Goal: Task Accomplishment & Management: Manage account settings

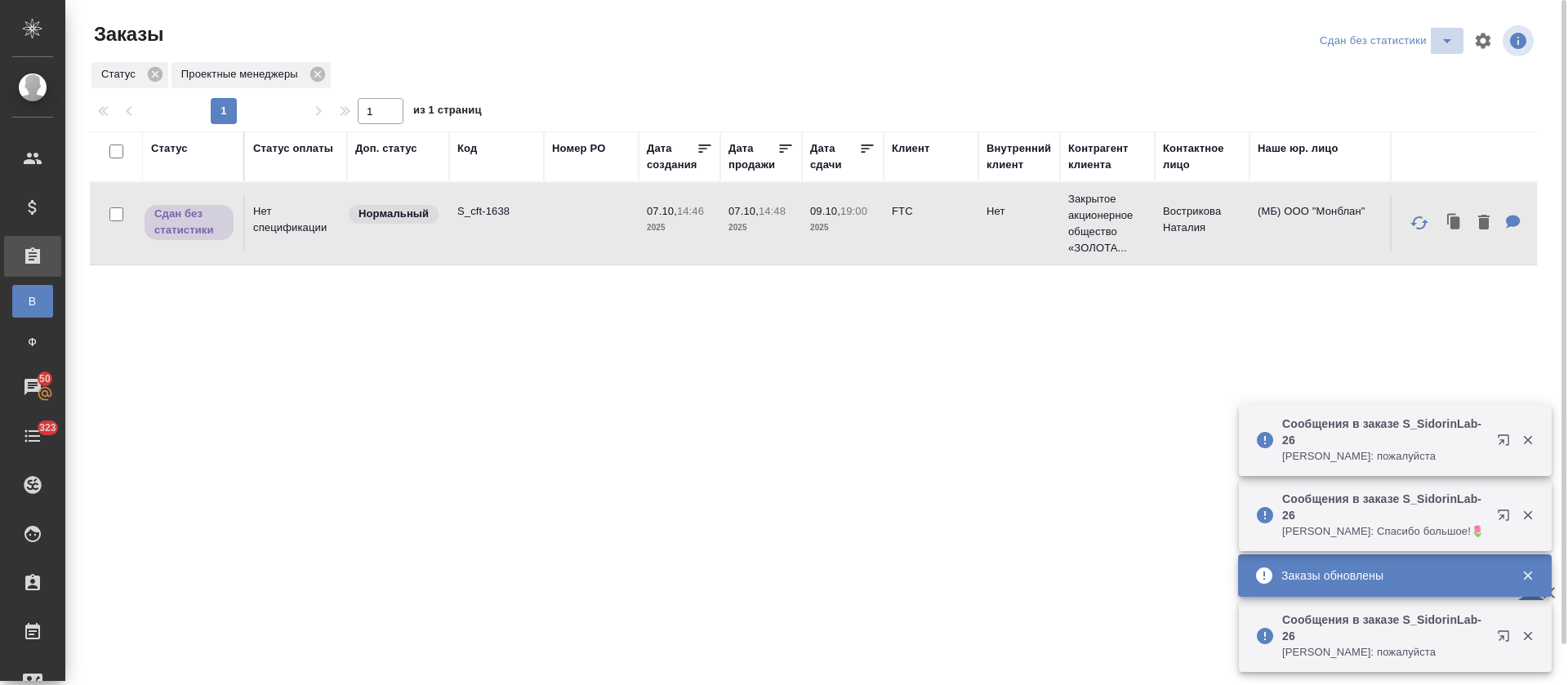
click at [1444, 41] on icon "split button" at bounding box center [1447, 40] width 19 height 19
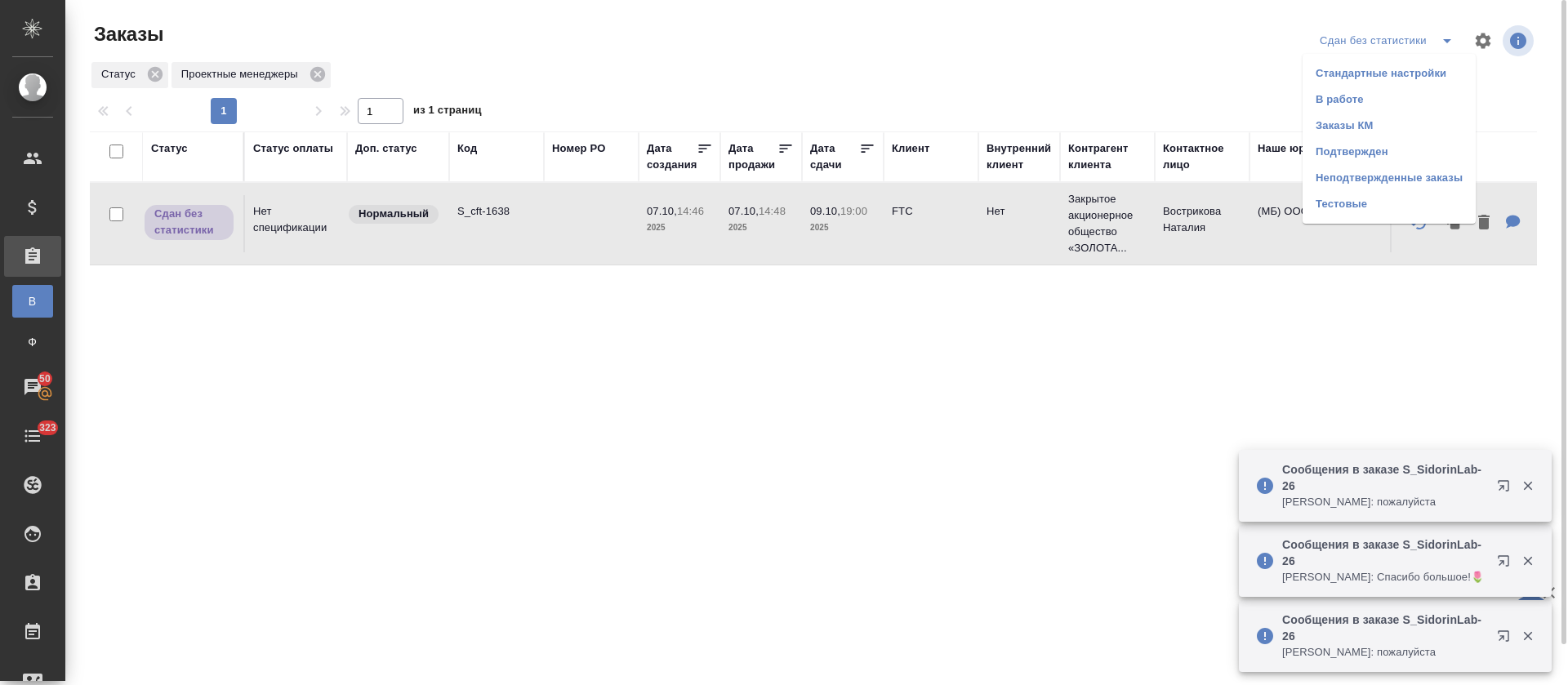
click at [1444, 148] on li "Подтвержден" at bounding box center [1389, 152] width 173 height 26
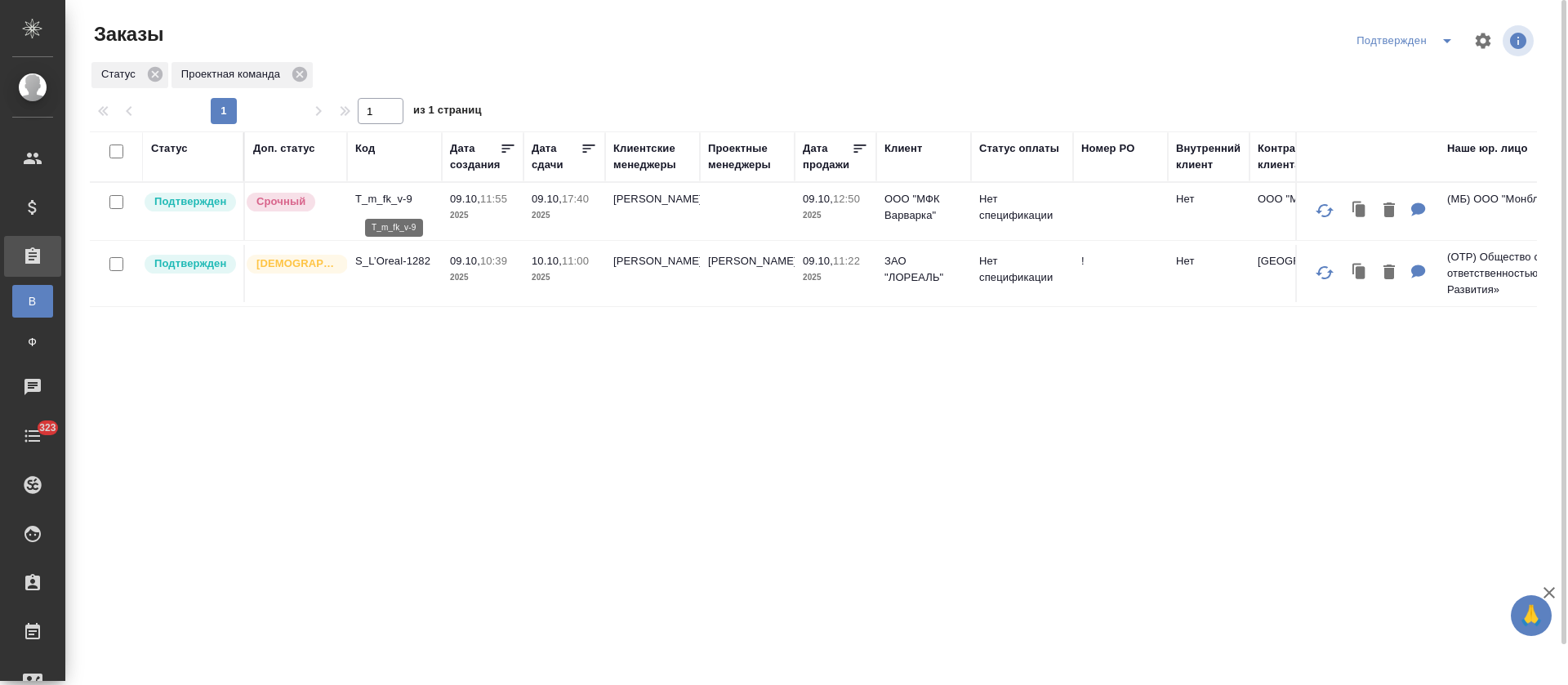
click at [403, 197] on p "T_m_fk_v-9" at bounding box center [394, 199] width 79 height 17
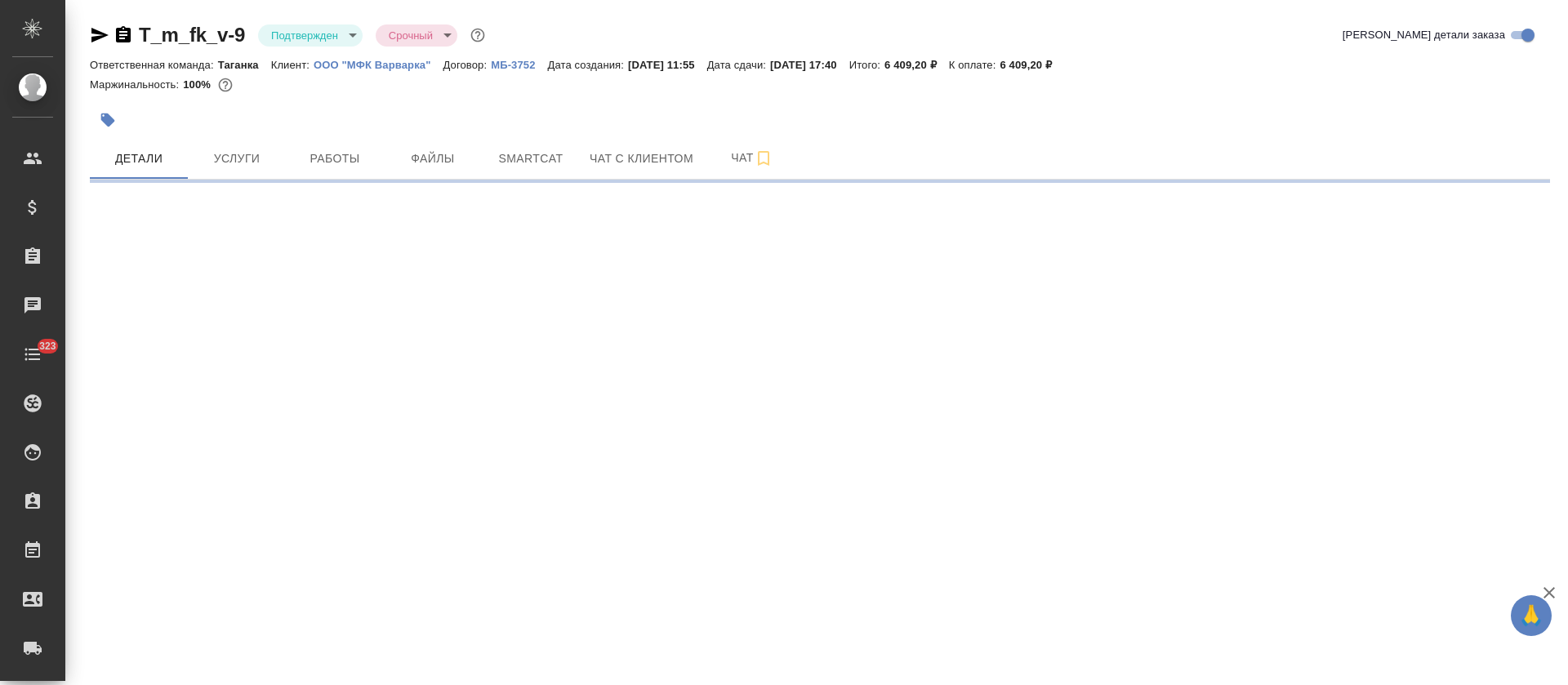
select select "RU"
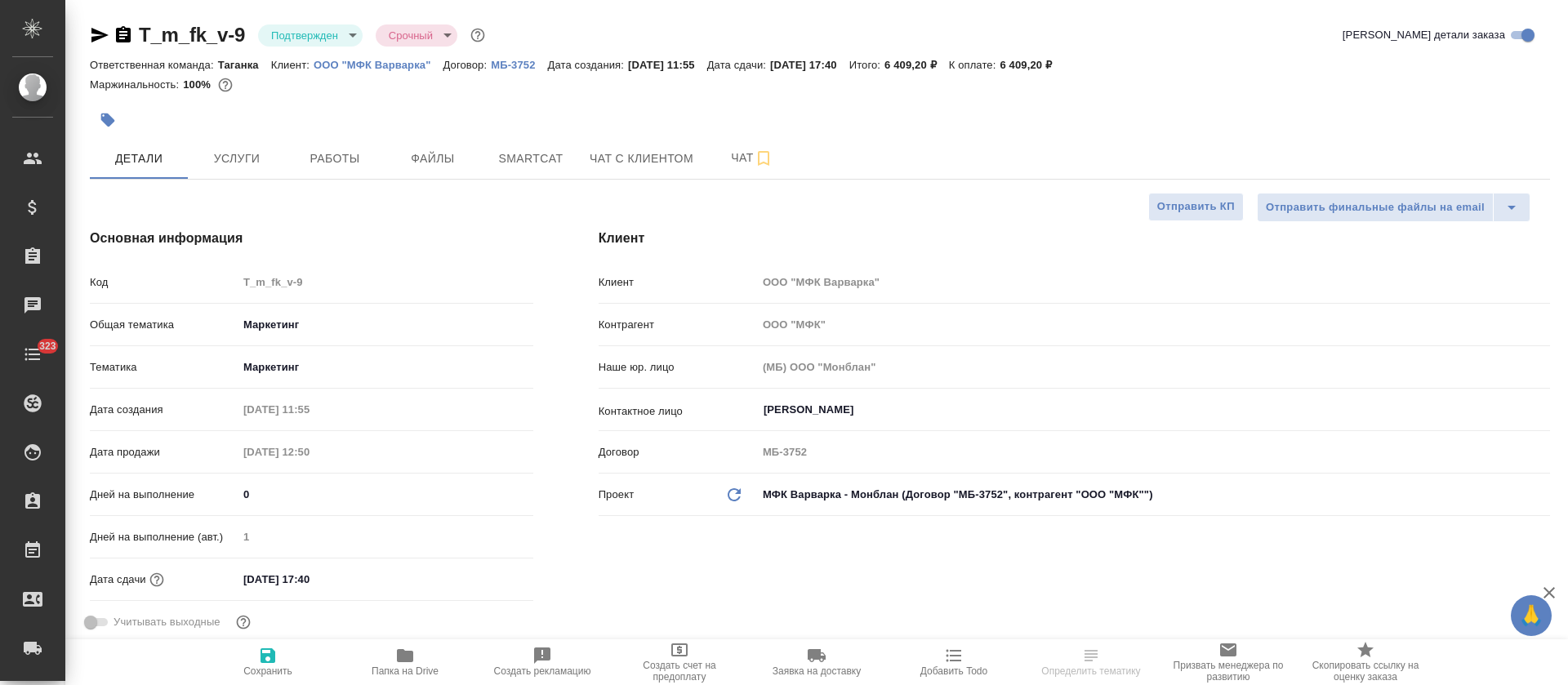
type textarea "x"
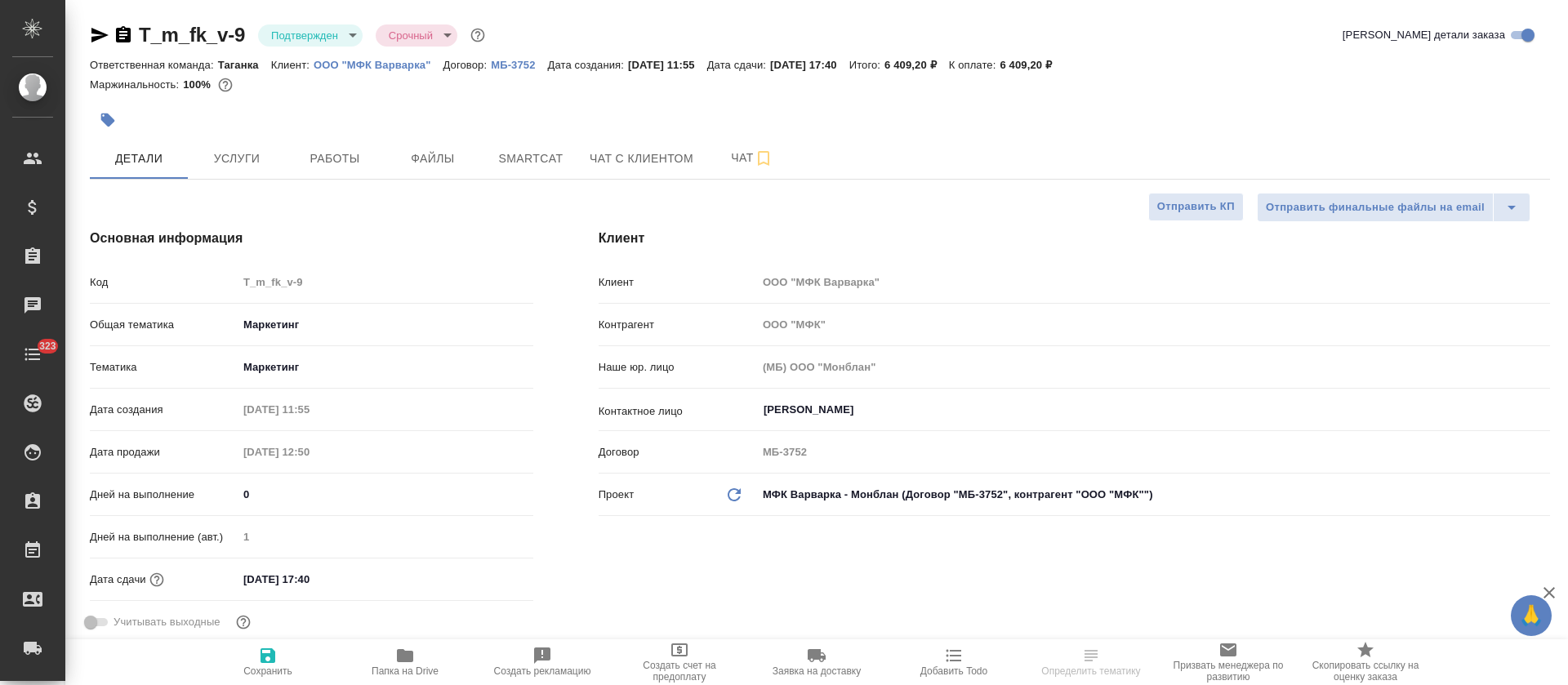
type textarea "x"
click at [249, 173] on button "Услуги" at bounding box center [237, 159] width 98 height 41
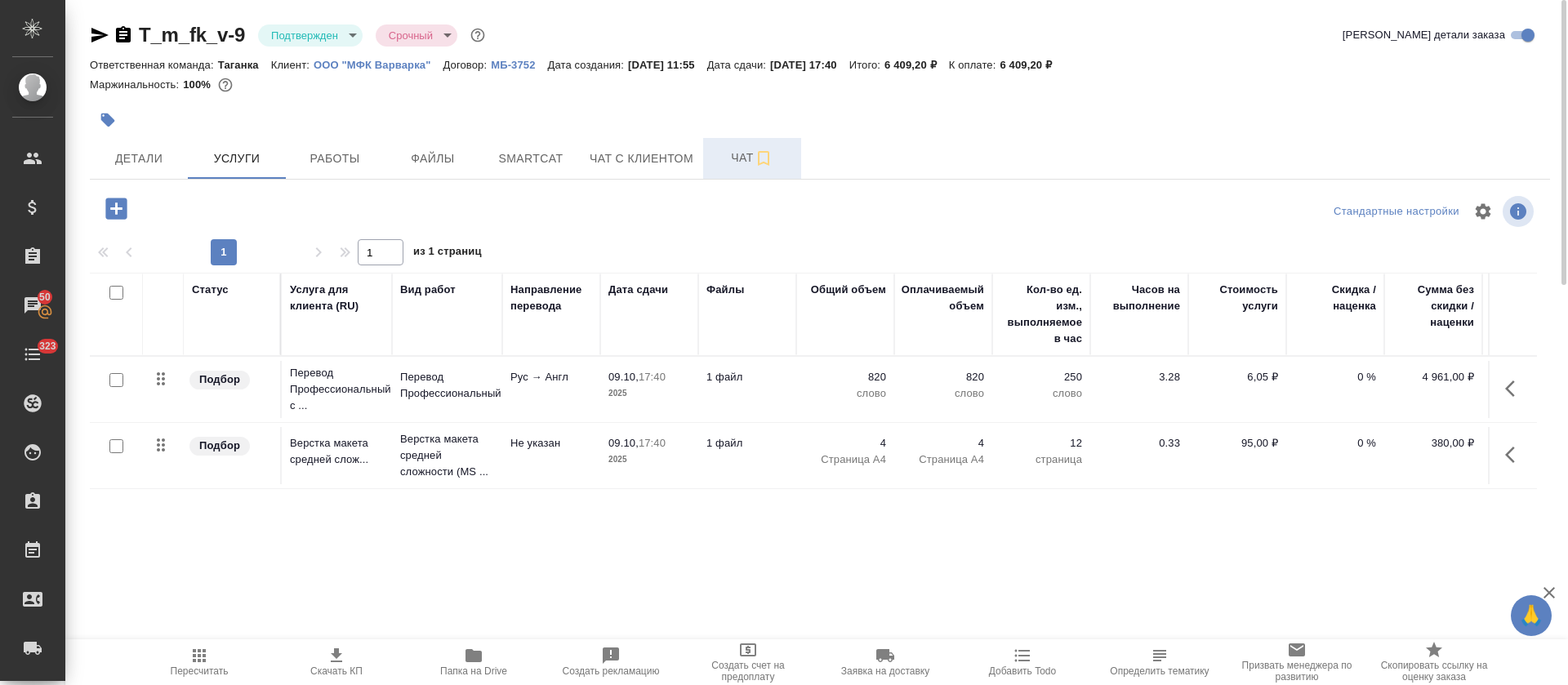
click at [718, 170] on button "Чат" at bounding box center [752, 159] width 98 height 41
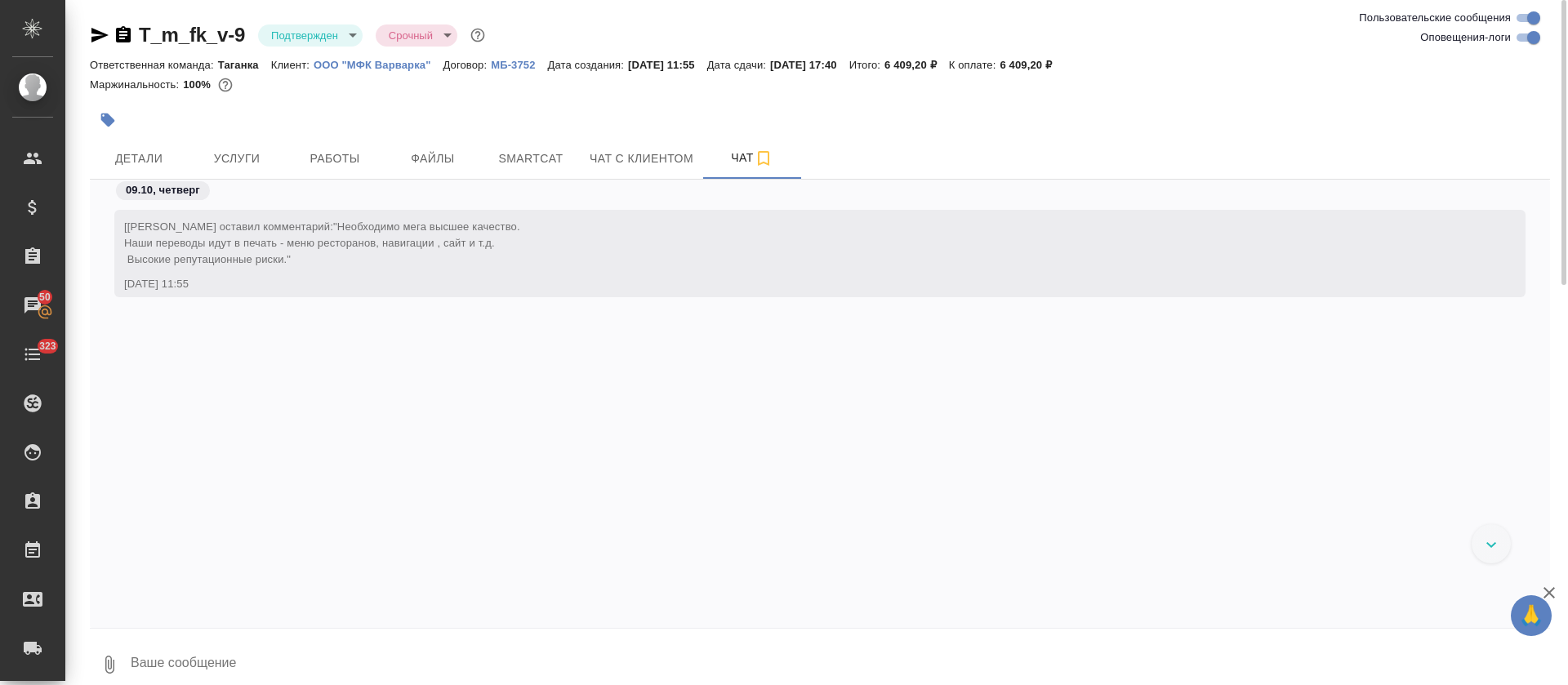
scroll to position [1569, 0]
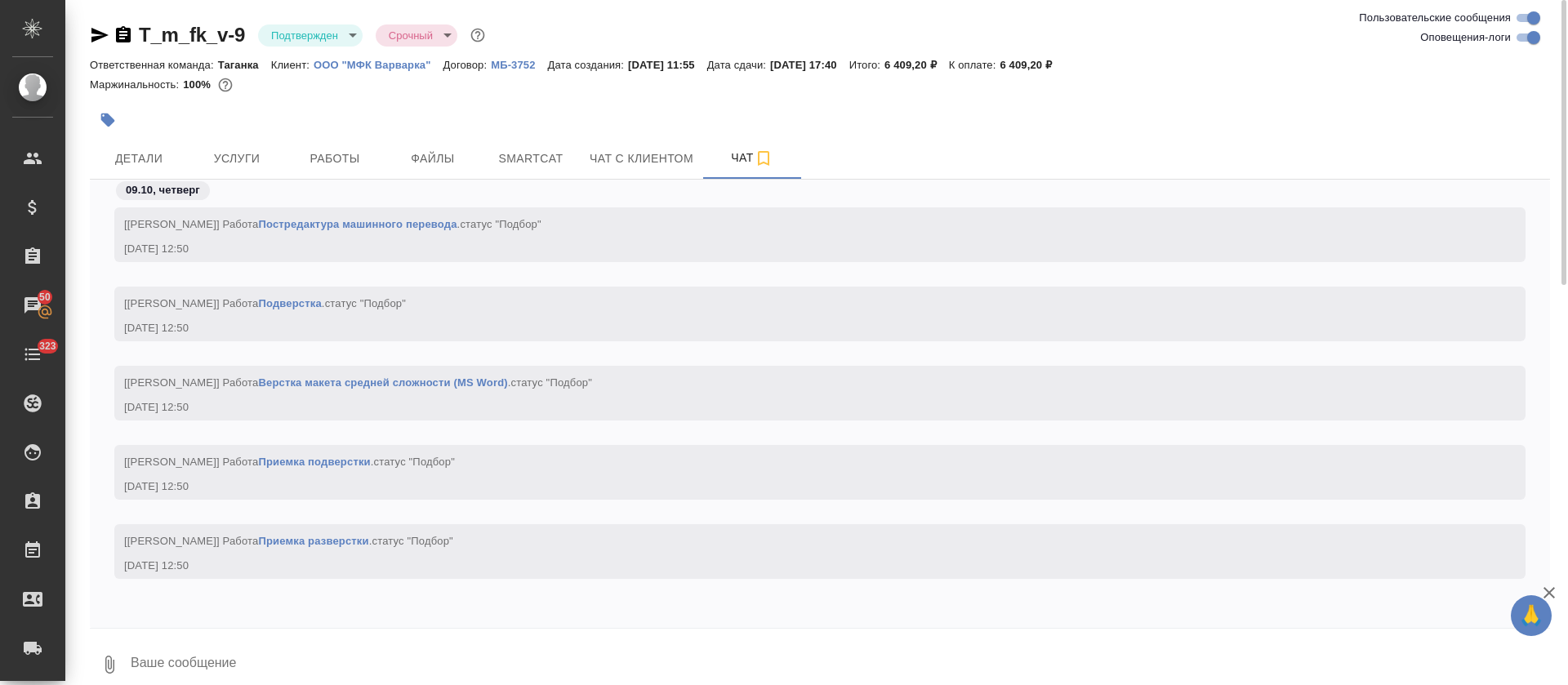
click at [1534, 40] on input "Оповещения-логи" at bounding box center [1533, 37] width 58 height 19
checkbox input "false"
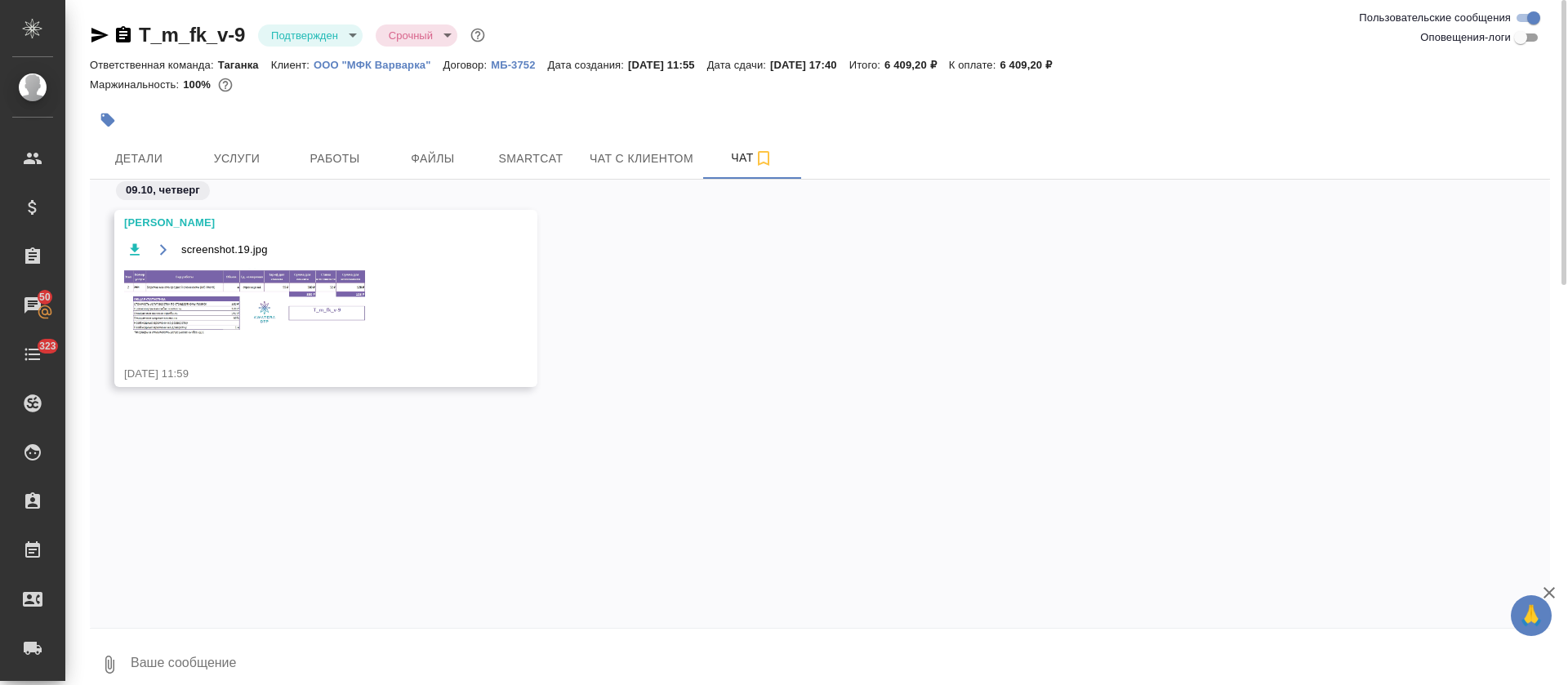
scroll to position [0, 0]
click at [224, 275] on img at bounding box center [247, 302] width 245 height 70
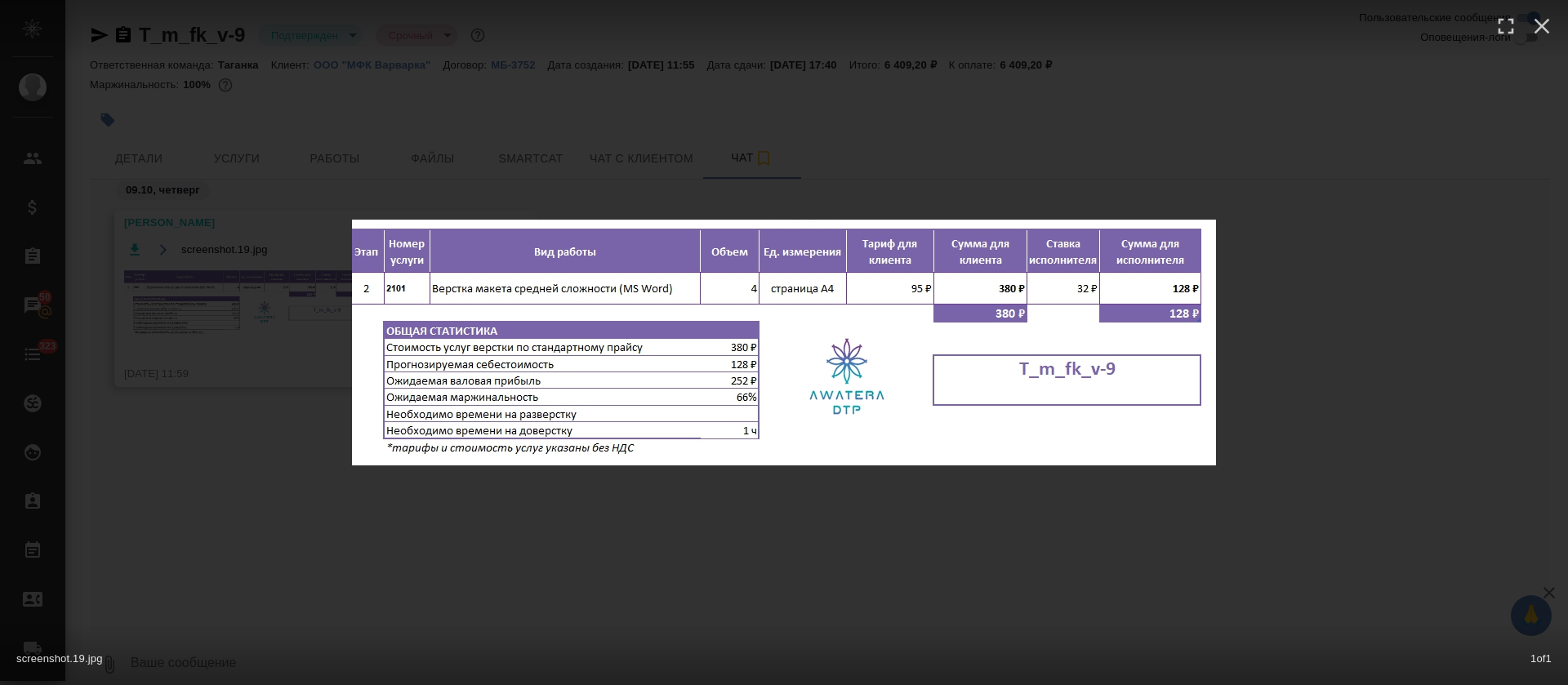
click at [389, 513] on div "screenshot.19.jpg 1 of 1" at bounding box center [784, 342] width 1568 height 685
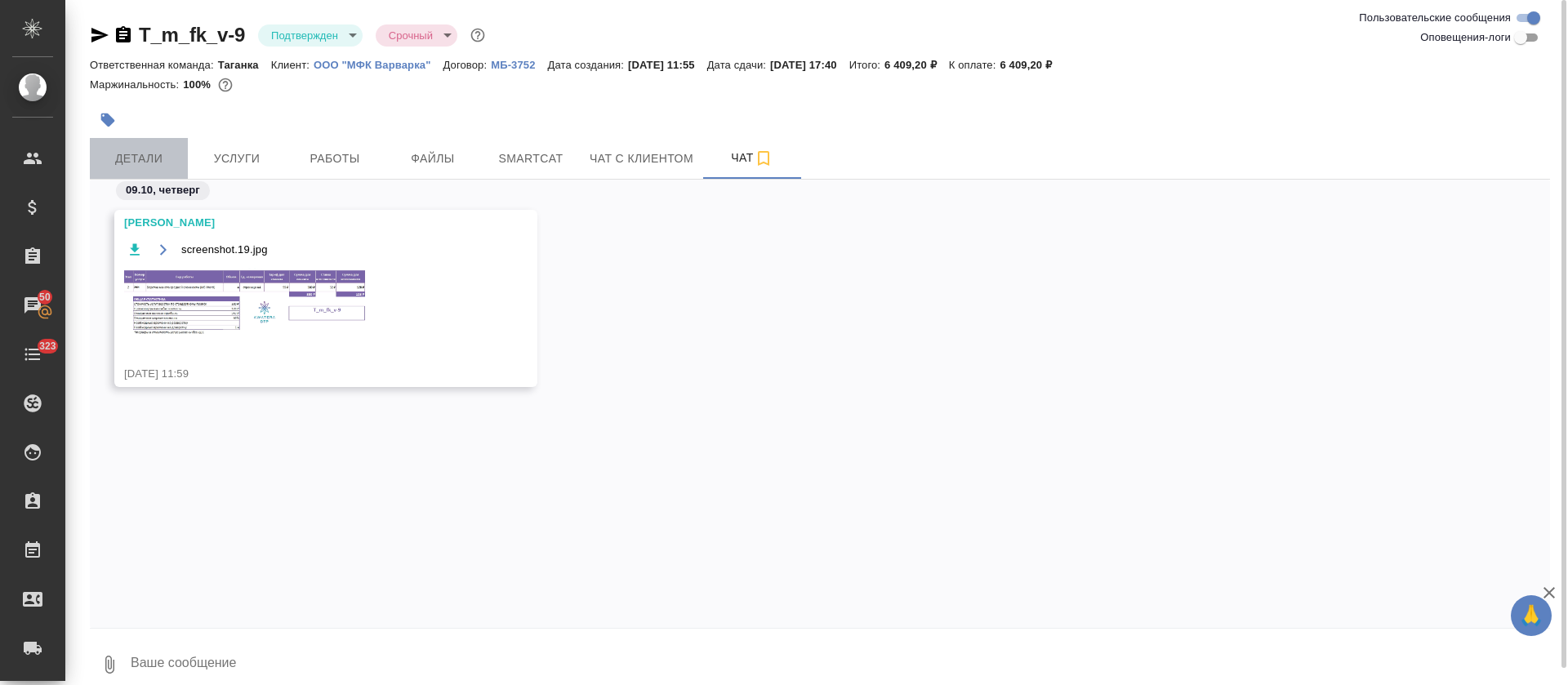
click at [171, 151] on span "Детали" at bounding box center [139, 159] width 79 height 20
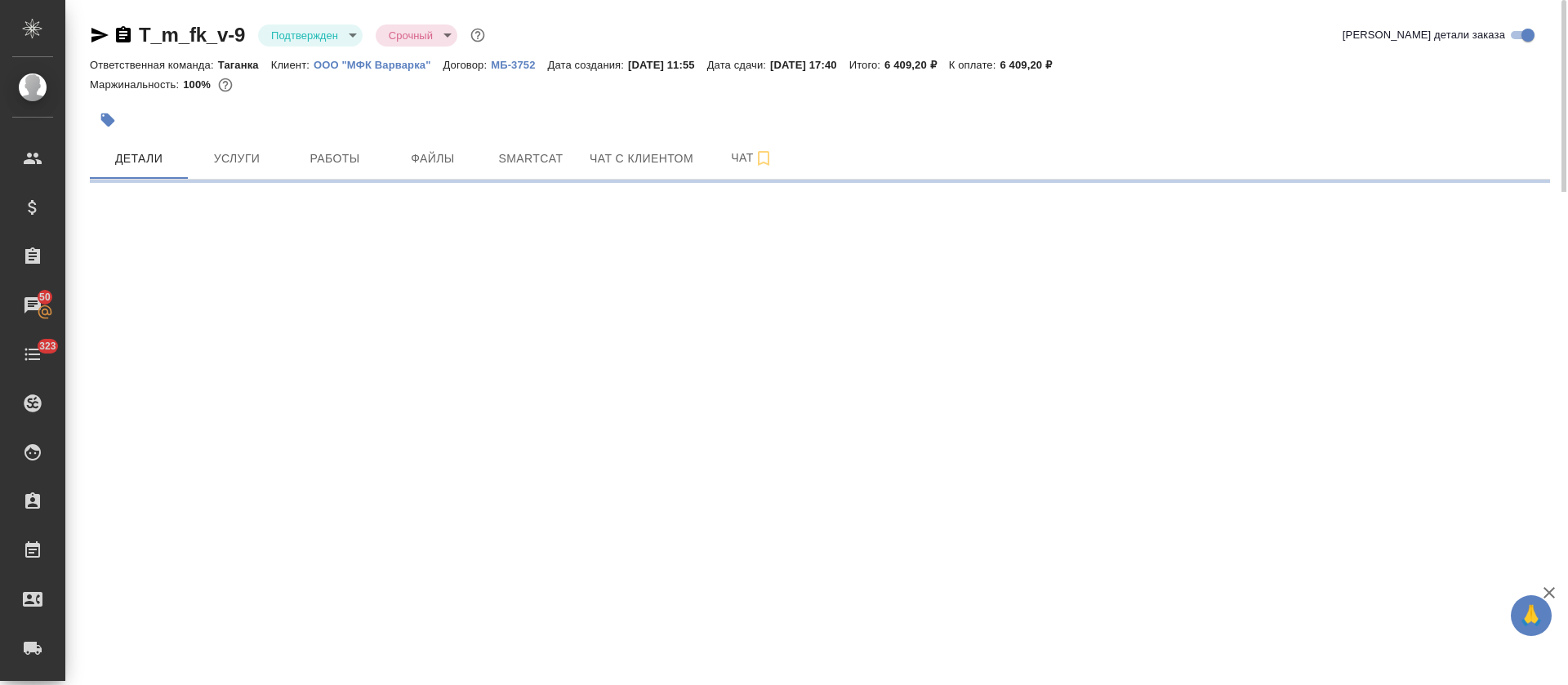
select select "RU"
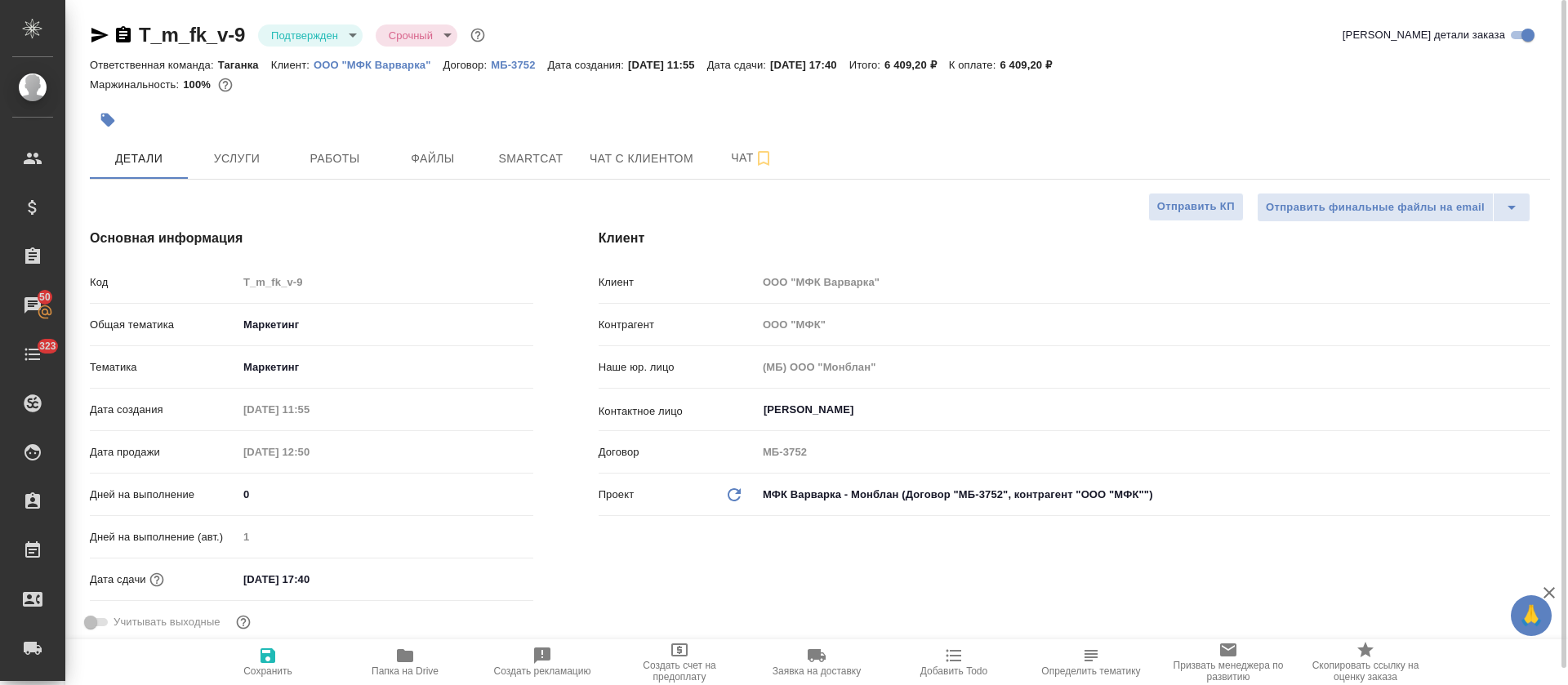
type textarea "x"
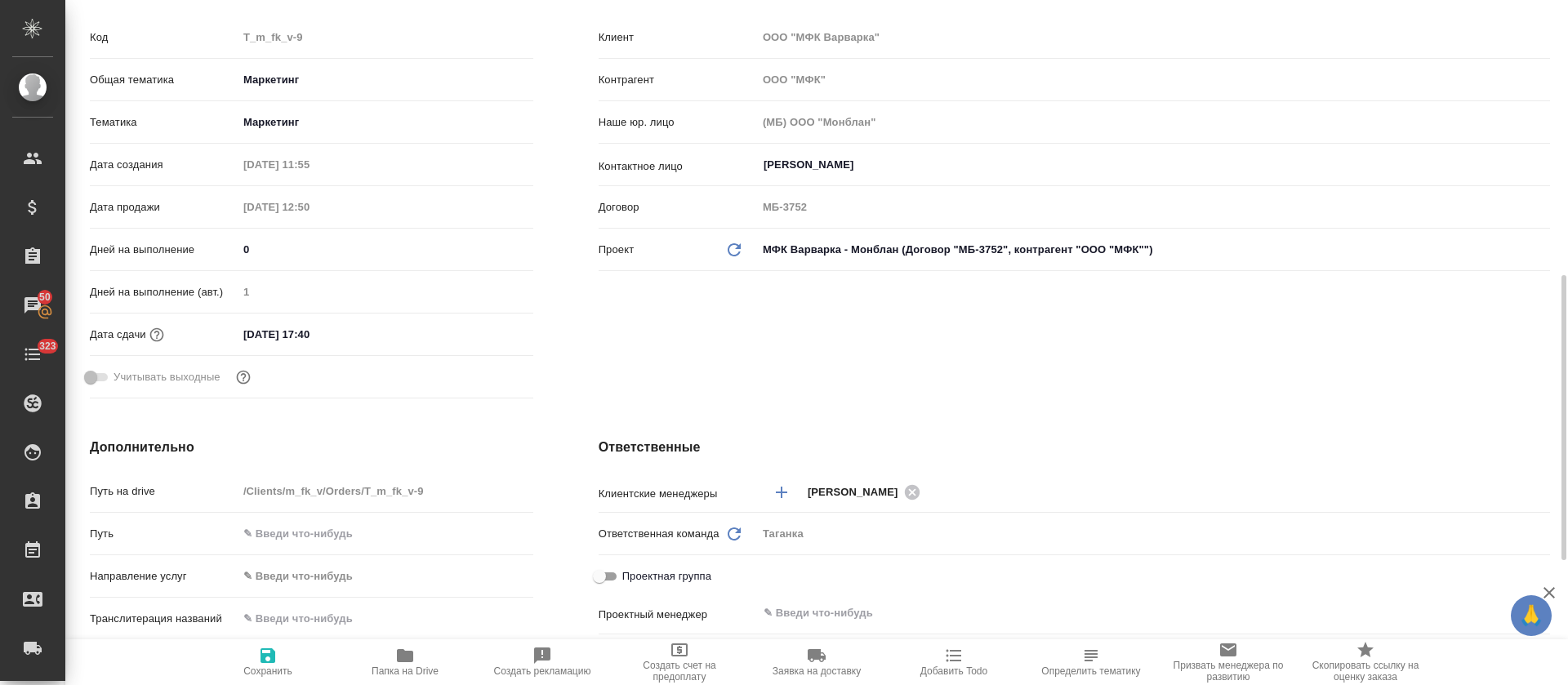
scroll to position [368, 0]
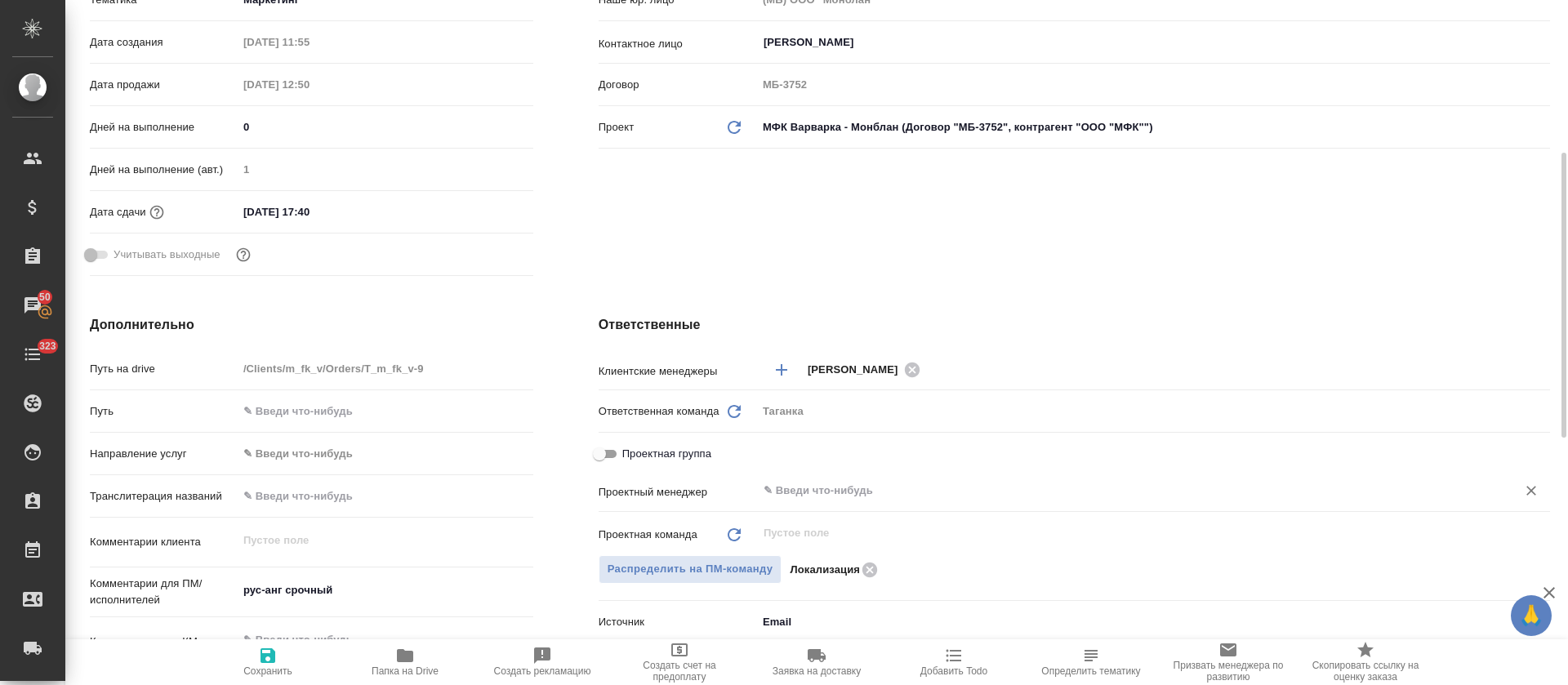
click at [823, 477] on div "​" at bounding box center [1154, 491] width 793 height 30
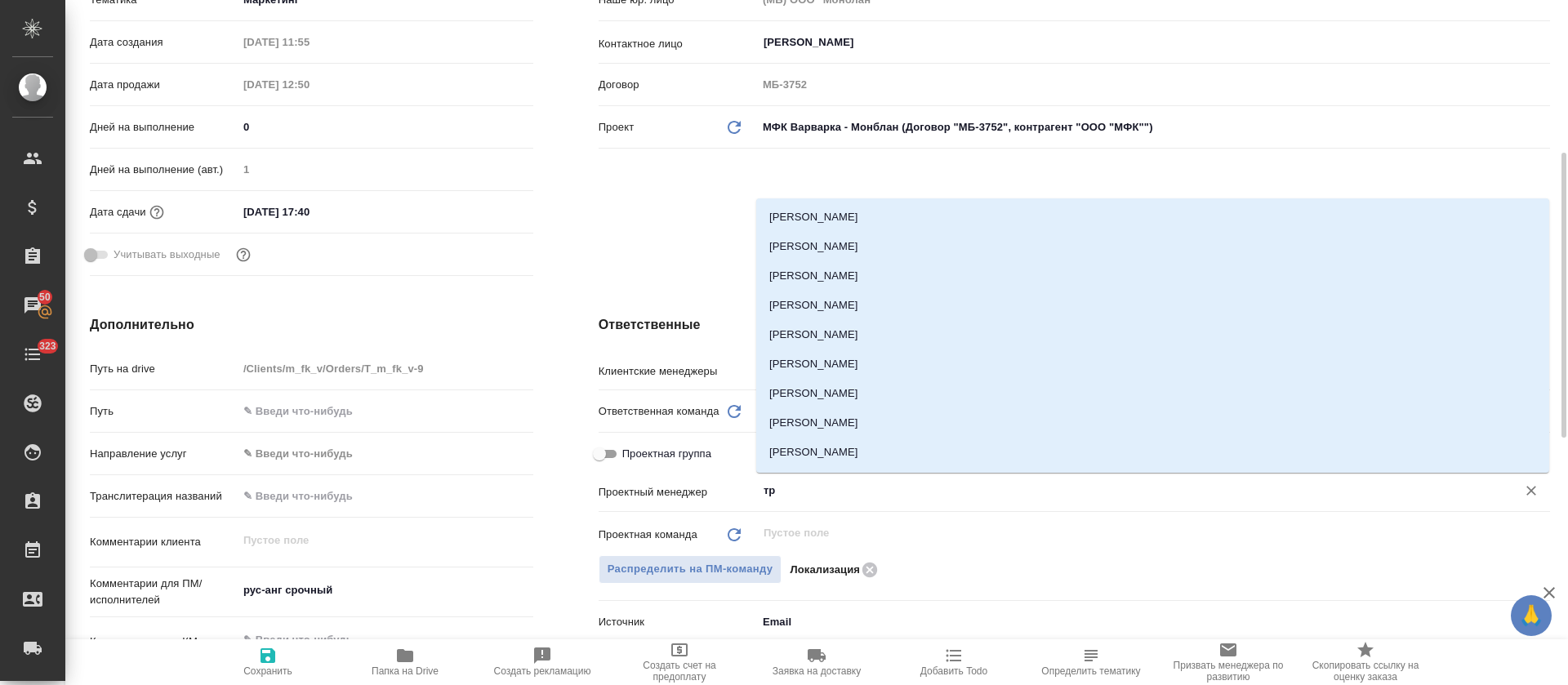
type input "тре"
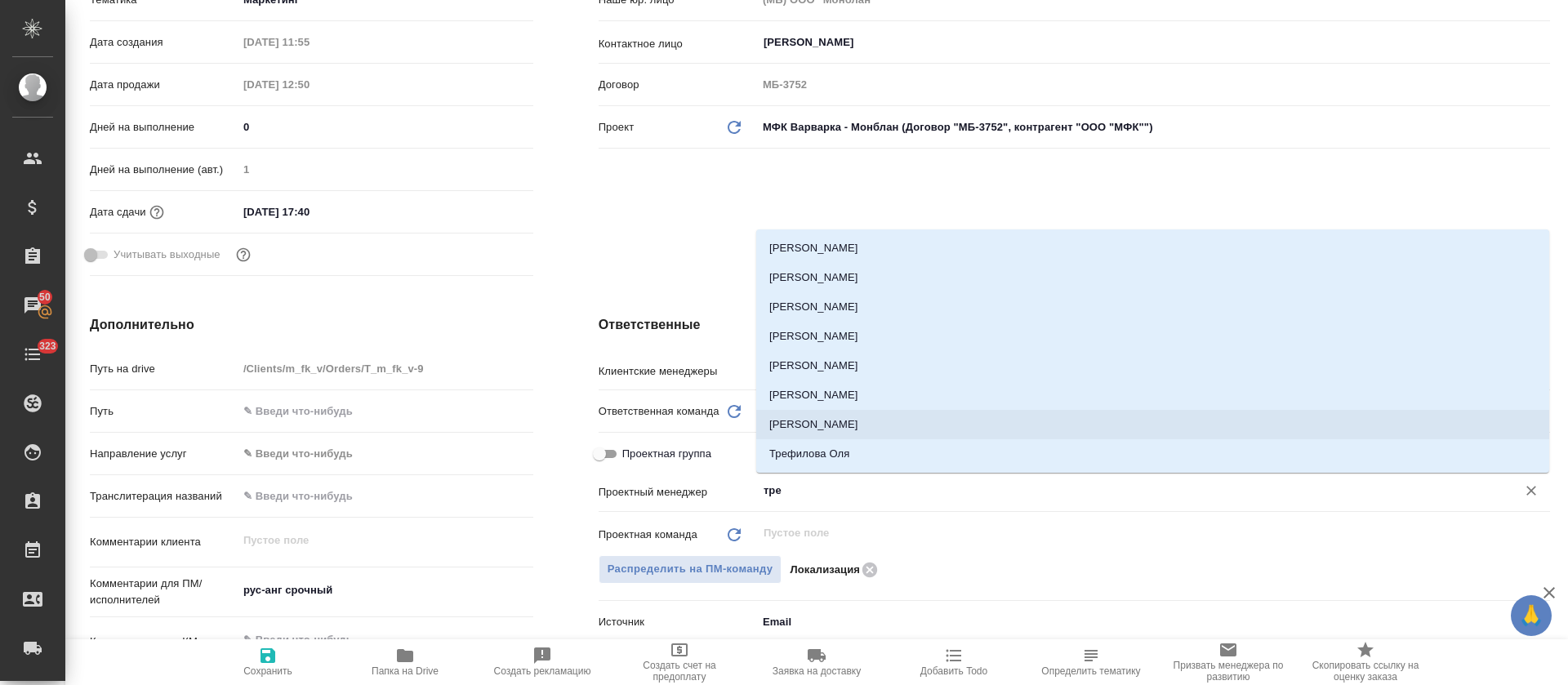
click at [841, 435] on li "[PERSON_NAME]" at bounding box center [1153, 425] width 793 height 30
type textarea "x"
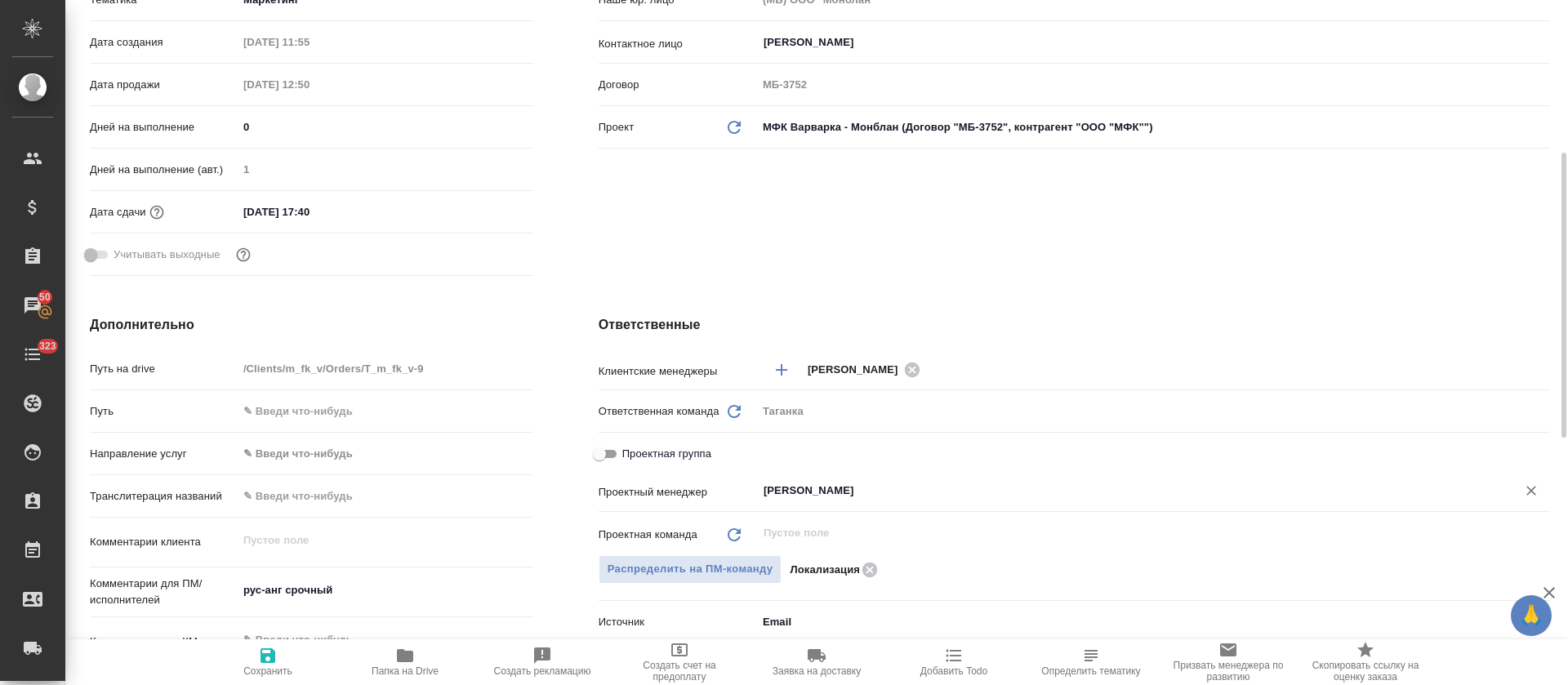
type input "[PERSON_NAME]"
click at [273, 661] on icon "button" at bounding box center [268, 656] width 15 height 15
type textarea "x"
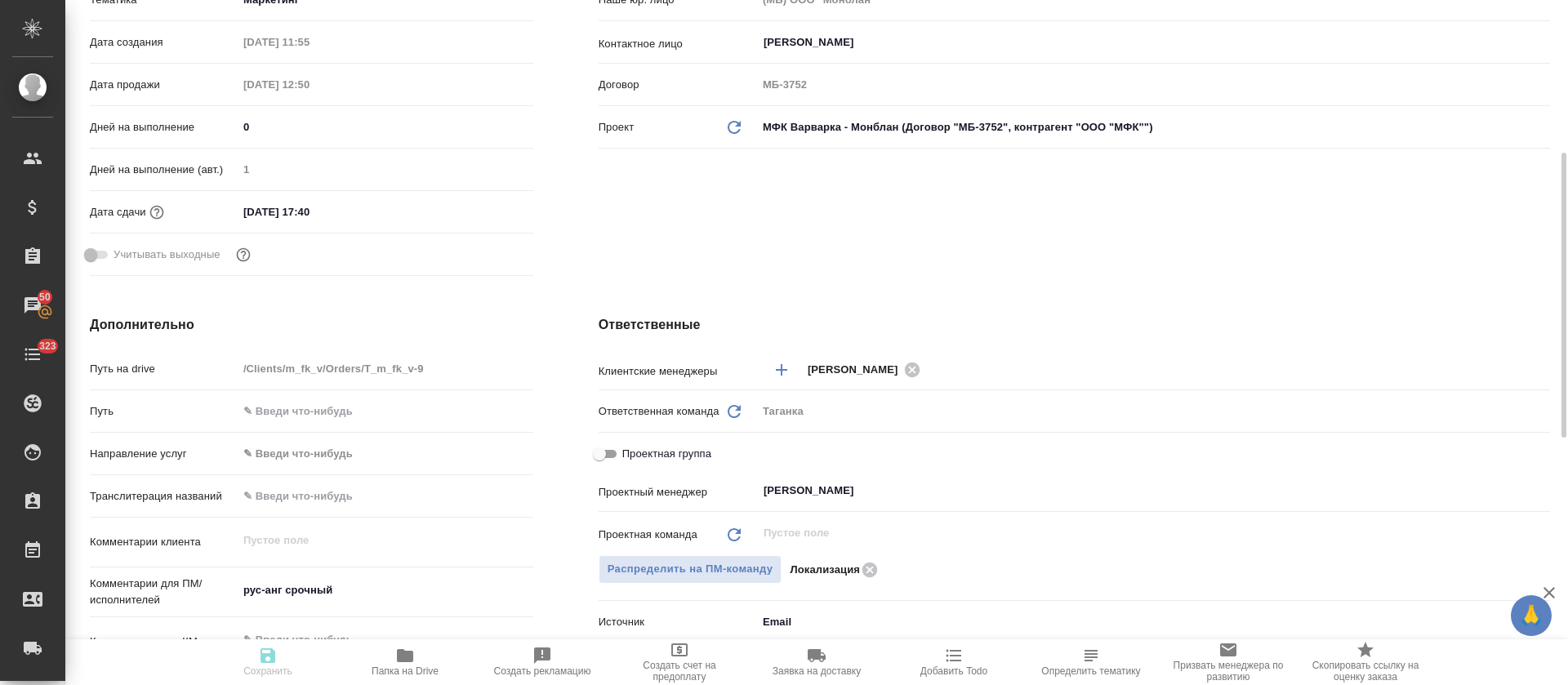
type textarea "x"
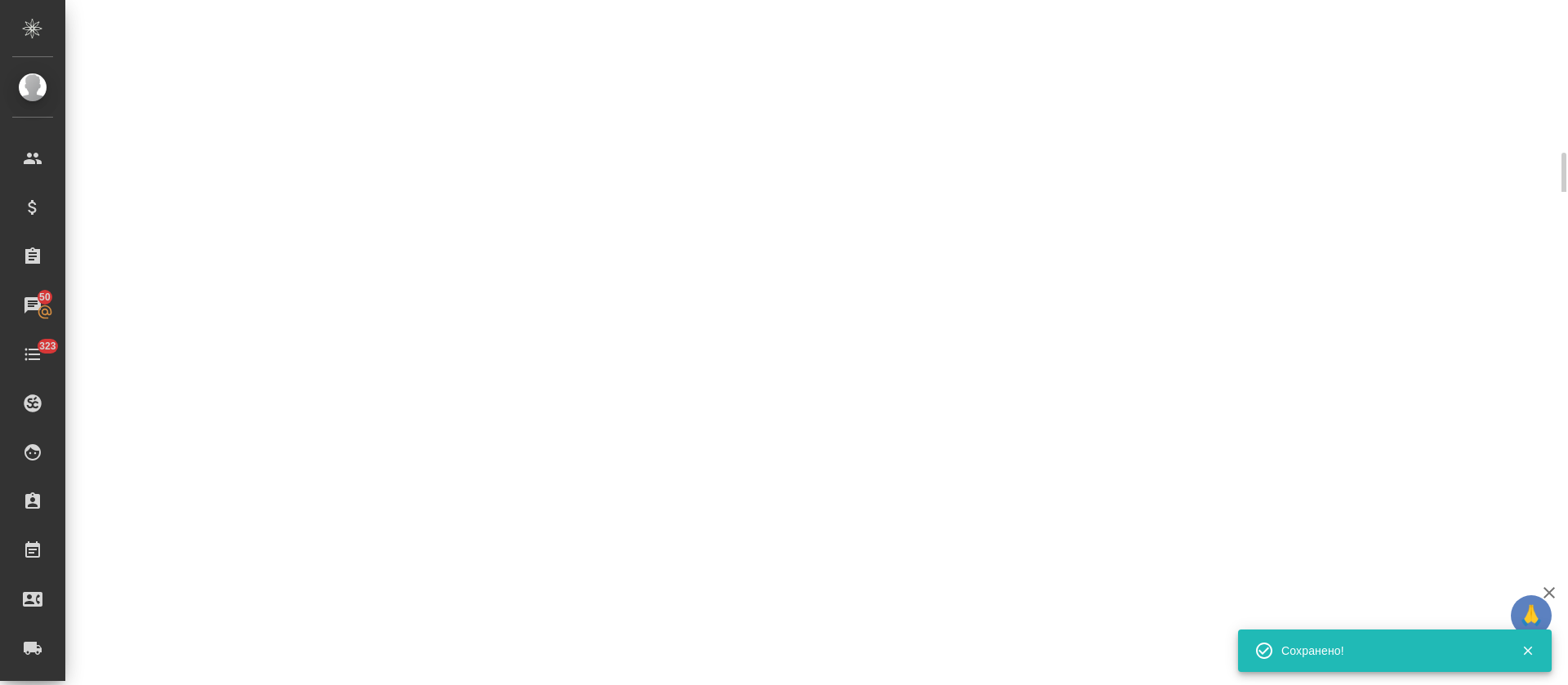
select select "RU"
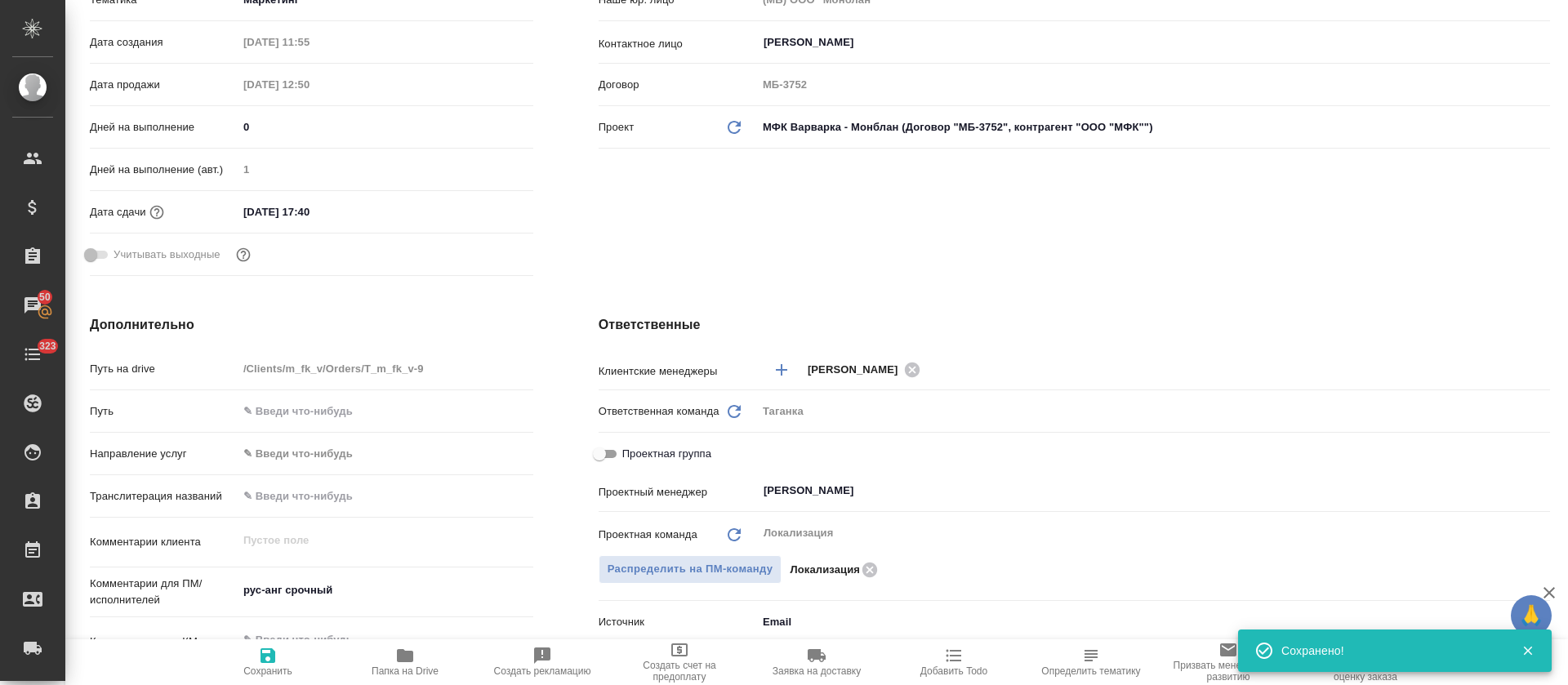
type textarea "x"
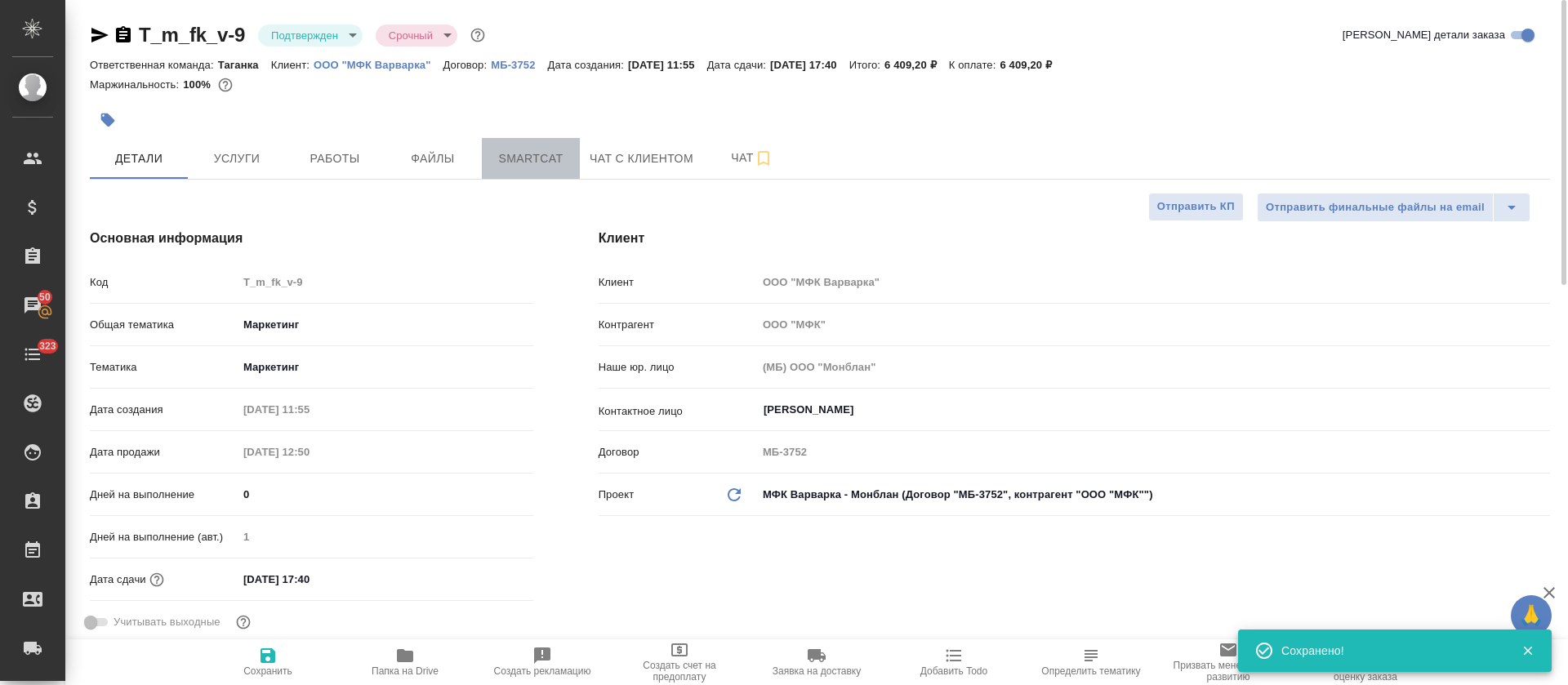
click at [492, 164] on span "Smartcat" at bounding box center [531, 159] width 79 height 20
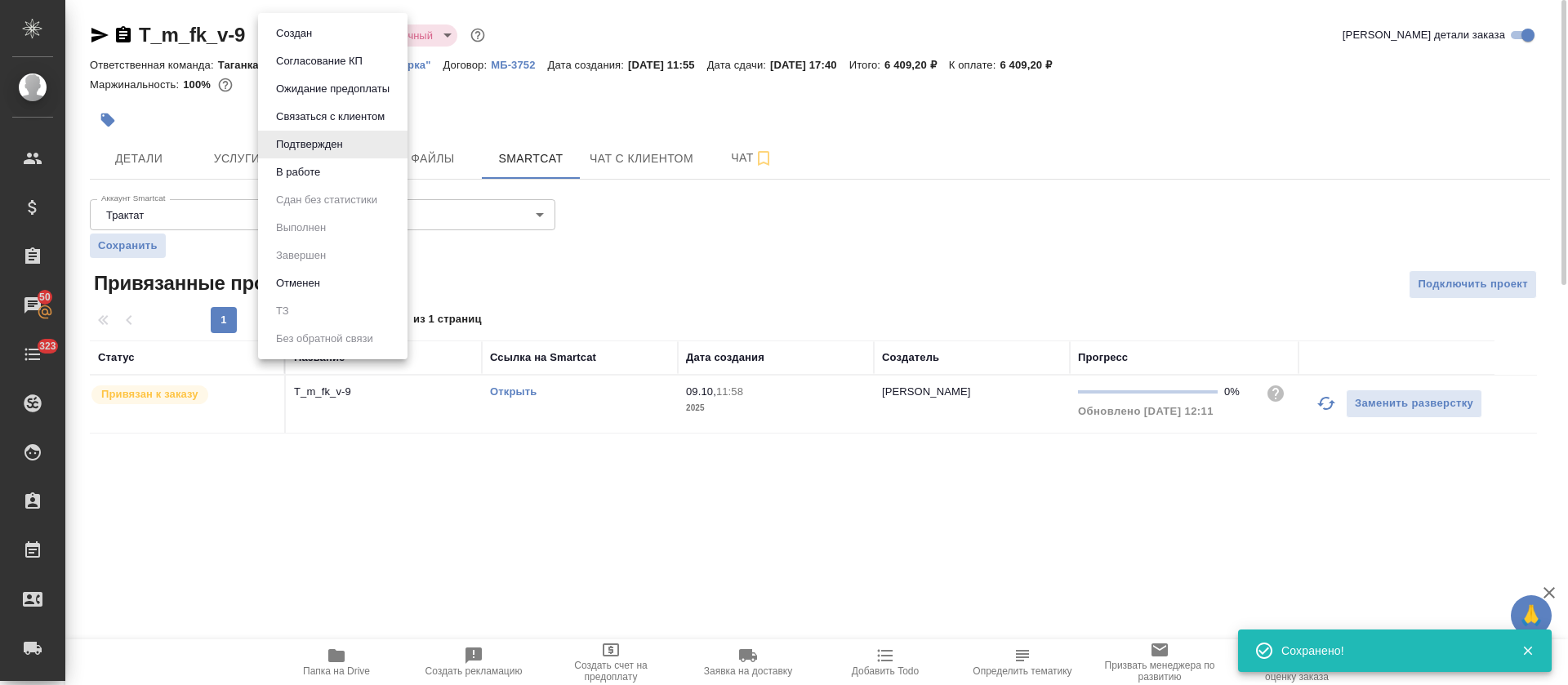
click at [348, 32] on body "🙏 .cls-1 fill:#fff; AWATERA Tretyakova Olga Клиенты Спецификации Заказы 50 Чаты…" at bounding box center [784, 342] width 1568 height 685
click at [360, 173] on li "В работе" at bounding box center [332, 172] width 149 height 28
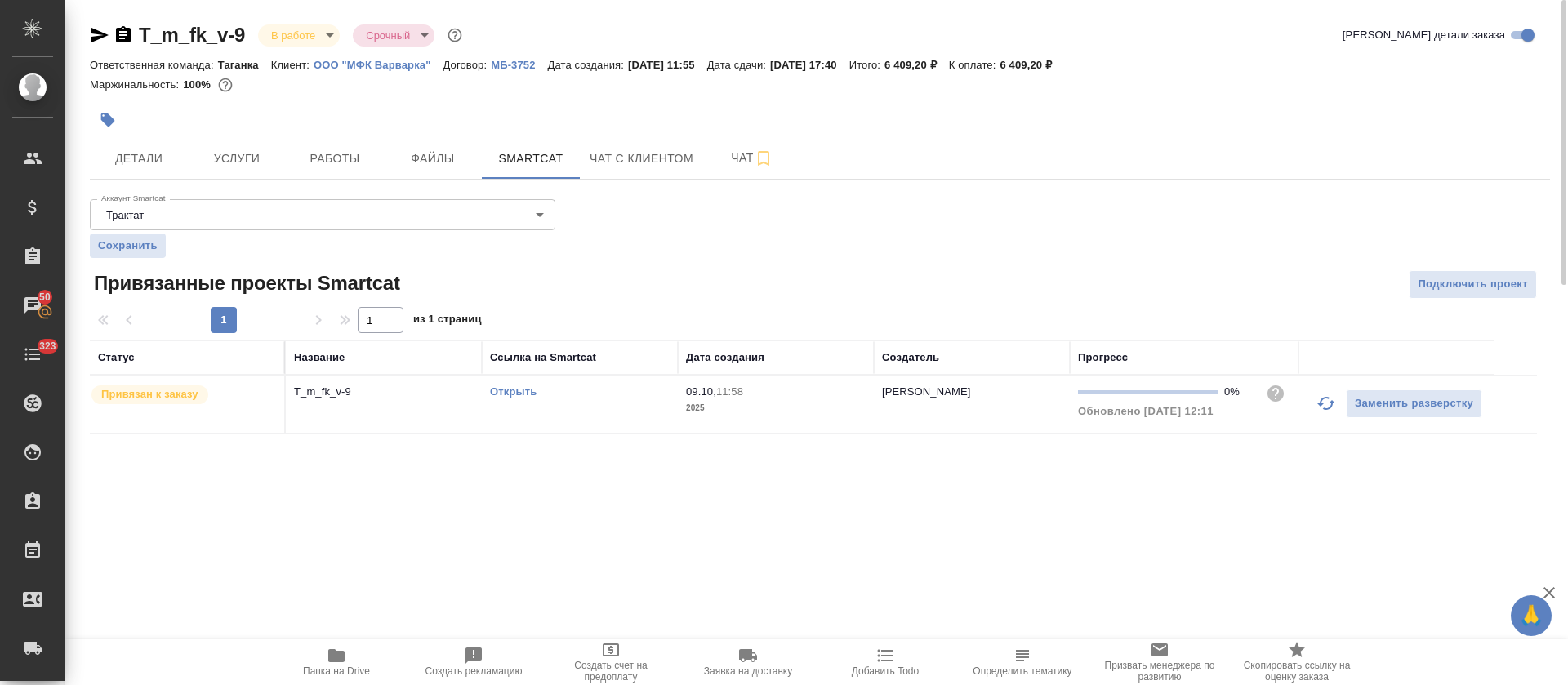
click at [512, 392] on link "Открыть" at bounding box center [513, 391] width 46 height 12
click at [610, 408] on td "Открыть" at bounding box center [580, 404] width 196 height 57
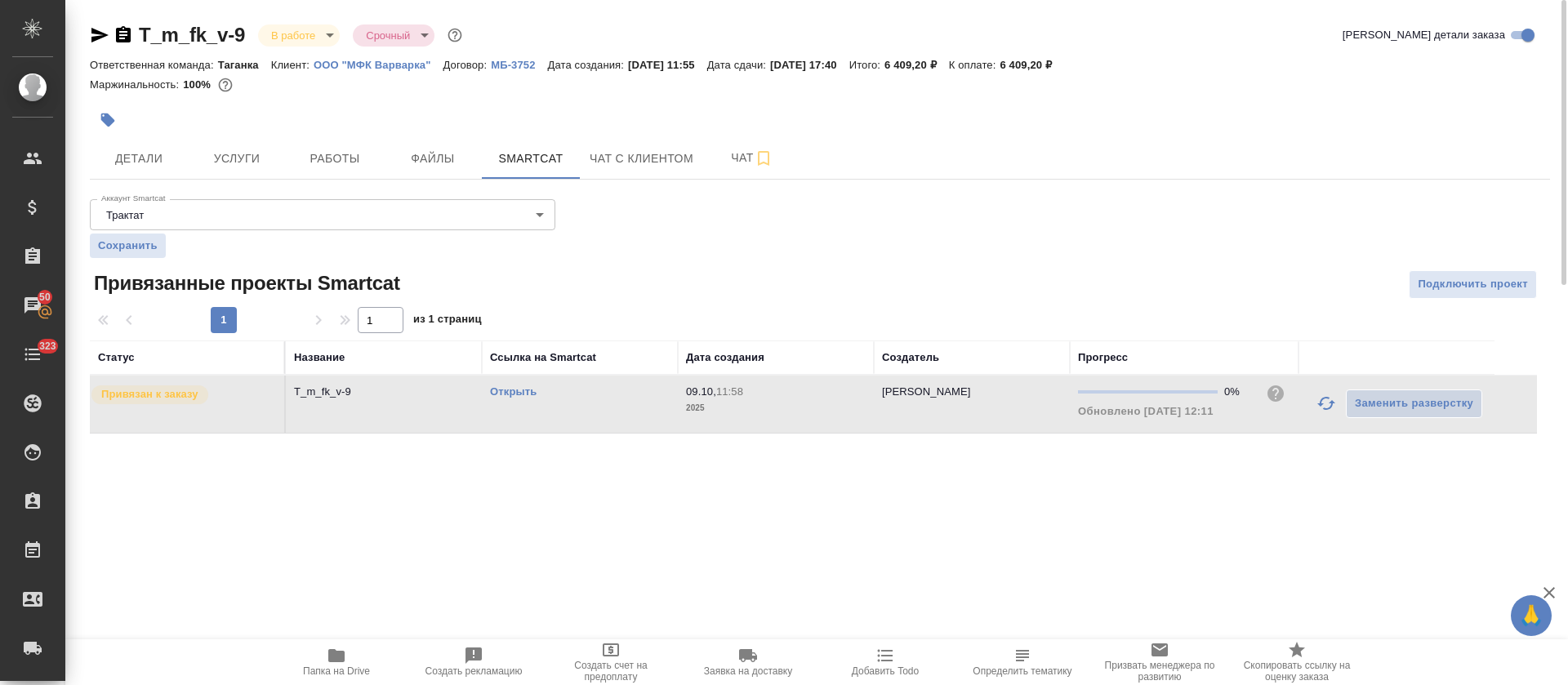
click at [610, 408] on td "Открыть" at bounding box center [580, 404] width 196 height 57
click at [303, 149] on span "Работы" at bounding box center [335, 159] width 79 height 20
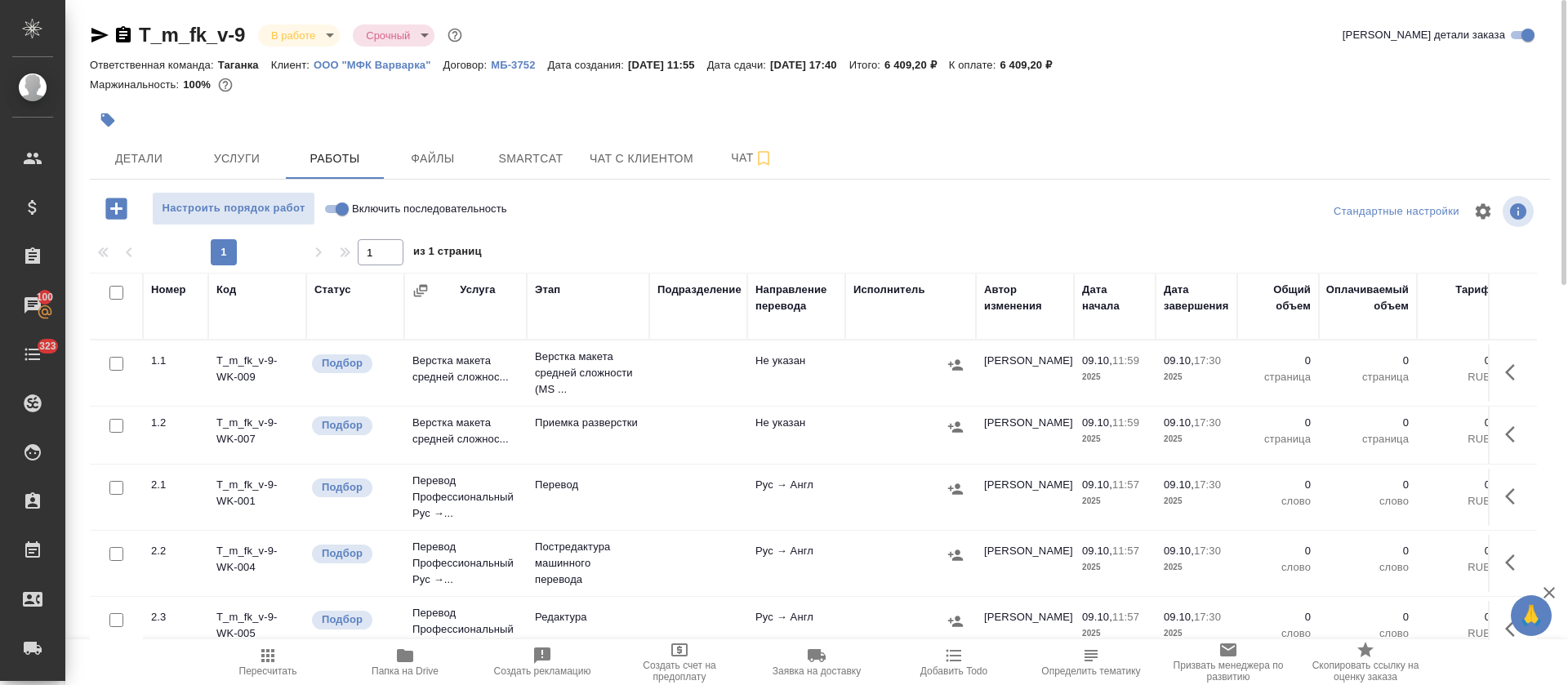
click at [336, 209] on input "Включить последовательность" at bounding box center [342, 209] width 58 height 19
checkbox input "true"
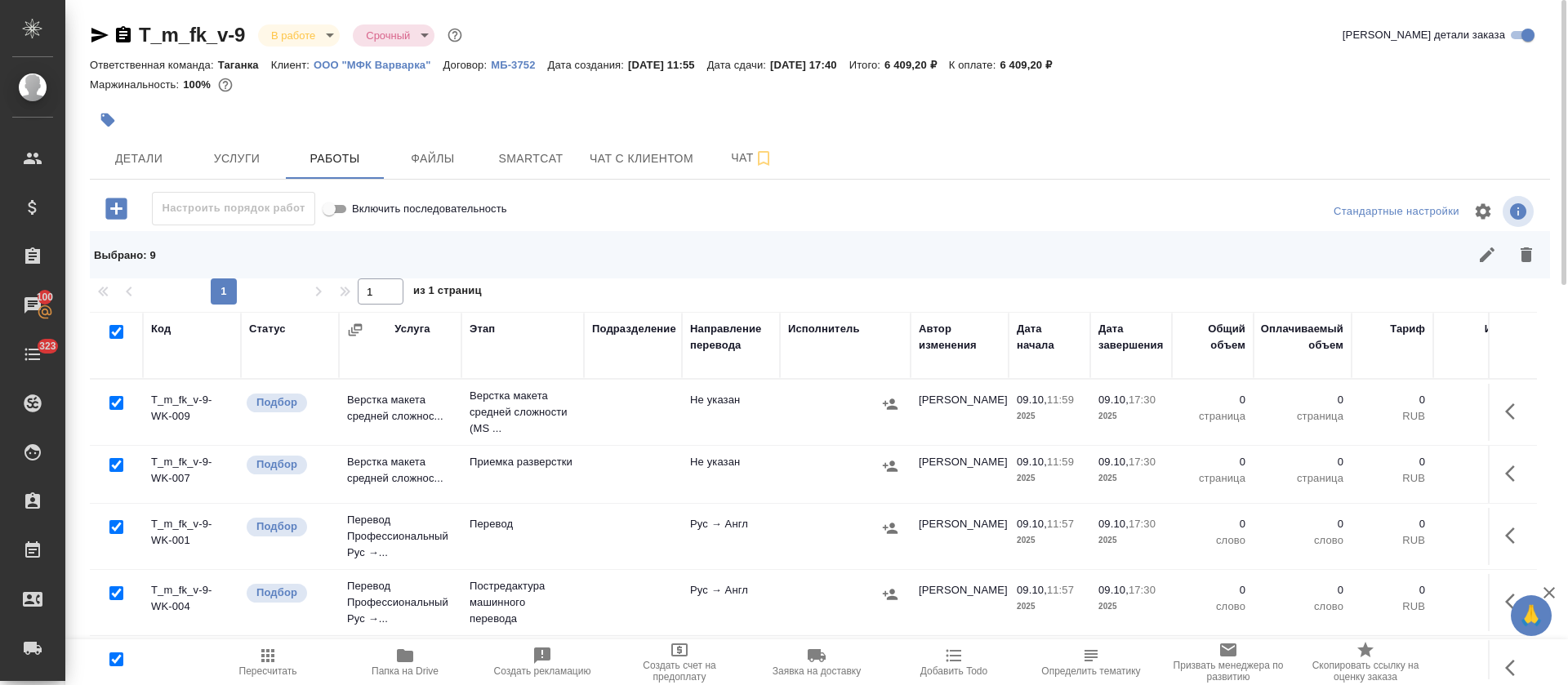
click at [113, 402] on input "checkbox" at bounding box center [116, 402] width 14 height 14
checkbox input "false"
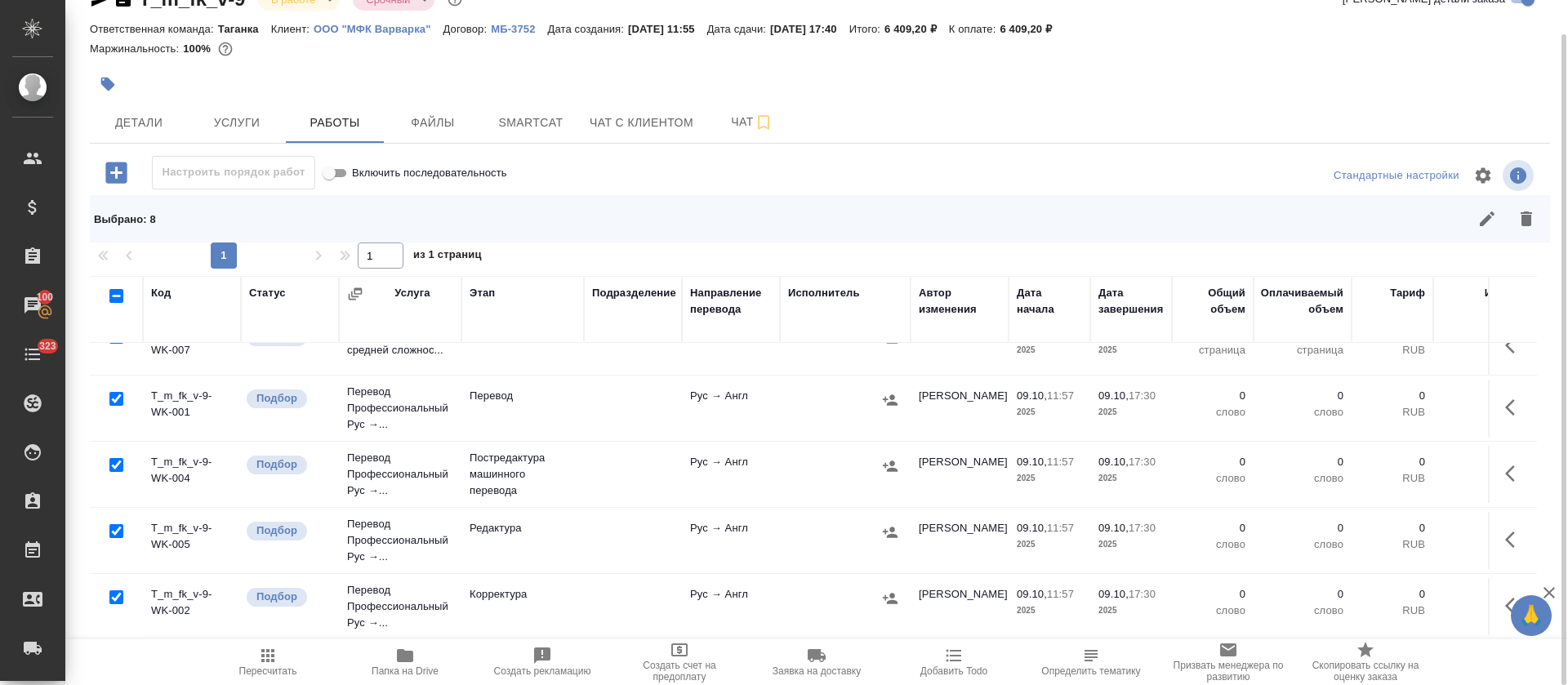
scroll to position [122, 0]
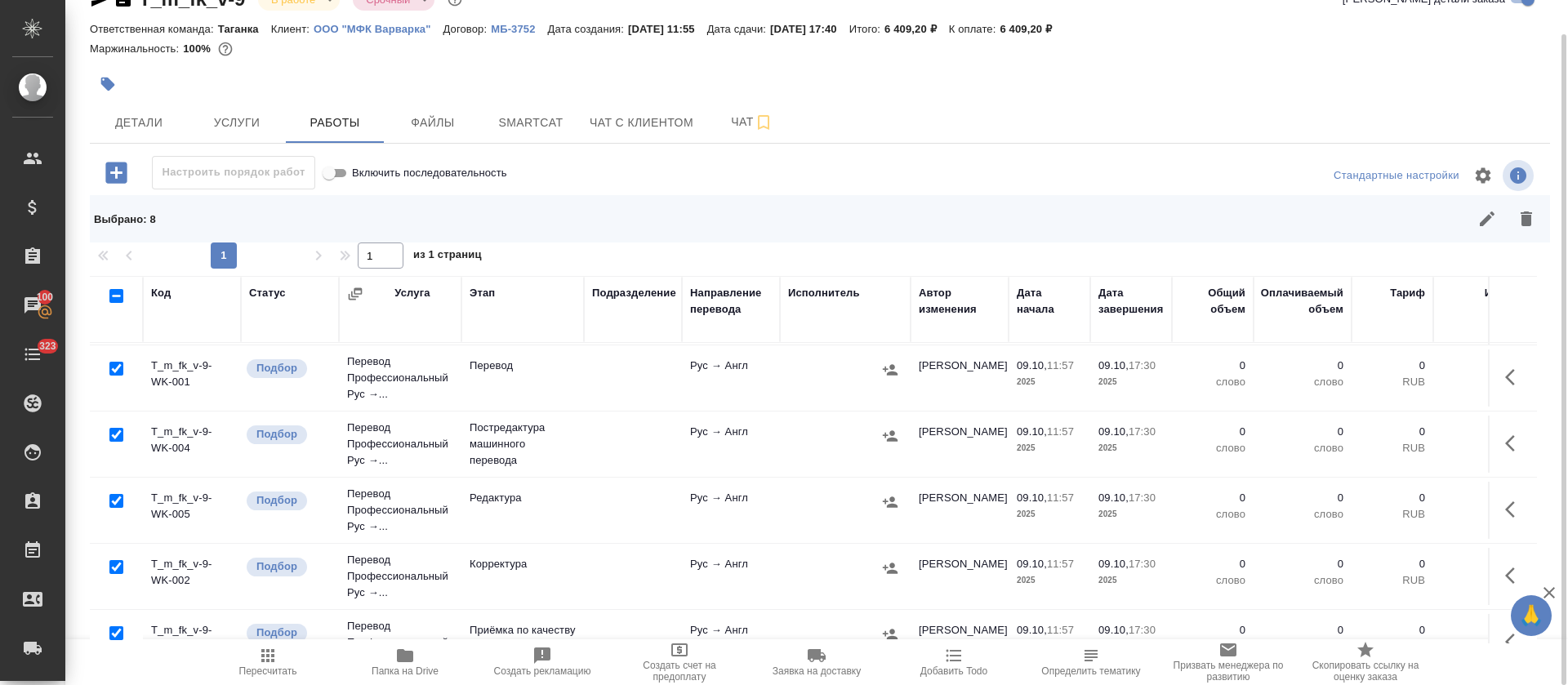
click at [115, 439] on input "checkbox" at bounding box center [116, 435] width 14 height 14
checkbox input "false"
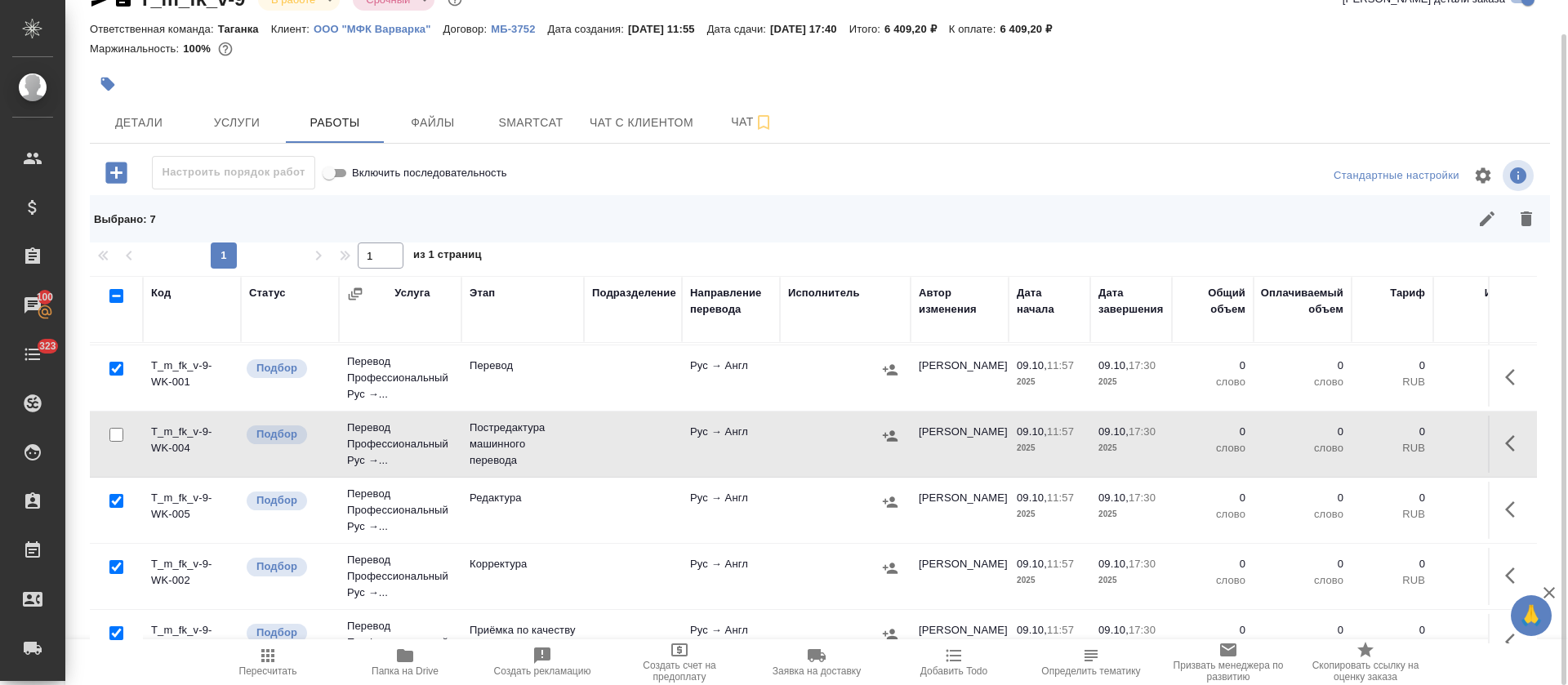
scroll to position [0, 0]
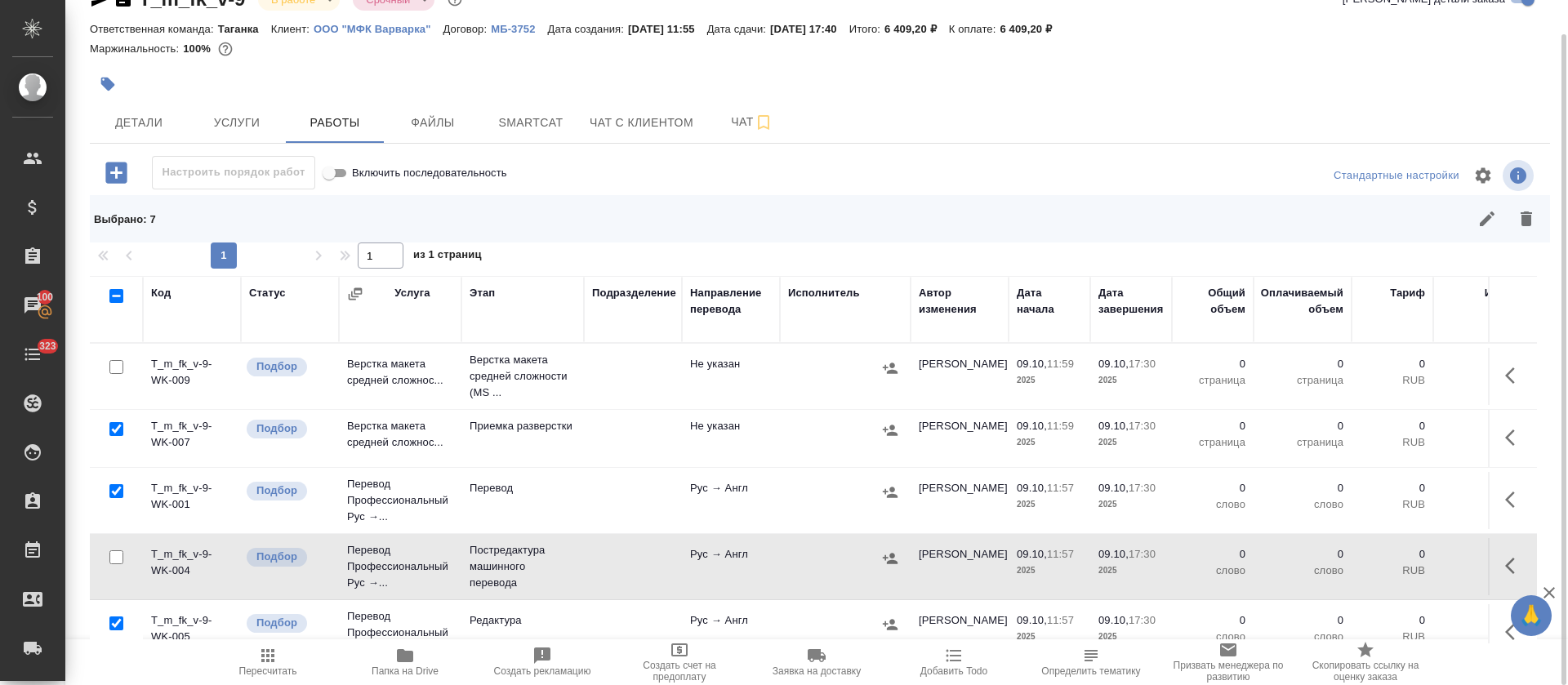
click at [1515, 224] on button "button" at bounding box center [1526, 219] width 39 height 39
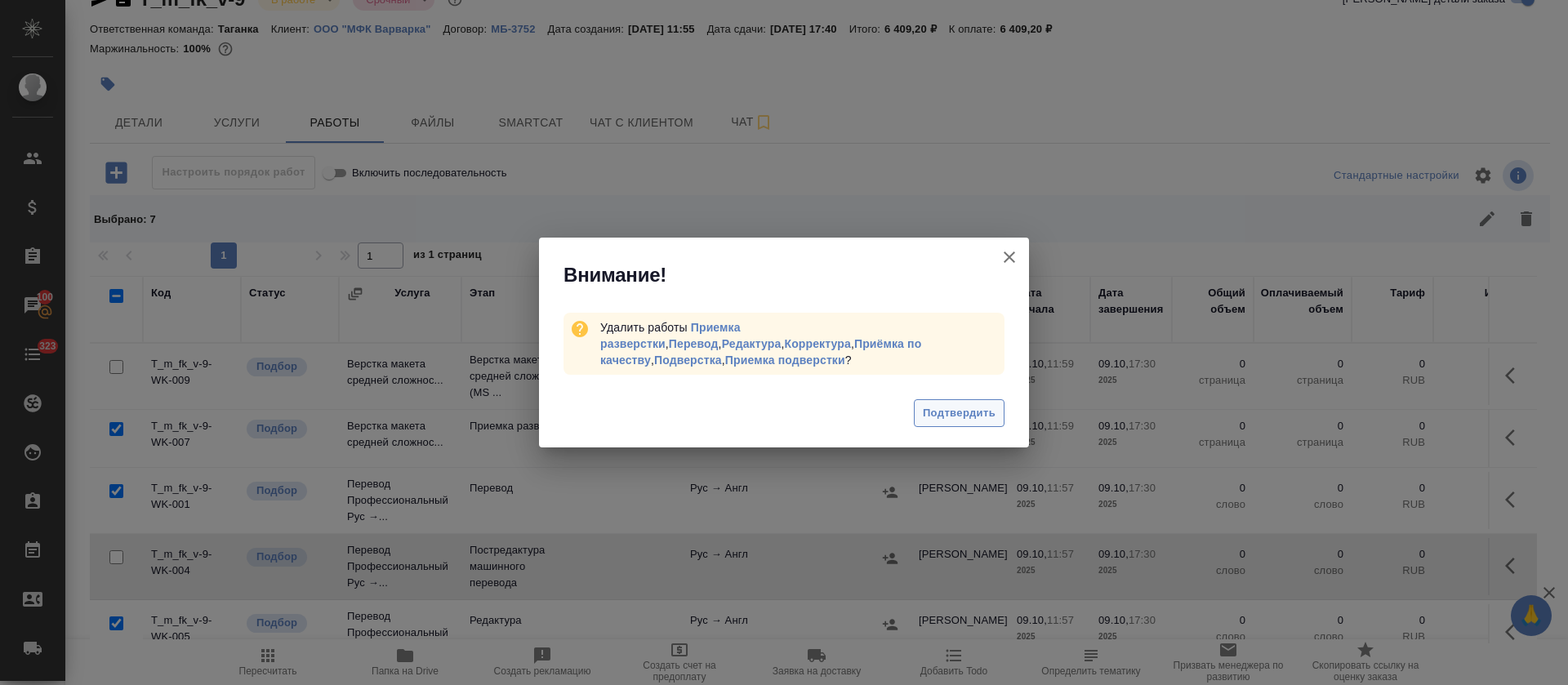
click at [953, 400] on button "Подтвердить" at bounding box center [959, 413] width 91 height 29
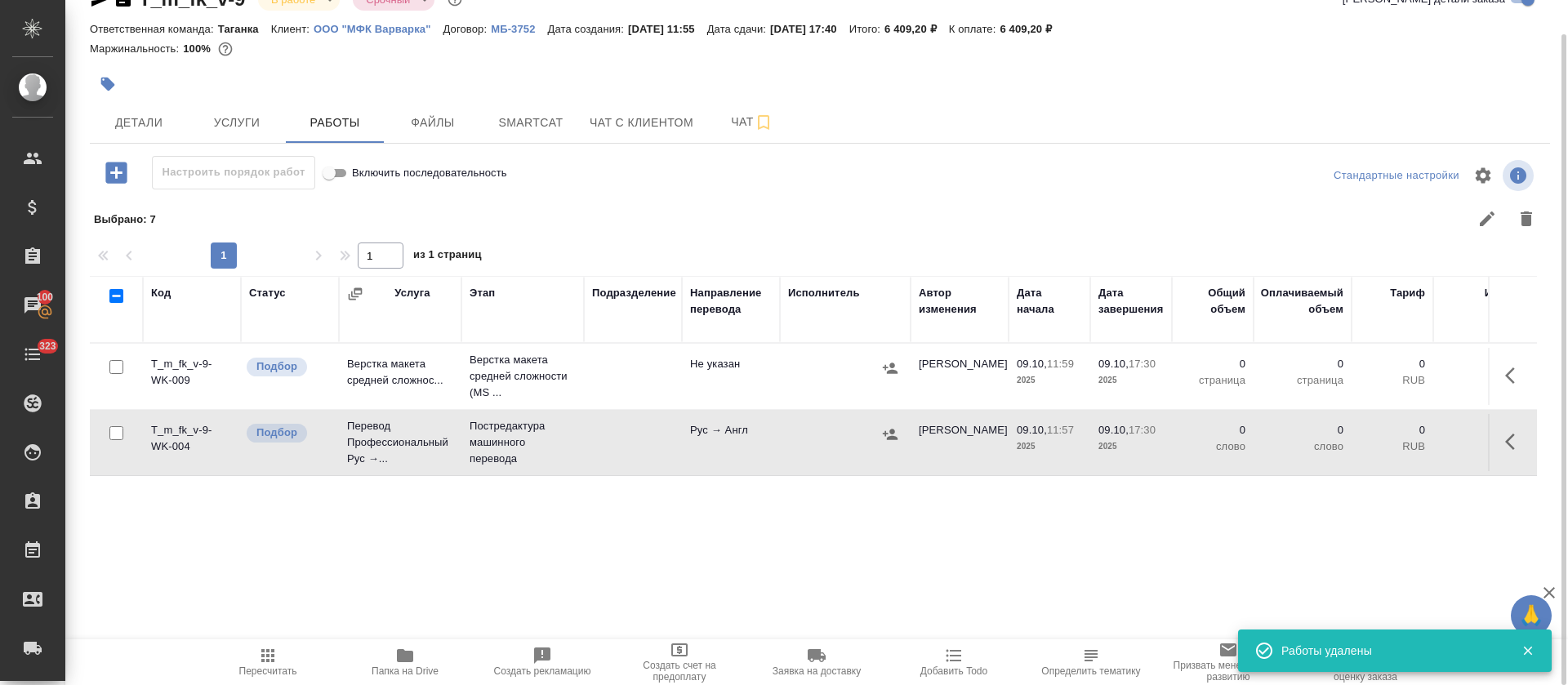
click at [1510, 441] on icon "button" at bounding box center [1514, 441] width 19 height 19
click at [1393, 440] on icon "button" at bounding box center [1395, 441] width 19 height 19
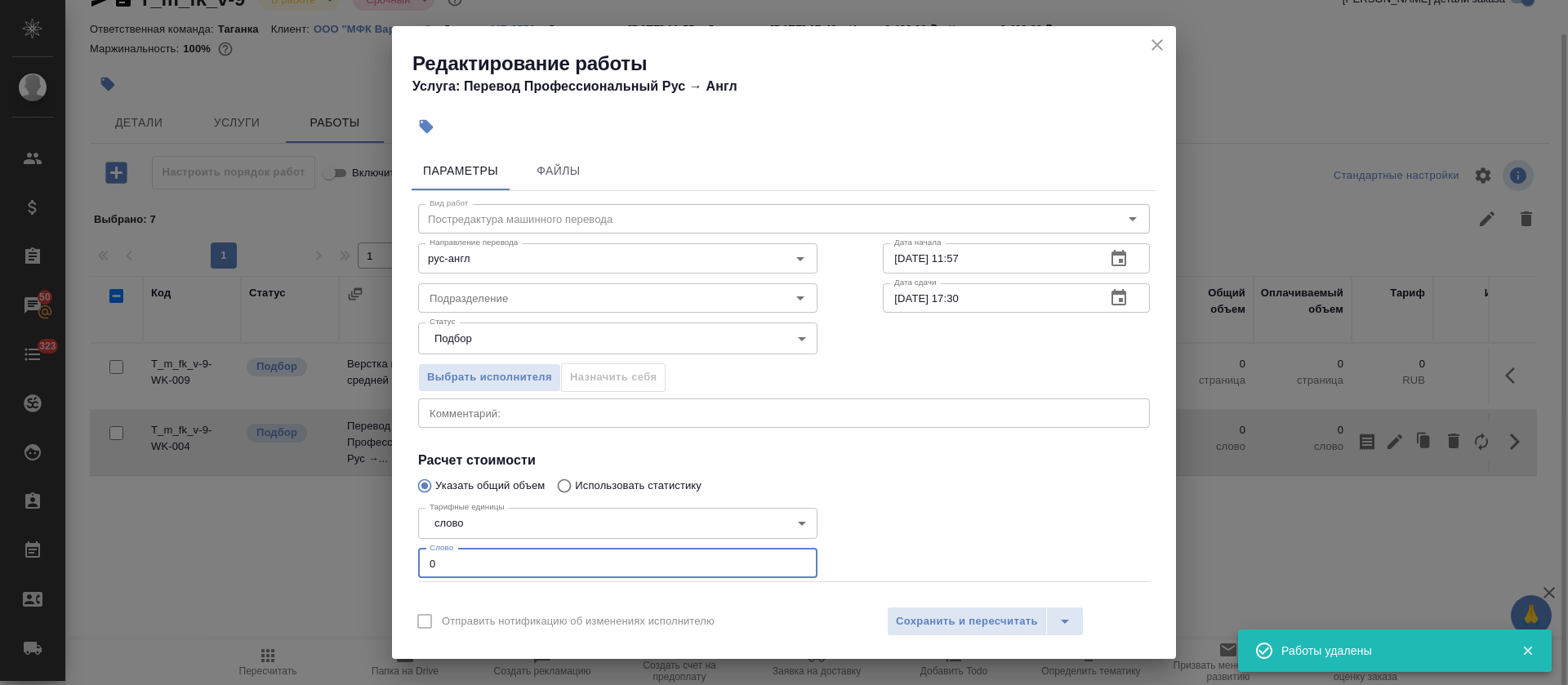
drag, startPoint x: 450, startPoint y: 555, endPoint x: 415, endPoint y: 556, distance: 35.0
click at [415, 556] on div "Тарифные единицы слово 5a8b1489cc6b4906c91bfd90 Тарифные единицы Слово 0 Слово" at bounding box center [617, 542] width 464 height 146
paste input "742"
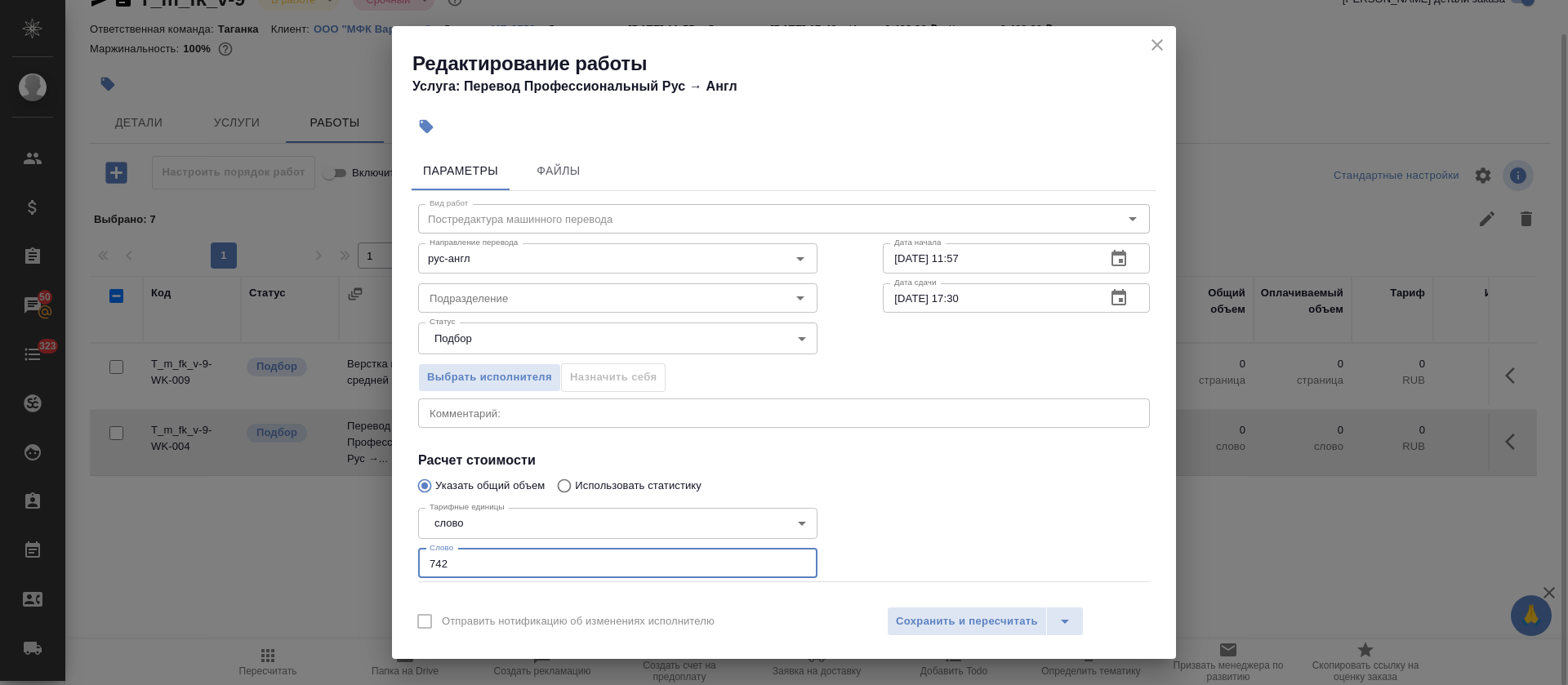
type input "742"
click at [1111, 259] on icon "button" at bounding box center [1119, 259] width 15 height 17
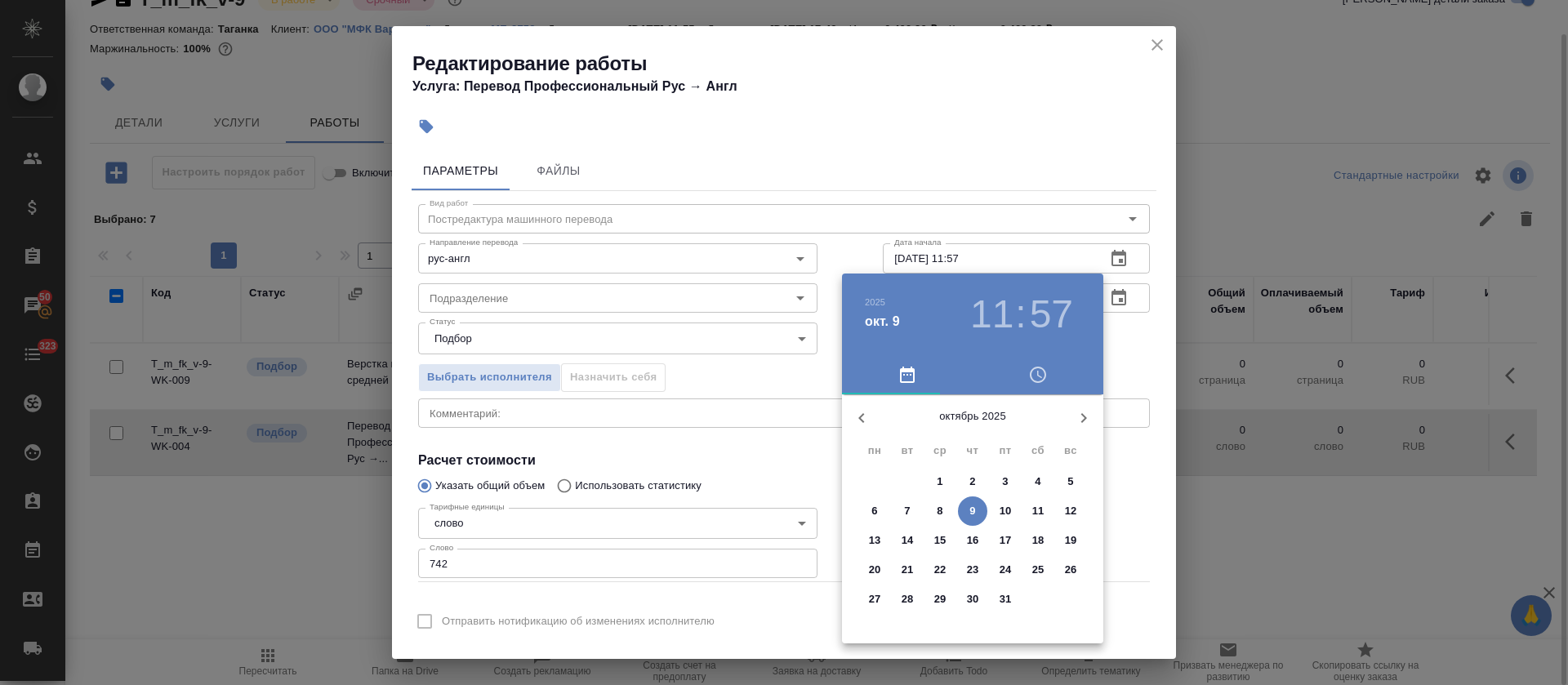
click at [975, 508] on p "9" at bounding box center [972, 512] width 6 height 17
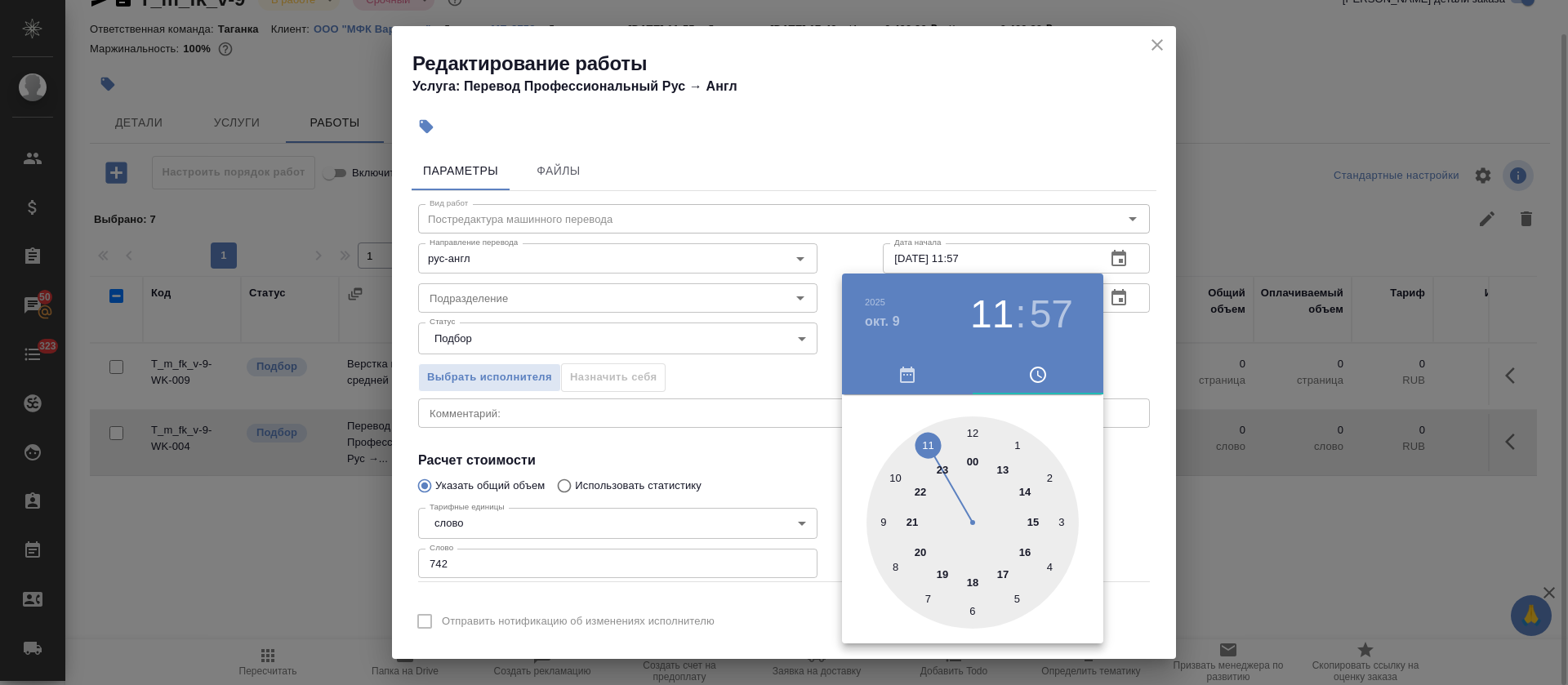
click at [971, 429] on div at bounding box center [972, 522] width 212 height 212
click at [926, 448] on div at bounding box center [972, 522] width 212 height 212
type input "09.10.2025 12:55"
click at [714, 438] on div at bounding box center [784, 342] width 1568 height 685
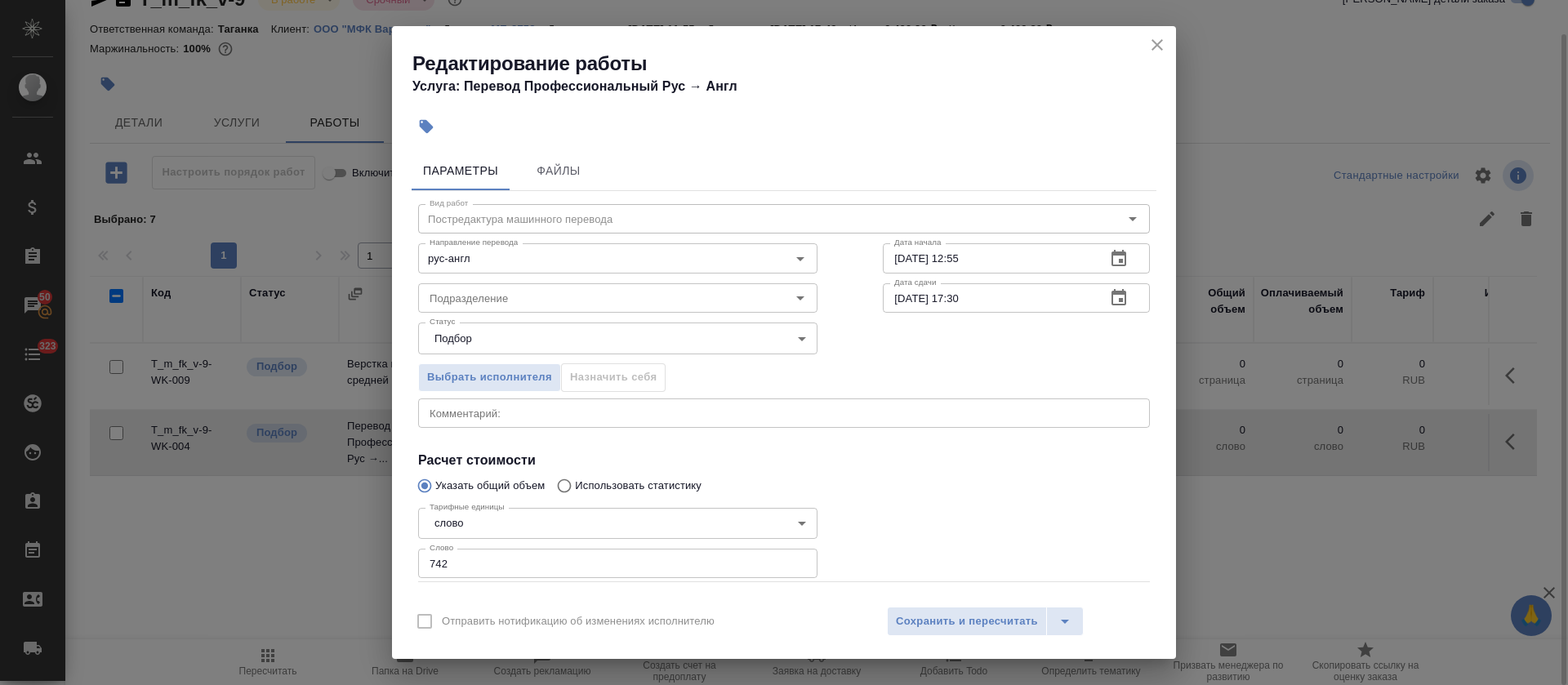
click at [1114, 293] on button "button" at bounding box center [1119, 298] width 39 height 39
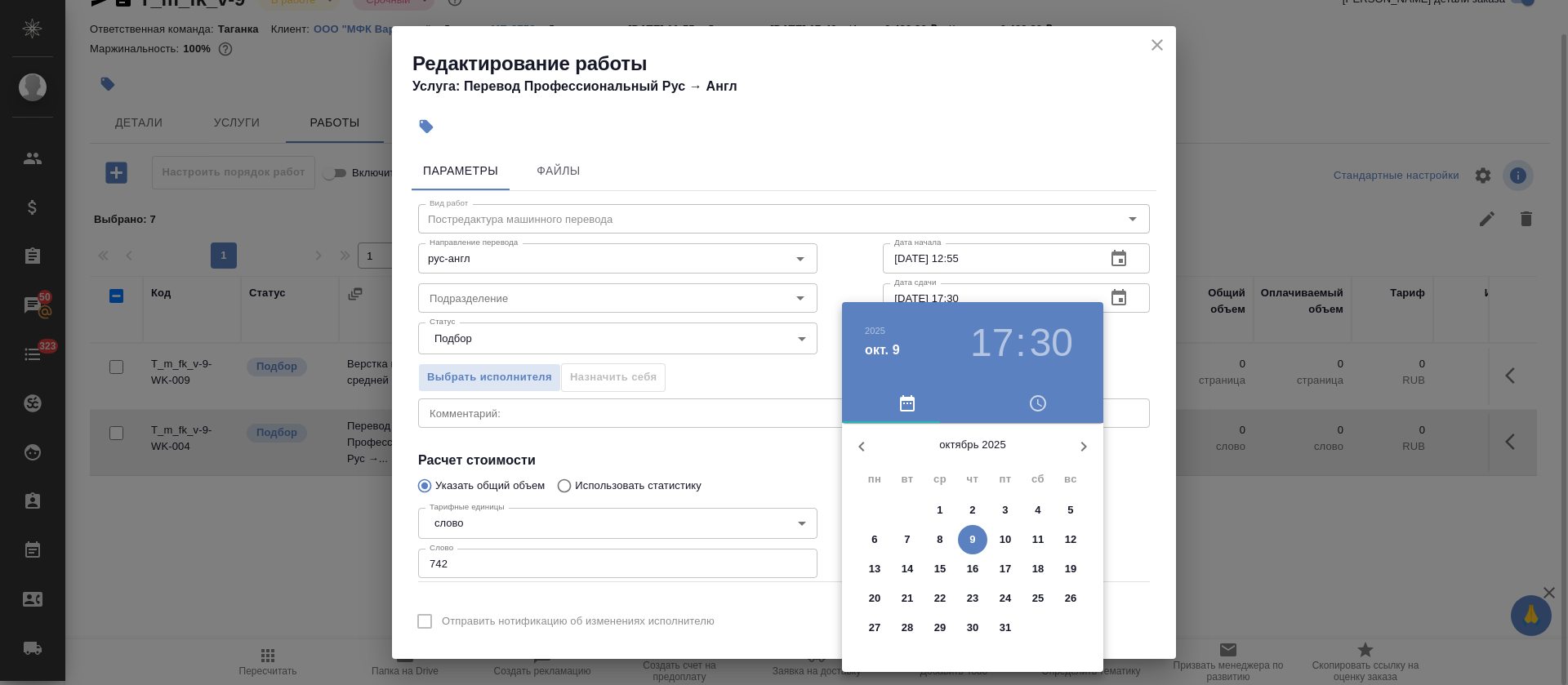
click at [983, 346] on h3 "17" at bounding box center [992, 342] width 44 height 45
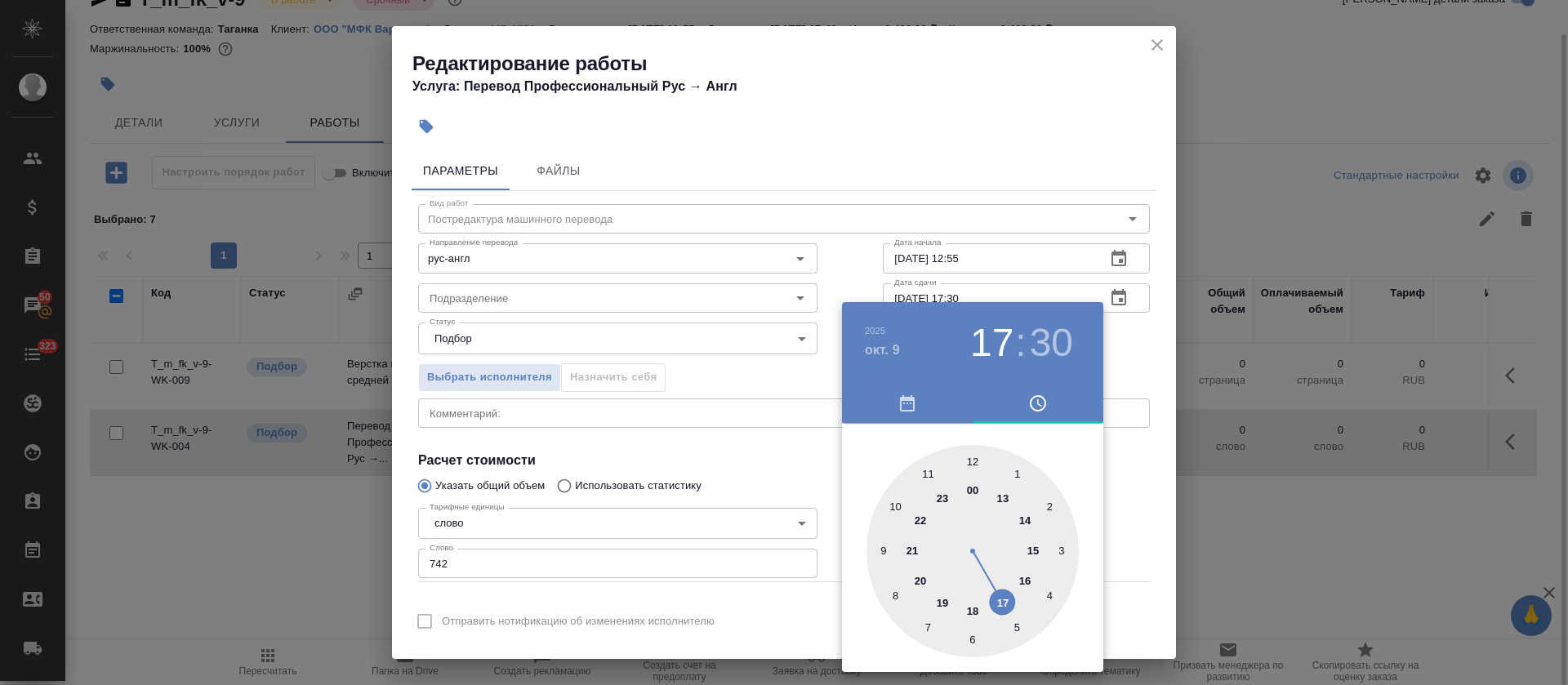
click at [1029, 582] on div at bounding box center [972, 551] width 212 height 212
type input "09.10.2025 16:30"
click at [758, 484] on div at bounding box center [784, 342] width 1568 height 685
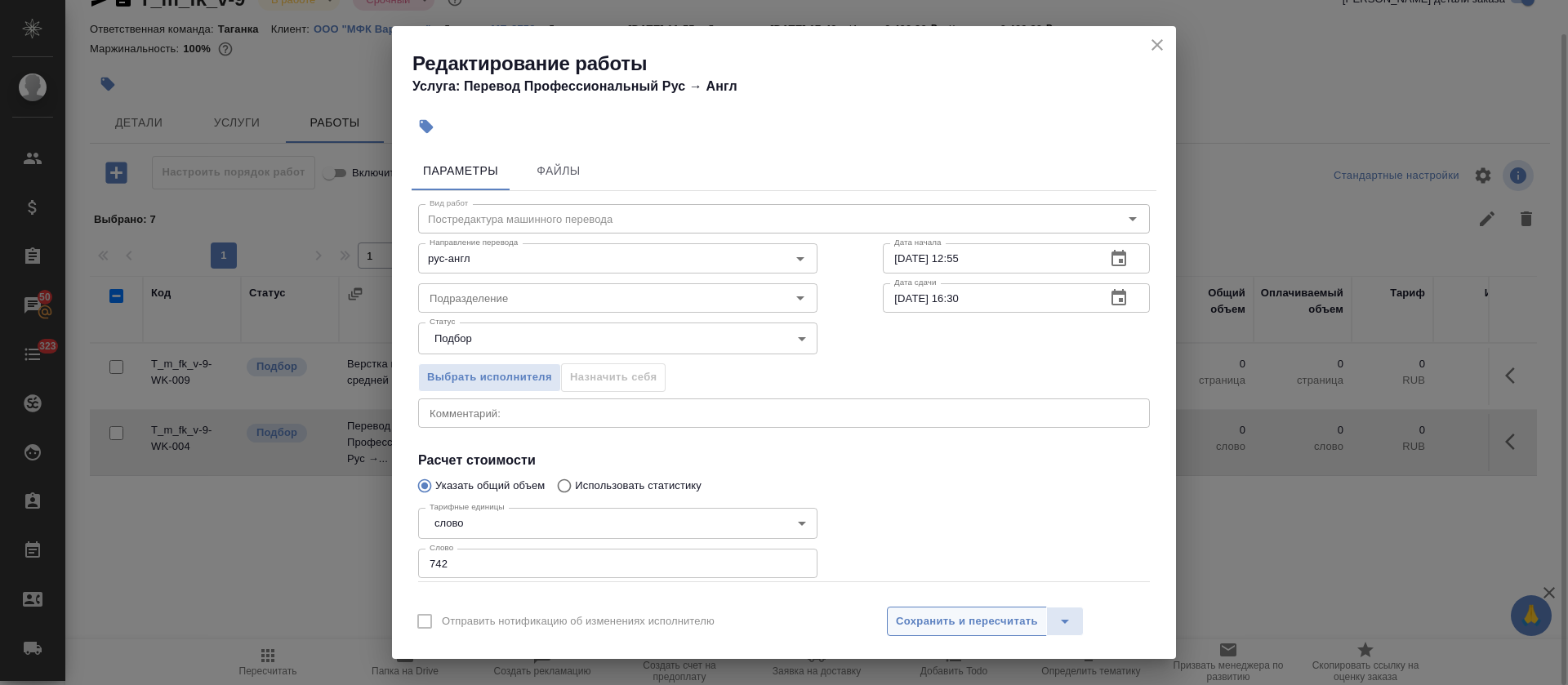
click at [966, 618] on span "Сохранить и пересчитать" at bounding box center [967, 622] width 142 height 19
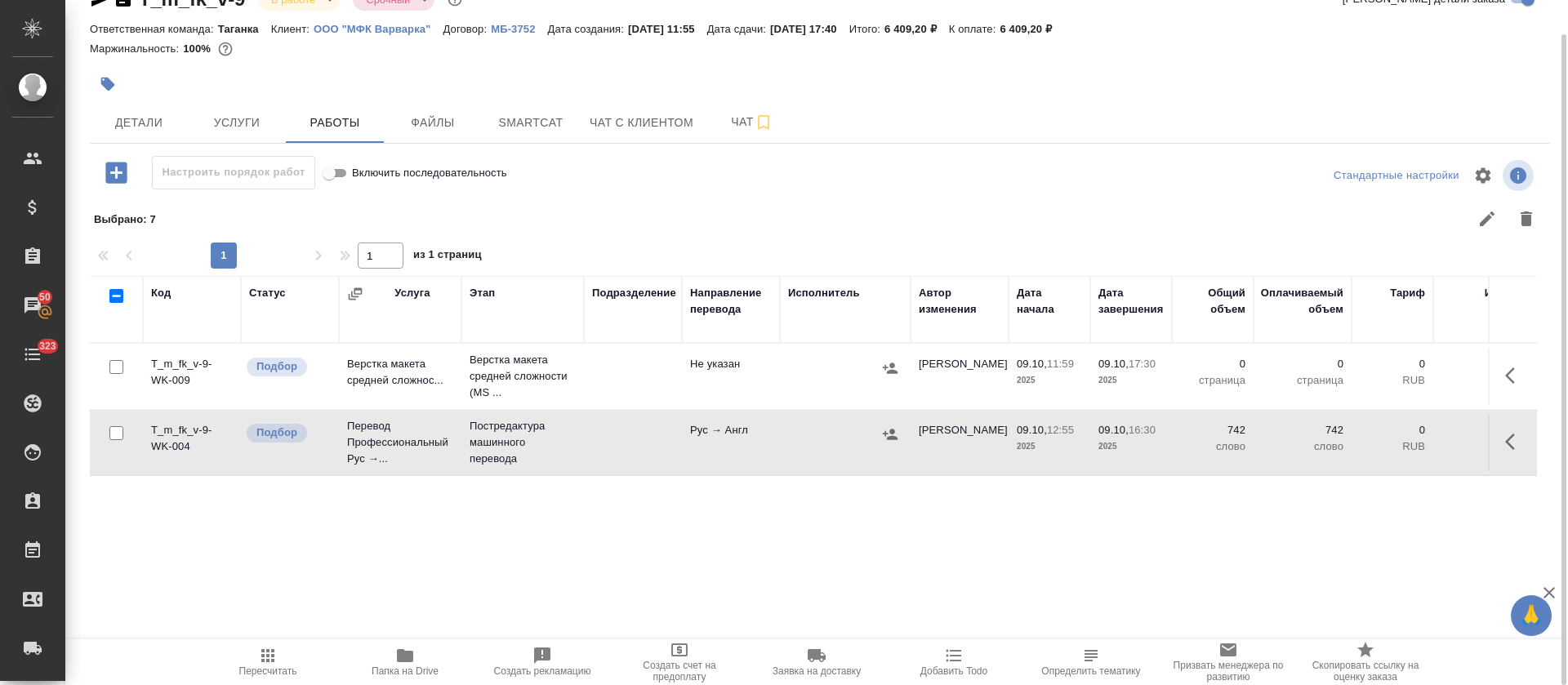
click at [1506, 377] on icon "button" at bounding box center [1514, 375] width 19 height 19
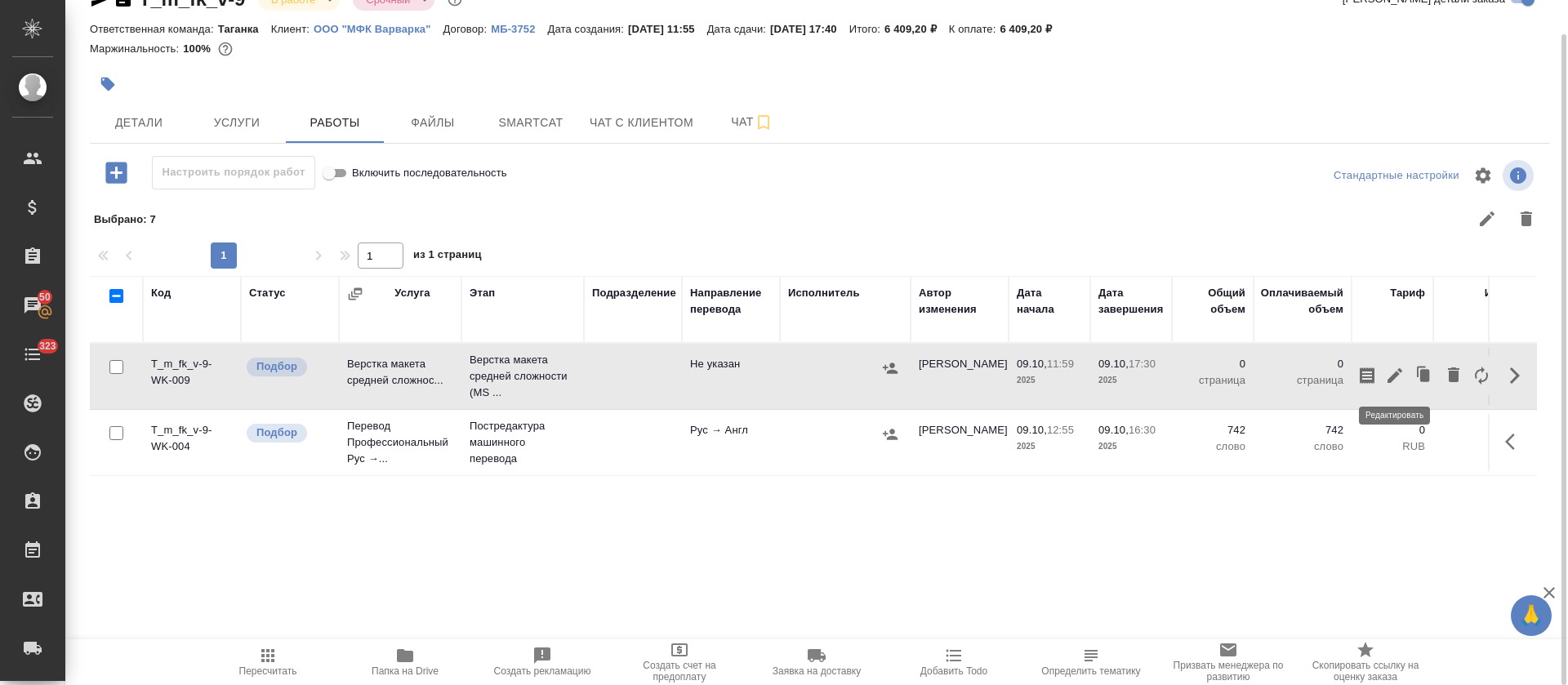
click at [1390, 369] on icon "button" at bounding box center [1395, 375] width 19 height 19
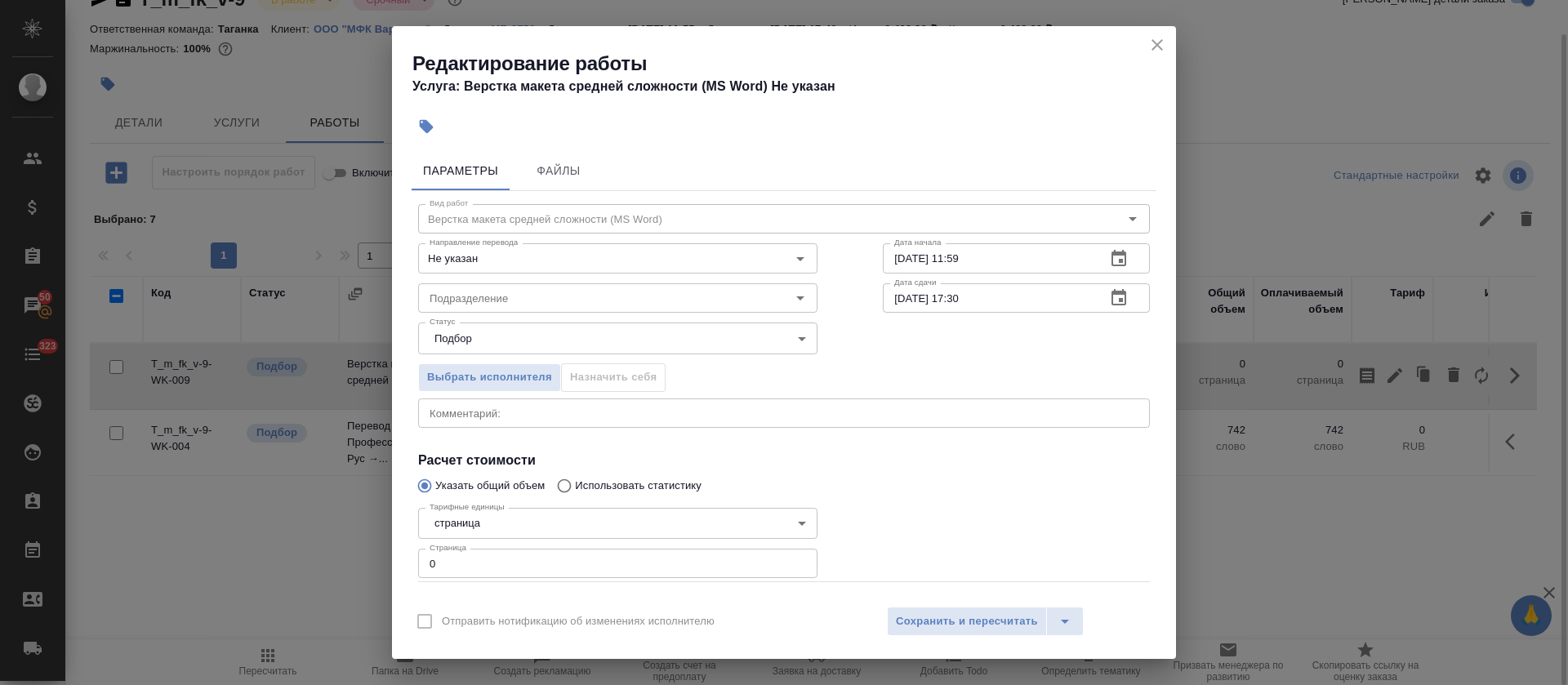
click at [1113, 260] on button "button" at bounding box center [1119, 259] width 39 height 39
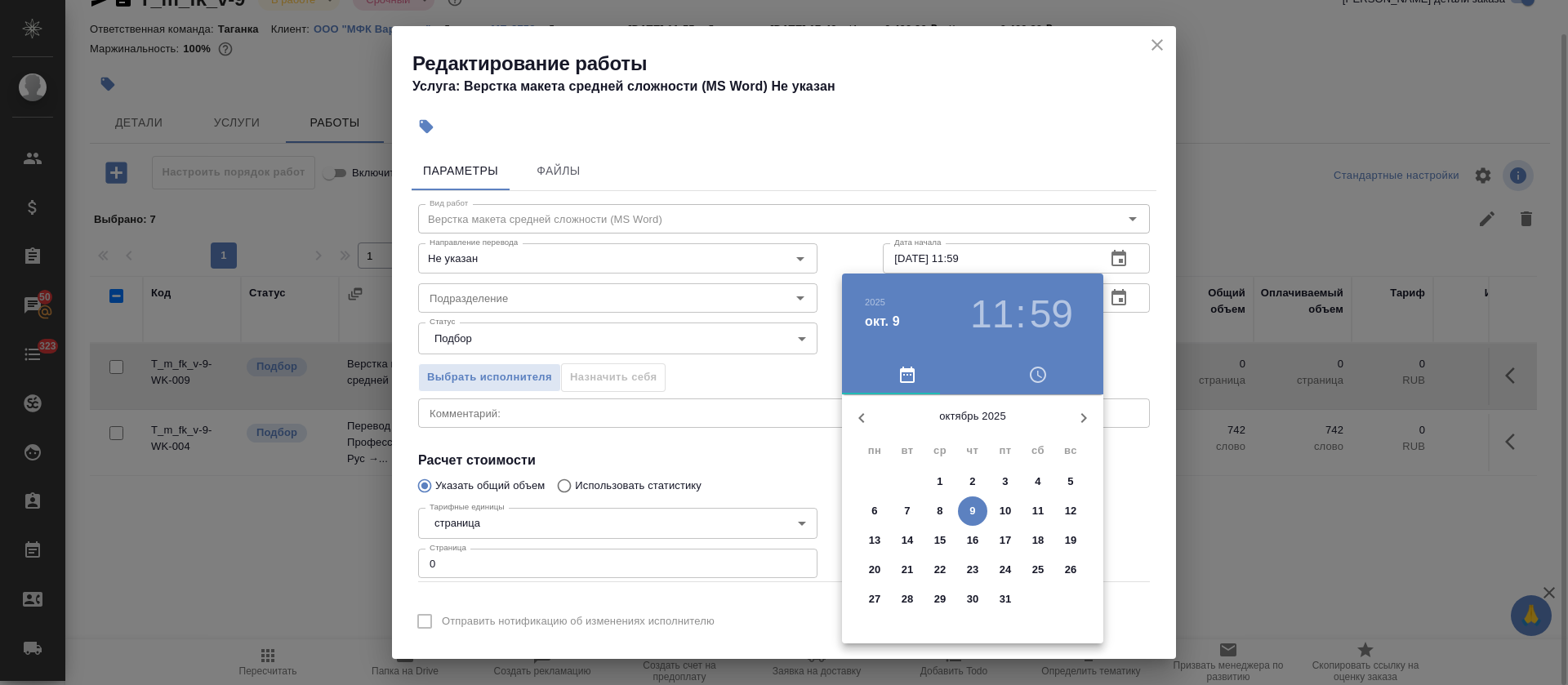
click at [976, 510] on span "9" at bounding box center [973, 512] width 30 height 17
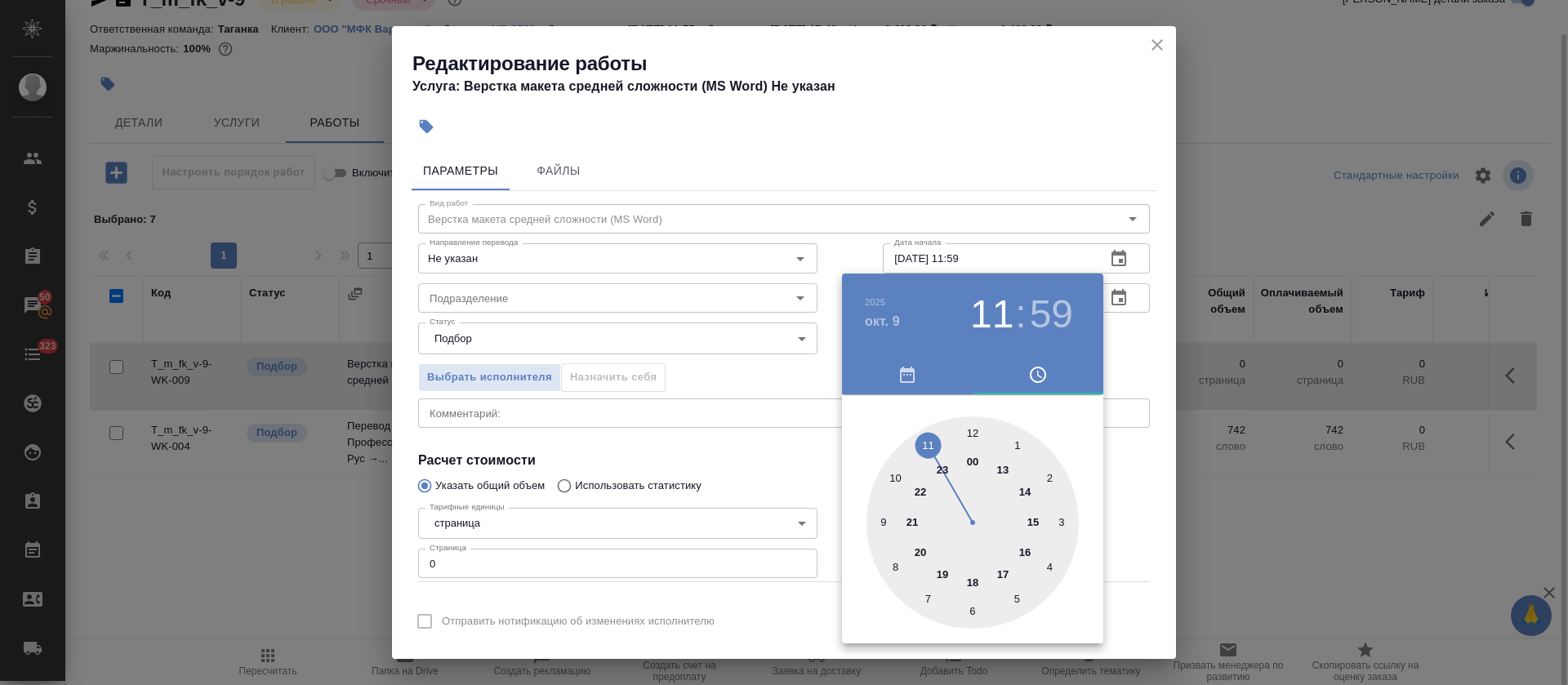
click at [1029, 554] on div at bounding box center [972, 522] width 212 height 212
click at [978, 609] on div at bounding box center [972, 522] width 212 height 212
type input "09.10.2025 16:30"
click at [973, 616] on div at bounding box center [972, 522] width 212 height 212
click at [717, 464] on div at bounding box center [784, 342] width 1568 height 685
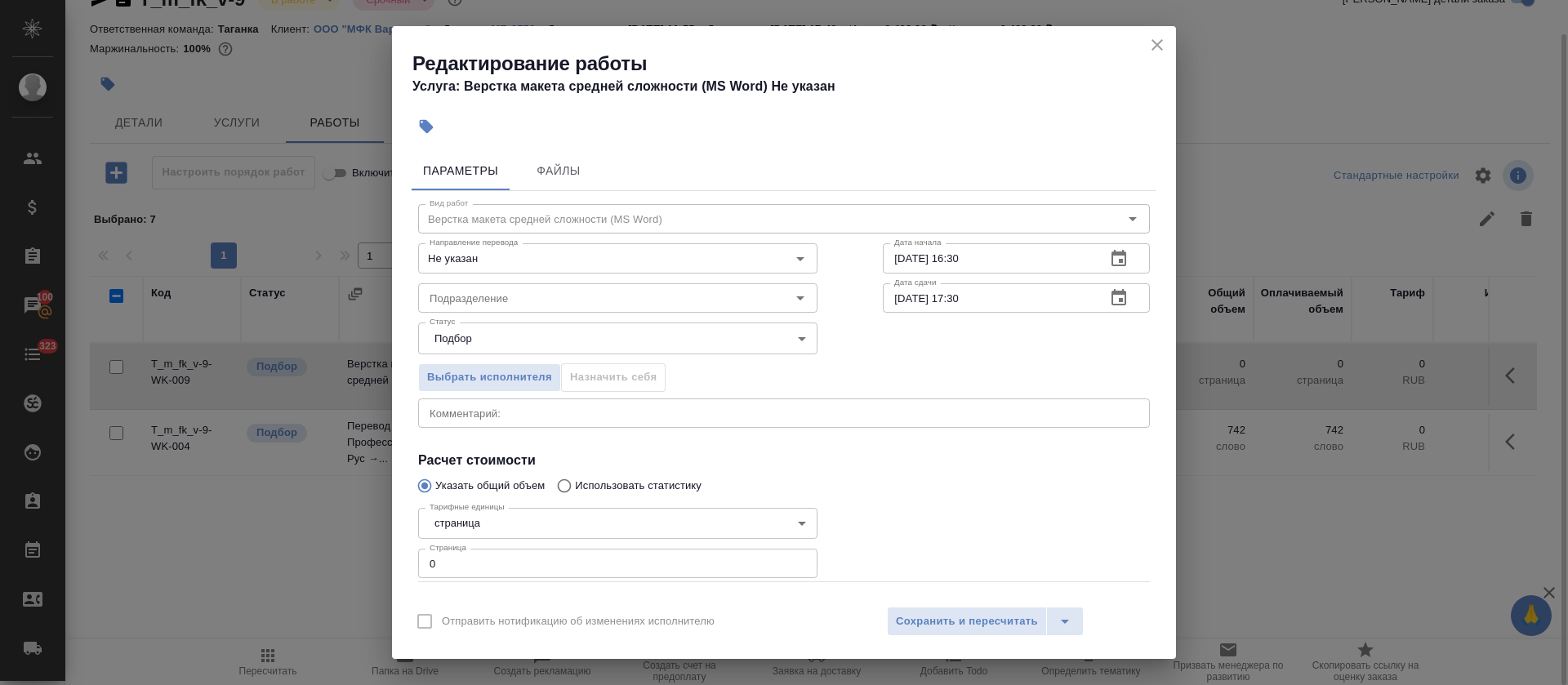
click at [485, 526] on body "🙏 .cls-1 fill:#fff; AWATERA Tretyakova Olga Клиенты Спецификации Заказы 100 Чат…" at bounding box center [784, 342] width 1568 height 685
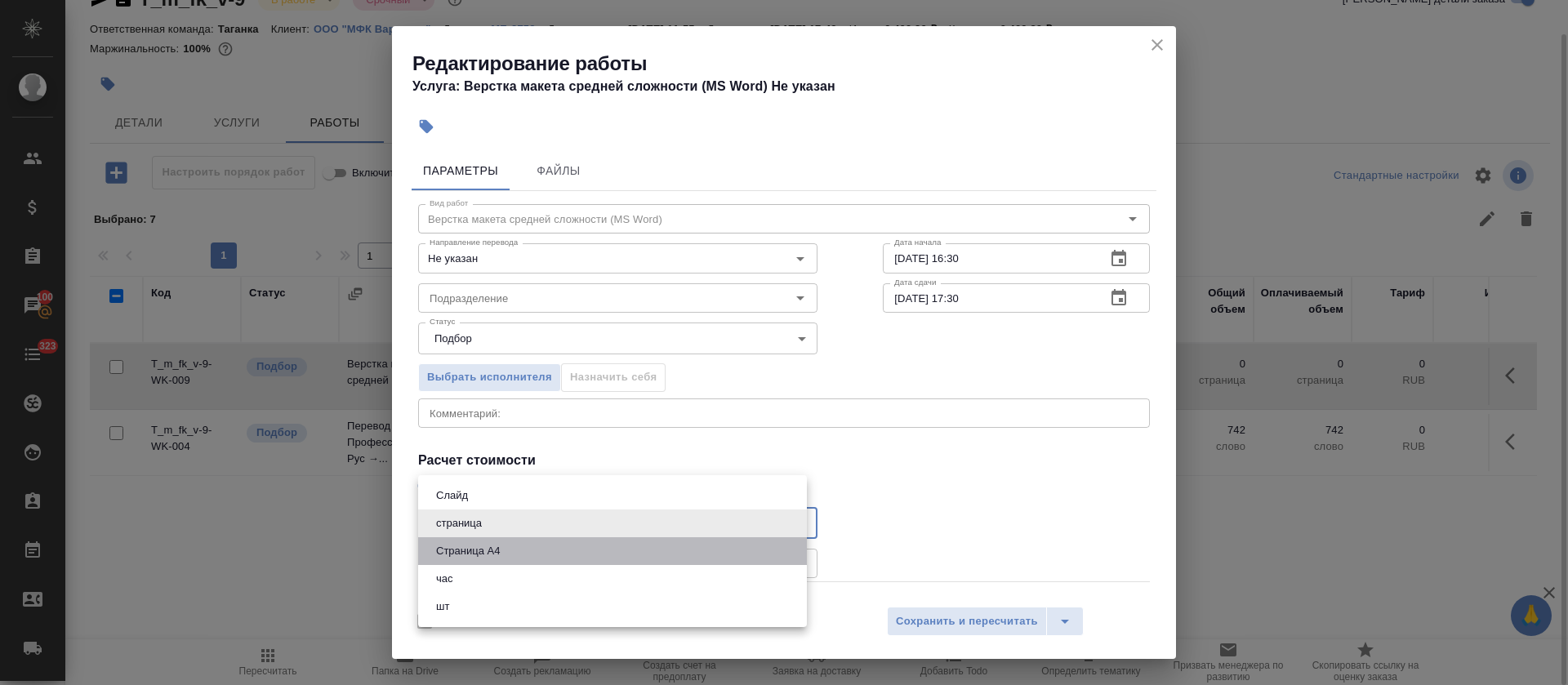
click at [486, 553] on button "Страница А4" at bounding box center [467, 551] width 73 height 18
type input "5f036ec4e16dec2d6b59c8ff"
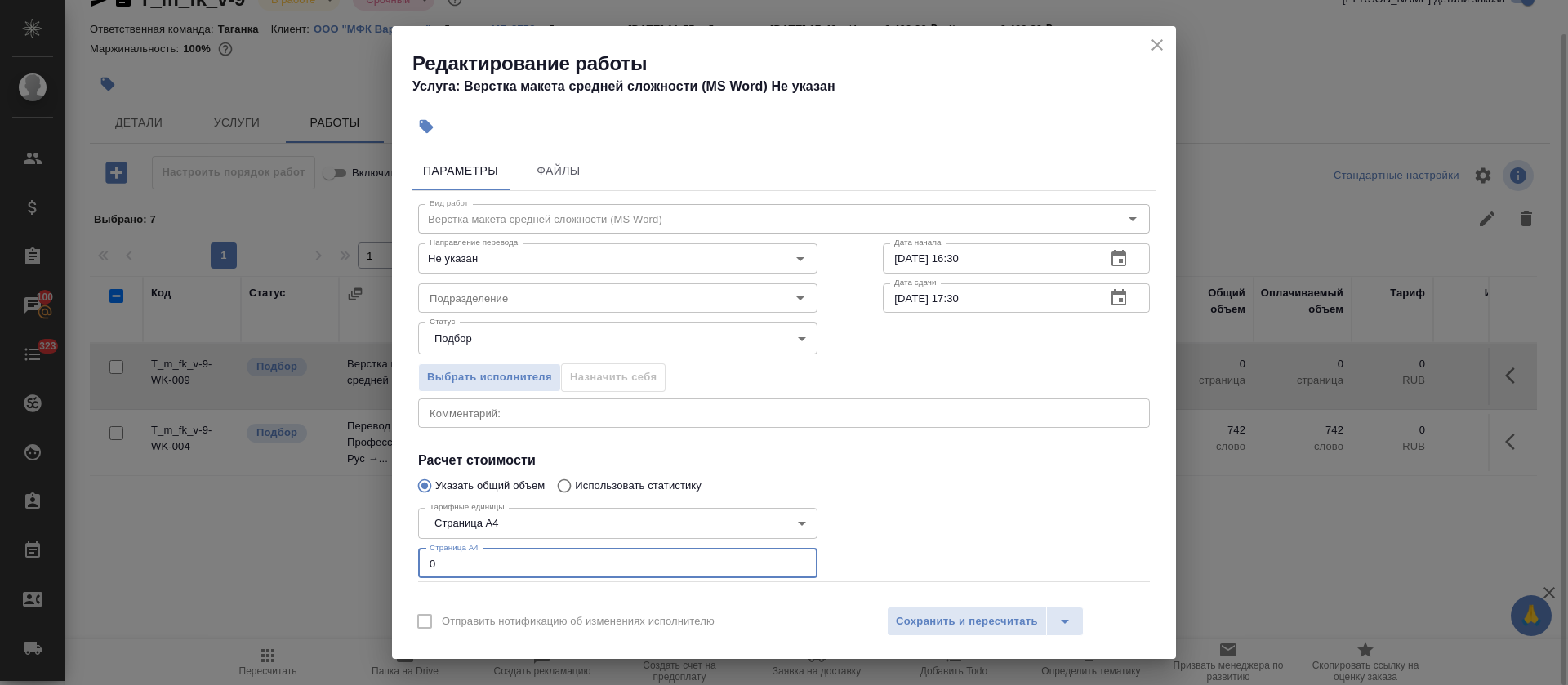
drag, startPoint x: 450, startPoint y: 564, endPoint x: 402, endPoint y: 561, distance: 48.1
click at [402, 561] on div "Параметры Файлы Вид работ Верстка макета средней сложности (MS Word) Вид работ …" at bounding box center [784, 370] width 784 height 451
click at [609, 285] on div "Подразделение" at bounding box center [617, 298] width 399 height 30
type input "4"
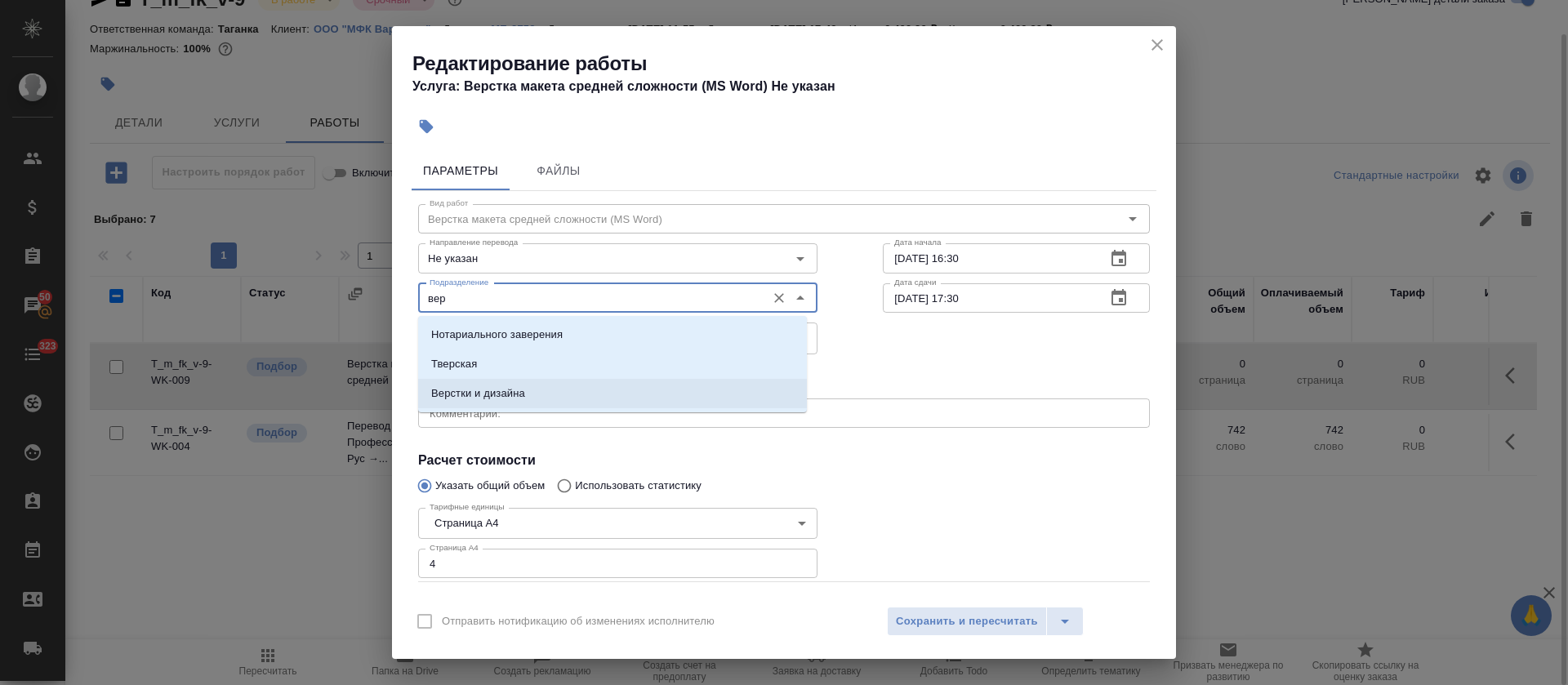
click at [616, 383] on li "Верстки и дизайна" at bounding box center [613, 394] width 389 height 30
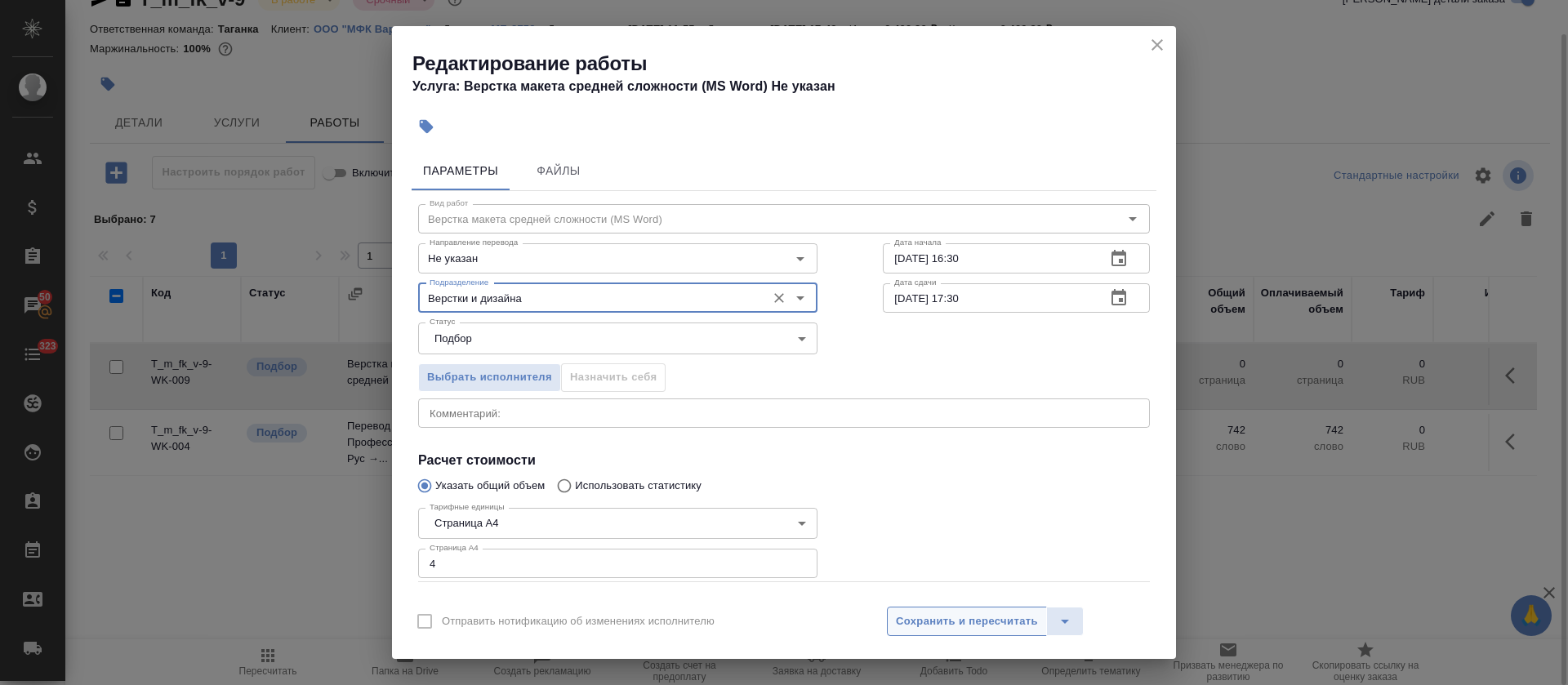
type input "Верстки и дизайна"
click at [932, 618] on span "Сохранить и пересчитать" at bounding box center [967, 622] width 142 height 19
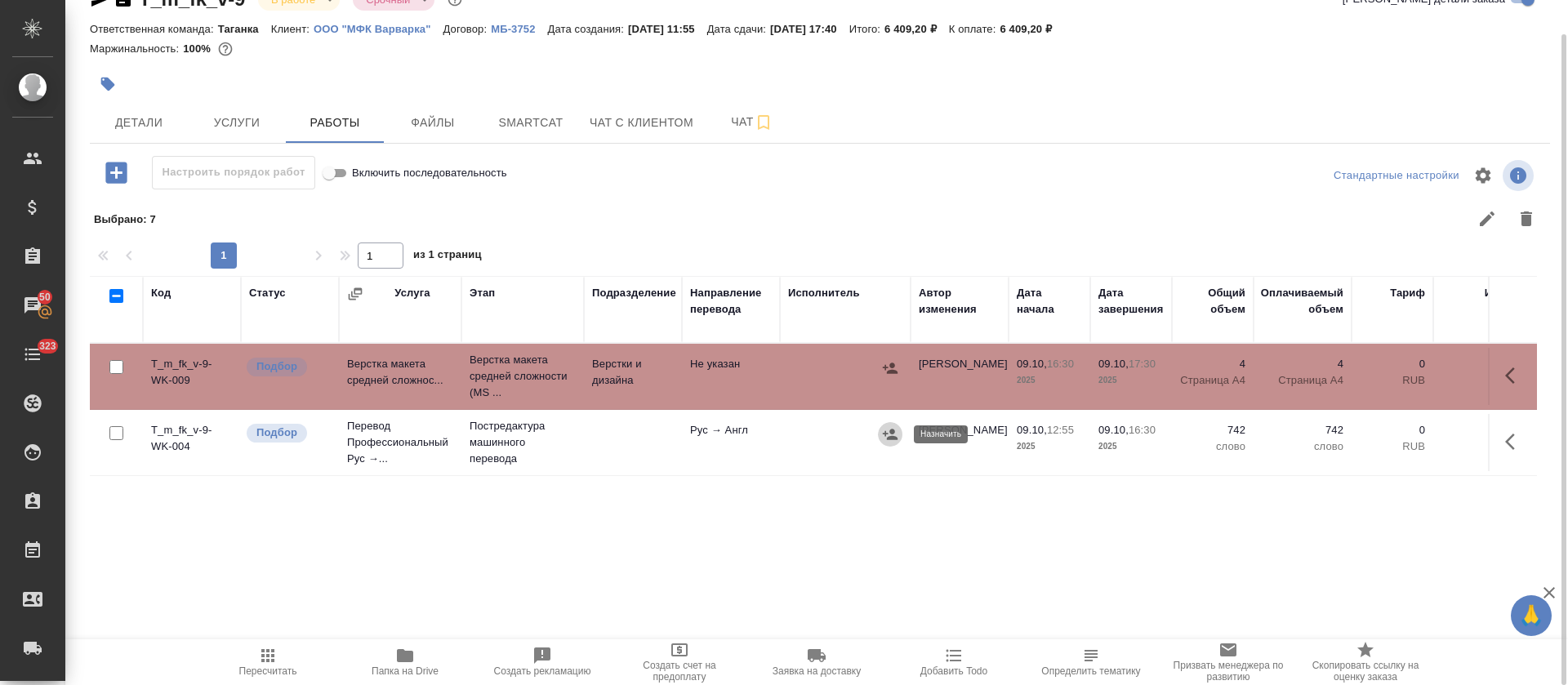
click at [889, 438] on icon "button" at bounding box center [891, 434] width 15 height 10
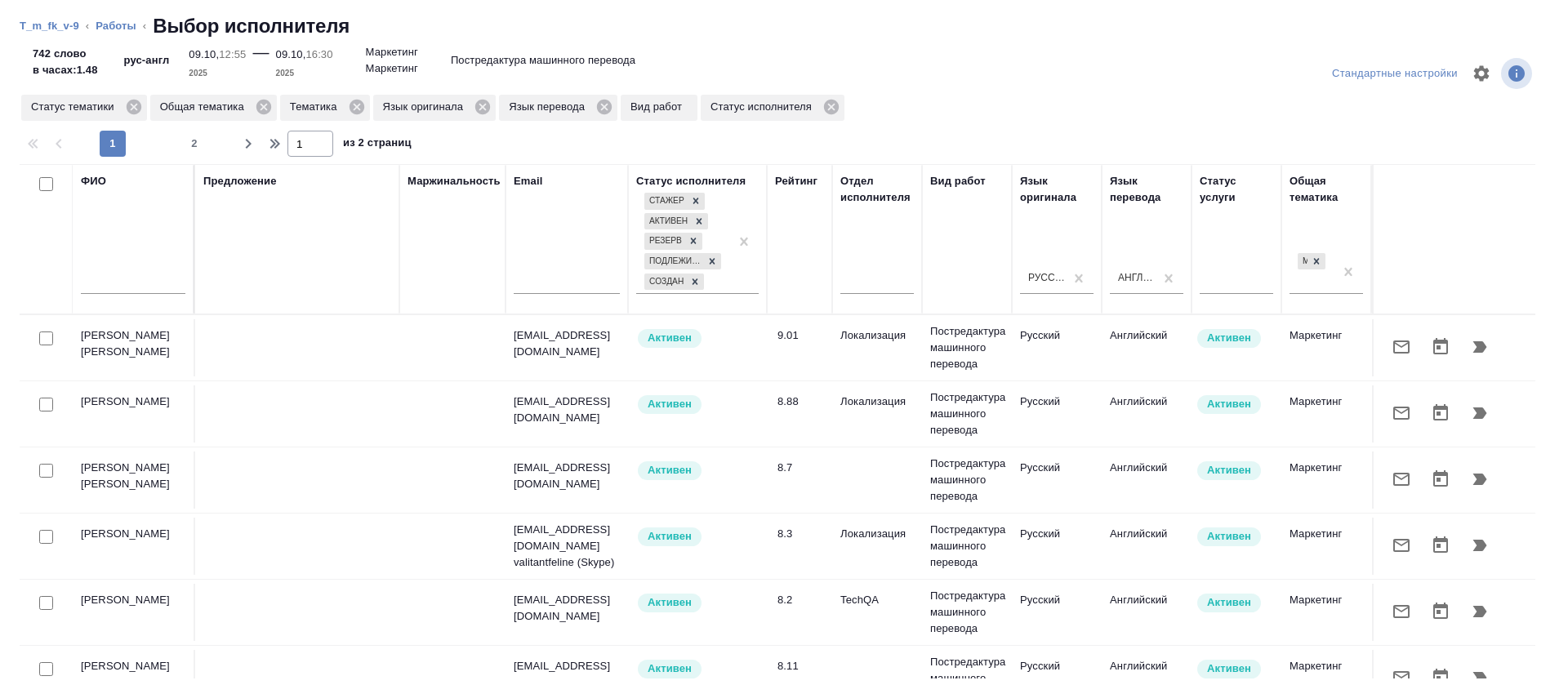
scroll to position [122, 0]
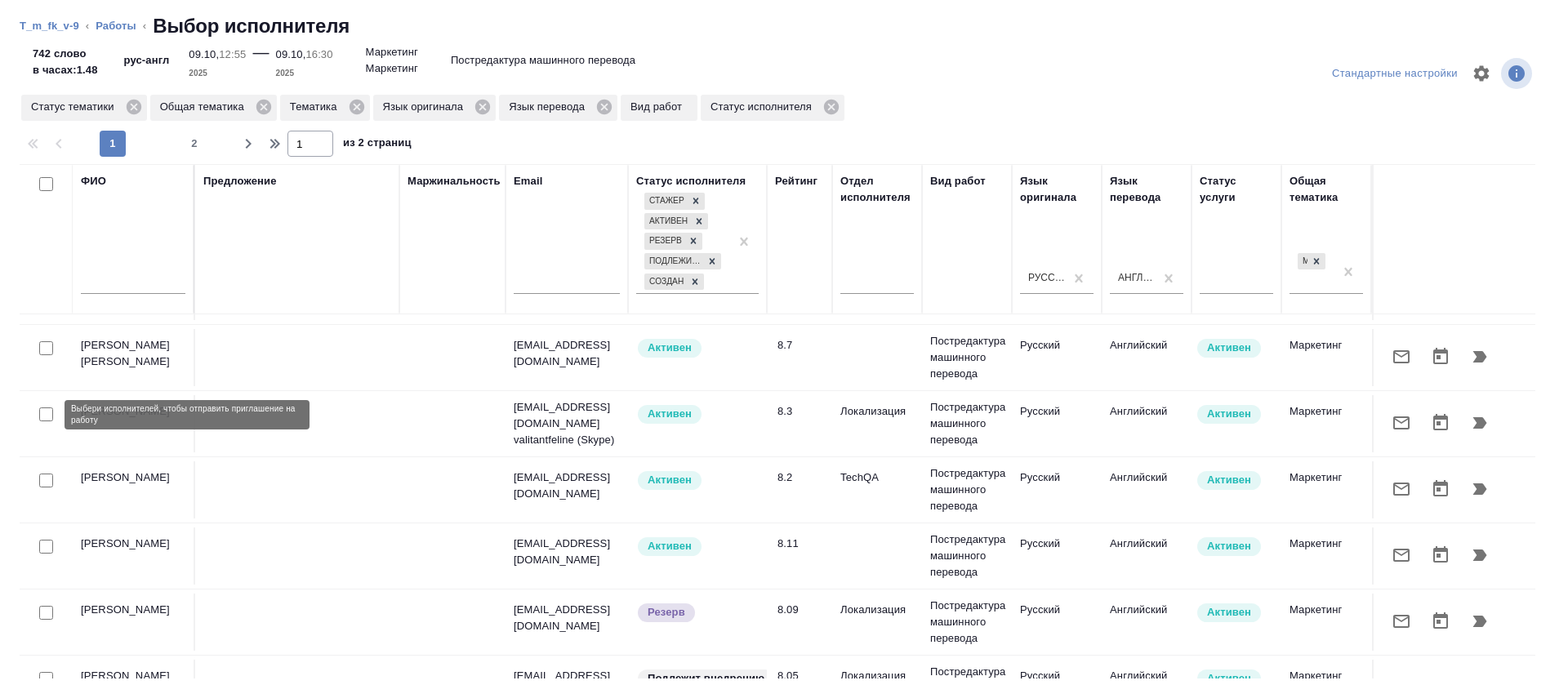
click at [45, 412] on input "checkbox" at bounding box center [45, 414] width 14 height 14
checkbox input "true"
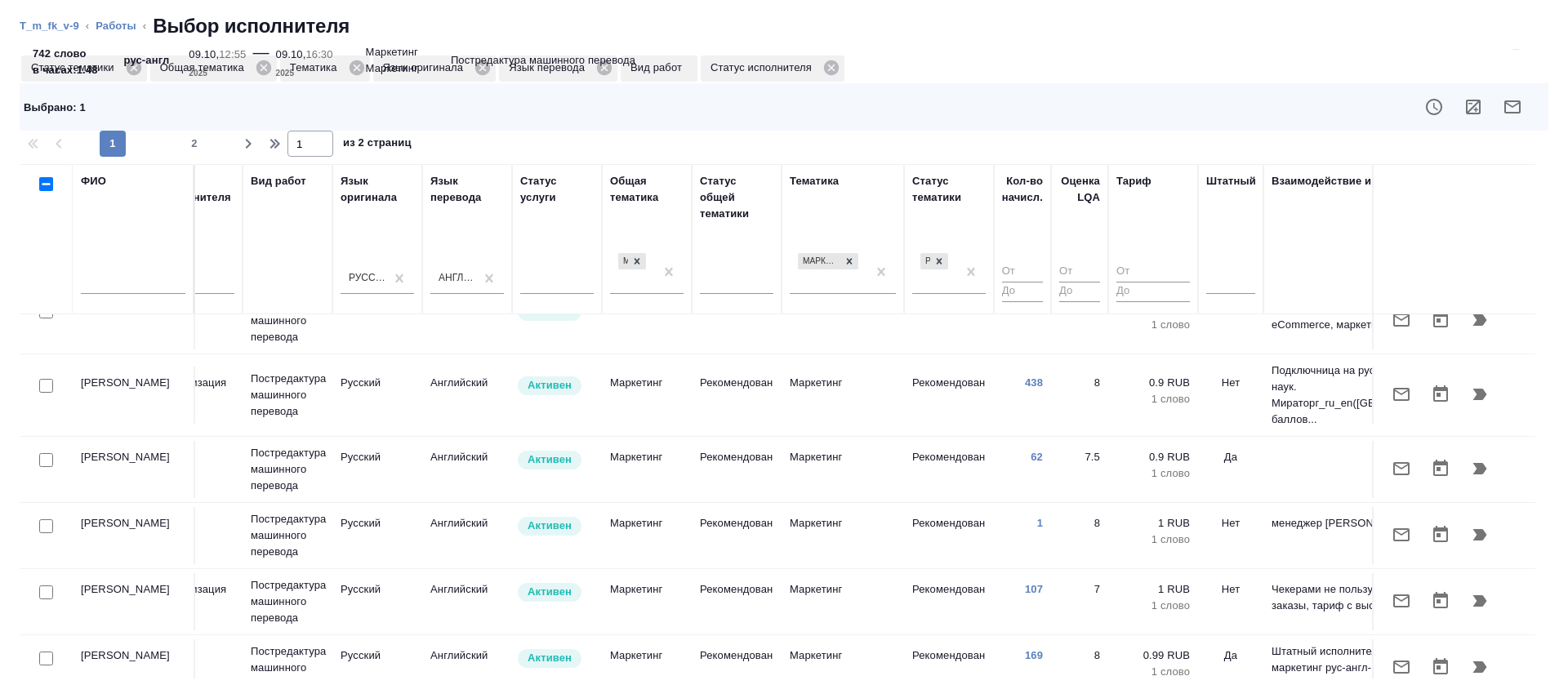
scroll to position [613, 679]
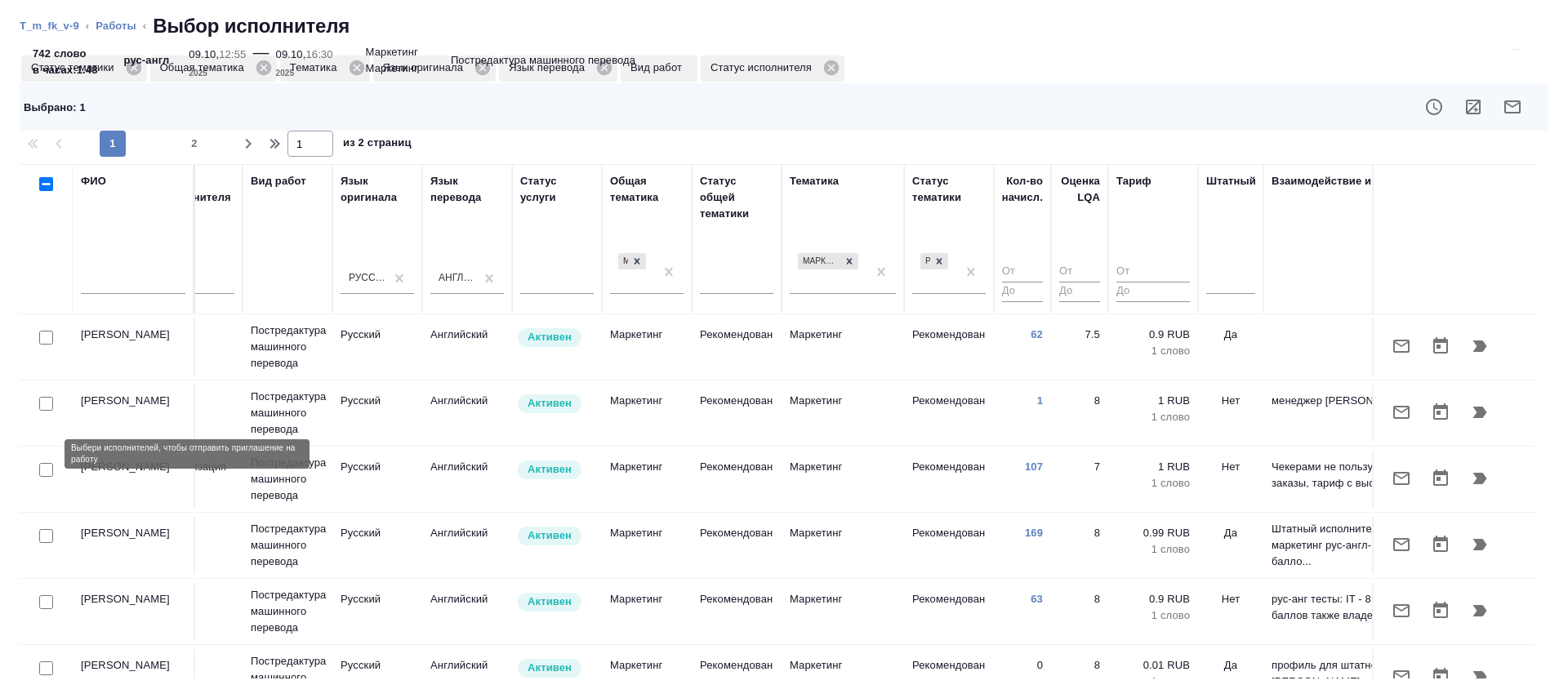
click at [44, 463] on input "checkbox" at bounding box center [45, 470] width 14 height 14
checkbox input "true"
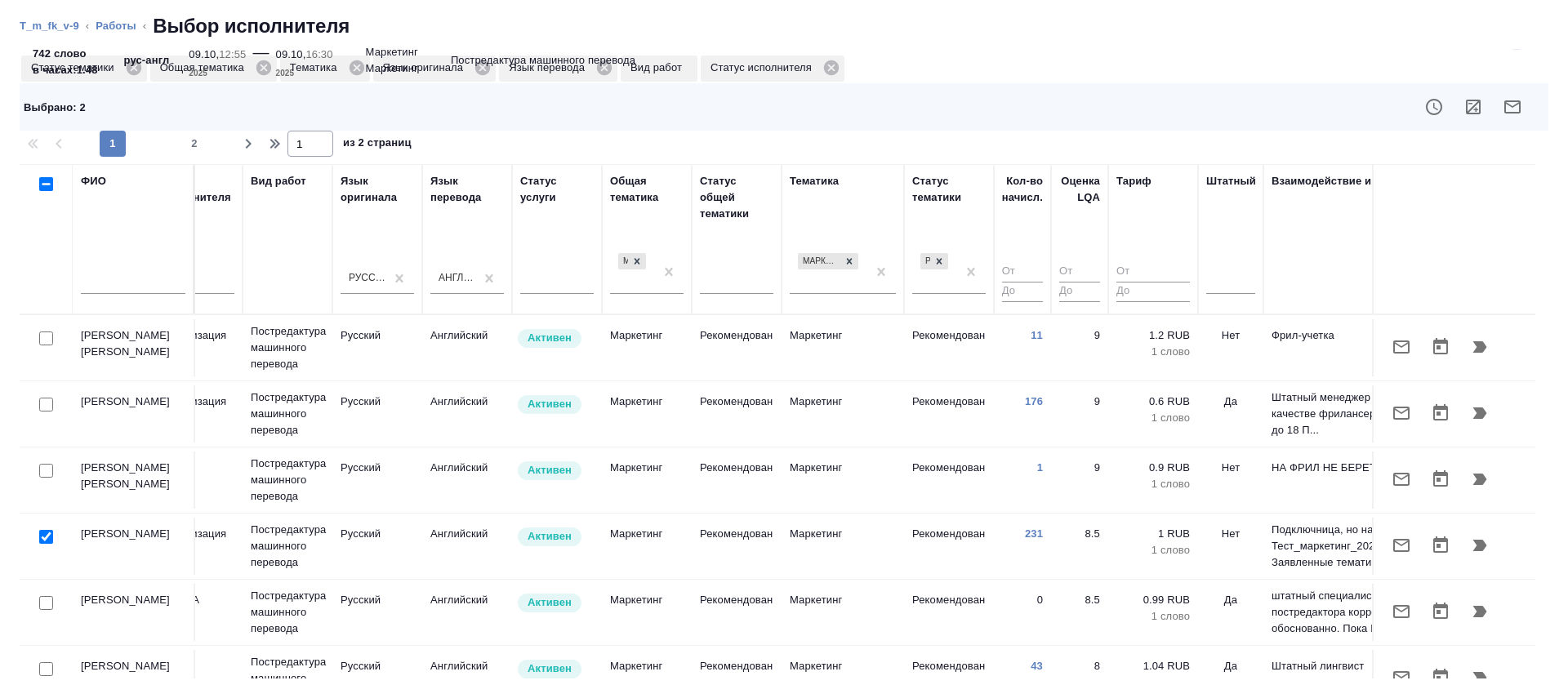
scroll to position [122, 679]
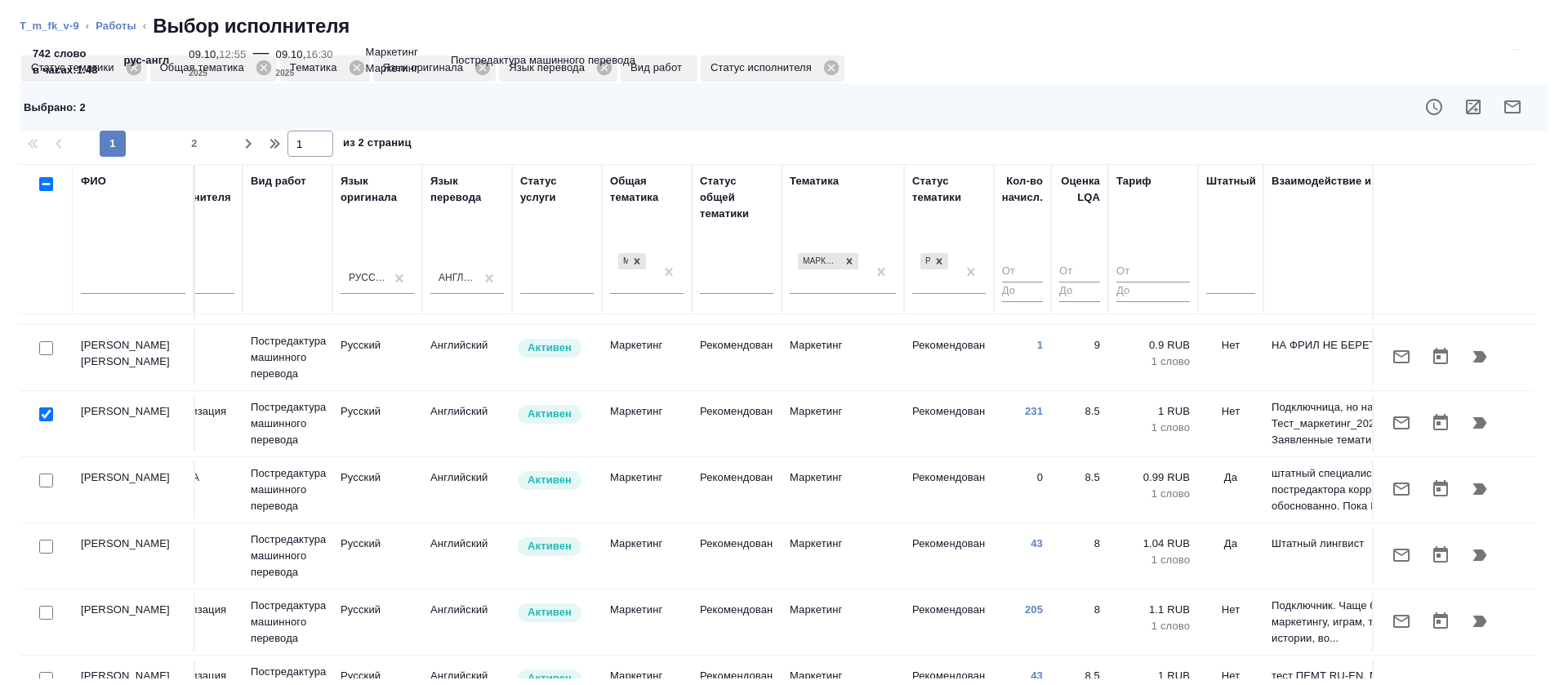
click at [1503, 107] on icon "button" at bounding box center [1512, 107] width 19 height 19
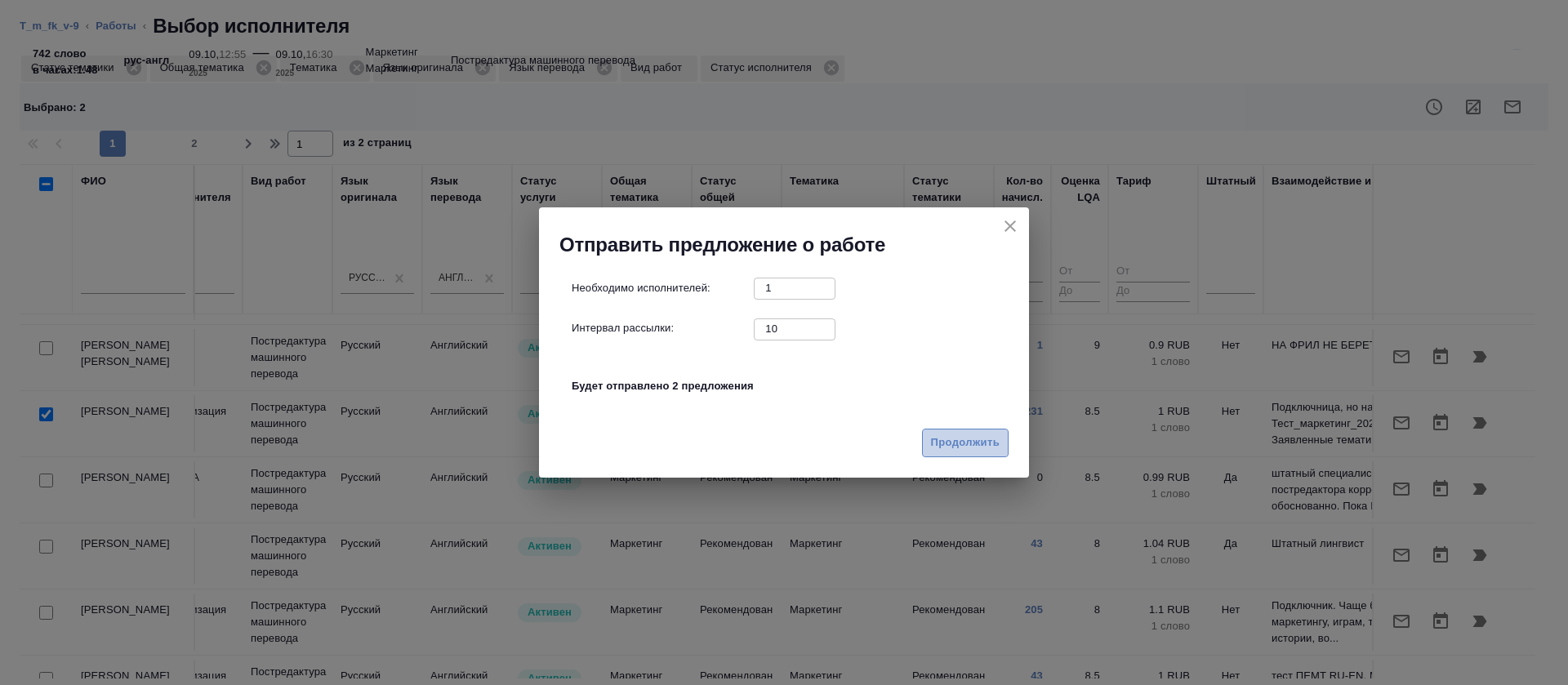
click at [954, 450] on span "Продолжить" at bounding box center [966, 443] width 69 height 19
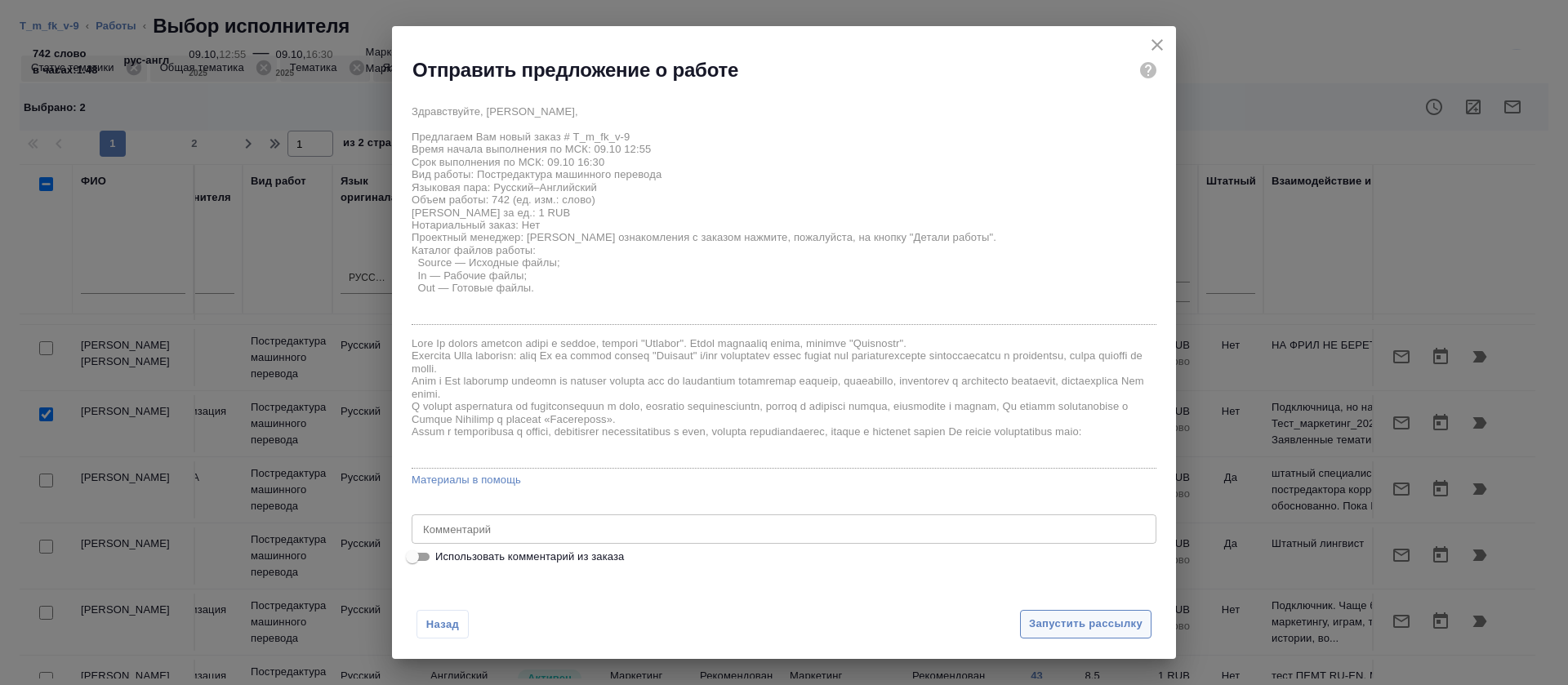
click at [1054, 624] on span "Запустить рассылку" at bounding box center [1085, 625] width 114 height 19
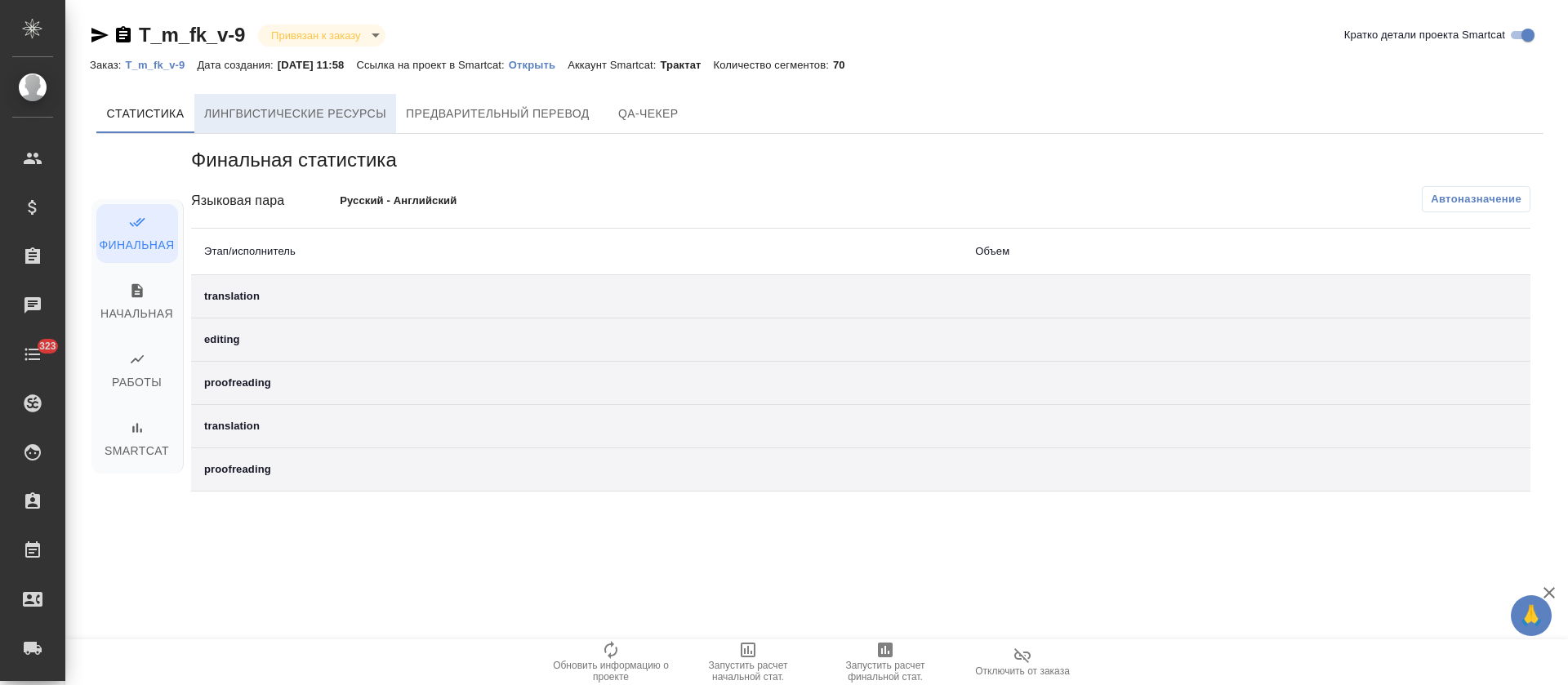
click at [393, 124] on button "Лингвистические ресурсы" at bounding box center [296, 113] width 202 height 39
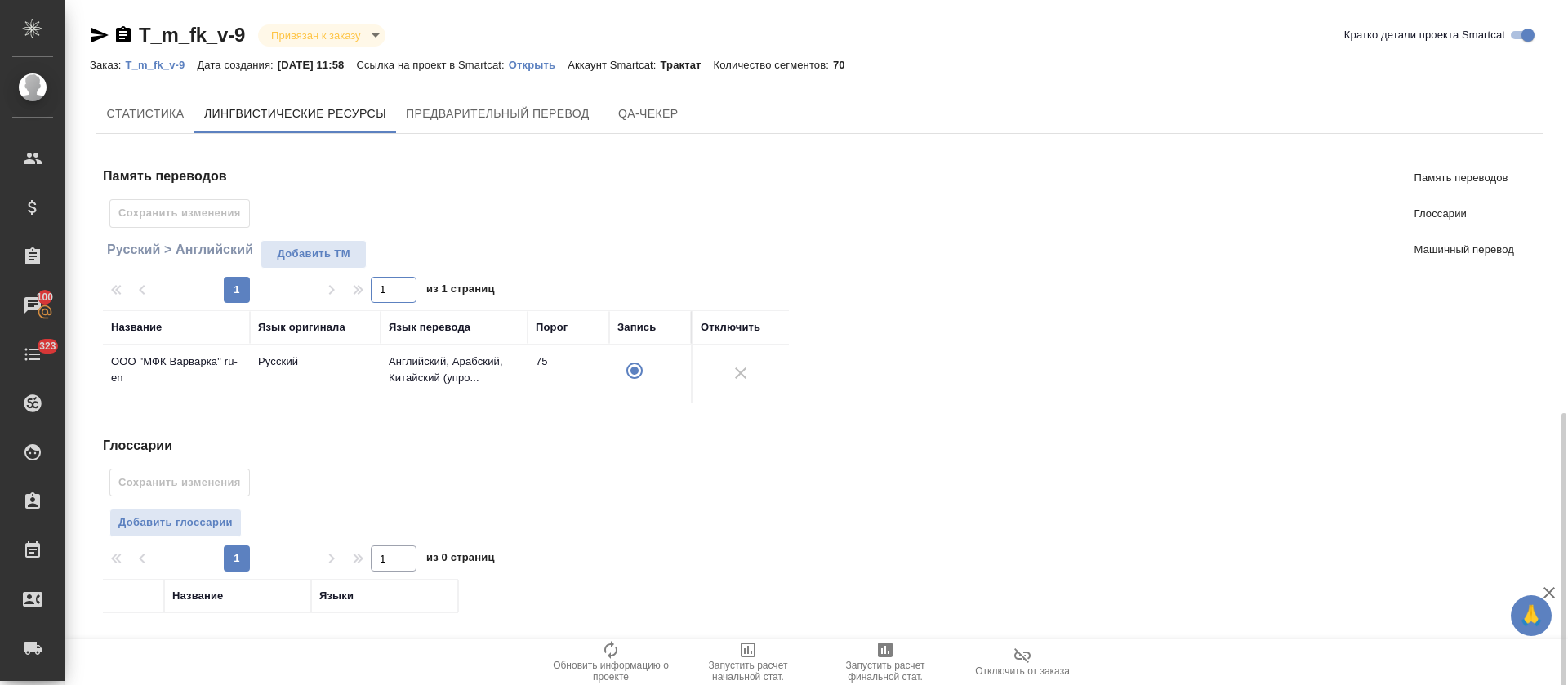
scroll to position [237, 0]
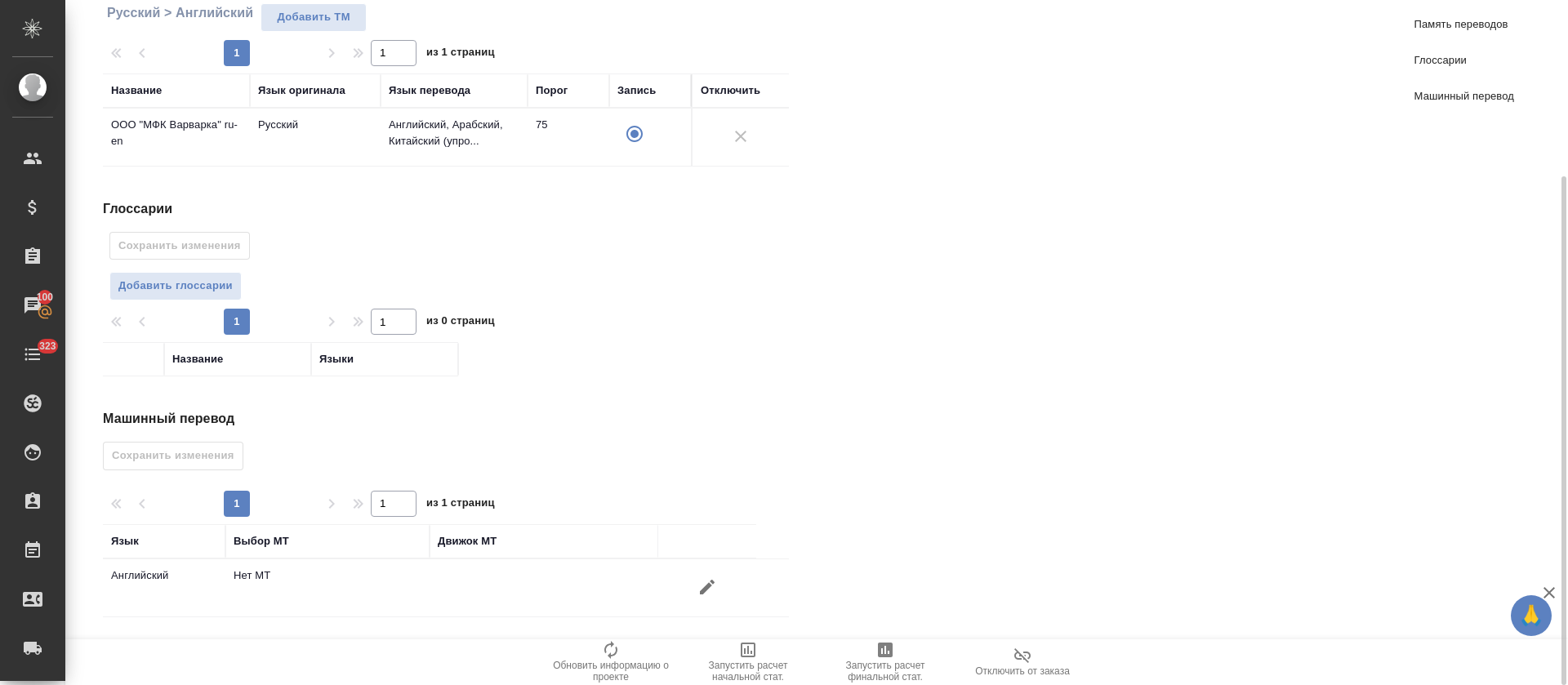
click at [179, 266] on div "Глоссарии Сохранить изменения Добавить глоссарии 1 1 из 0 страниц Название Языки" at bounding box center [452, 288] width 699 height 178
click at [183, 285] on span "Добавить глоссарии" at bounding box center [175, 286] width 114 height 19
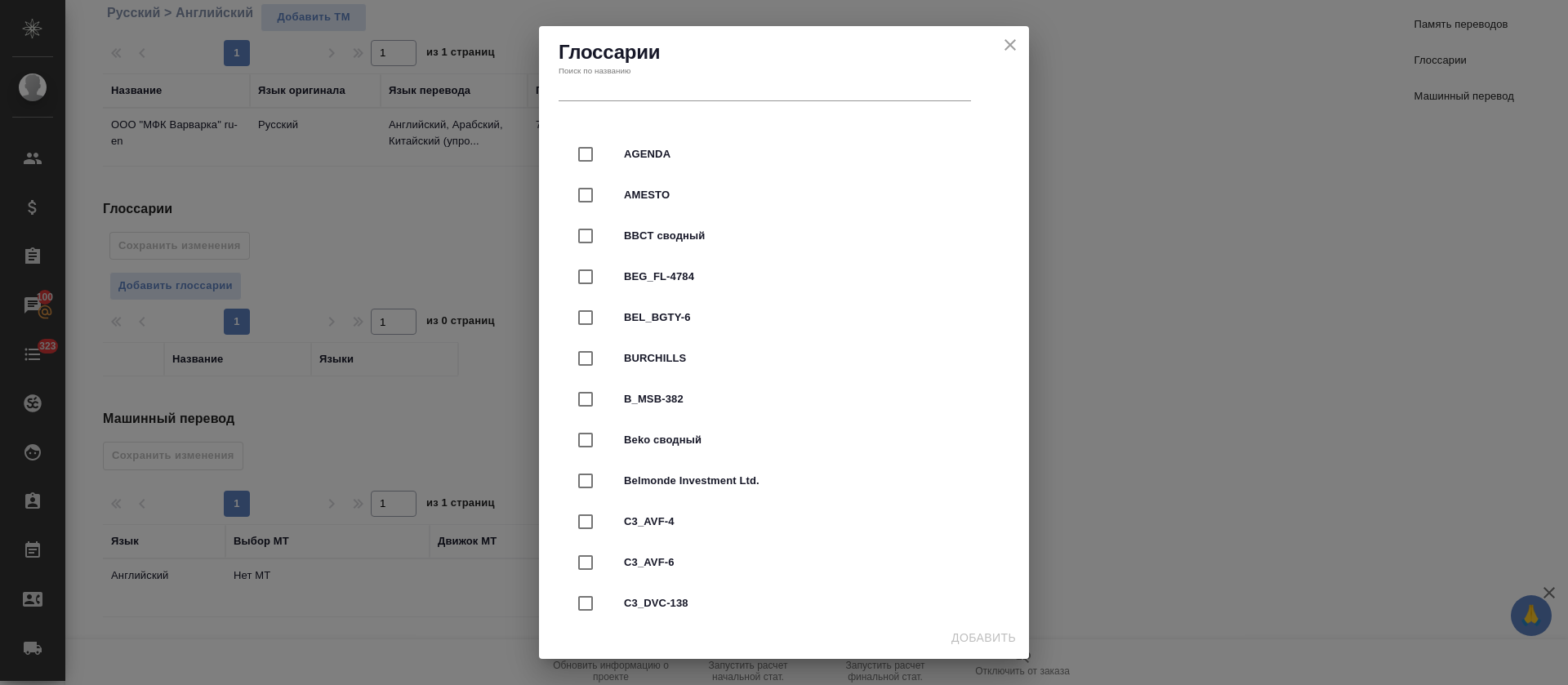
click at [676, 87] on input "text" at bounding box center [765, 90] width 412 height 23
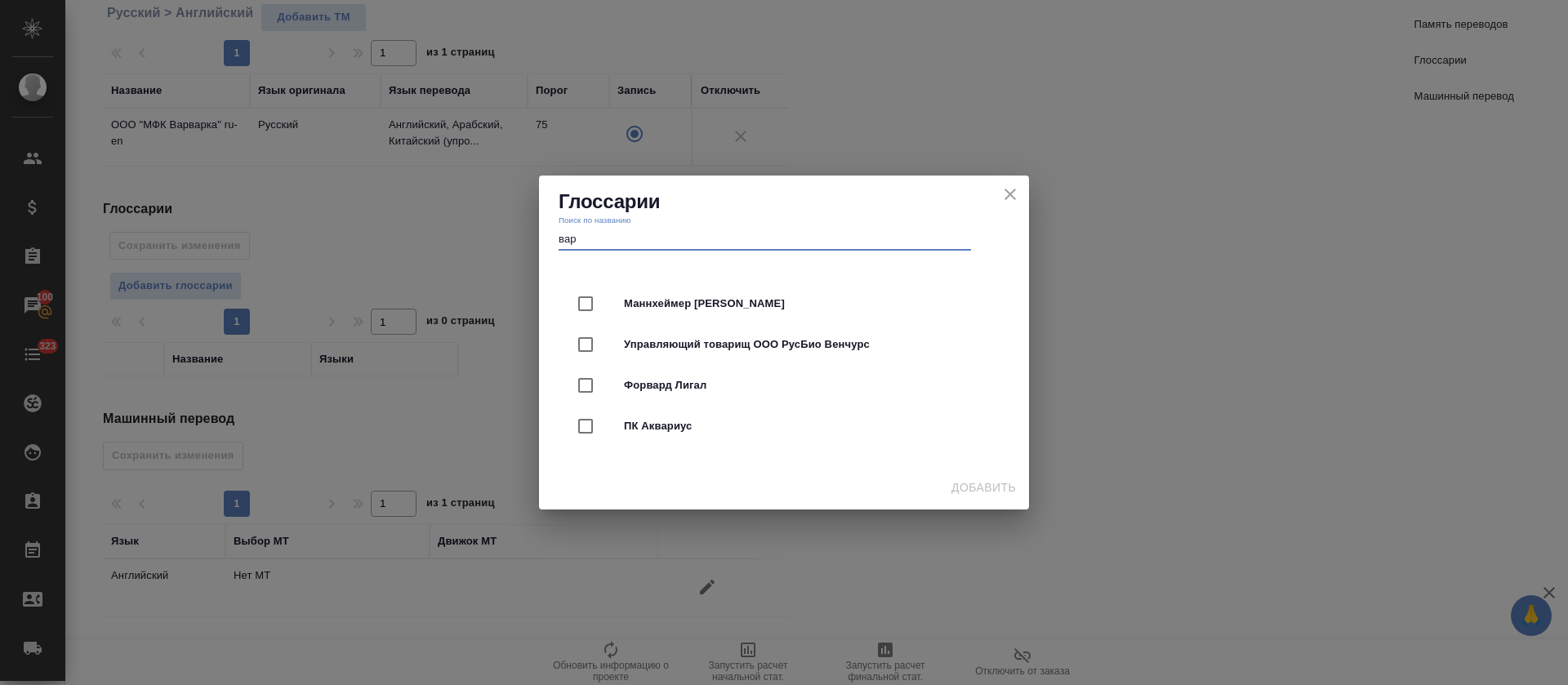
type input "вар"
click at [1001, 206] on h2 "Глоссарии" at bounding box center [784, 202] width 450 height 26
click at [1004, 200] on icon "close" at bounding box center [1010, 194] width 19 height 19
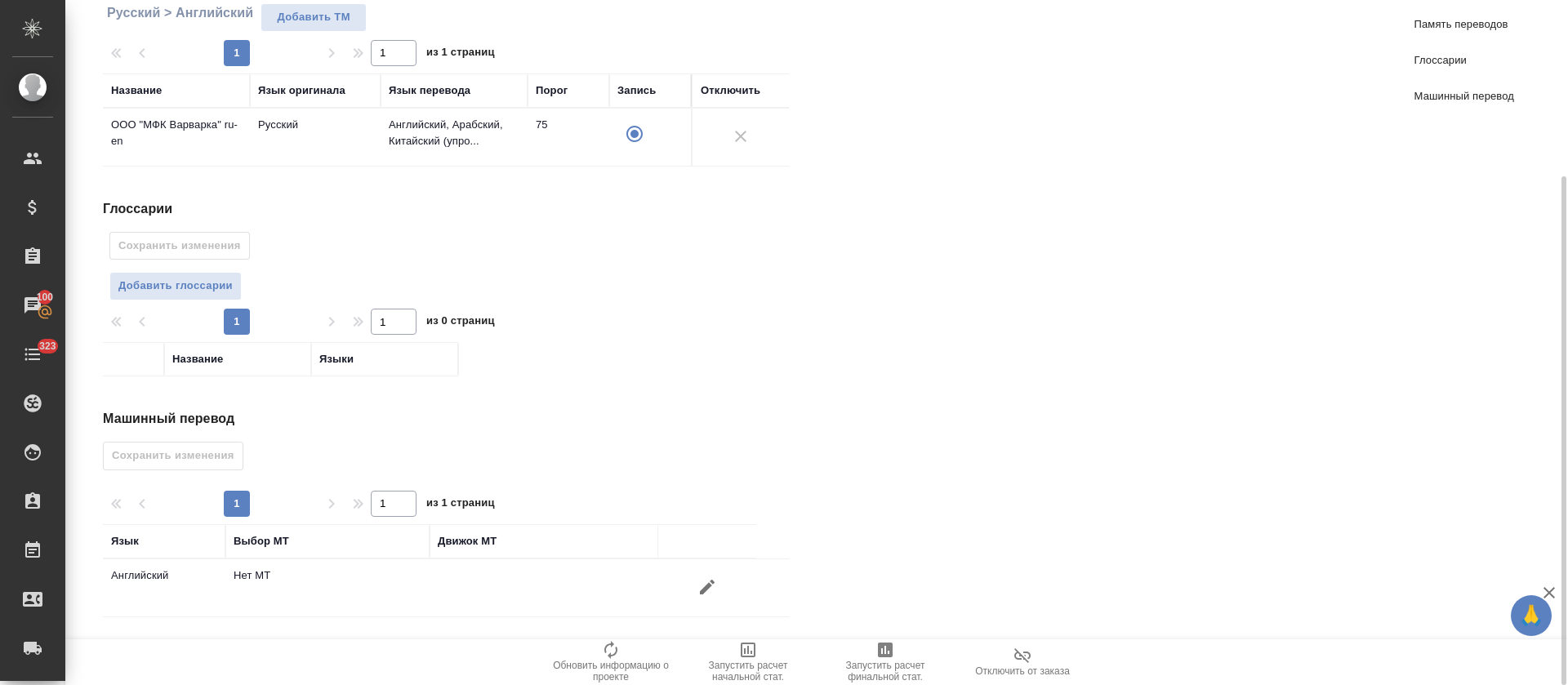
click at [706, 582] on icon "button" at bounding box center [707, 587] width 19 height 19
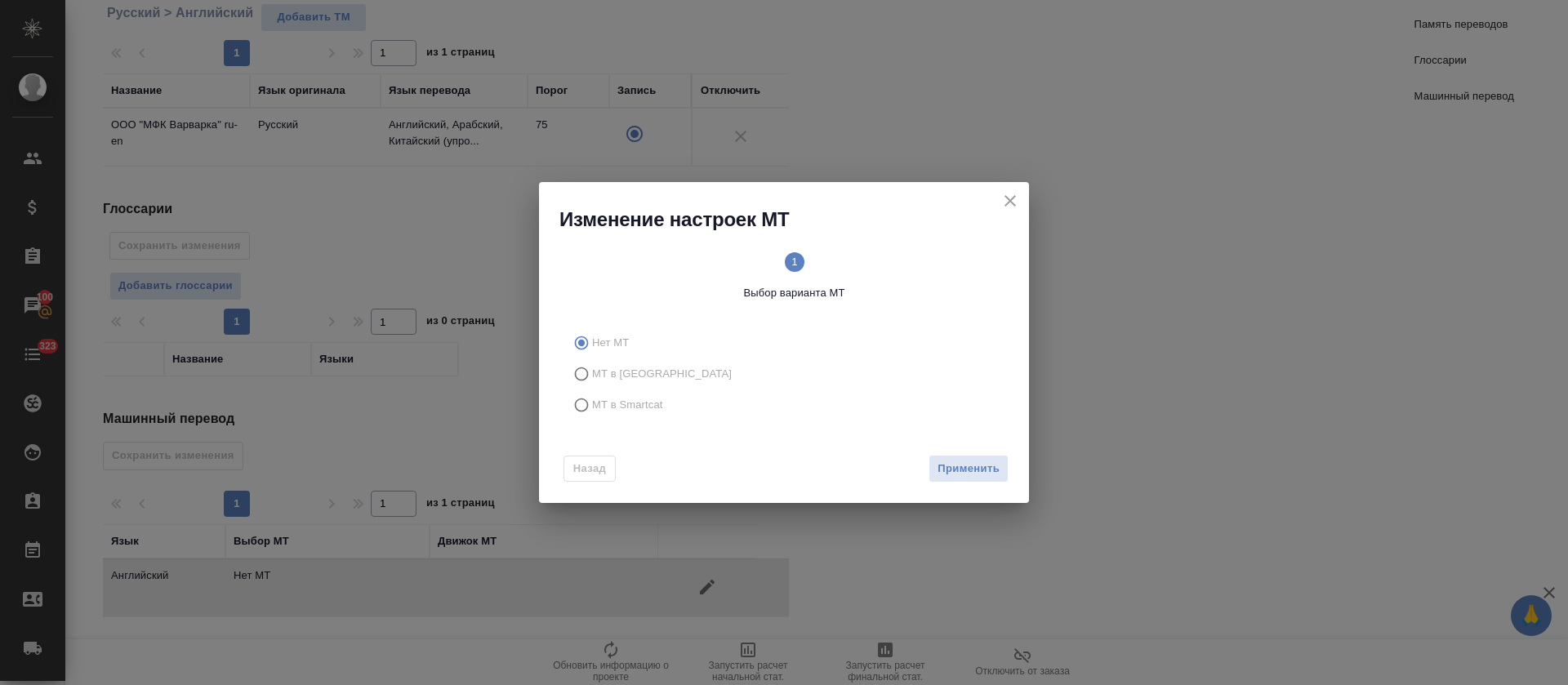
click at [655, 400] on span "МТ в Smartcat" at bounding box center [627, 405] width 71 height 17
click at [592, 400] on input "МТ в Smartcat" at bounding box center [579, 404] width 26 height 31
radio input "true"
click at [972, 465] on span "Вперед" at bounding box center [980, 469] width 41 height 19
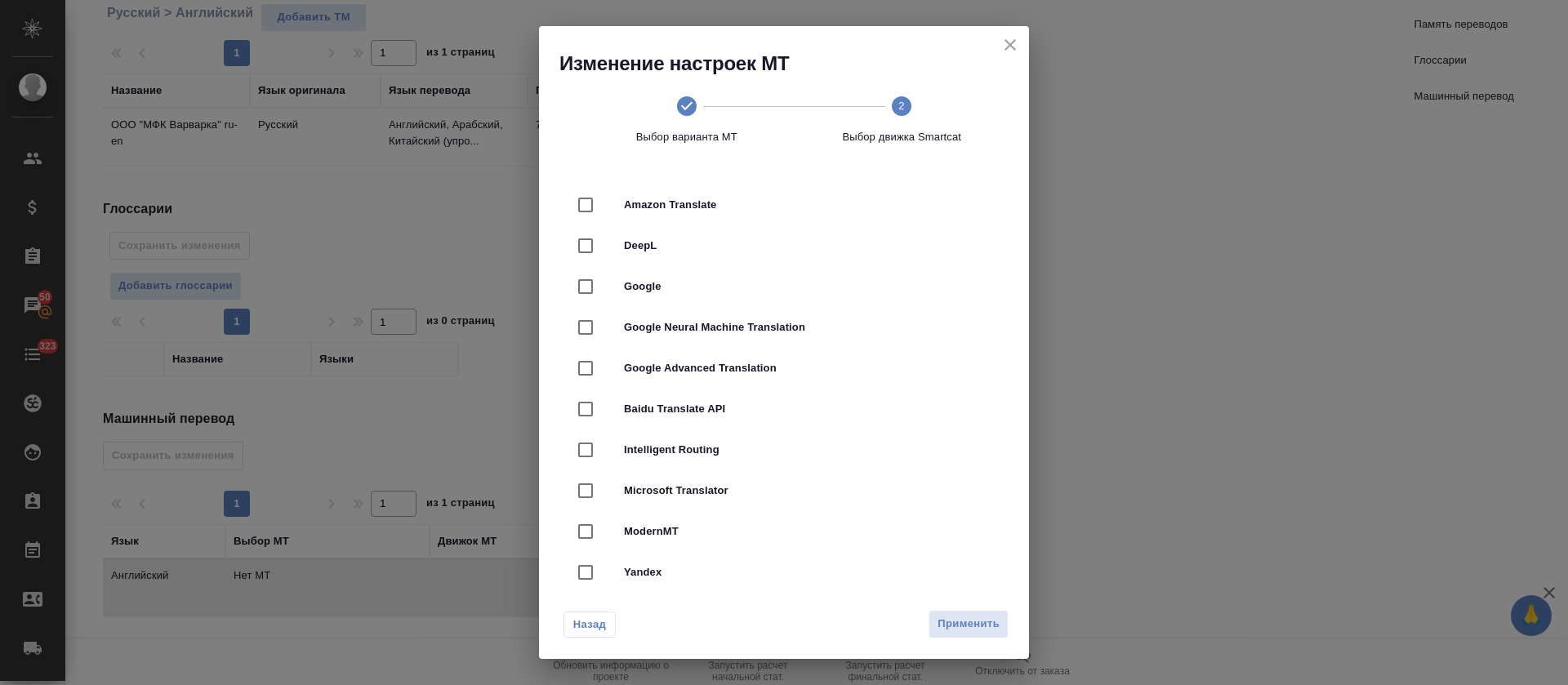
click at [871, 261] on div "DeepL" at bounding box center [784, 246] width 437 height 41
checkbox input "true"
click at [955, 622] on span "Применить" at bounding box center [968, 625] width 62 height 19
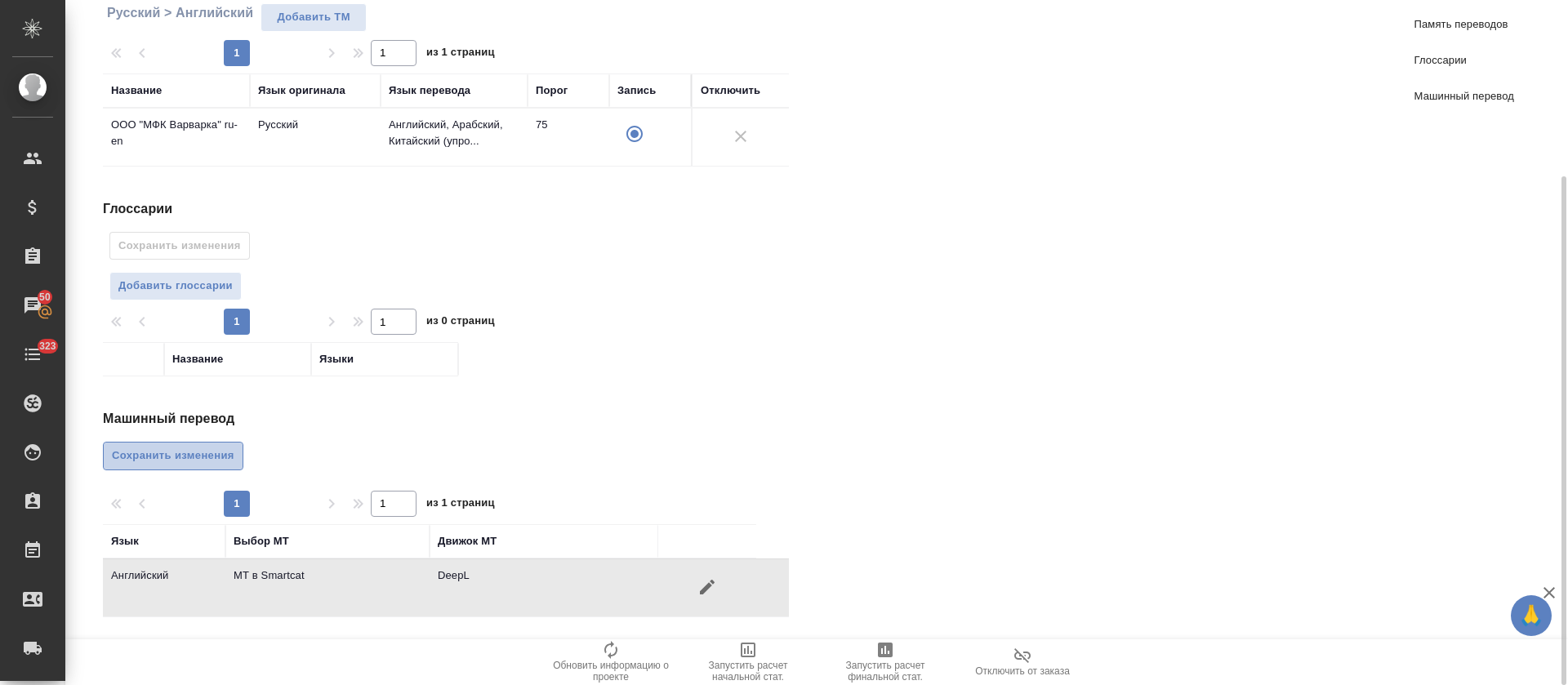
click at [215, 465] on button "Сохранить изменения" at bounding box center [173, 456] width 141 height 29
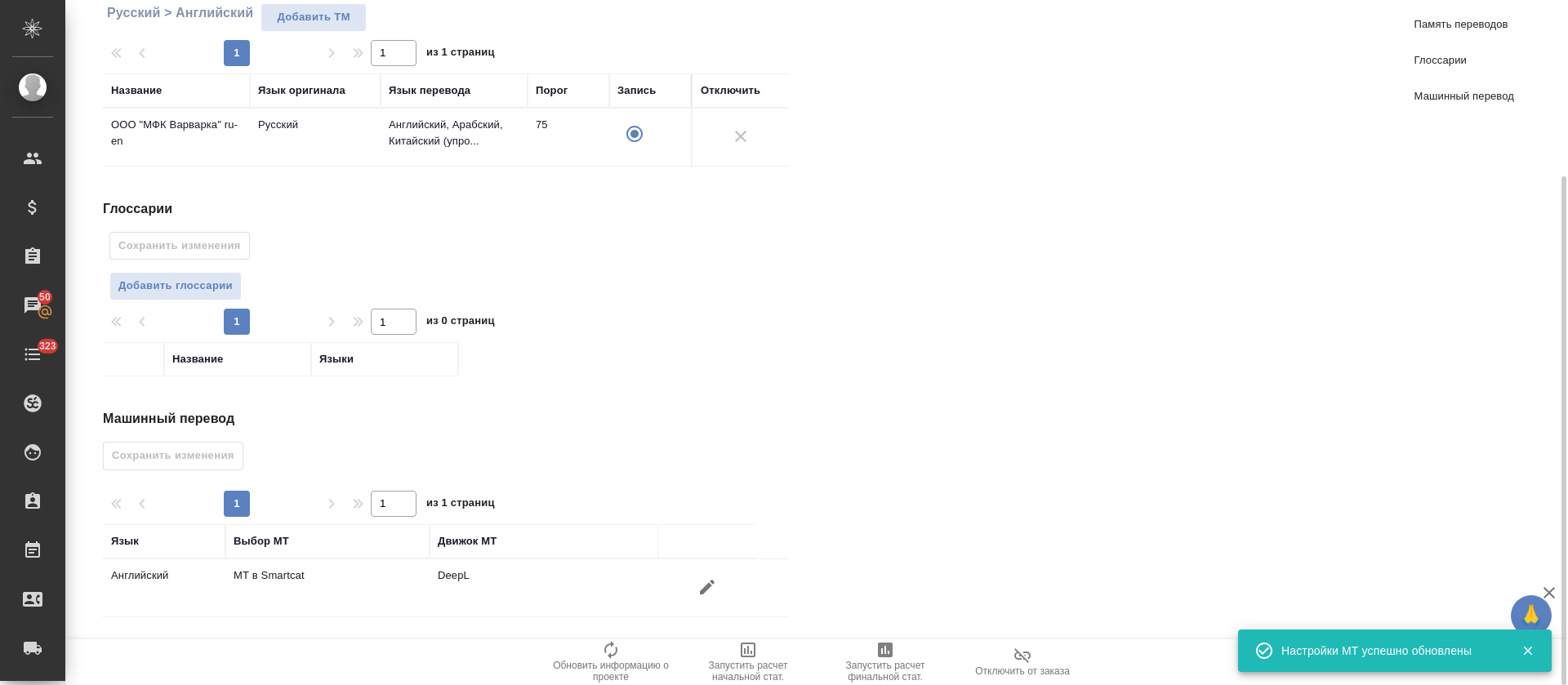
scroll to position [0, 0]
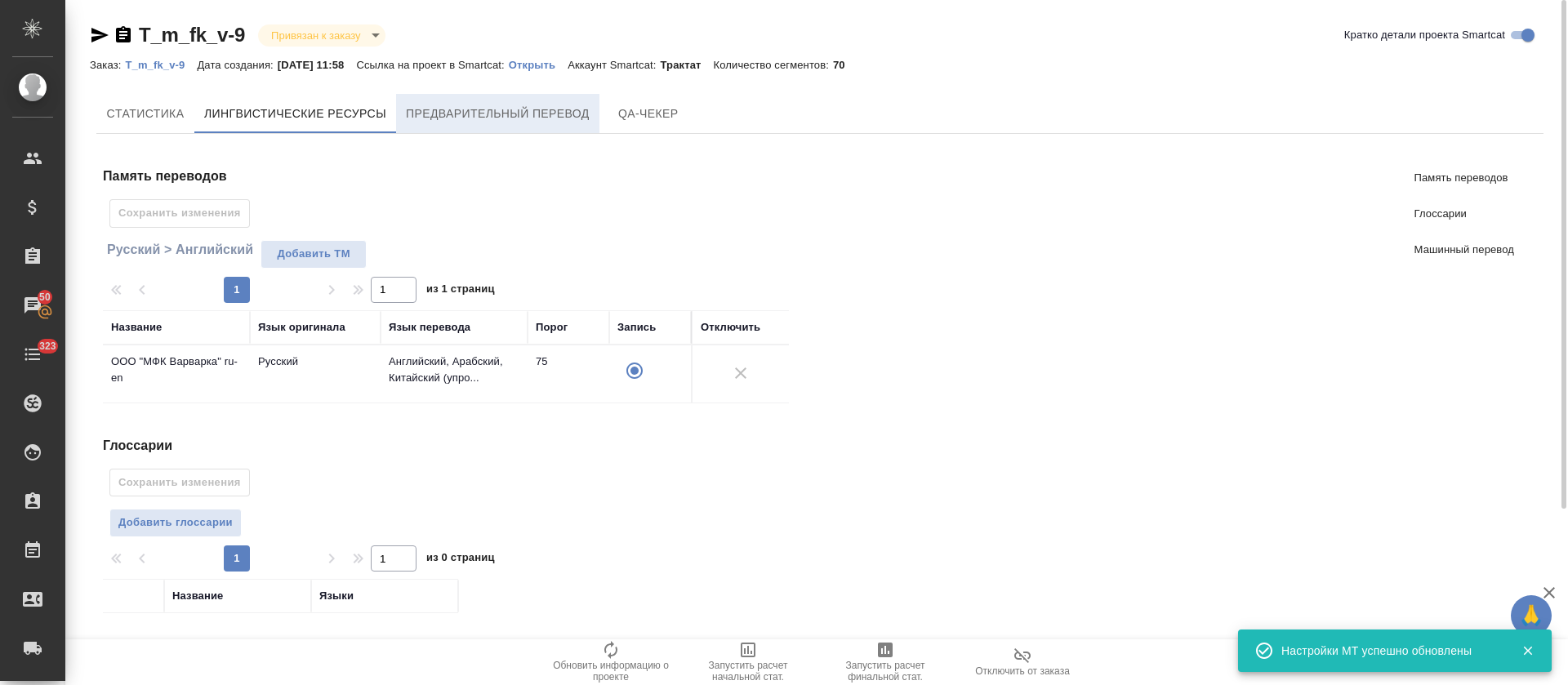
click at [439, 122] on span "Предварительный перевод" at bounding box center [498, 114] width 183 height 20
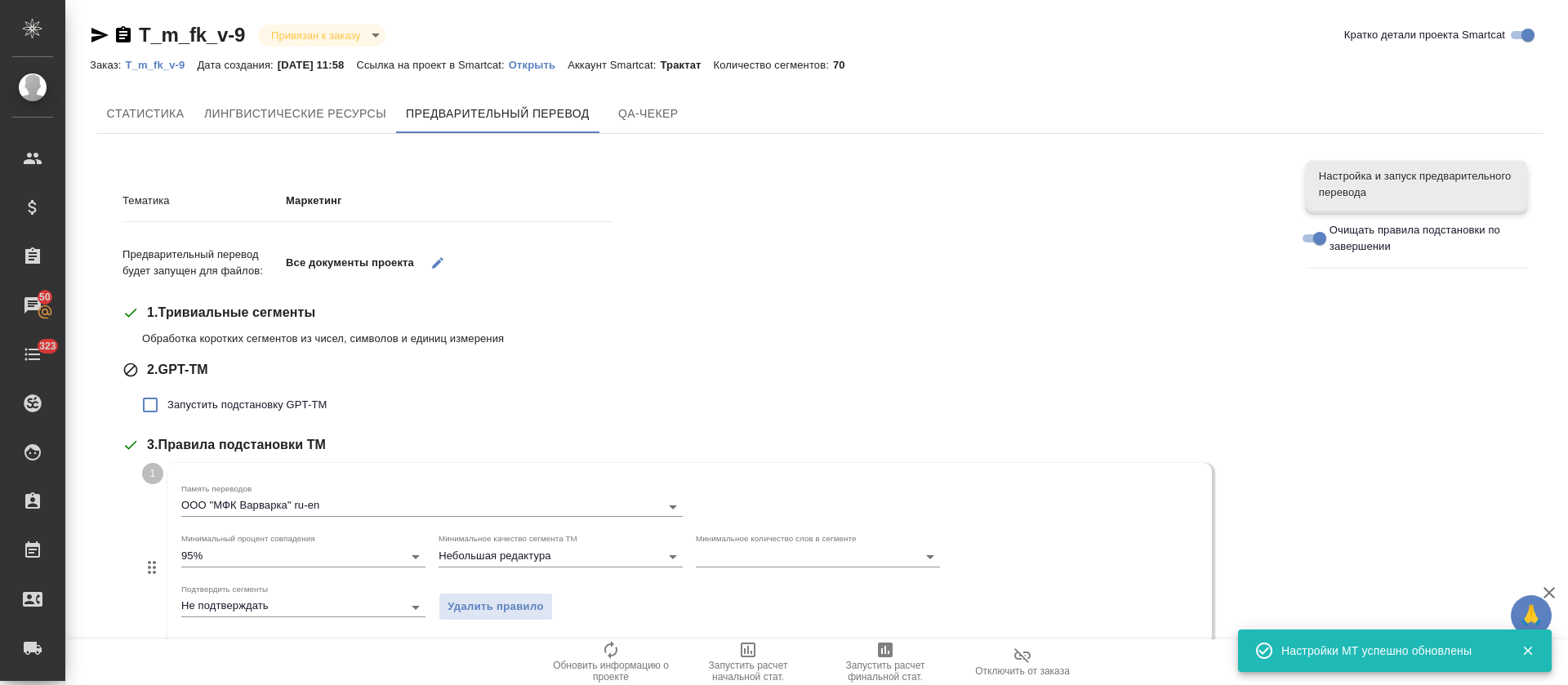
scroll to position [428, 0]
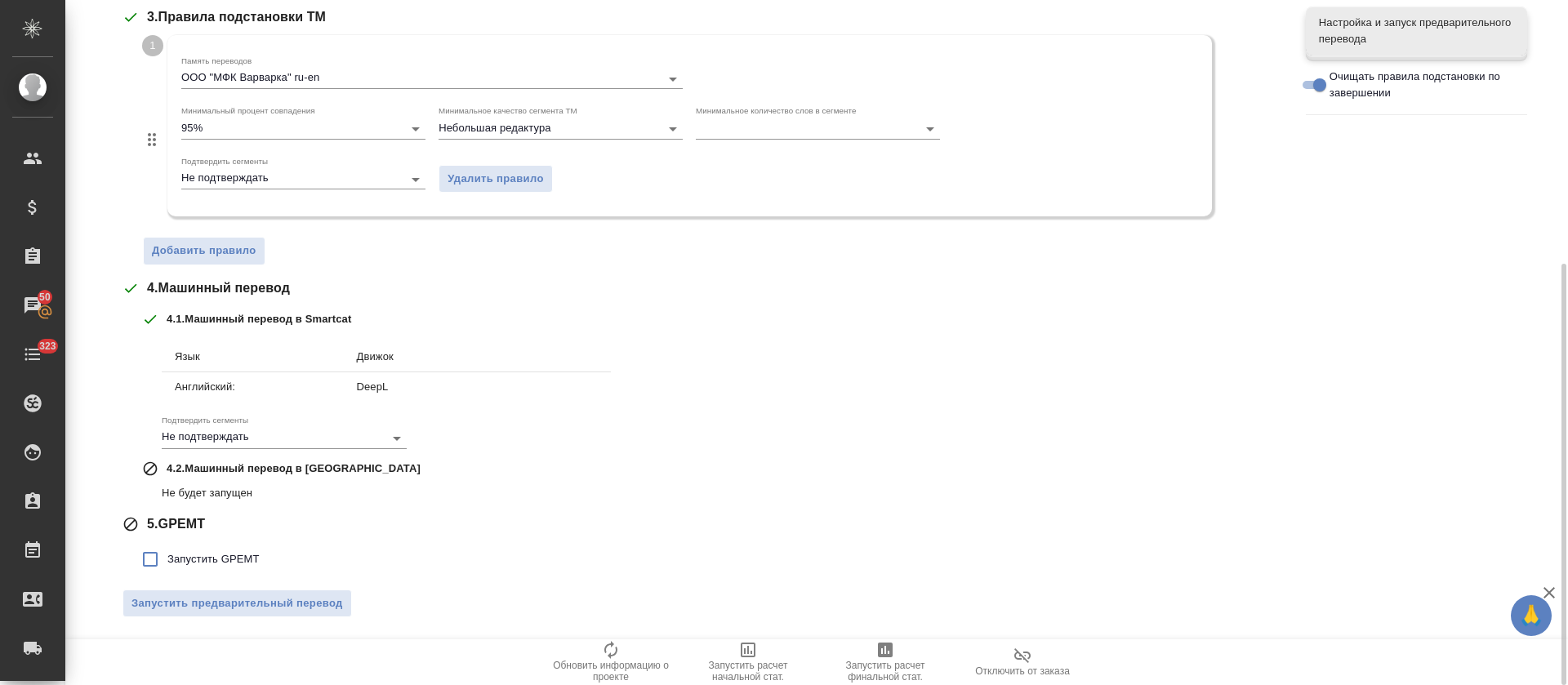
click at [217, 561] on span "Запустить GPEMT" at bounding box center [214, 560] width 93 height 17
click at [168, 561] on input "Запустить GPEMT" at bounding box center [150, 559] width 34 height 34
checkbox input "true"
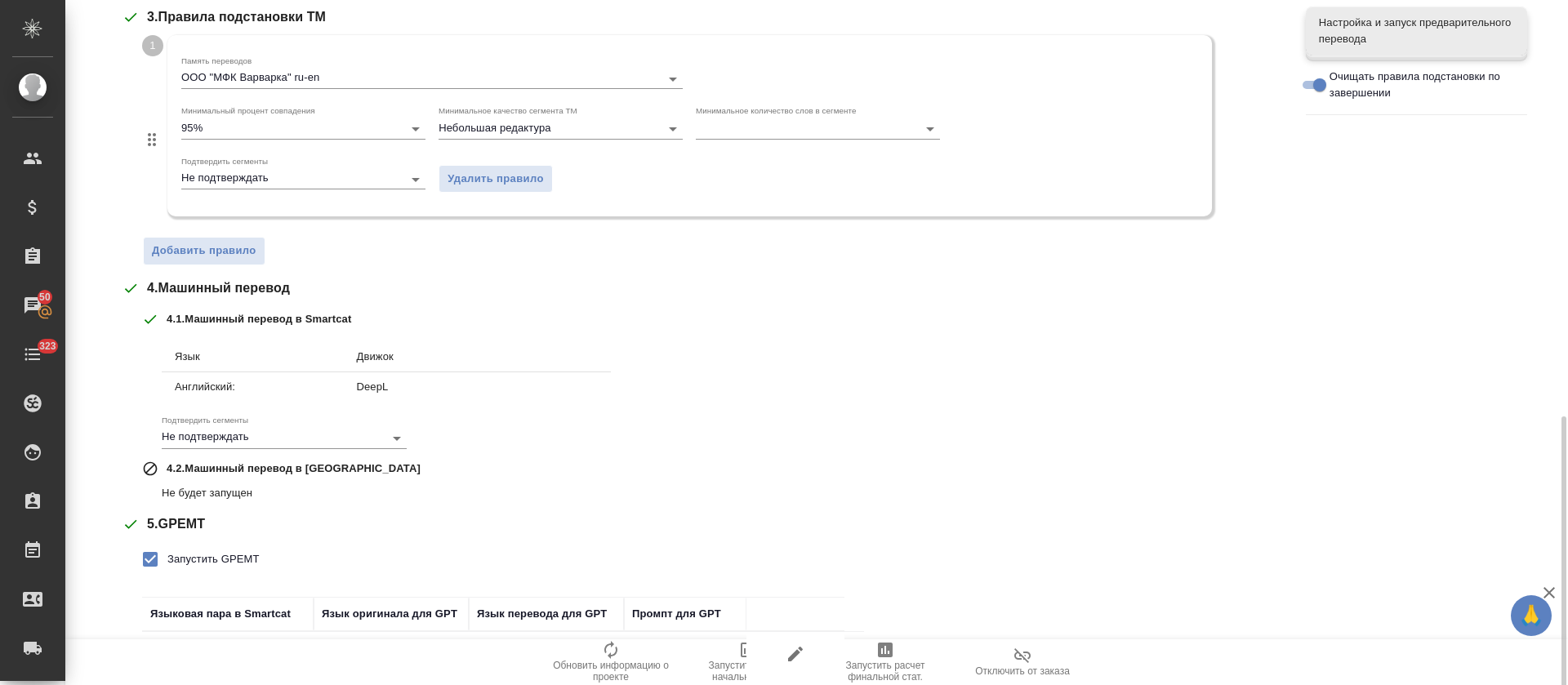
scroll to position [541, 0]
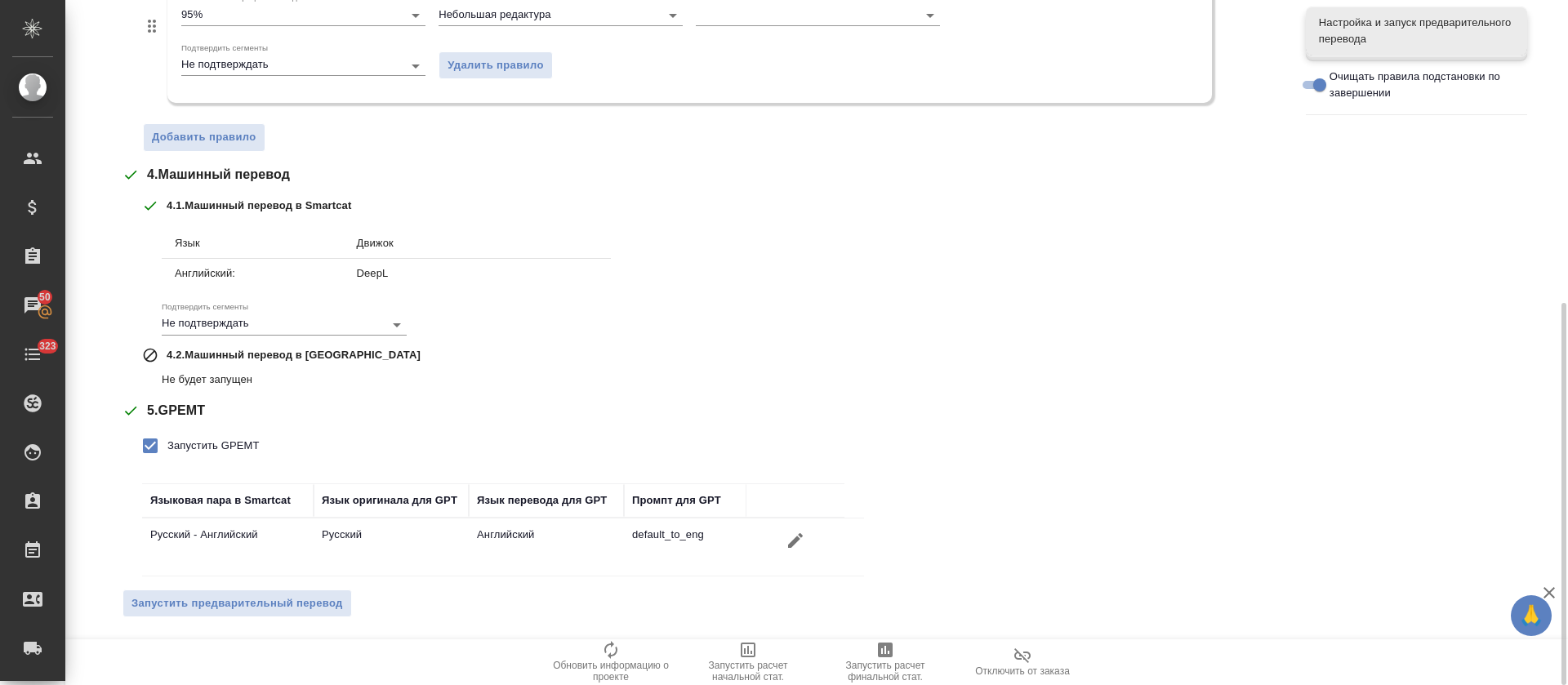
click at [217, 622] on div "Тематика Маркетинг Предварительный перевод будет запущен для файлов: Все докуме…" at bounding box center [702, 132] width 1159 height 999
click at [306, 615] on button "Запустить предварительный перевод" at bounding box center [237, 603] width 230 height 29
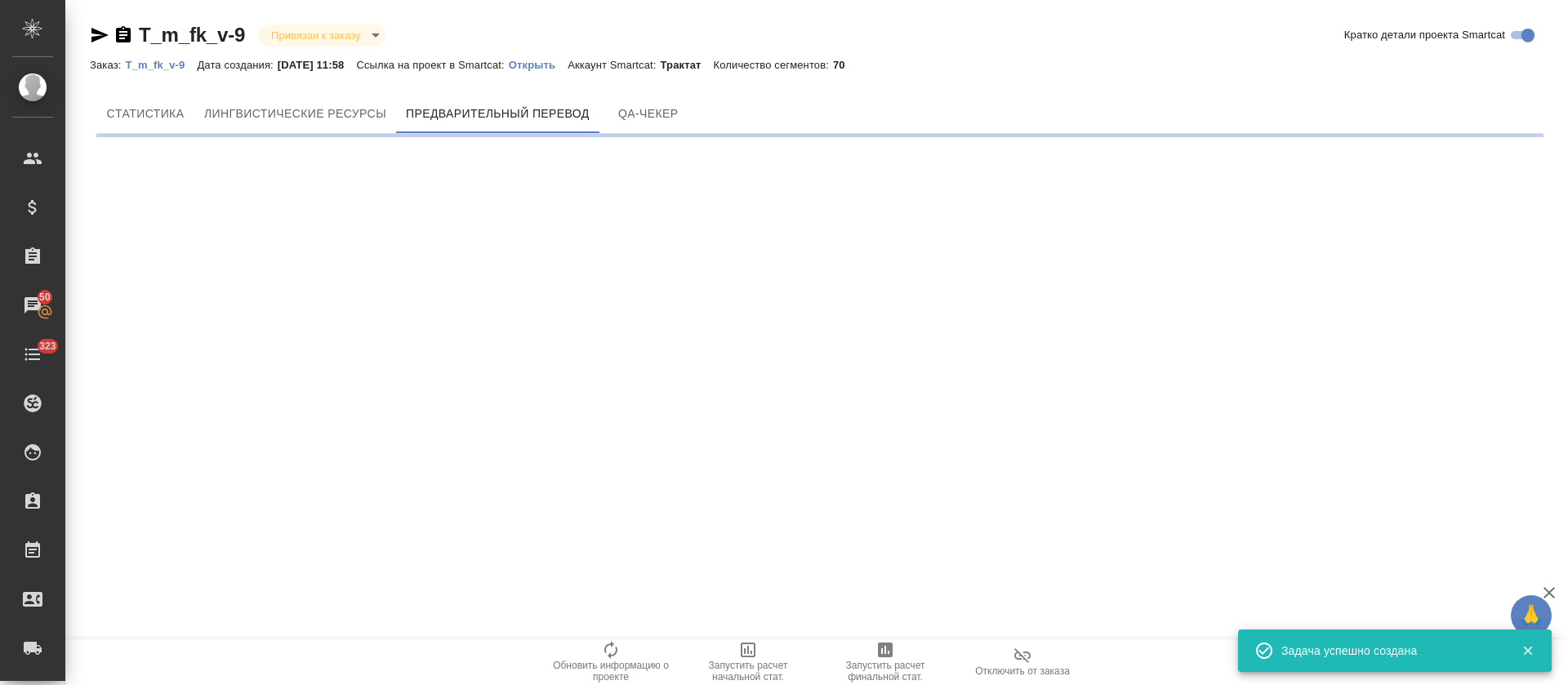
scroll to position [0, 0]
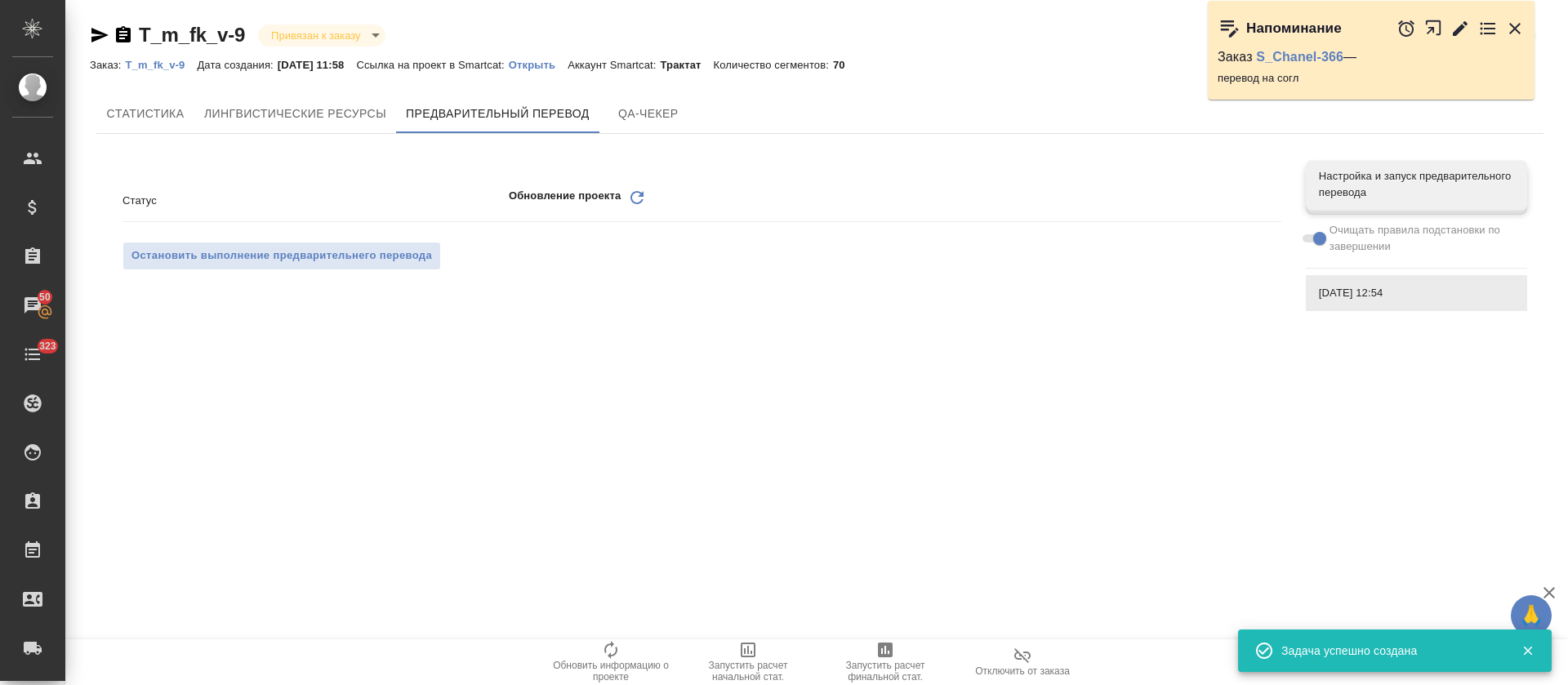
click at [639, 198] on icon "Обновить" at bounding box center [637, 197] width 19 height 19
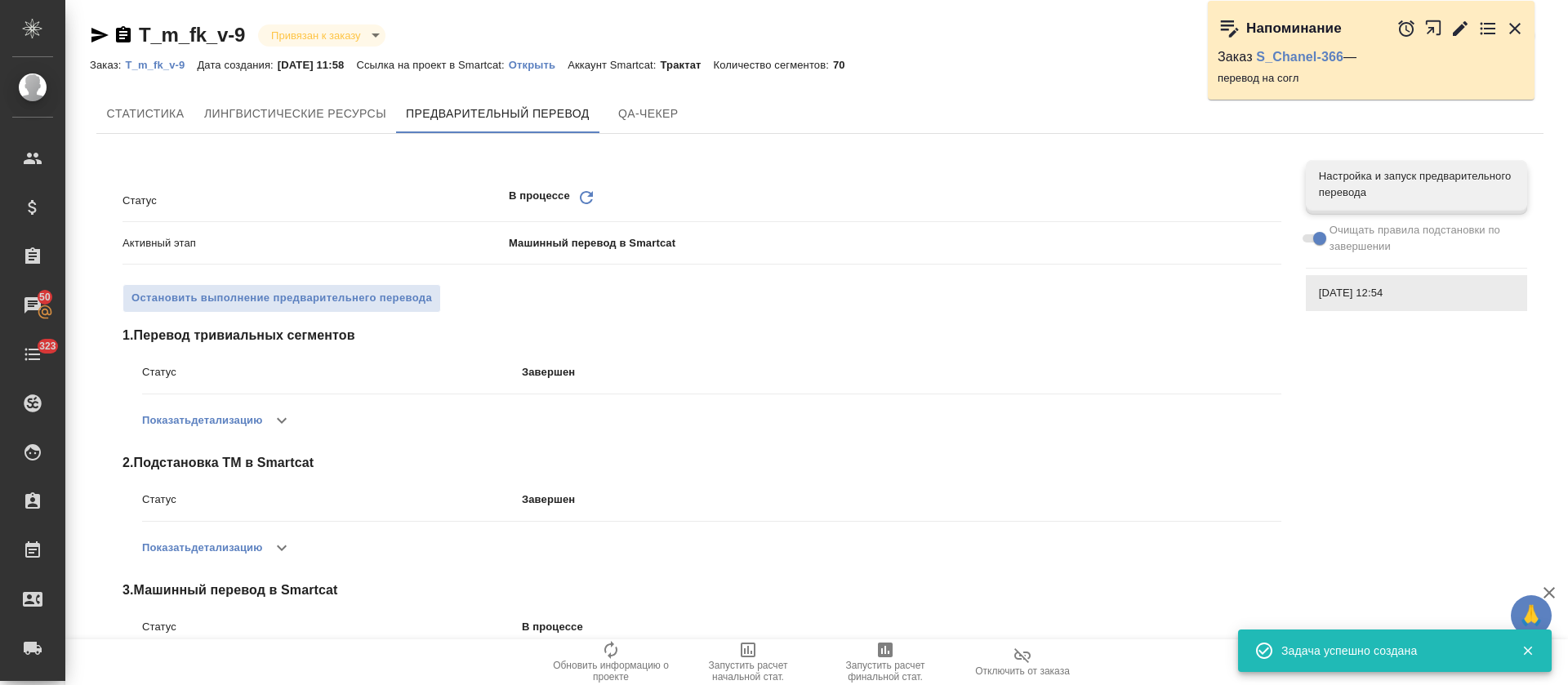
scroll to position [78, 0]
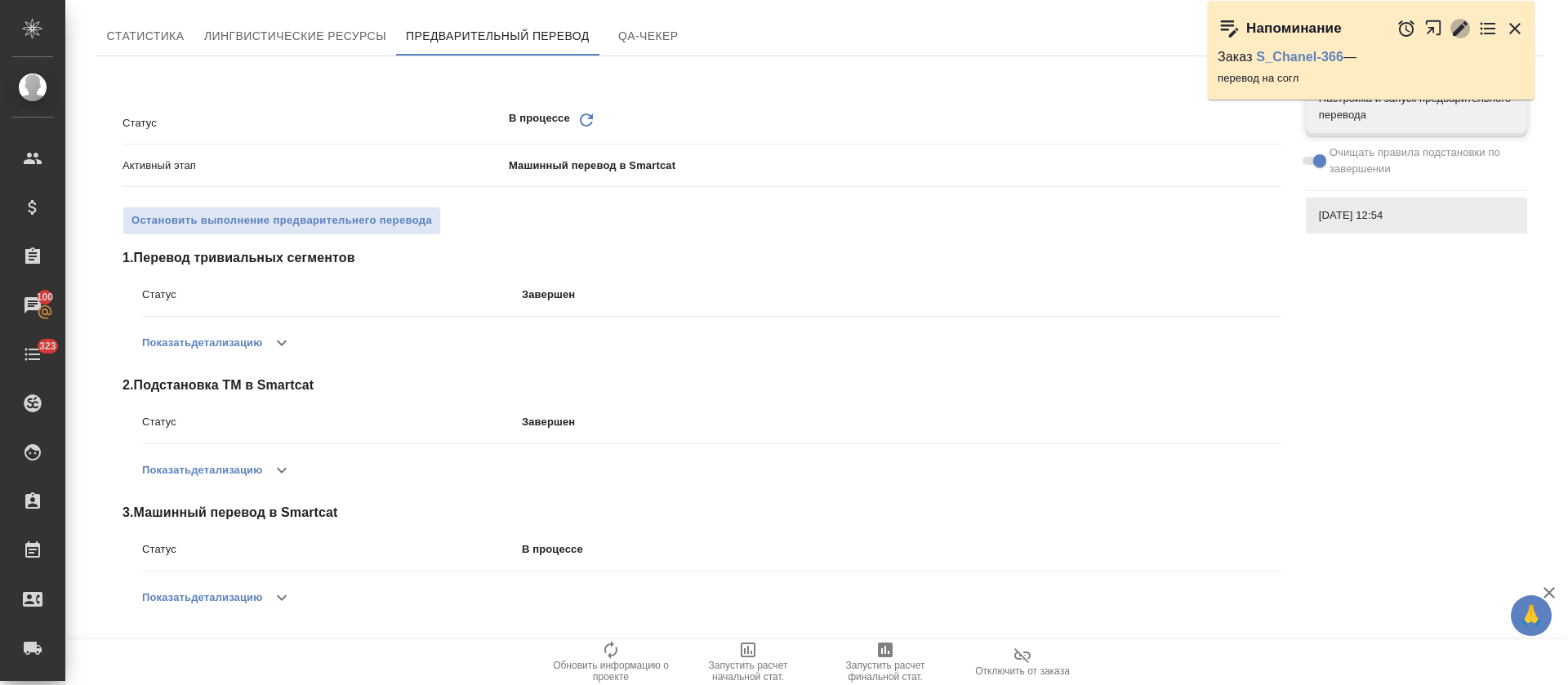
click at [1462, 31] on icon "button" at bounding box center [1460, 28] width 19 height 19
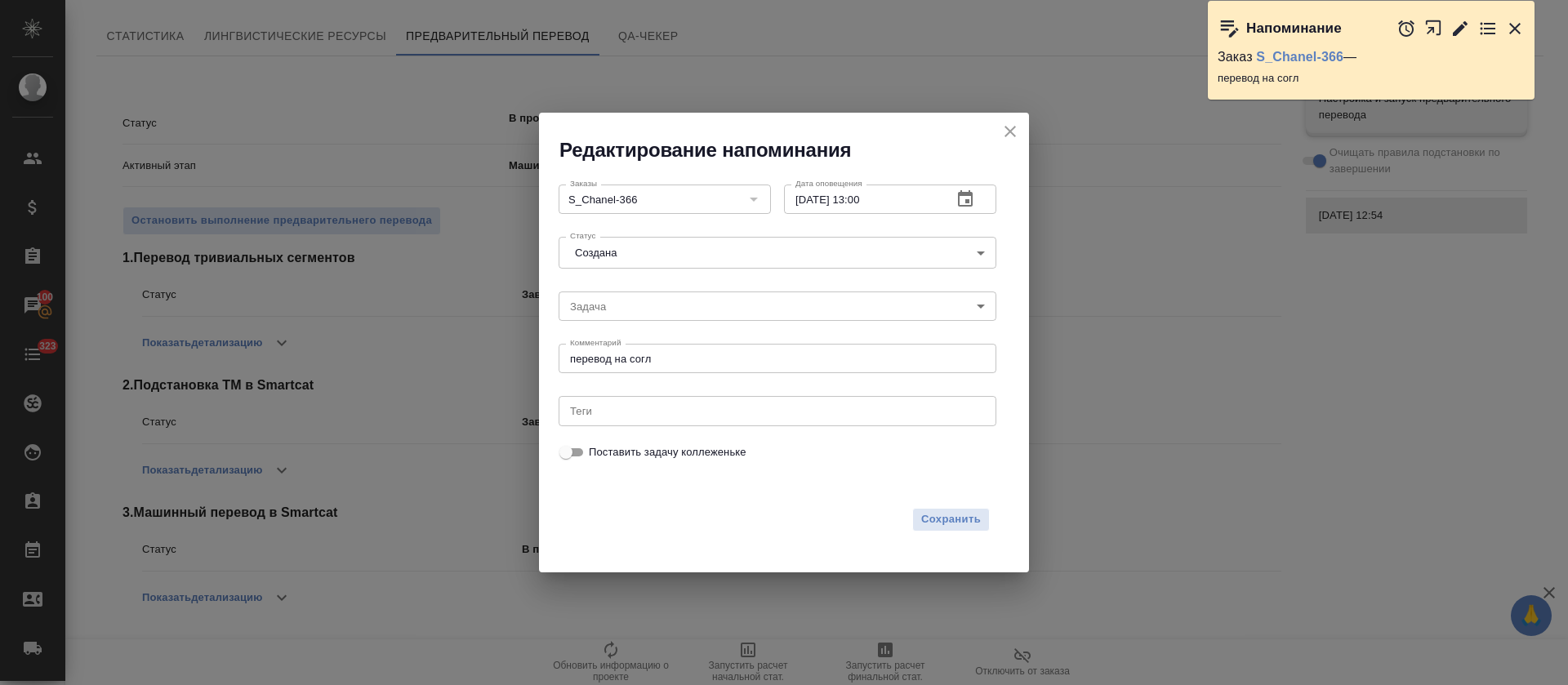
click at [657, 268] on body "🙏 .cls-1 fill:#fff; AWATERA Tretyakova Olga Клиенты Спецификации Заказы 100 Чат…" at bounding box center [784, 342] width 1568 height 685
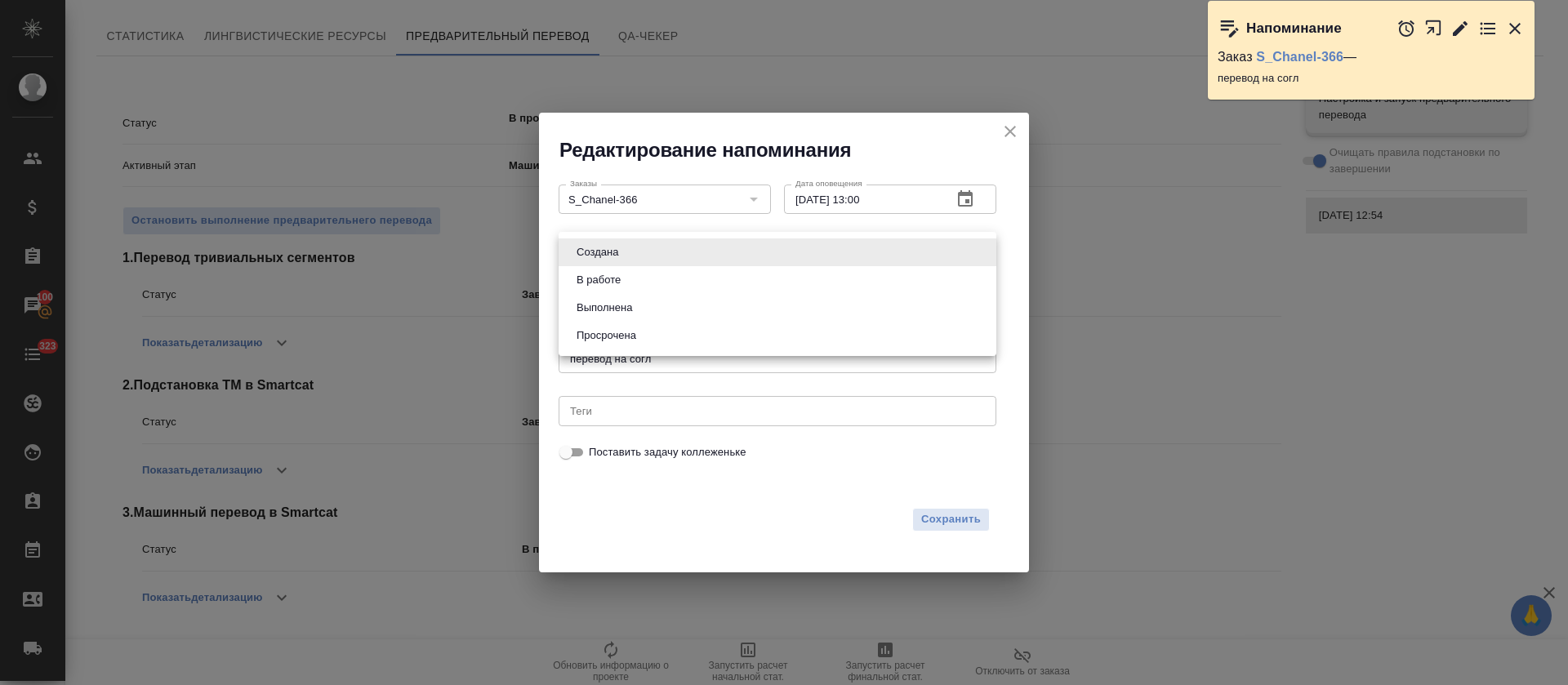
click at [622, 305] on button "Выполнена" at bounding box center [604, 308] width 66 height 18
type input "completed"
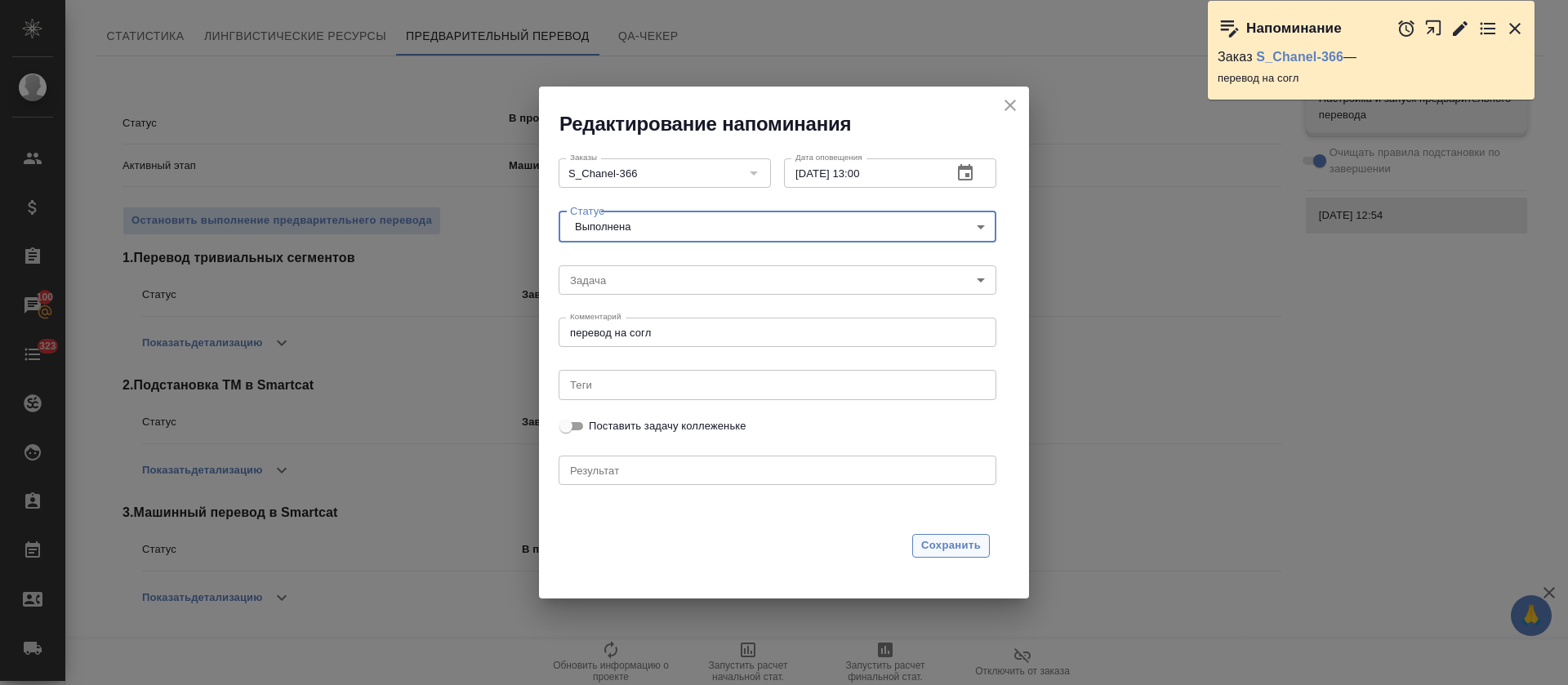
click at [946, 549] on span "Сохранить" at bounding box center [951, 546] width 59 height 19
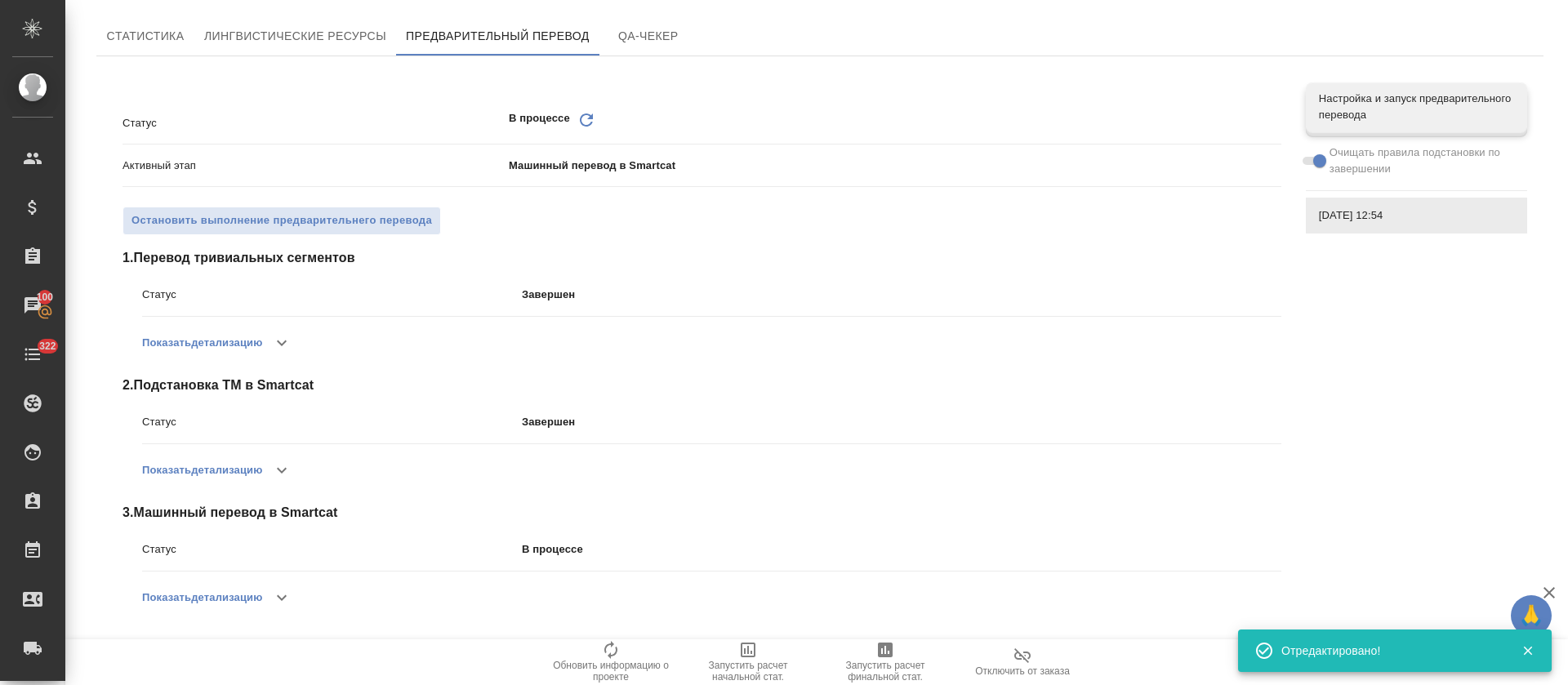
click at [576, 113] on icon "Обновить" at bounding box center [586, 120] width 19 height 19
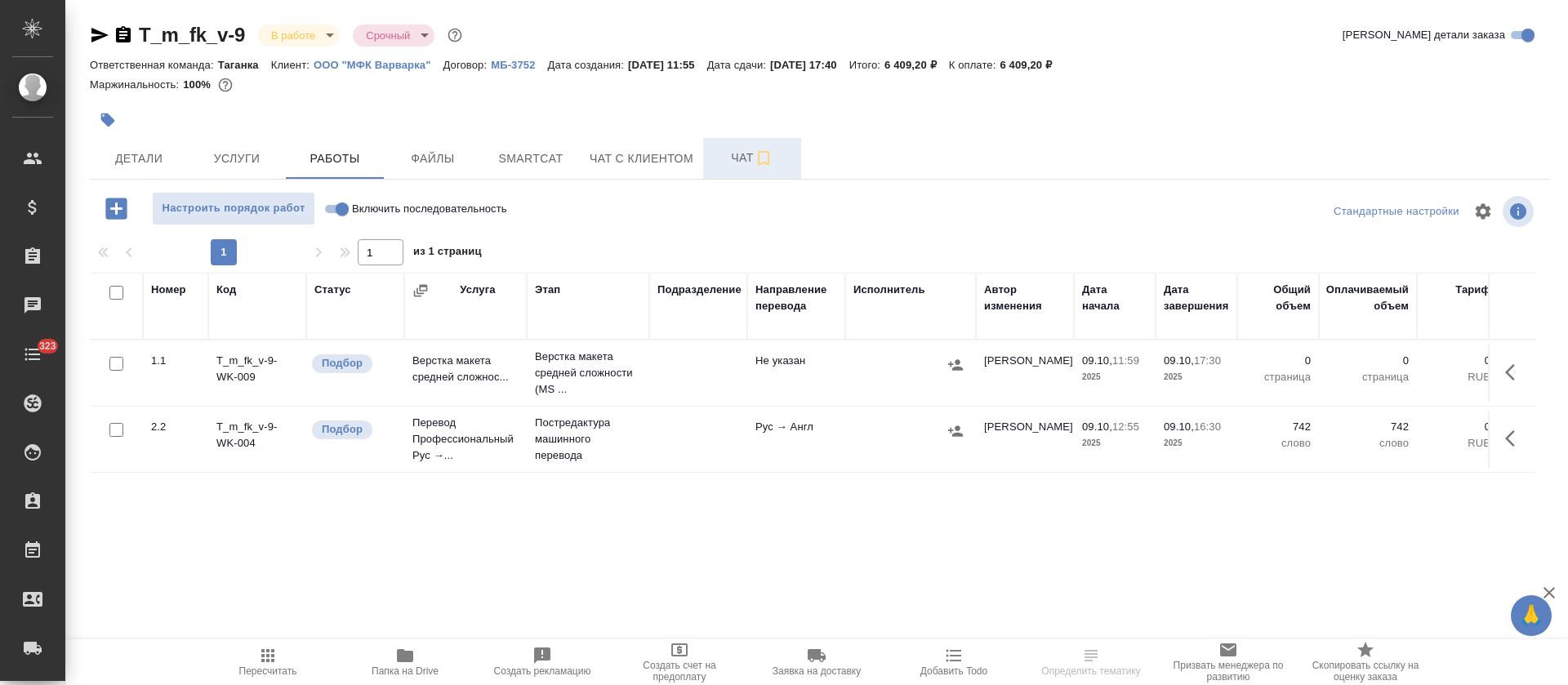
click at [732, 159] on span "Чат" at bounding box center [752, 159] width 79 height 20
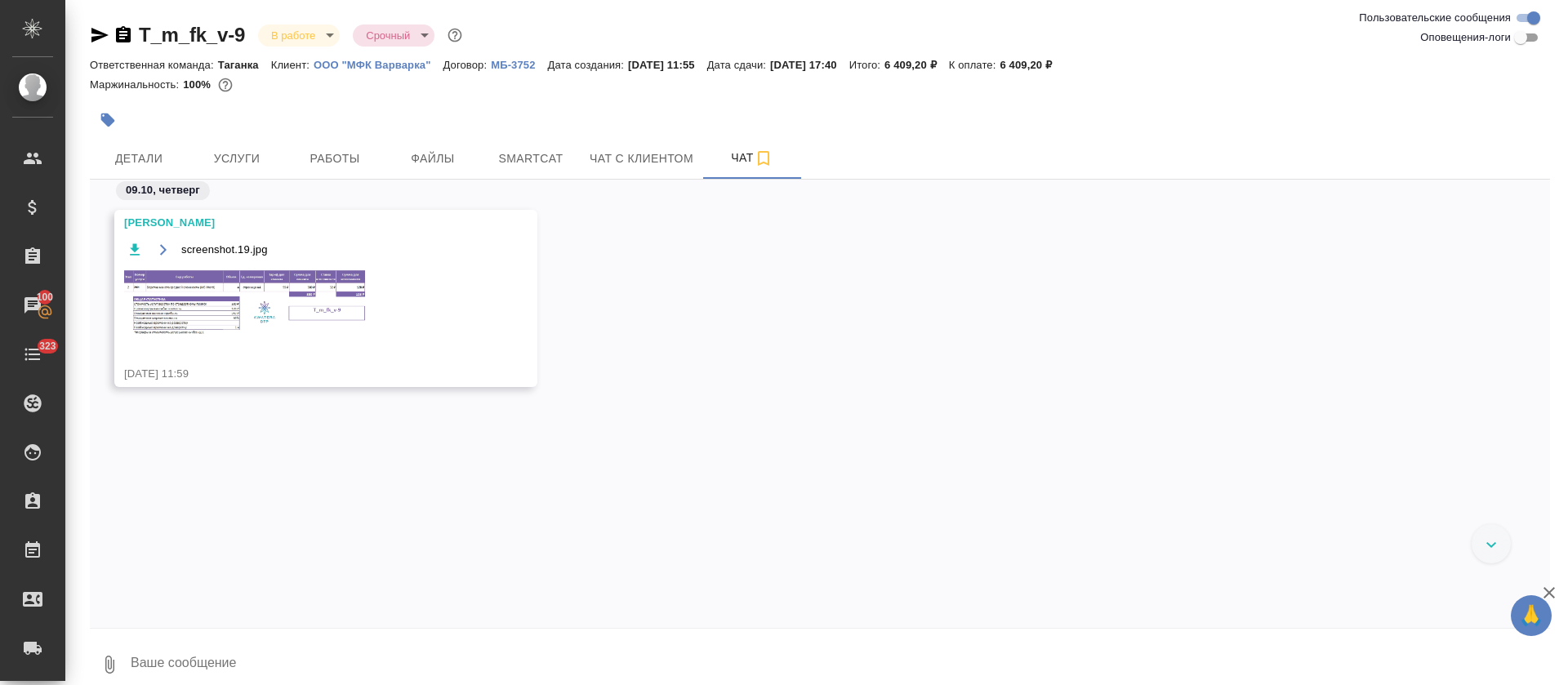
click at [348, 287] on img at bounding box center [247, 302] width 245 height 70
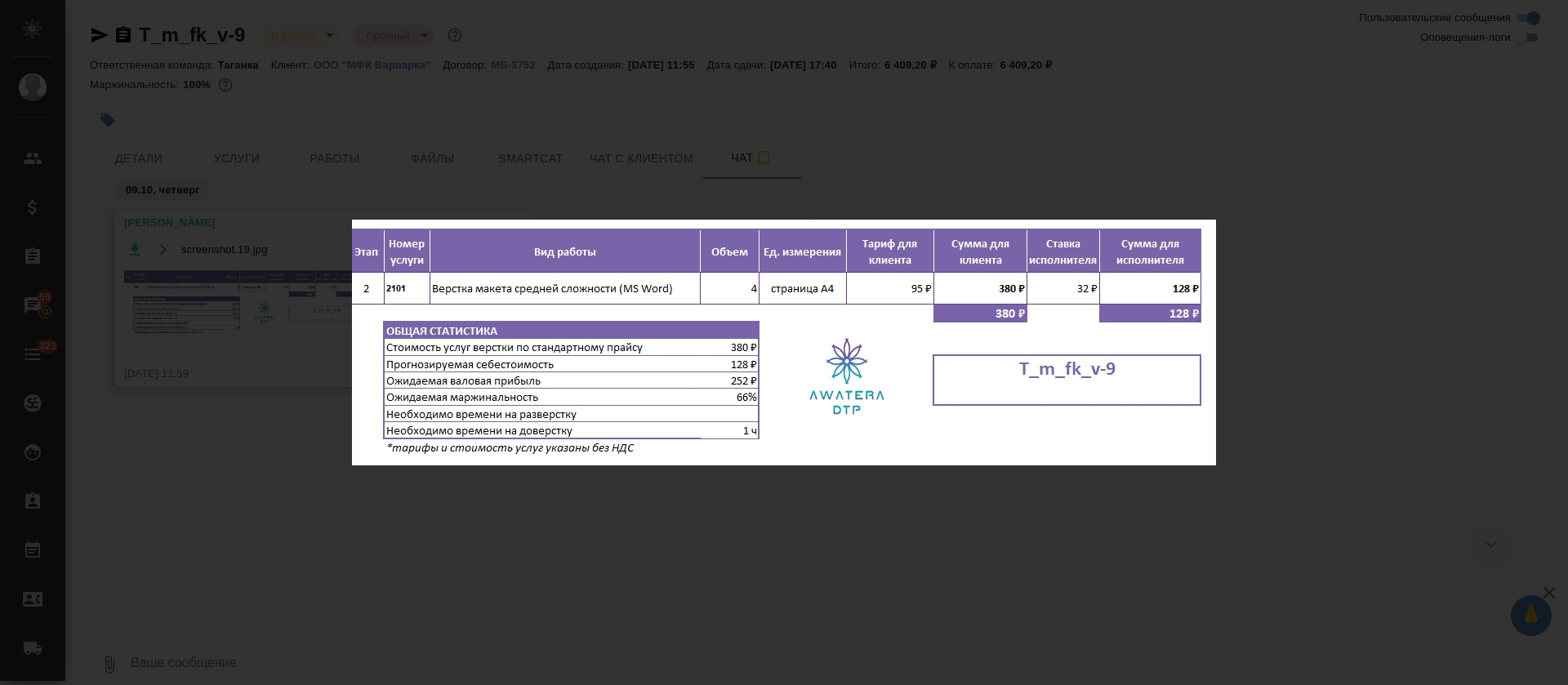
click at [271, 136] on div "screenshot.19.jpg 1 of 1" at bounding box center [784, 342] width 1568 height 685
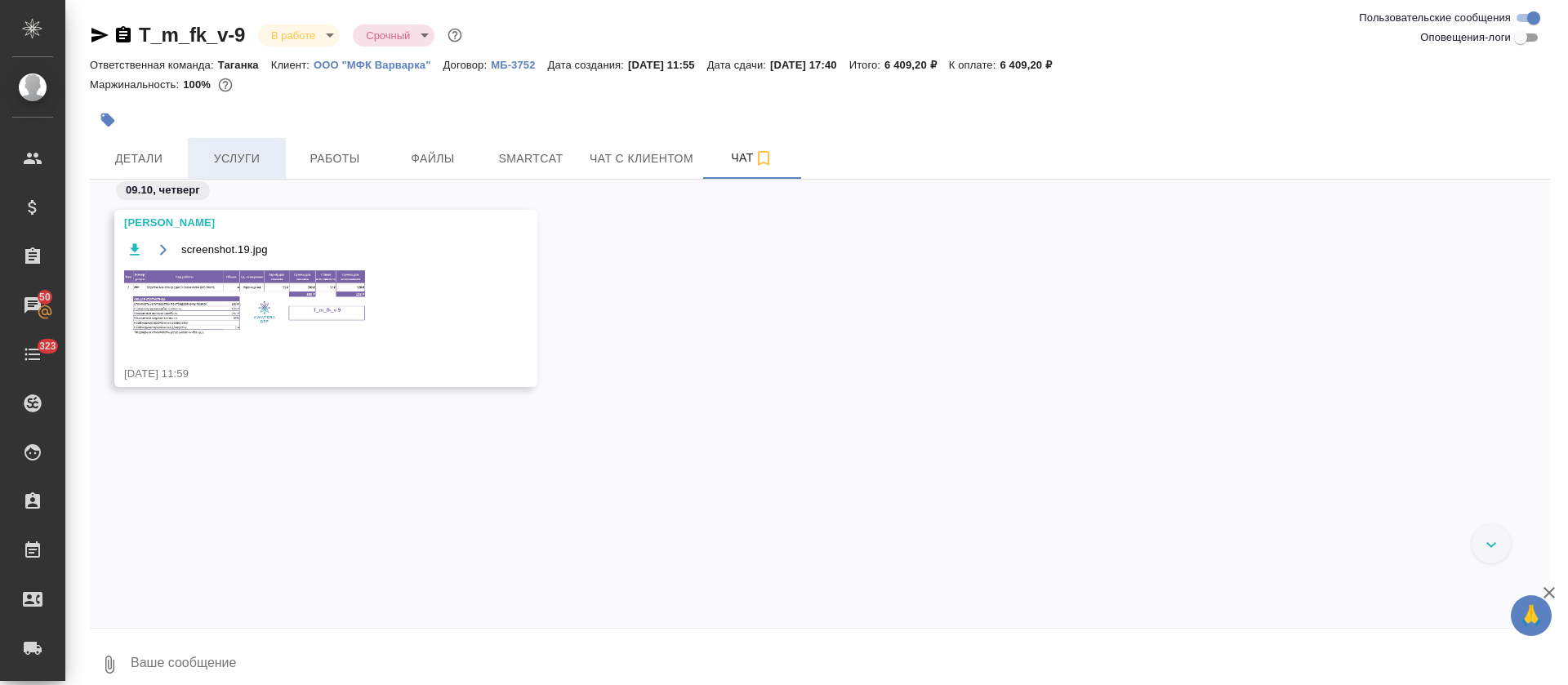
click at [267, 138] on button "Услуги" at bounding box center [237, 159] width 98 height 41
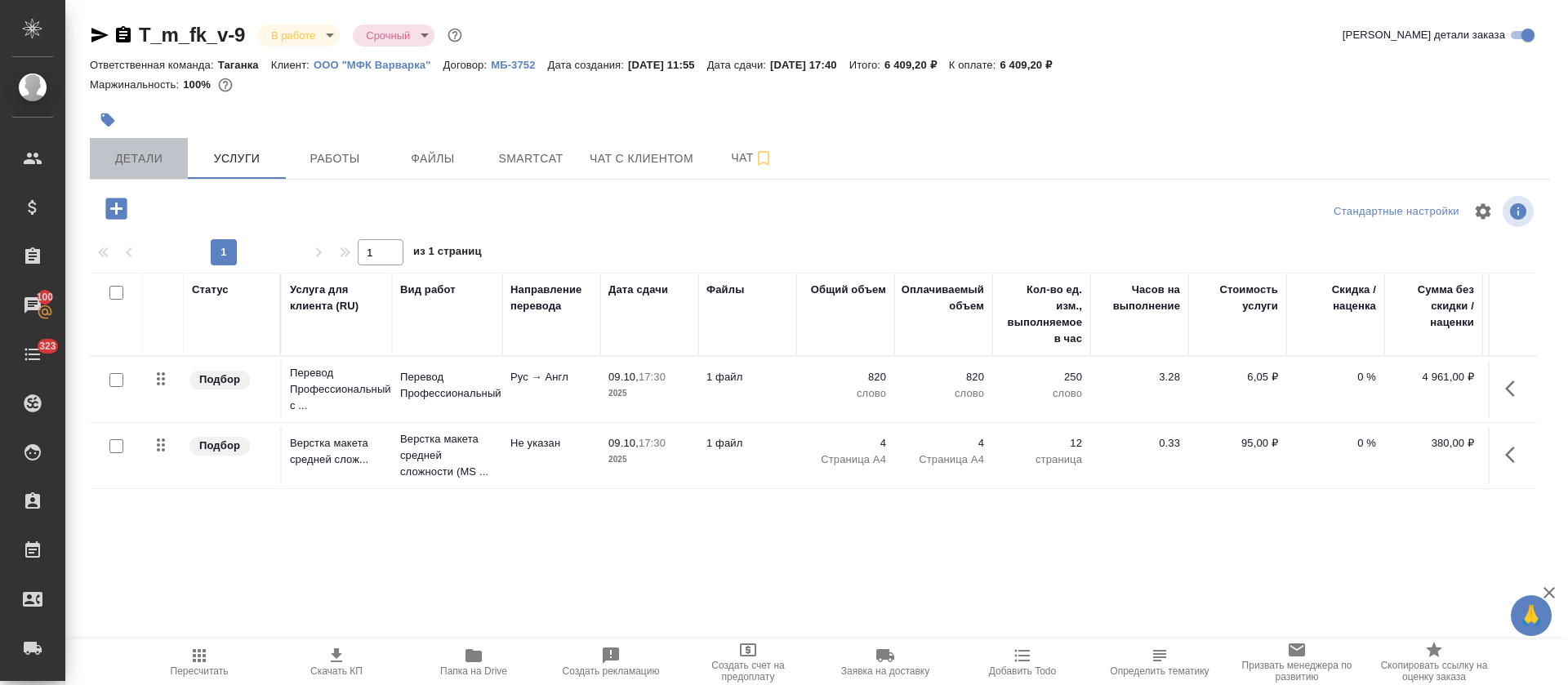
click at [135, 156] on span "Детали" at bounding box center [139, 159] width 79 height 20
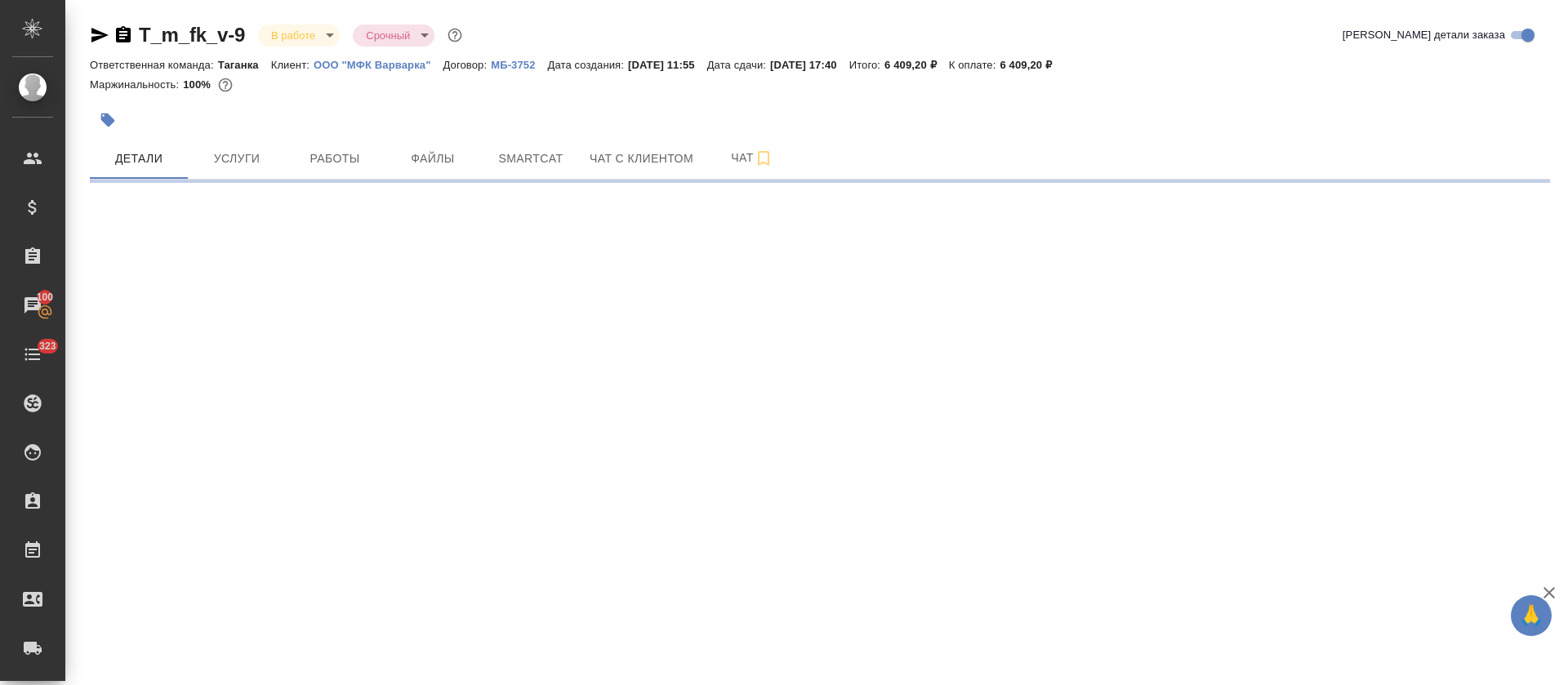
select select "RU"
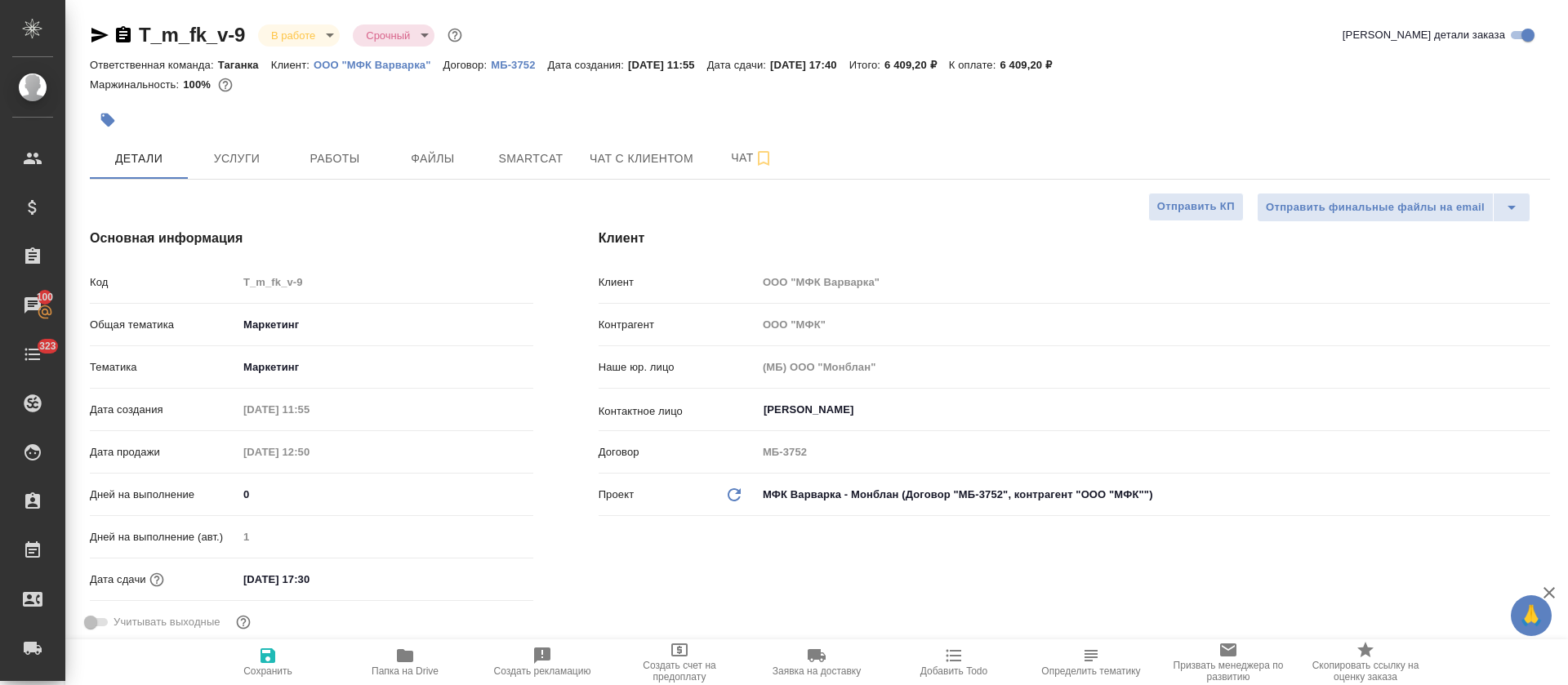
type textarea "x"
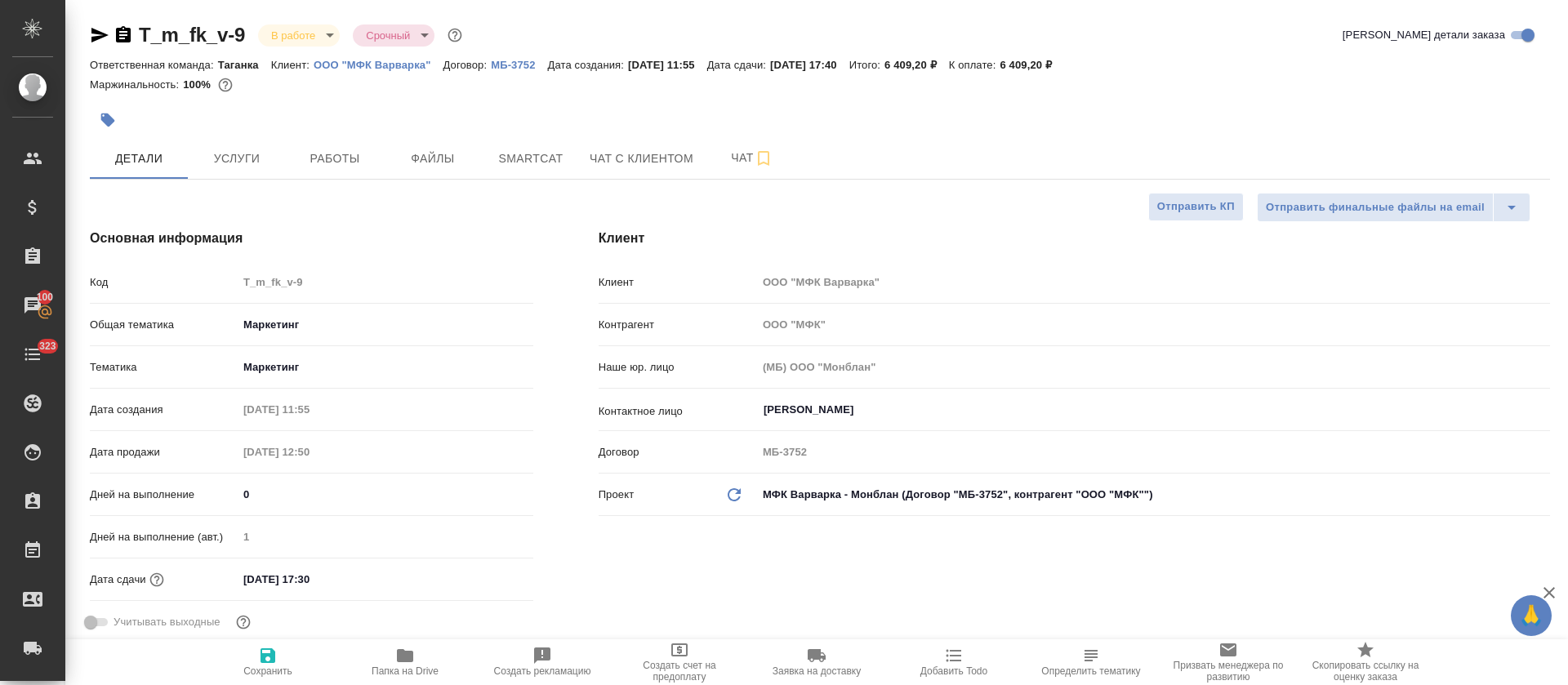
type textarea "x"
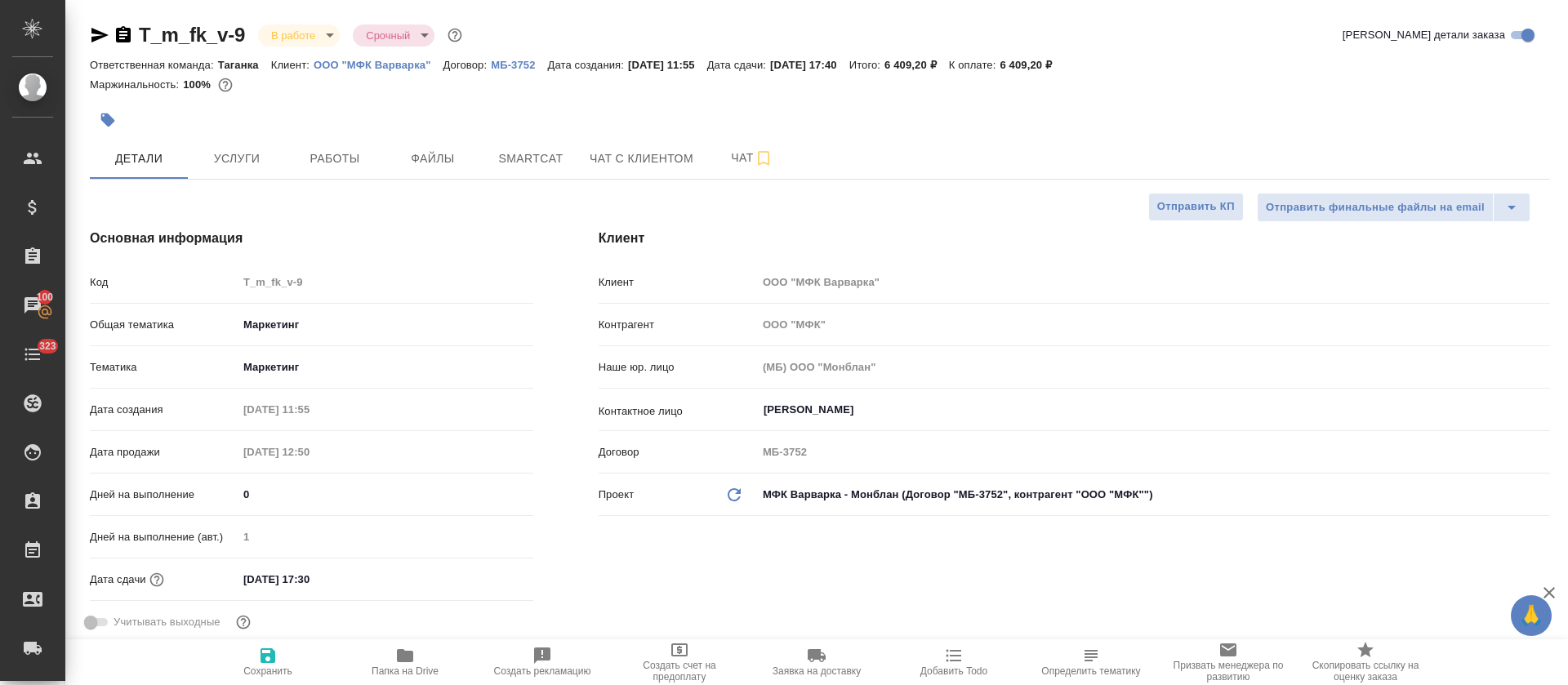
type textarea "x"
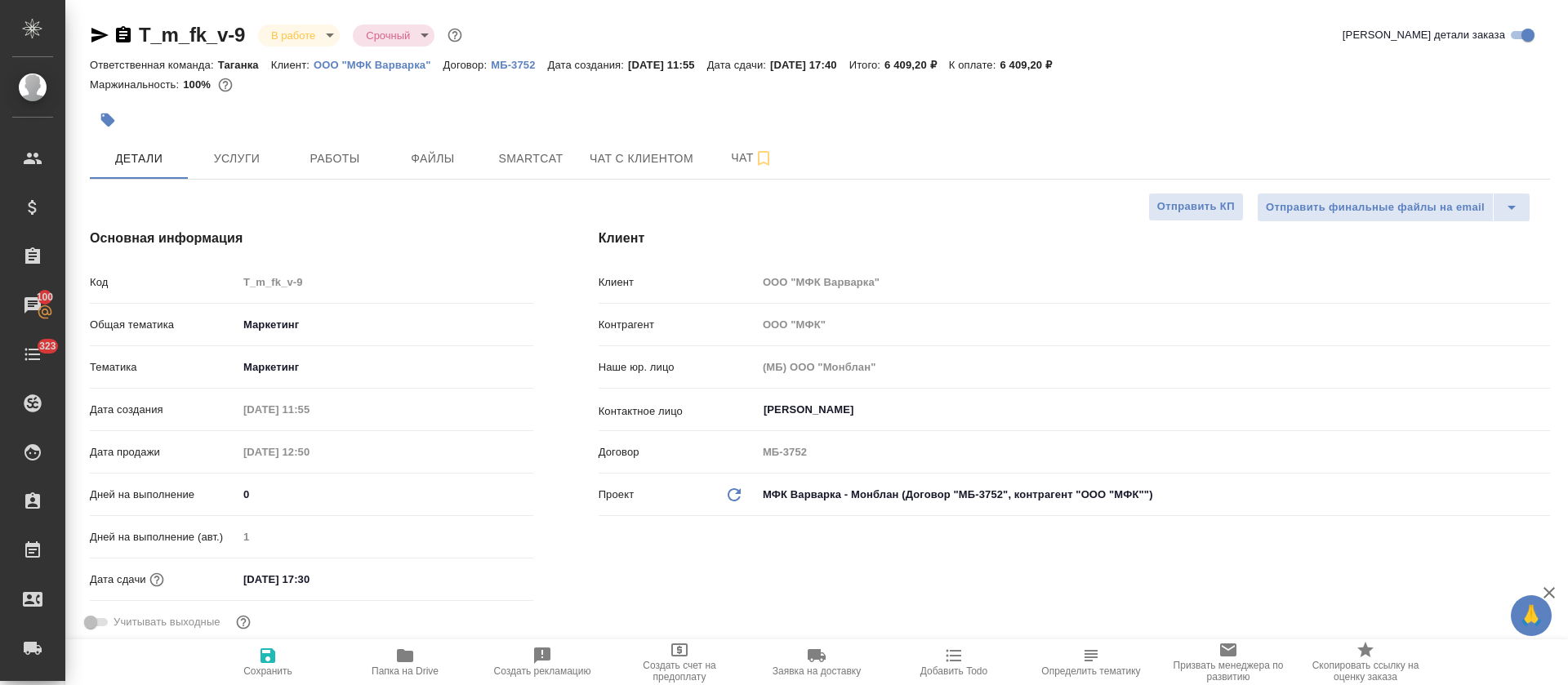
type textarea "x"
click at [362, 157] on span "Работы" at bounding box center [335, 159] width 79 height 20
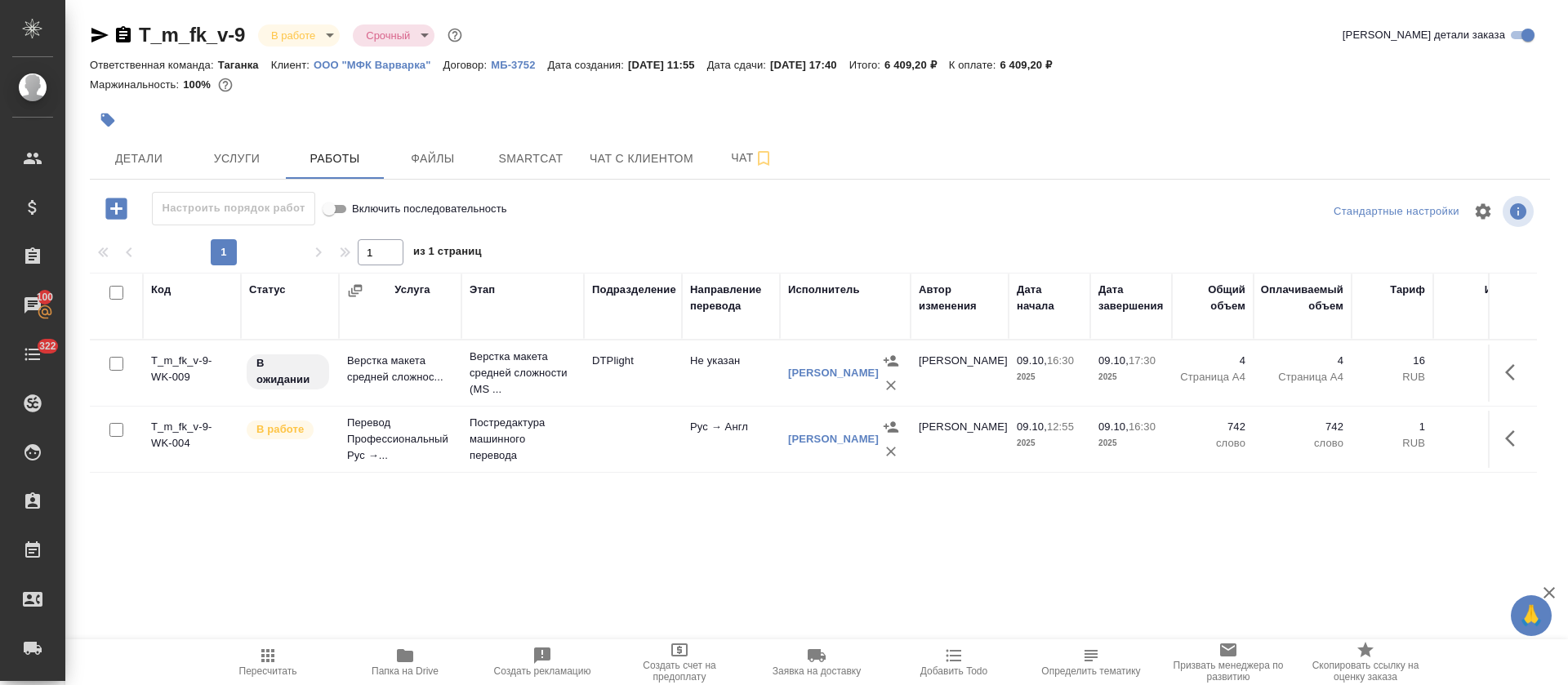
click at [968, 683] on button "Добавить Todo" at bounding box center [954, 662] width 137 height 45
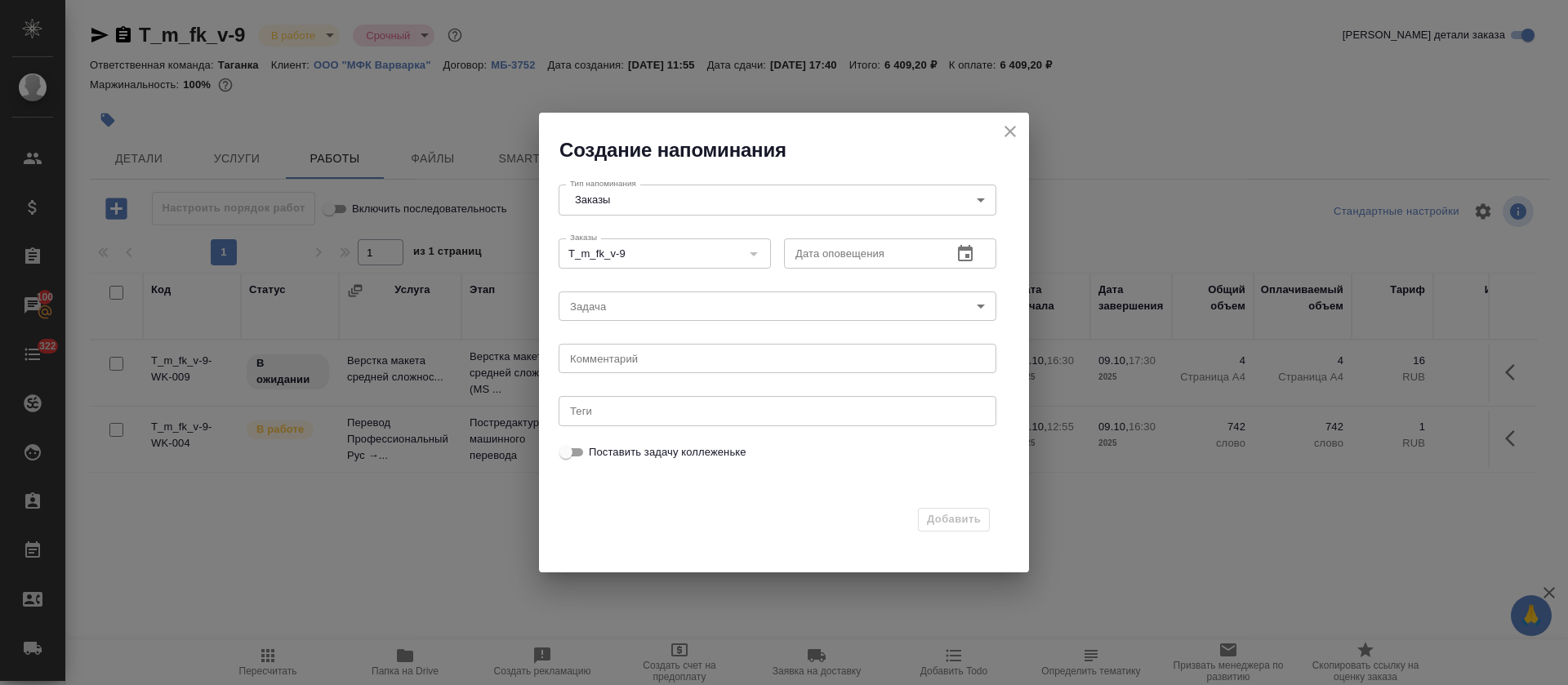
click at [974, 246] on icon "button" at bounding box center [965, 254] width 19 height 19
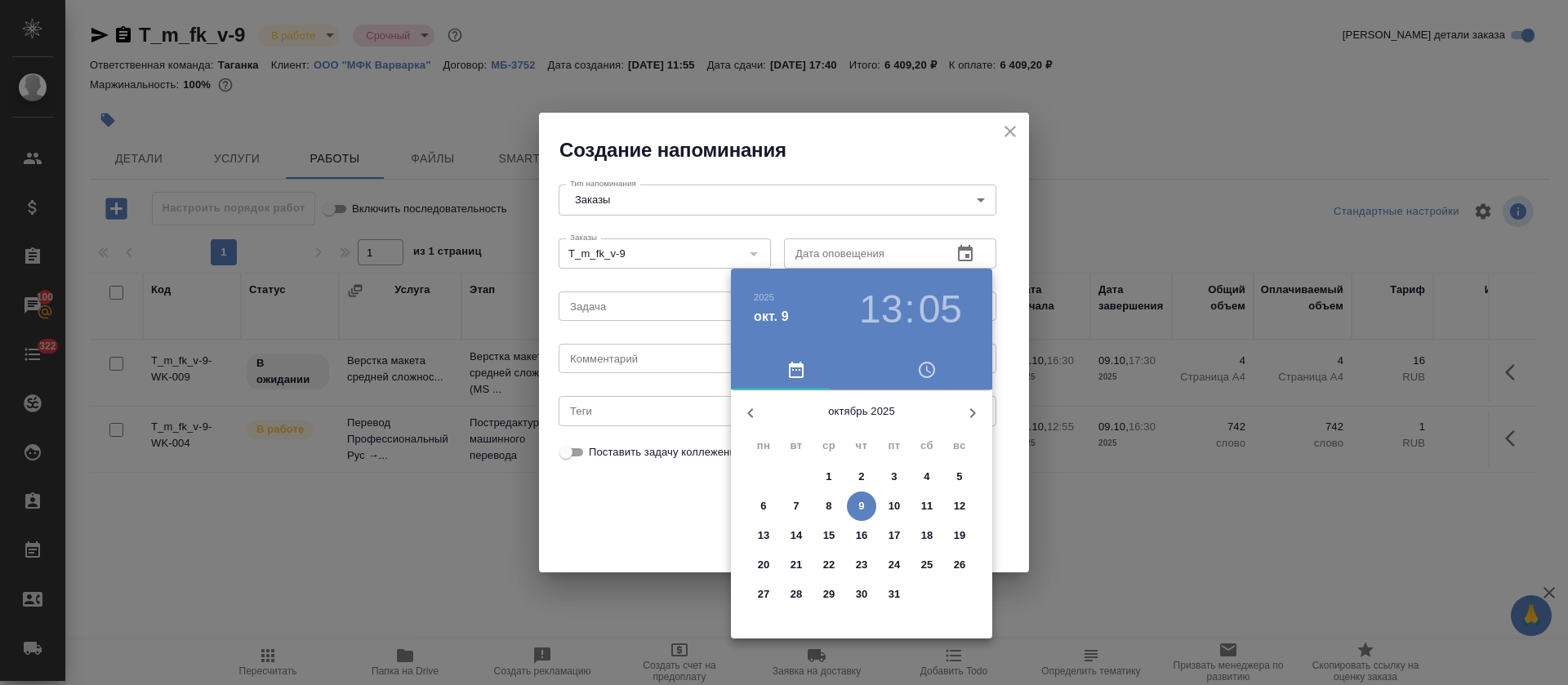
click at [860, 507] on p "9" at bounding box center [861, 507] width 6 height 17
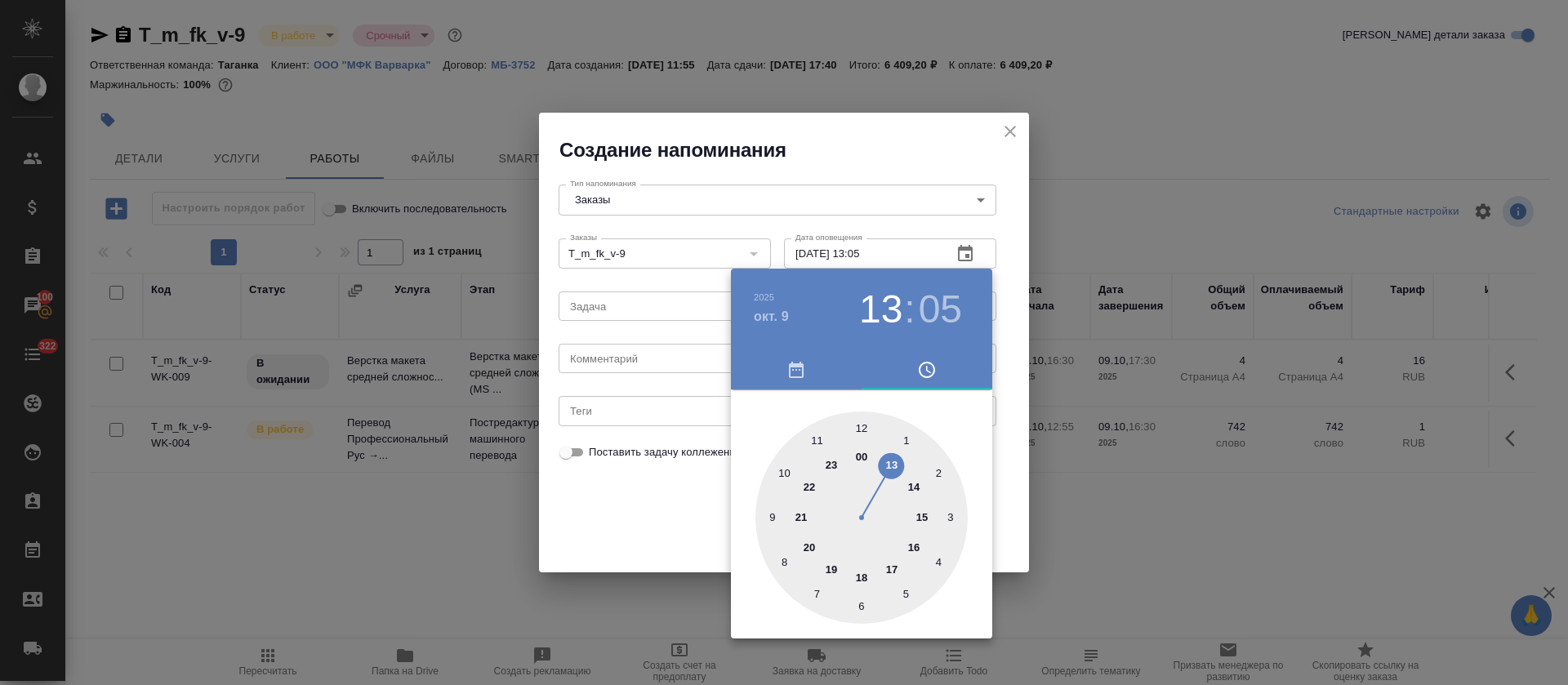
click at [907, 550] on div at bounding box center [861, 517] width 212 height 212
click at [936, 564] on div at bounding box center [861, 517] width 212 height 212
type input "09.10.2025 16:20"
click at [677, 540] on div at bounding box center [784, 342] width 1568 height 685
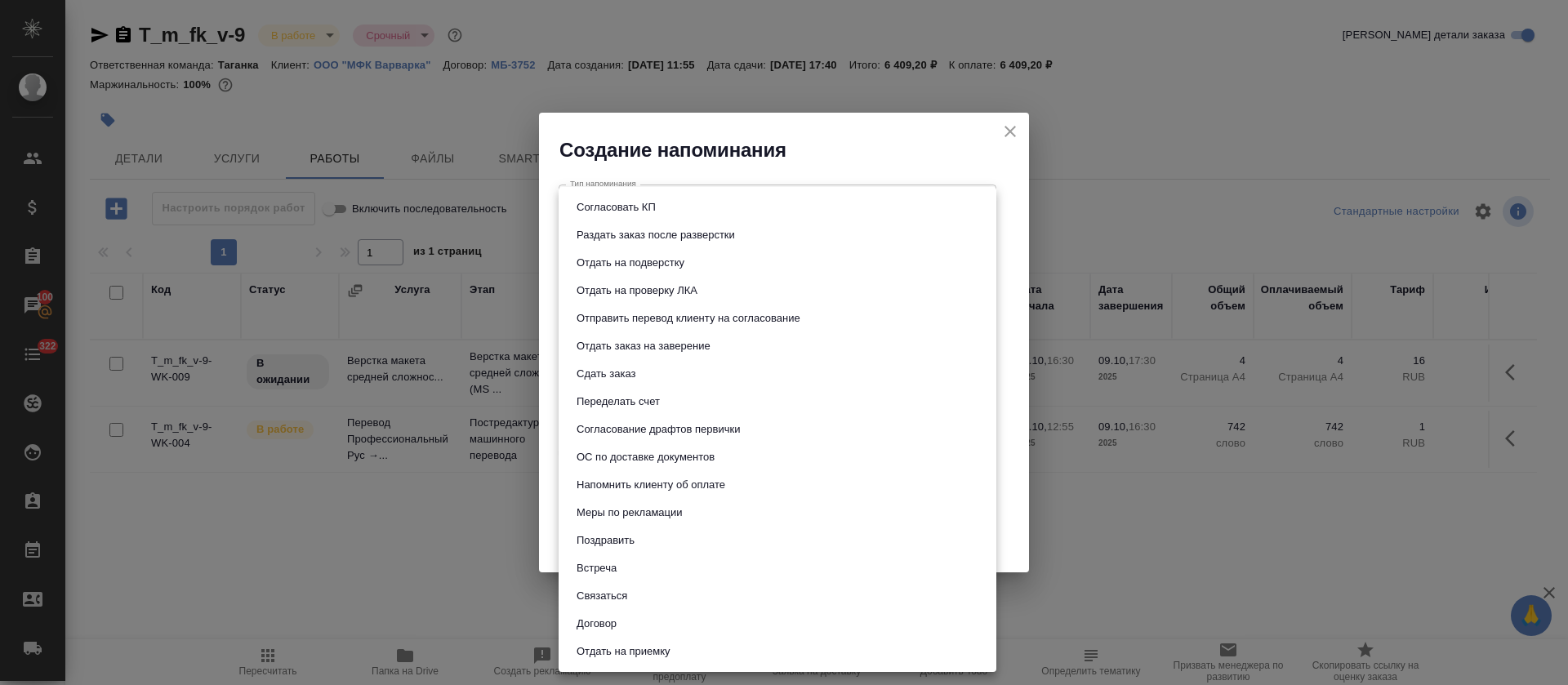
click at [616, 311] on body "🙏 .cls-1 fill:#fff; AWATERA Tretyakova Olga Клиенты Спецификации Заказы 100 Чат…" at bounding box center [784, 342] width 1568 height 685
click at [645, 263] on button "Отдать на подверстку" at bounding box center [630, 262] width 118 height 18
type input "Отдать на подверстку"
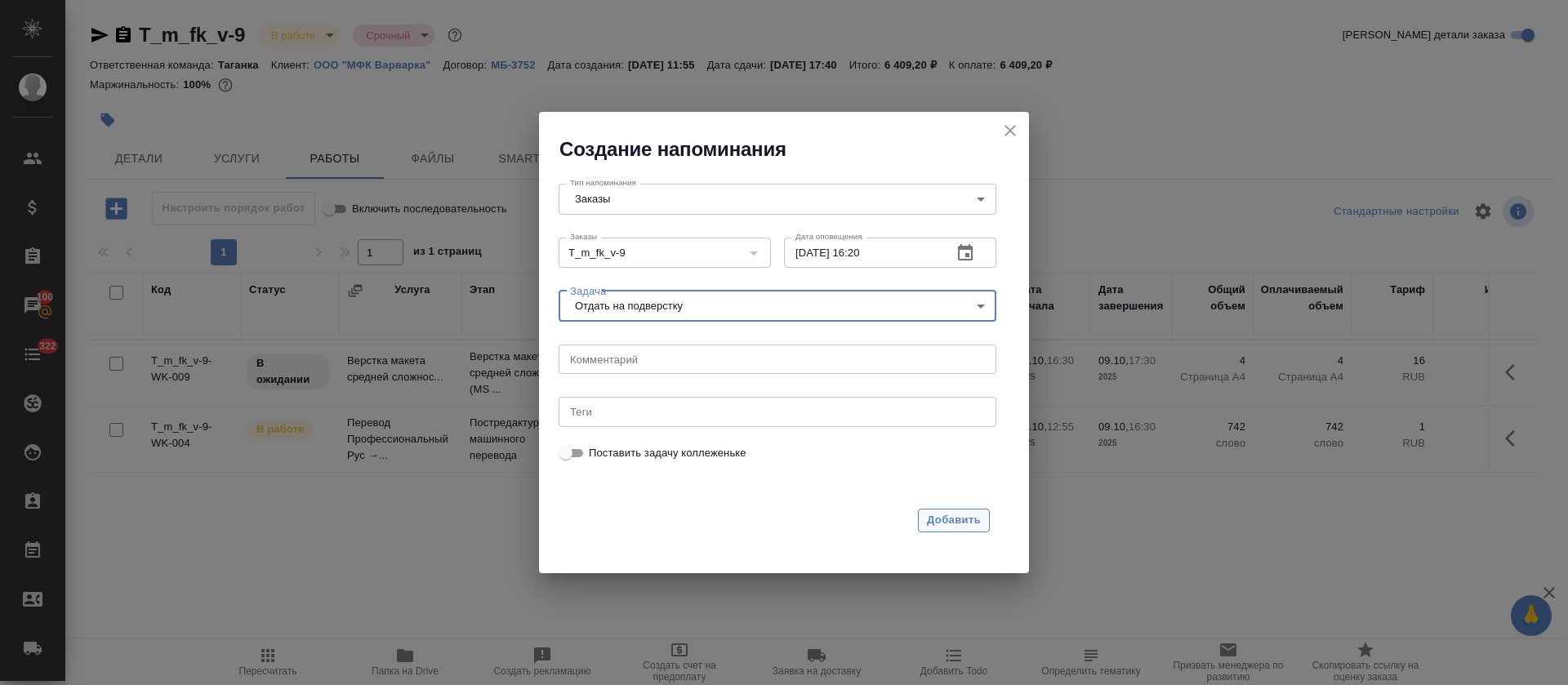
click at [952, 527] on span "Добавить" at bounding box center [954, 521] width 54 height 19
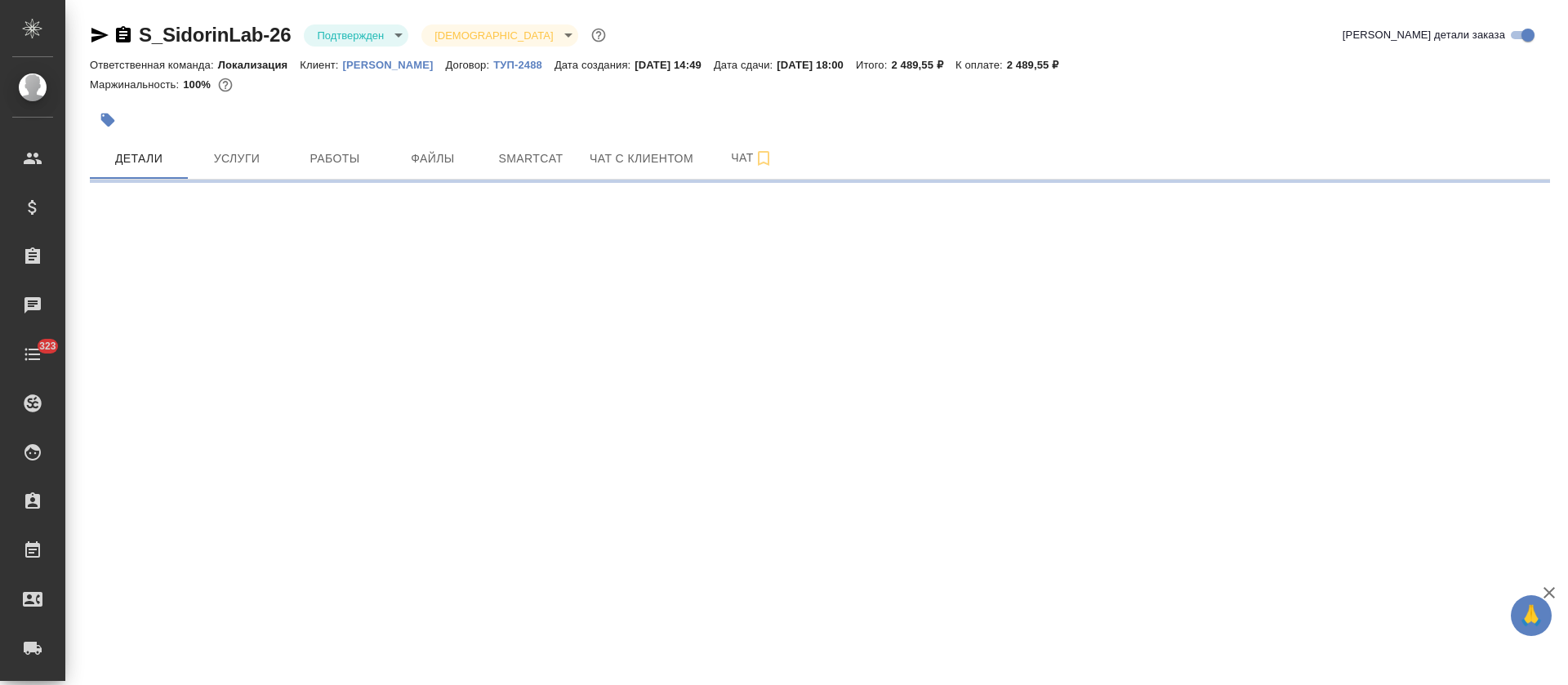
select select "RU"
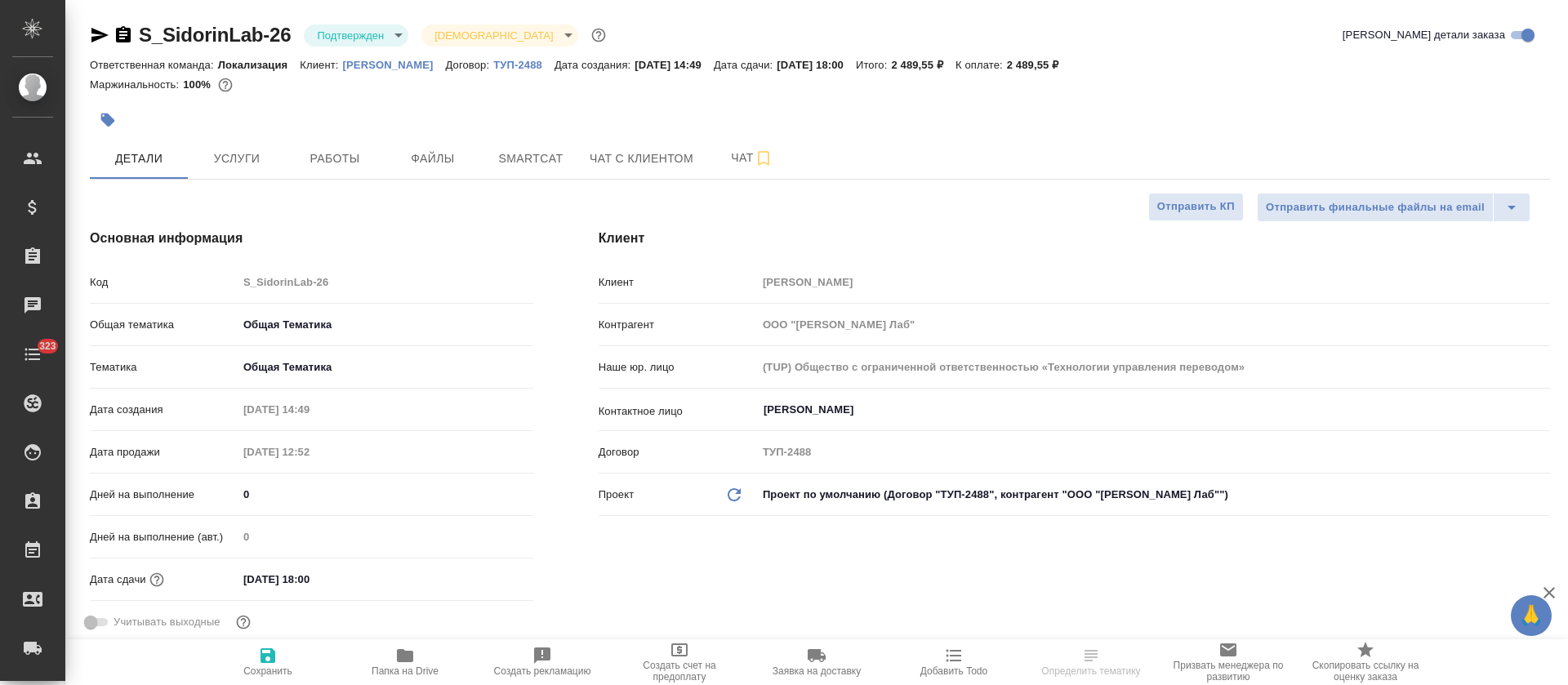
type textarea "x"
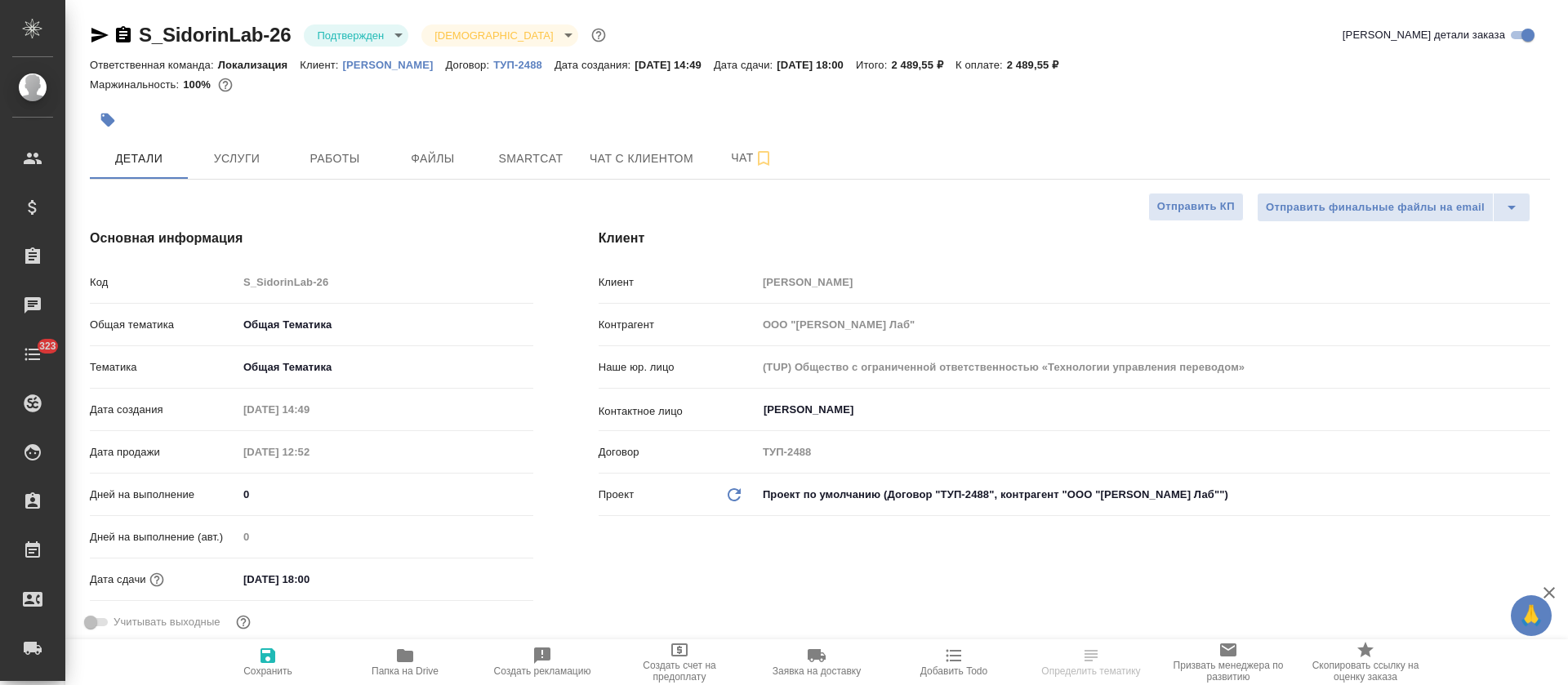
type textarea "x"
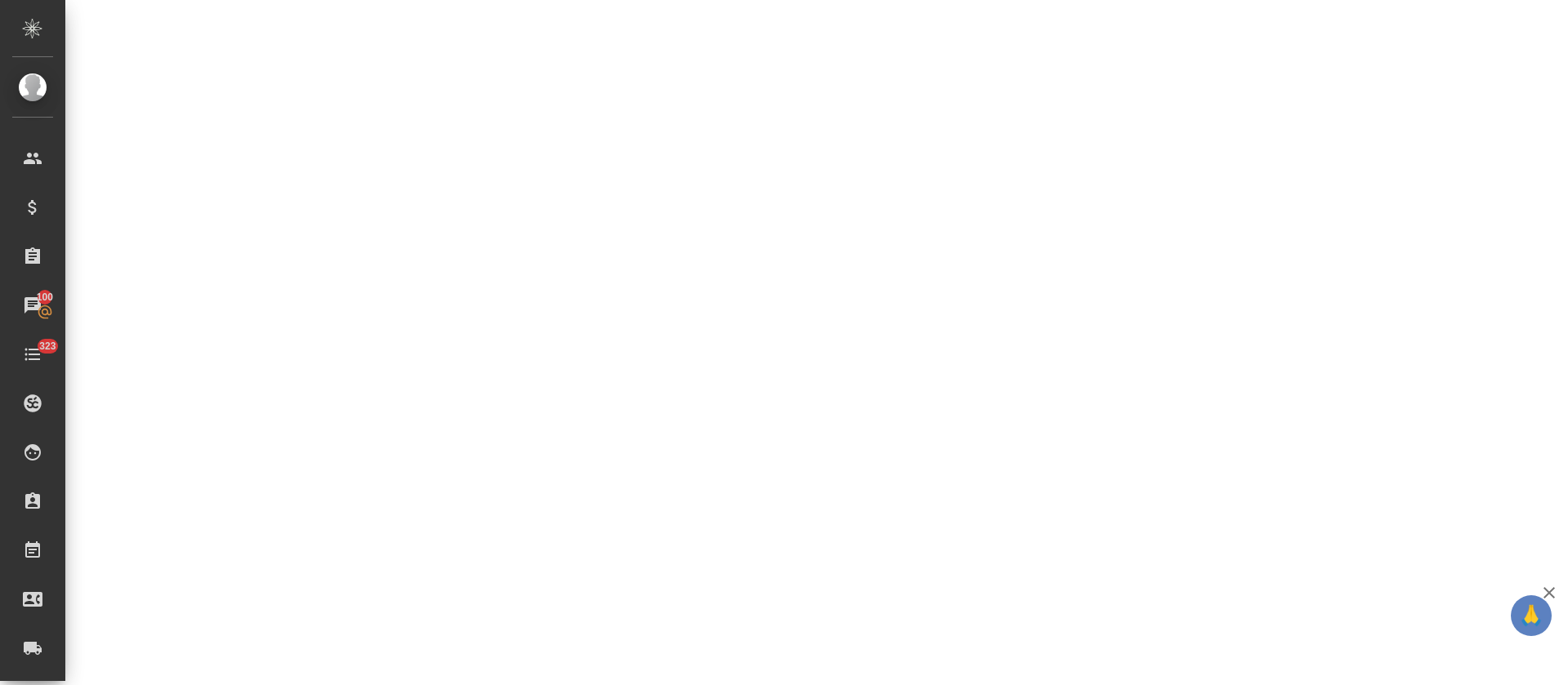
select select "RU"
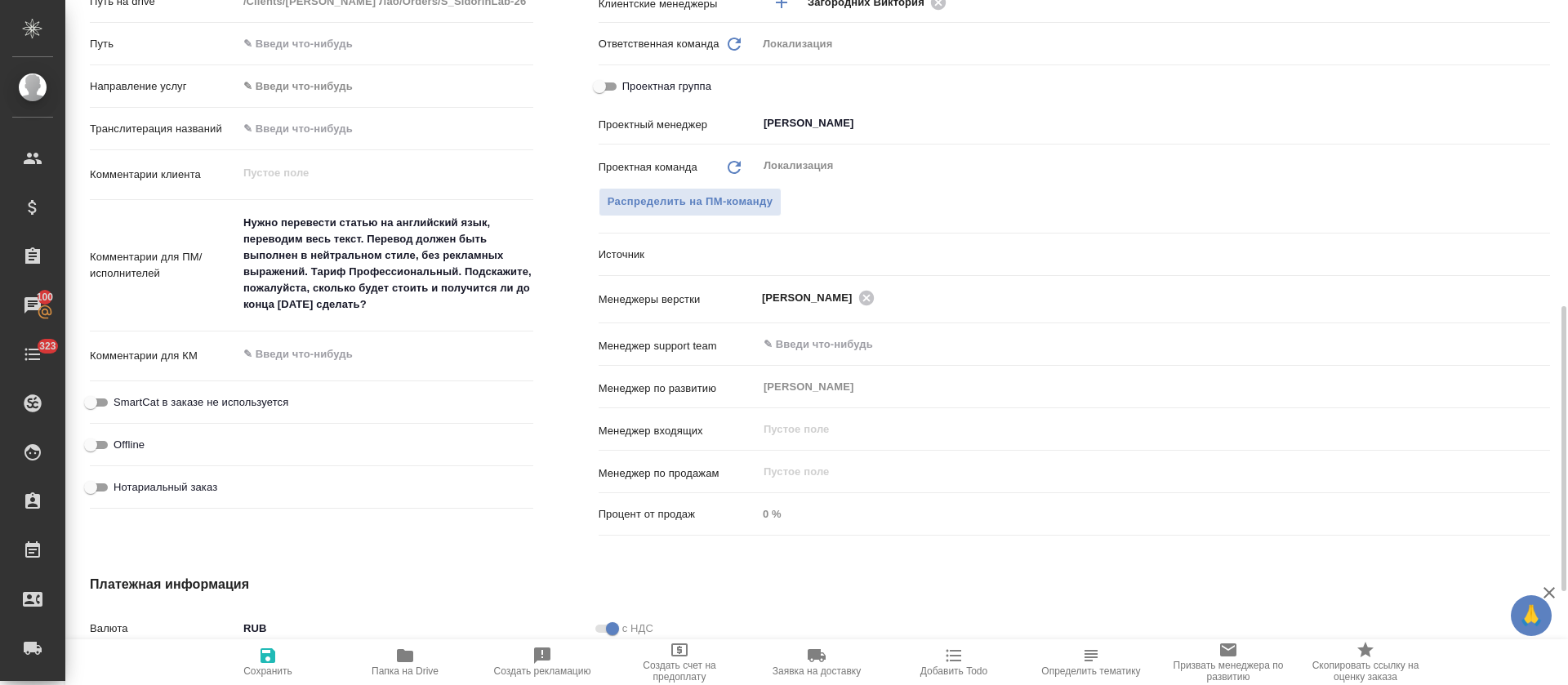
type textarea "x"
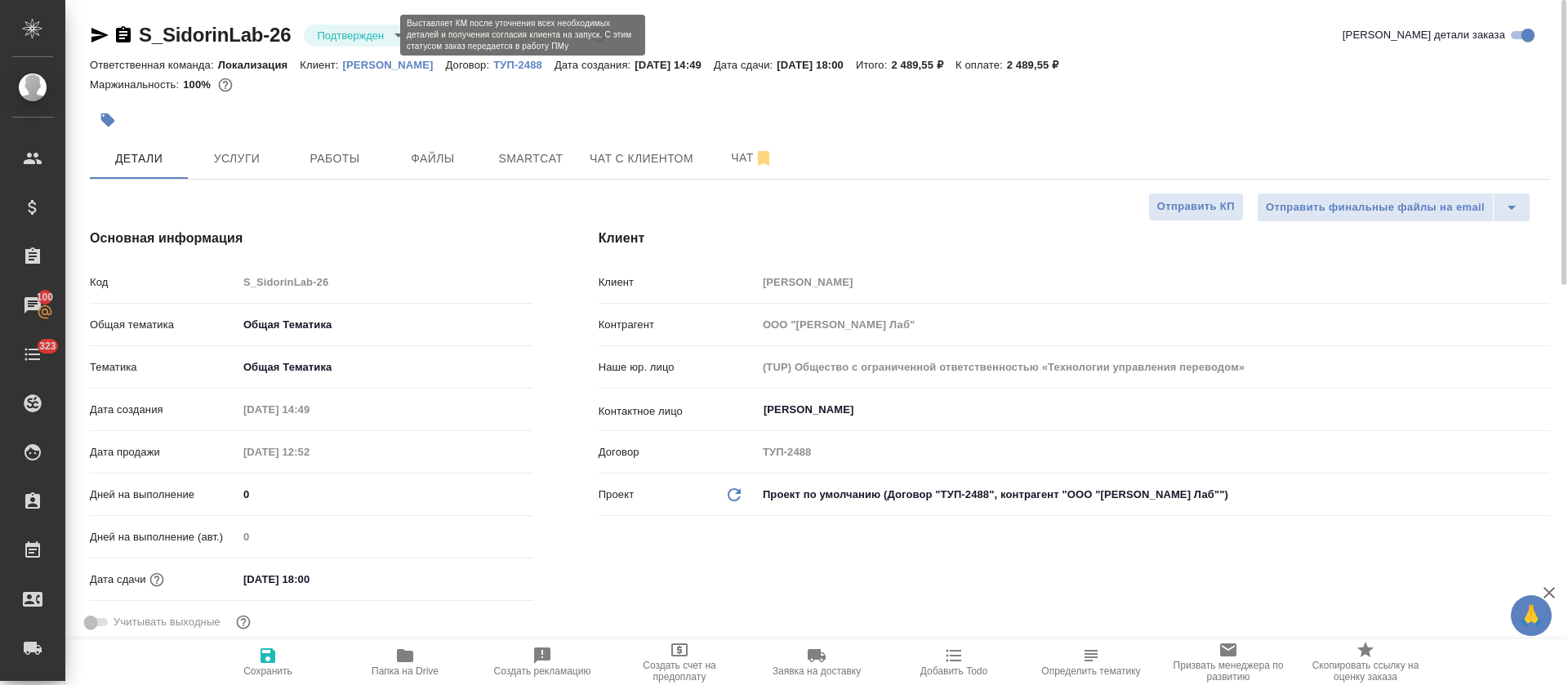
click at [368, 32] on body "🙏 .cls-1 fill:#fff; AWATERA Tretyakova Olga Клиенты Спецификации Заказы 100 Чат…" at bounding box center [784, 342] width 1568 height 685
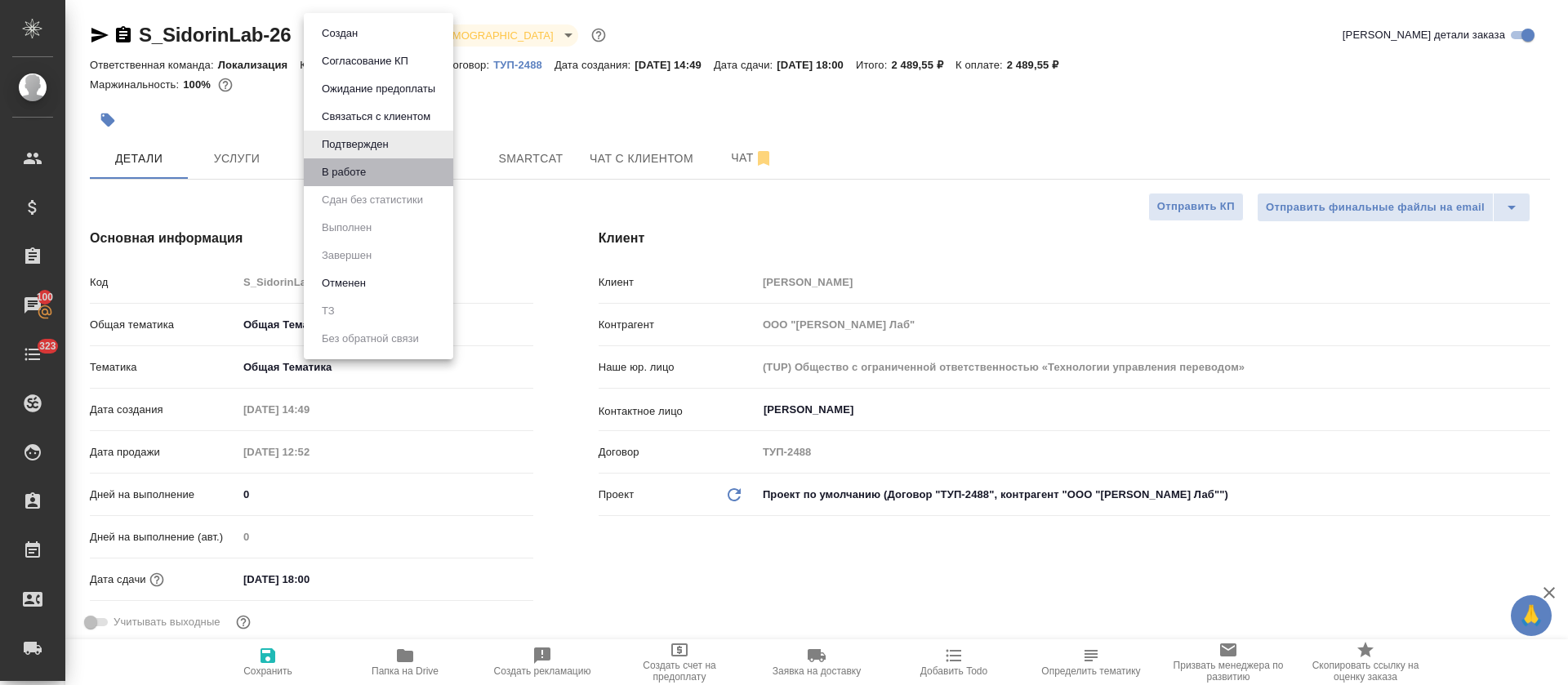
click at [397, 172] on li "В работе" at bounding box center [378, 172] width 149 height 28
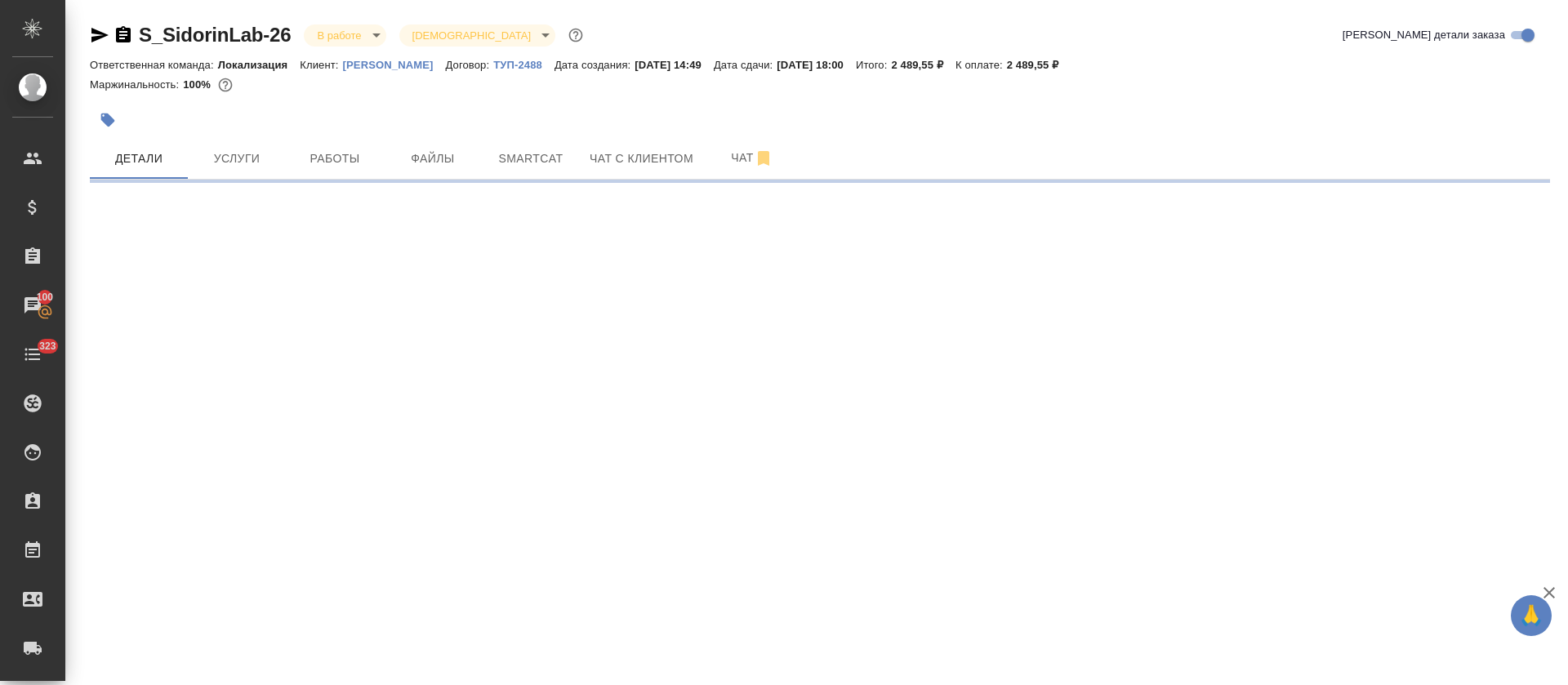
click at [561, 171] on button "Smartcat" at bounding box center [531, 159] width 98 height 41
select select "RU"
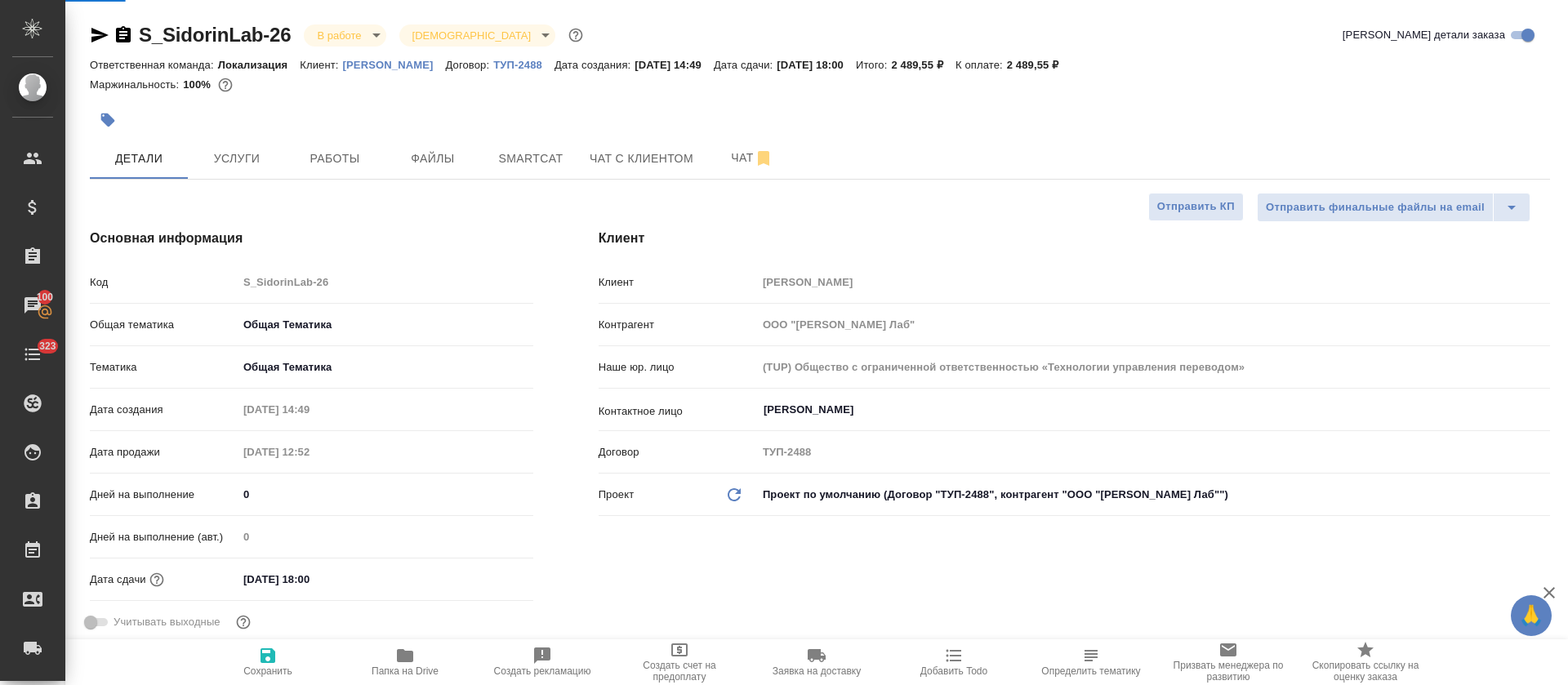
type textarea "x"
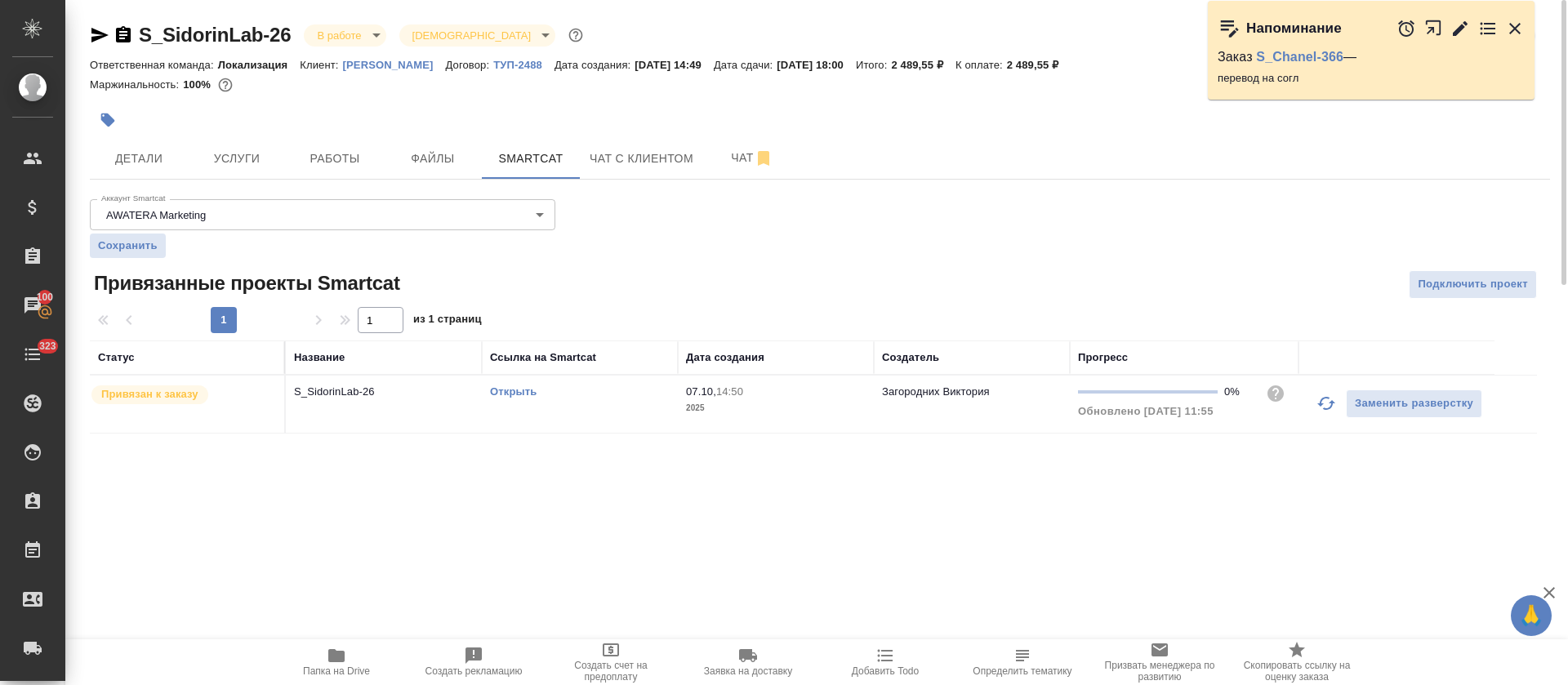
click at [506, 393] on link "Открыть" at bounding box center [513, 391] width 46 height 12
click at [1303, 62] on link "S_Chanel-366" at bounding box center [1299, 57] width 87 height 14
click at [361, 143] on button "Работы" at bounding box center [335, 159] width 98 height 41
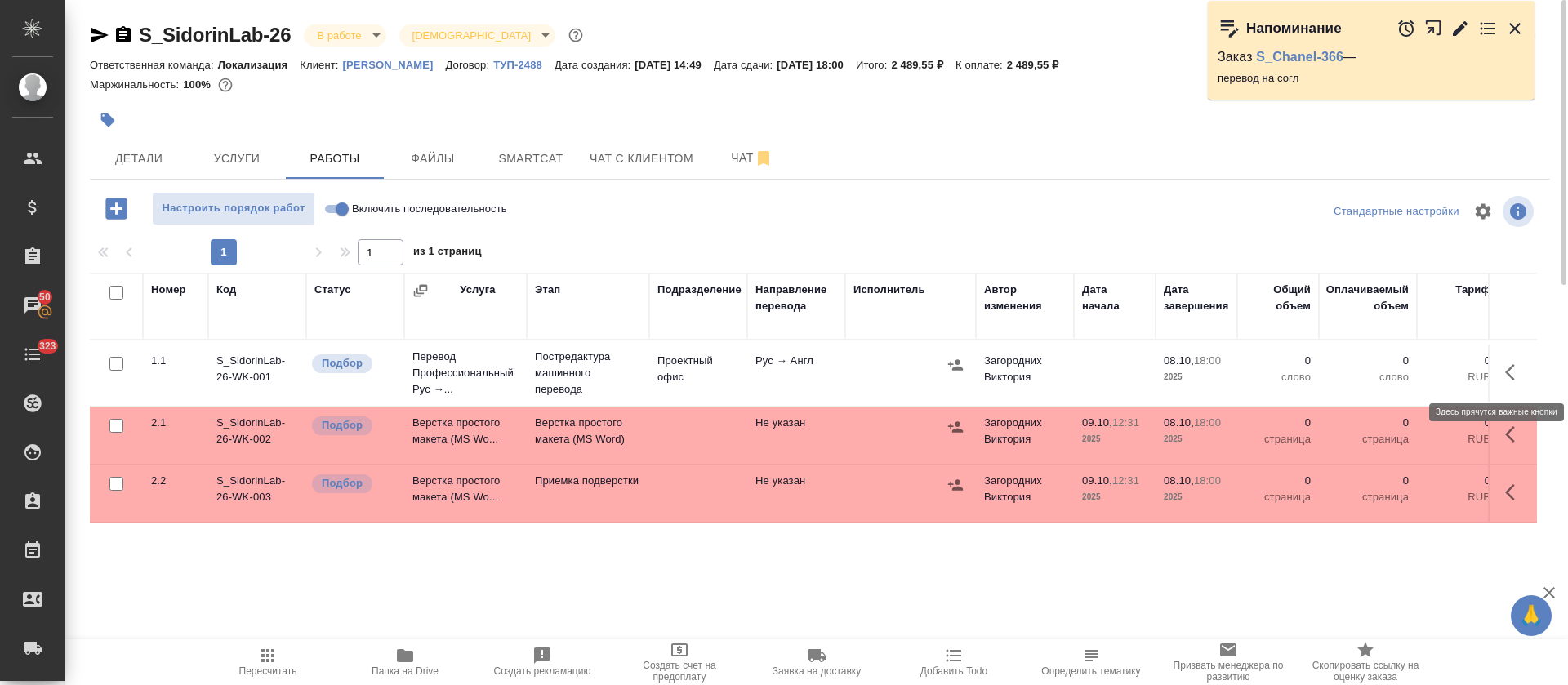
click at [1515, 369] on icon "button" at bounding box center [1514, 372] width 19 height 19
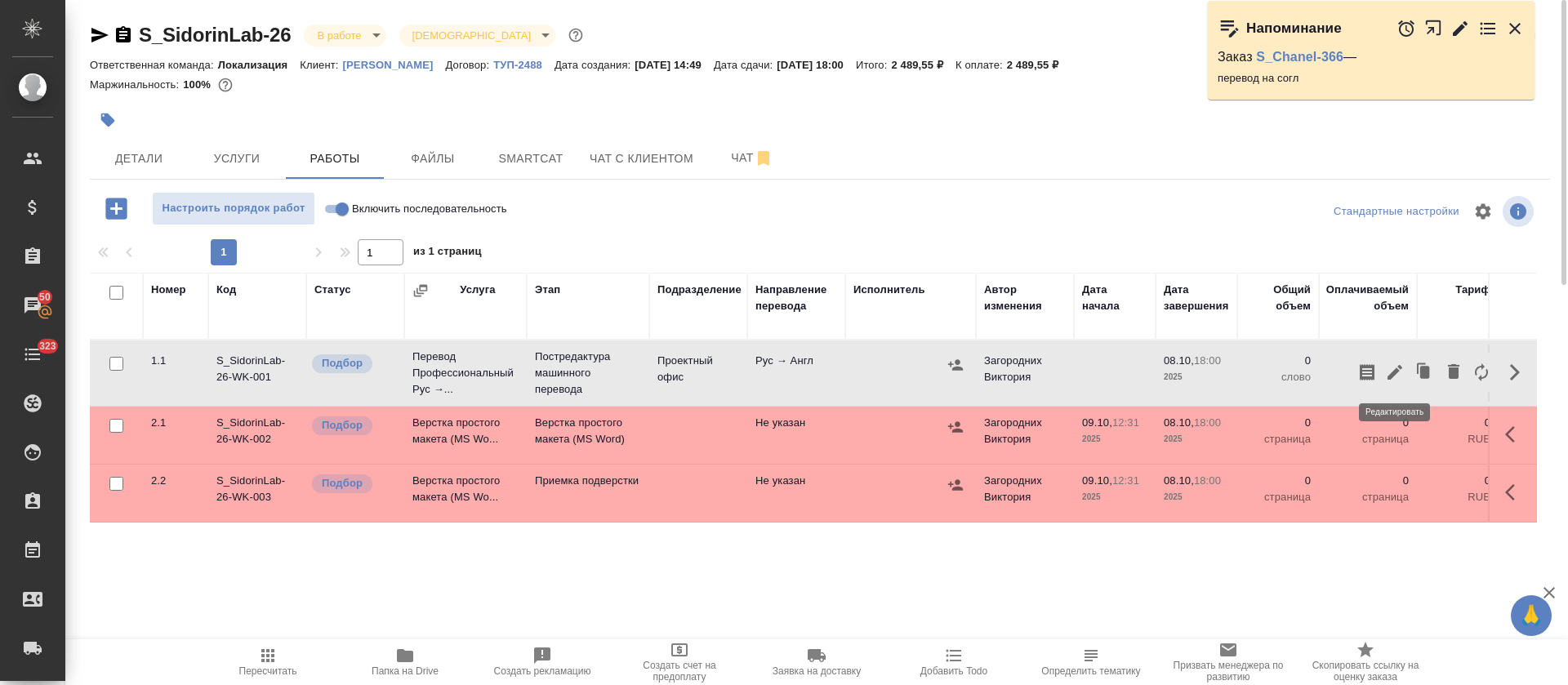
click at [1394, 372] on icon "button" at bounding box center [1395, 373] width 15 height 15
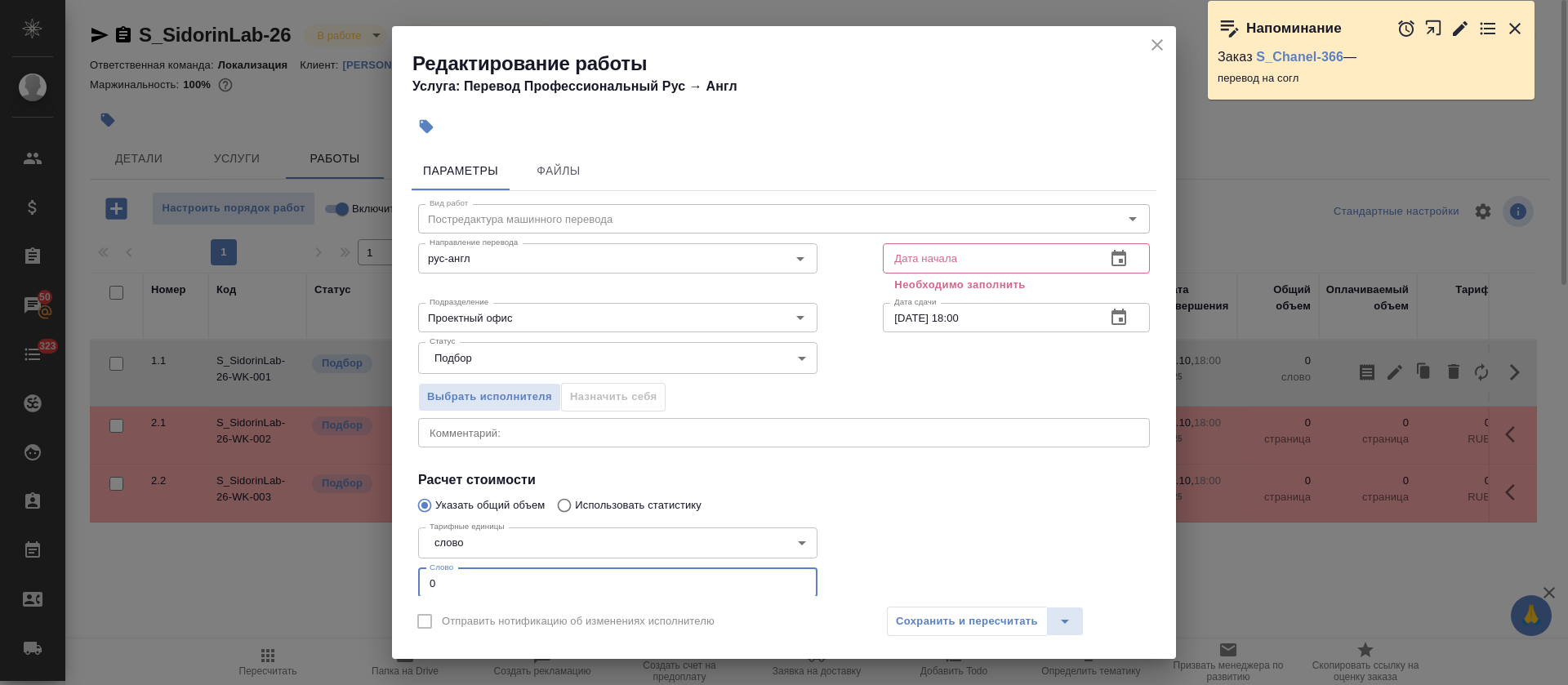
drag, startPoint x: 420, startPoint y: 577, endPoint x: 406, endPoint y: 576, distance: 14.0
click at [406, 576] on div "Параметры Файлы Вид работ Постредактура машинного перевода Вид работ Направлени…" at bounding box center [784, 370] width 784 height 451
paste input "252"
type input "252"
click at [565, 188] on button "Файлы" at bounding box center [559, 171] width 98 height 39
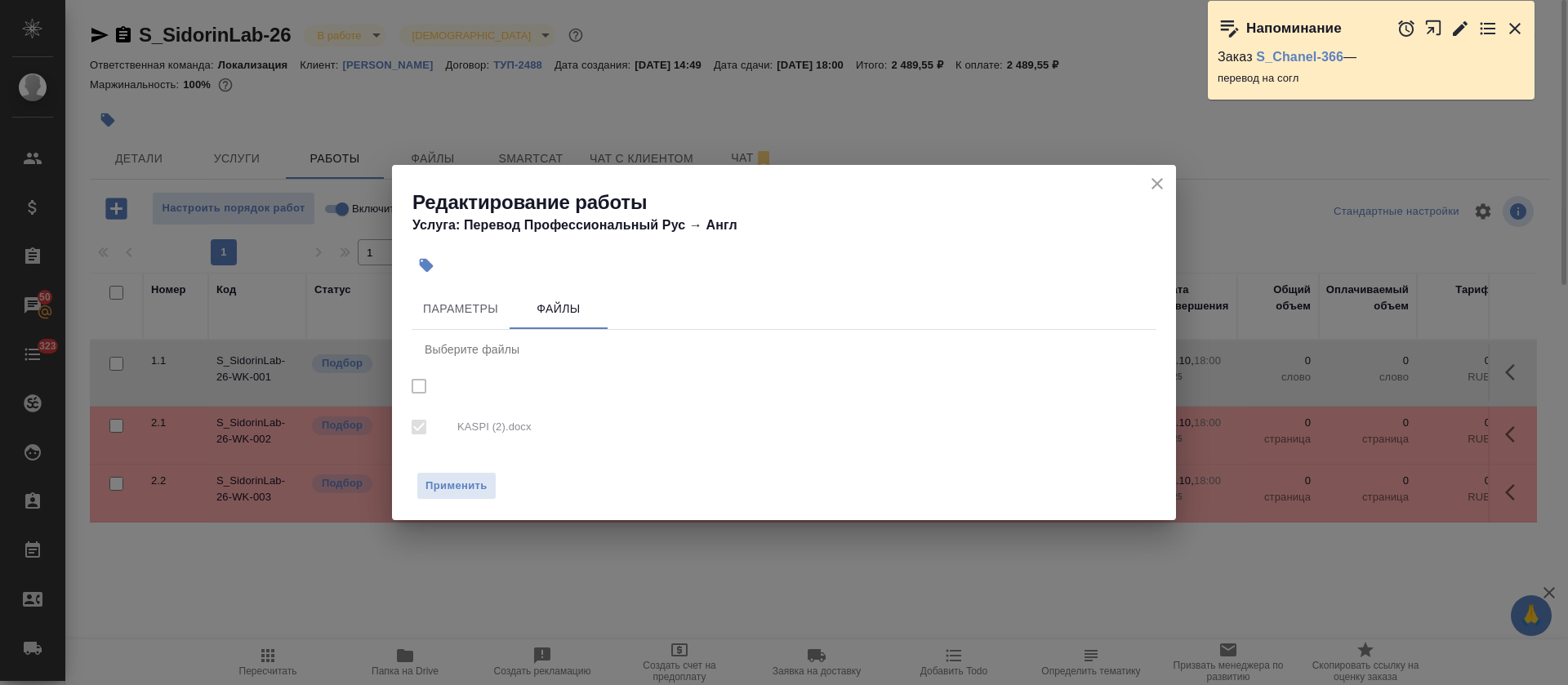
checkbox input "true"
click at [485, 285] on div "Параметры Файлы Выберите файлы KASPI (2).docx" at bounding box center [784, 374] width 784 height 181
click at [488, 300] on span "Параметры" at bounding box center [461, 310] width 79 height 20
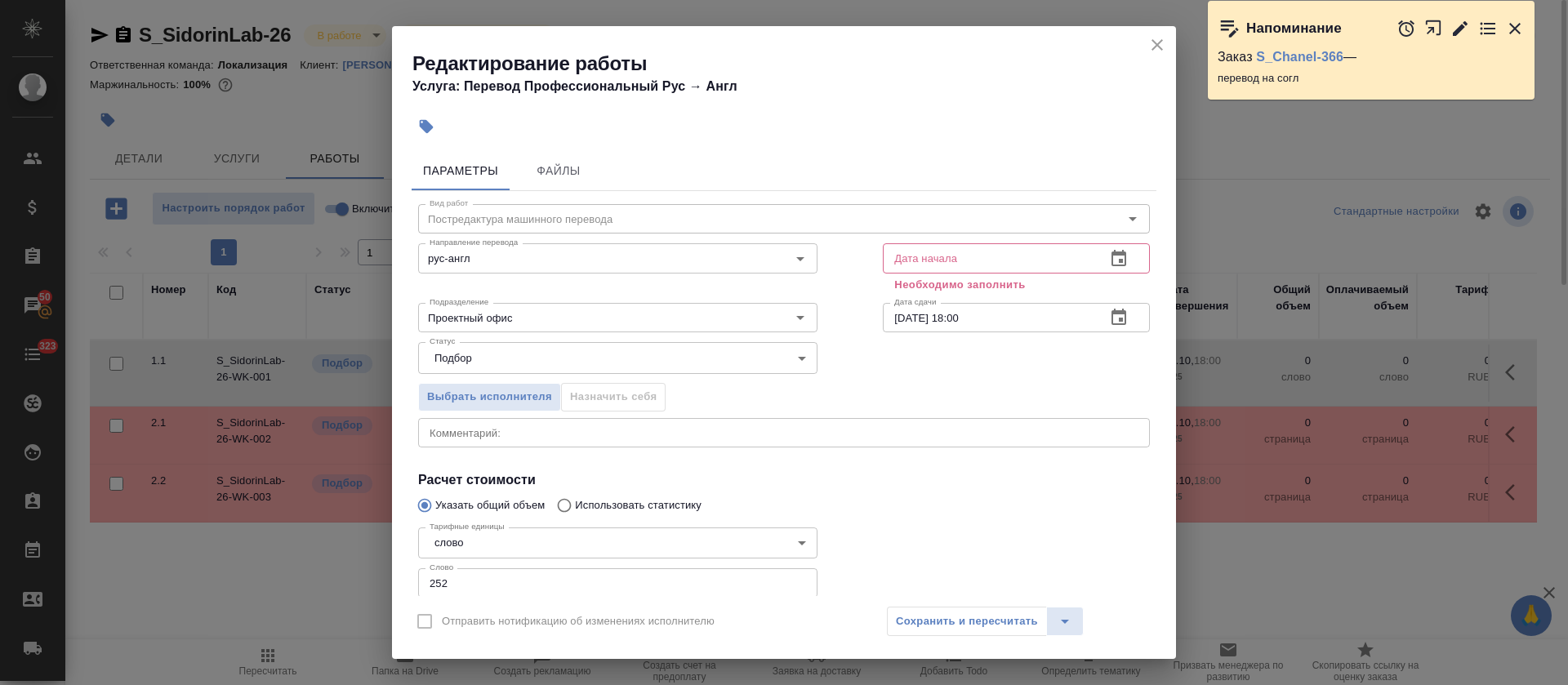
click at [1111, 260] on icon "button" at bounding box center [1119, 259] width 15 height 17
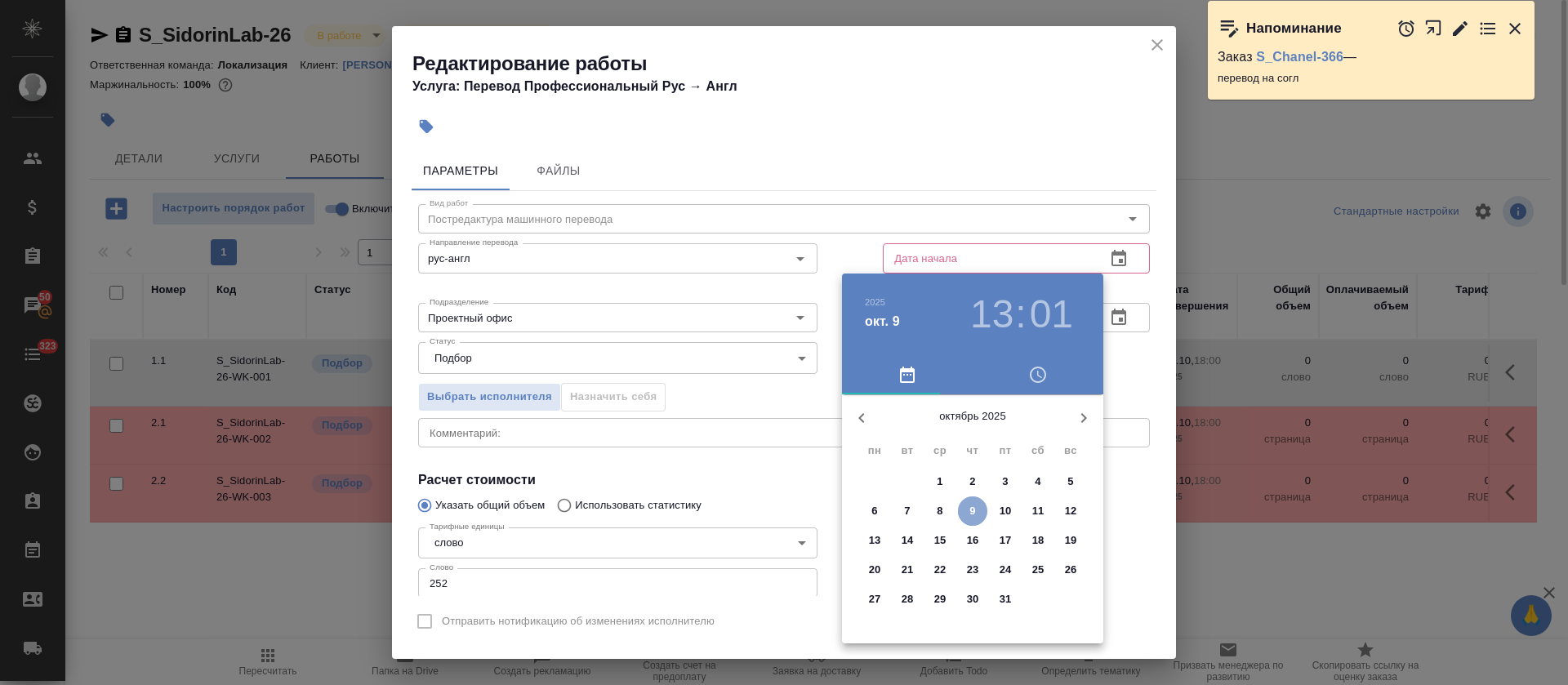
click at [965, 514] on span "9" at bounding box center [973, 512] width 30 height 17
type input "09.10.2025 13:01"
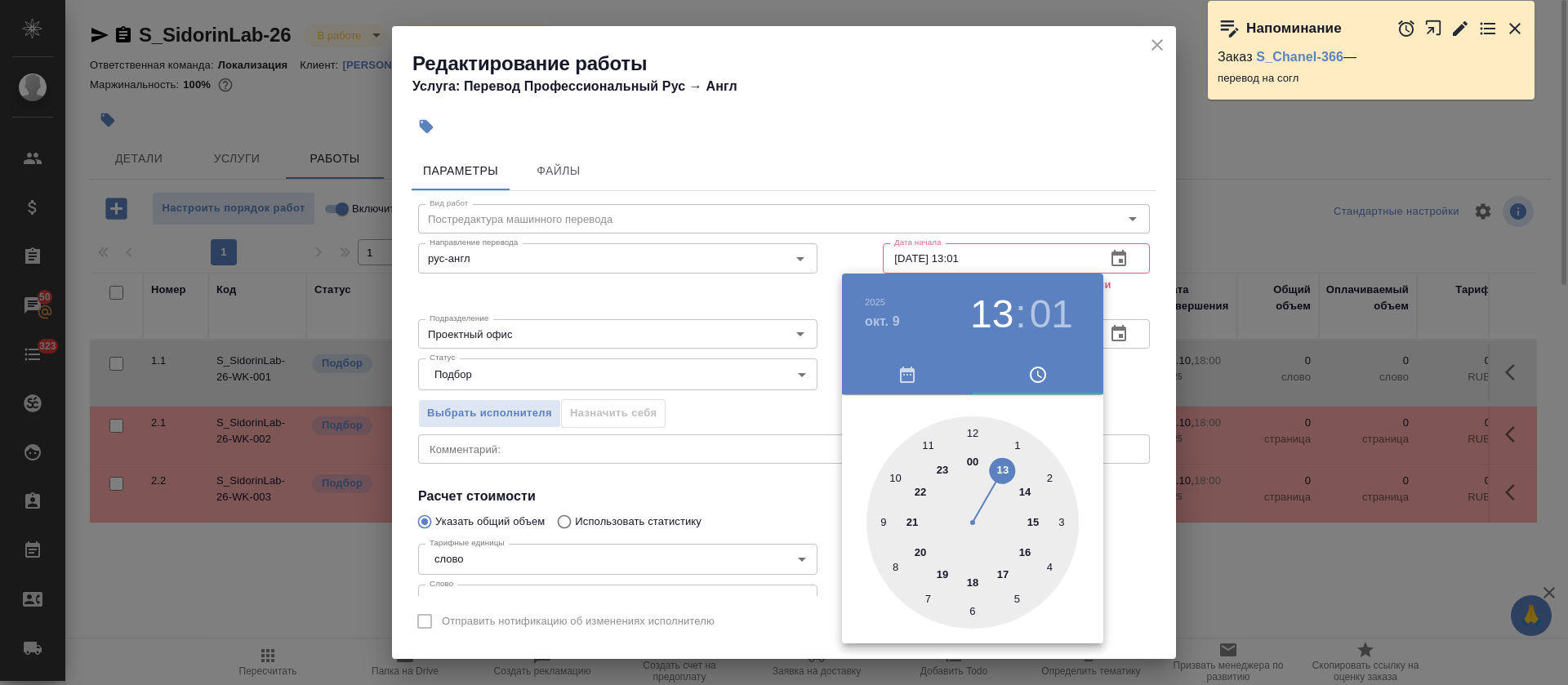
click at [740, 406] on div at bounding box center [784, 342] width 1568 height 685
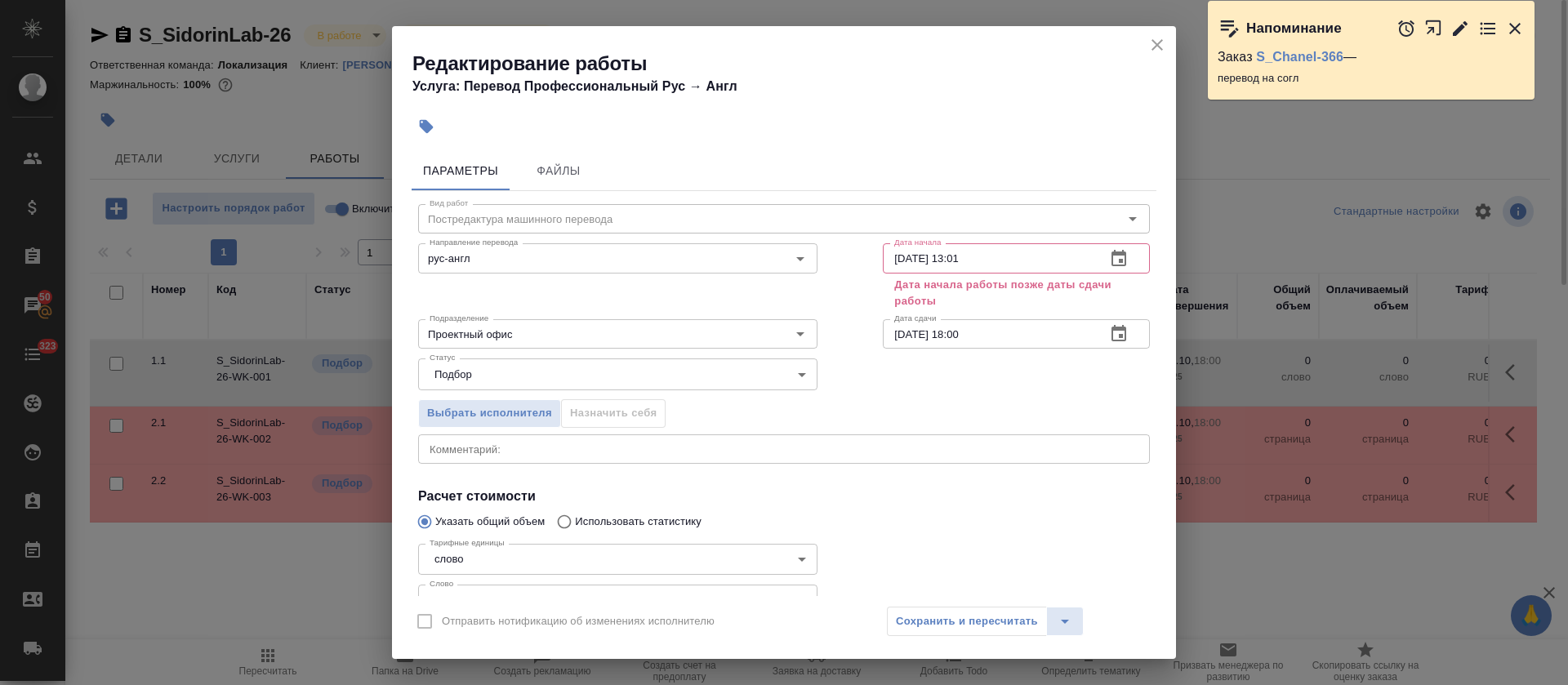
click at [1111, 330] on icon "button" at bounding box center [1119, 334] width 15 height 17
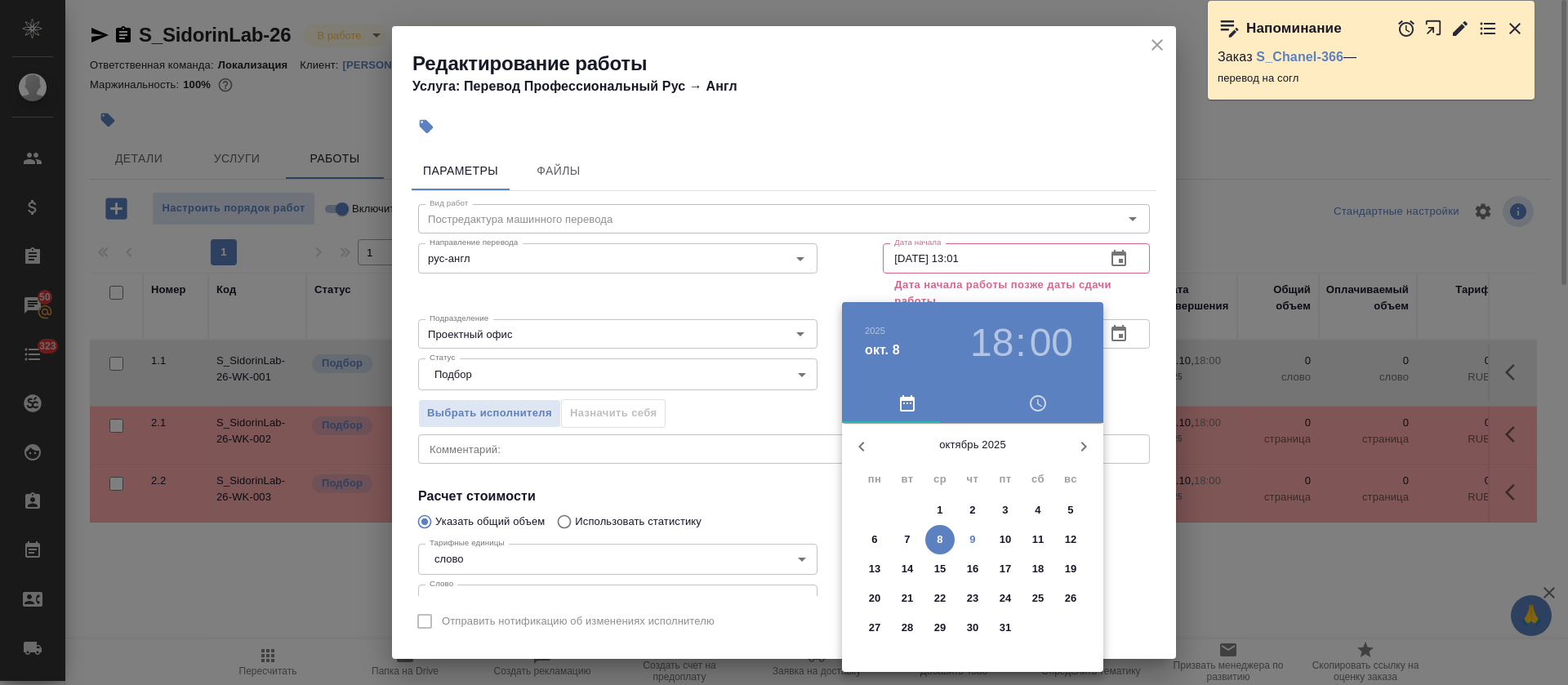
click at [1045, 154] on div at bounding box center [784, 342] width 1568 height 685
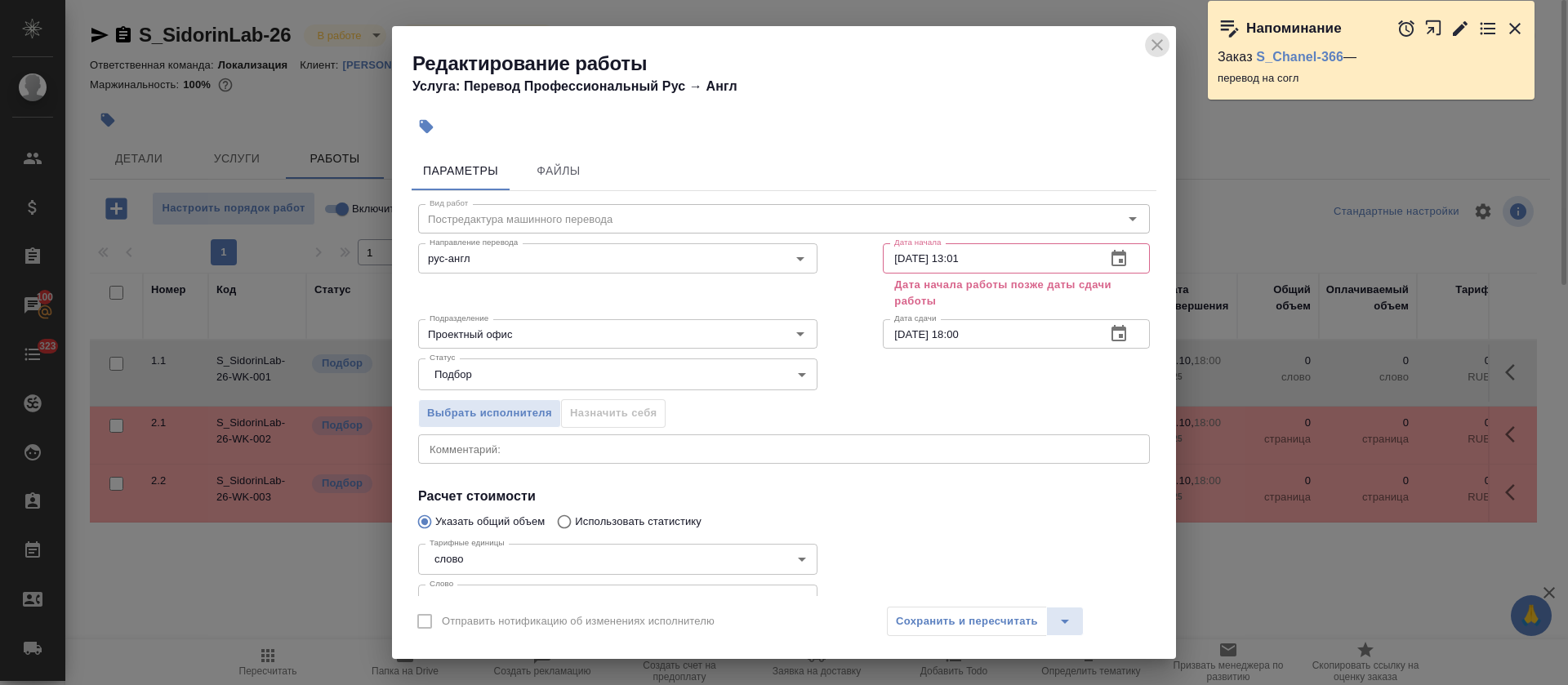
click at [1161, 43] on icon "close" at bounding box center [1157, 44] width 19 height 19
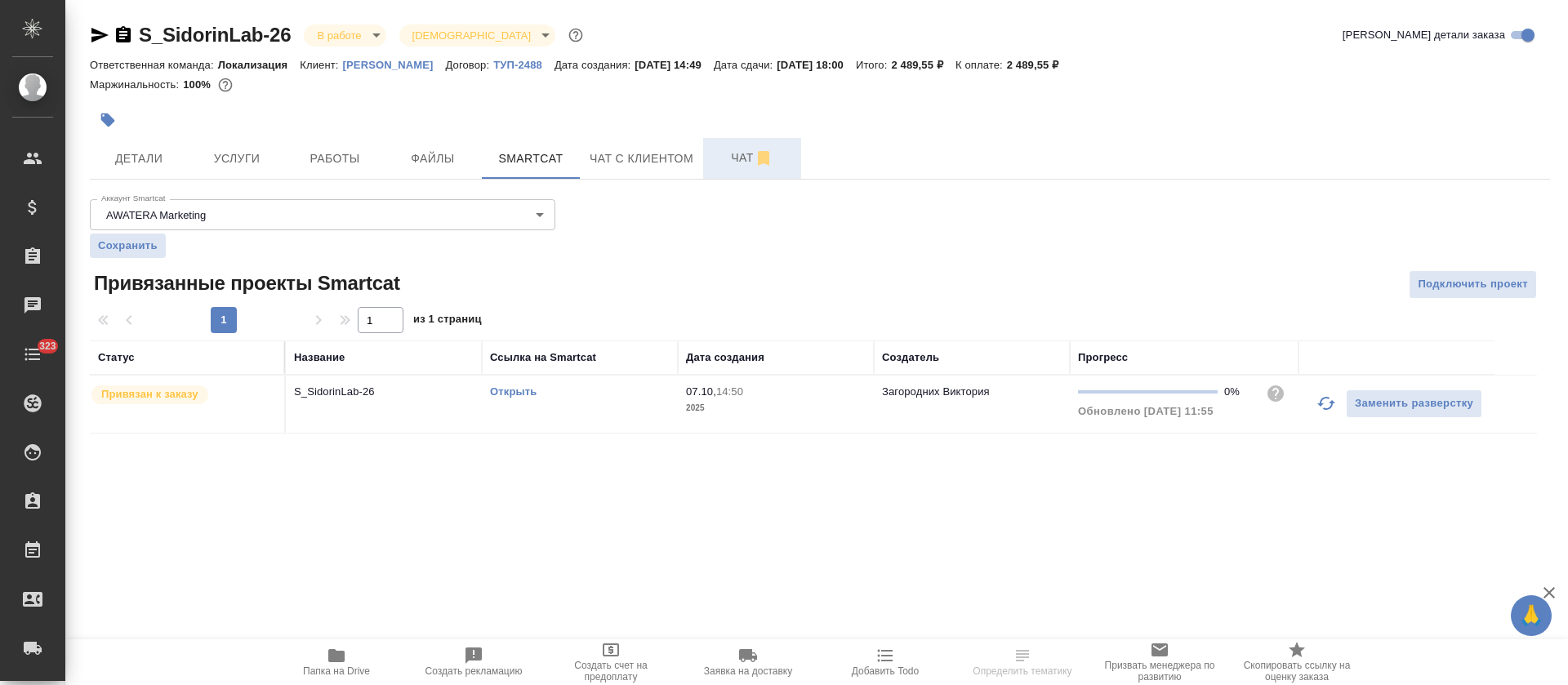
click at [727, 160] on span "Чат" at bounding box center [752, 159] width 79 height 20
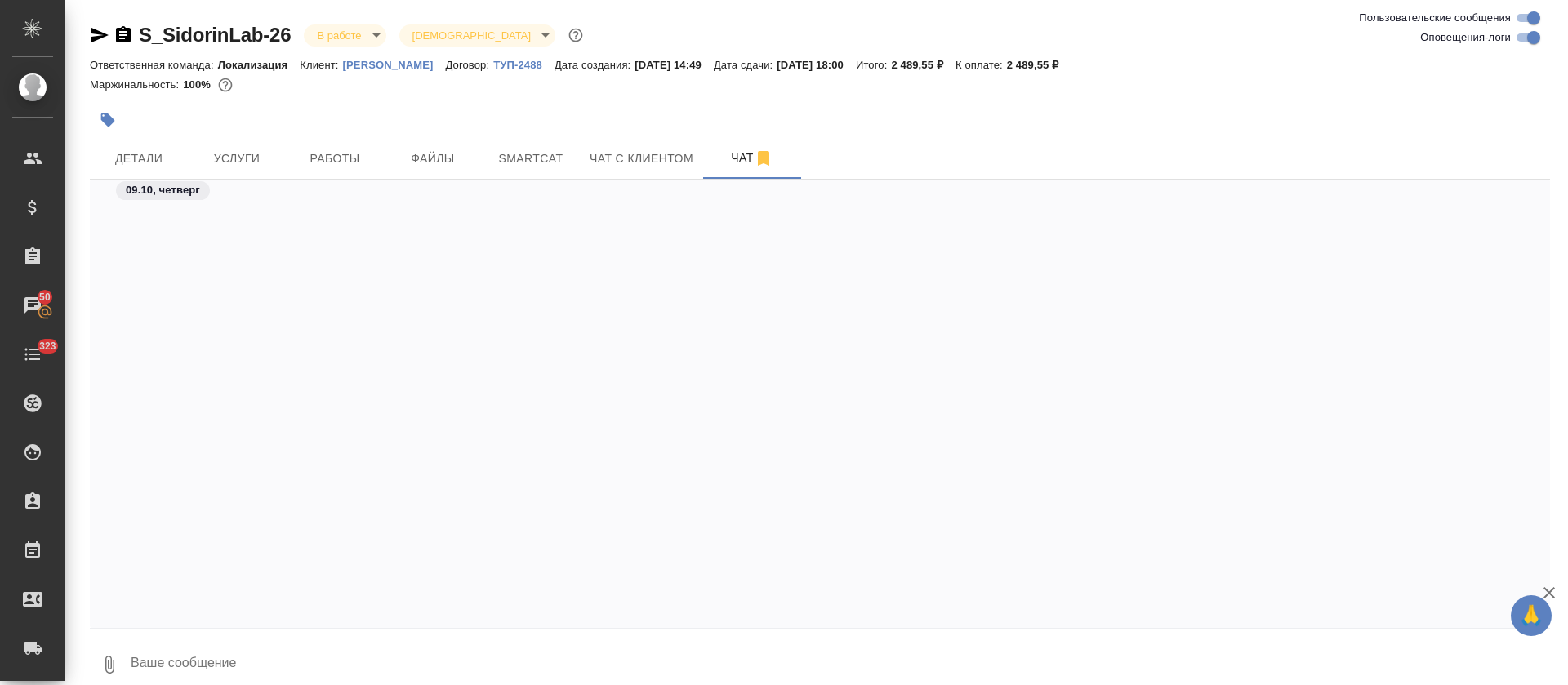
scroll to position [1553, 0]
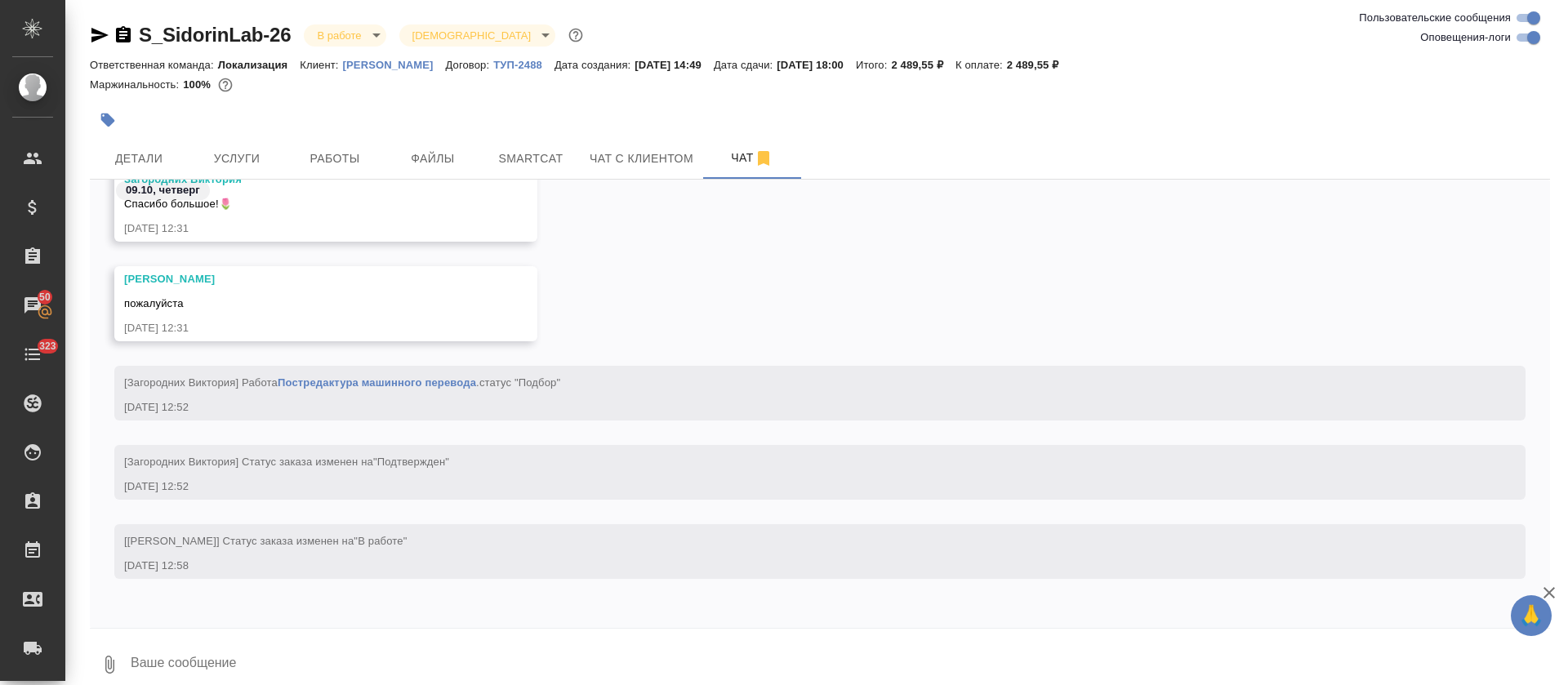
click at [1528, 43] on input "Оповещения-логи" at bounding box center [1533, 37] width 58 height 19
checkbox input "false"
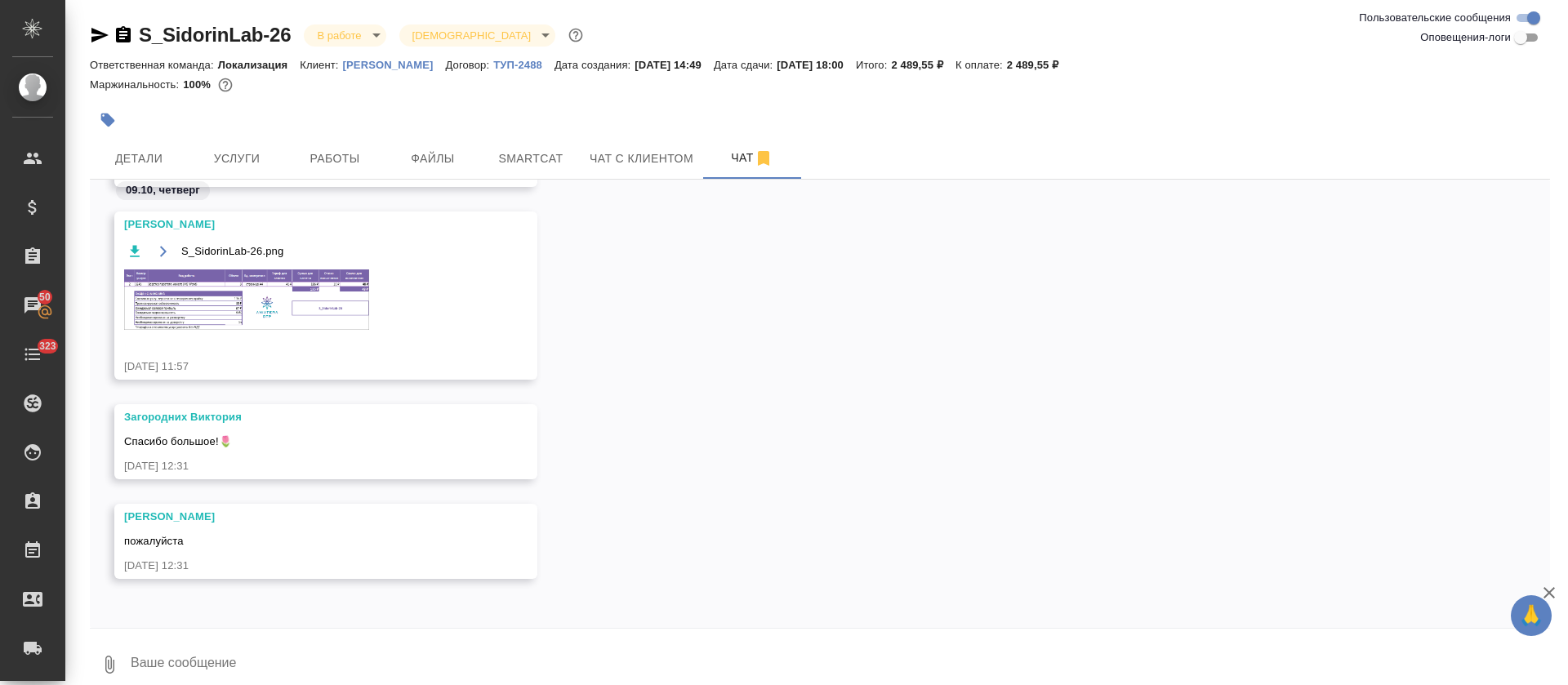
click at [260, 306] on img at bounding box center [247, 299] width 245 height 60
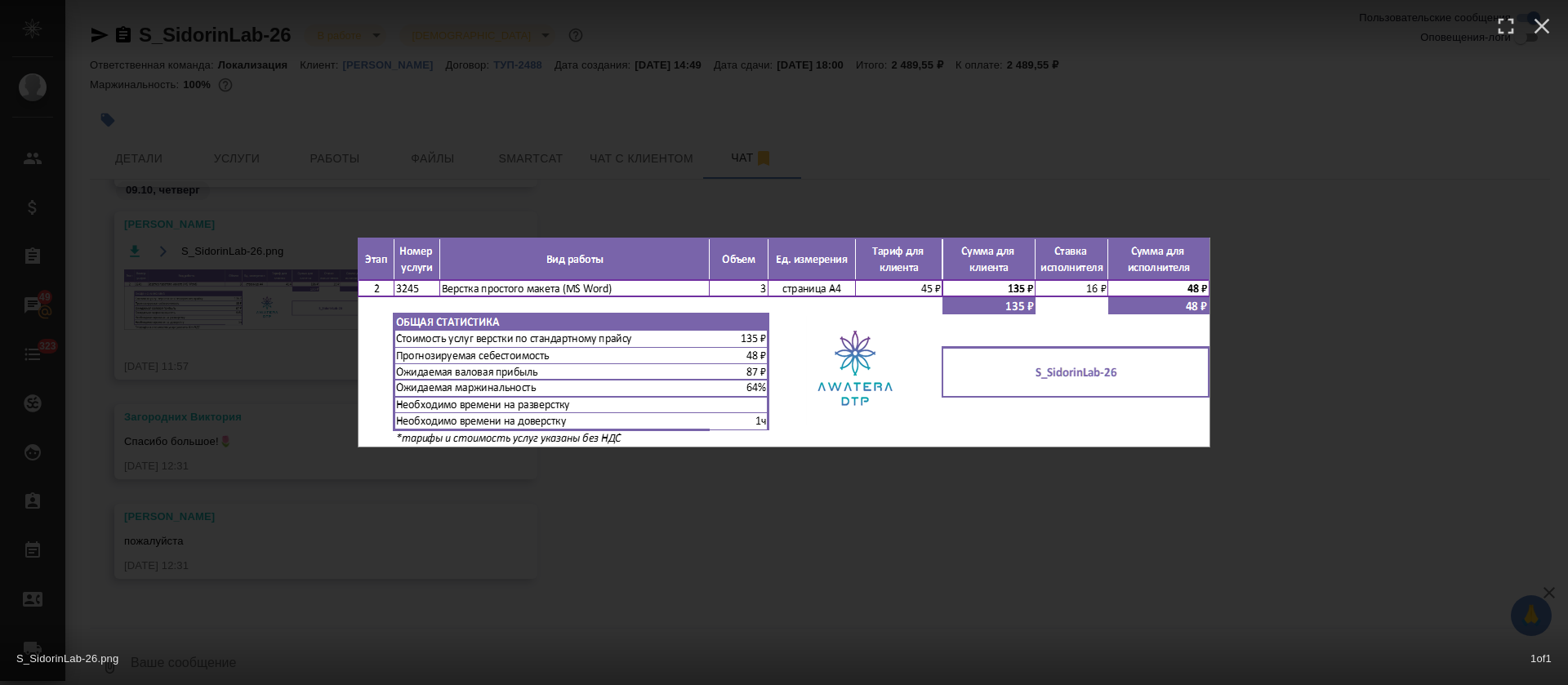
click at [729, 542] on div "S_SidorinLab-26.png 1 of 1" at bounding box center [784, 342] width 1568 height 685
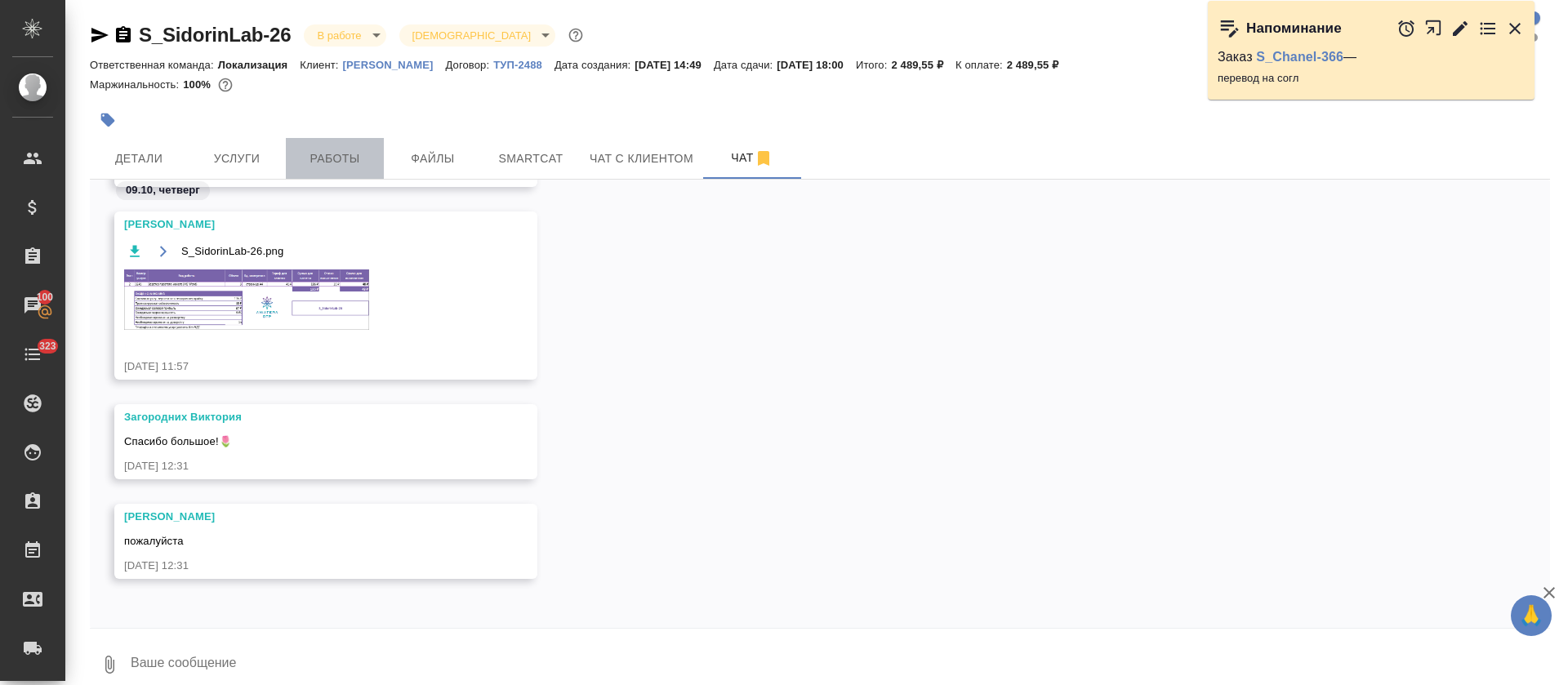
click at [312, 173] on button "Работы" at bounding box center [335, 159] width 98 height 41
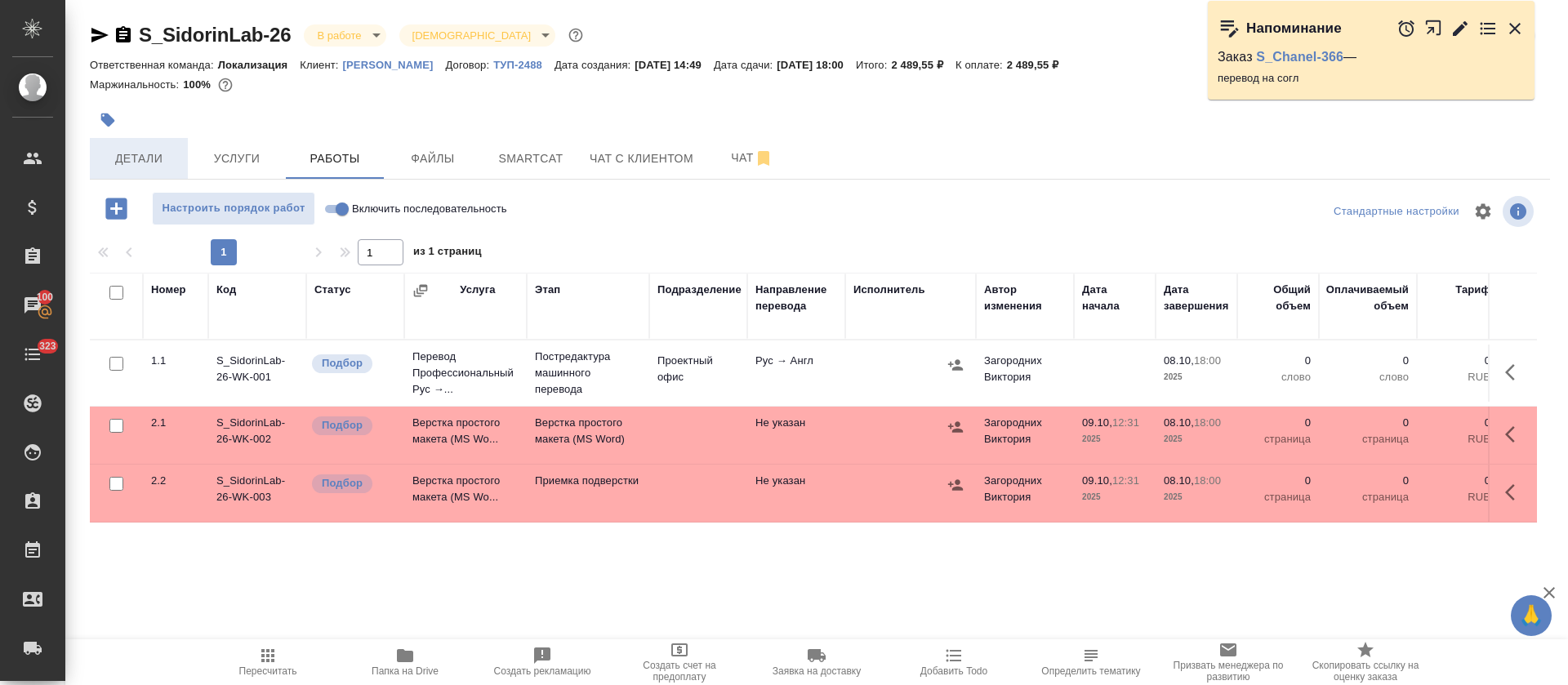
click at [151, 152] on span "Детали" at bounding box center [139, 159] width 79 height 20
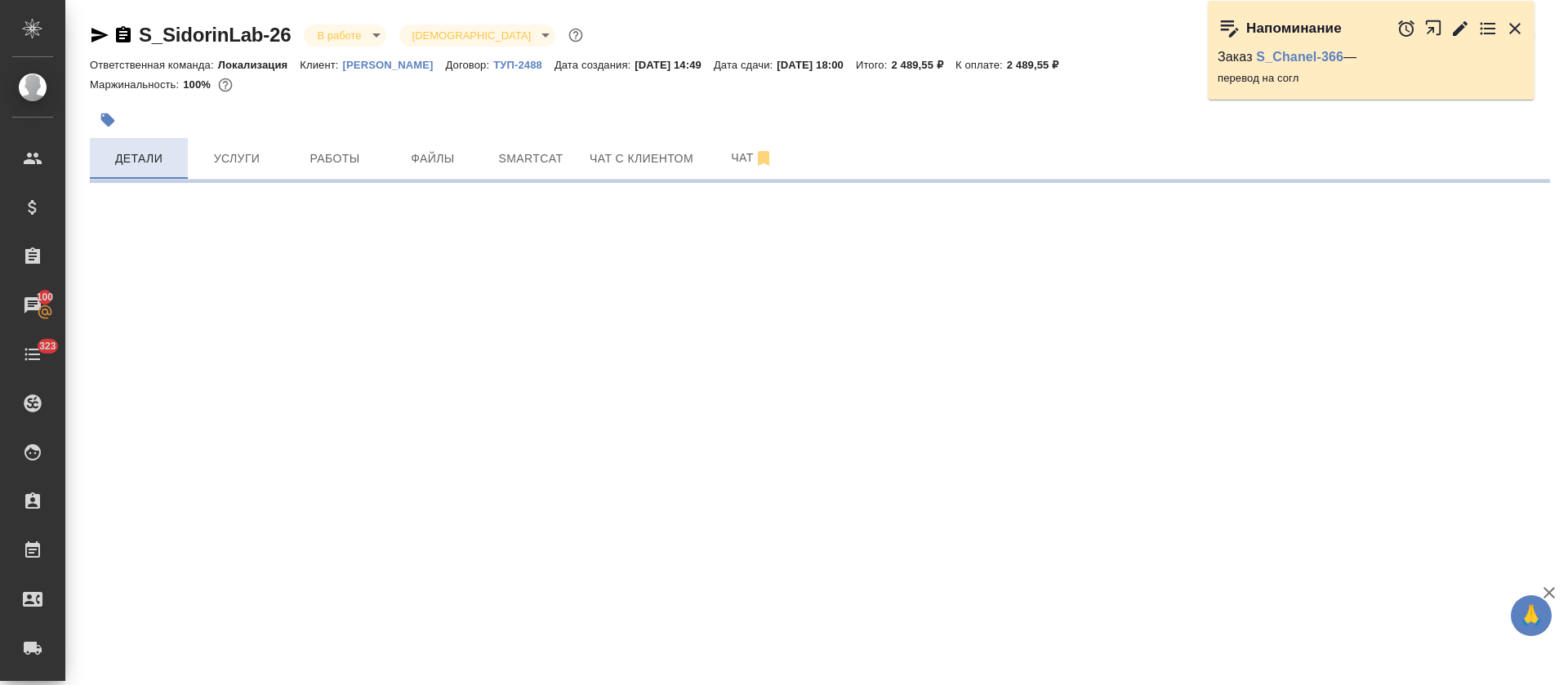
select select "RU"
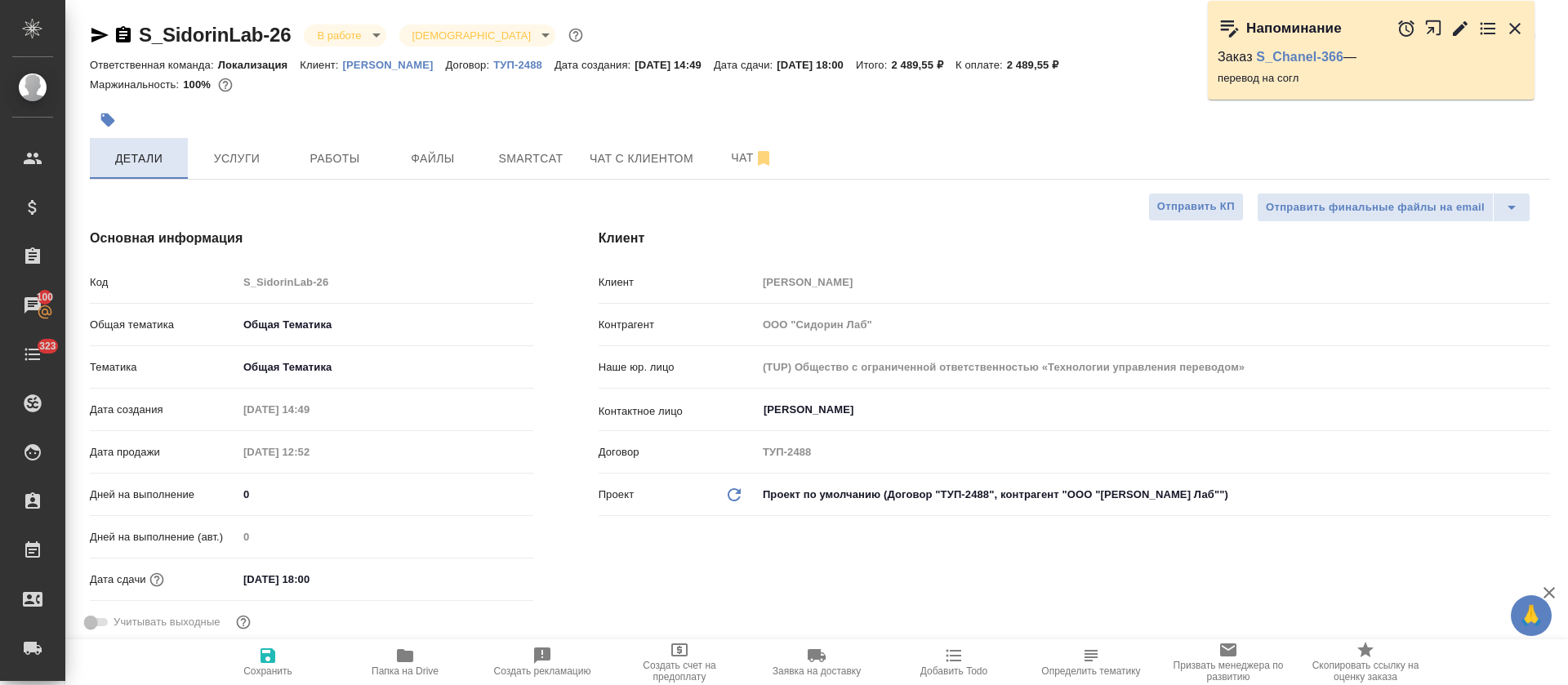
type textarea "x"
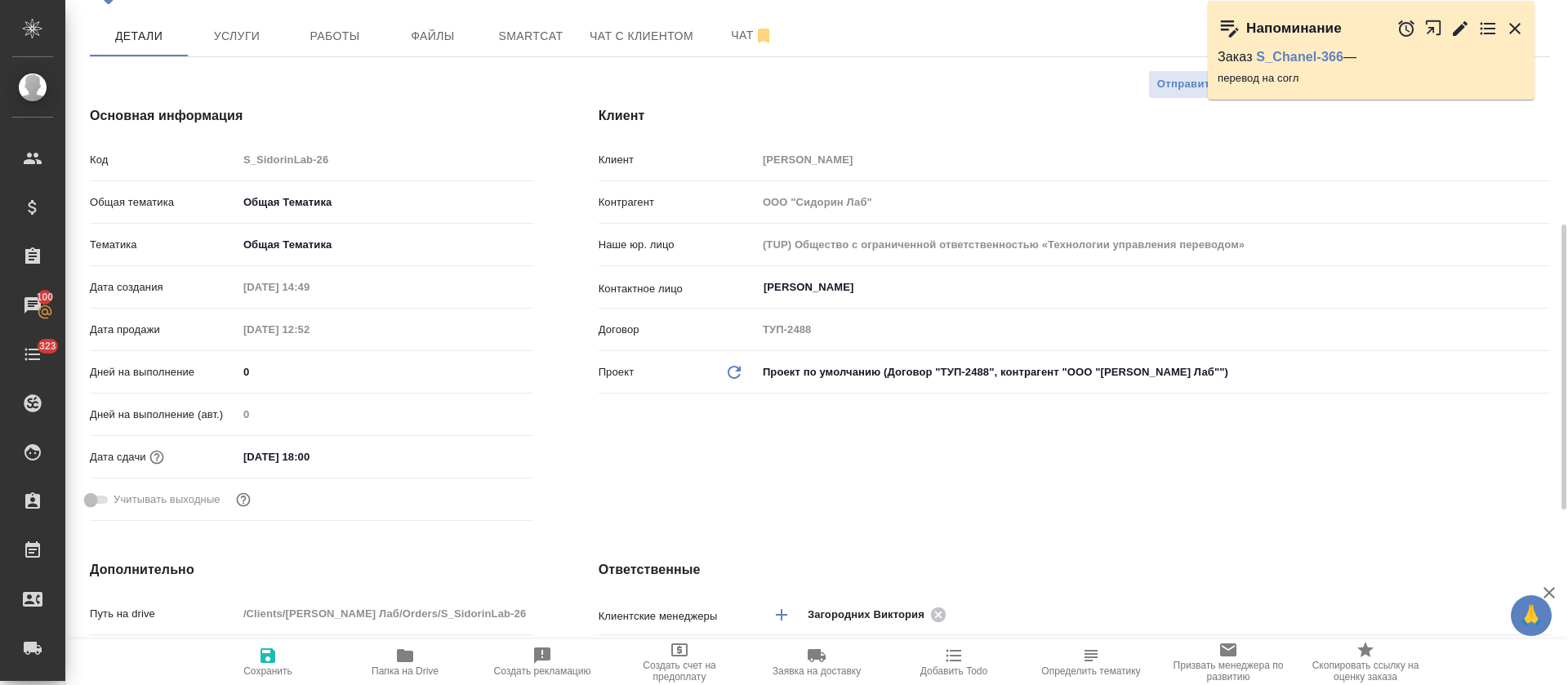
scroll to position [245, 0]
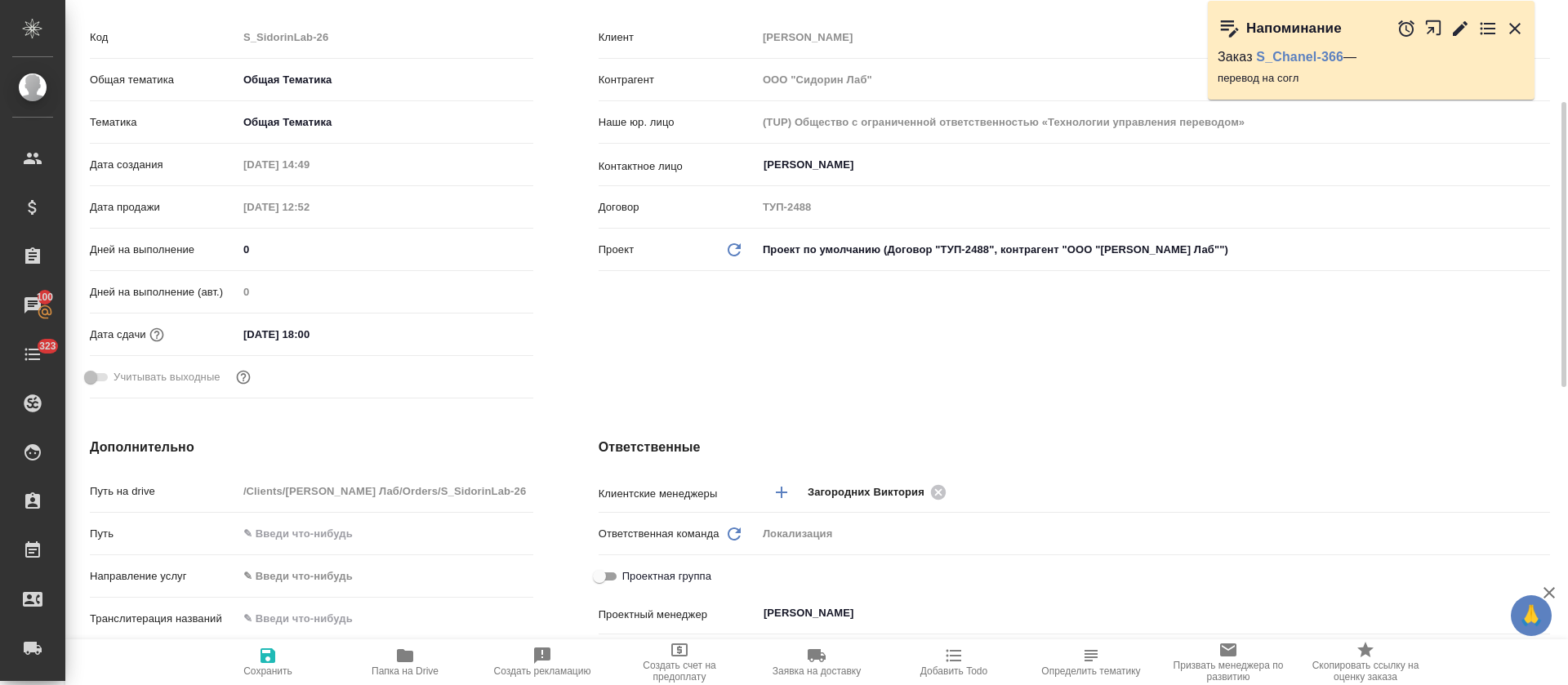
type textarea "x"
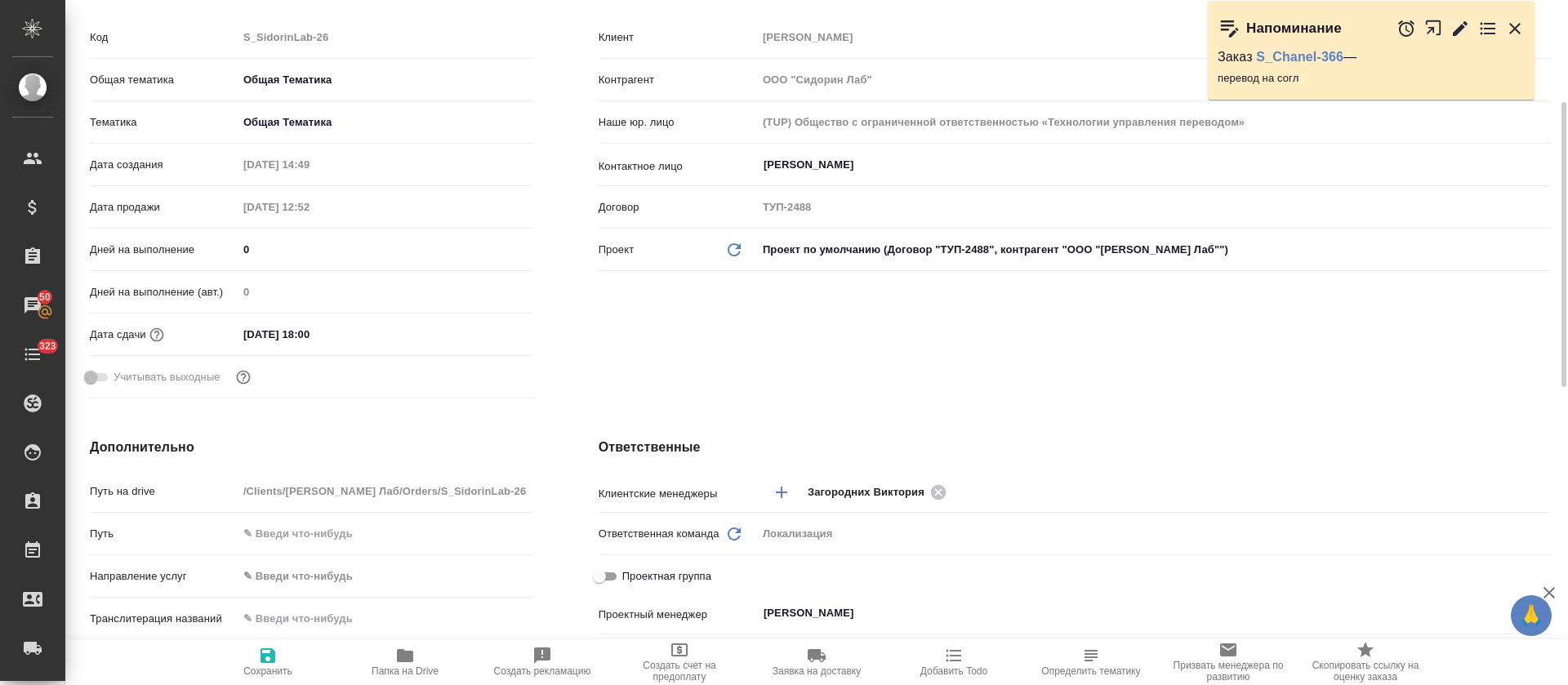
type textarea "x"
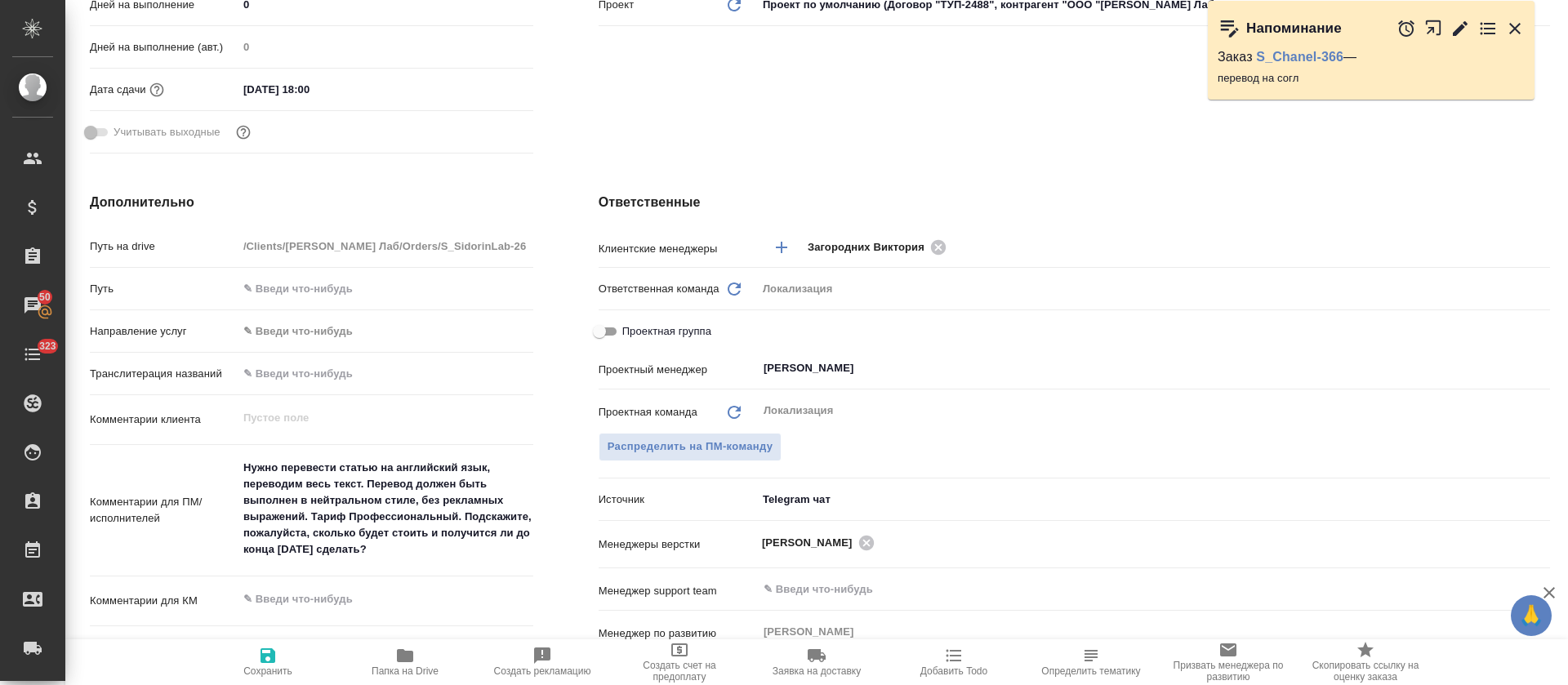
scroll to position [0, 0]
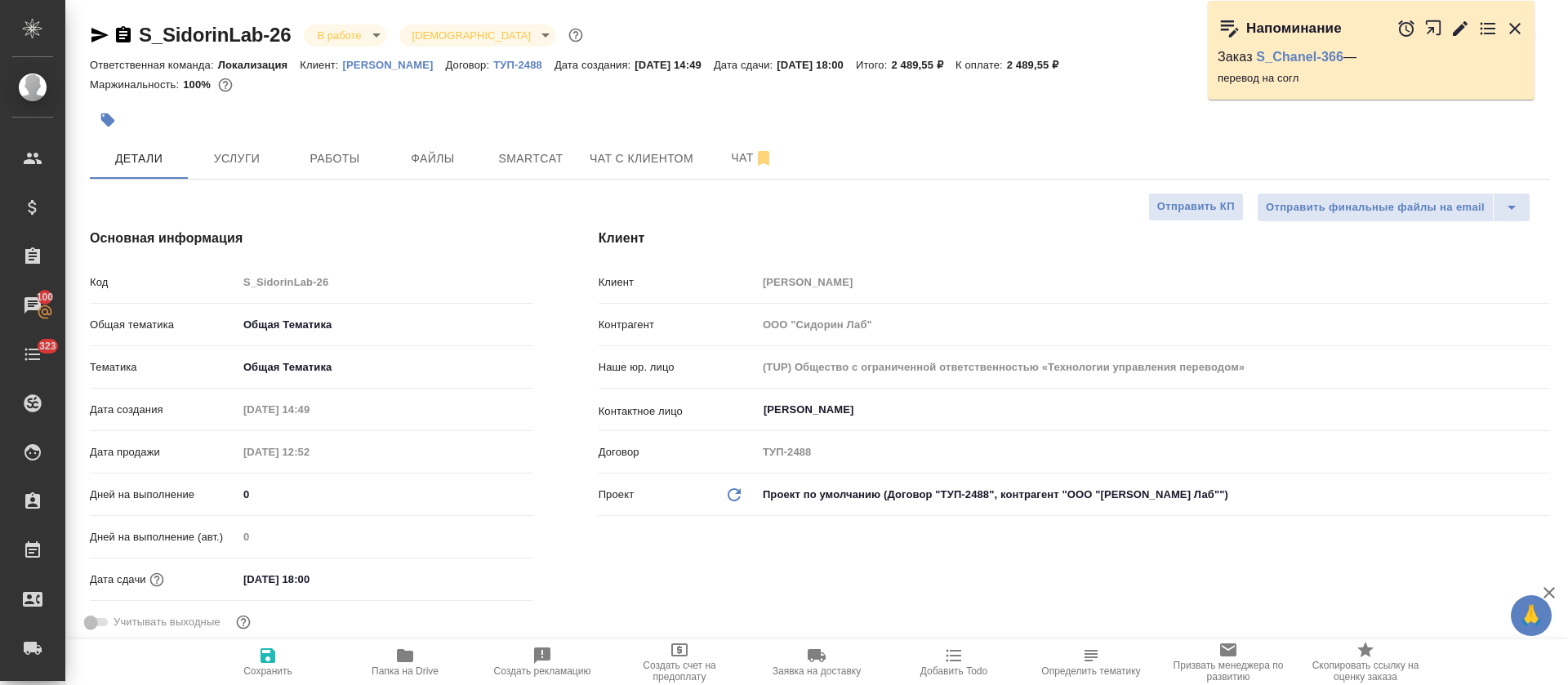
type textarea "x"
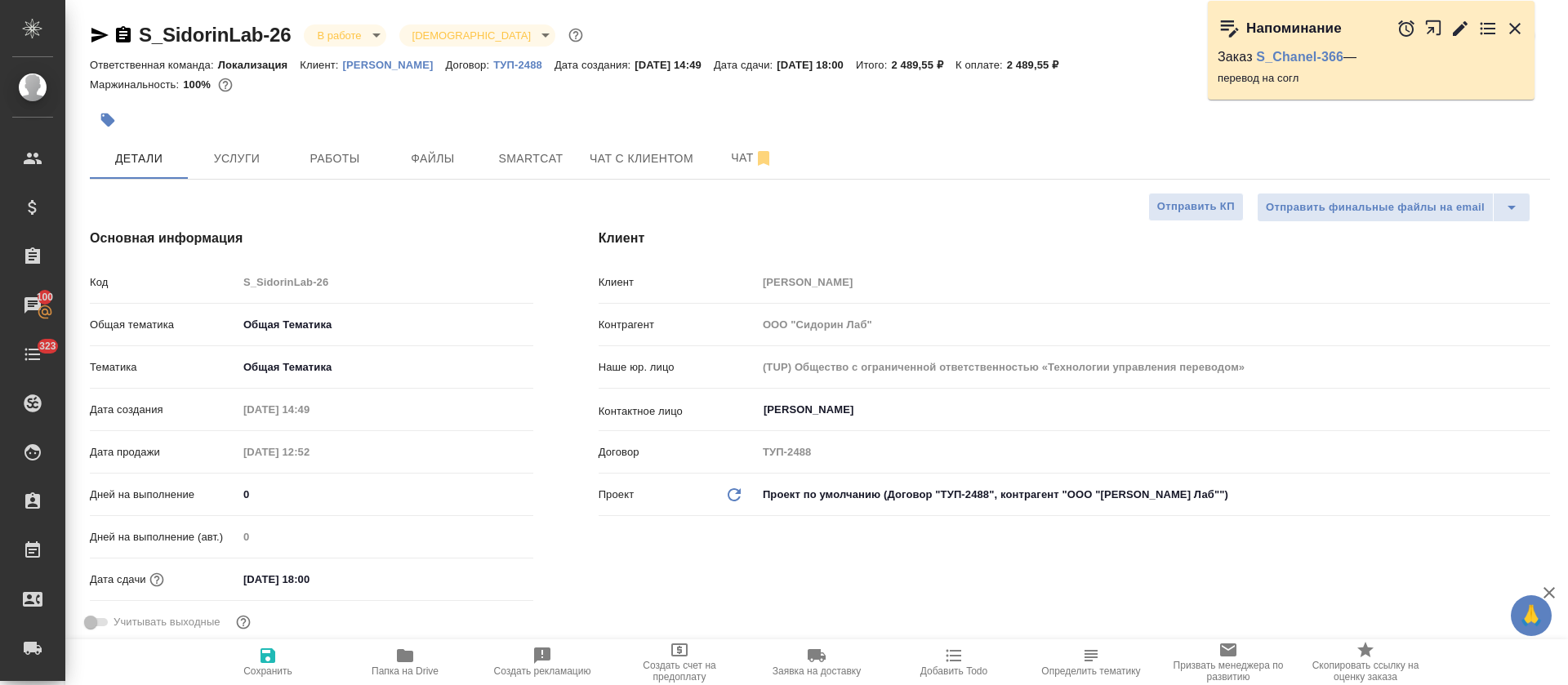
type textarea "x"
click at [749, 150] on span "Чат" at bounding box center [752, 159] width 79 height 20
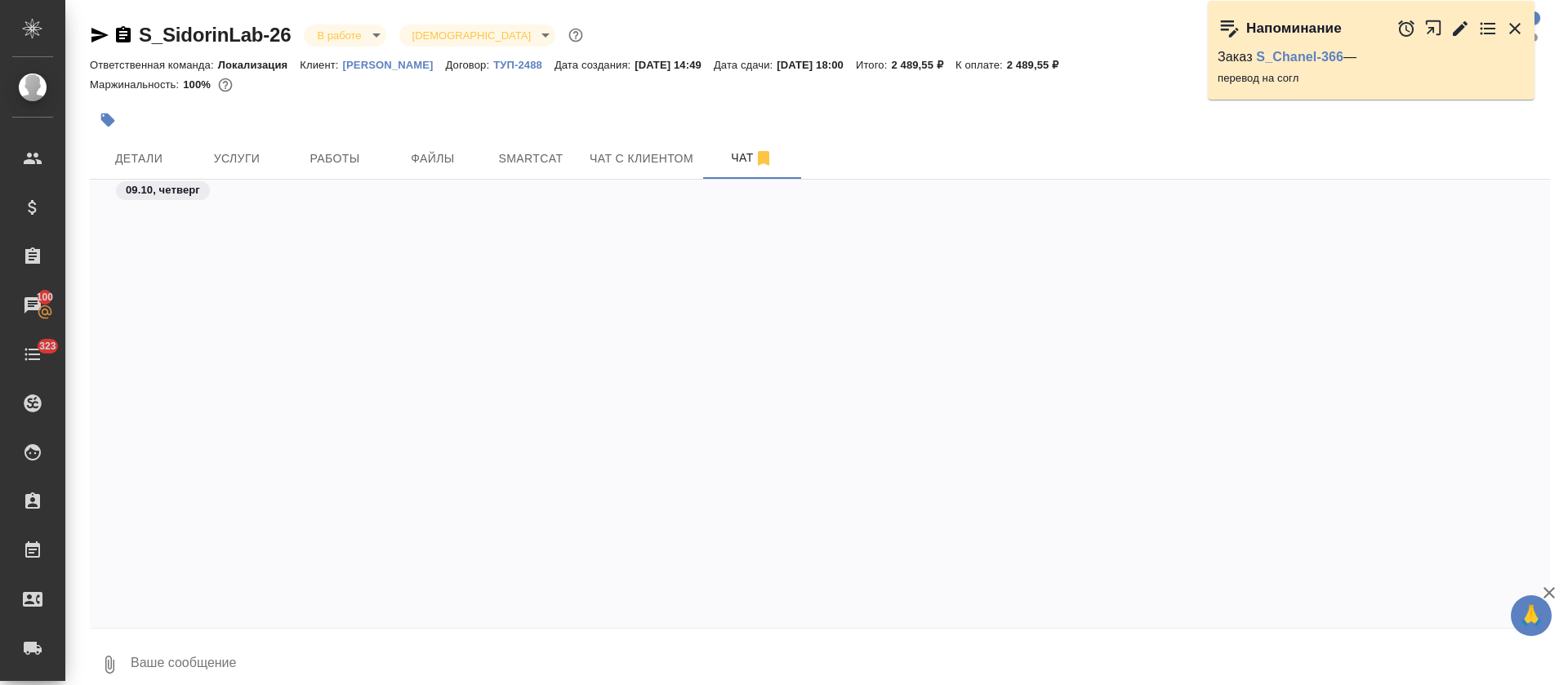
scroll to position [726, 0]
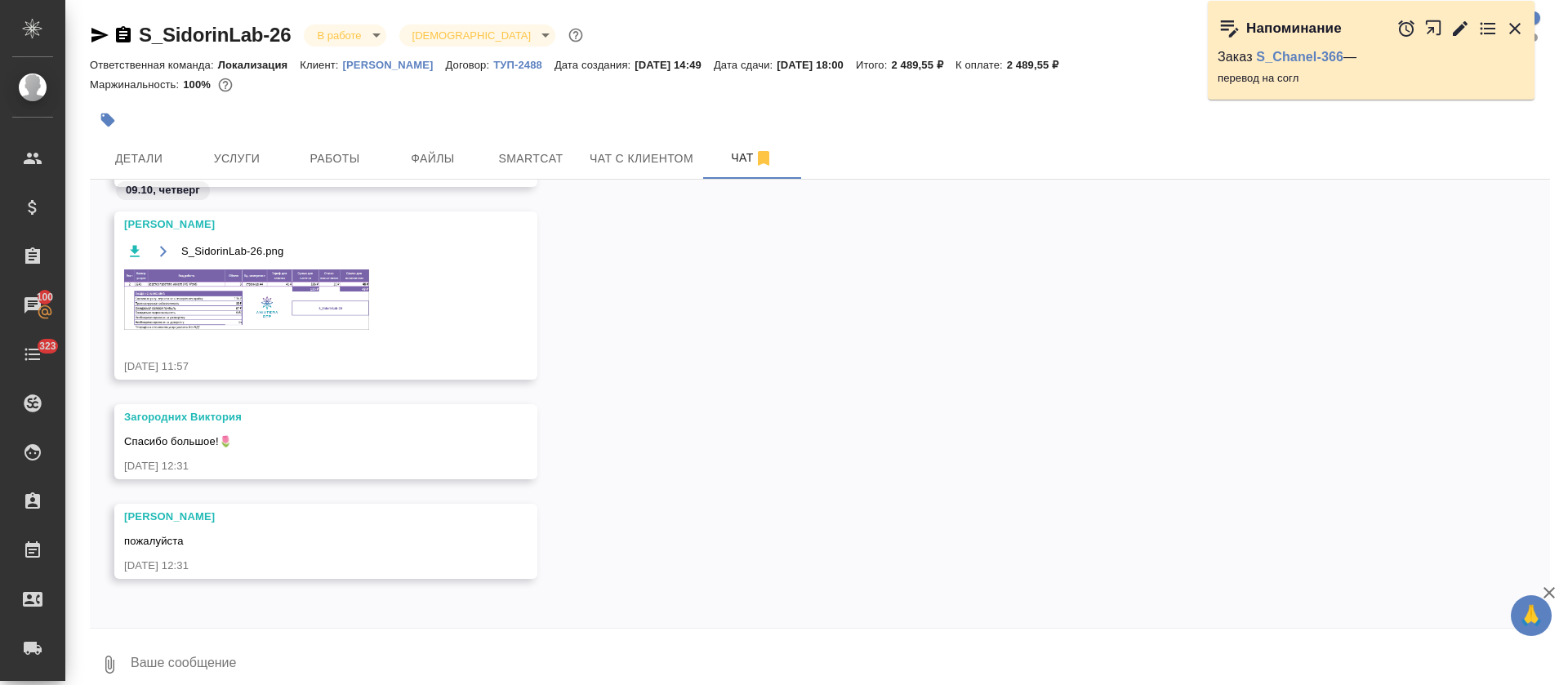
click at [1515, 35] on icon "button" at bounding box center [1514, 28] width 19 height 19
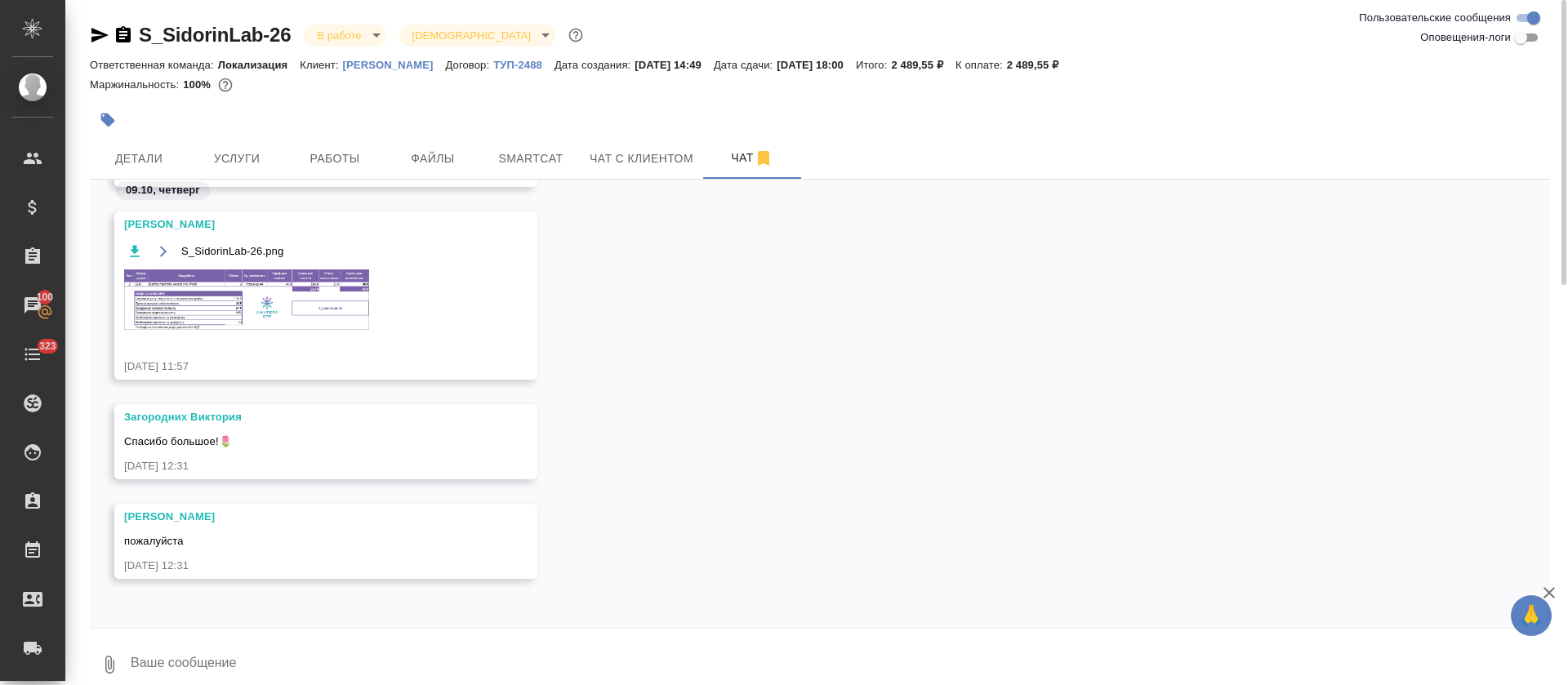
click at [288, 309] on img at bounding box center [247, 299] width 245 height 60
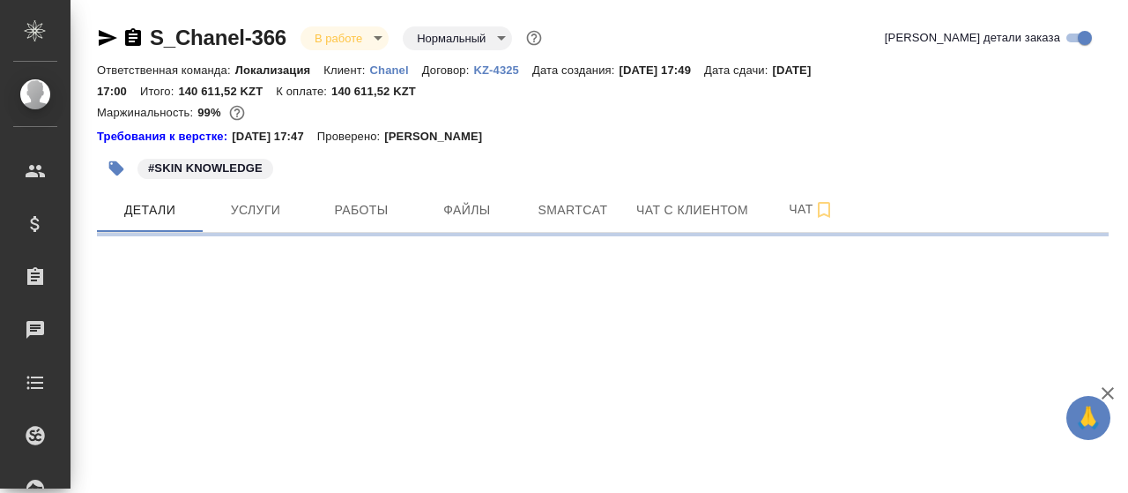
select select "RU"
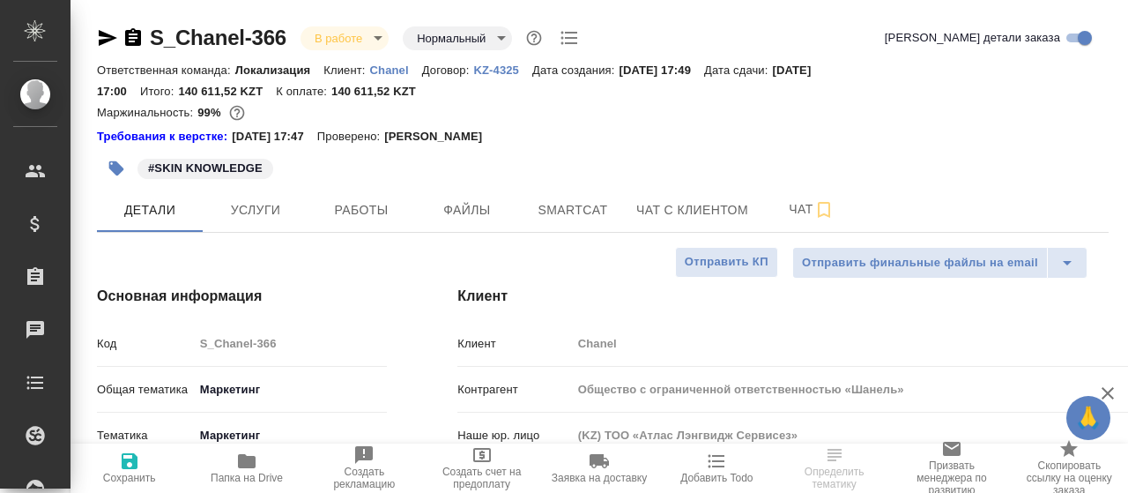
type textarea "x"
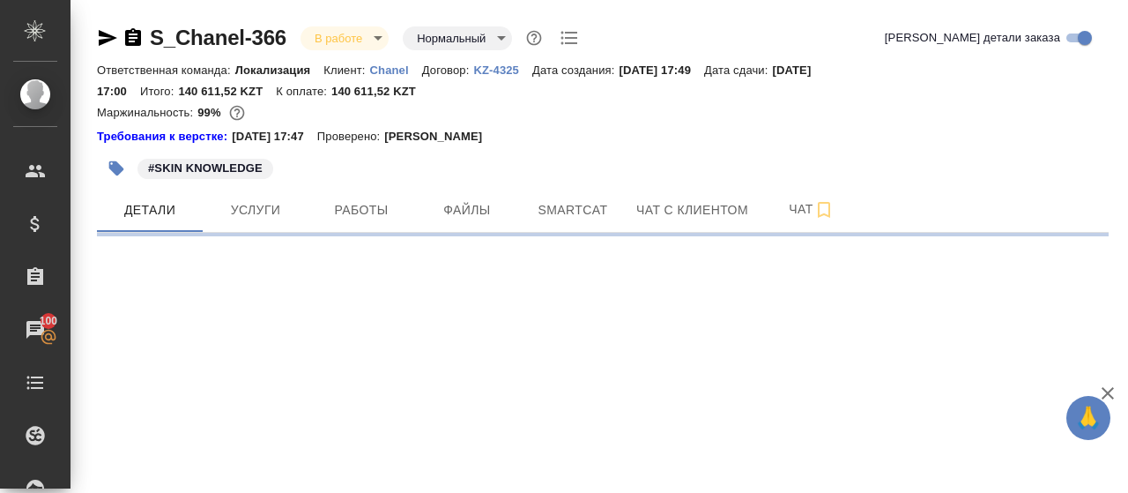
select select "RU"
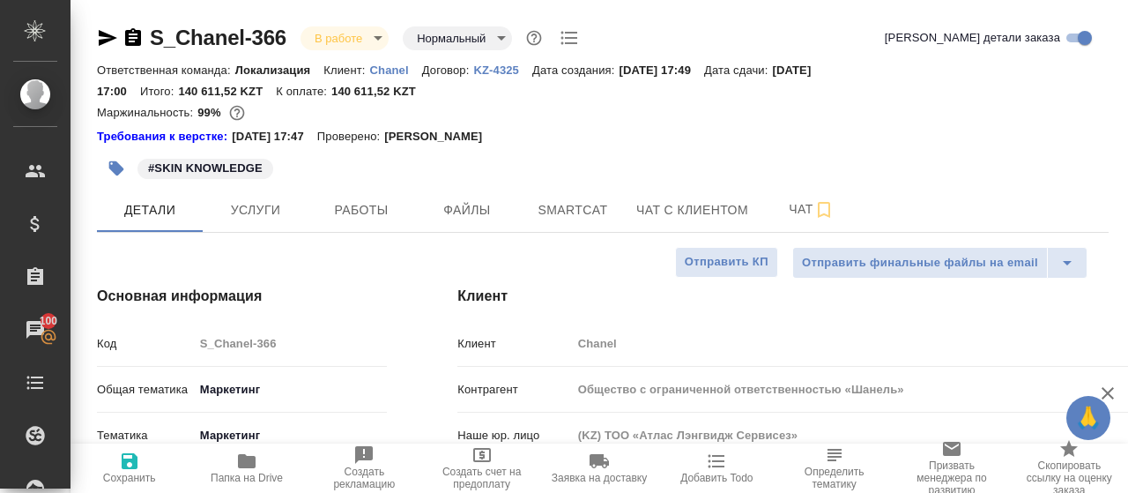
type textarea "x"
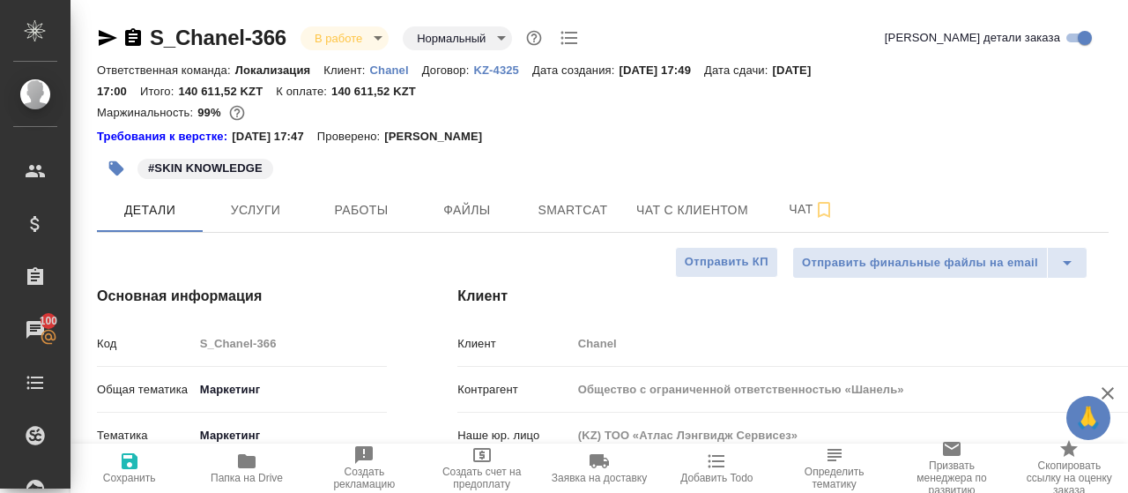
type textarea "x"
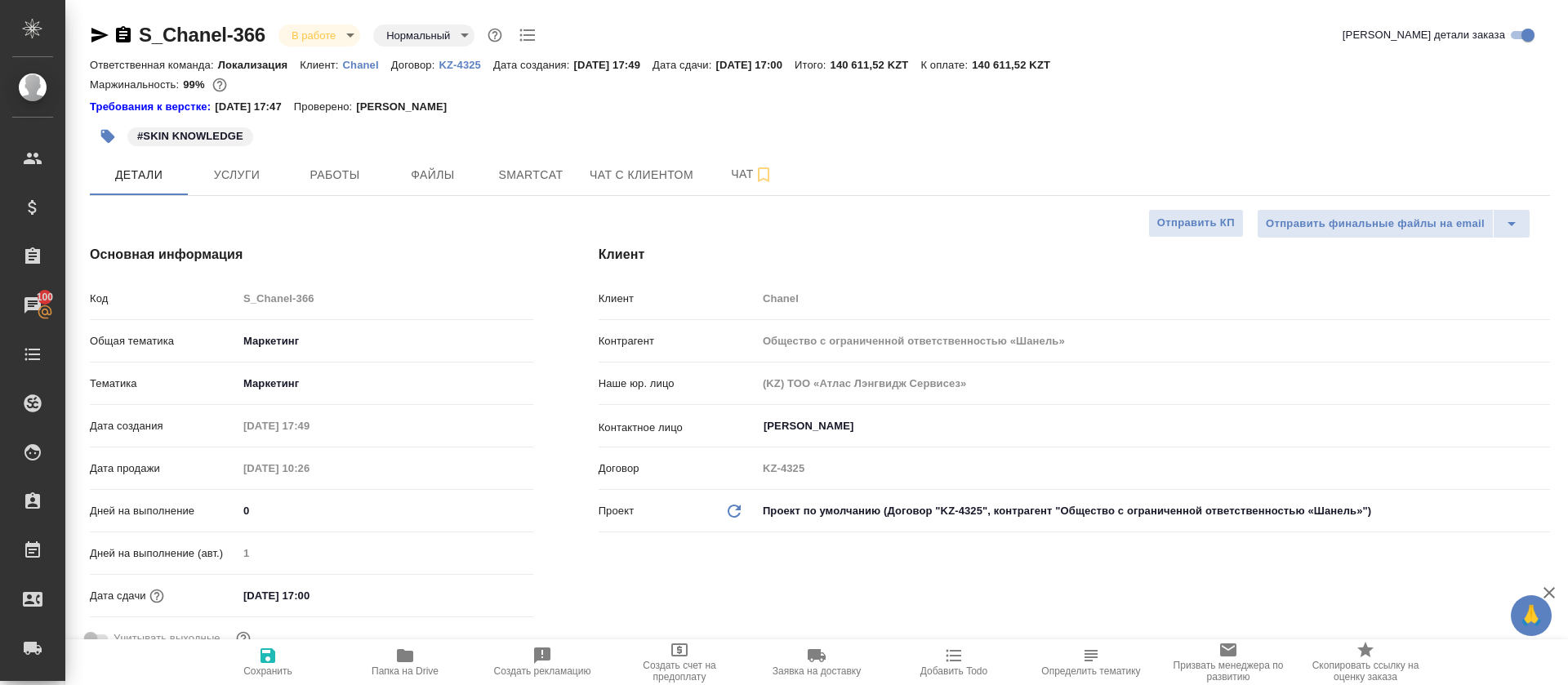
type textarea "x"
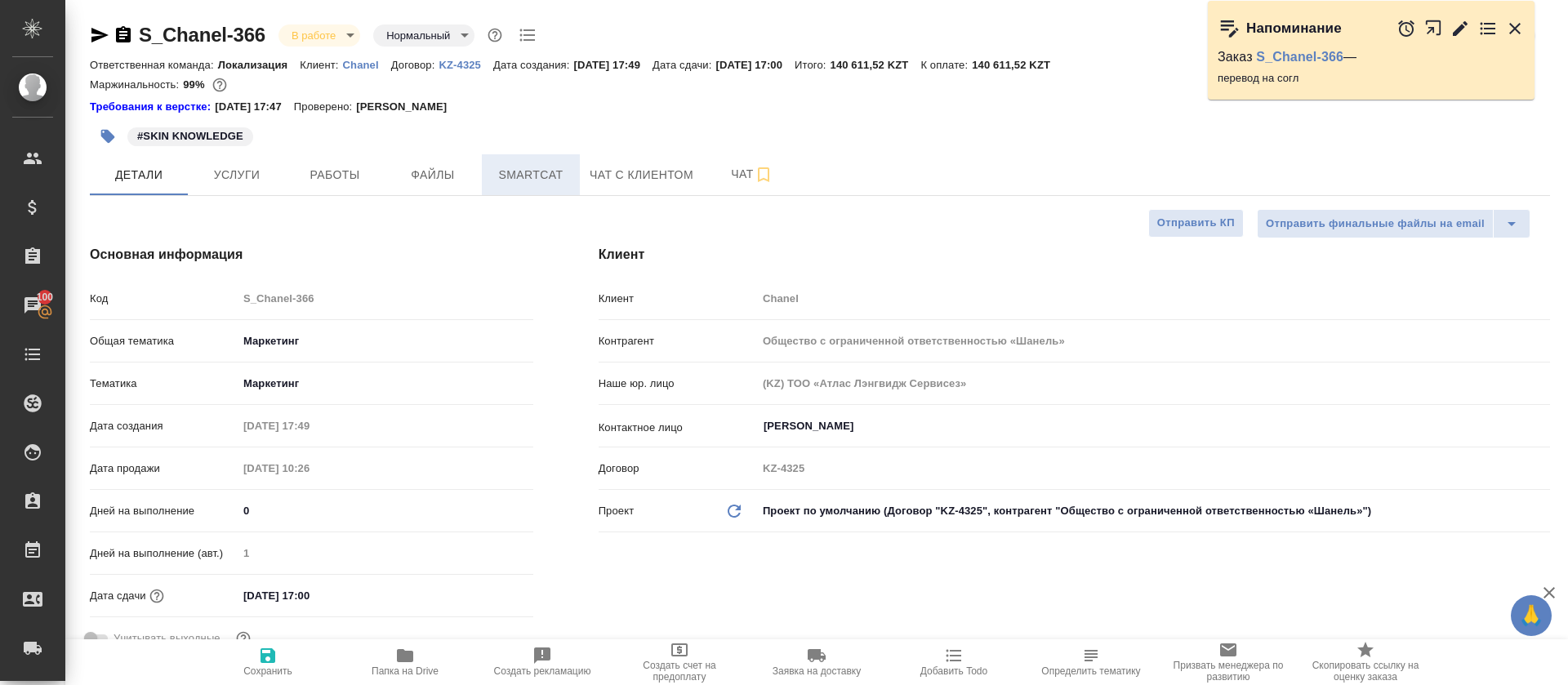
type textarea "x"
click at [537, 190] on button "Smartcat" at bounding box center [531, 175] width 98 height 41
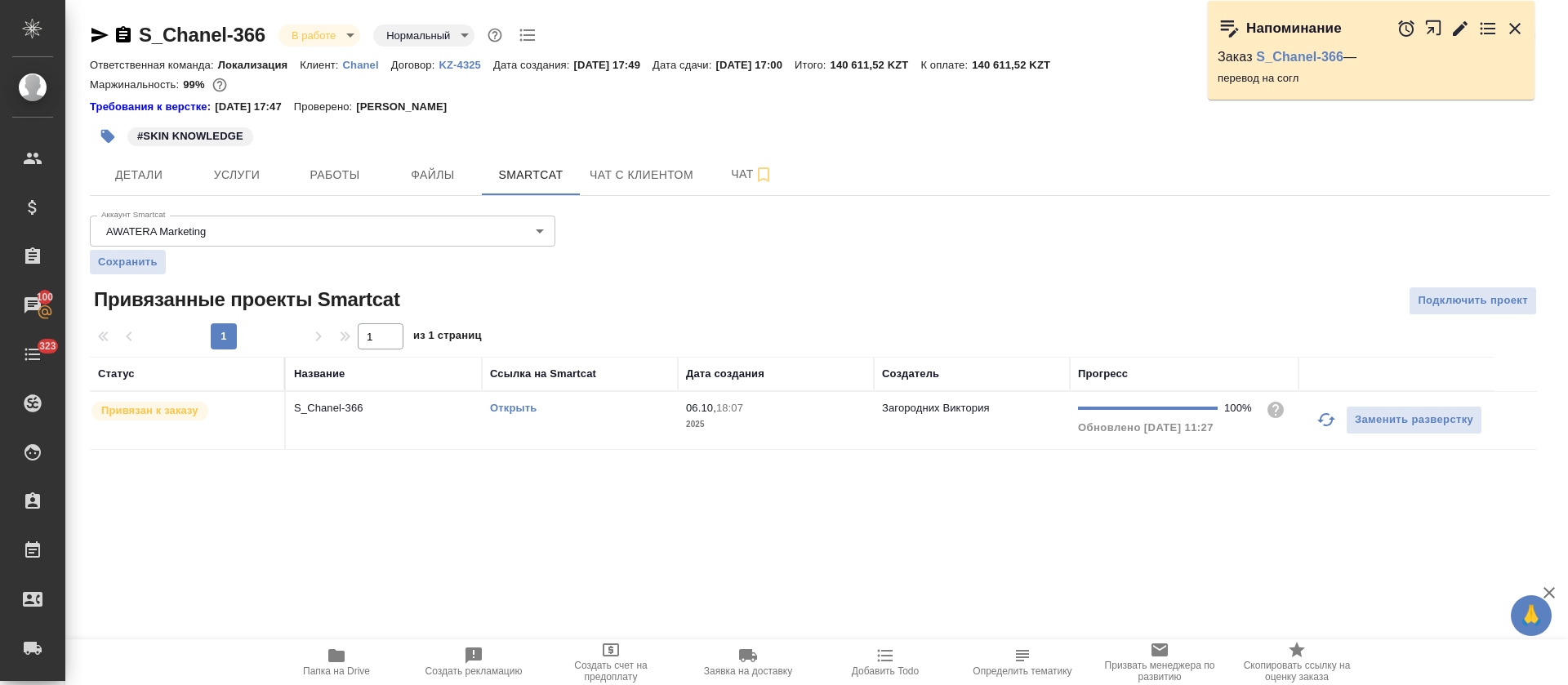
click at [589, 425] on td "Открыть" at bounding box center [580, 421] width 196 height 57
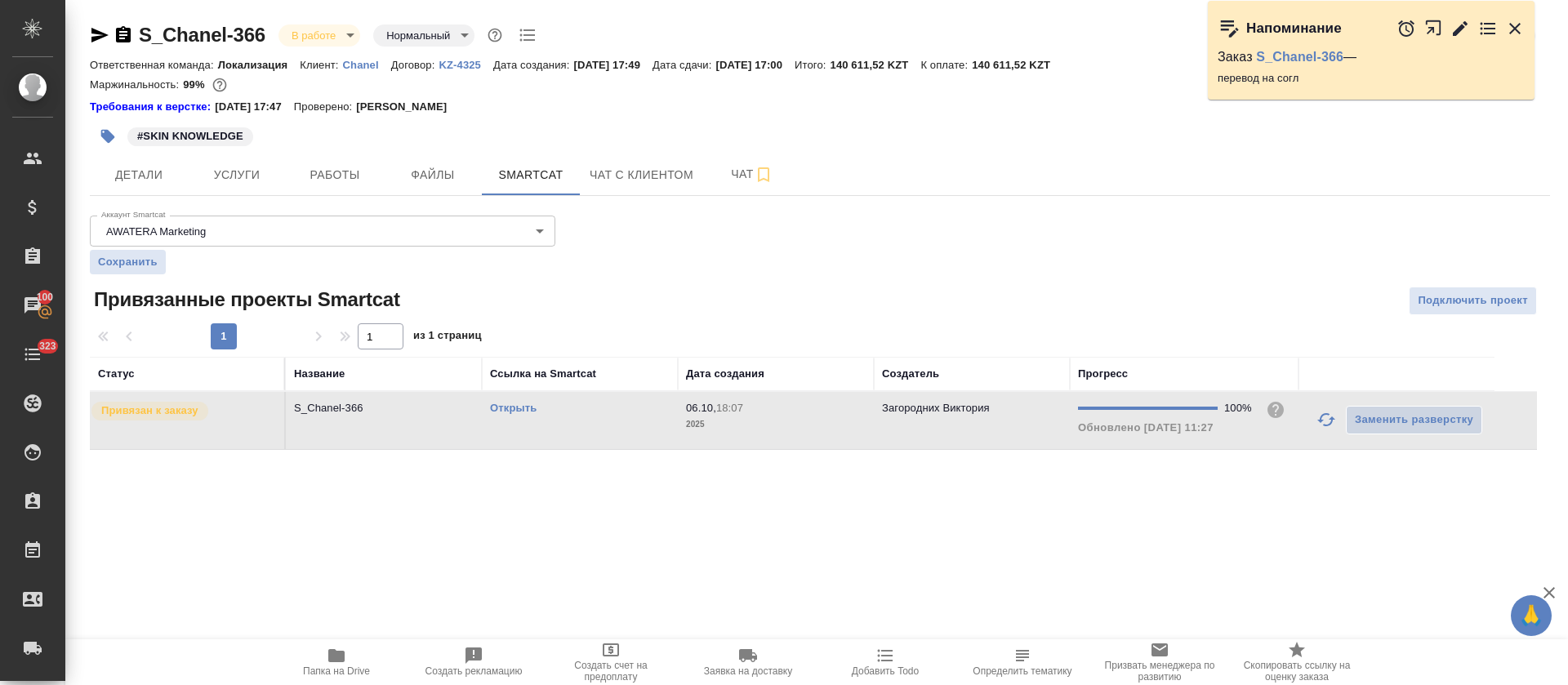
click at [589, 425] on td "Открыть" at bounding box center [580, 421] width 196 height 57
click at [346, 184] on span "Работы" at bounding box center [335, 175] width 79 height 20
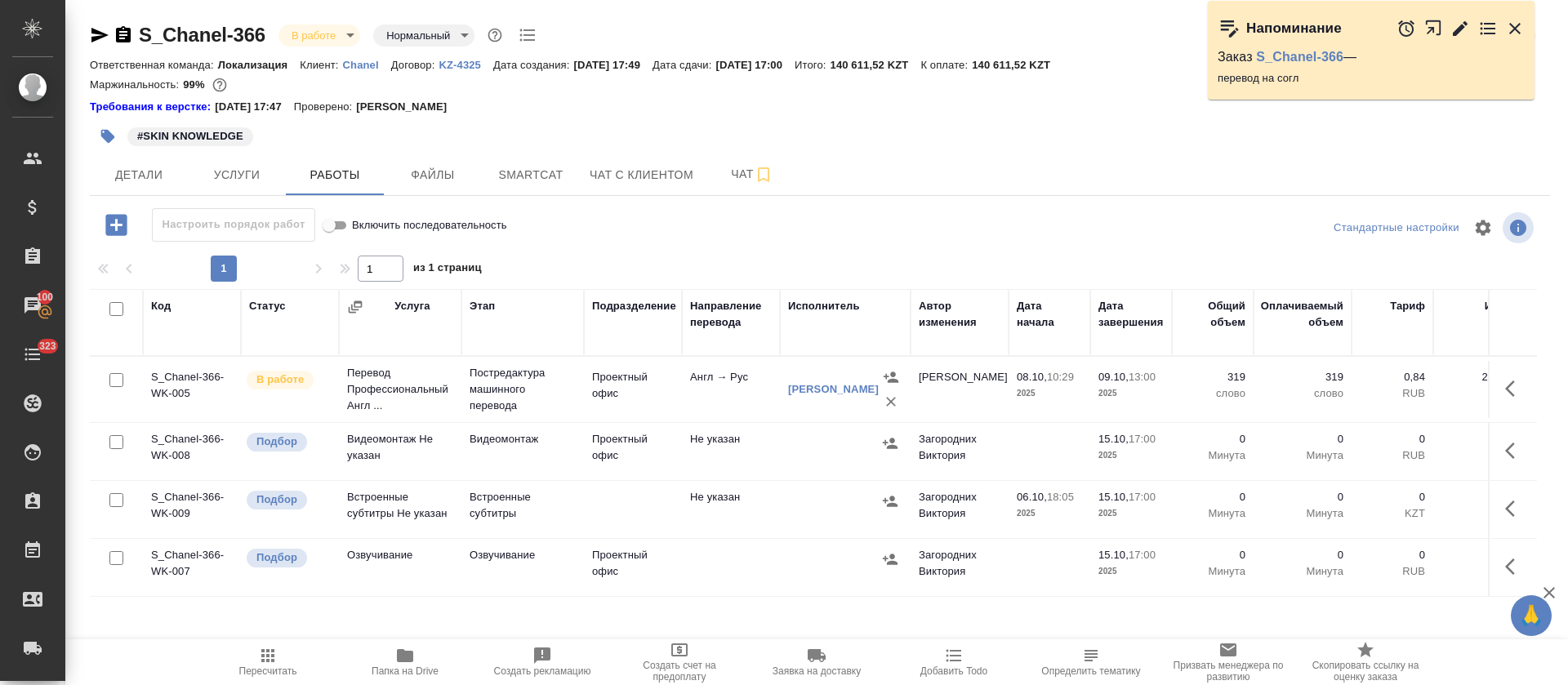
click at [1044, 394] on icon "button" at bounding box center [1514, 388] width 19 height 19
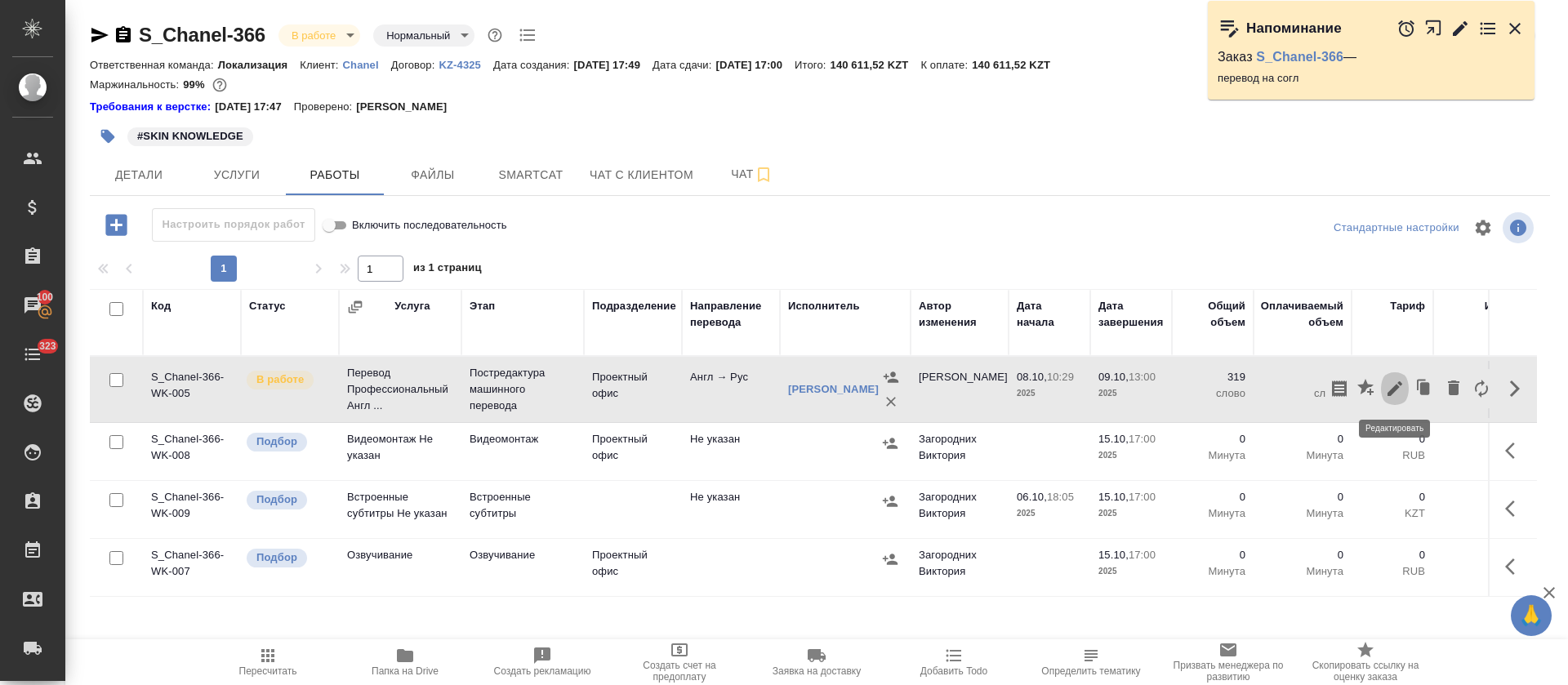
click at [1044, 396] on icon "button" at bounding box center [1395, 388] width 19 height 19
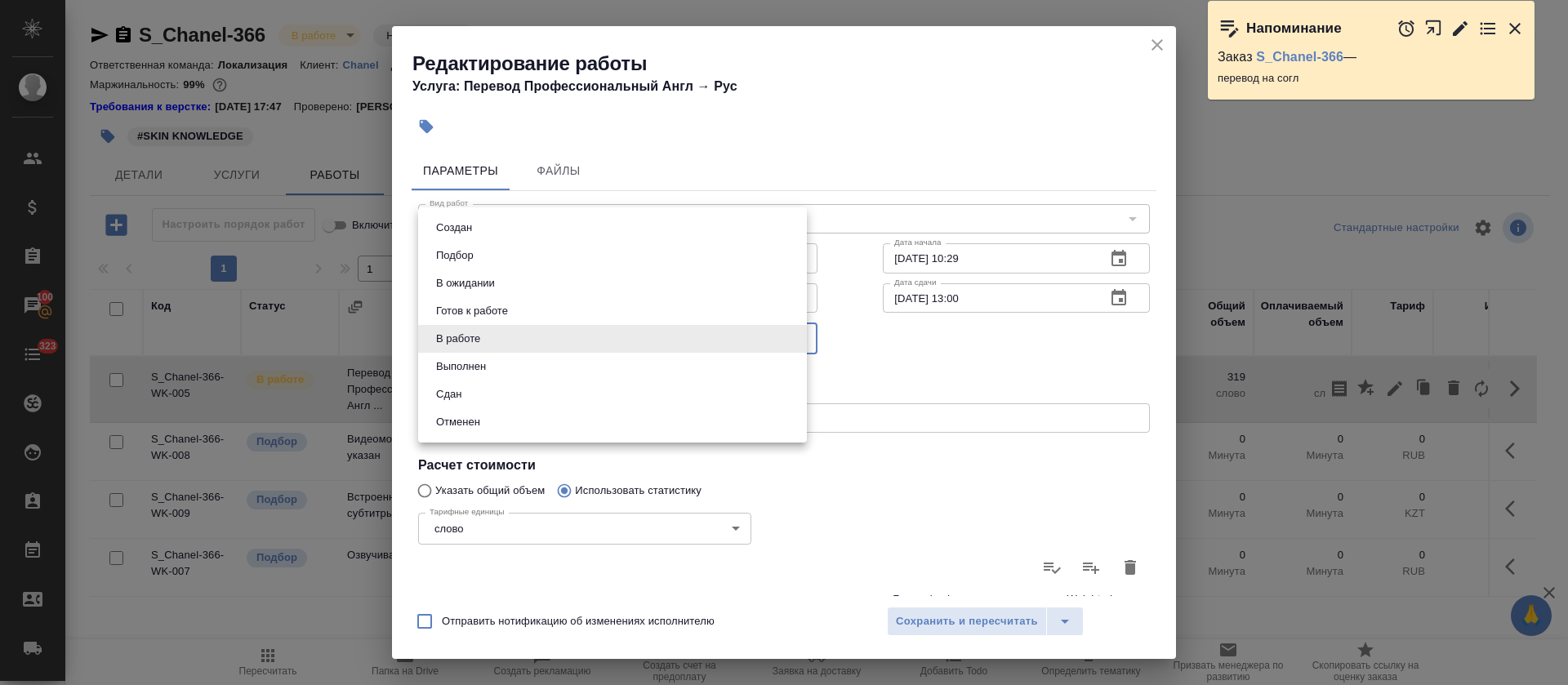
click at [433, 348] on body "🙏 .cls-1 fill:#fff; AWATERA Tretyakova Olga Клиенты Спецификации Заказы 100 Чат…" at bounding box center [784, 342] width 1568 height 685
click at [443, 396] on button "Сдан" at bounding box center [449, 394] width 35 height 18
type input "closed"
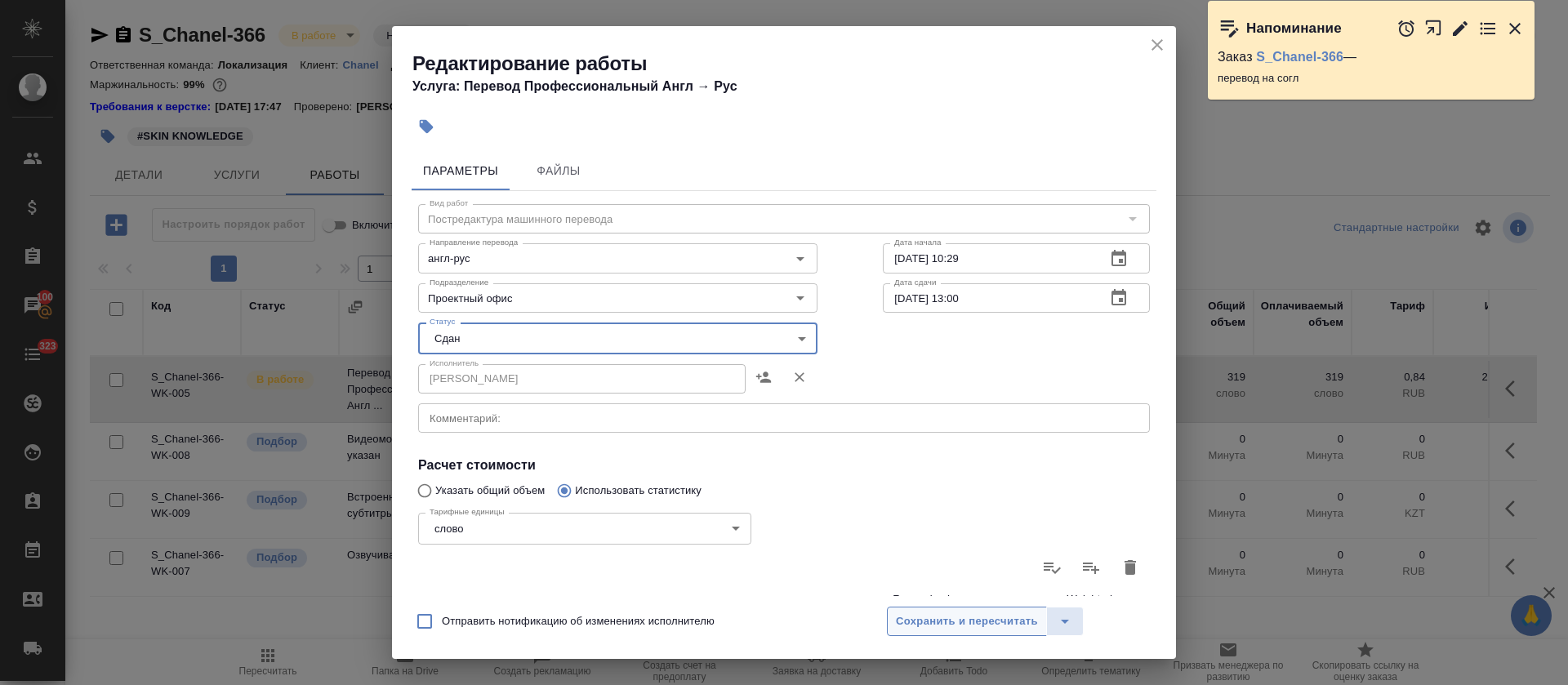
click at [974, 456] on span "Сохранить и пересчитать" at bounding box center [967, 622] width 142 height 19
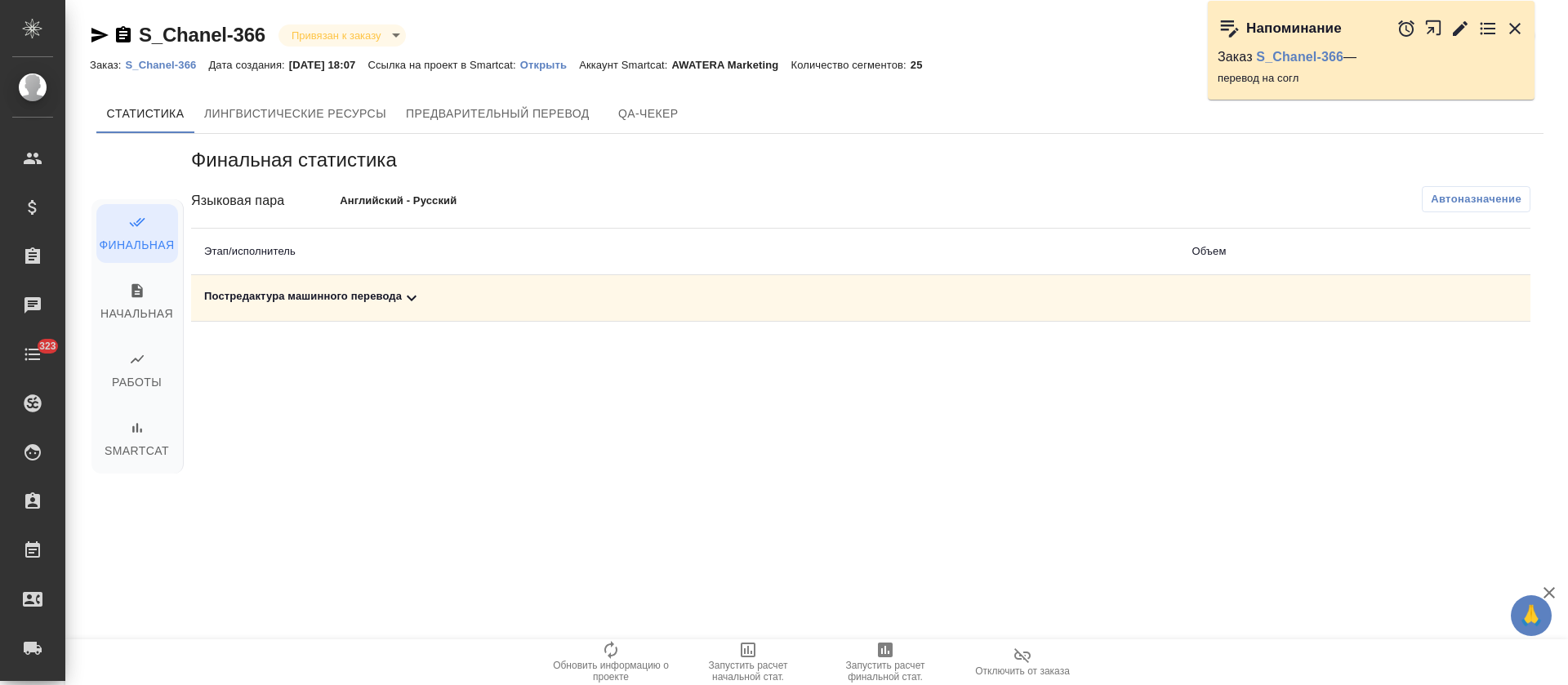
click at [456, 295] on div "Постредактура машинного перевода" at bounding box center [684, 298] width 961 height 19
drag, startPoint x: 1455, startPoint y: 366, endPoint x: 1345, endPoint y: 381, distance: 111.0
click at [1455, 366] on button "button" at bounding box center [1459, 354] width 39 height 39
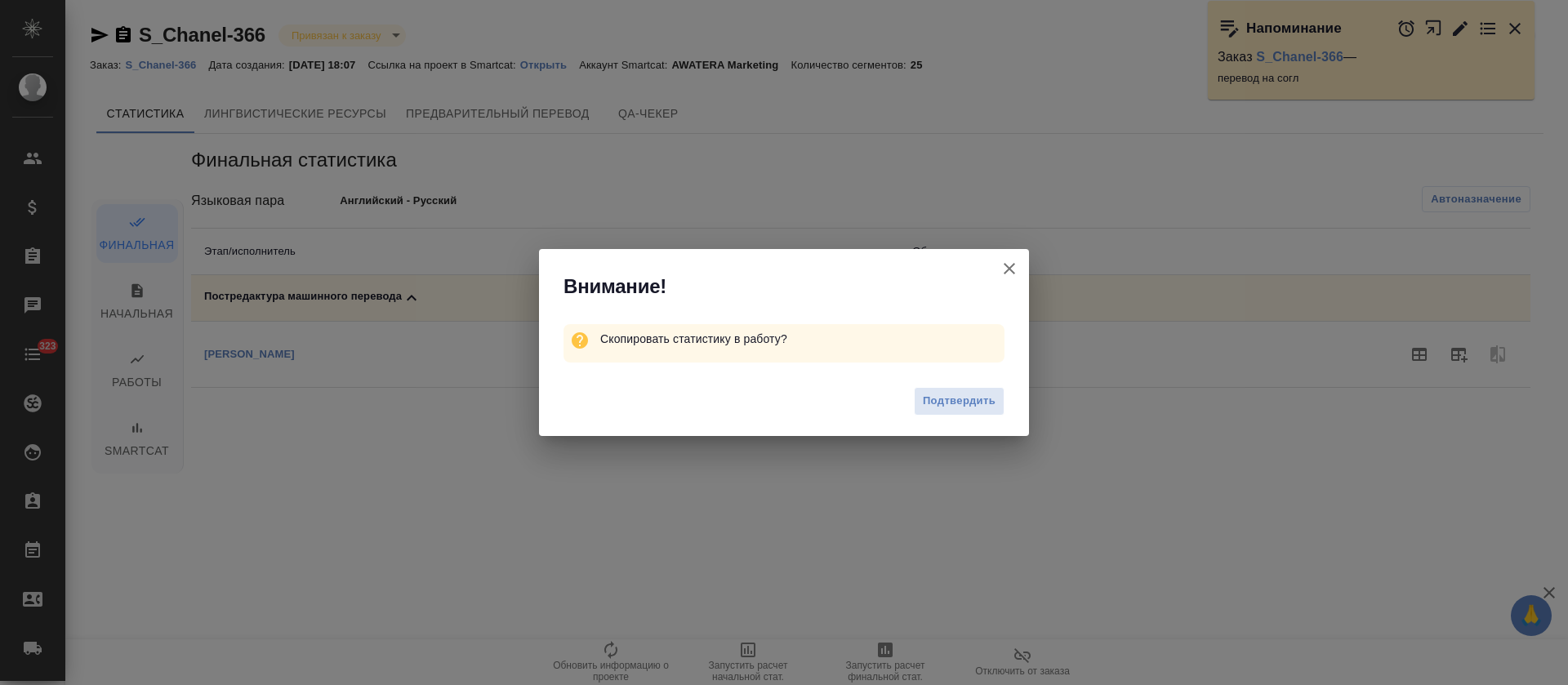
click at [926, 412] on button "Подтвердить" at bounding box center [959, 401] width 91 height 29
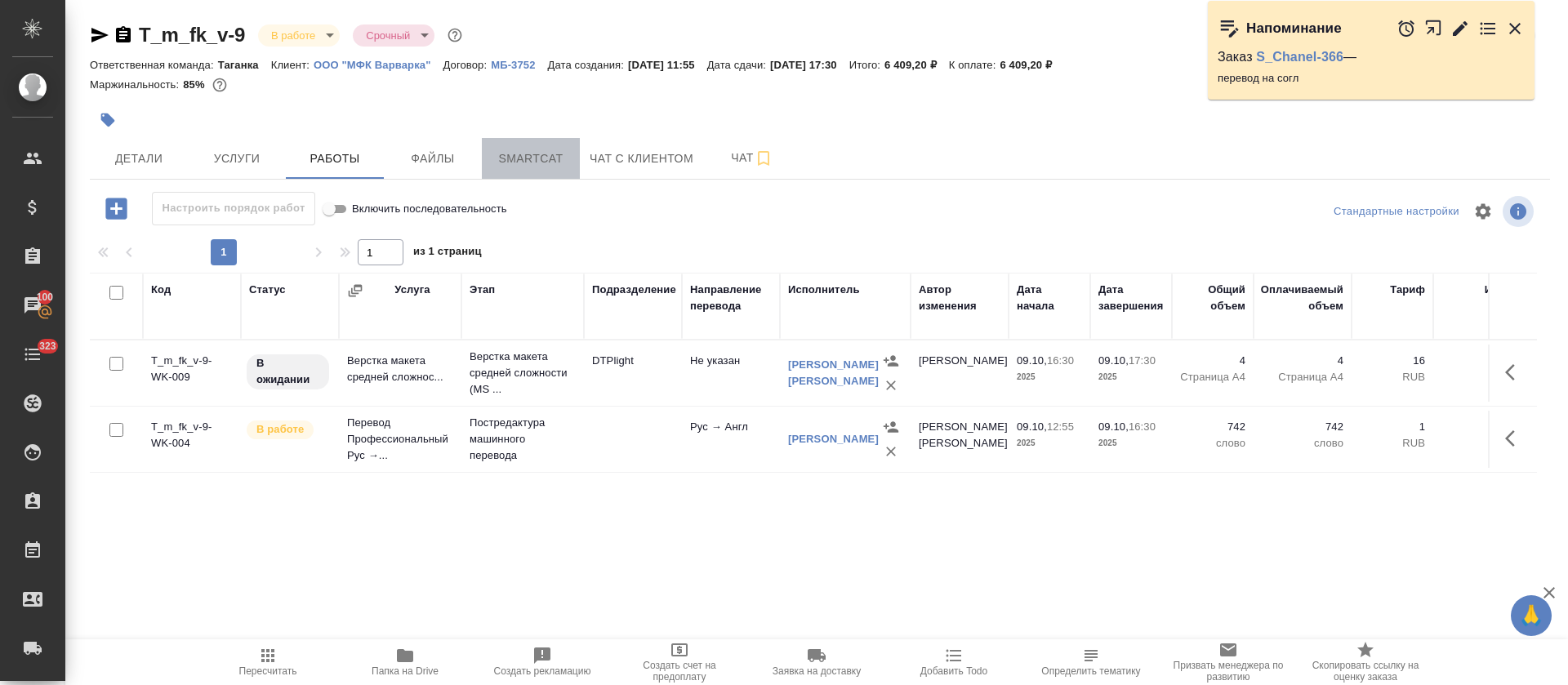
click at [525, 148] on span "Smartcat" at bounding box center [531, 159] width 79 height 20
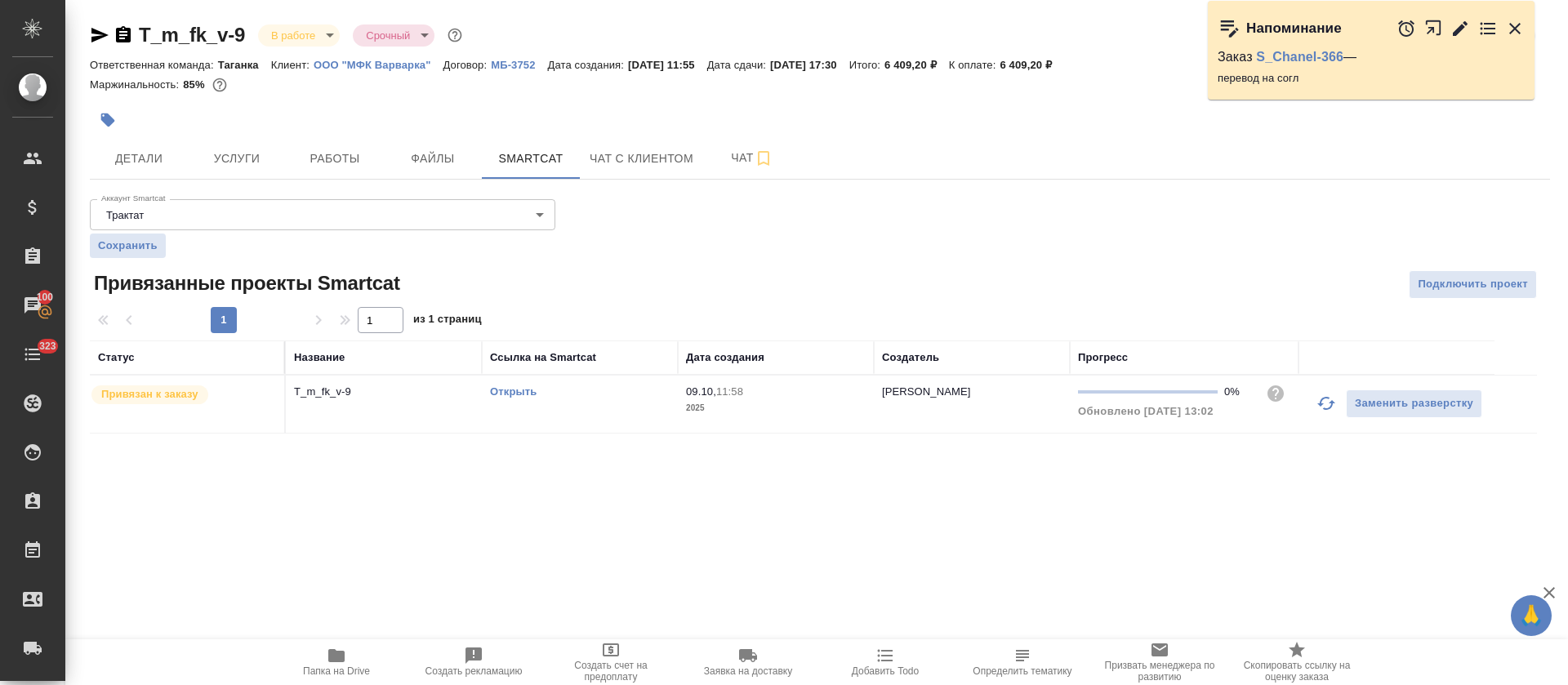
click at [502, 389] on link "Открыть" at bounding box center [513, 391] width 46 height 12
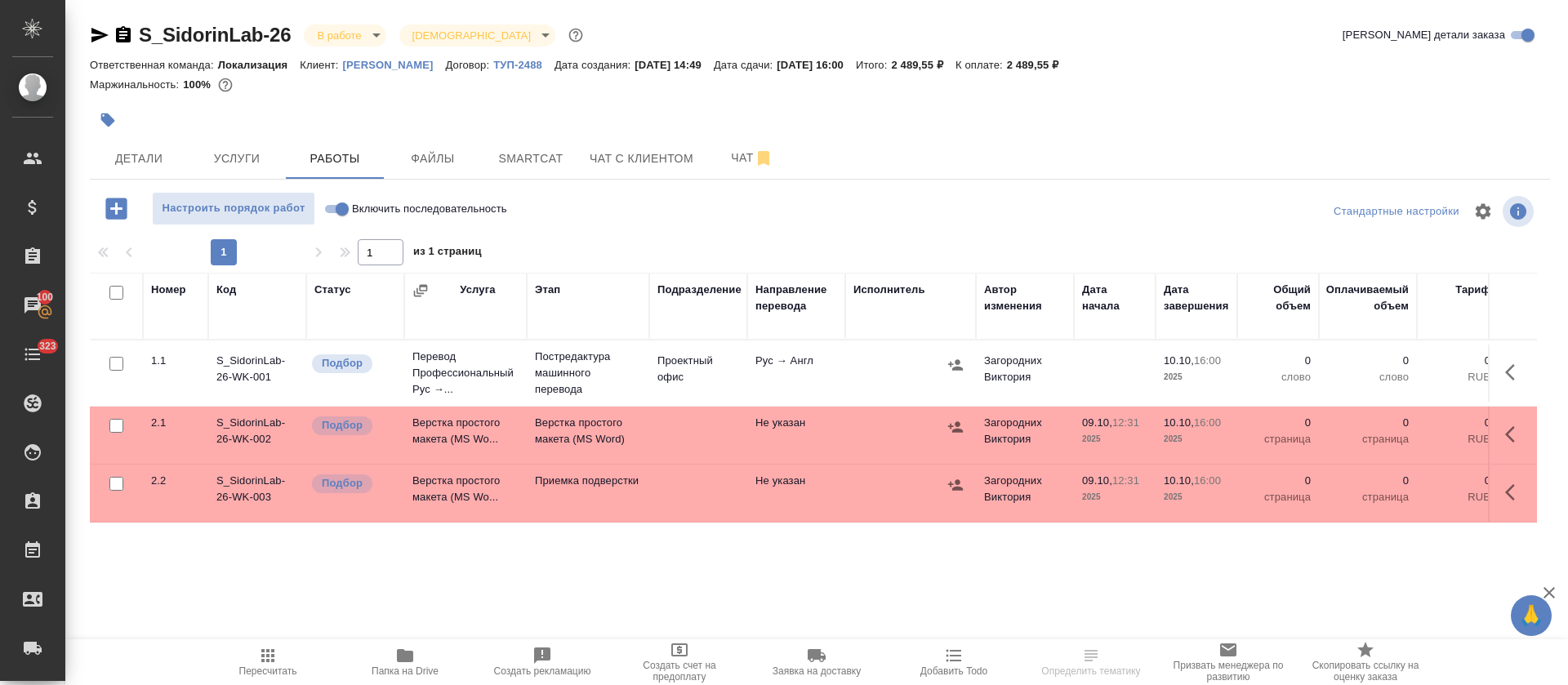
click at [1503, 488] on button "button" at bounding box center [1515, 492] width 39 height 39
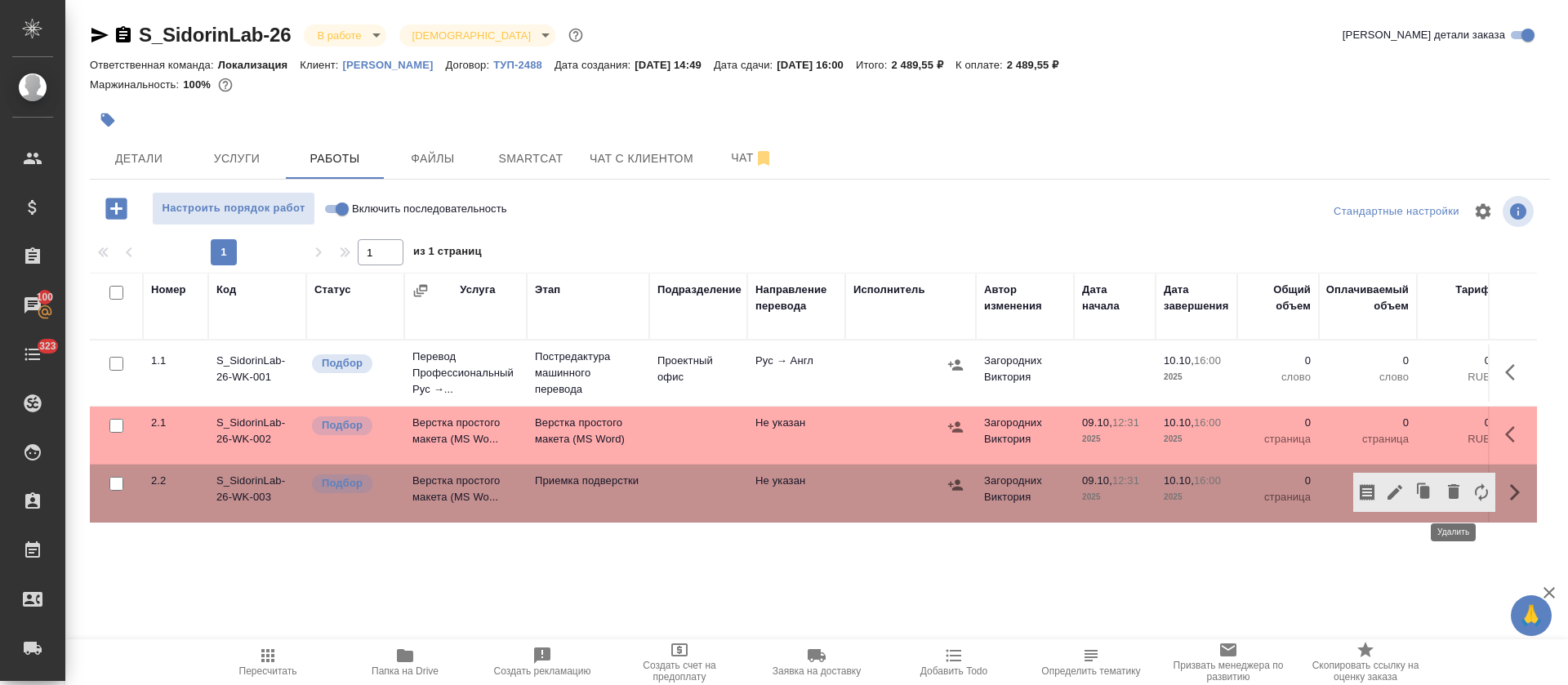
click at [1454, 488] on icon "button" at bounding box center [1454, 492] width 11 height 15
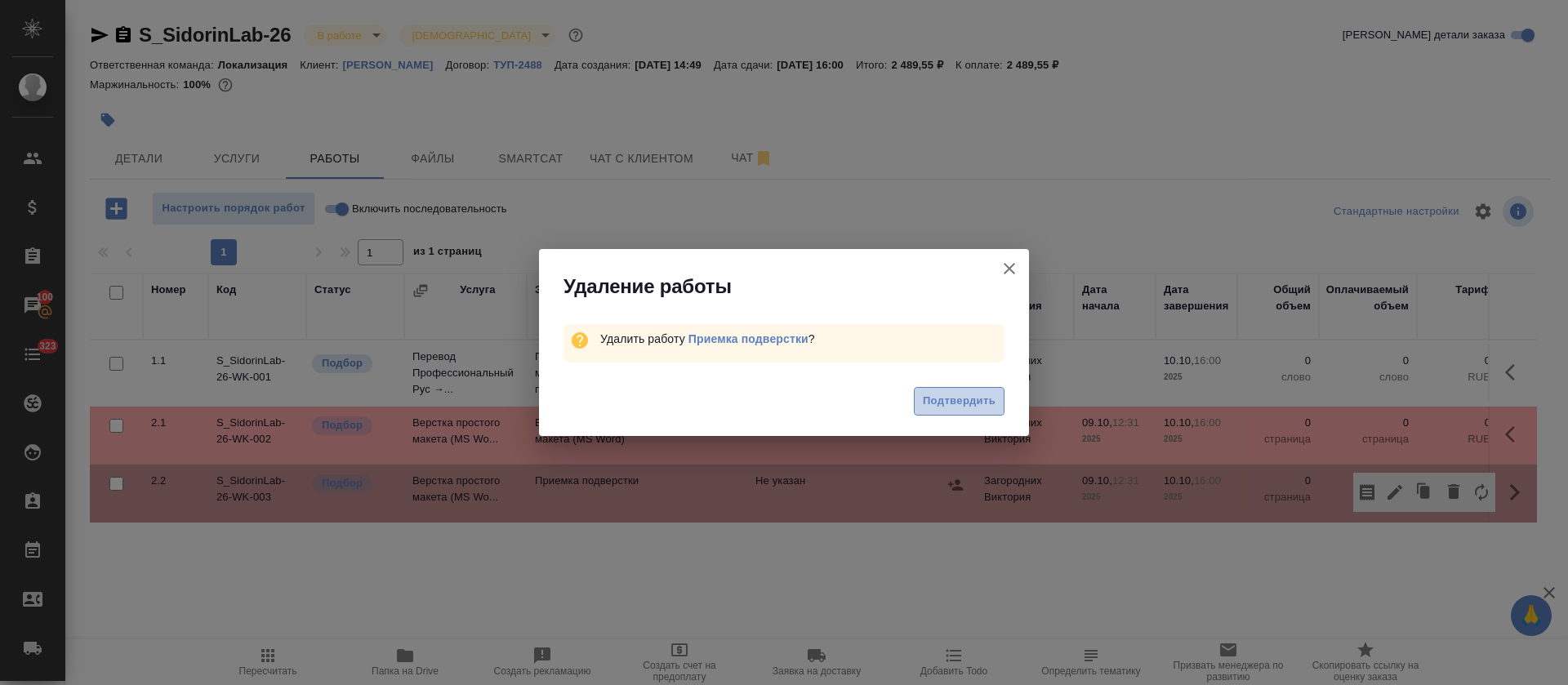
click at [954, 392] on span "Подтвердить" at bounding box center [959, 401] width 72 height 19
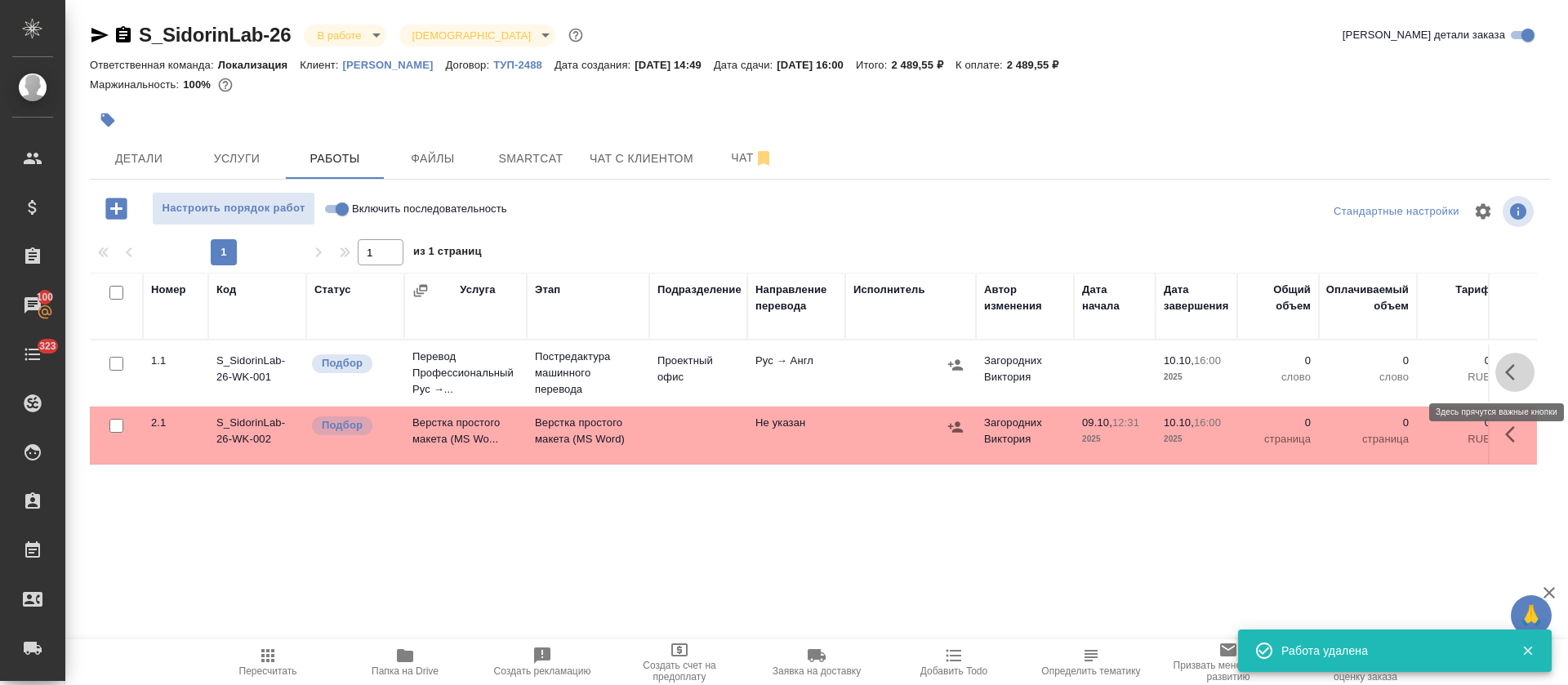
click at [1509, 370] on icon "button" at bounding box center [1510, 373] width 10 height 17
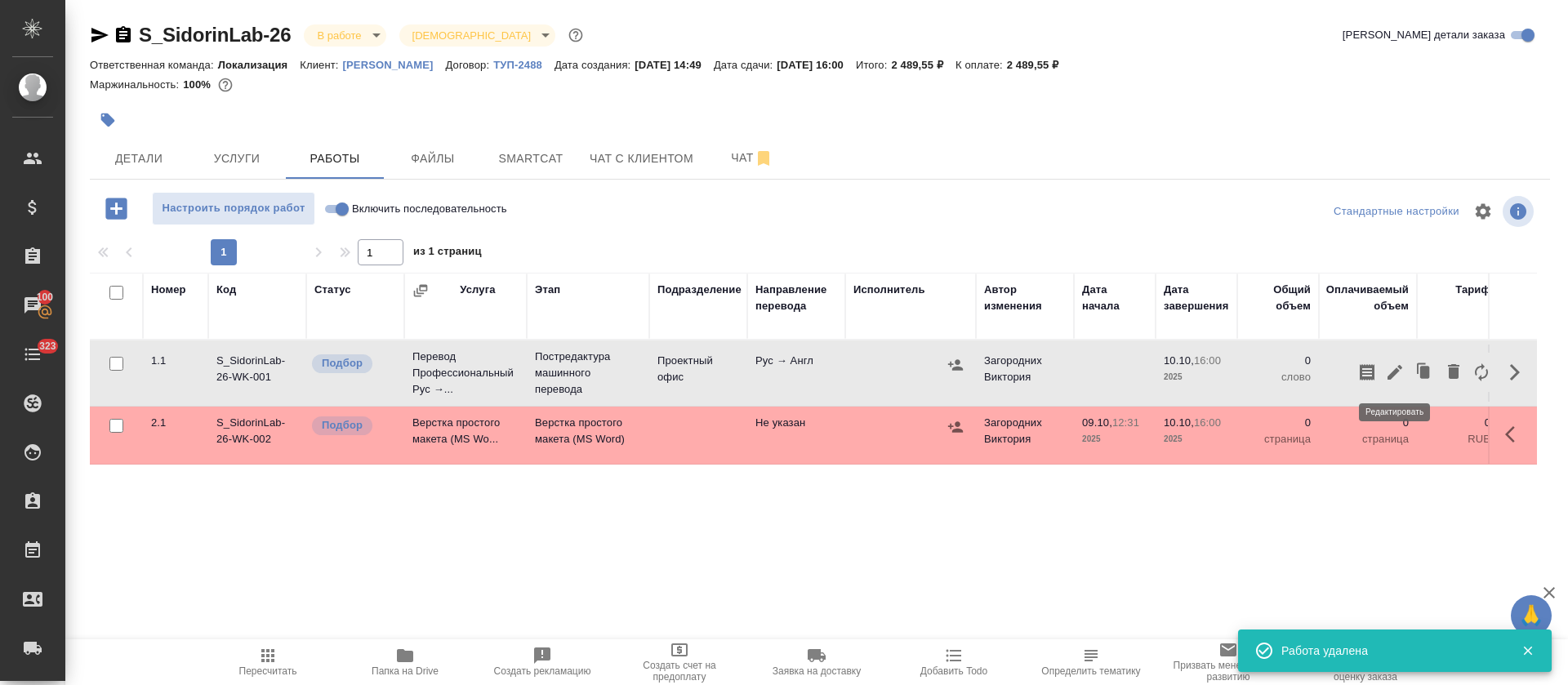
click at [1400, 378] on icon "button" at bounding box center [1395, 372] width 19 height 19
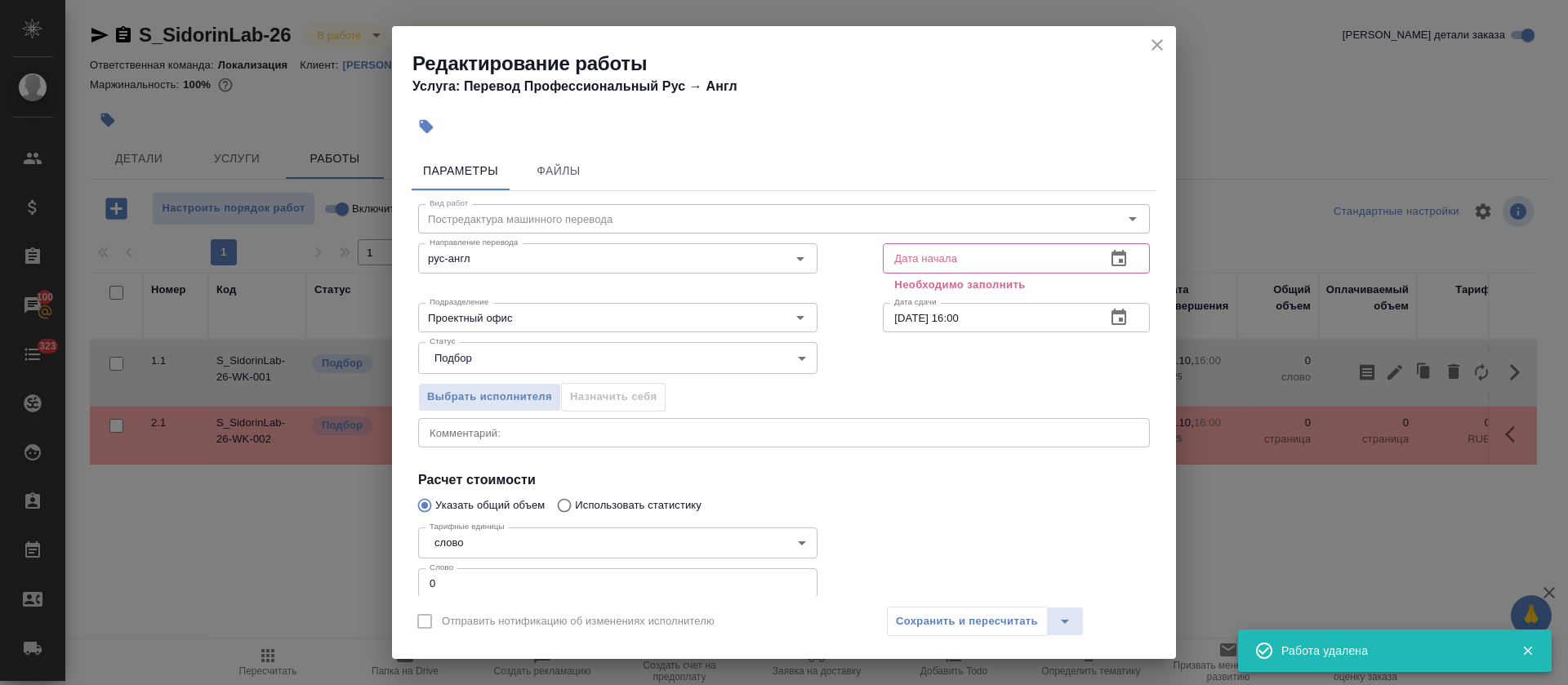
click at [1116, 237] on div "Дата начала Дата начала Необходимо заполнить" at bounding box center [1016, 266] width 333 height 124
click at [1109, 252] on icon "button" at bounding box center [1119, 259] width 19 height 19
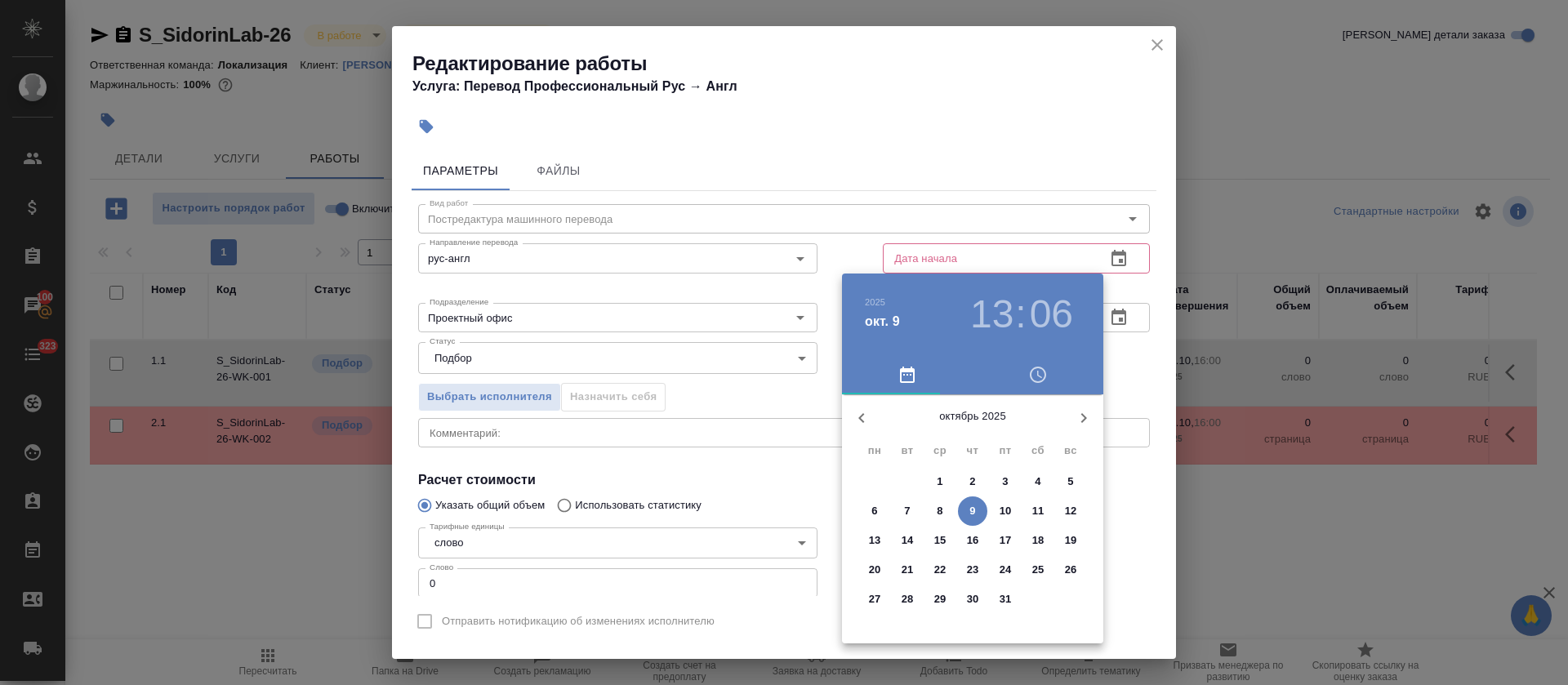
click at [978, 513] on span "9" at bounding box center [973, 512] width 30 height 17
type input "[DATE] 13:06"
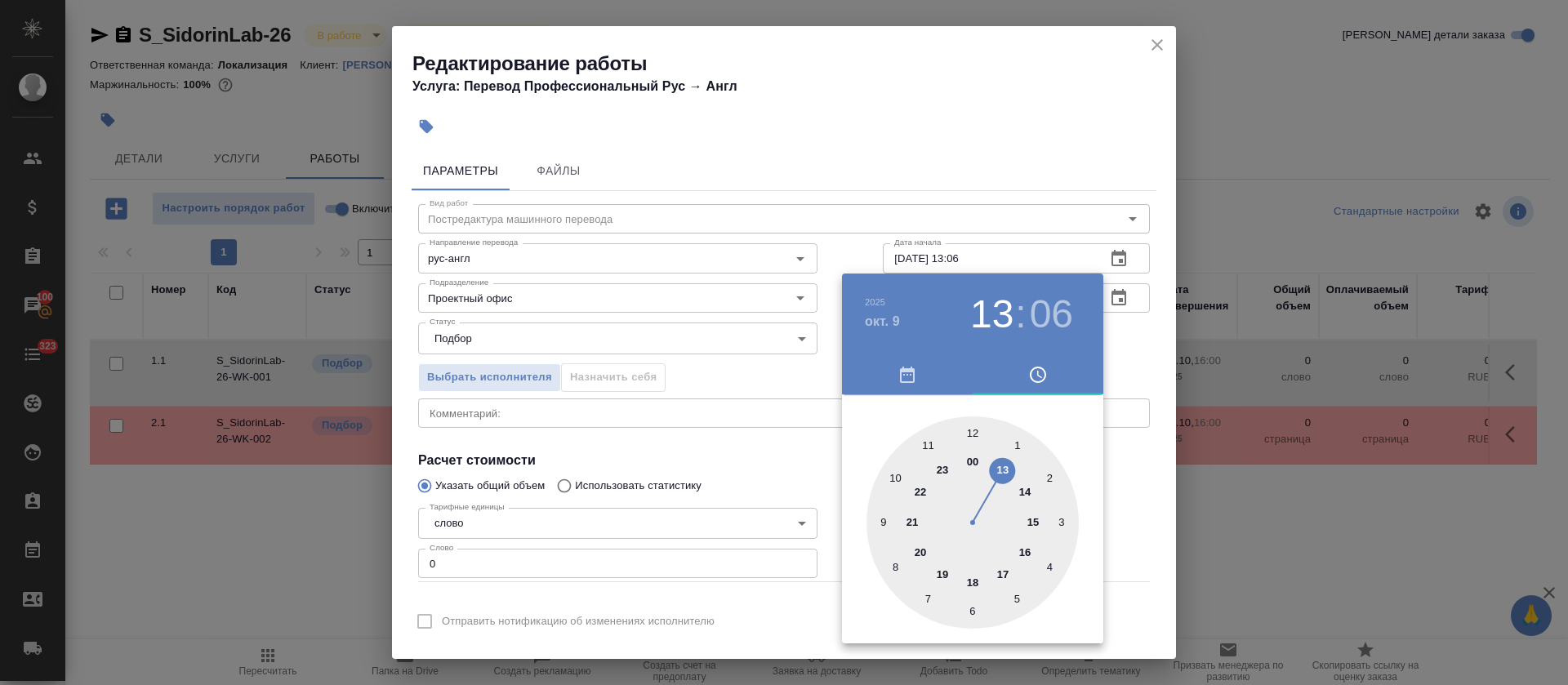
click at [714, 485] on div at bounding box center [784, 342] width 1568 height 685
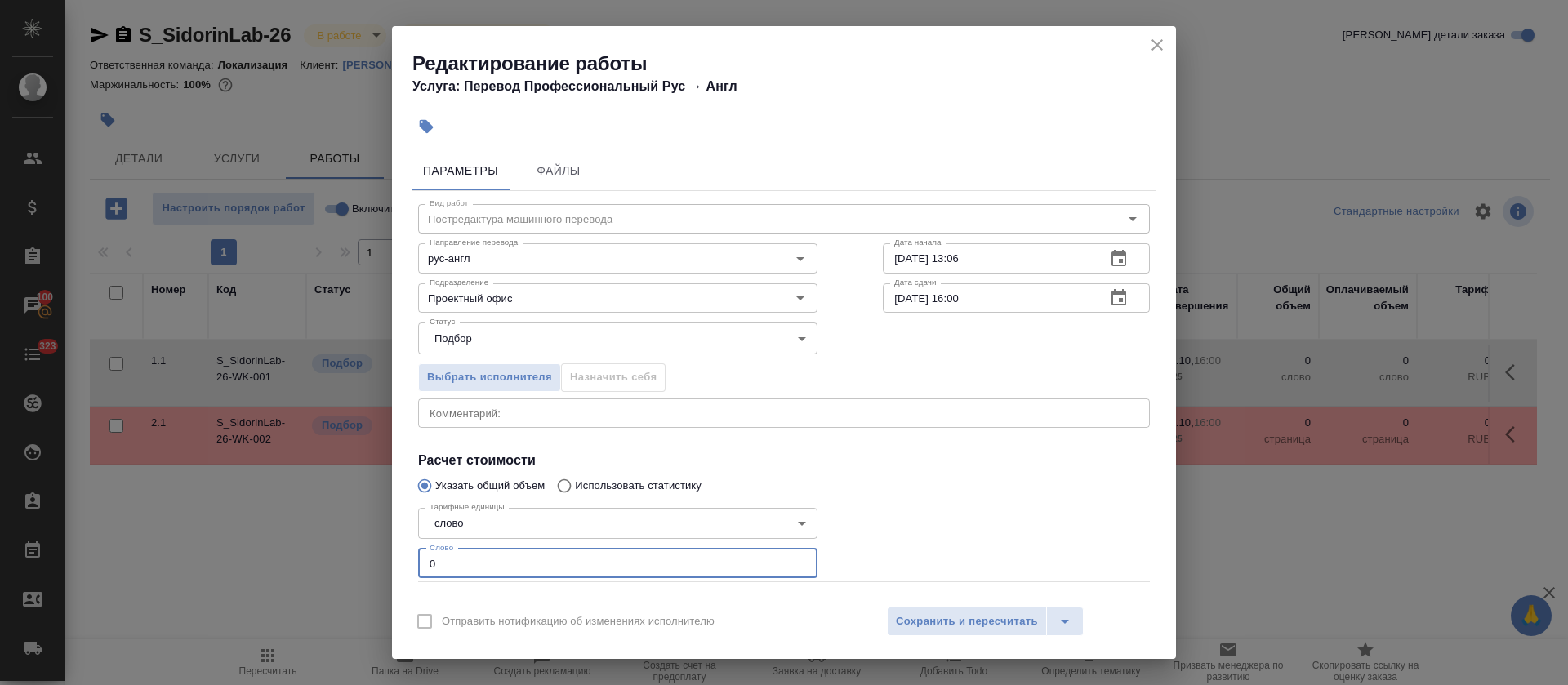
drag, startPoint x: 434, startPoint y: 566, endPoint x: 380, endPoint y: 564, distance: 54.0
click at [380, 564] on div "Редактирование работы Услуга: Перевод Профессиональный Рус → Англ Параметры Фай…" at bounding box center [784, 342] width 1568 height 685
paste input "252"
type input "252"
click at [1109, 299] on icon "button" at bounding box center [1119, 298] width 19 height 19
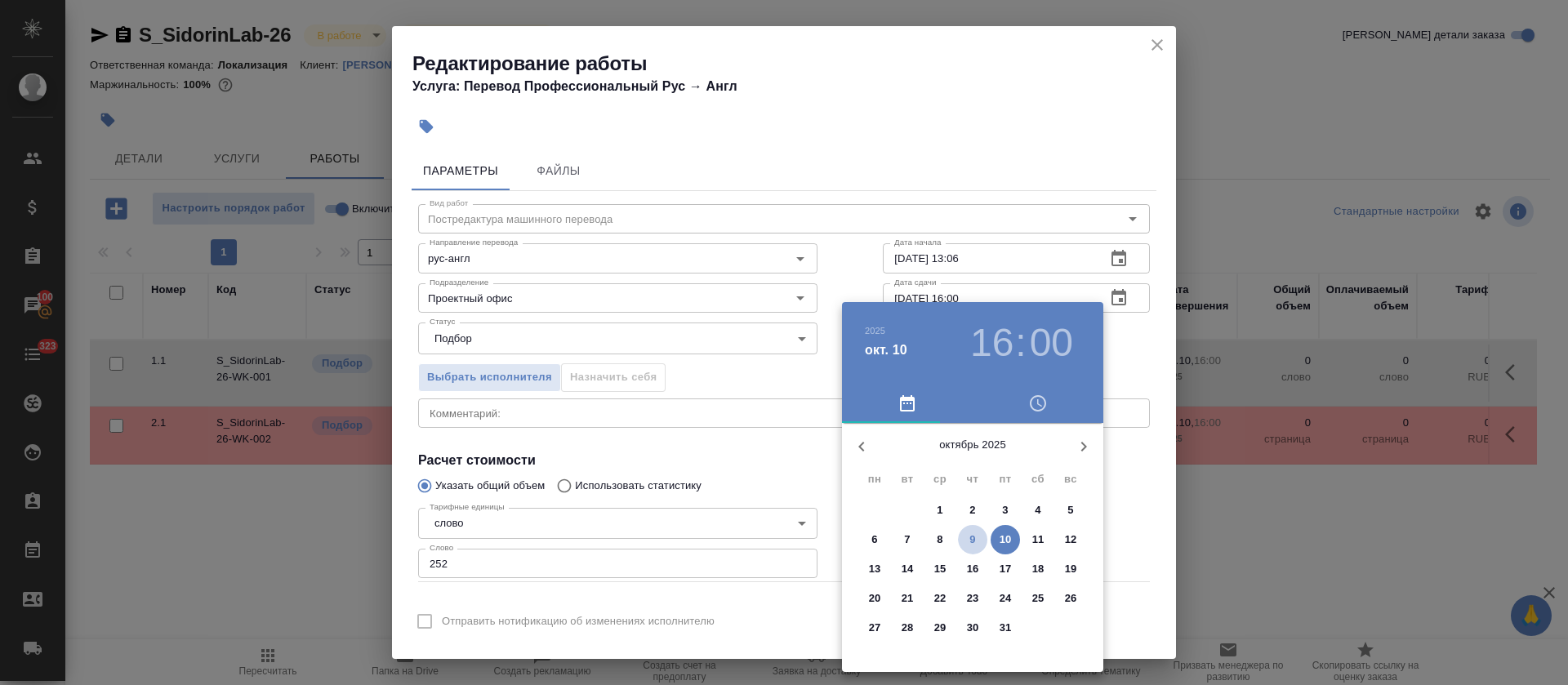
click at [980, 542] on span "9" at bounding box center [973, 540] width 30 height 17
type input "[DATE] 16:00"
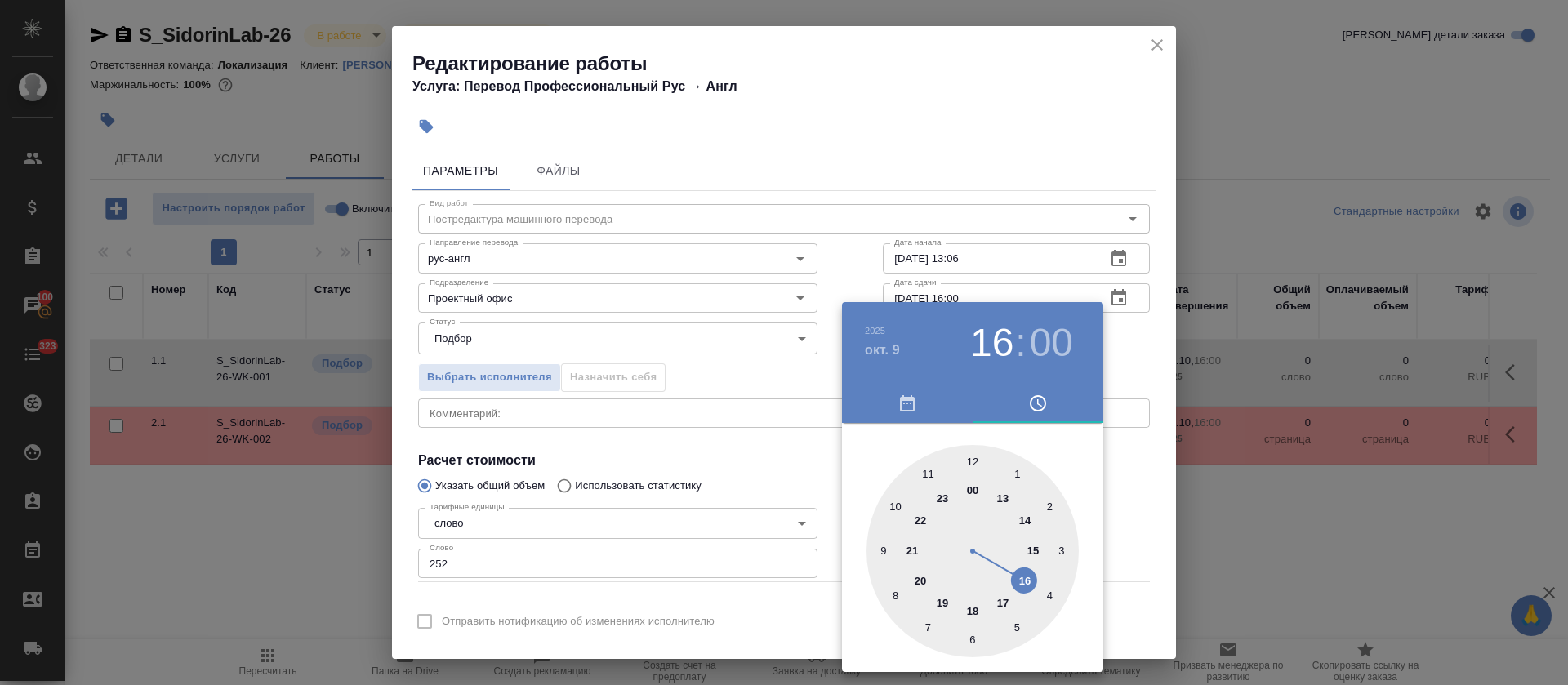
click at [760, 499] on div at bounding box center [784, 342] width 1568 height 685
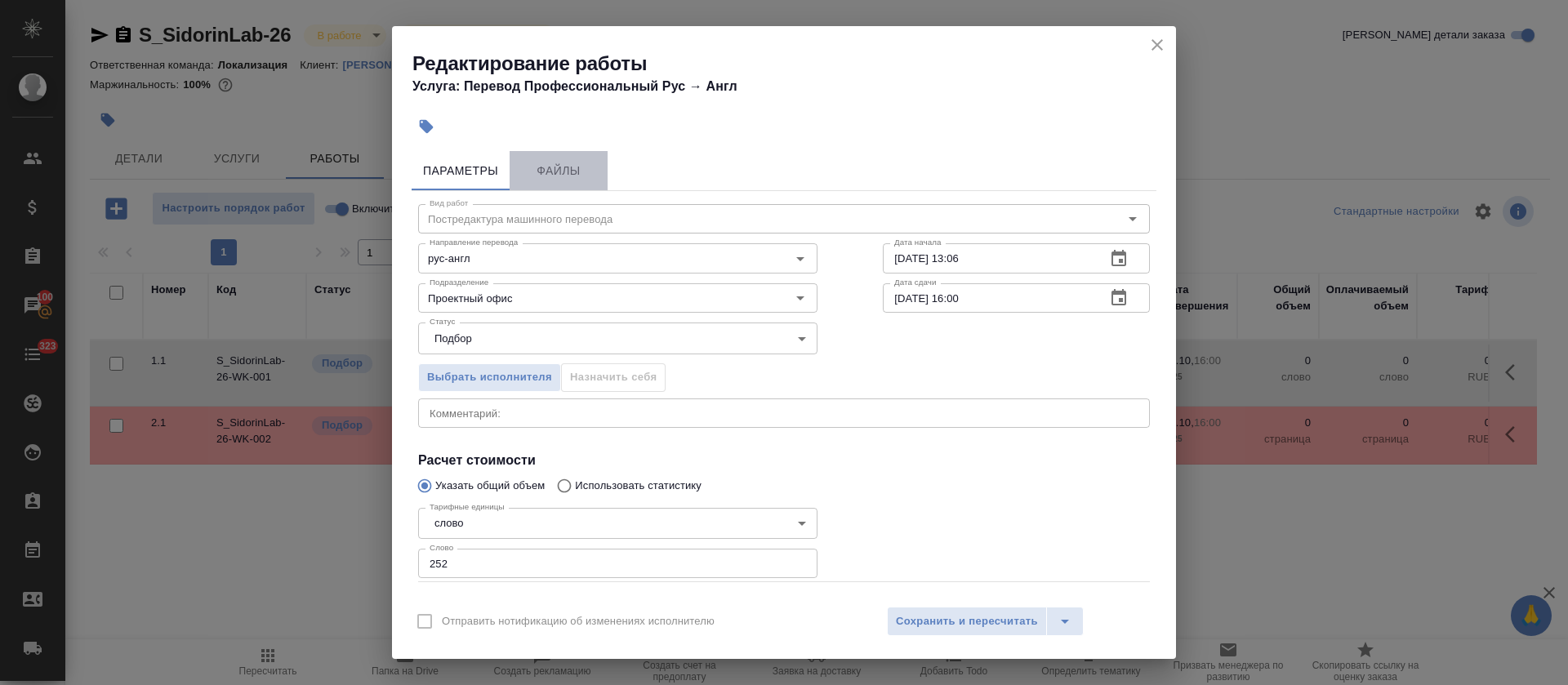
click at [553, 163] on span "Файлы" at bounding box center [559, 171] width 79 height 20
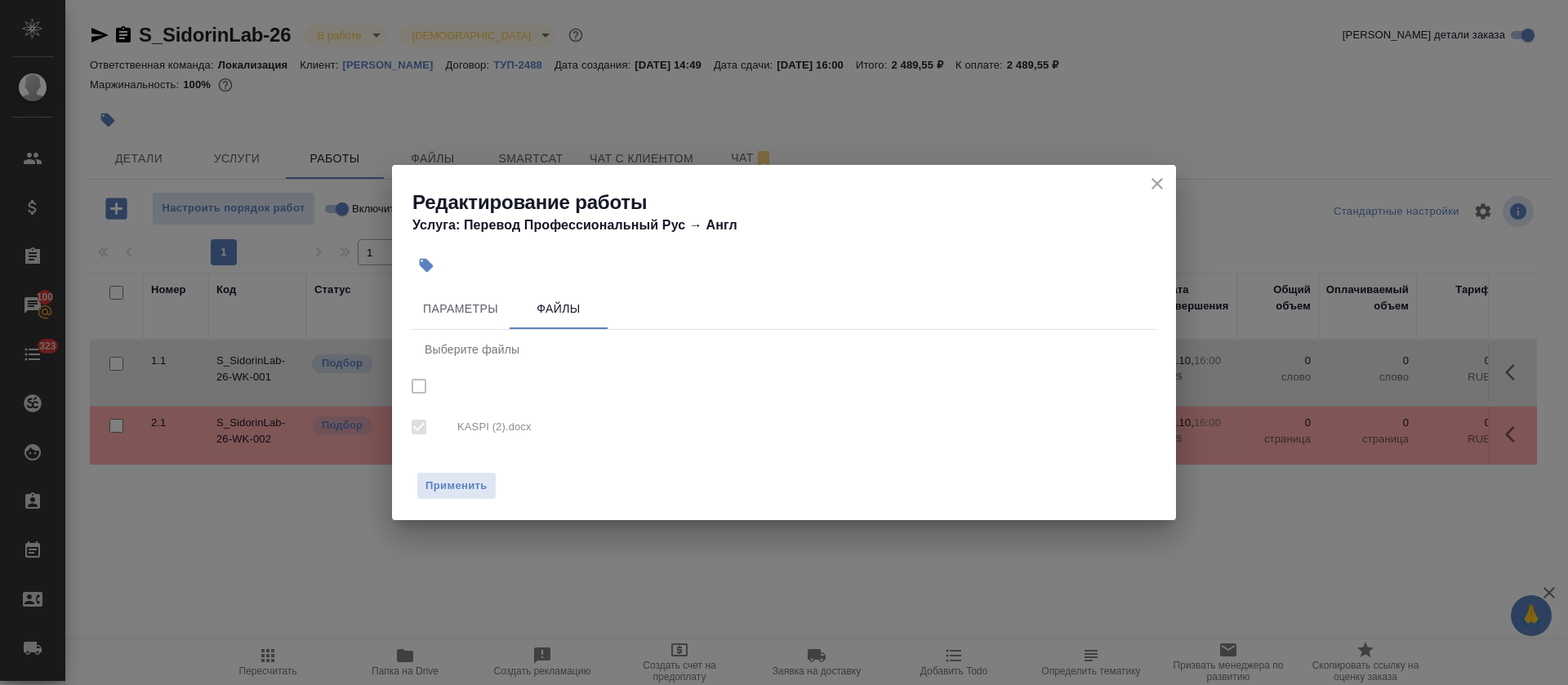
checkbox input "true"
click at [470, 313] on span "Параметры" at bounding box center [461, 310] width 79 height 20
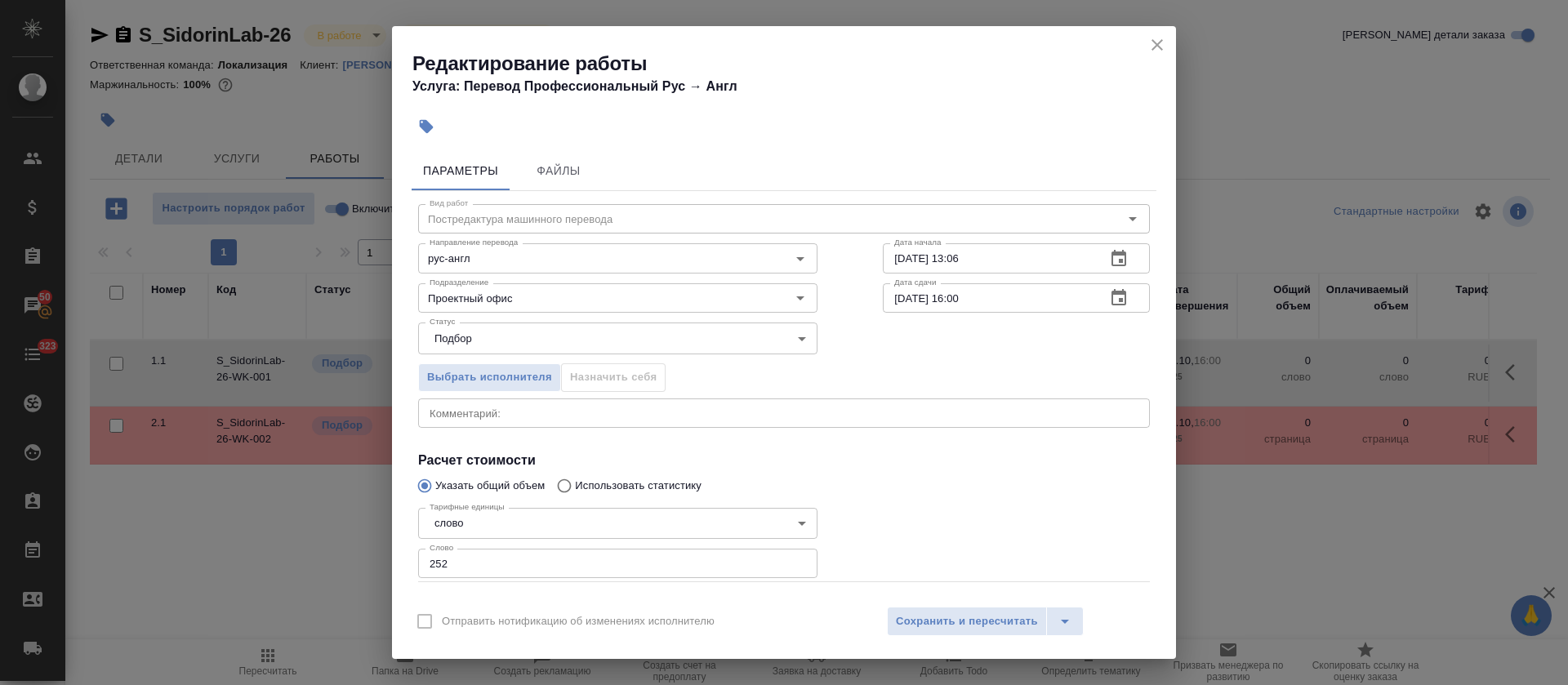
click at [1111, 293] on icon "button" at bounding box center [1119, 298] width 15 height 17
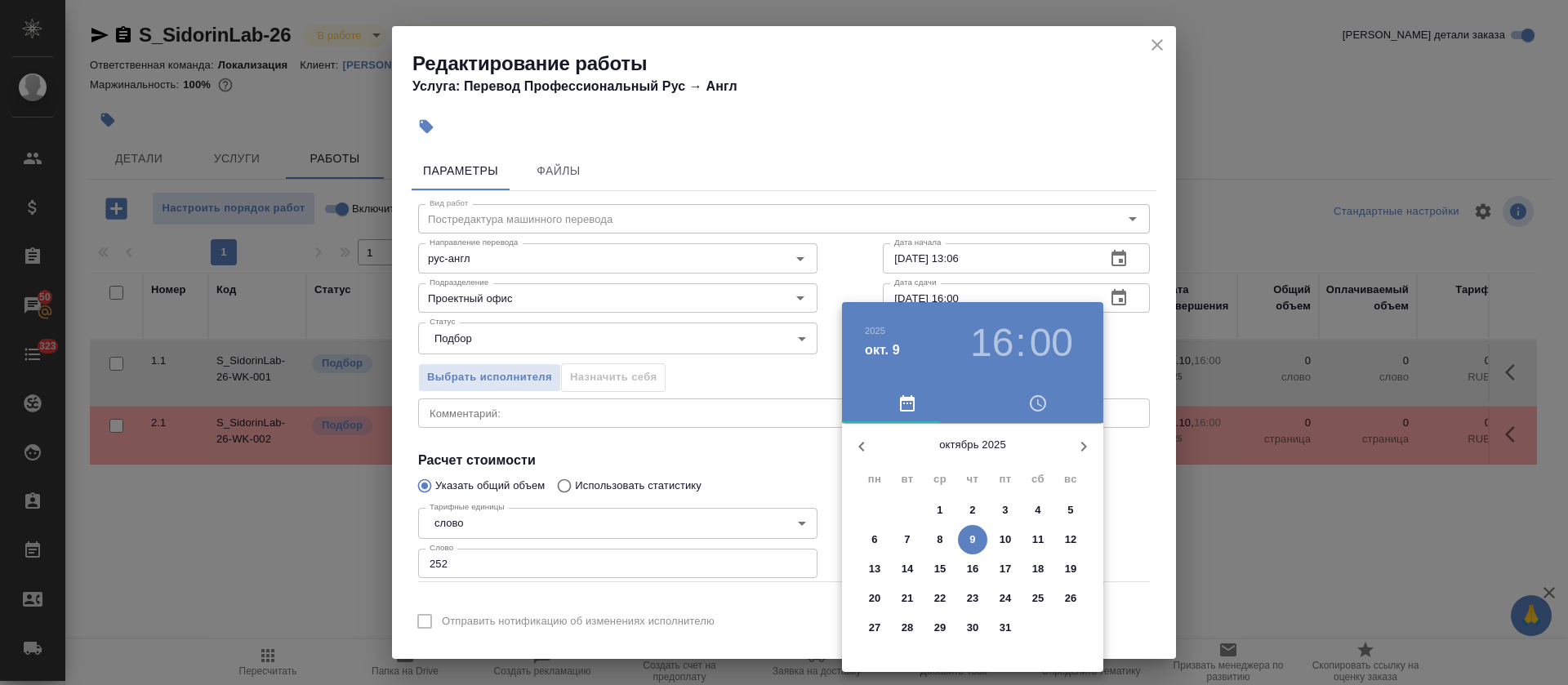
click at [1011, 539] on p "10" at bounding box center [1005, 540] width 12 height 17
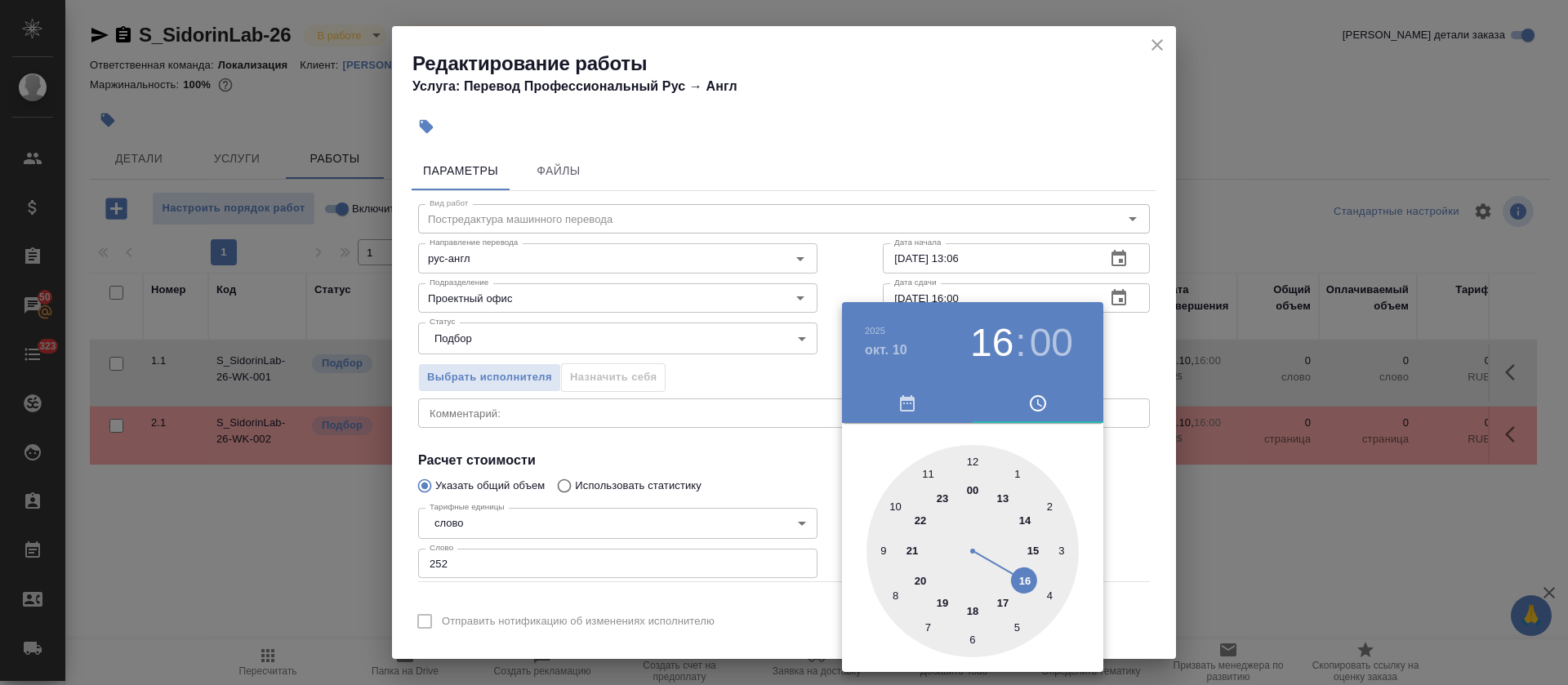
click at [928, 473] on div at bounding box center [972, 551] width 212 height 212
type input "[DATE] 11:00"
click at [788, 452] on div at bounding box center [784, 342] width 1568 height 685
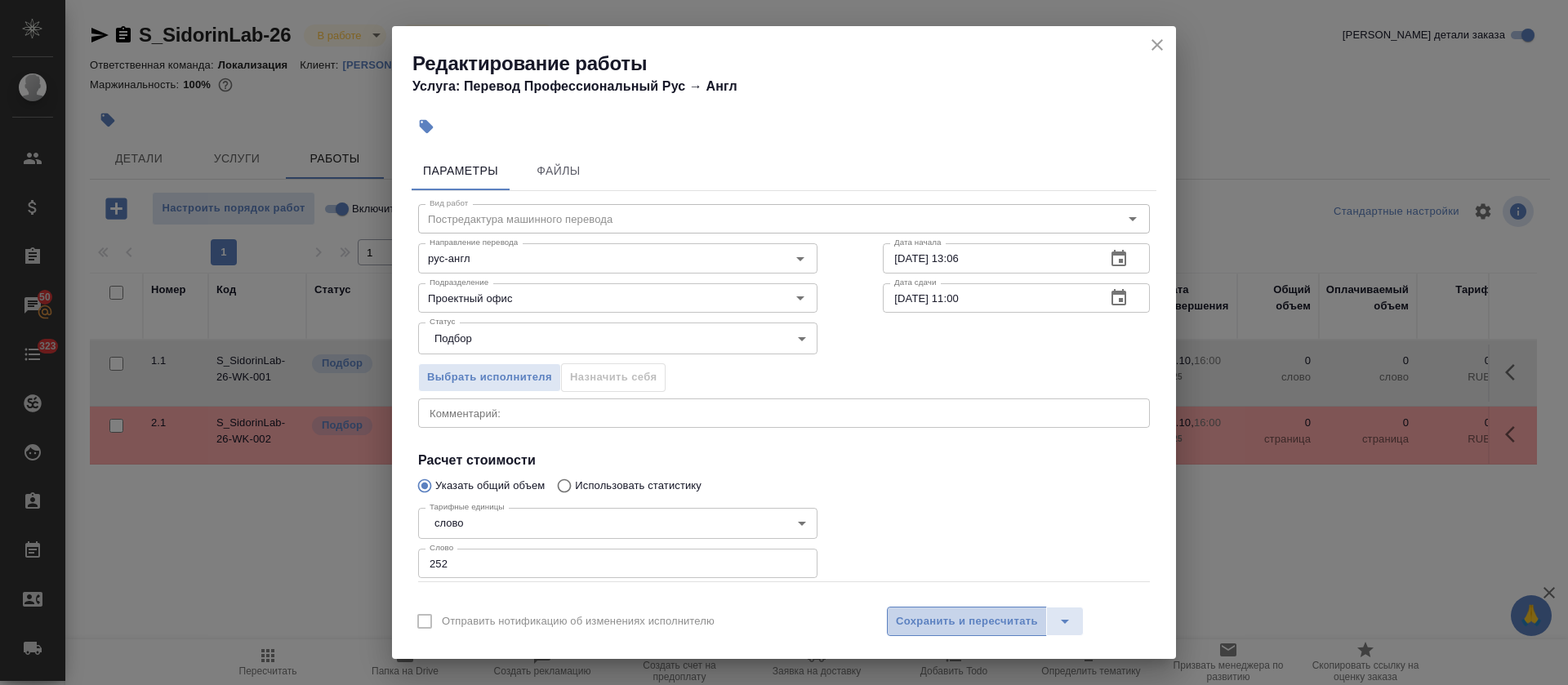
click at [985, 615] on span "Сохранить и пересчитать" at bounding box center [967, 622] width 142 height 19
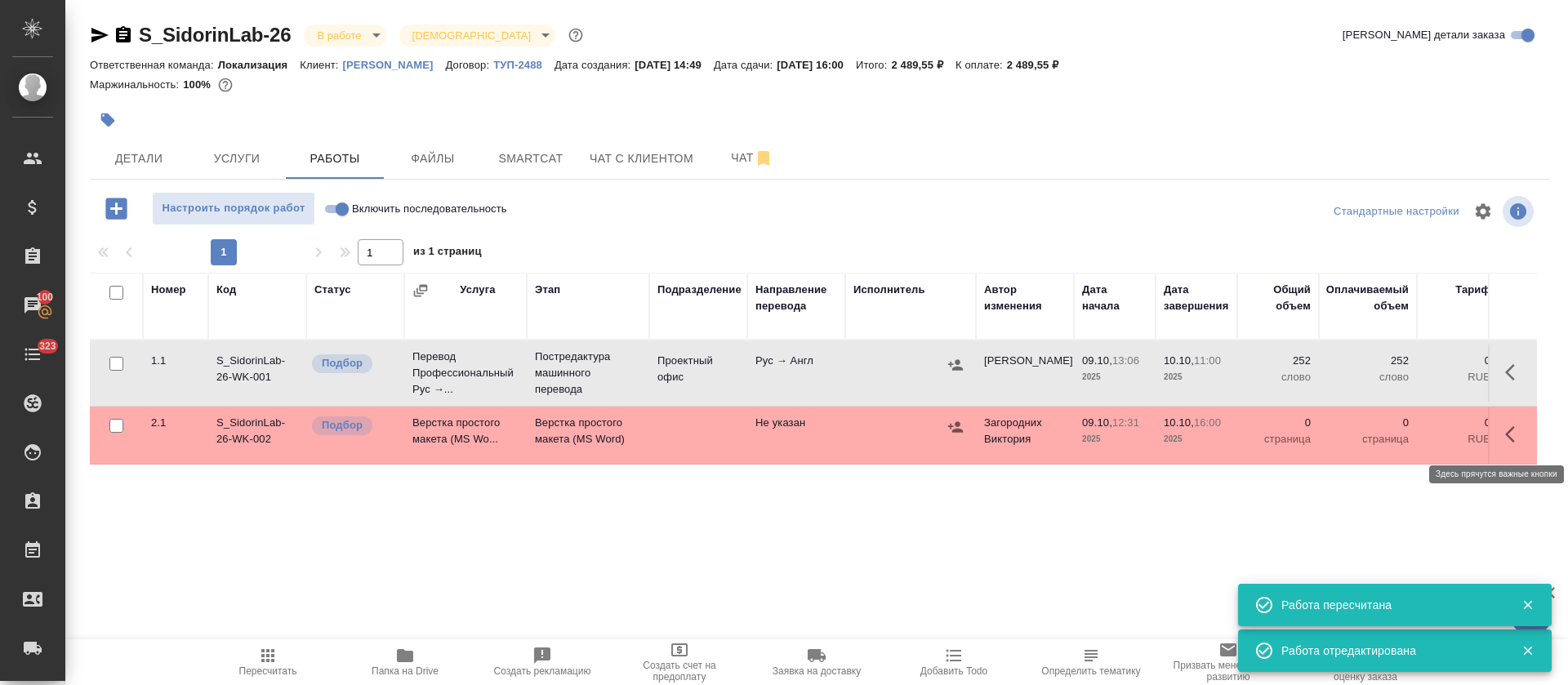
drag, startPoint x: 1523, startPoint y: 425, endPoint x: 1432, endPoint y: 467, distance: 100.2
click at [1523, 425] on icon "button" at bounding box center [1514, 434] width 19 height 19
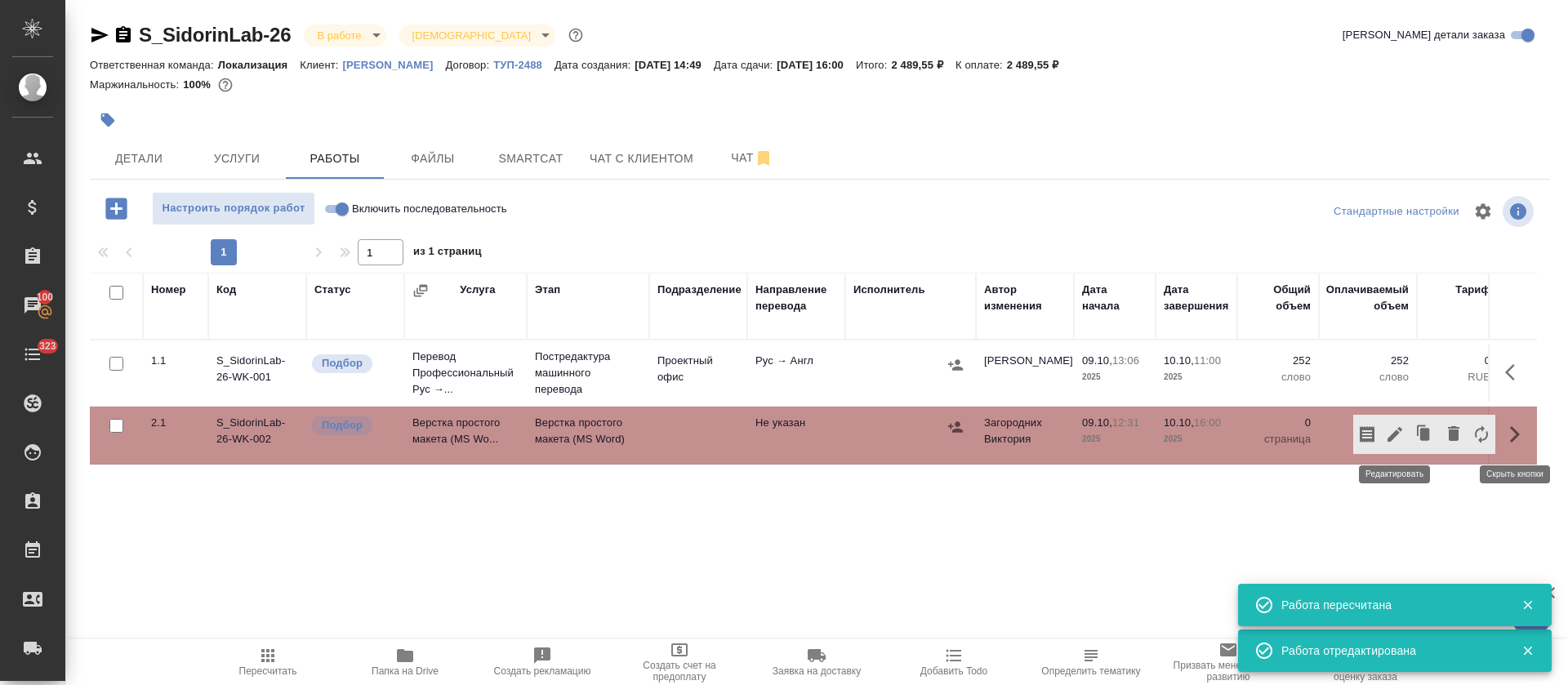
click at [1394, 438] on icon "button" at bounding box center [1395, 434] width 19 height 19
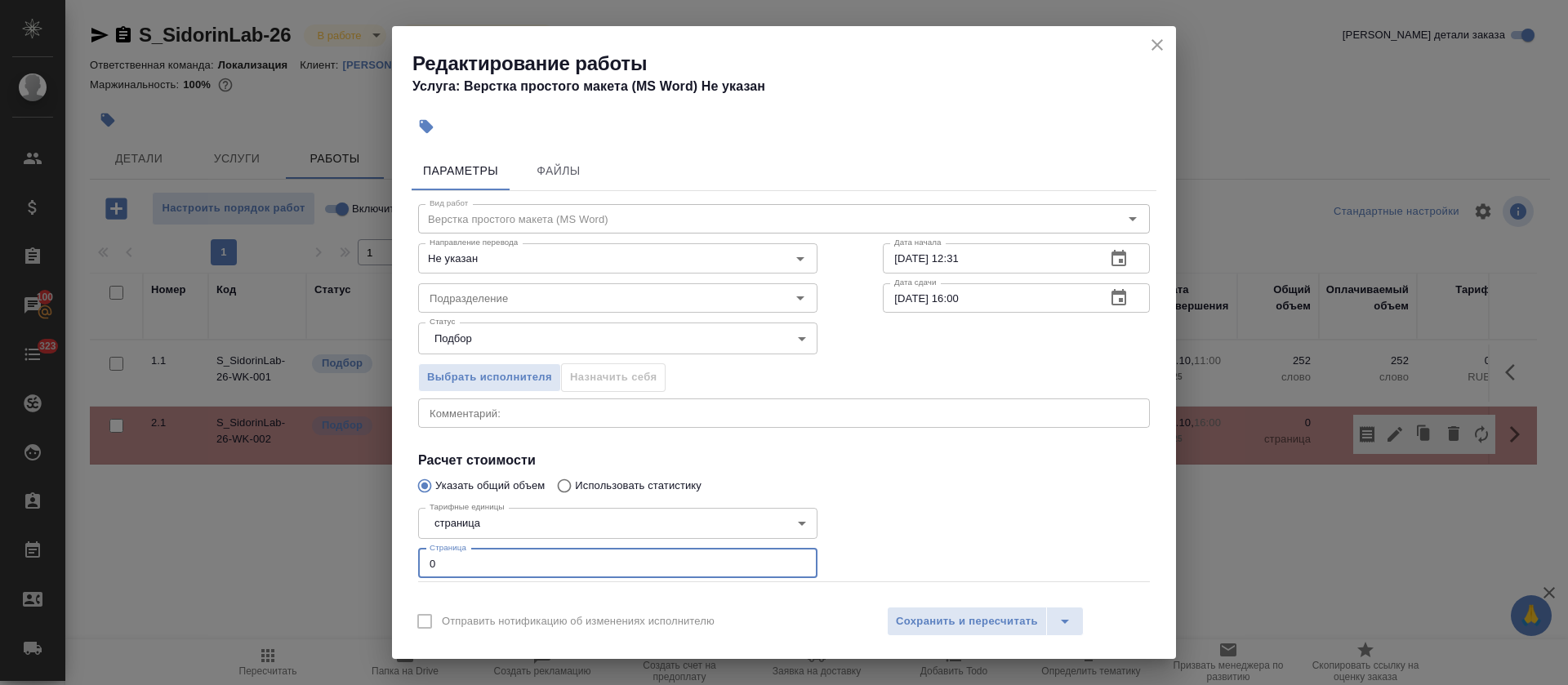
drag, startPoint x: 439, startPoint y: 554, endPoint x: 418, endPoint y: 554, distance: 21.0
click at [418, 554] on input "0" at bounding box center [617, 564] width 399 height 30
type input "3"
click at [473, 518] on body "🙏 .cls-1 fill:#fff; AWATERA [PERSON_NAME] Спецификации Заказы 100 Чаты 323 Todo…" at bounding box center [784, 342] width 1568 height 685
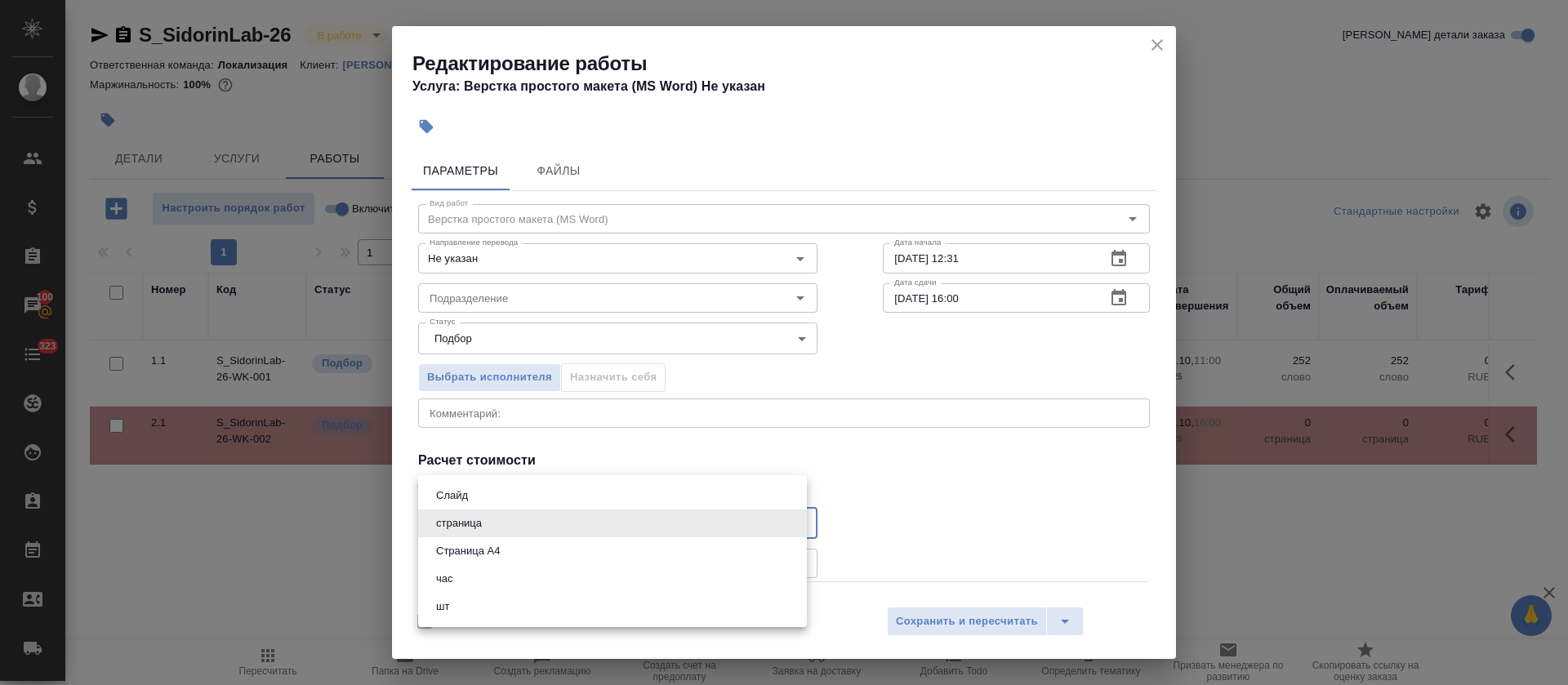
click at [475, 549] on button "Страница А4" at bounding box center [467, 551] width 73 height 18
type input "5f036ec4e16dec2d6b59c8ff"
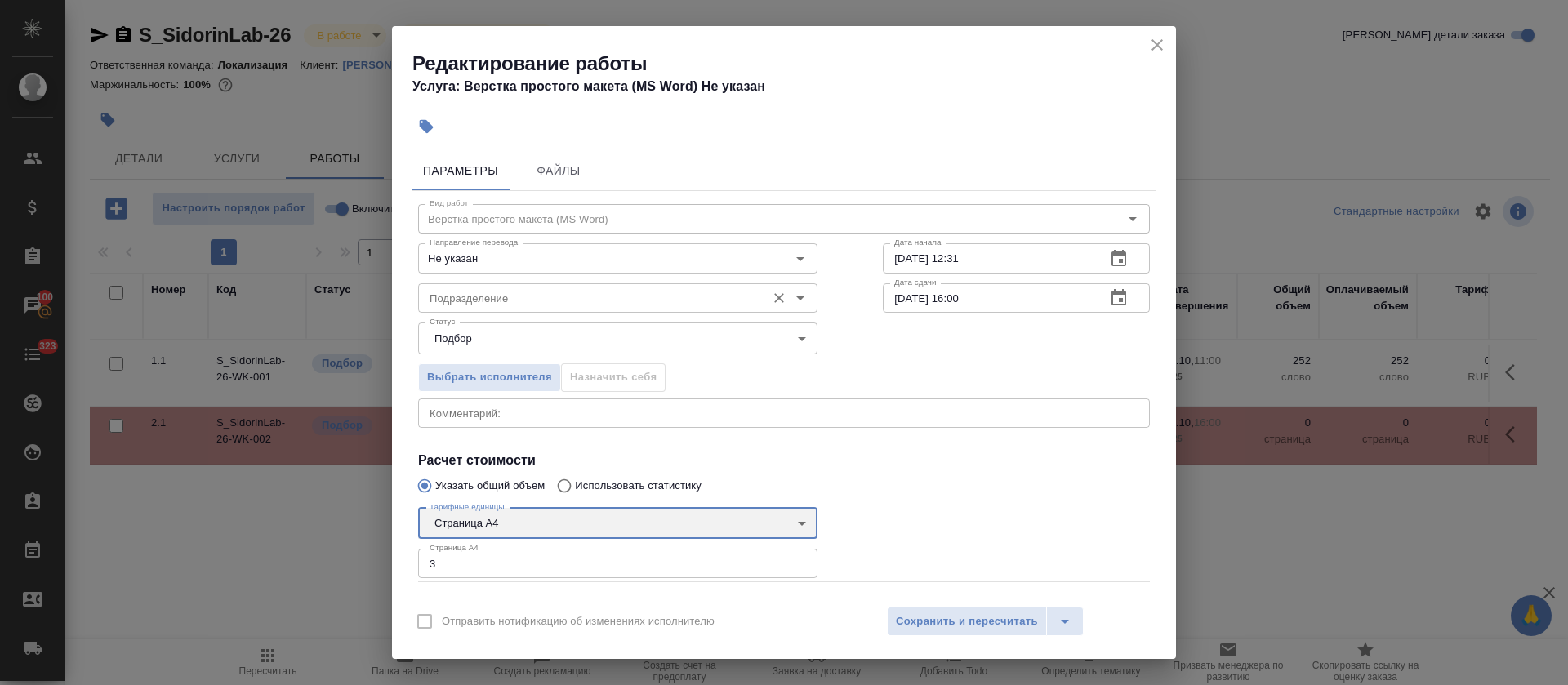
click at [456, 286] on div "Подразделение" at bounding box center [617, 298] width 399 height 30
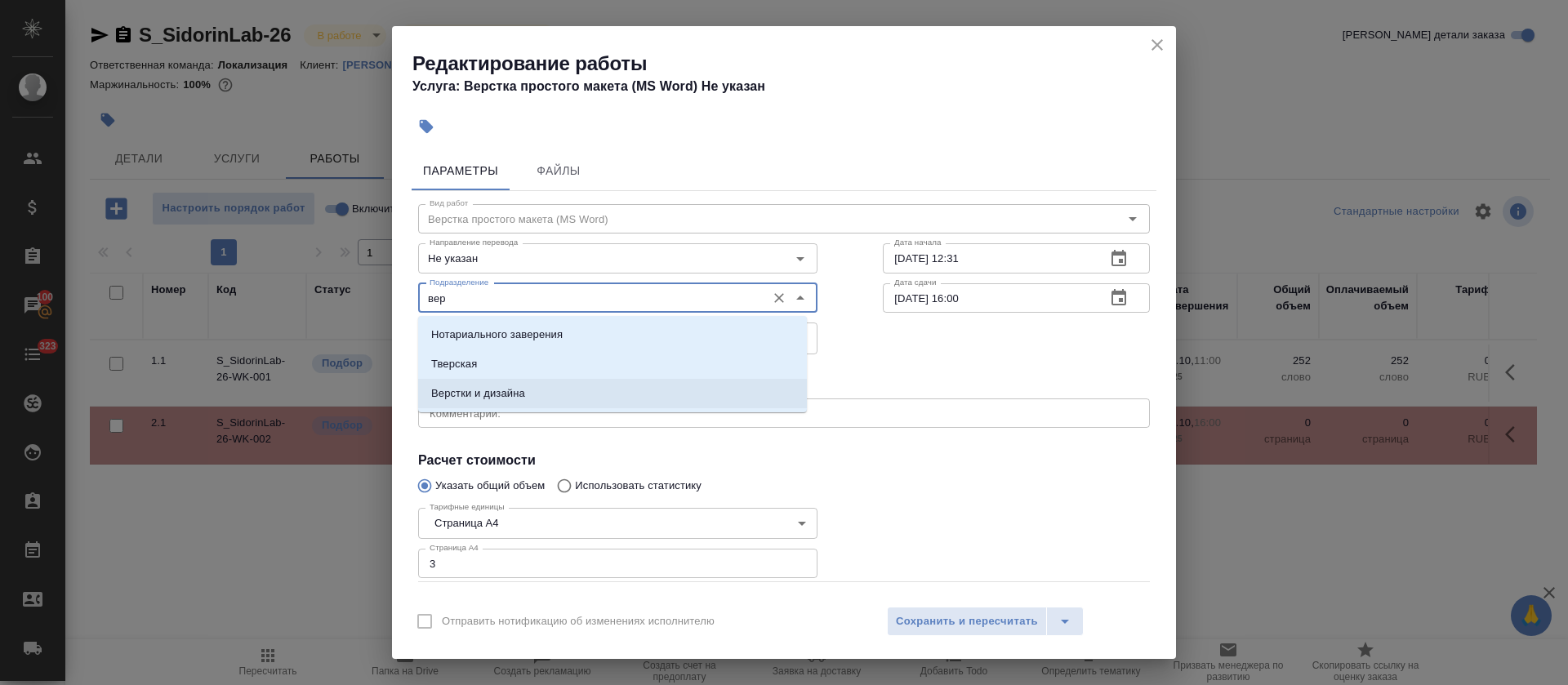
click at [484, 400] on p "Верстки и дизайна" at bounding box center [477, 394] width 94 height 17
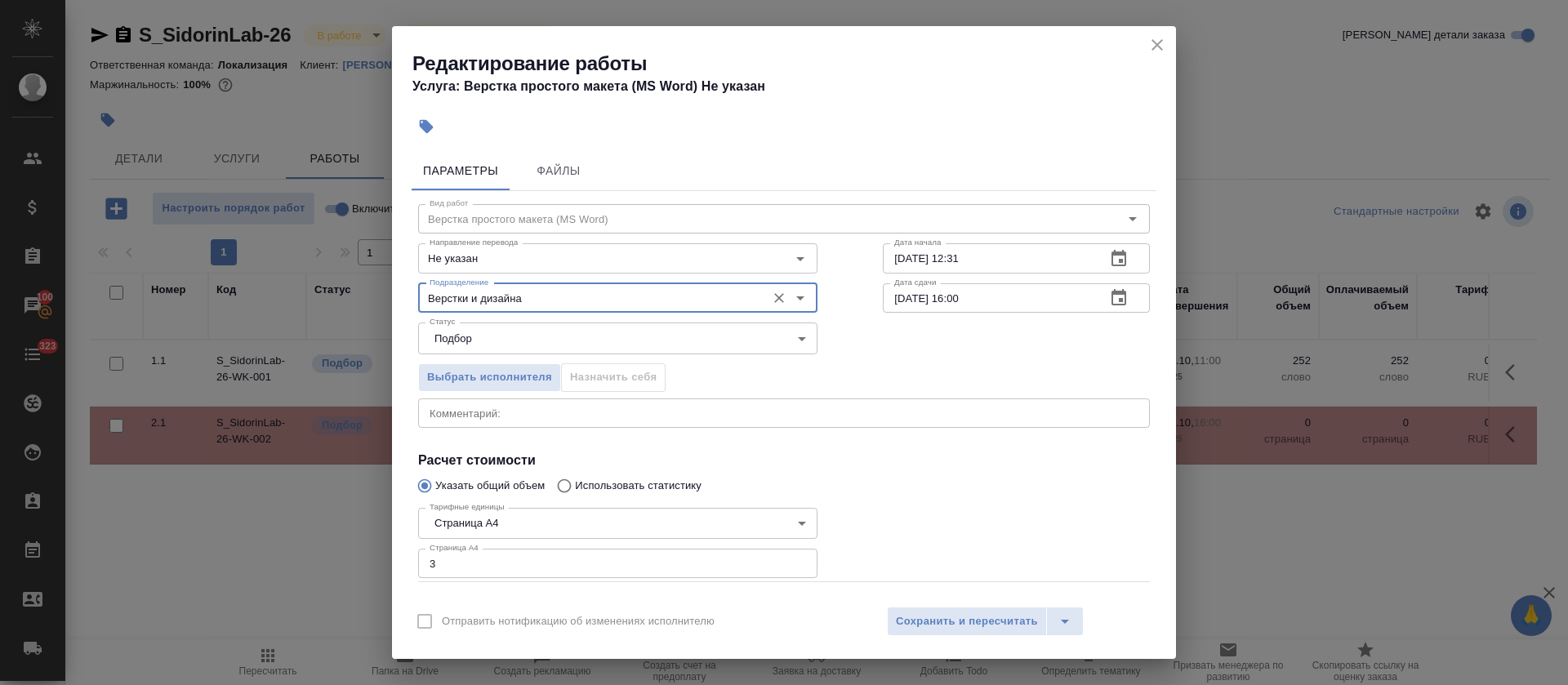
type input "Верстки и дизайна"
click at [1111, 259] on icon "button" at bounding box center [1119, 259] width 15 height 17
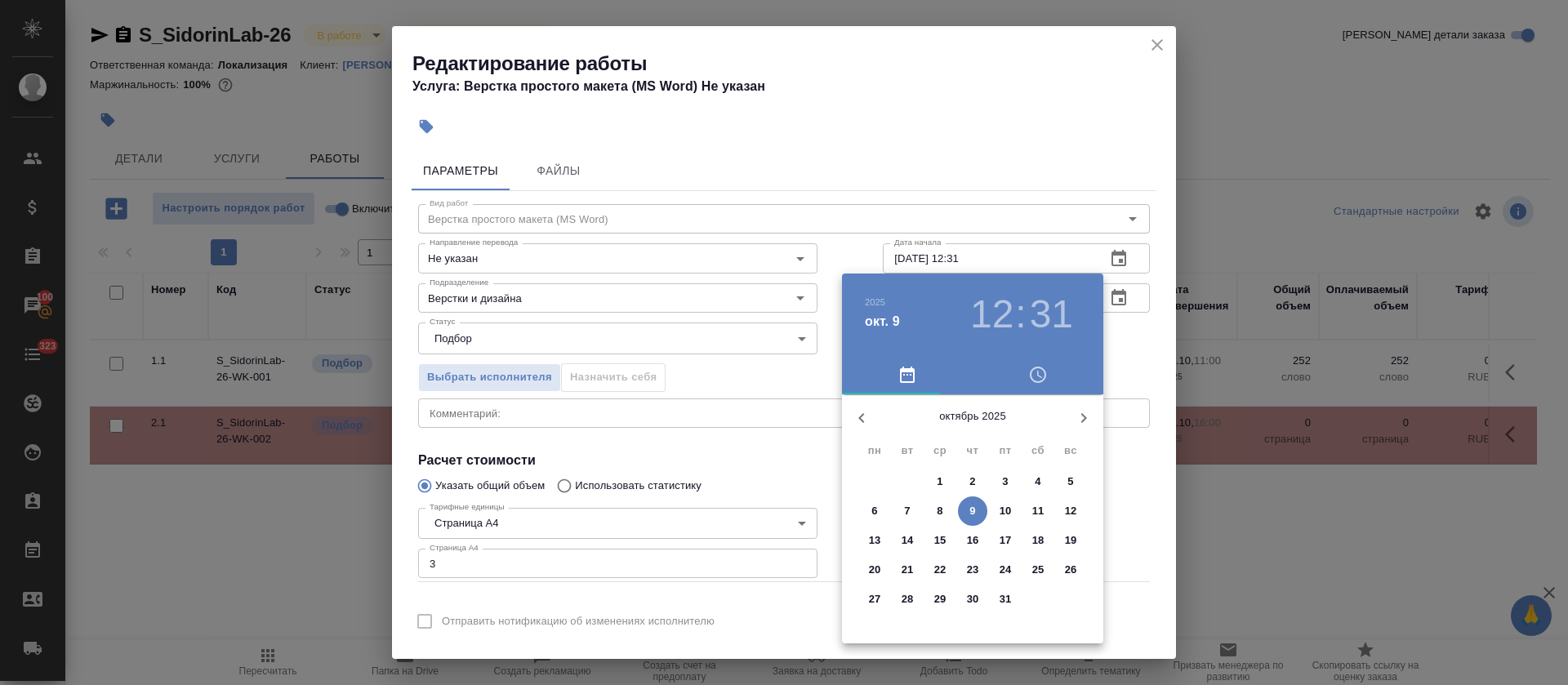
click at [1004, 513] on p "10" at bounding box center [1005, 512] width 12 height 17
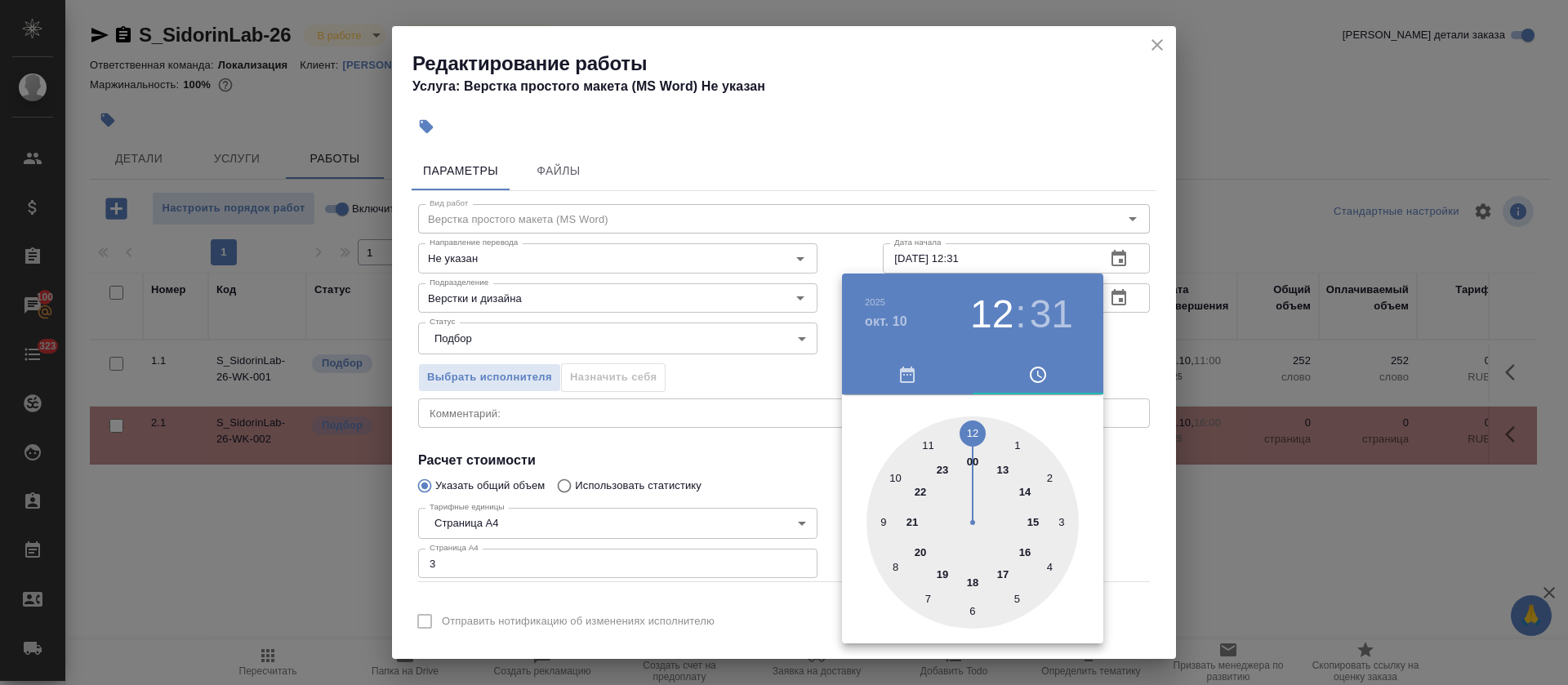
click at [928, 451] on div at bounding box center [972, 522] width 212 height 212
click at [974, 426] on div at bounding box center [972, 522] width 212 height 212
type input "[DATE] 11:00"
click at [781, 463] on div at bounding box center [784, 342] width 1568 height 685
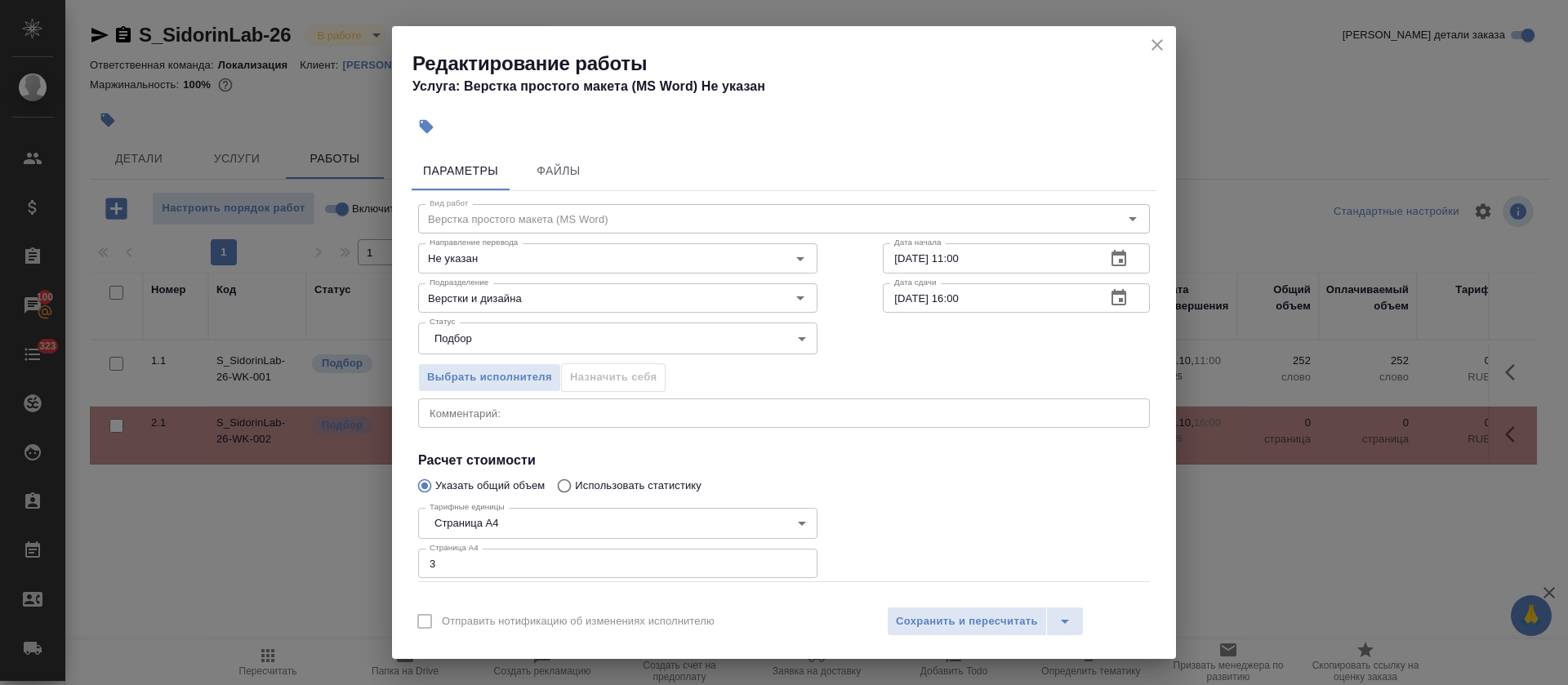
click at [1116, 304] on button "button" at bounding box center [1119, 298] width 39 height 39
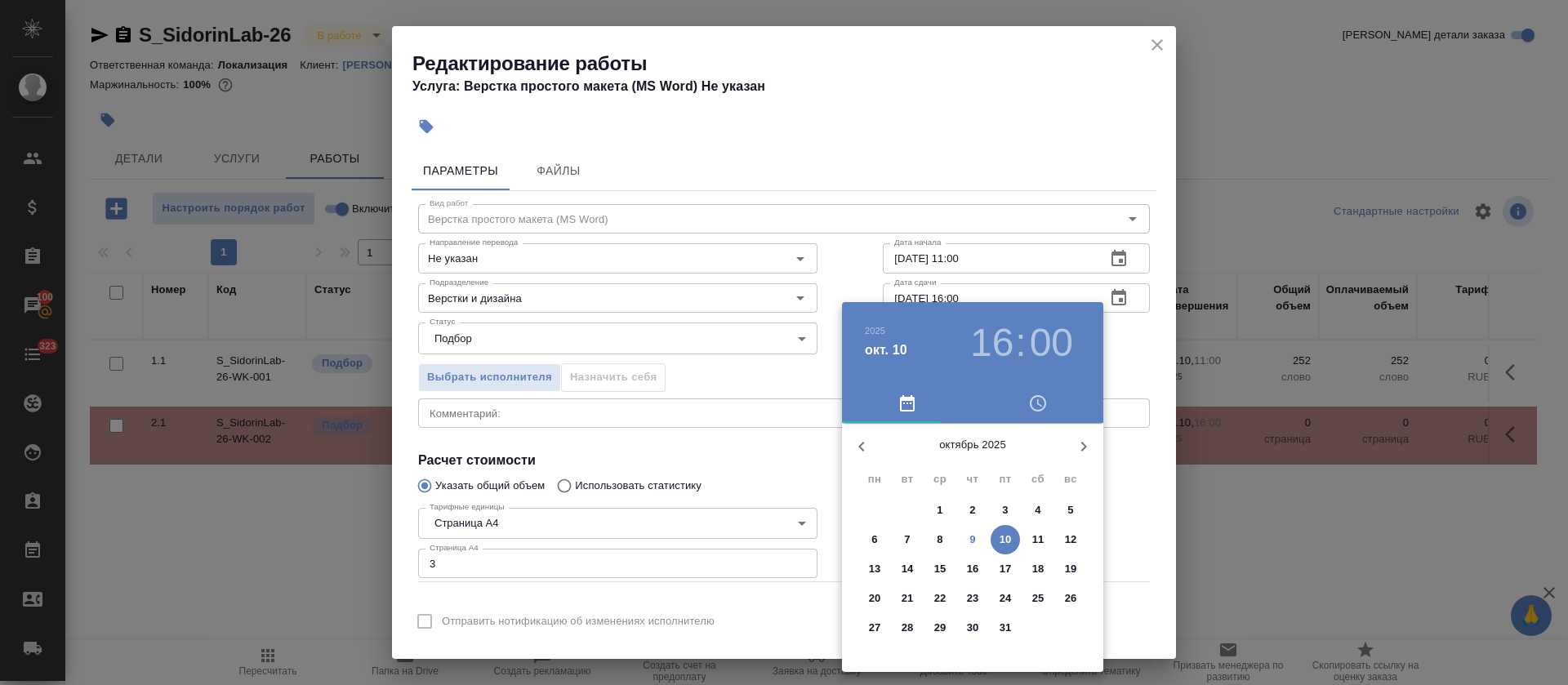
click at [1002, 338] on h3 "16" at bounding box center [992, 342] width 44 height 45
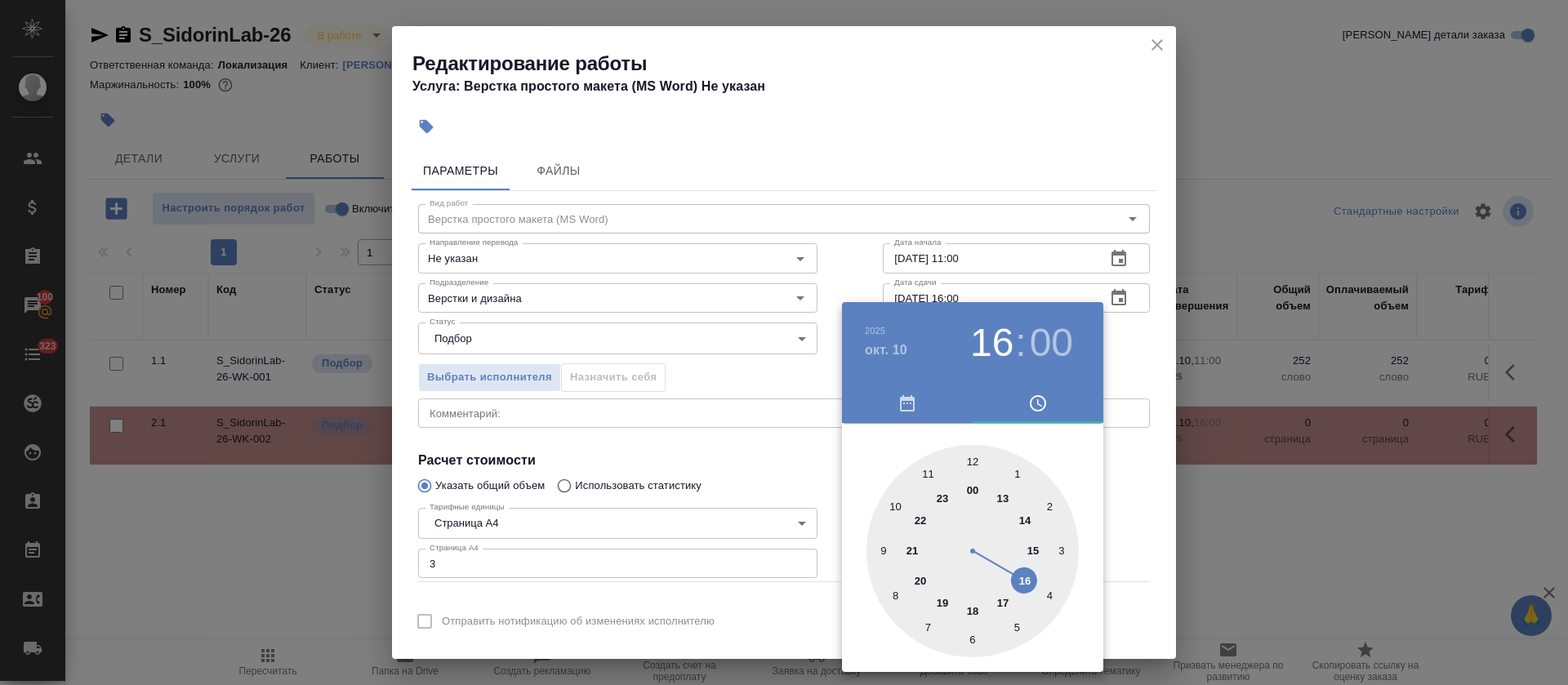
click at [976, 463] on div at bounding box center [972, 551] width 212 height 212
type input "[DATE] 12:00"
drag, startPoint x: 588, startPoint y: 432, endPoint x: 679, endPoint y: 420, distance: 91.8
click at [589, 431] on div at bounding box center [784, 342] width 1568 height 685
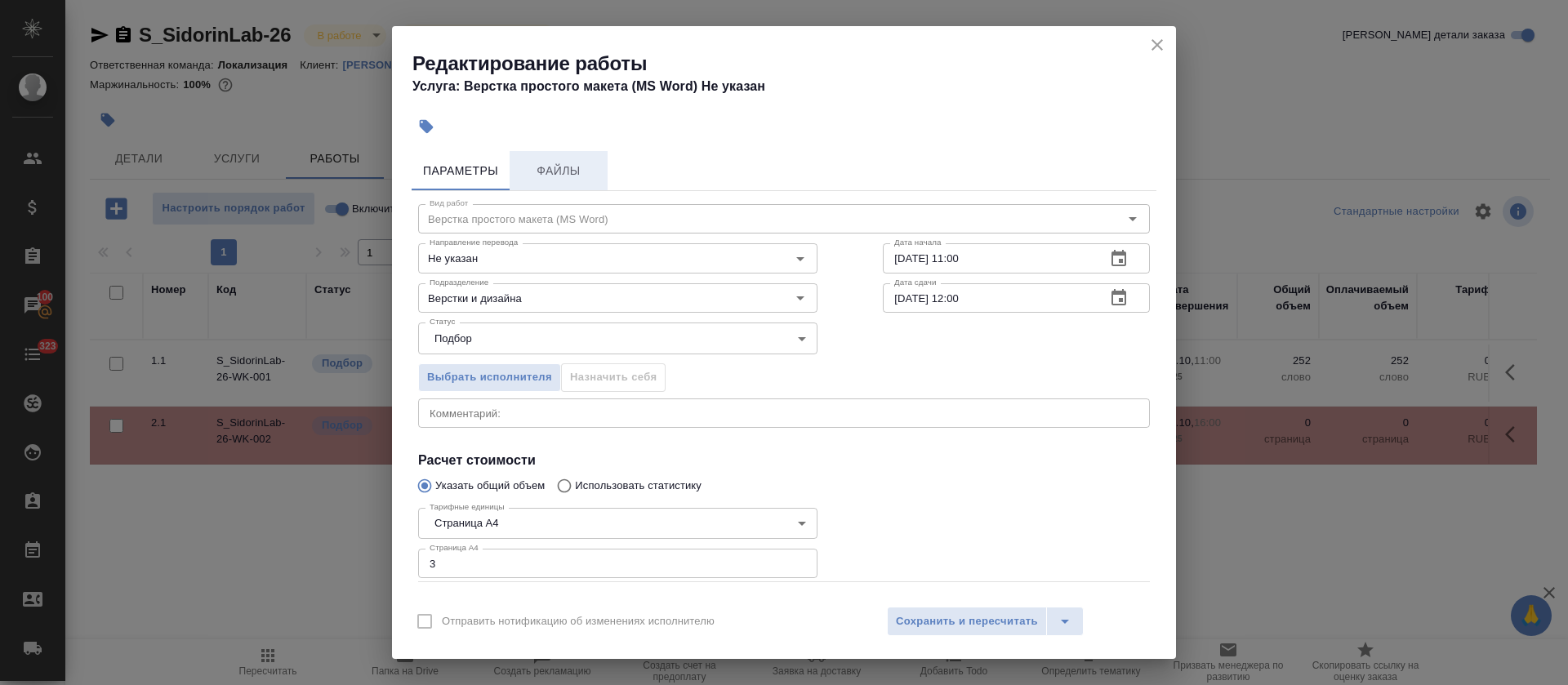
click at [570, 169] on span "Файлы" at bounding box center [559, 171] width 79 height 20
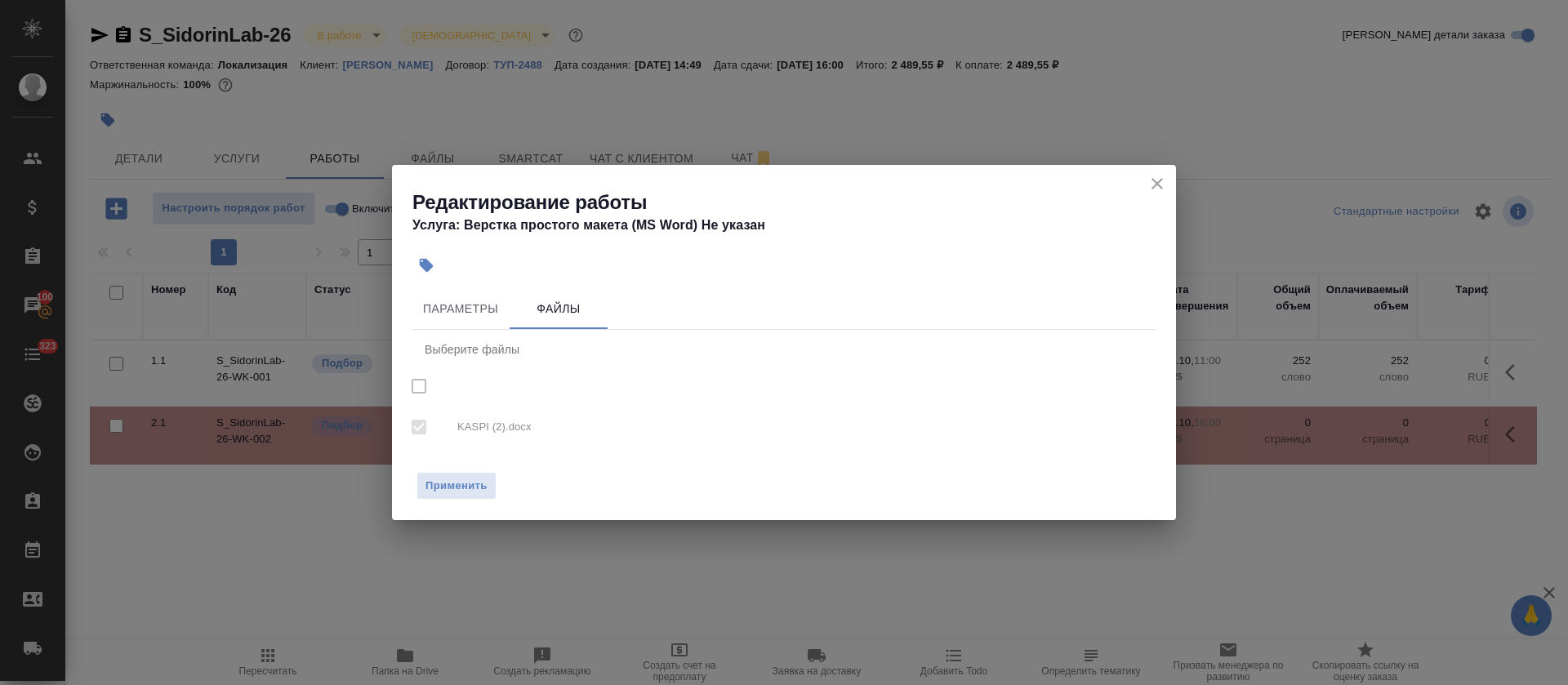
checkbox input "true"
click at [469, 311] on span "Параметры" at bounding box center [461, 310] width 79 height 20
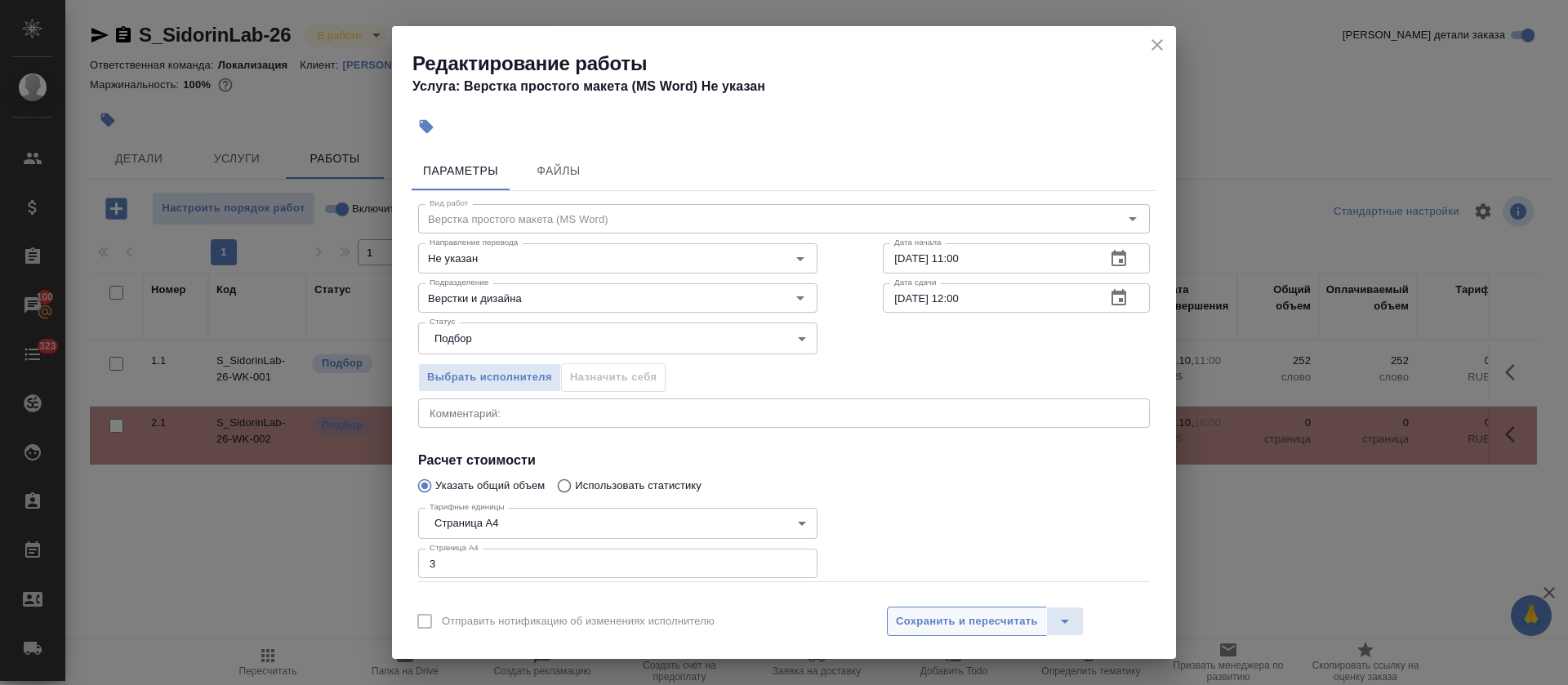
click at [994, 610] on button "Сохранить и пересчитать" at bounding box center [967, 622] width 160 height 30
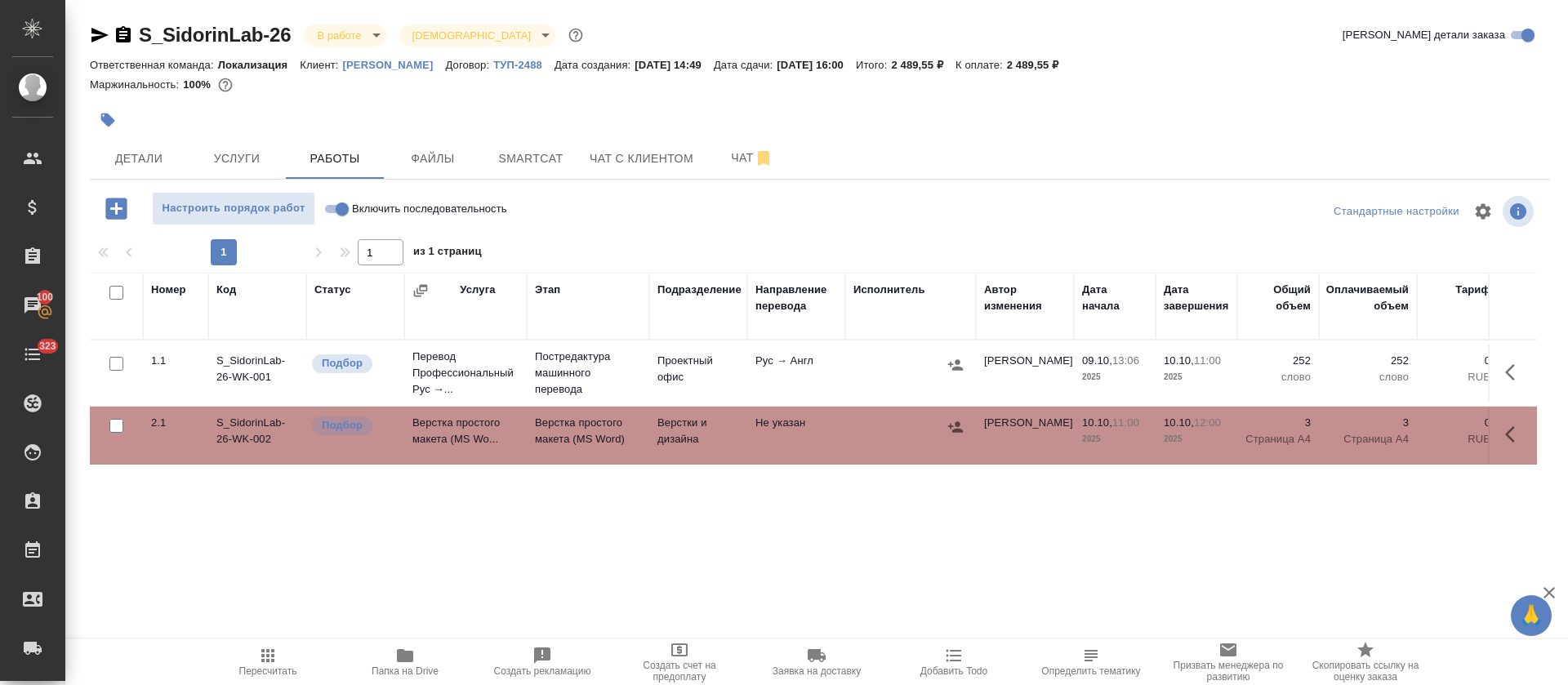
click at [972, 116] on div at bounding box center [576, 120] width 974 height 36
click at [561, 149] on span "Smartcat" at bounding box center [531, 159] width 79 height 20
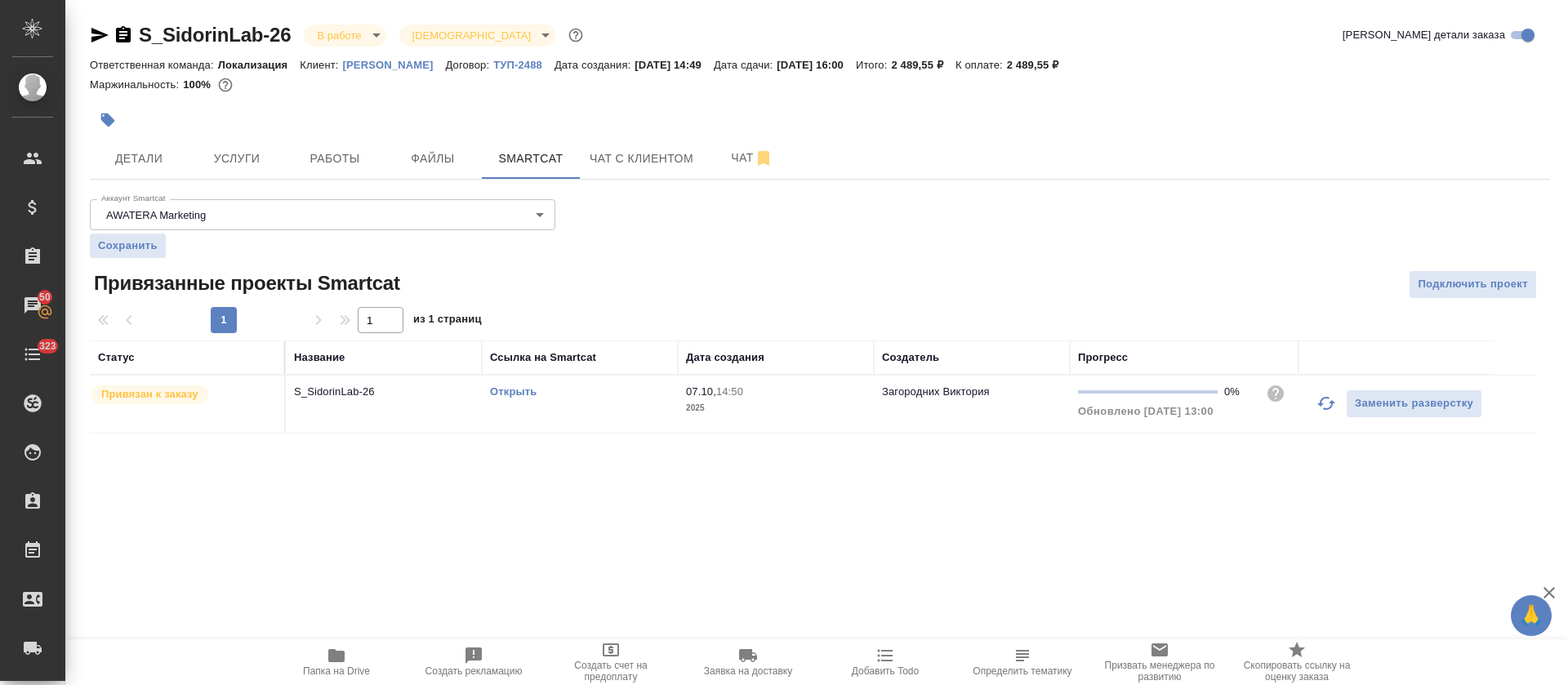
click at [722, 403] on p "2025" at bounding box center [776, 409] width 180 height 17
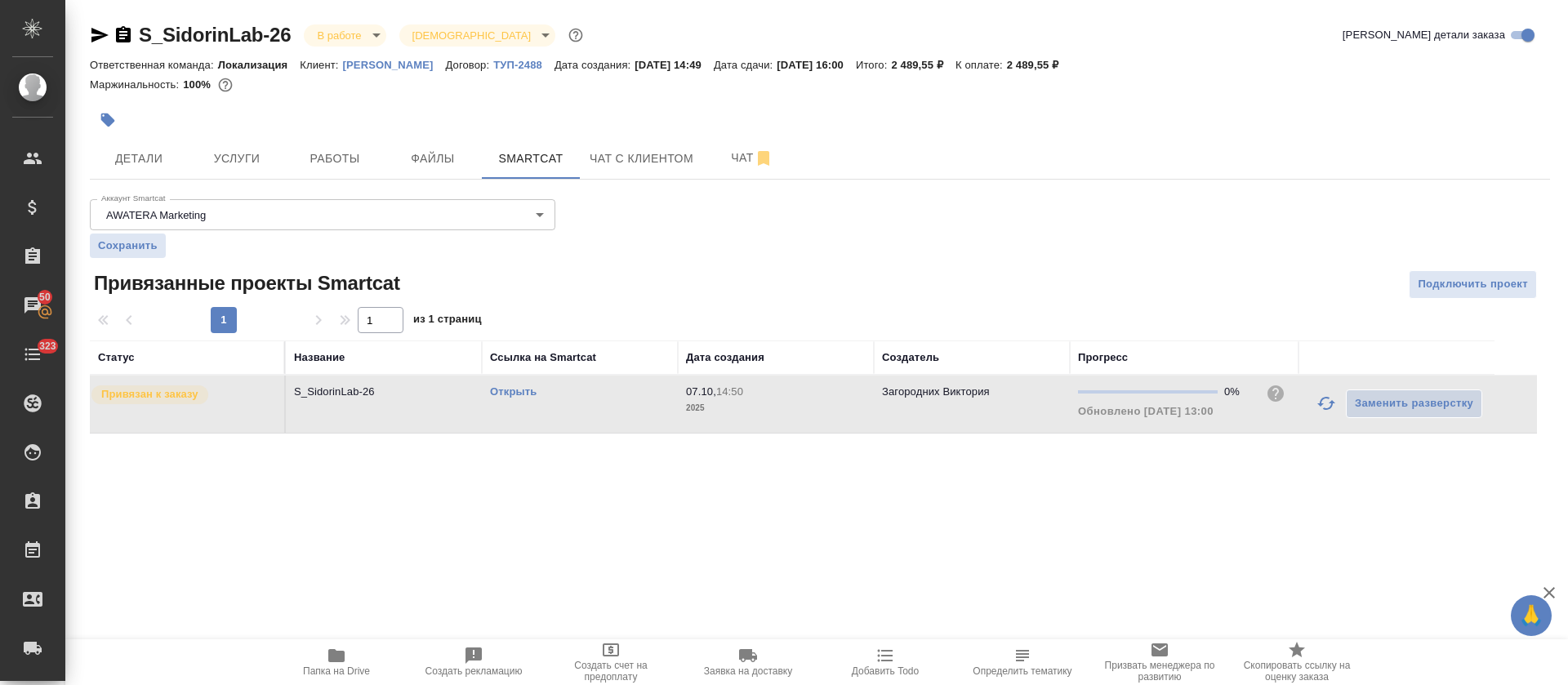
click at [722, 403] on p "2025" at bounding box center [776, 409] width 180 height 17
click at [349, 162] on span "Работы" at bounding box center [335, 159] width 79 height 20
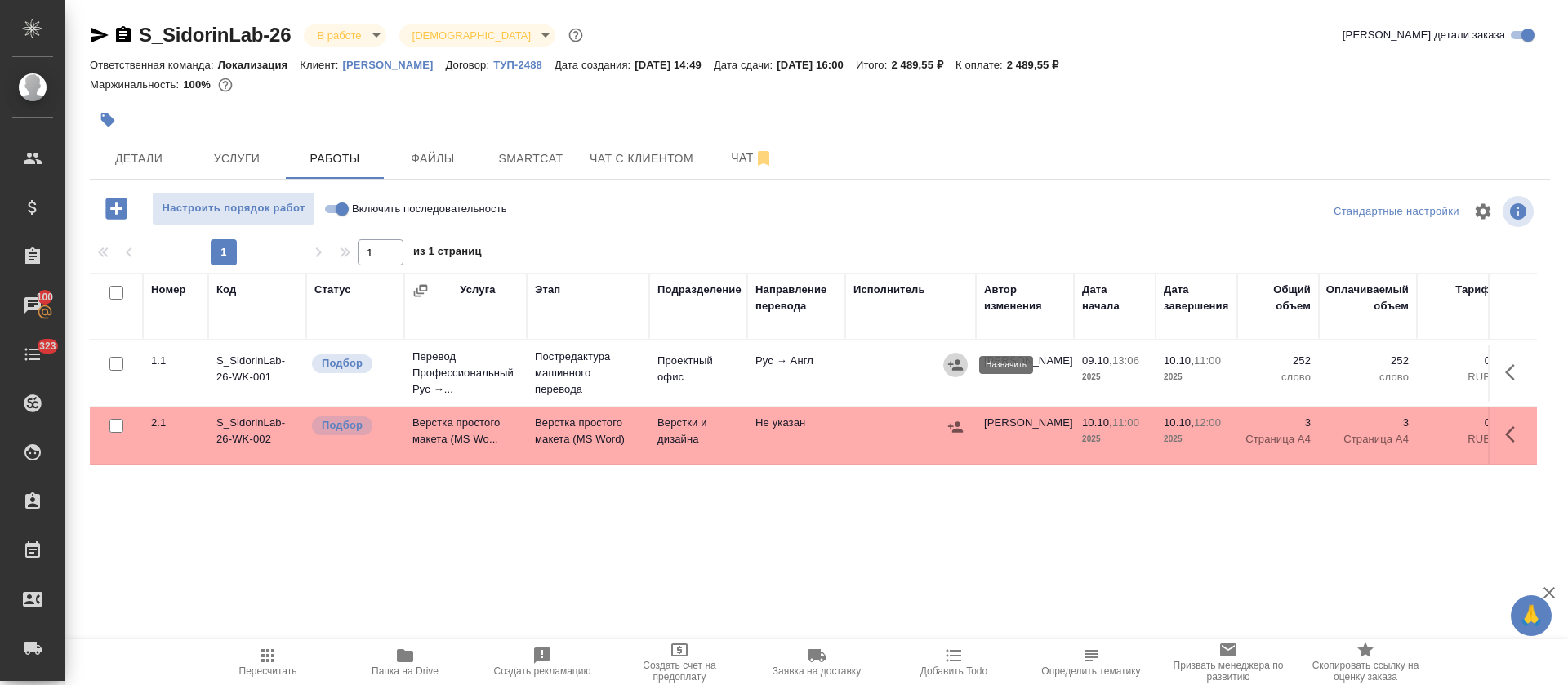
click at [964, 370] on button "button" at bounding box center [955, 365] width 24 height 24
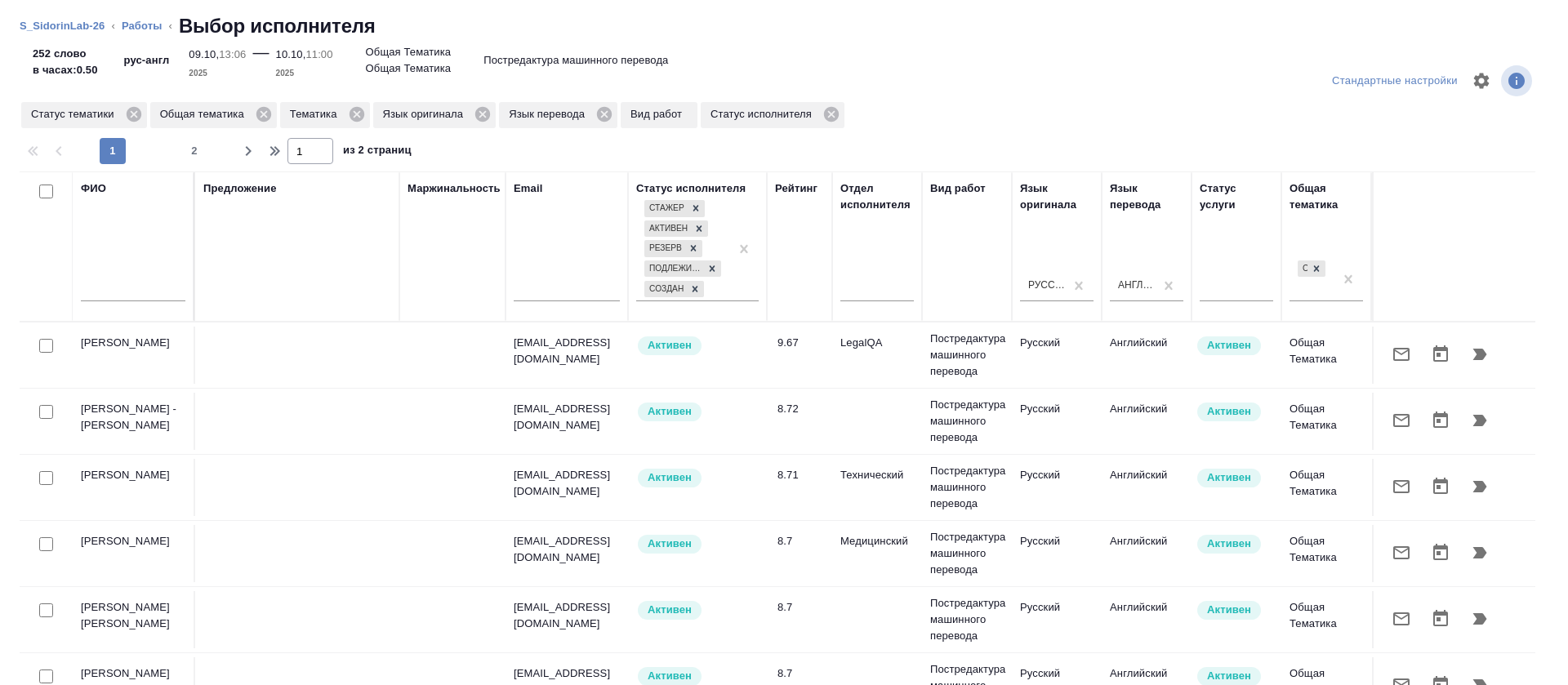
click at [123, 286] on input "text" at bounding box center [133, 291] width 105 height 20
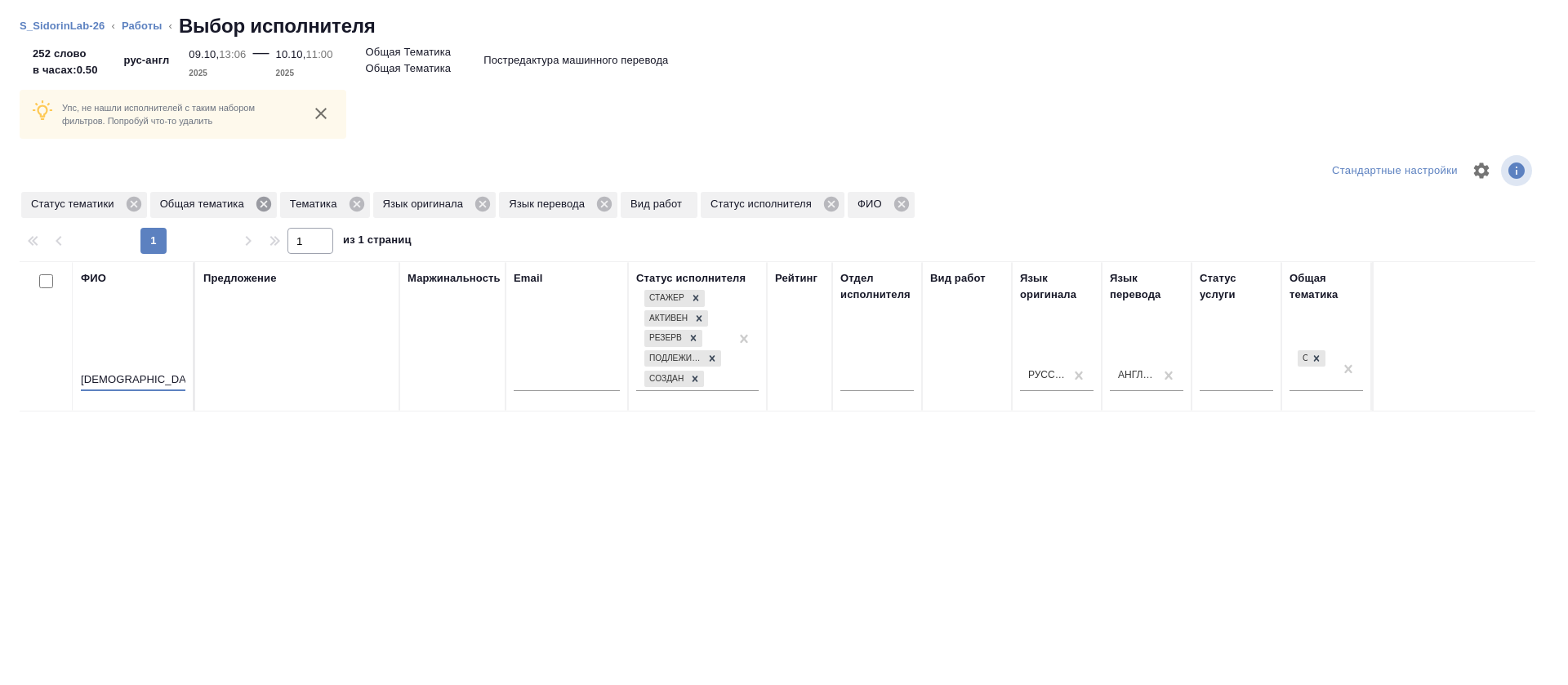
type input "[DEMOGRAPHIC_DATA]"
click at [262, 209] on icon at bounding box center [264, 204] width 15 height 15
click at [223, 204] on icon at bounding box center [226, 204] width 15 height 15
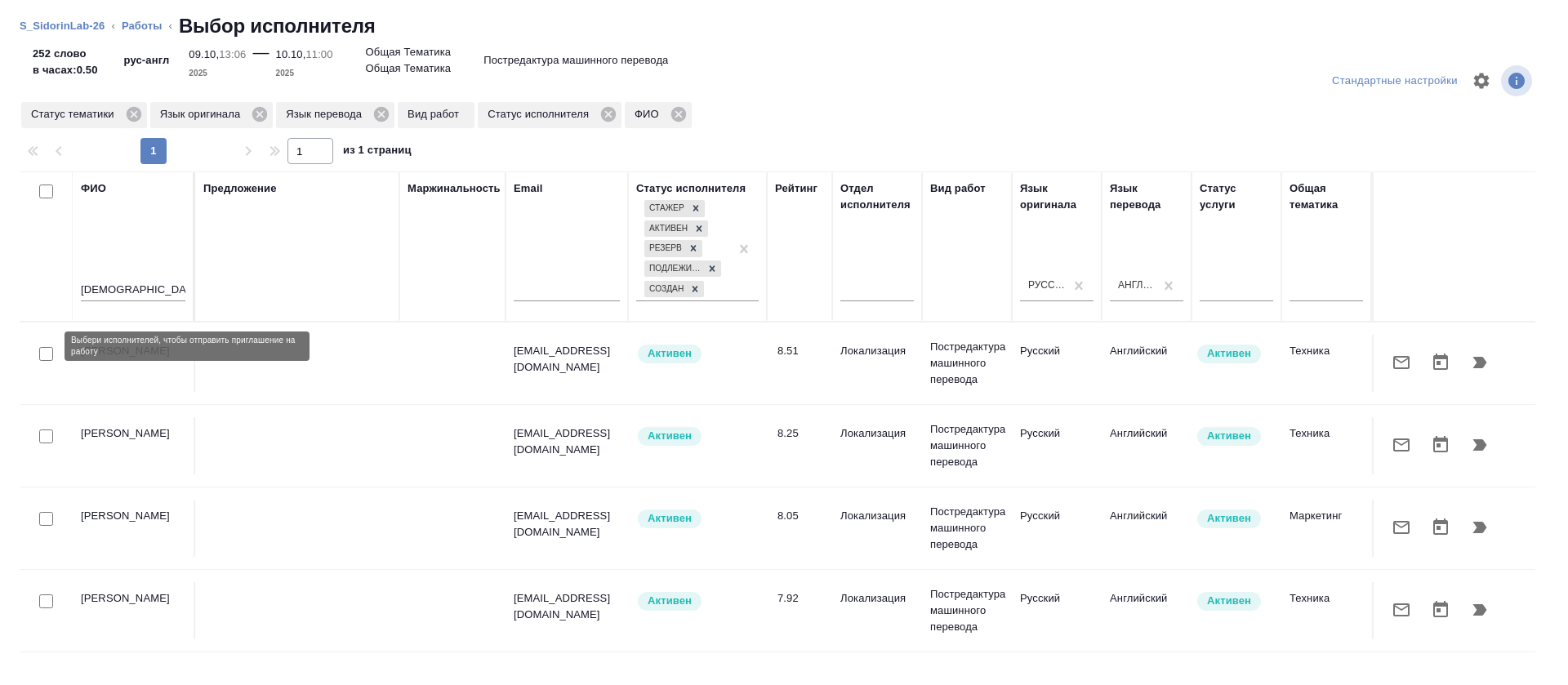
click at [44, 350] on input "checkbox" at bounding box center [45, 354] width 14 height 14
checkbox input "true"
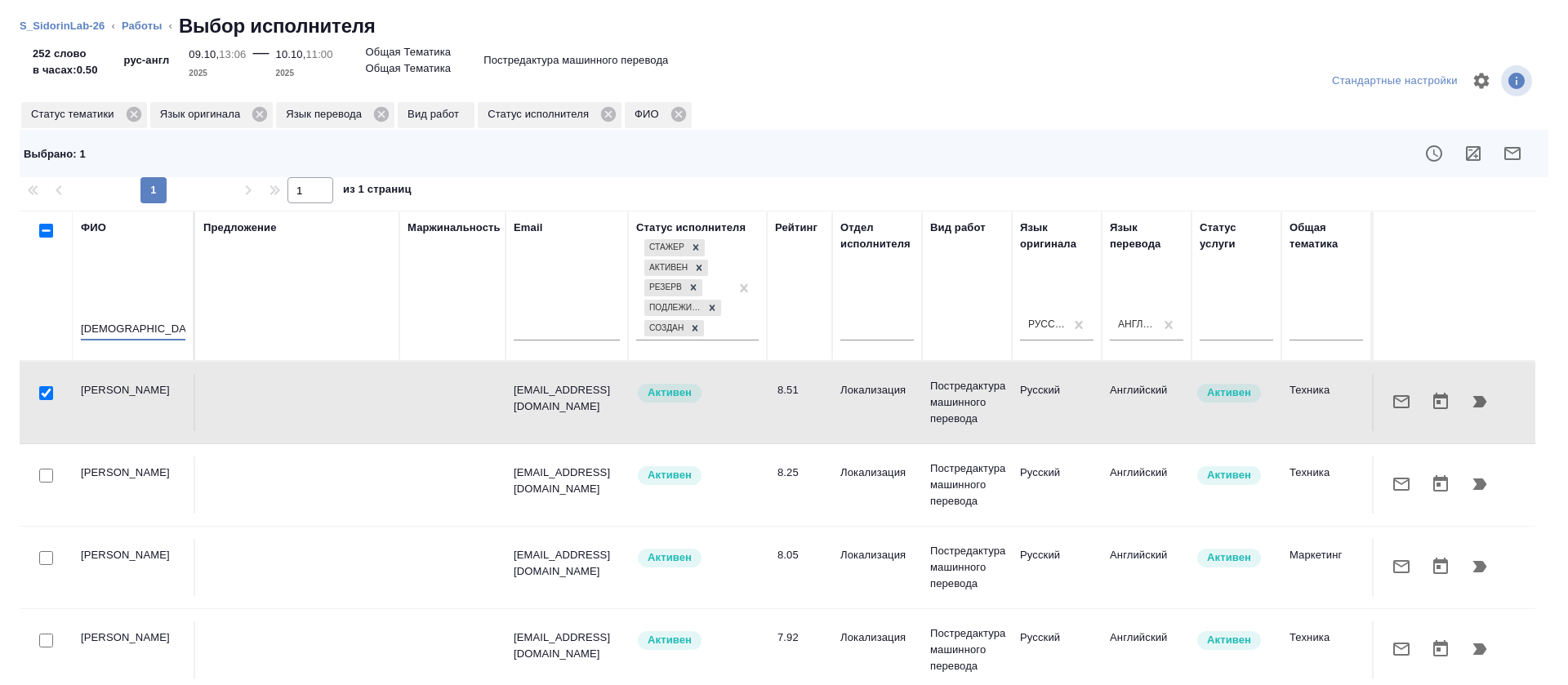
drag, startPoint x: 107, startPoint y: 333, endPoint x: 50, endPoint y: 333, distance: 57.0
click at [50, 333] on tr "ФИО бог Предложение Маржинальность Email Статус исполнителя [PERSON_NAME] Резер…" at bounding box center [1206, 285] width 2372 height 150
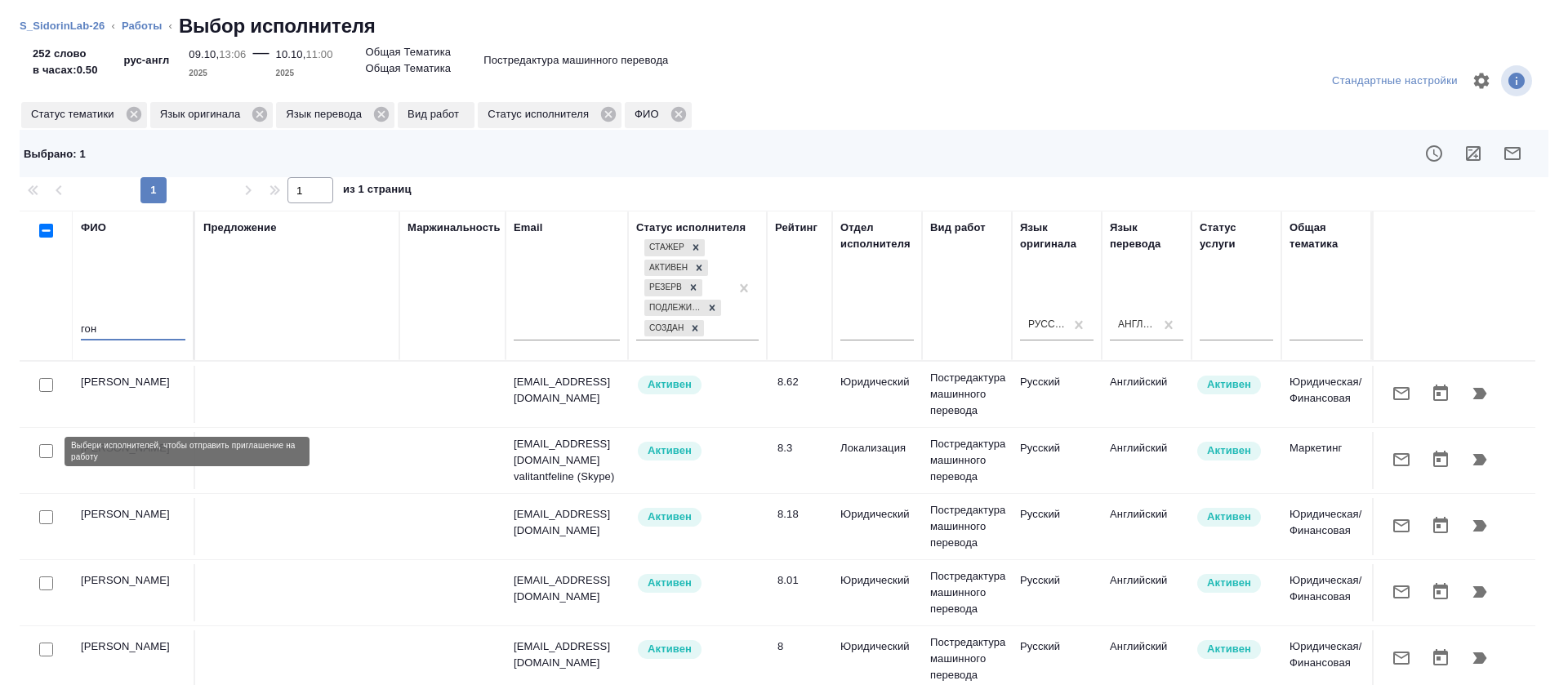
type input "гон"
click at [44, 449] on input "checkbox" at bounding box center [45, 450] width 14 height 14
checkbox input "true"
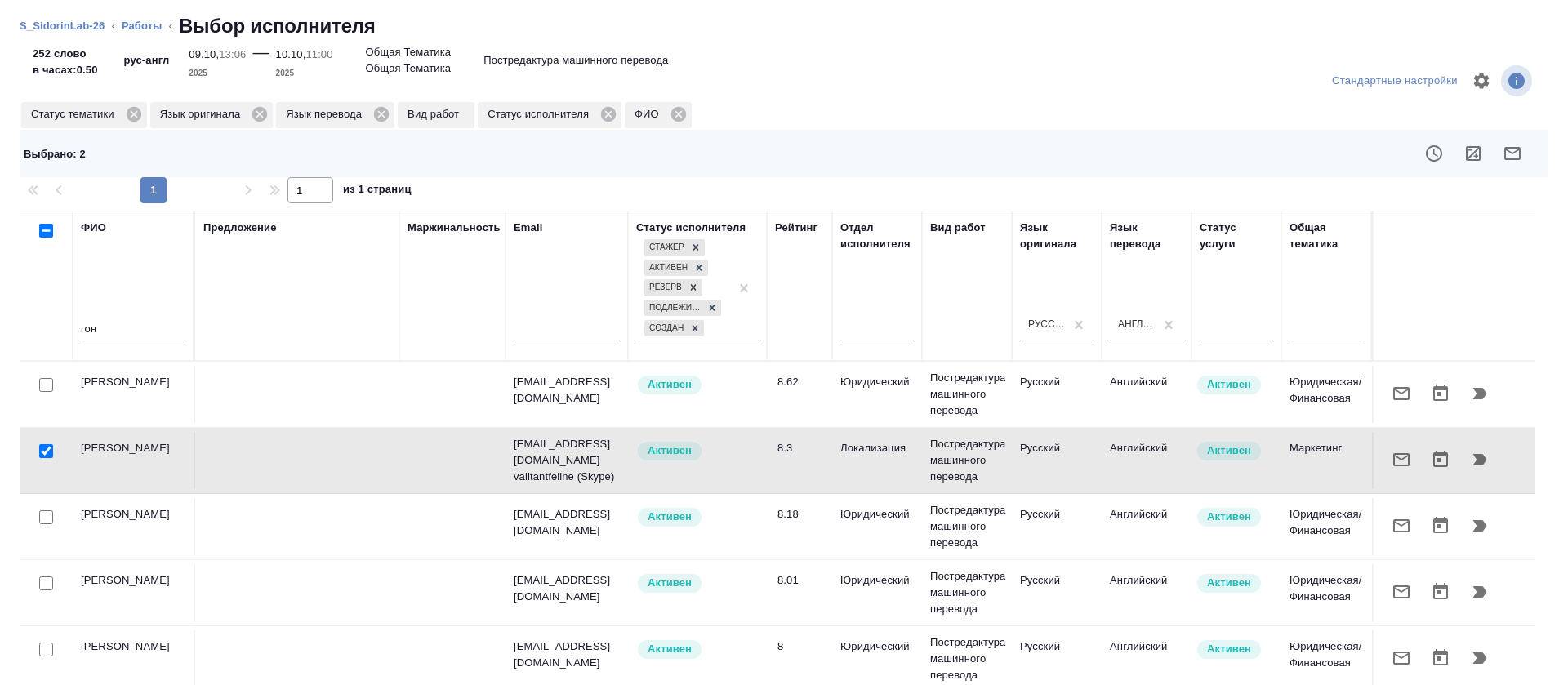
click at [1503, 159] on icon "button" at bounding box center [1512, 153] width 19 height 19
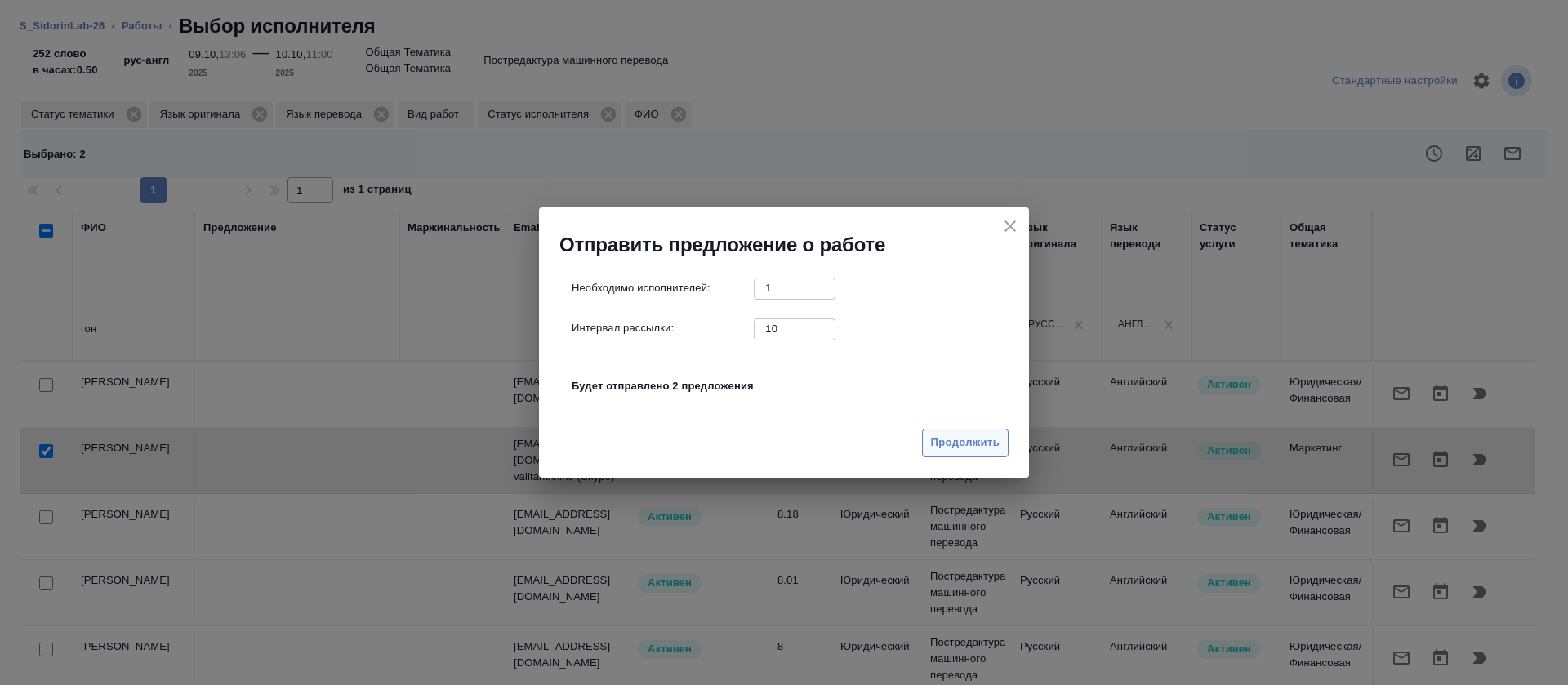
click at [972, 438] on span "Продолжить" at bounding box center [966, 443] width 69 height 19
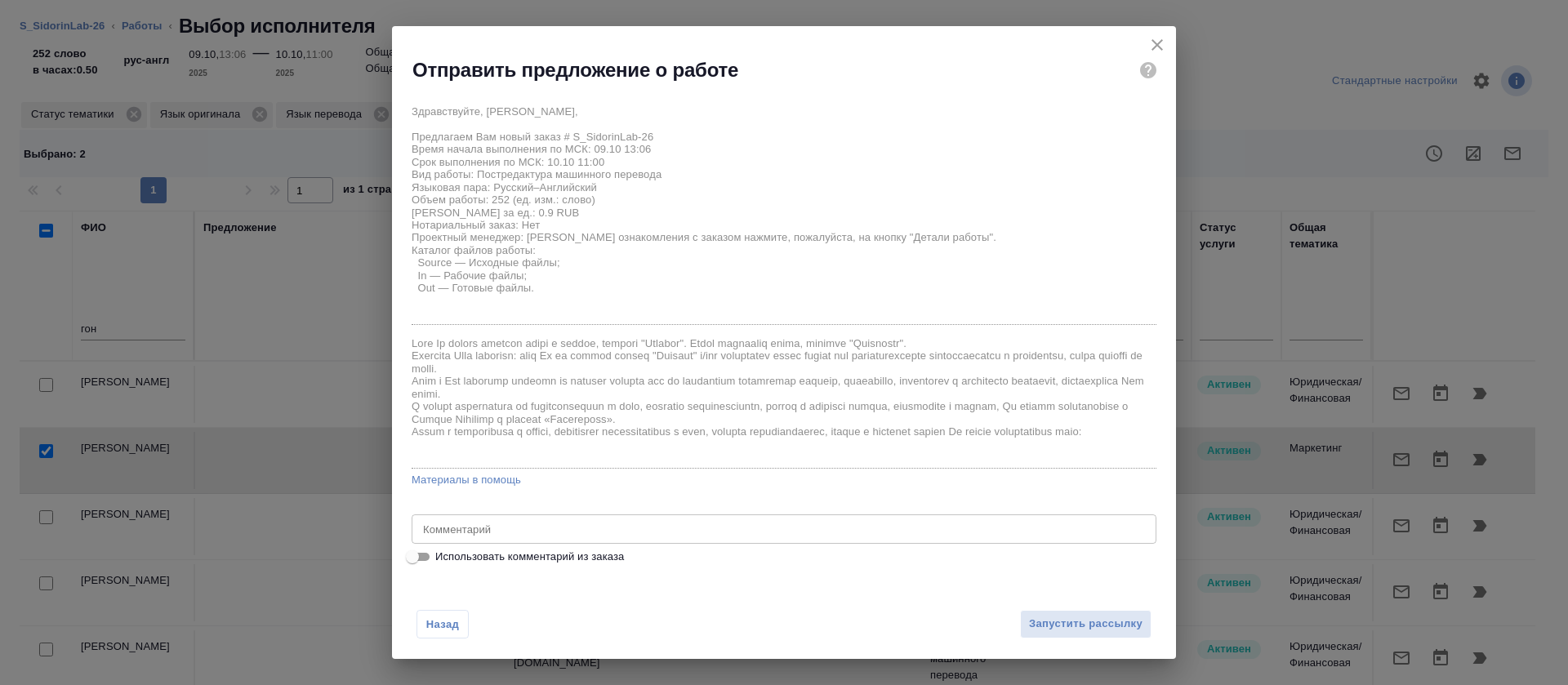
click at [520, 560] on span "Использовать комментарий из заказа" at bounding box center [530, 557] width 189 height 17
click at [442, 560] on input "Использовать комментарий из заказа" at bounding box center [411, 556] width 58 height 19
checkbox input "true"
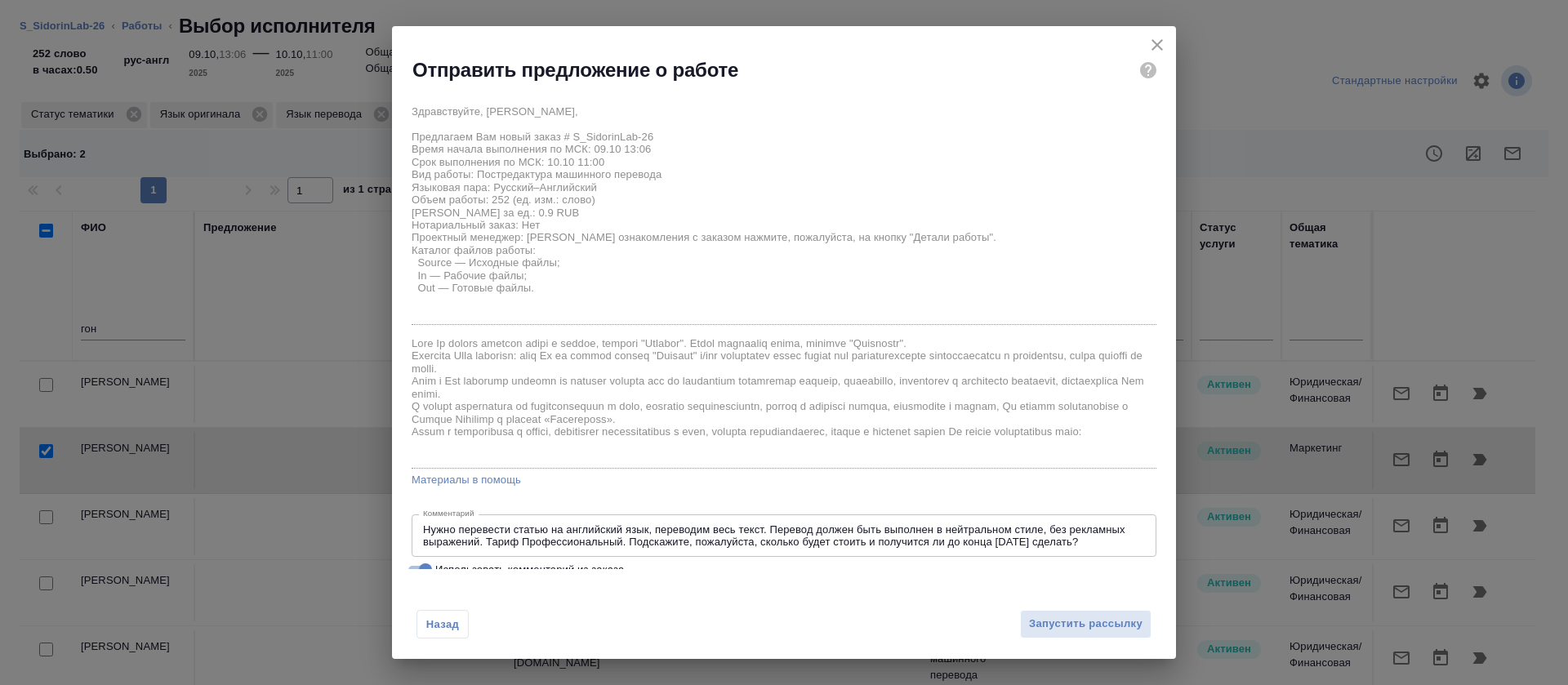
scroll to position [18, 0]
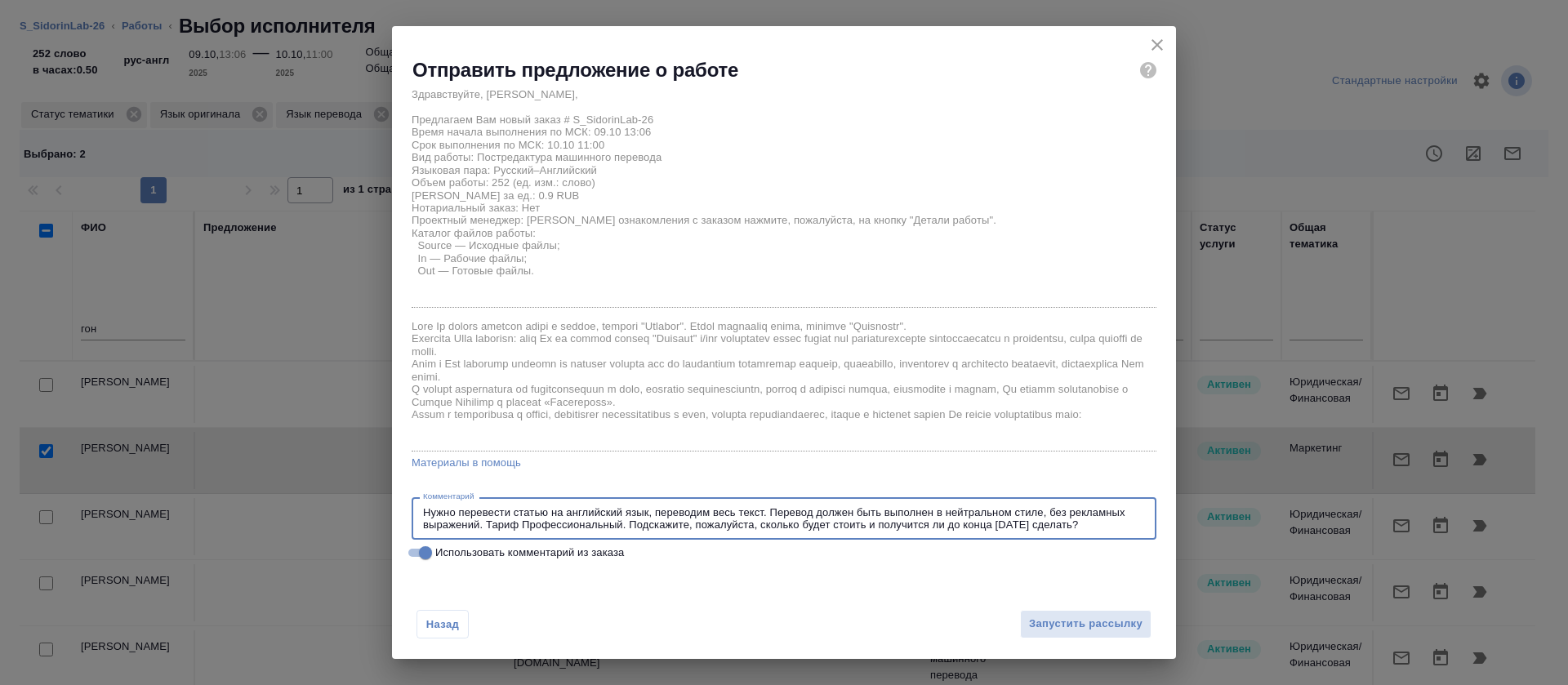
drag, startPoint x: 773, startPoint y: 510, endPoint x: 313, endPoint y: 509, distance: 460.0
click at [310, 513] on div "Отправить предложение о работе Здравствуйте, [PERSON_NAME], Предлагаем Вам новы…" at bounding box center [784, 342] width 1568 height 685
drag, startPoint x: 848, startPoint y: 516, endPoint x: 856, endPoint y: 534, distance: 19.7
click at [856, 534] on div "Перевод должен быть выполнен в нейтральном стиле, без рекламных выражений. Тари…" at bounding box center [784, 519] width 745 height 43
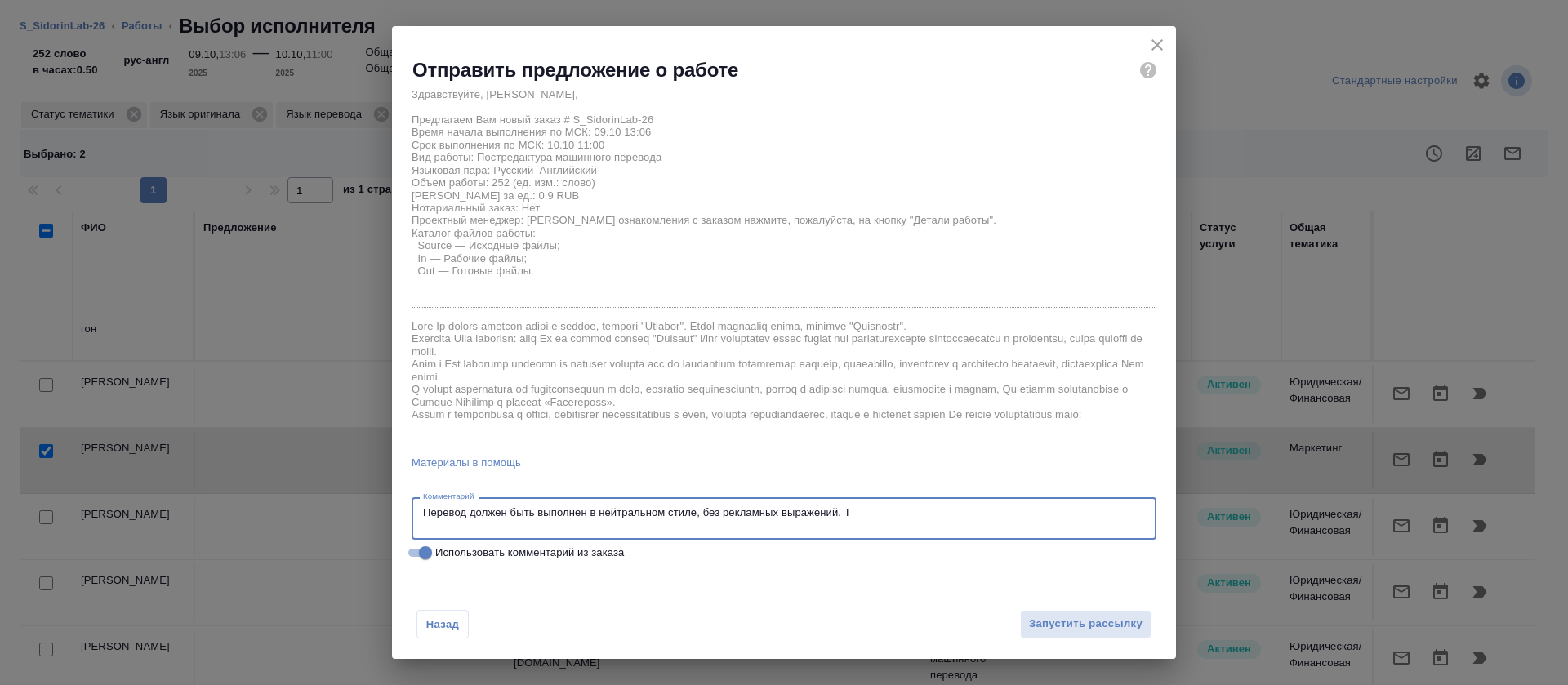
scroll to position [4, 0]
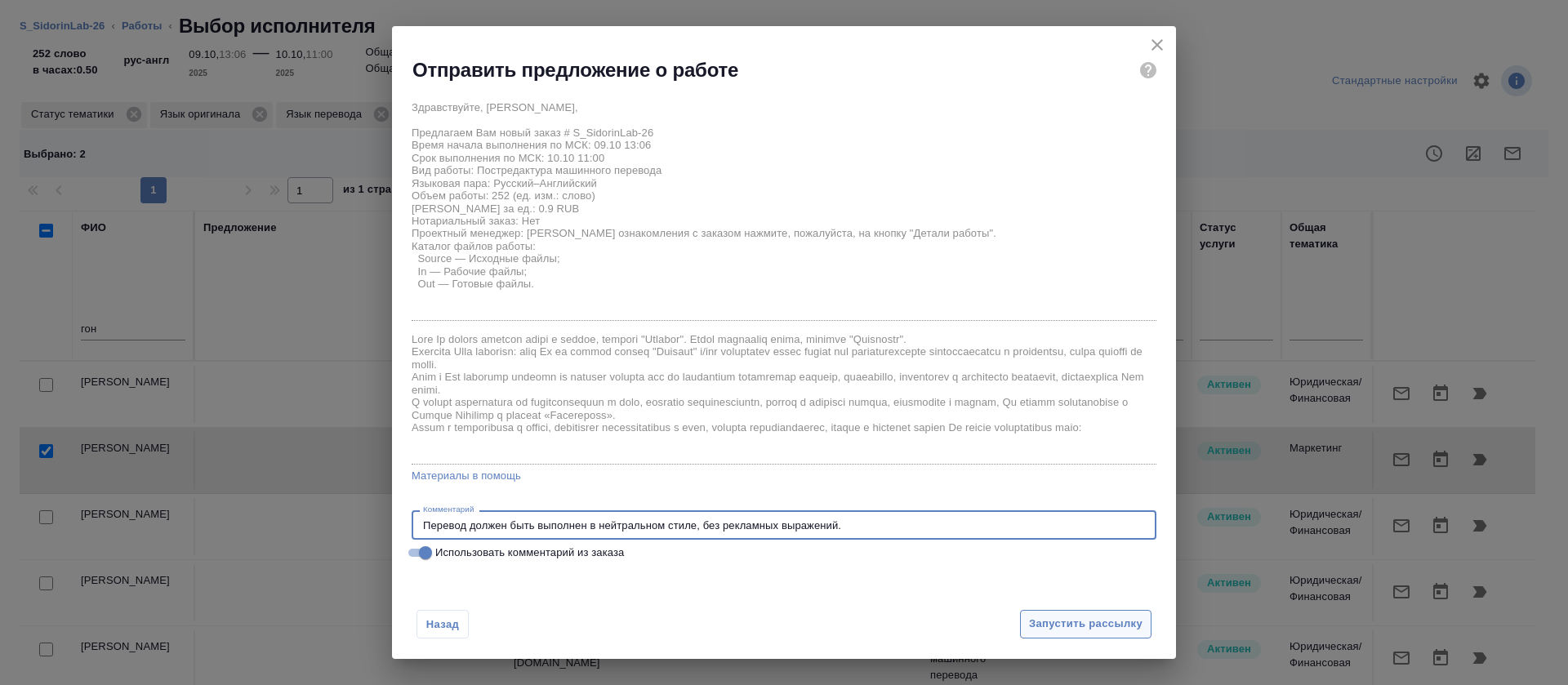
type textarea "Перевод должен быть выполнен в нейтральном стиле, без рекламных выражений."
click at [1060, 627] on span "Запустить рассылку" at bounding box center [1085, 625] width 114 height 19
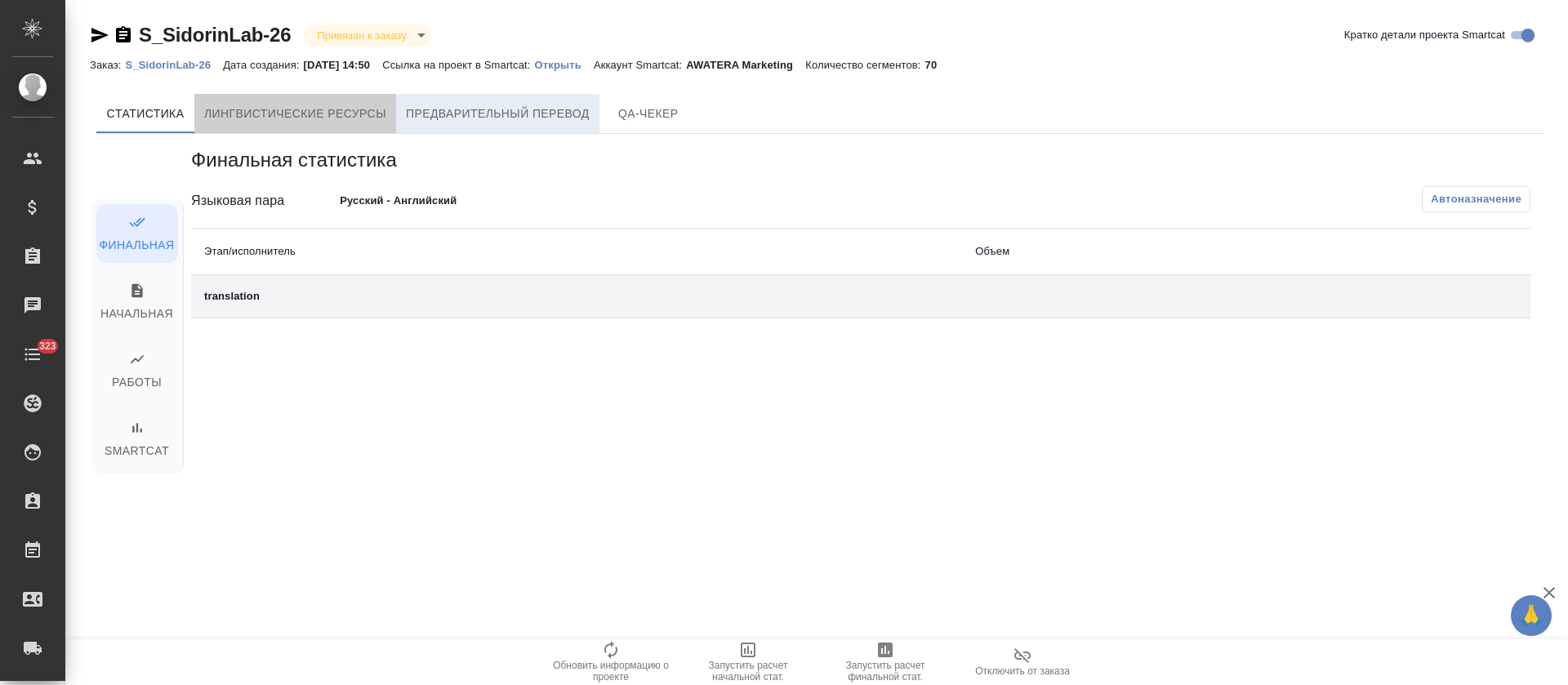
drag, startPoint x: 358, startPoint y: 119, endPoint x: 442, endPoint y: 133, distance: 85.2
click at [357, 119] on span "Лингвистические ресурсы" at bounding box center [295, 114] width 183 height 20
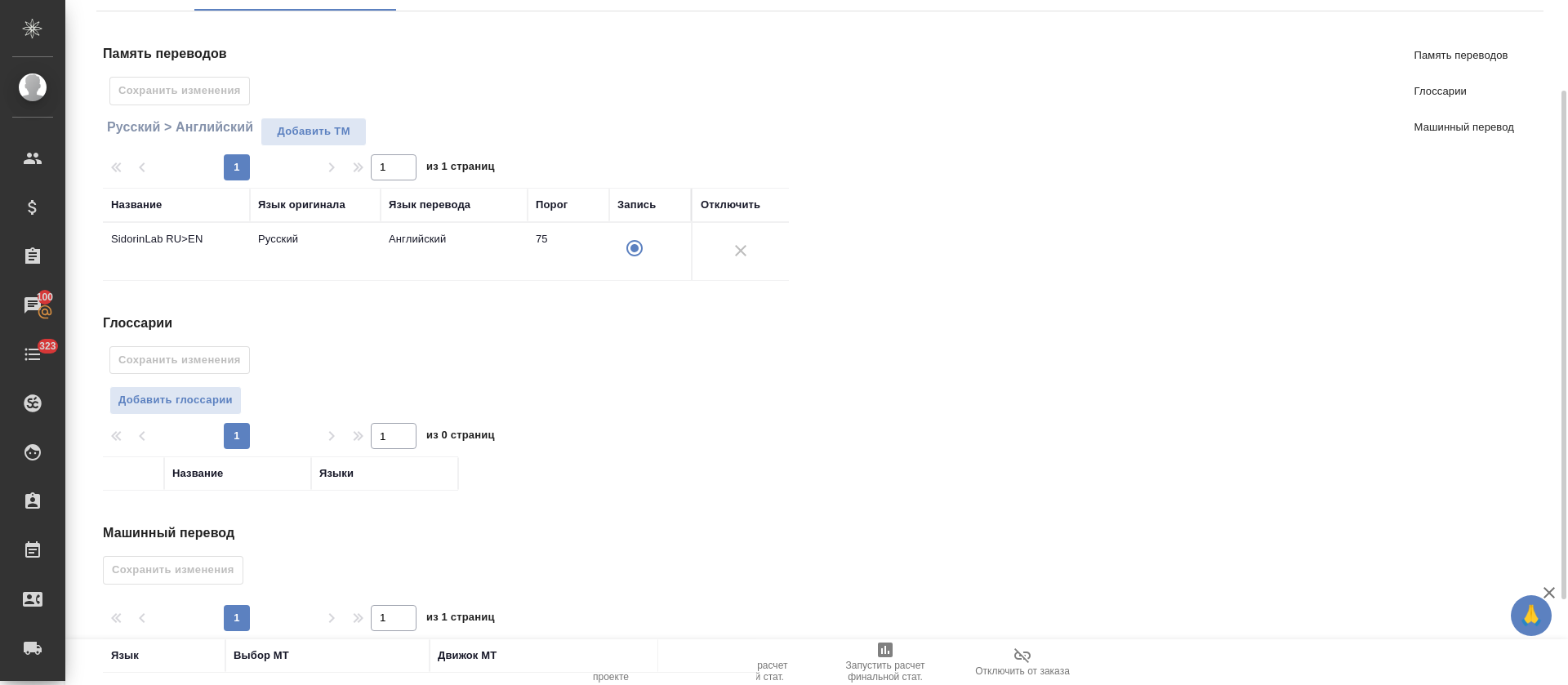
scroll to position [237, 0]
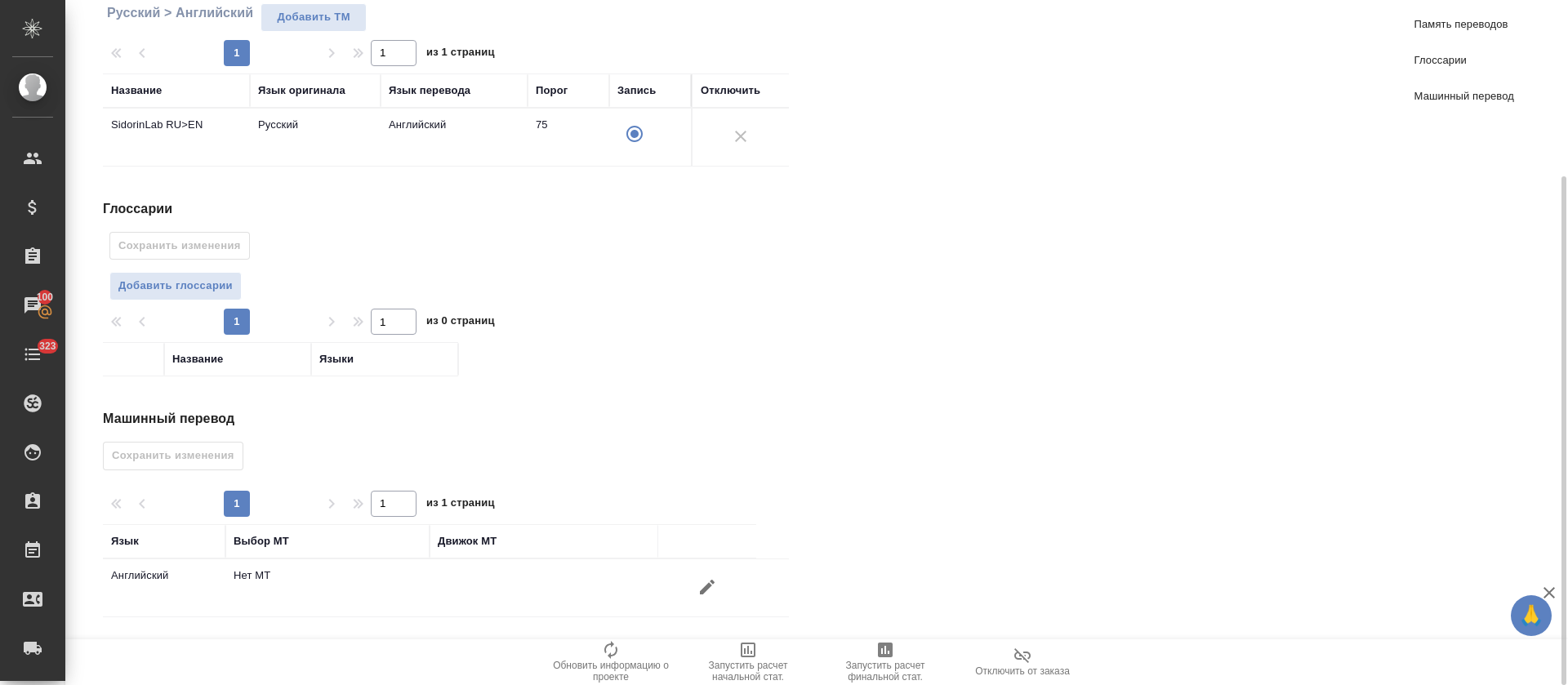
click at [714, 591] on icon "button" at bounding box center [707, 587] width 19 height 19
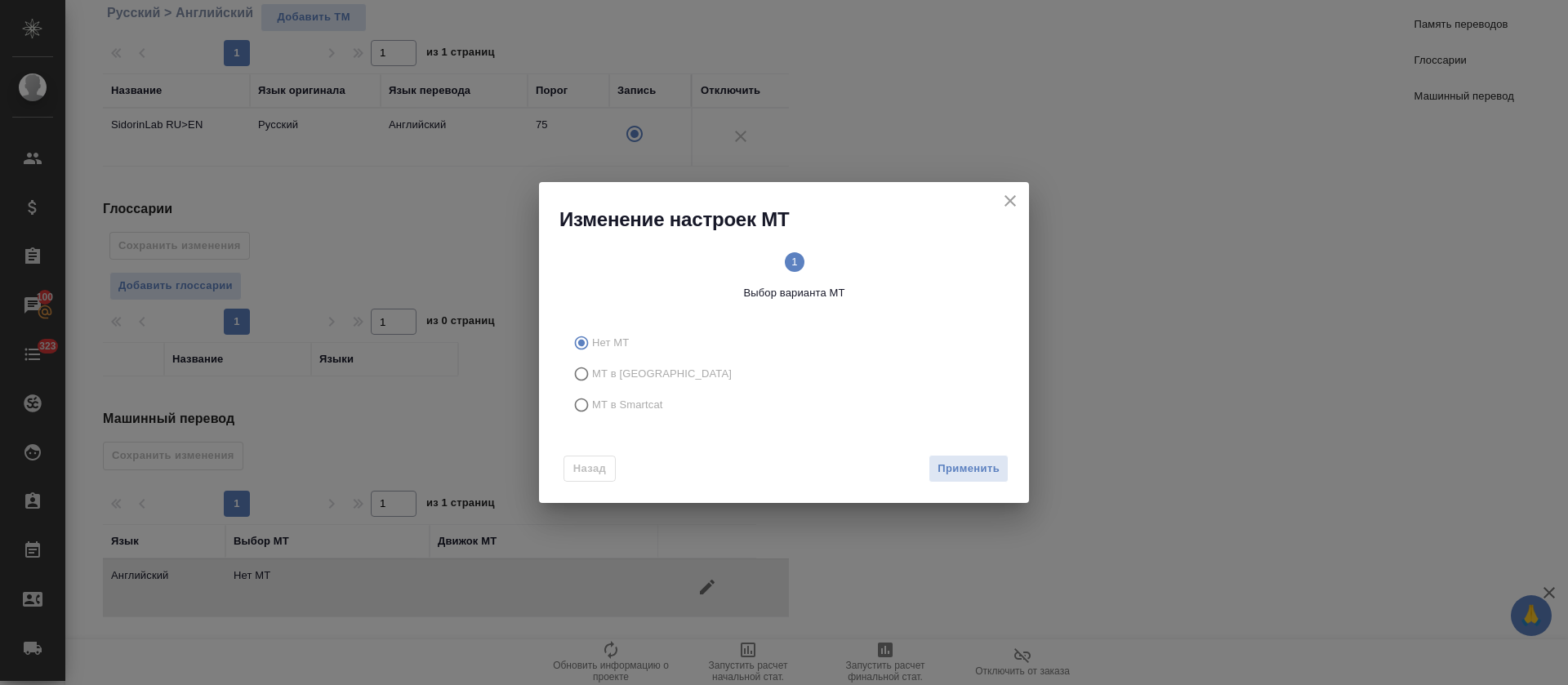
click at [555, 386] on div "Нет МТ МТ в Тере МТ в Smartcat" at bounding box center [784, 374] width 490 height 107
click at [577, 417] on input "МТ в Smartcat" at bounding box center [579, 404] width 26 height 31
radio input "true"
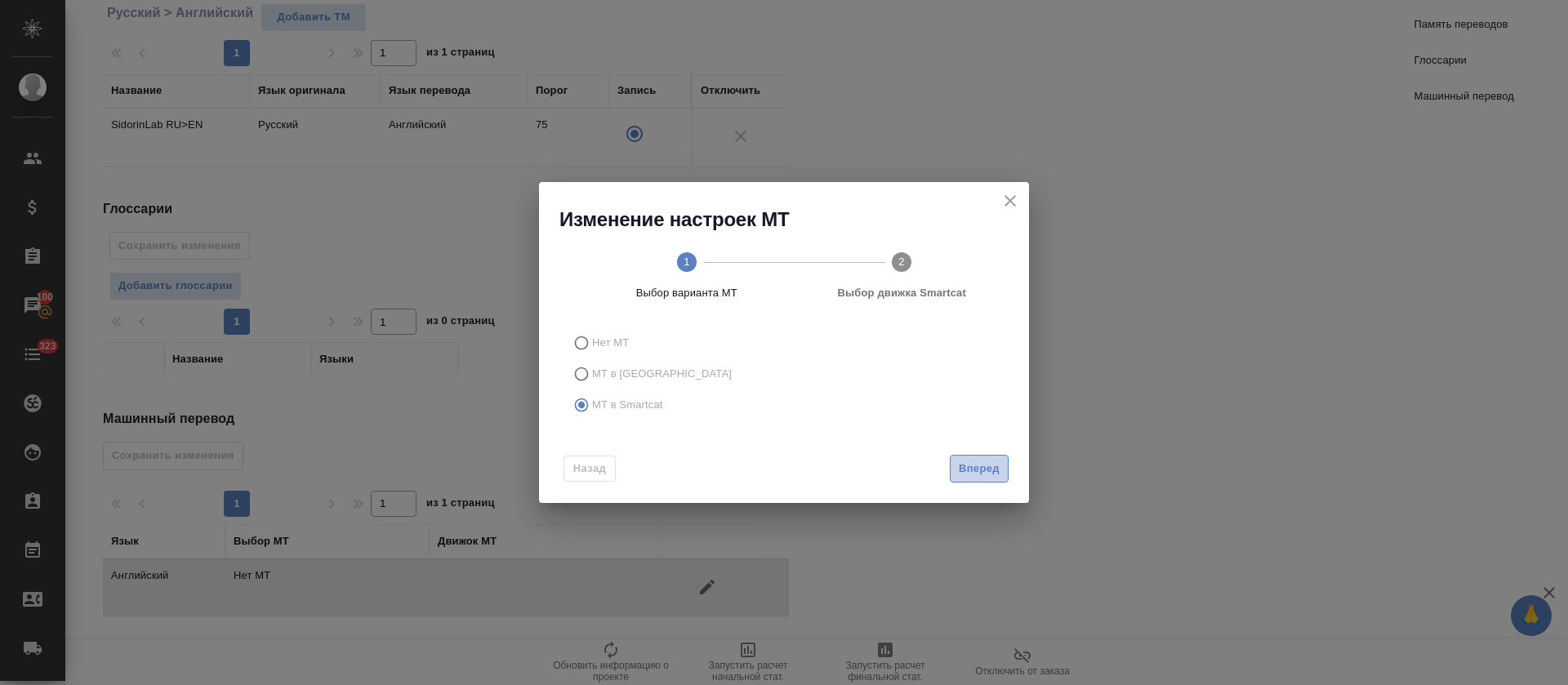
click at [964, 462] on span "Вперед" at bounding box center [980, 469] width 41 height 19
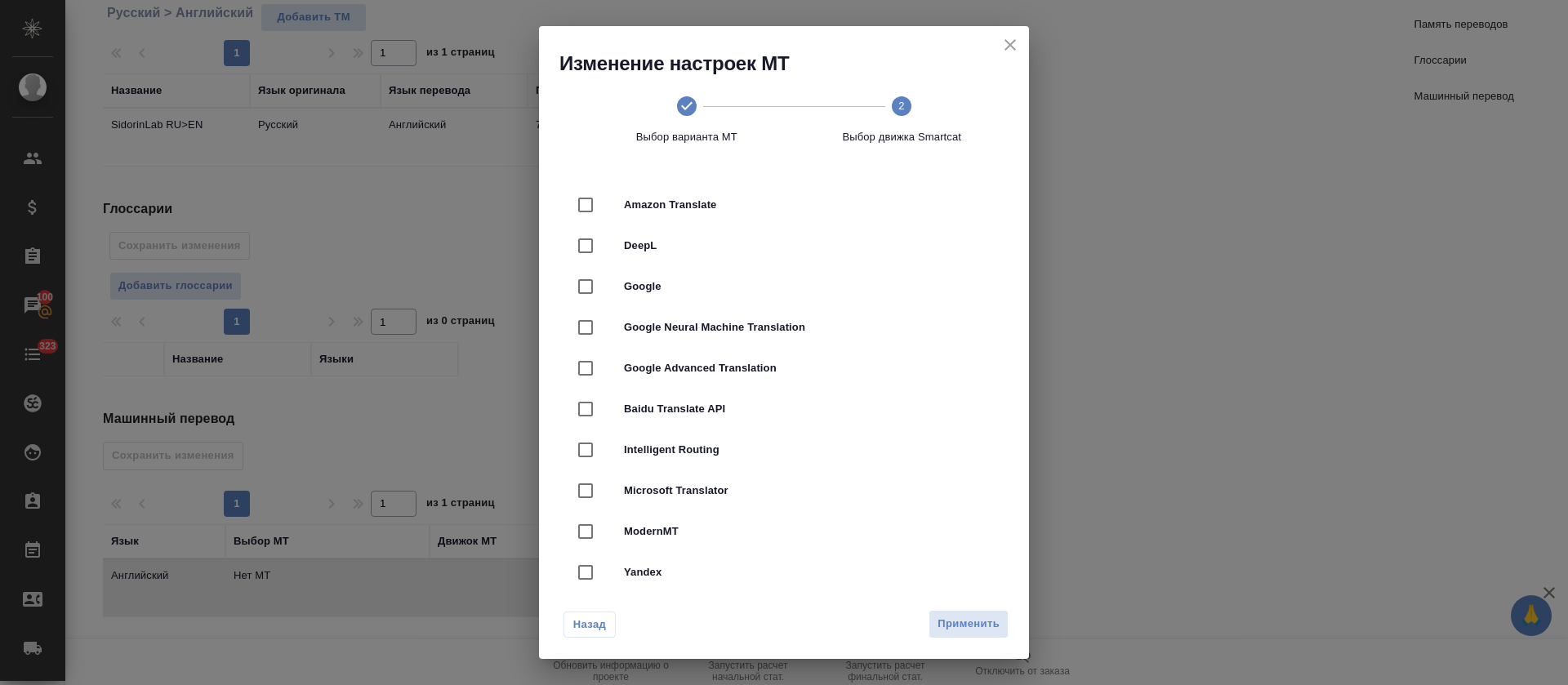
click at [894, 254] on div "DeepL" at bounding box center [784, 246] width 437 height 41
checkbox input "true"
click at [980, 619] on span "Применить" at bounding box center [968, 625] width 62 height 19
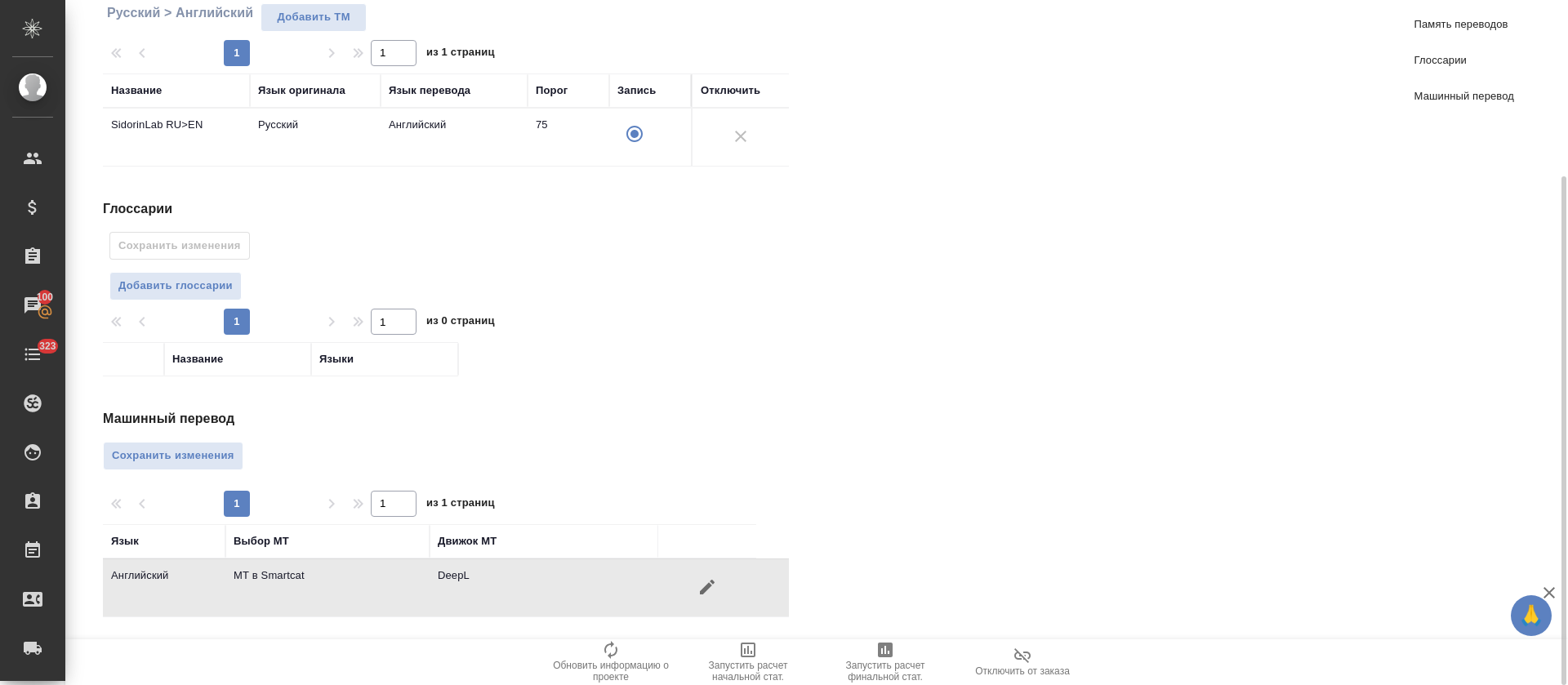
drag, startPoint x: 151, startPoint y: 458, endPoint x: 170, endPoint y: 458, distance: 19.0
click at [153, 458] on span "Сохранить изменения" at bounding box center [173, 456] width 122 height 19
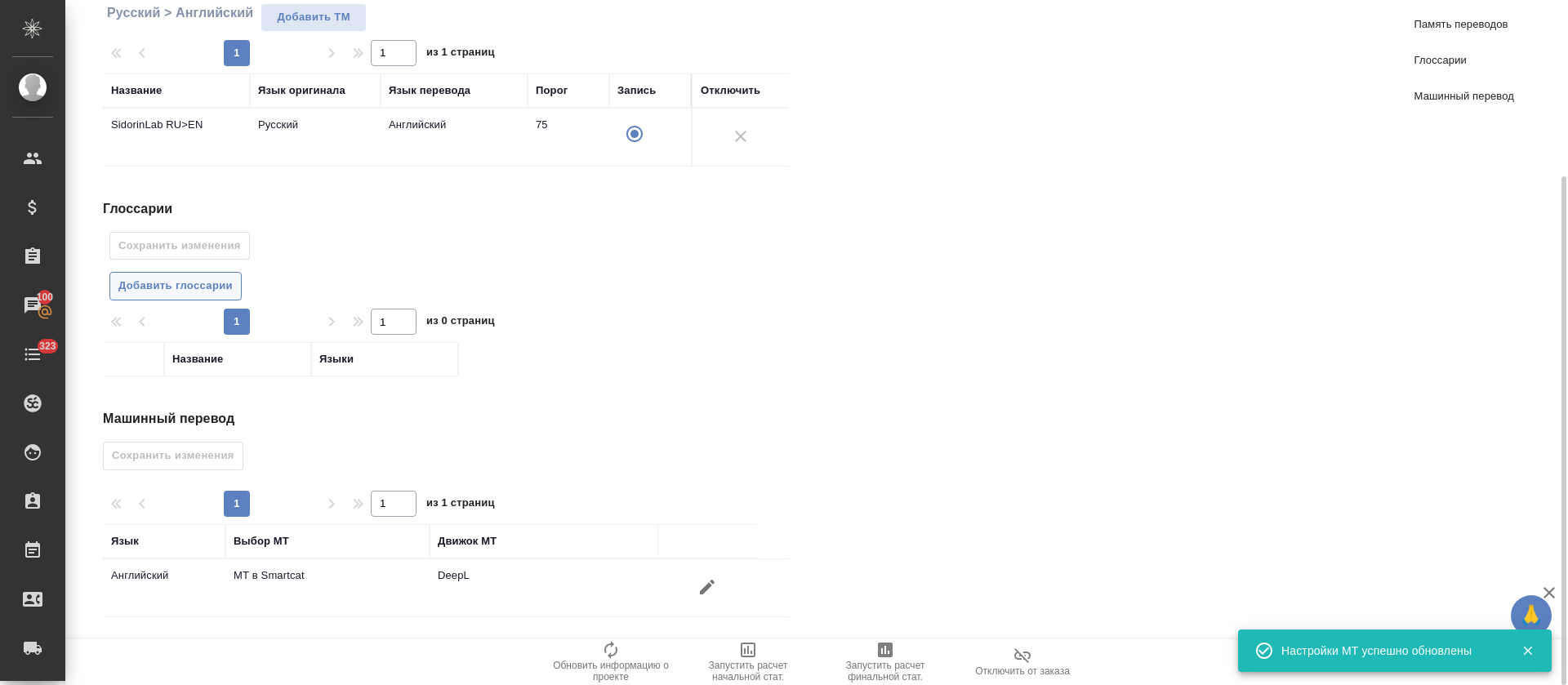
click at [197, 286] on span "Добавить глоссарии" at bounding box center [175, 286] width 114 height 19
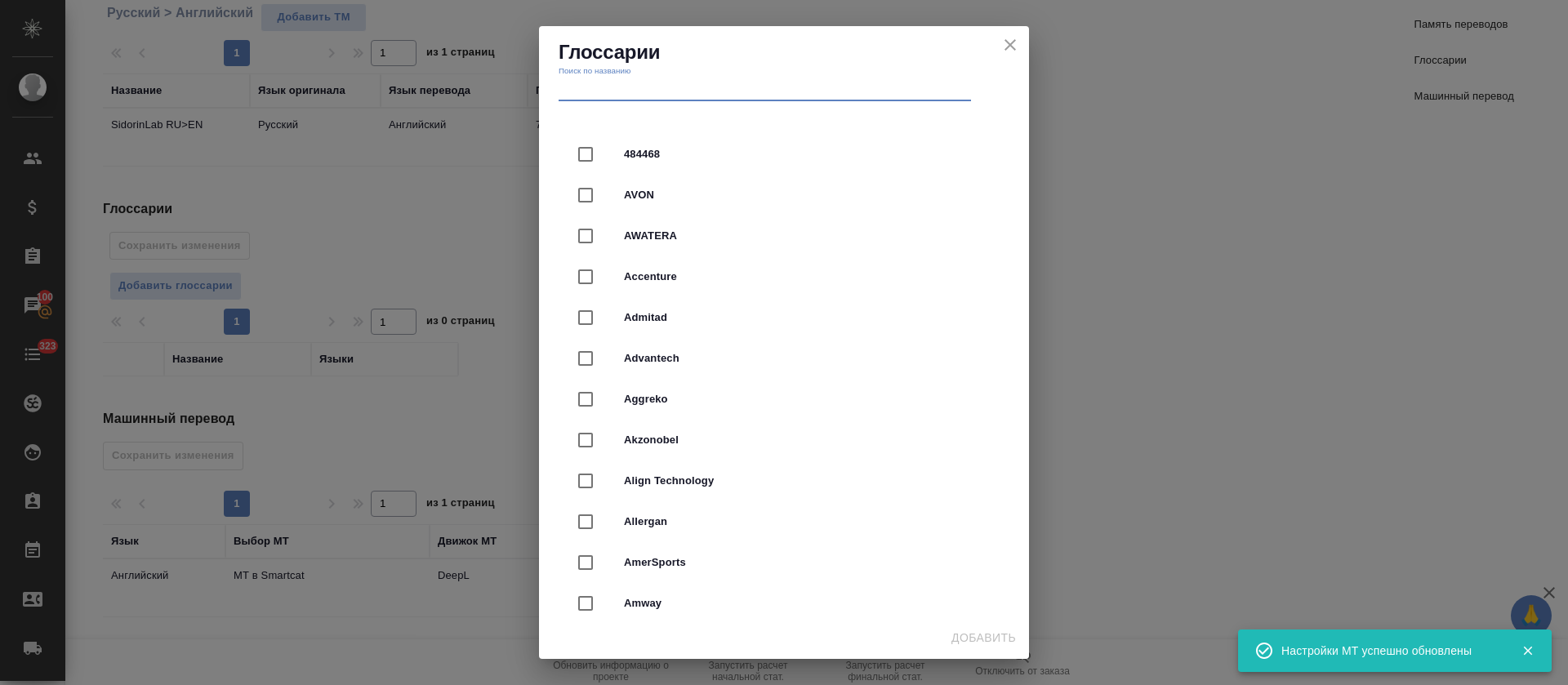
click at [786, 89] on input "text" at bounding box center [765, 90] width 412 height 23
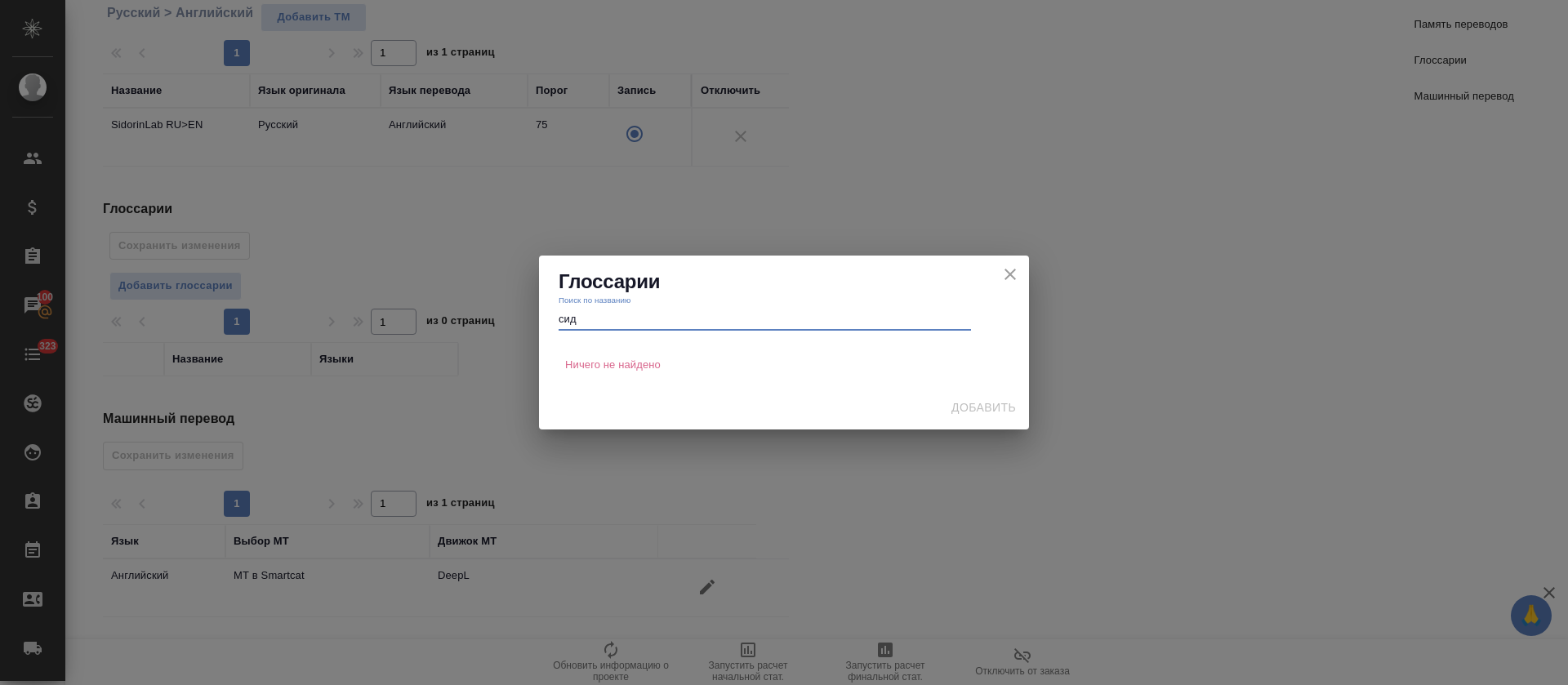
type input "сид"
click at [1008, 275] on icon "close" at bounding box center [1010, 274] width 19 height 19
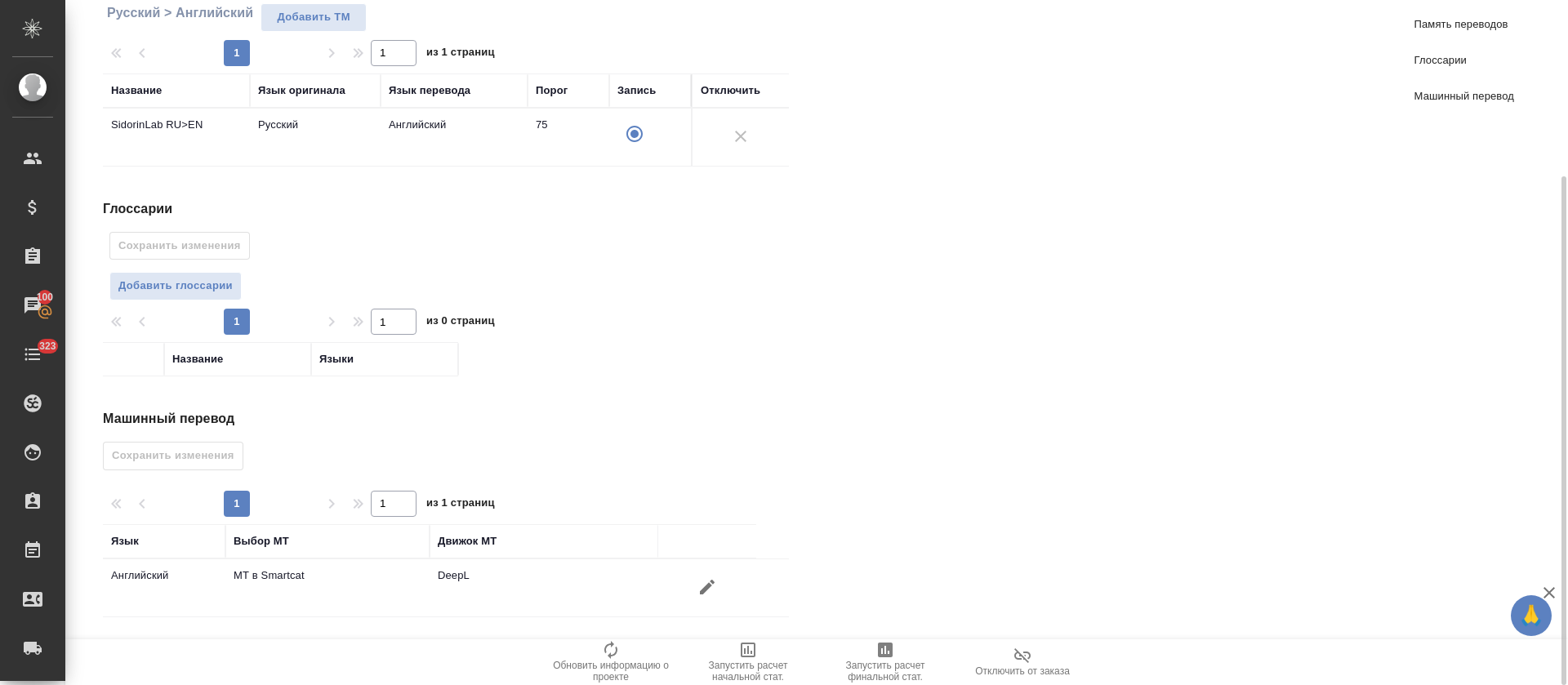
scroll to position [0, 0]
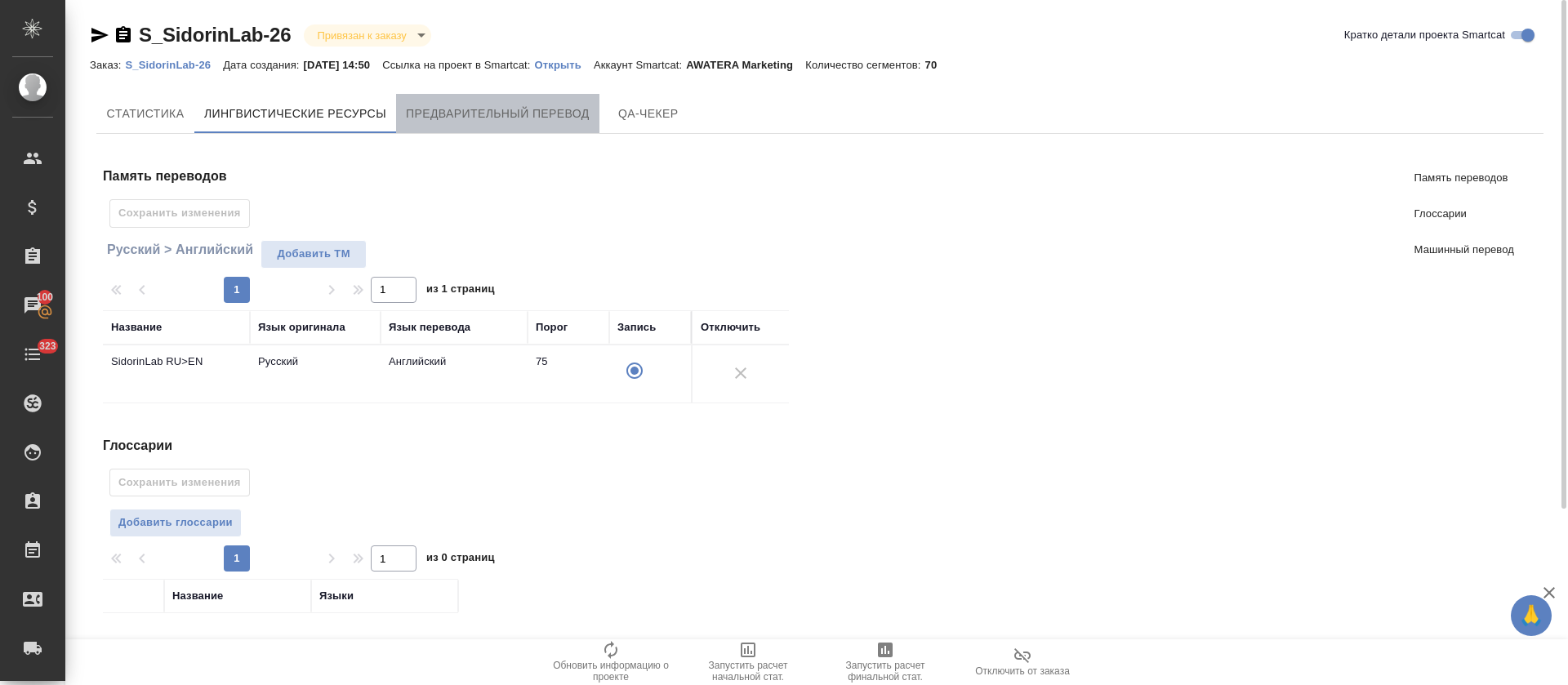
click at [549, 124] on button "Предварительный перевод" at bounding box center [497, 113] width 203 height 39
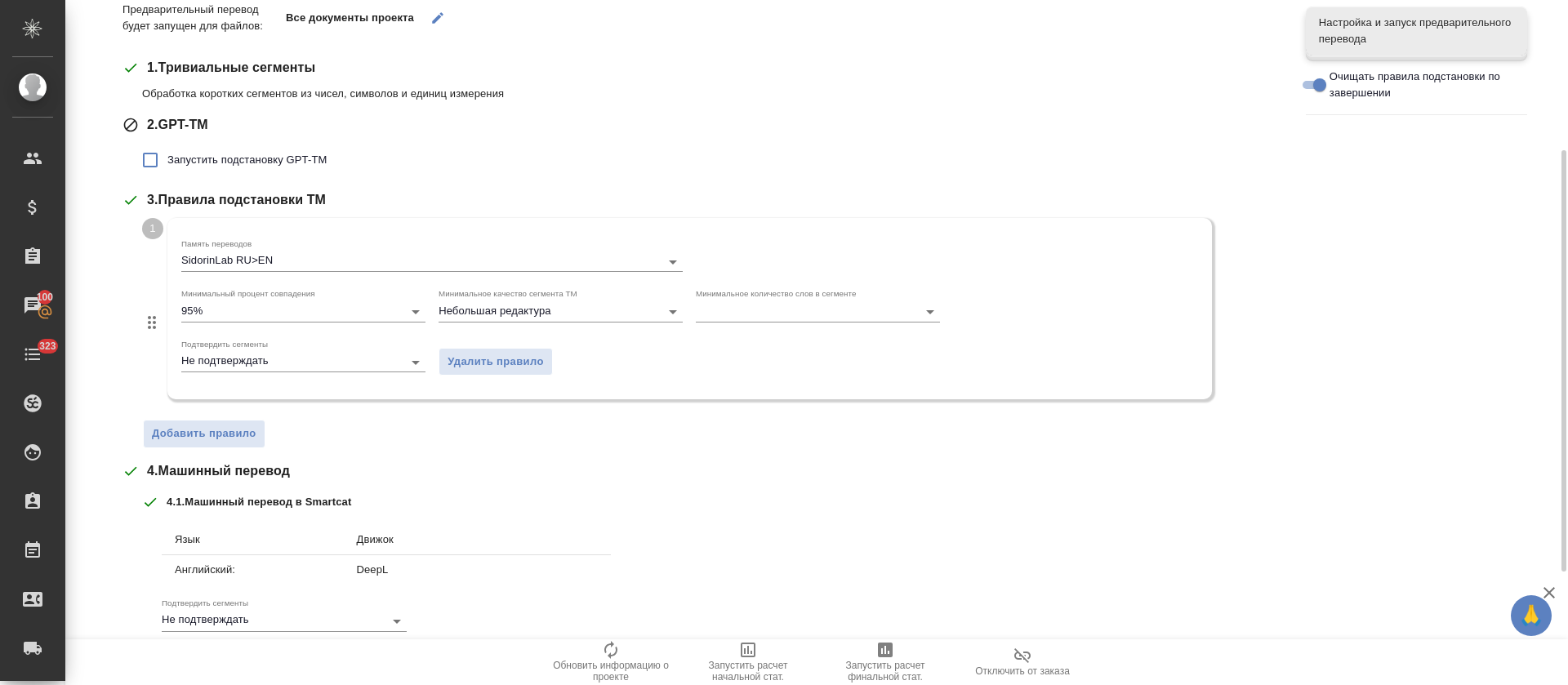
scroll to position [428, 0]
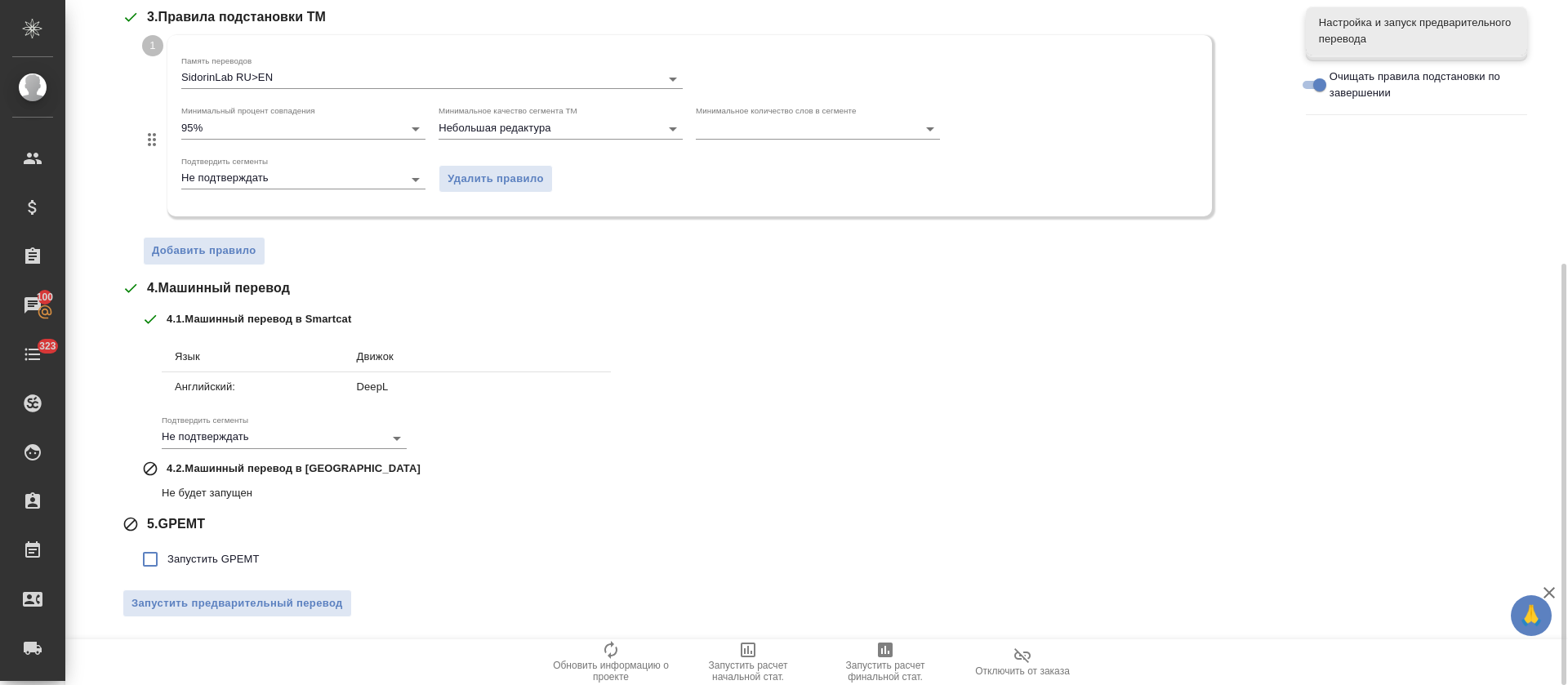
click at [238, 542] on label "Запустить GPEMT" at bounding box center [196, 559] width 127 height 34
click at [168, 542] on input "Запустить GPEMT" at bounding box center [150, 559] width 34 height 34
checkbox input "true"
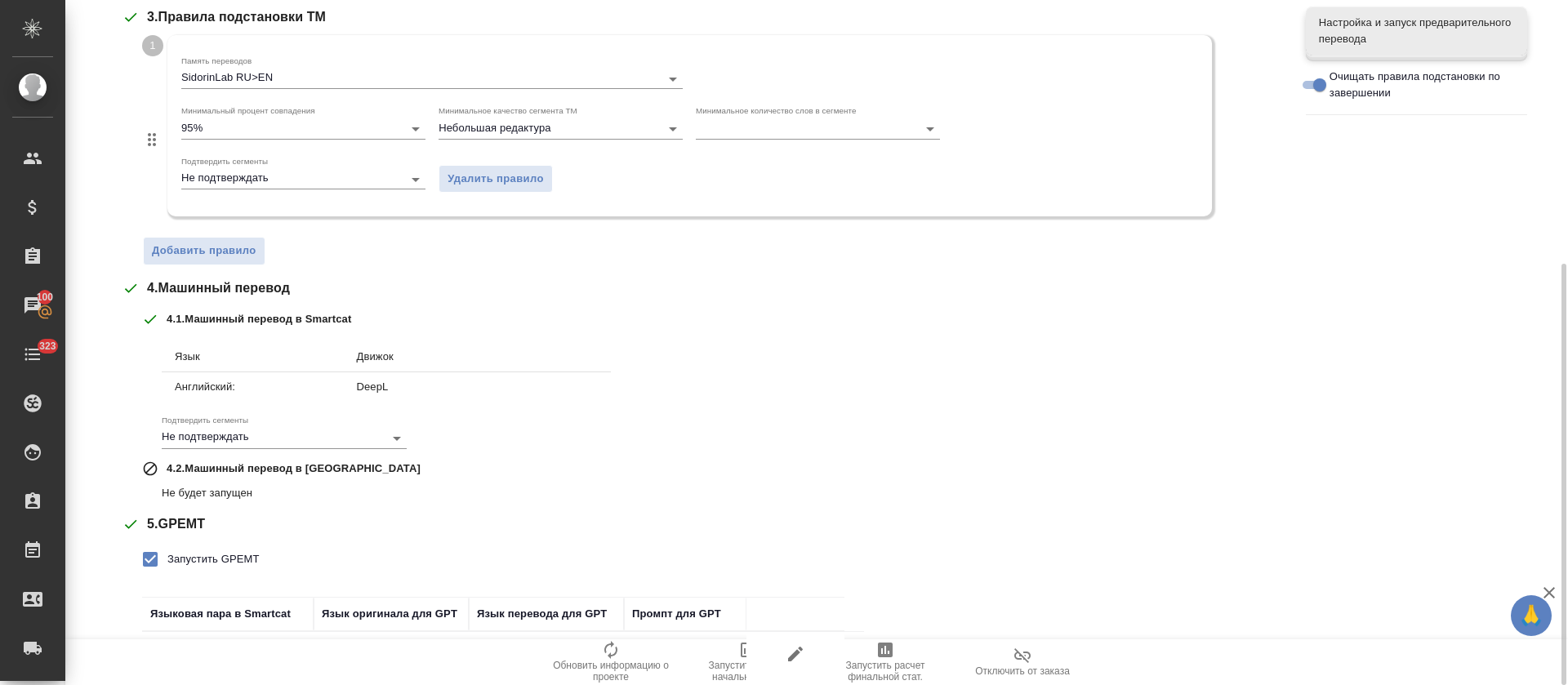
scroll to position [541, 0]
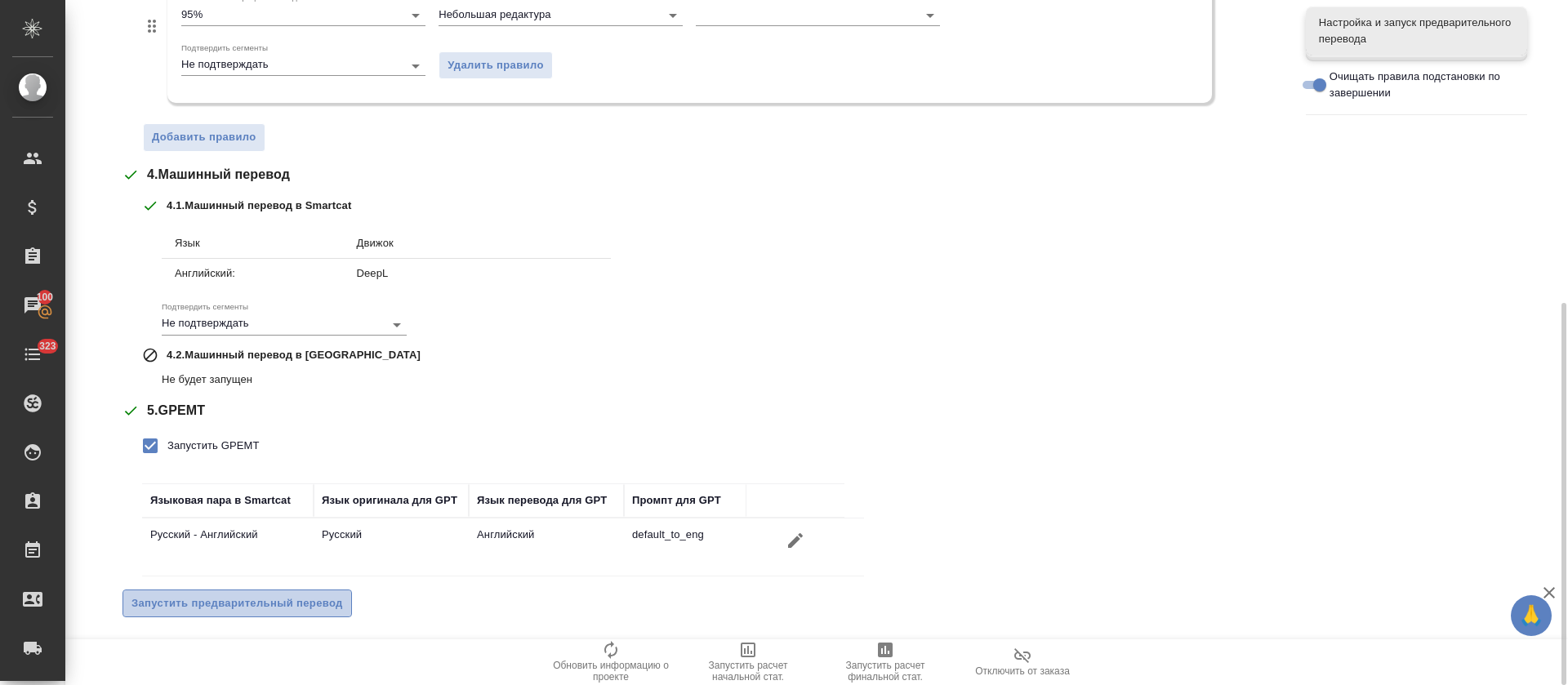
click at [245, 601] on span "Запустить предварительный перевод" at bounding box center [237, 604] width 211 height 19
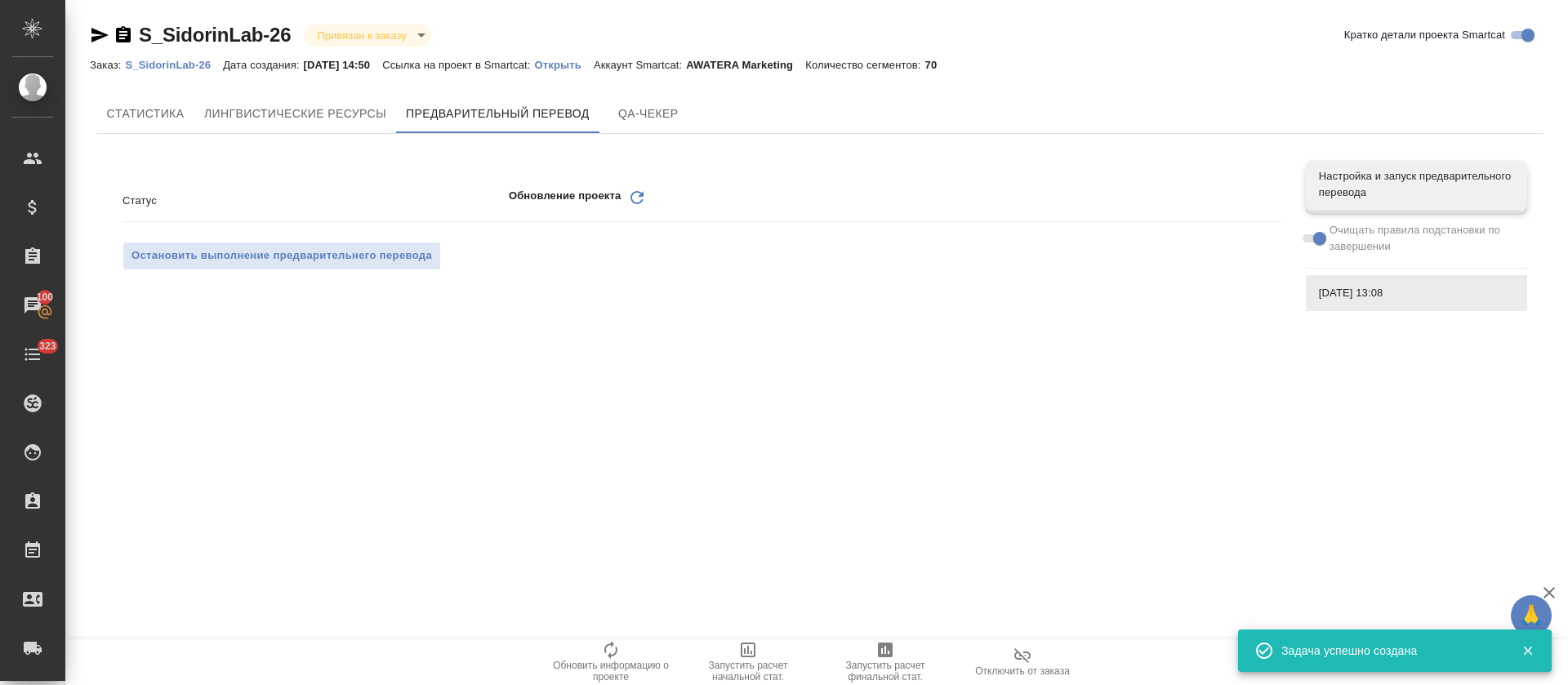
scroll to position [0, 0]
click at [645, 198] on icon "Обновить" at bounding box center [637, 197] width 19 height 19
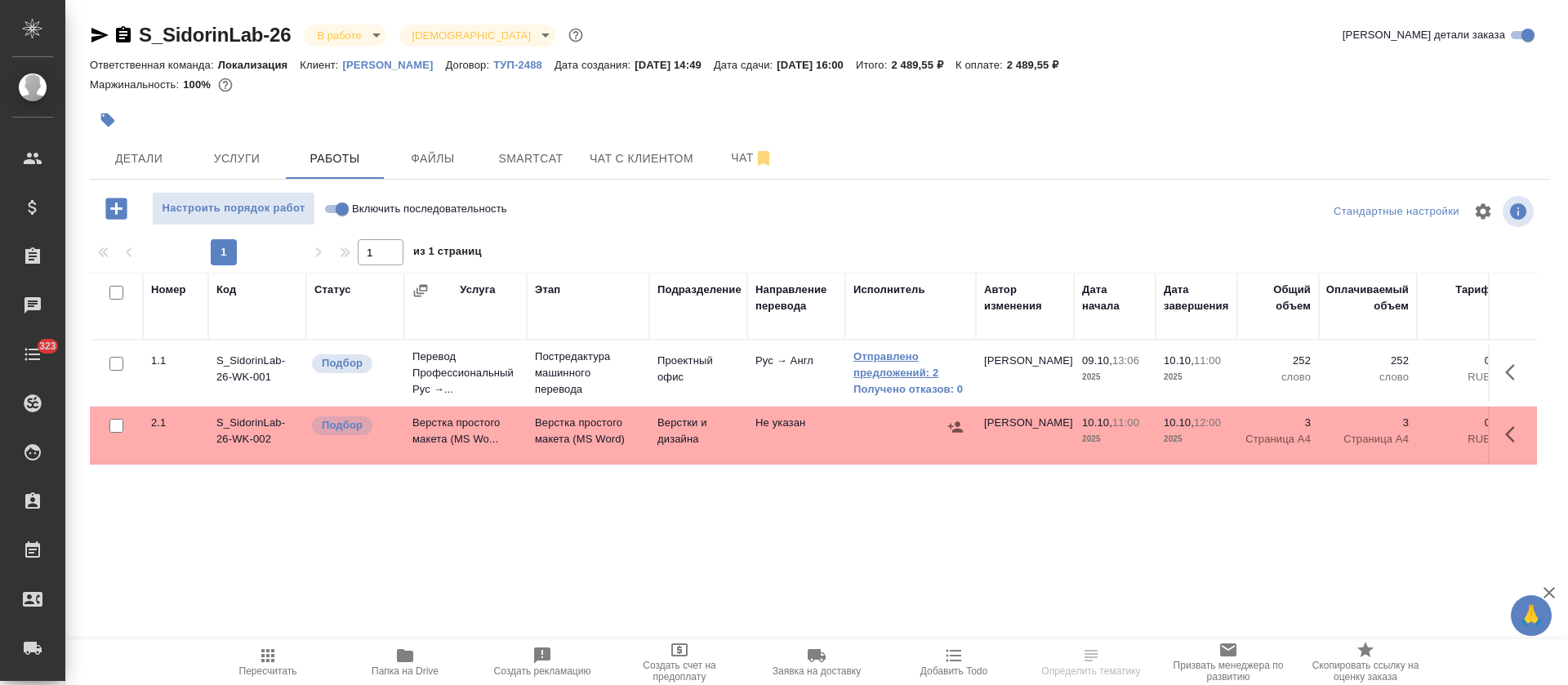
click at [889, 366] on link "Отправлено предложений: 2" at bounding box center [910, 364] width 114 height 32
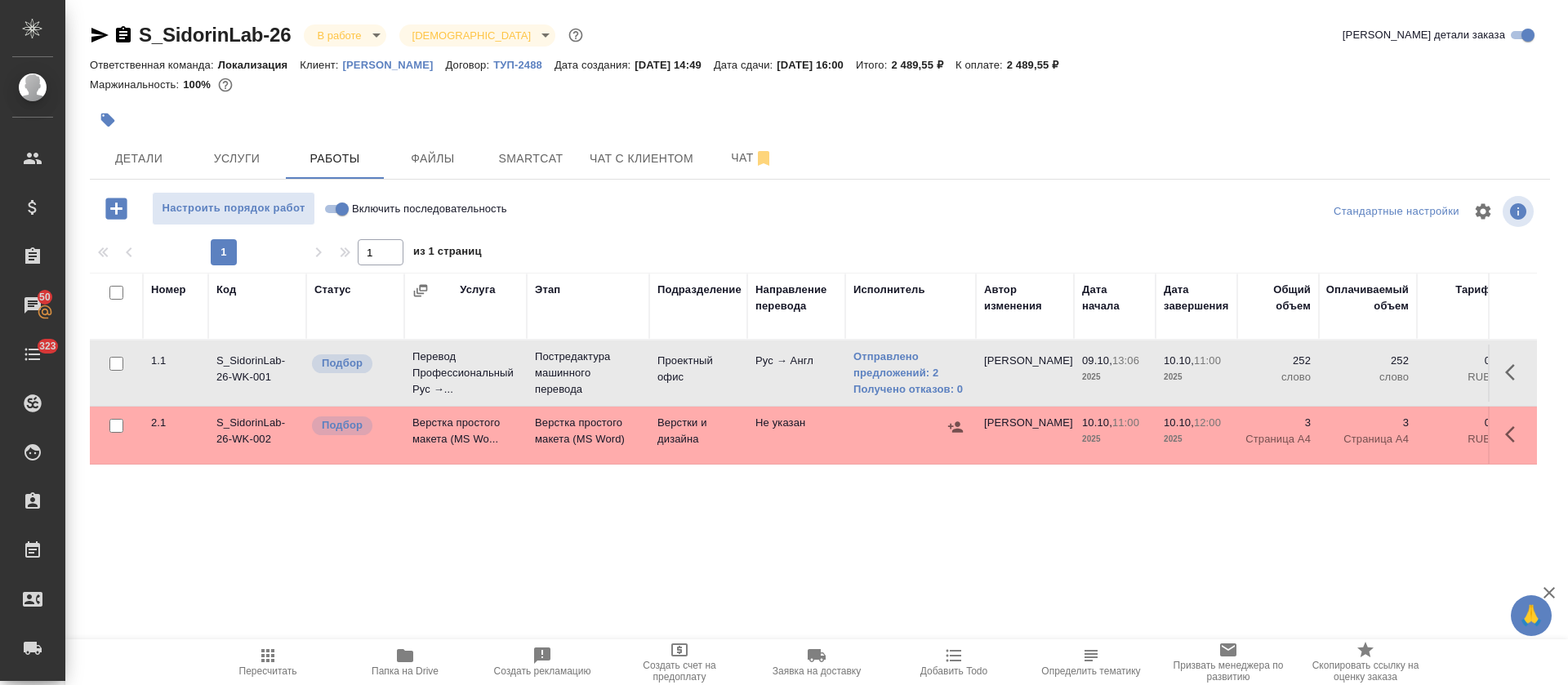
click at [892, 581] on div "Номер Код Статус Услуга Этап Подразделение Направление перевода Исполнитель Авт…" at bounding box center [814, 456] width 1448 height 368
click at [916, 362] on link "Отправлено предложений: 2" at bounding box center [910, 364] width 114 height 32
click at [886, 102] on div at bounding box center [576, 120] width 974 height 36
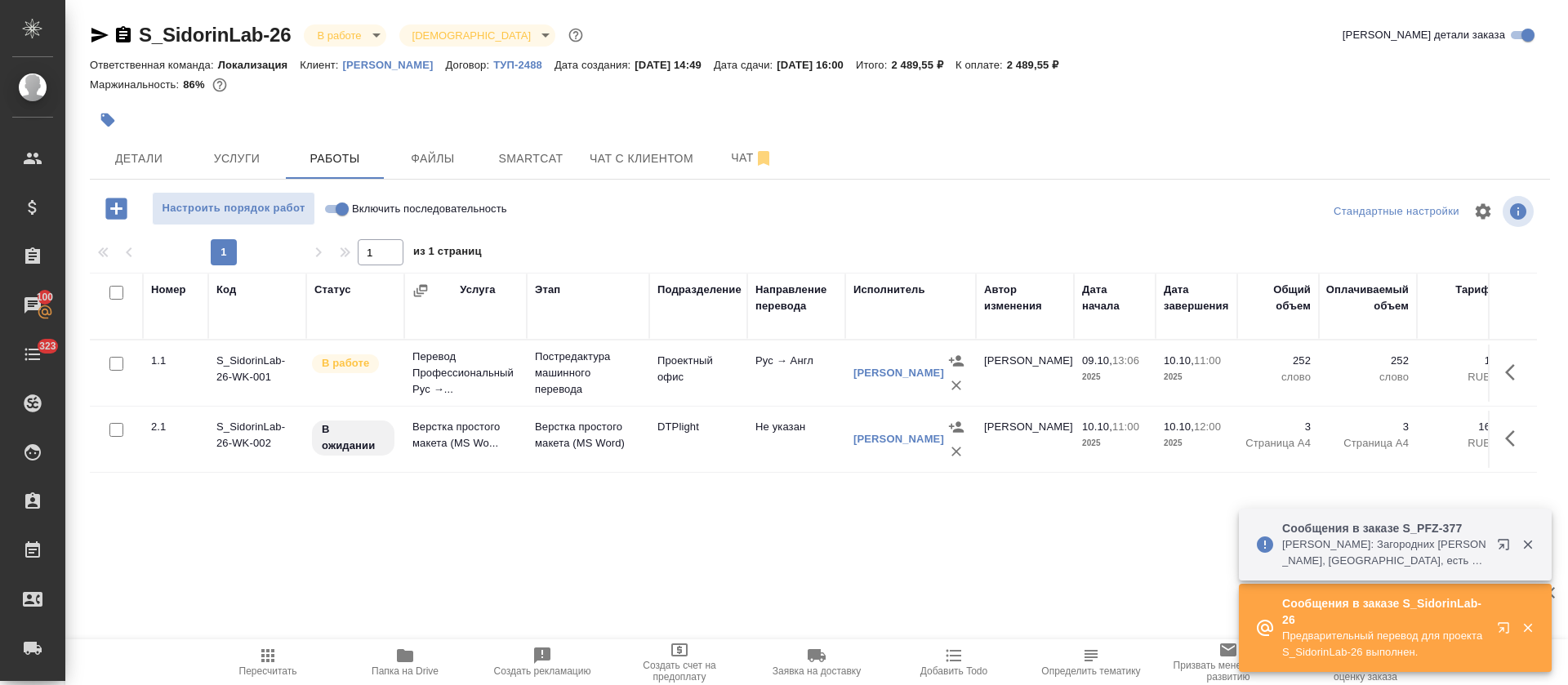
click at [956, 660] on icon "button" at bounding box center [954, 656] width 16 height 12
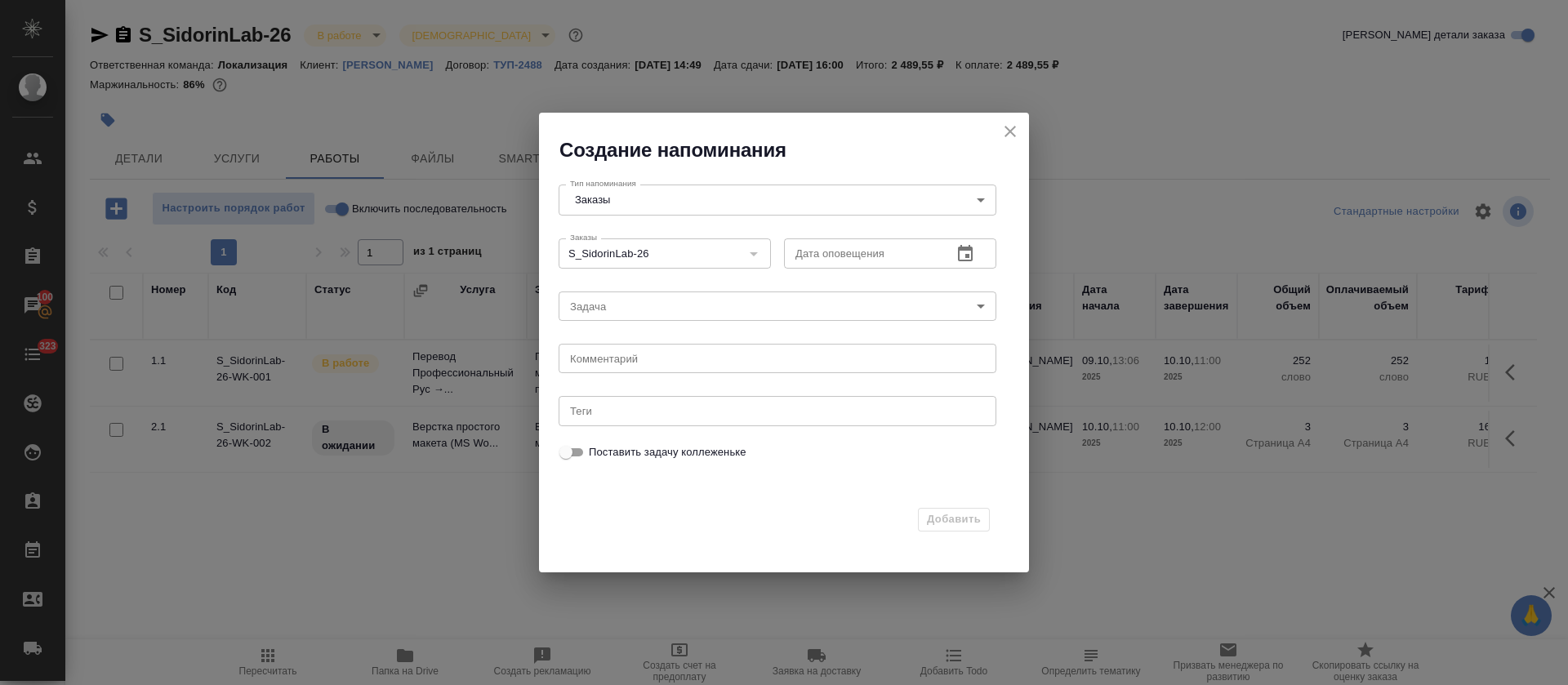
click at [975, 237] on button "button" at bounding box center [966, 254] width 39 height 39
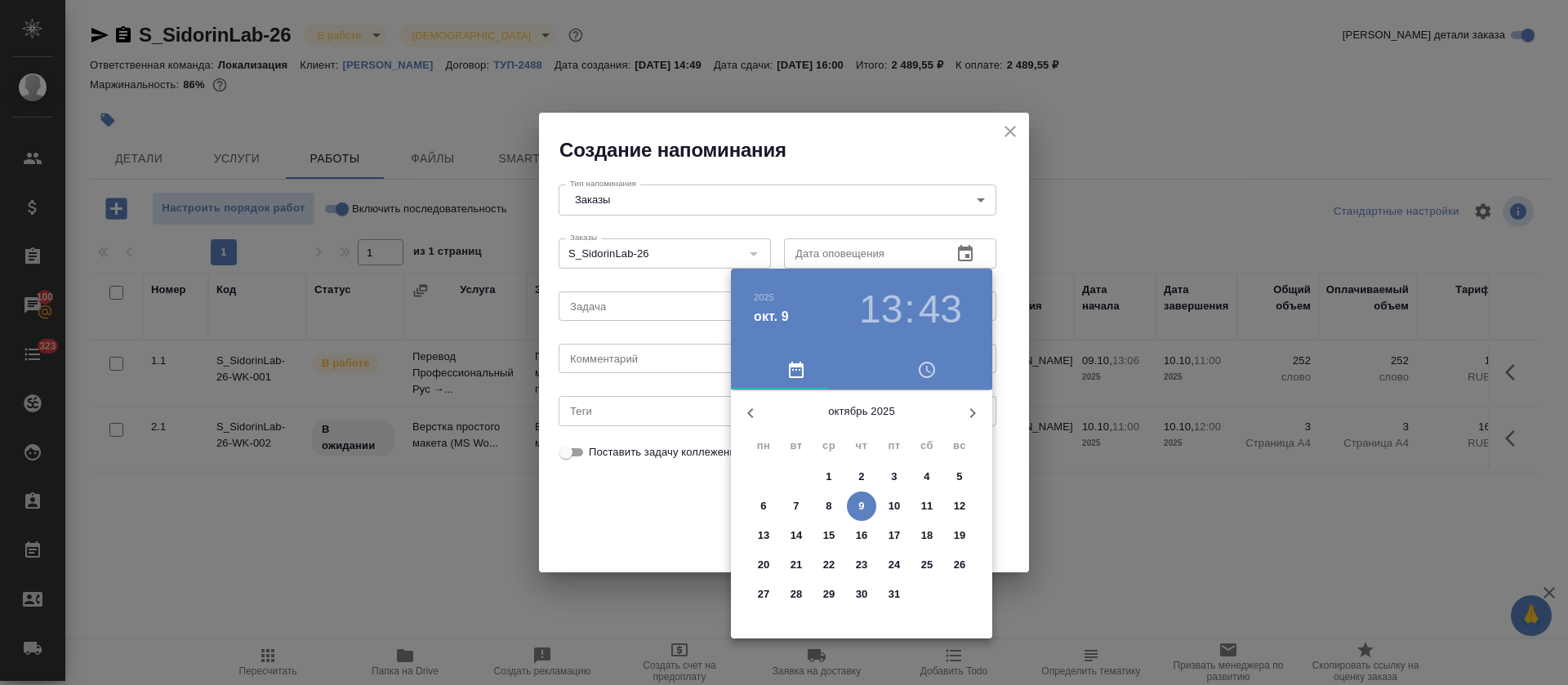
click at [892, 506] on p "10" at bounding box center [894, 507] width 12 height 17
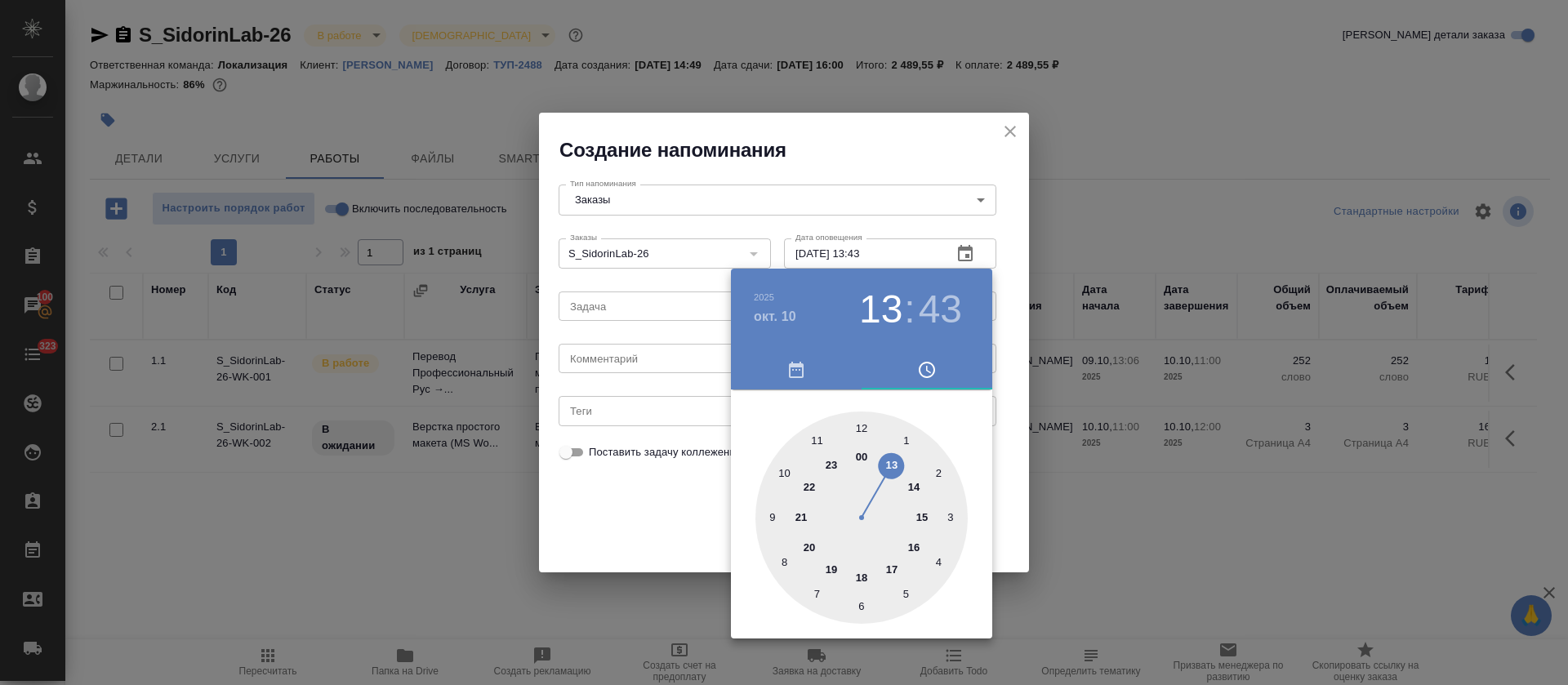
click at [786, 472] on div at bounding box center [861, 517] width 212 height 212
click at [860, 427] on div at bounding box center [861, 517] width 212 height 212
type input "10.10.2025 10:00"
click at [680, 507] on div at bounding box center [784, 342] width 1568 height 685
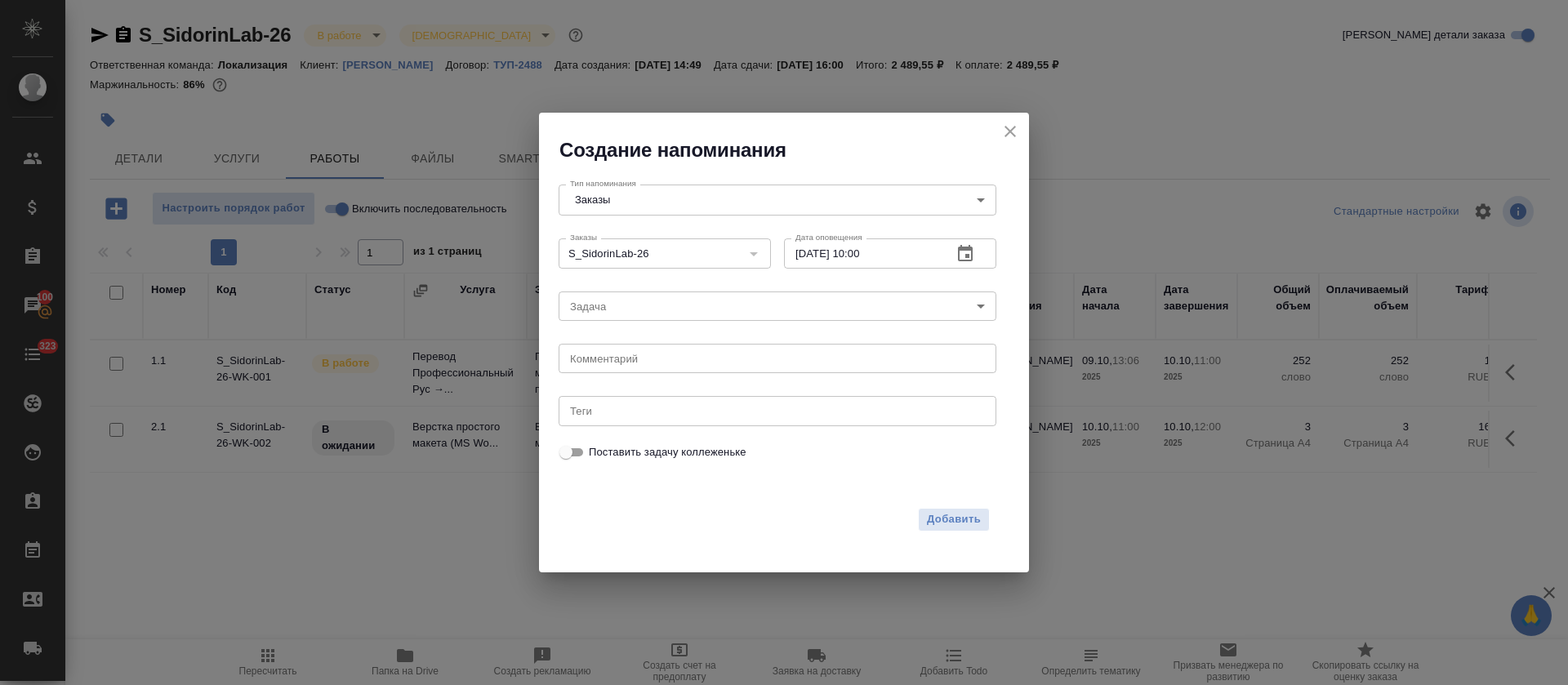
click at [637, 298] on body "🙏 .cls-1 fill:#fff; AWATERA Tretyakova Olga Клиенты Спецификации Заказы 100 Чат…" at bounding box center [784, 342] width 1568 height 685
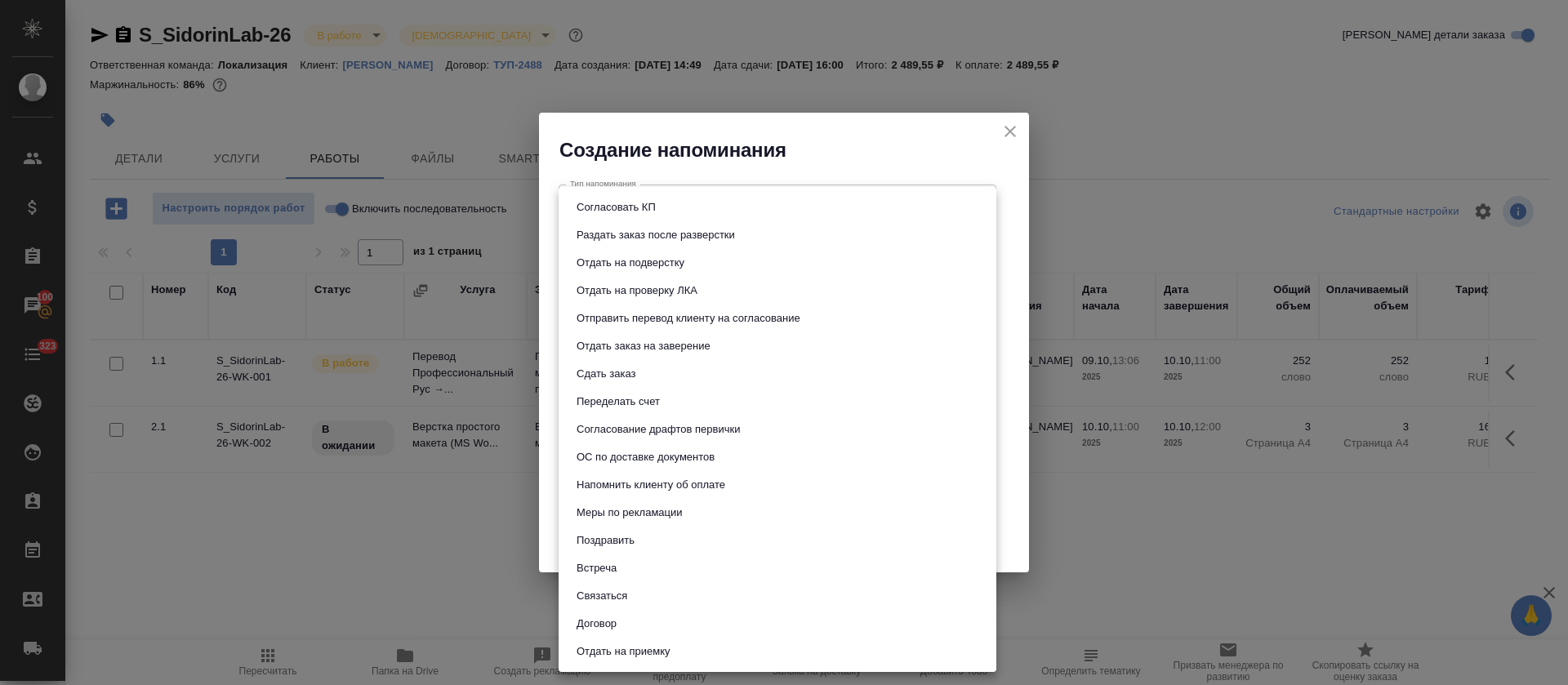
click at [683, 257] on button "Отдать на подверстку" at bounding box center [630, 262] width 118 height 18
type input "Отдать на подверстку"
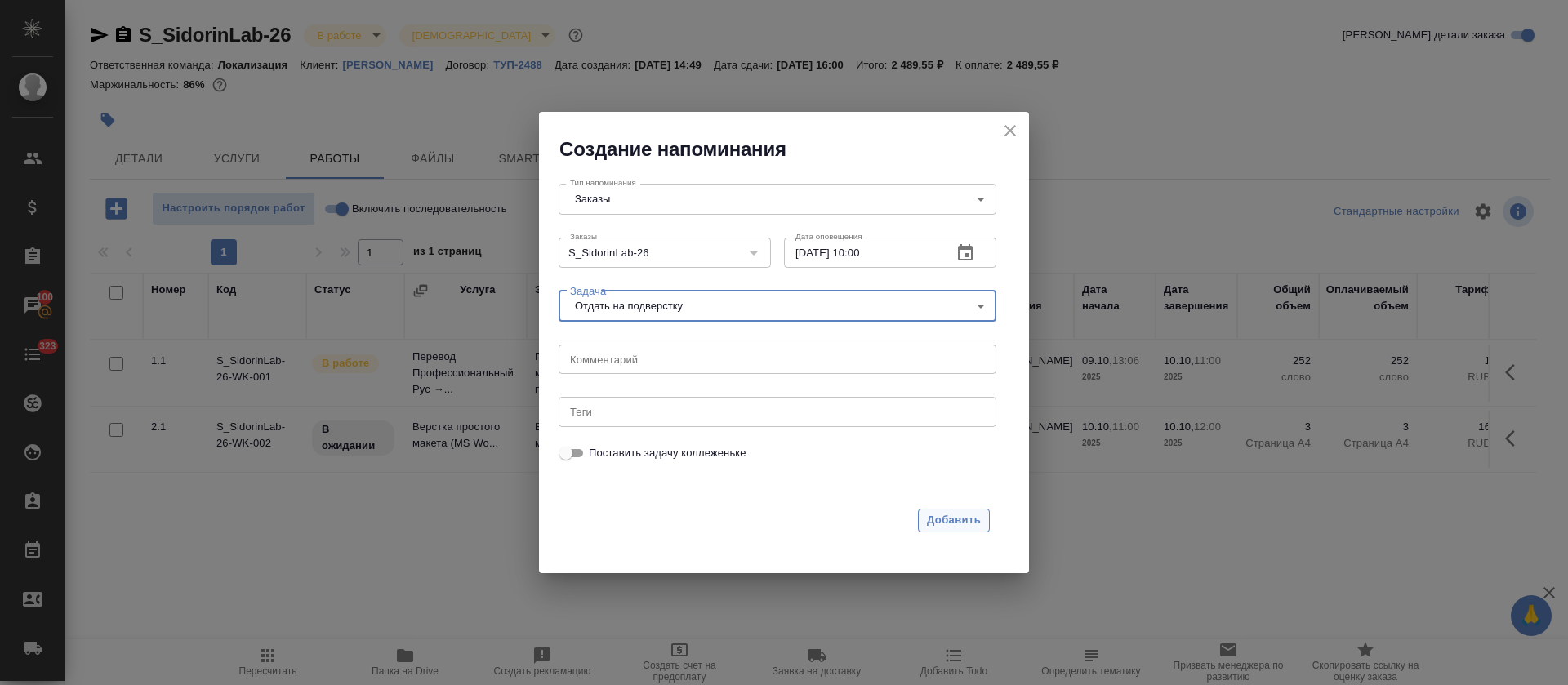
click at [946, 514] on span "Добавить" at bounding box center [954, 521] width 54 height 19
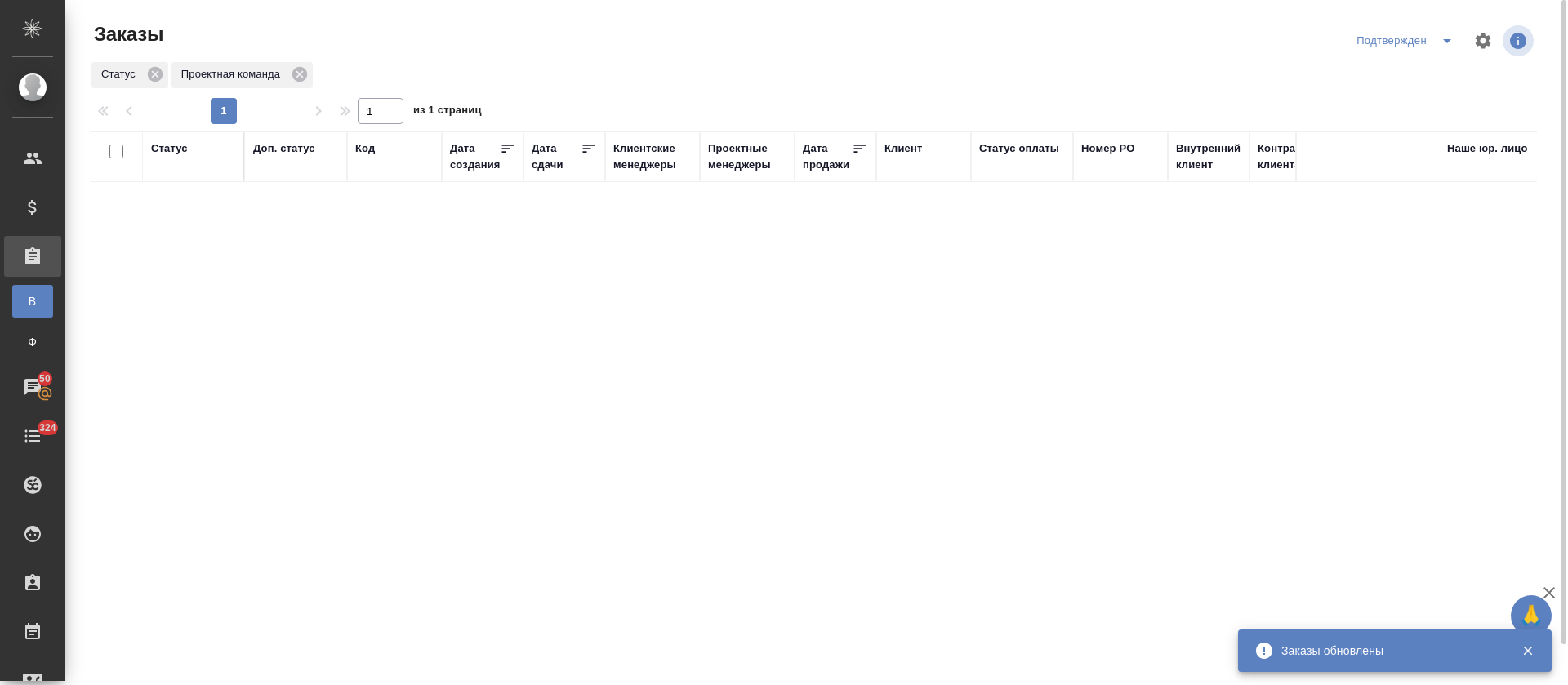
click at [1448, 41] on icon "split button" at bounding box center [1447, 41] width 8 height 4
click at [1428, 94] on li "В работе" at bounding box center [1408, 99] width 173 height 26
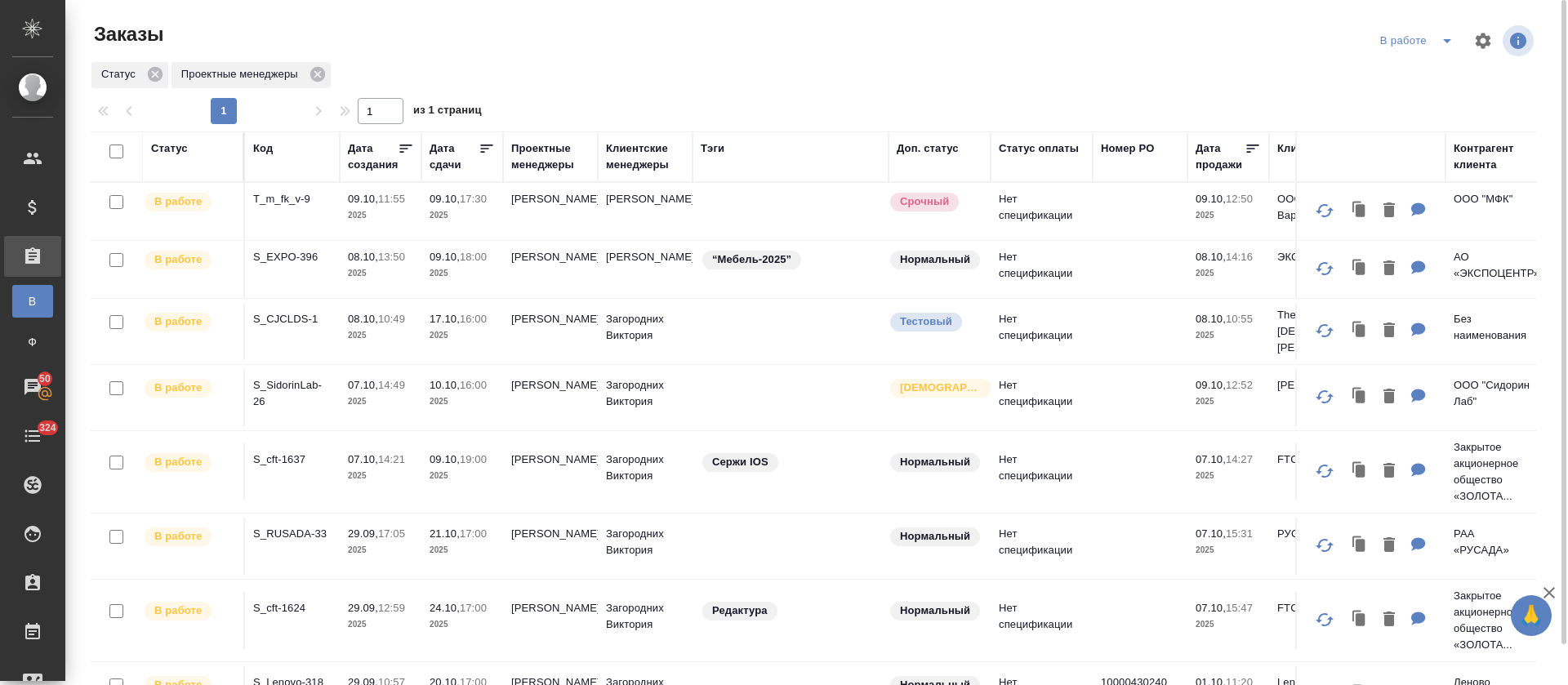
click at [767, 31] on div at bounding box center [819, 41] width 487 height 39
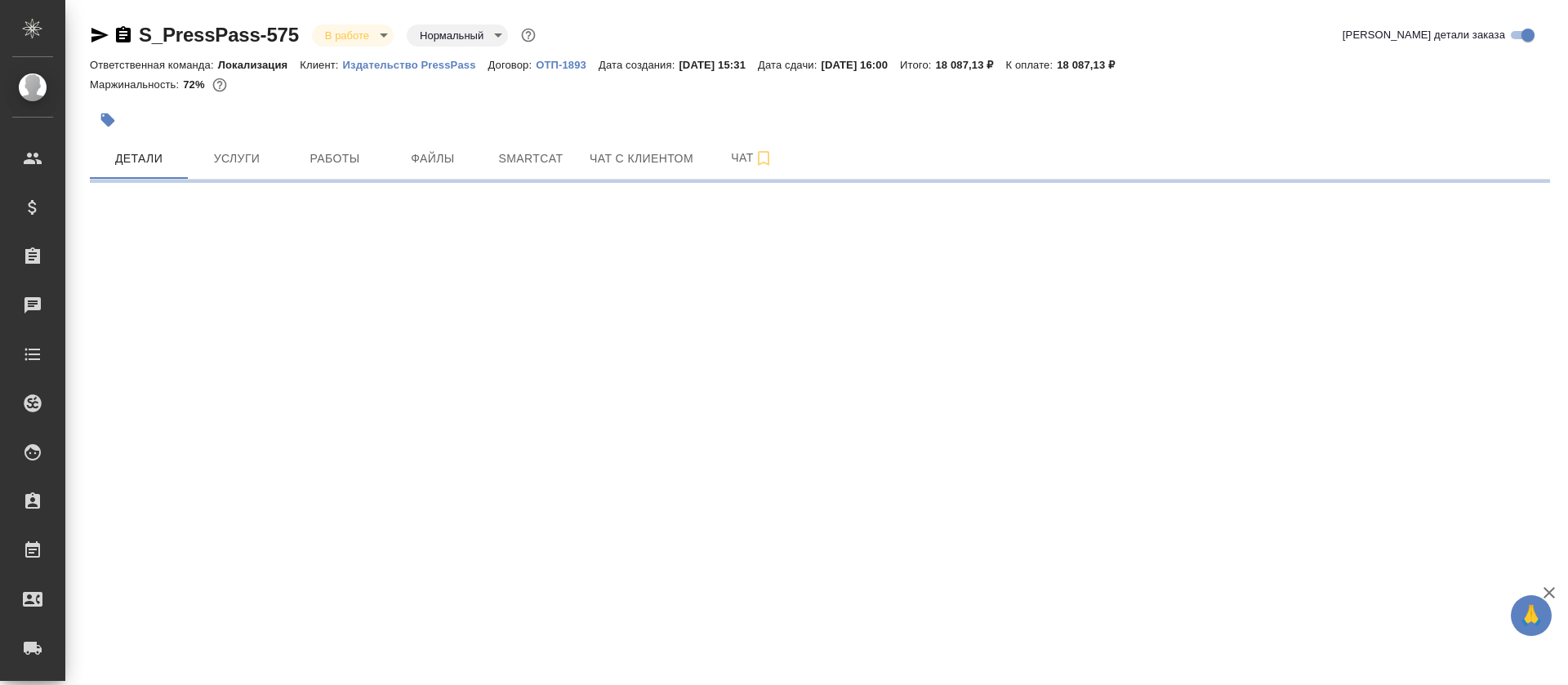
select select "RU"
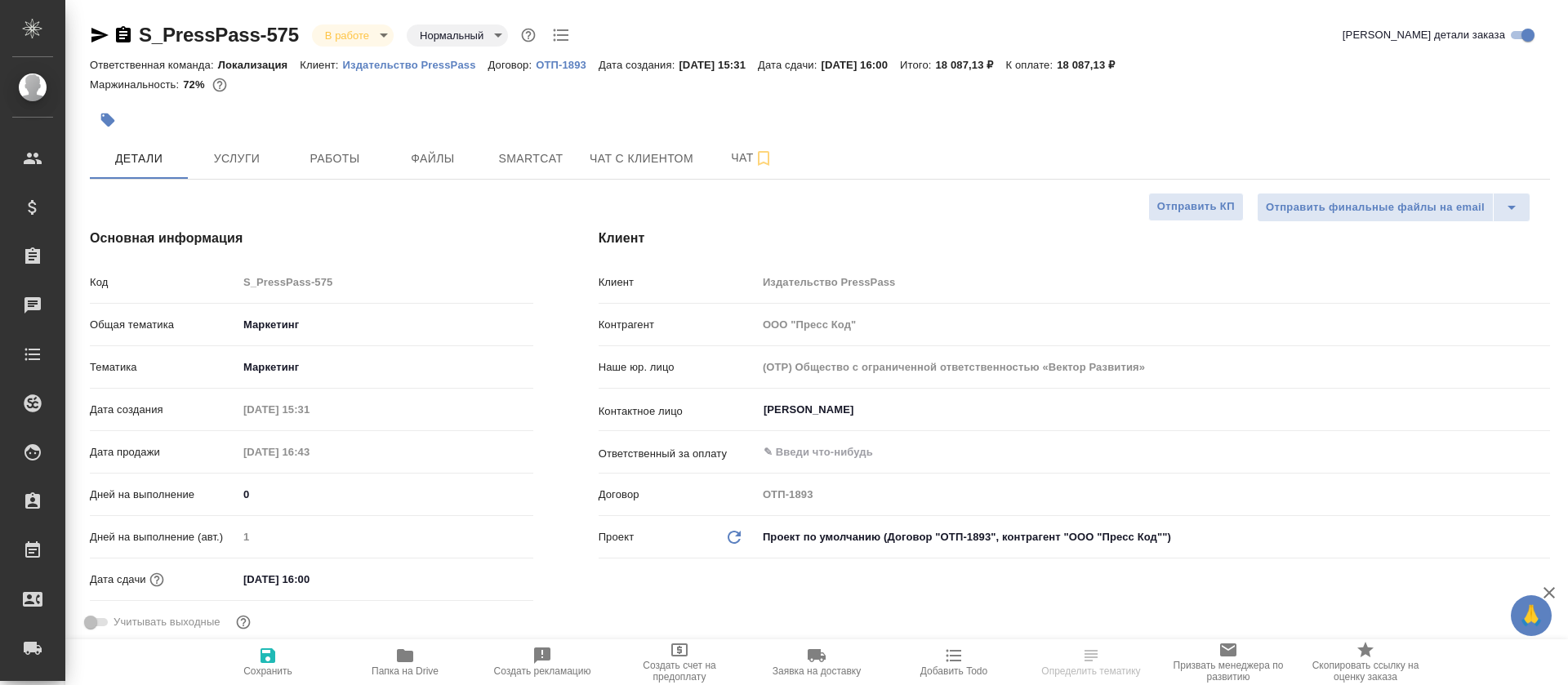
type textarea "x"
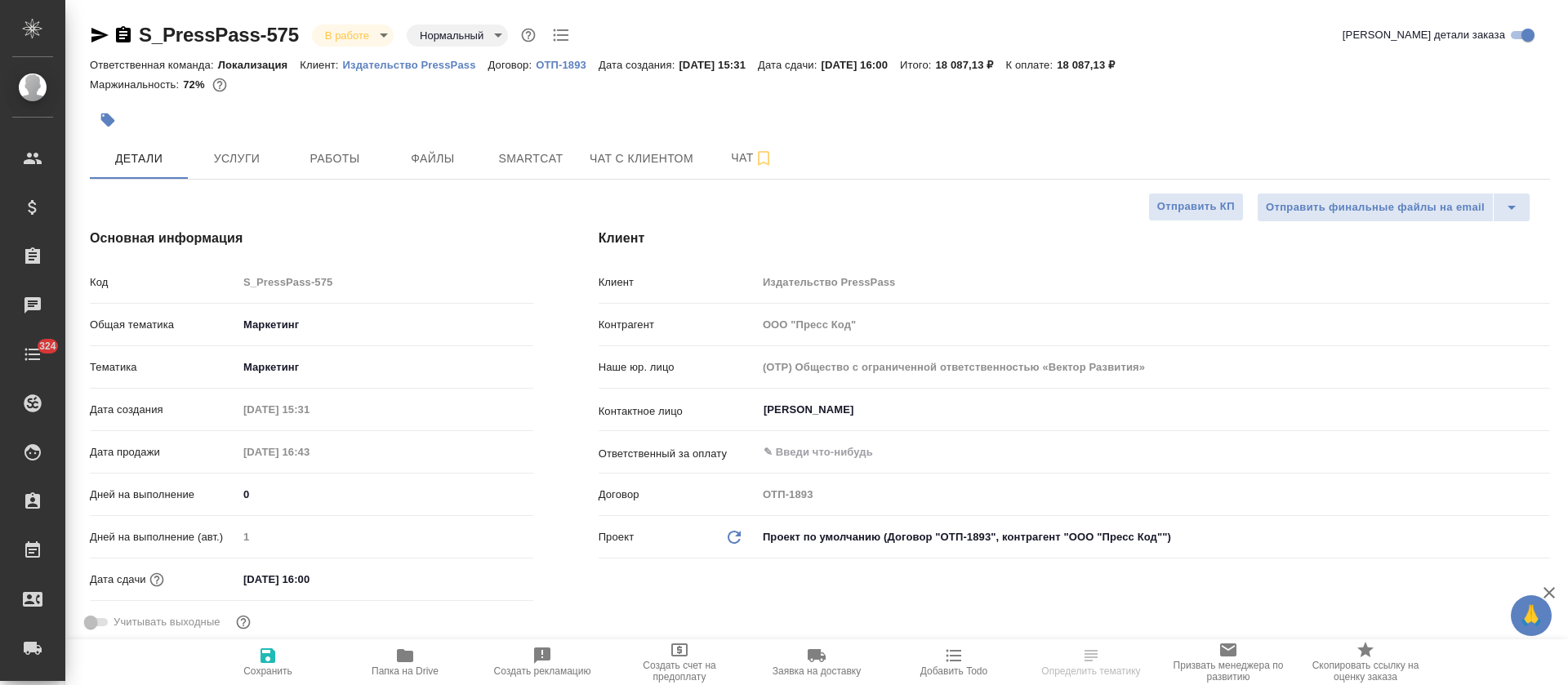
type textarea "x"
click at [729, 167] on span "Чат" at bounding box center [752, 159] width 79 height 20
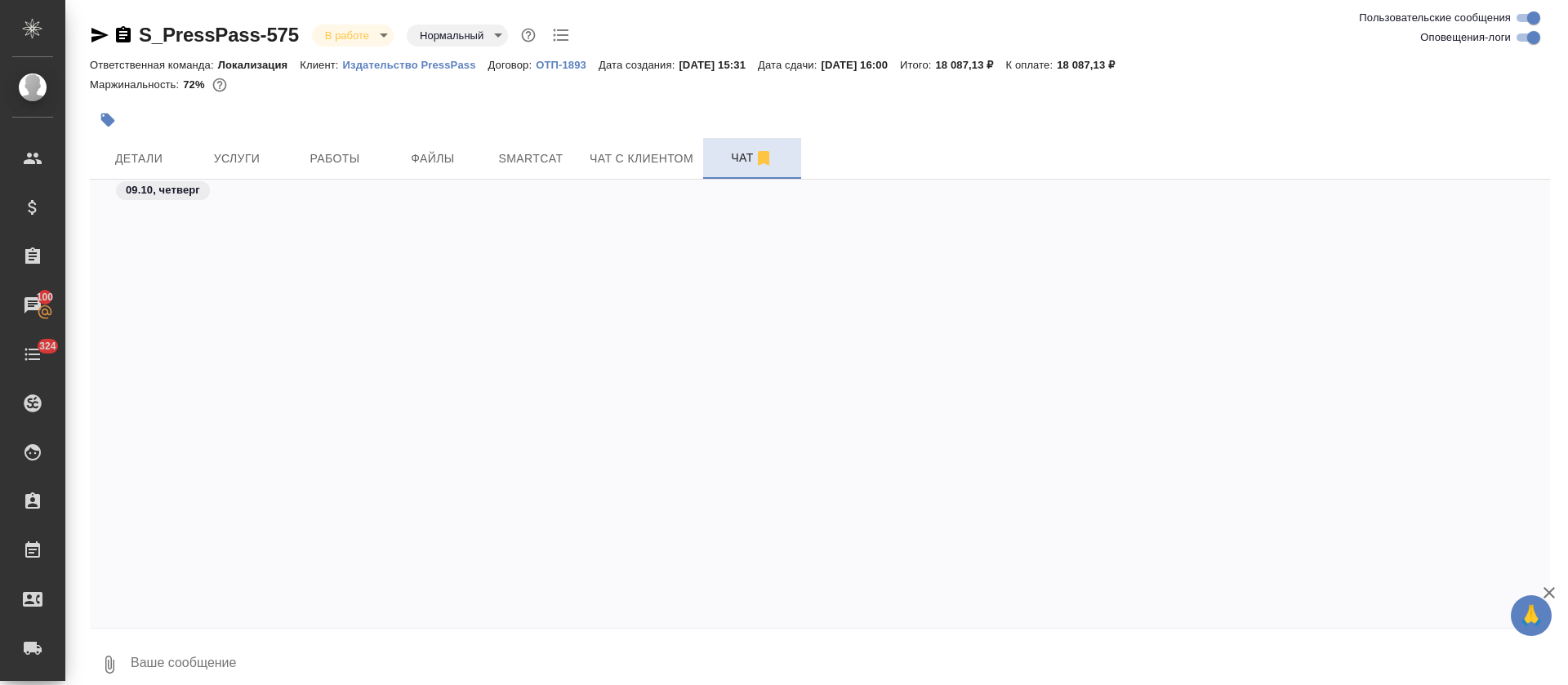
scroll to position [7199, 0]
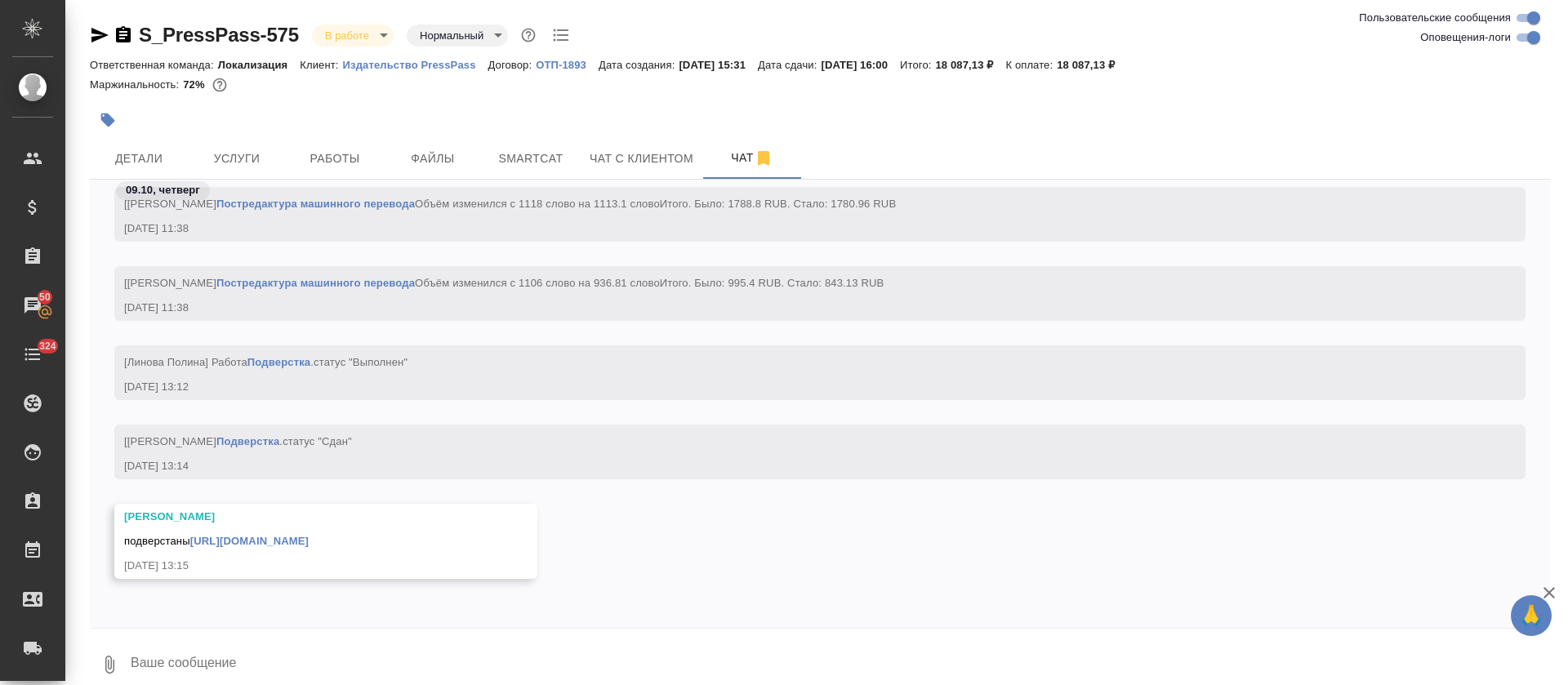
click at [261, 537] on link "https://drive.awatera.com/f/10613206" at bounding box center [249, 540] width 119 height 12
click at [337, 149] on span "Работы" at bounding box center [335, 159] width 79 height 20
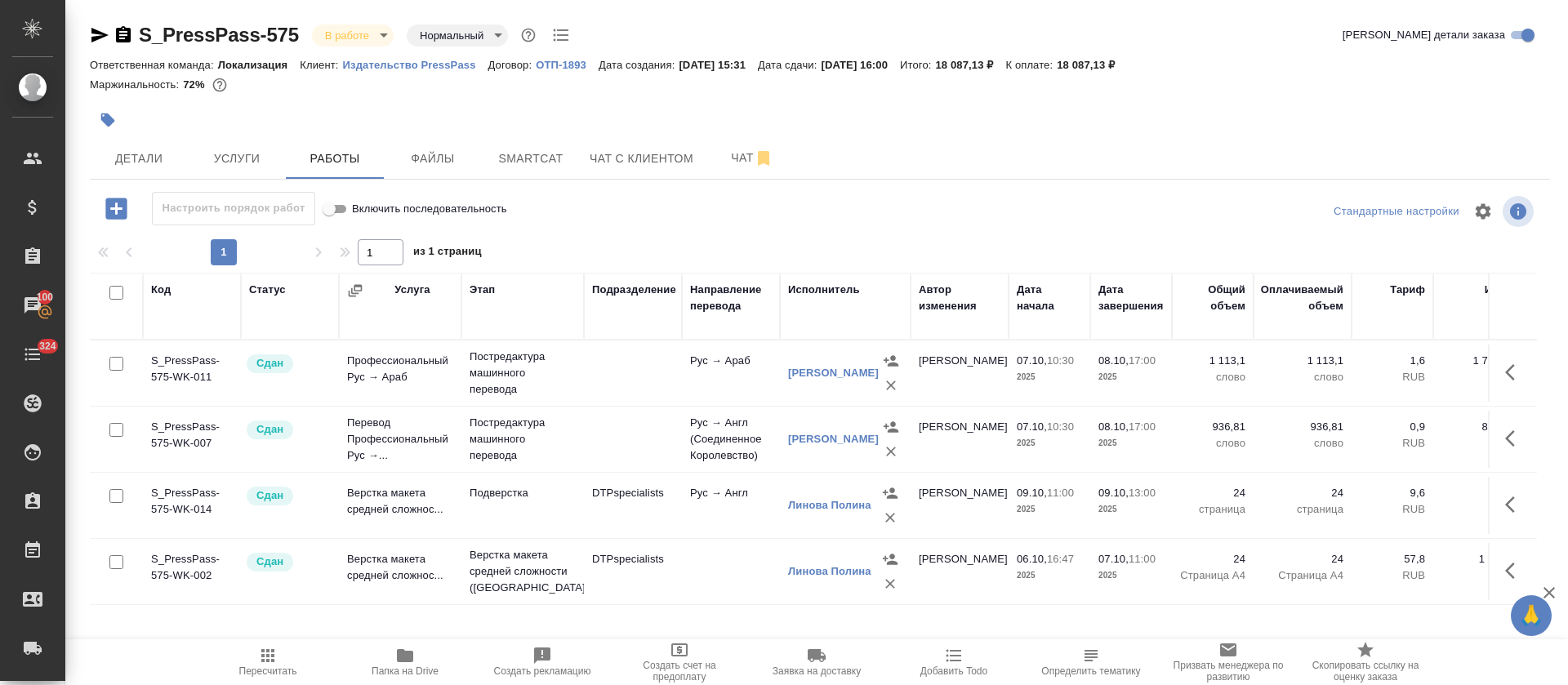
click at [375, 41] on body "🙏 .cls-1 fill:#fff; AWATERA Tretyakova Olga Клиенты Спецификации Заказы 100 Чат…" at bounding box center [784, 342] width 1568 height 685
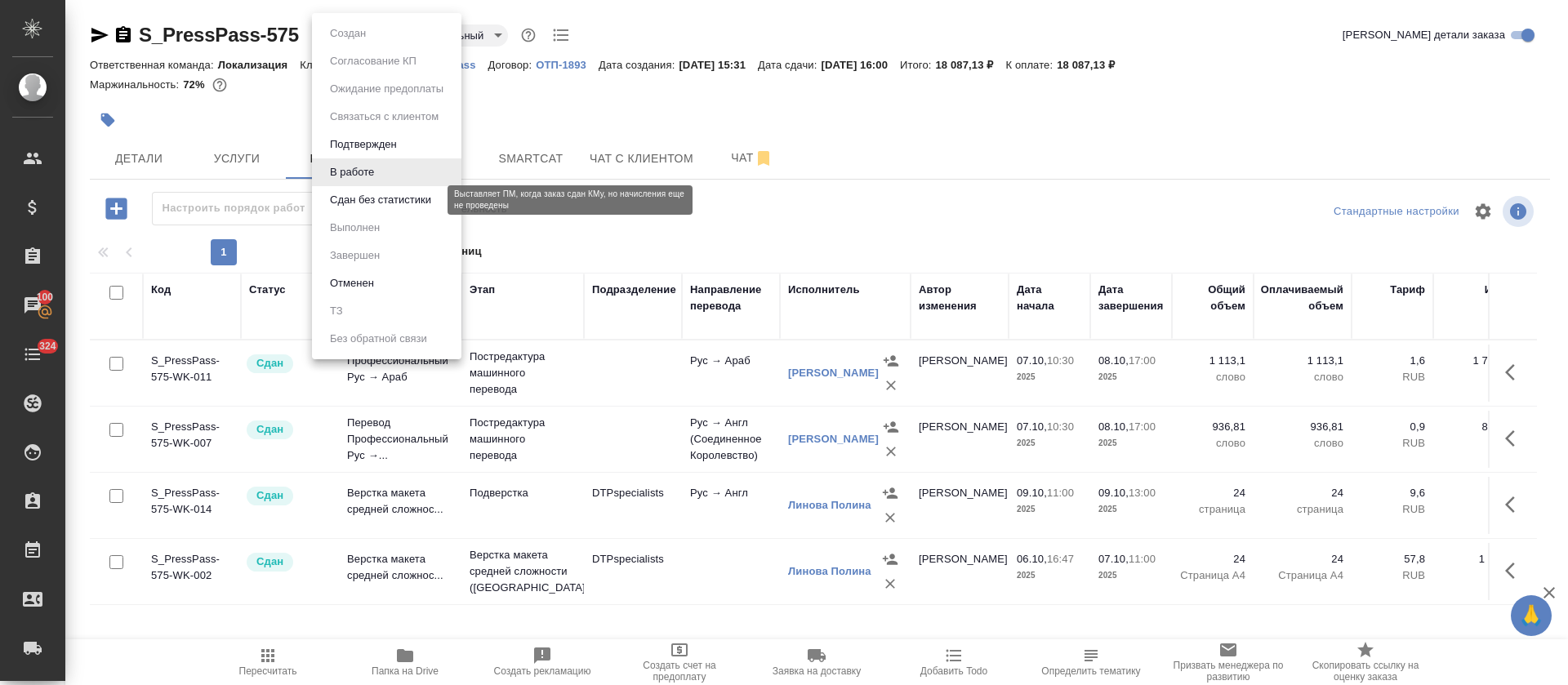
click at [381, 199] on button "Сдан без статистики" at bounding box center [381, 199] width 111 height 18
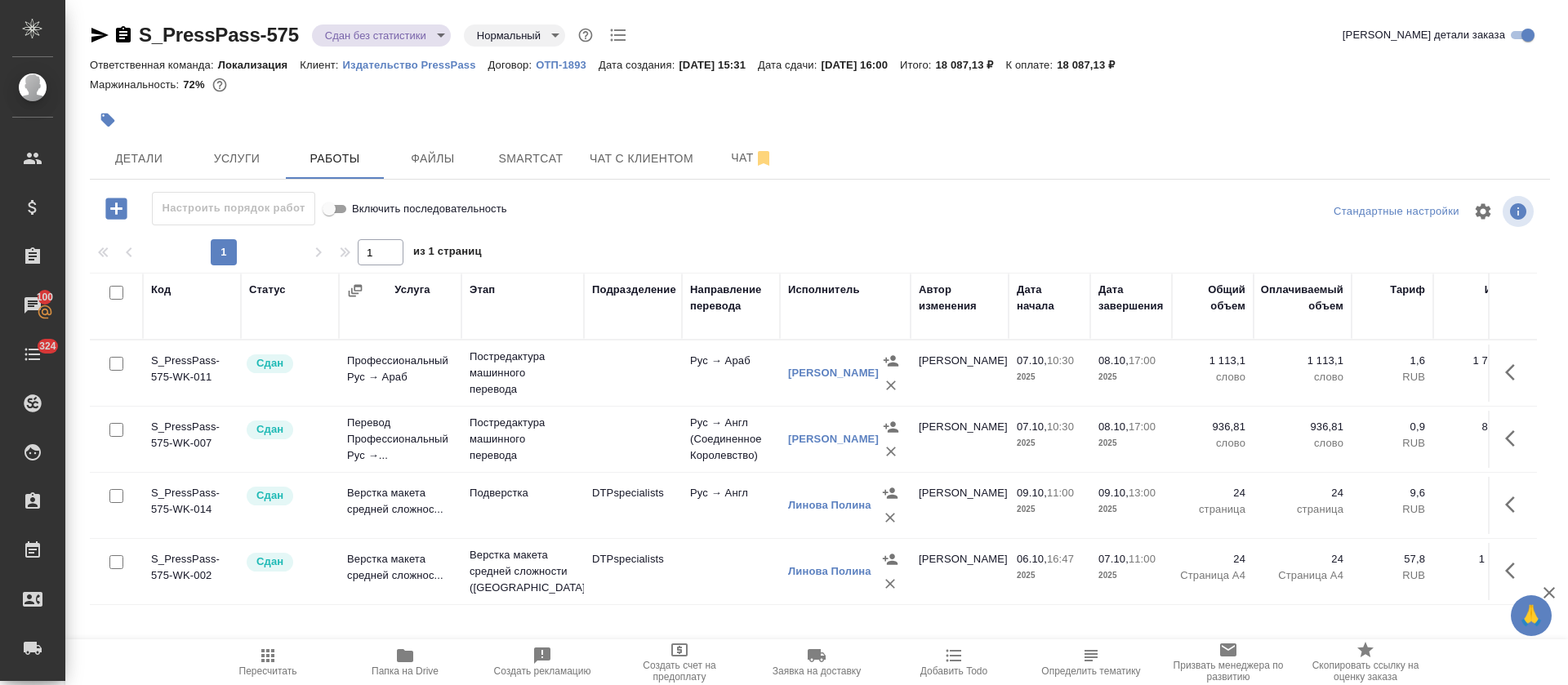
click at [438, 37] on body "🙏 .cls-1 fill:#fff; AWATERA Tretyakova Olga Клиенты Спецификации Заказы 100 Чат…" at bounding box center [784, 342] width 1568 height 685
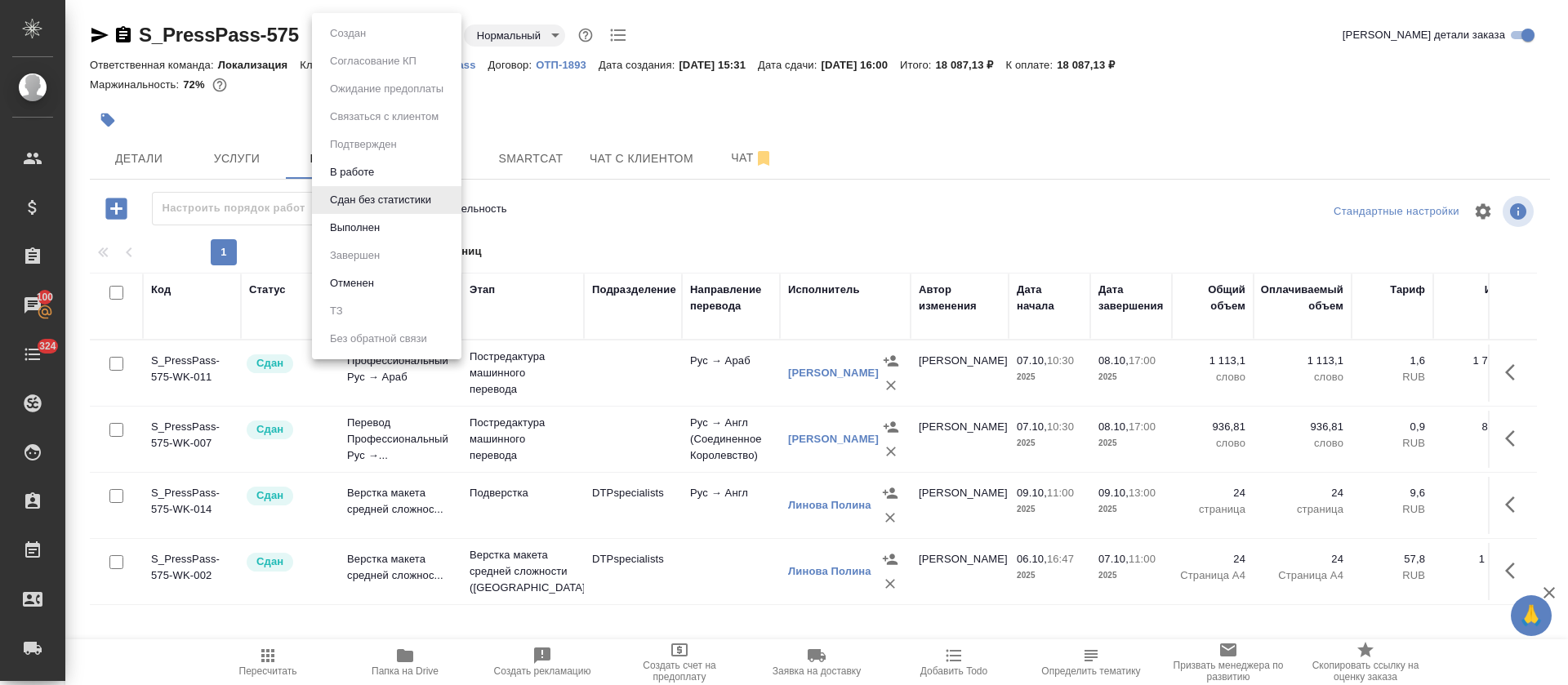
click at [392, 243] on ul "Создан Согласование КП Ожидание предоплаты Связаться с клиентом Подтвержден В р…" at bounding box center [386, 186] width 149 height 347
click at [389, 236] on li "Выполнен" at bounding box center [386, 228] width 149 height 28
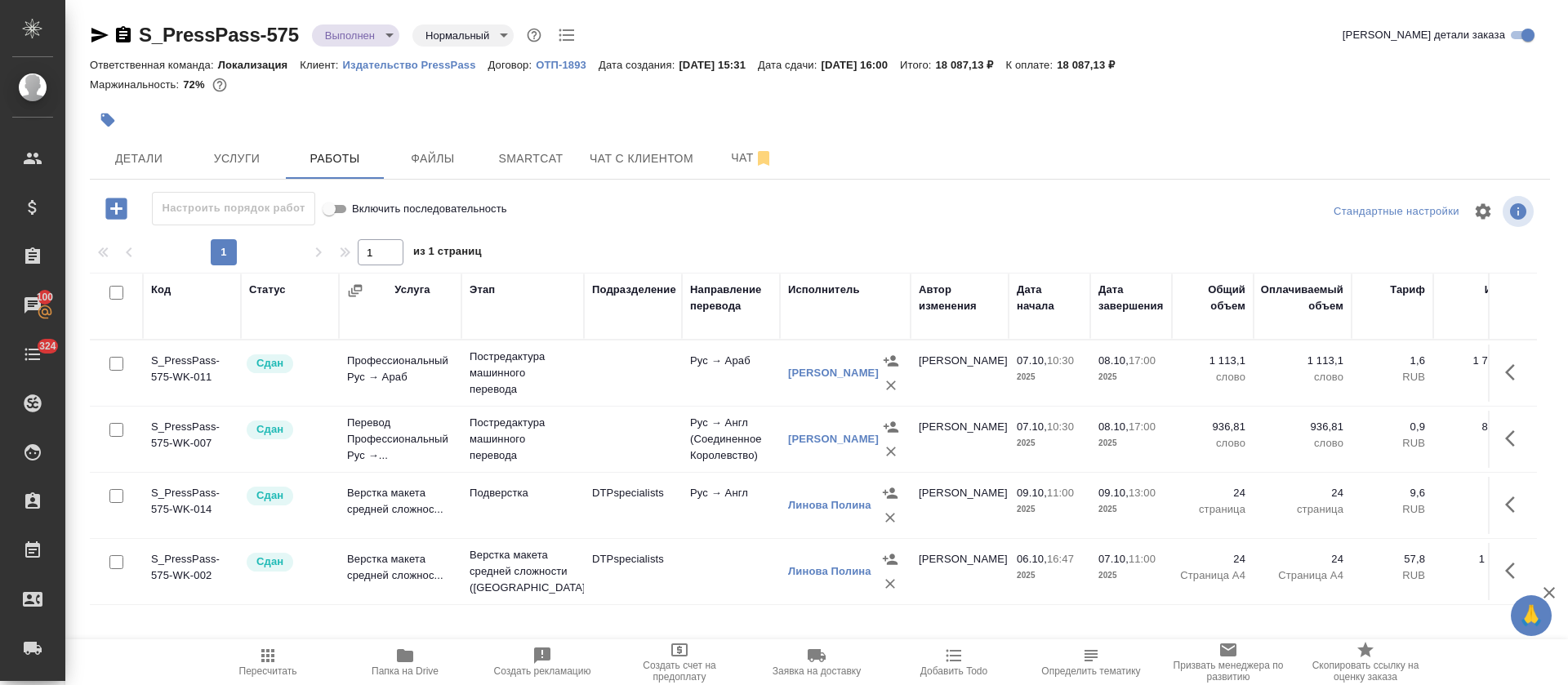
click at [94, 38] on icon "button" at bounding box center [100, 35] width 18 height 15
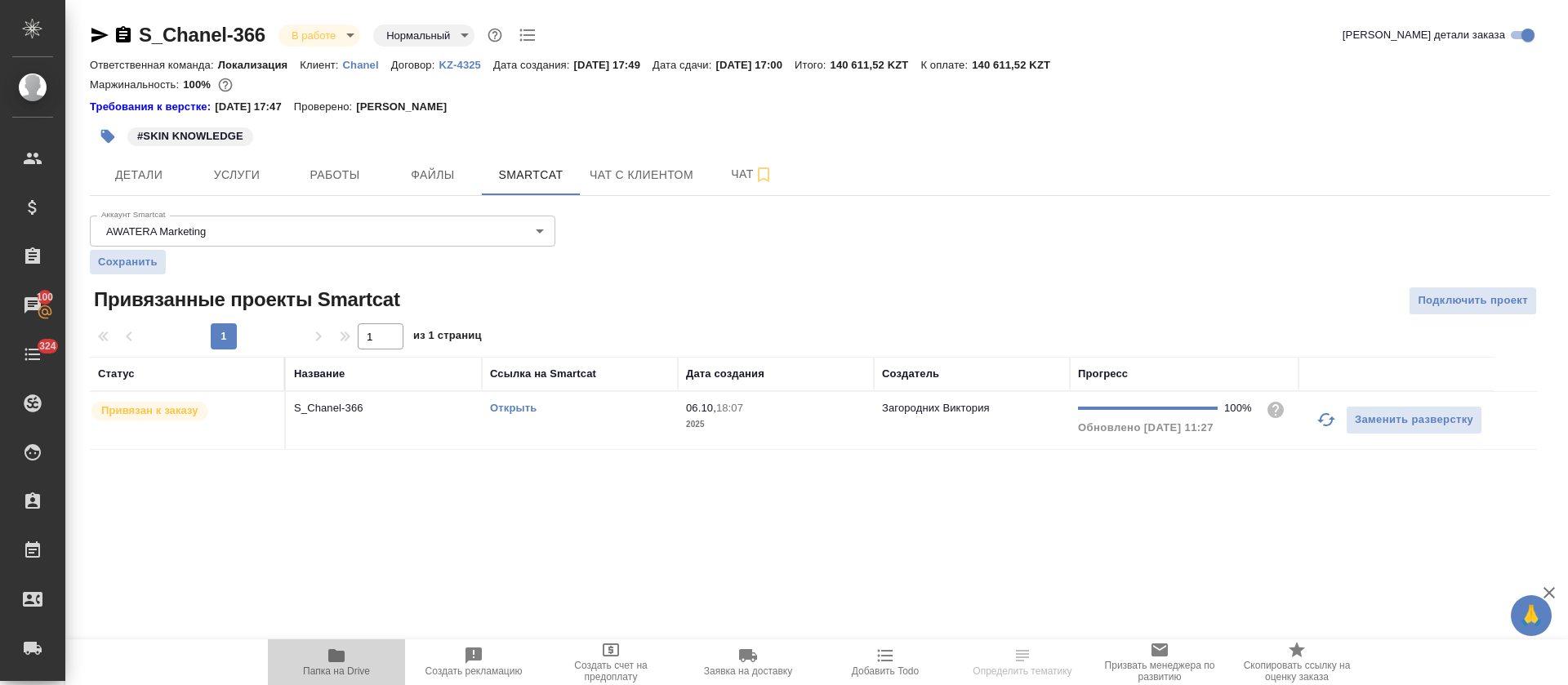
click at [351, 658] on span "Папка на Drive" at bounding box center [336, 661] width 118 height 31
click at [242, 177] on span "Услуги" at bounding box center [236, 175] width 79 height 20
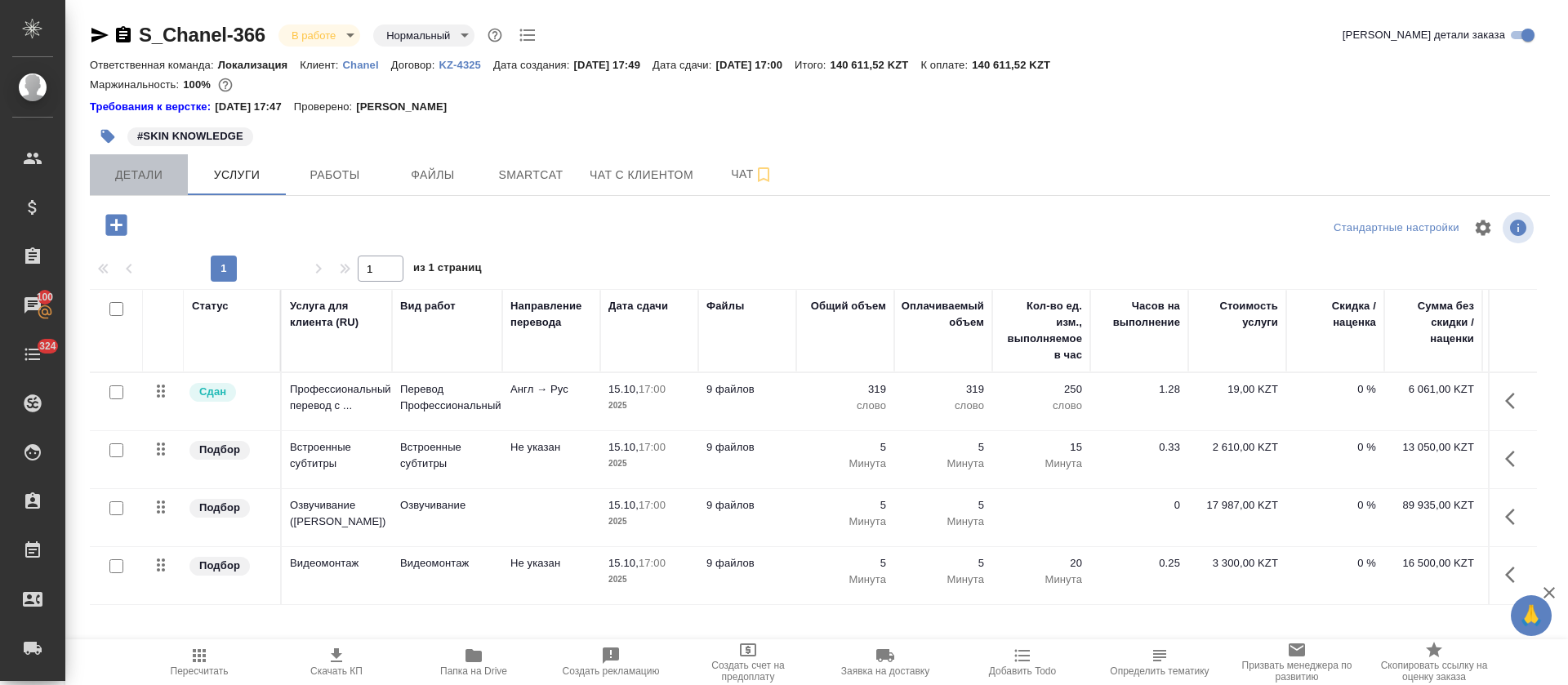
click at [158, 176] on span "Детали" at bounding box center [139, 175] width 79 height 20
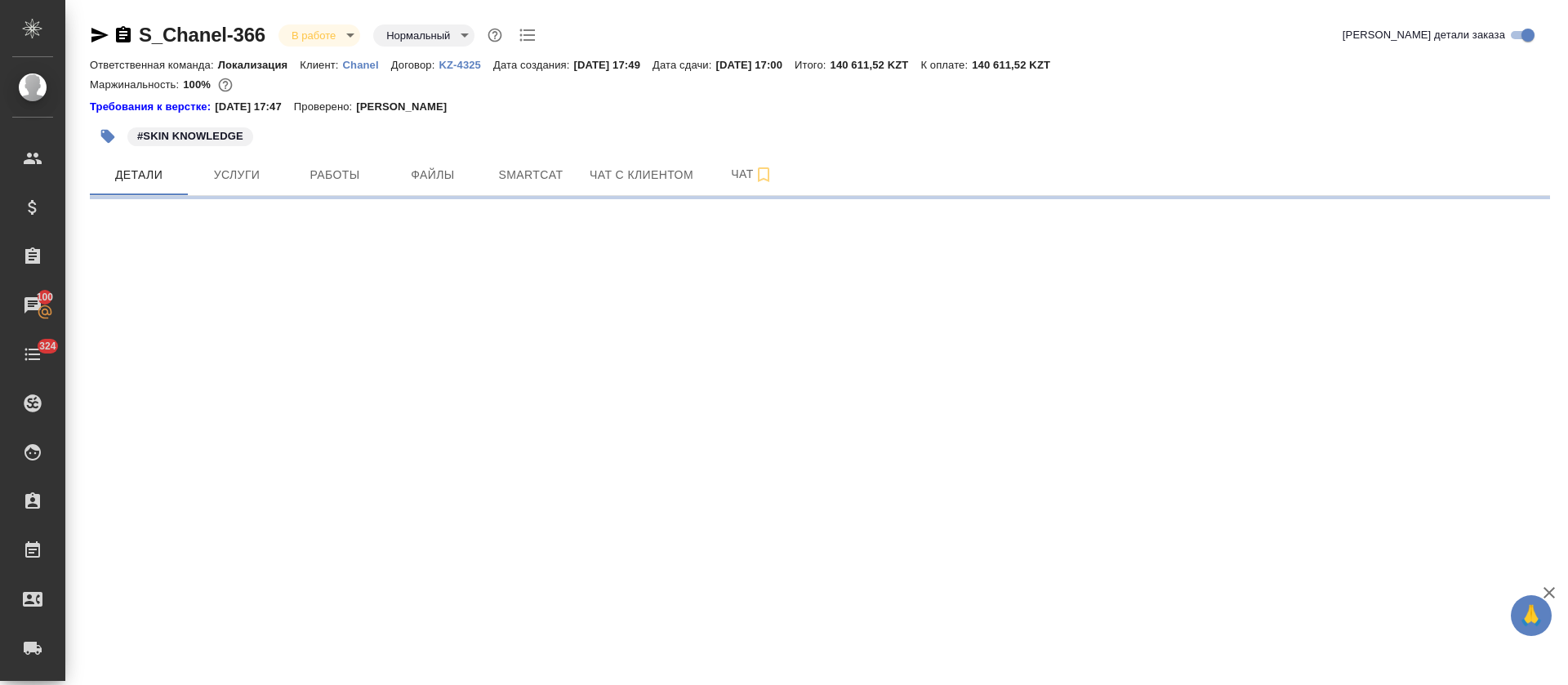
select select "RU"
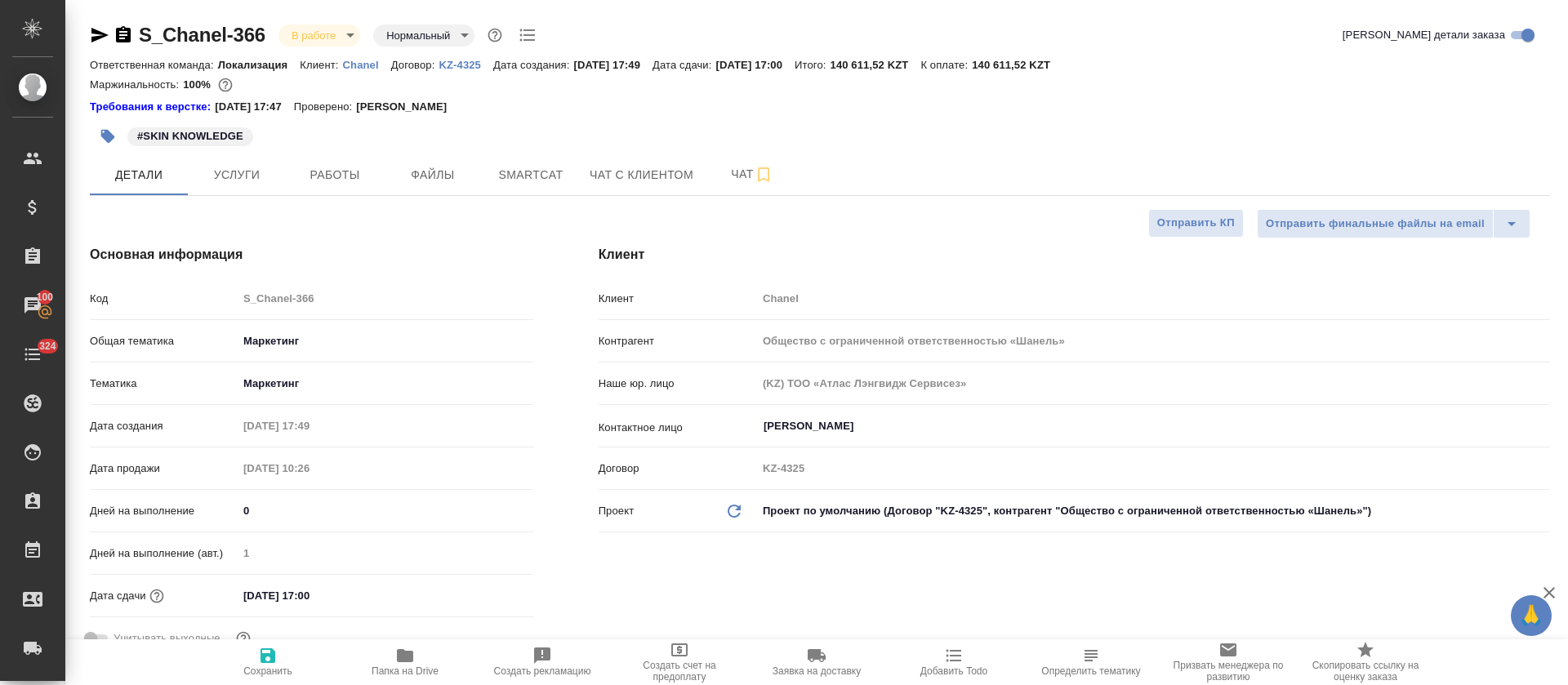
type textarea "x"
click at [406, 652] on icon "button" at bounding box center [405, 656] width 17 height 13
type textarea "x"
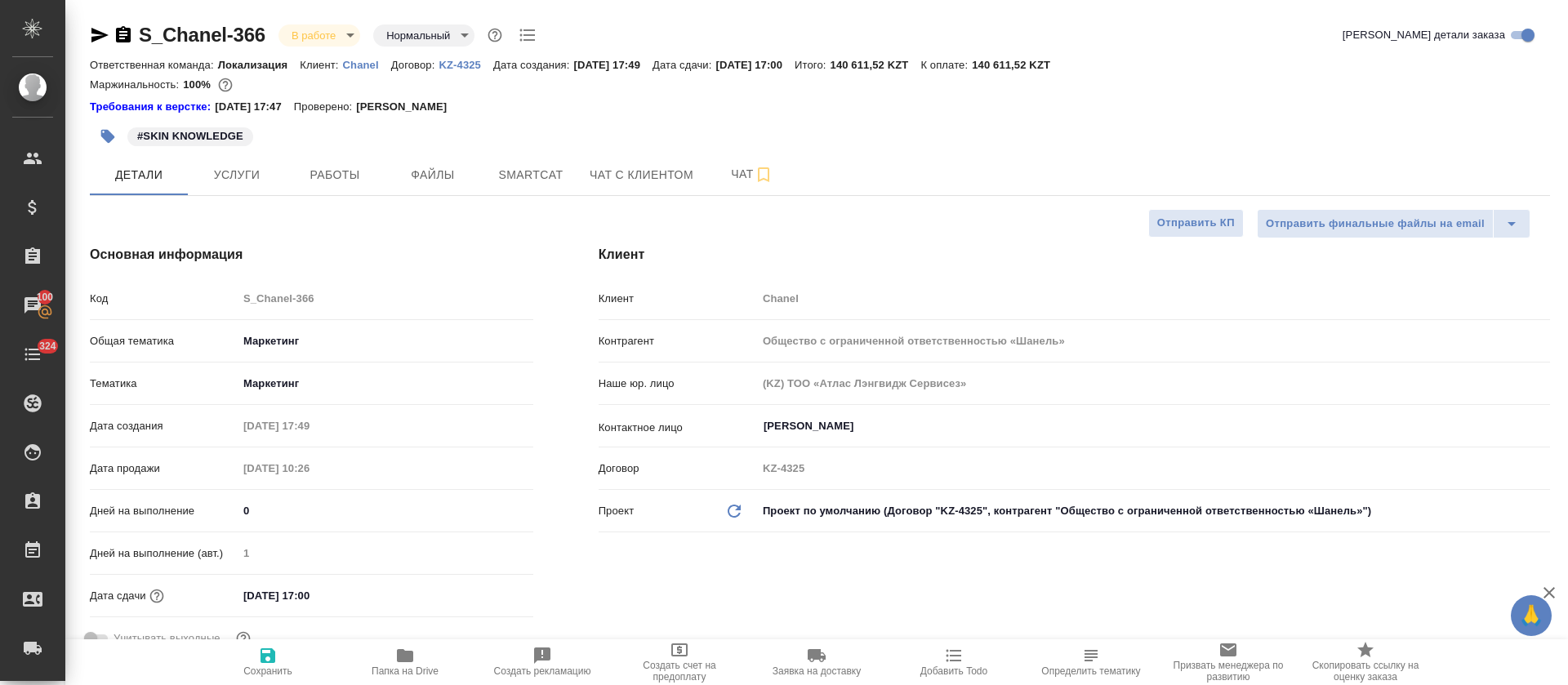
type textarea "x"
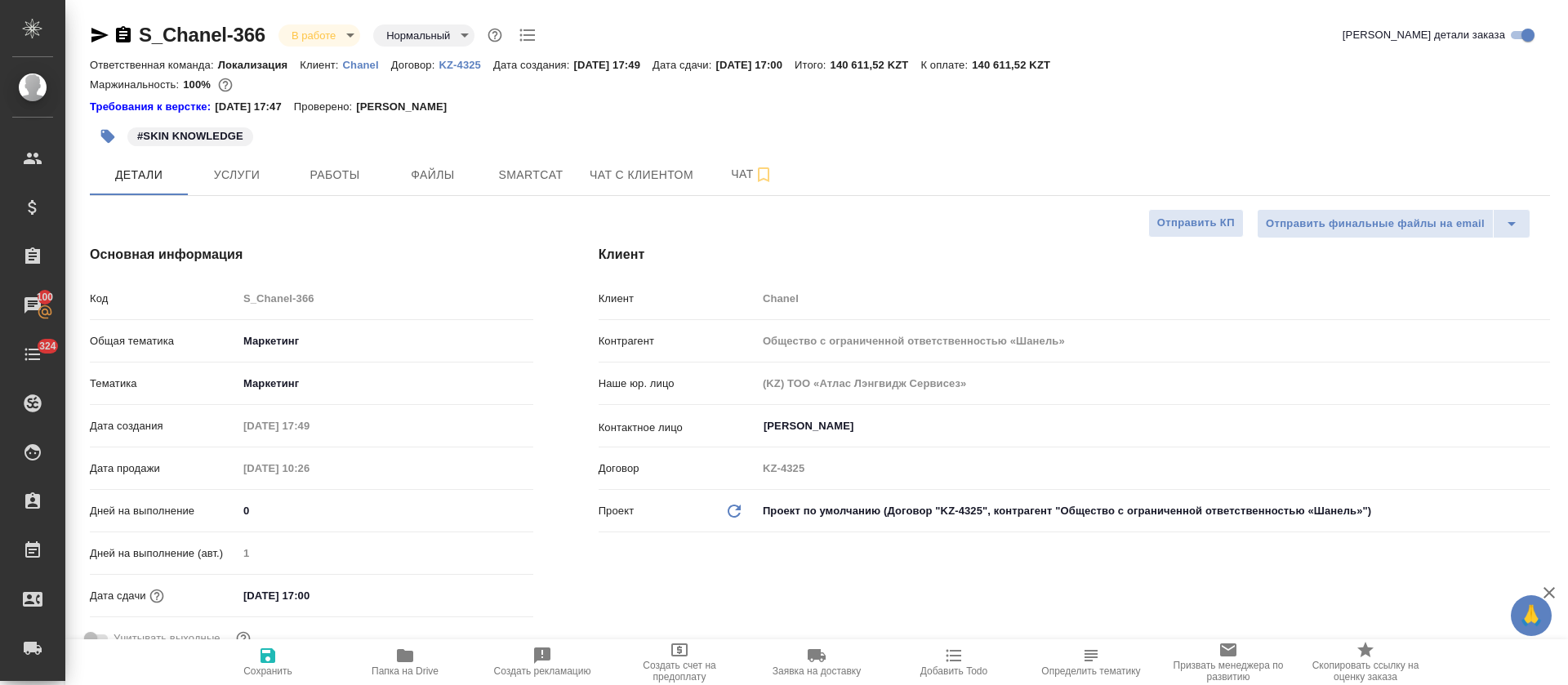
type textarea "x"
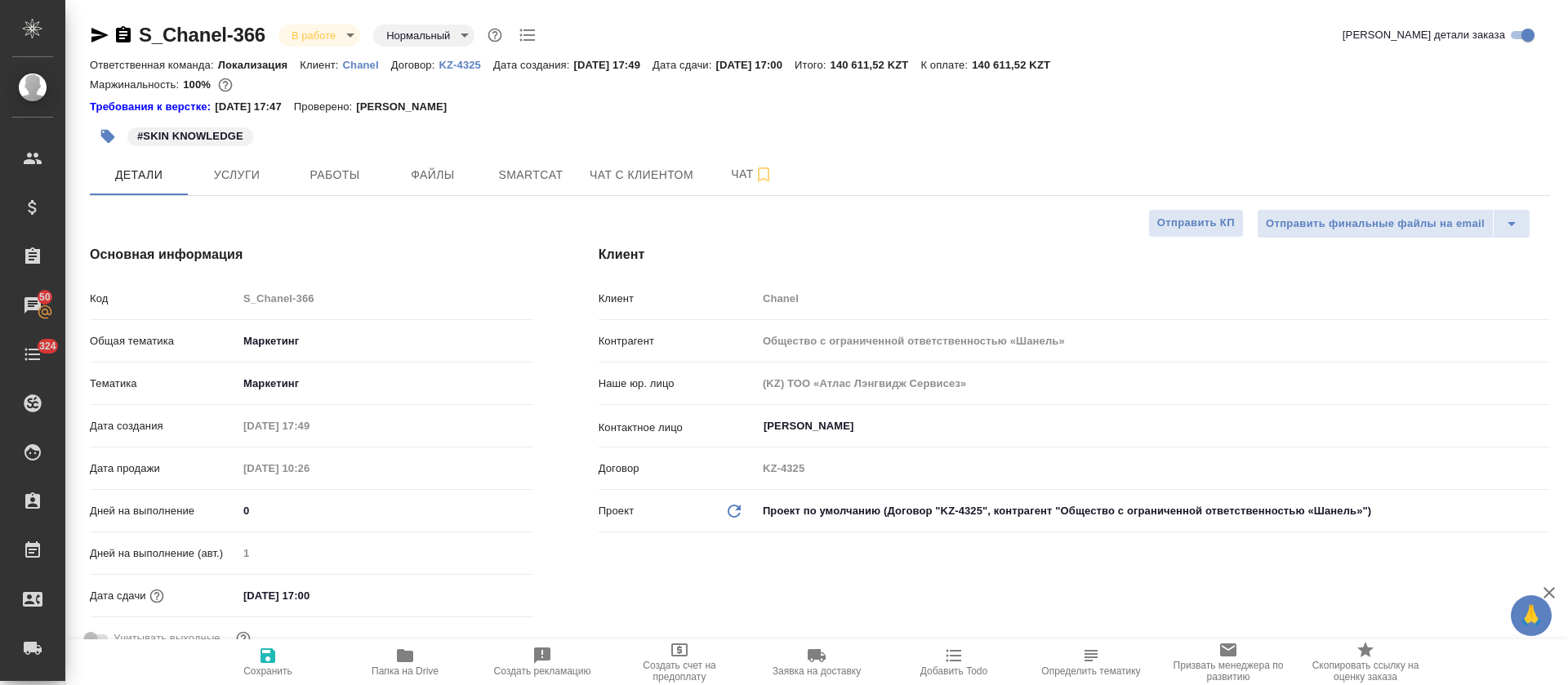
type textarea "x"
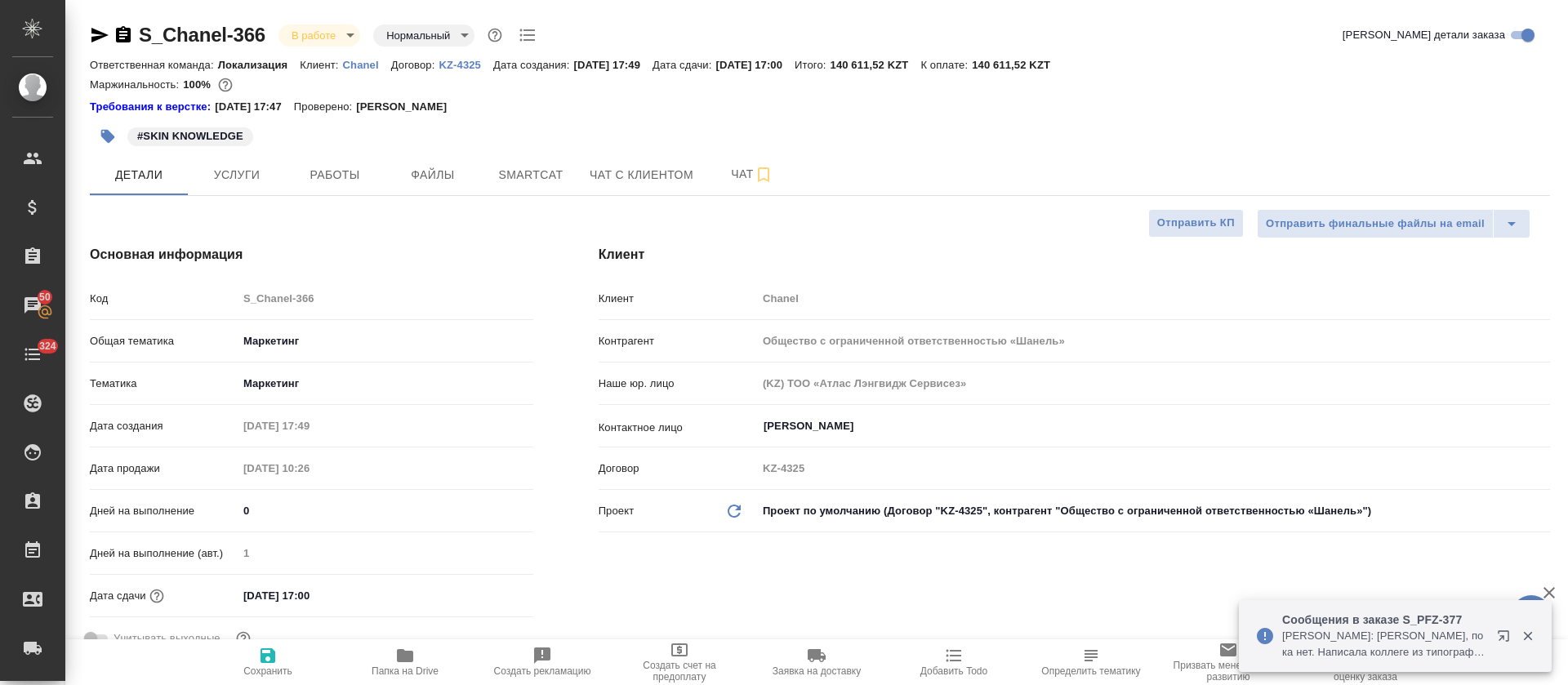
type textarea "x"
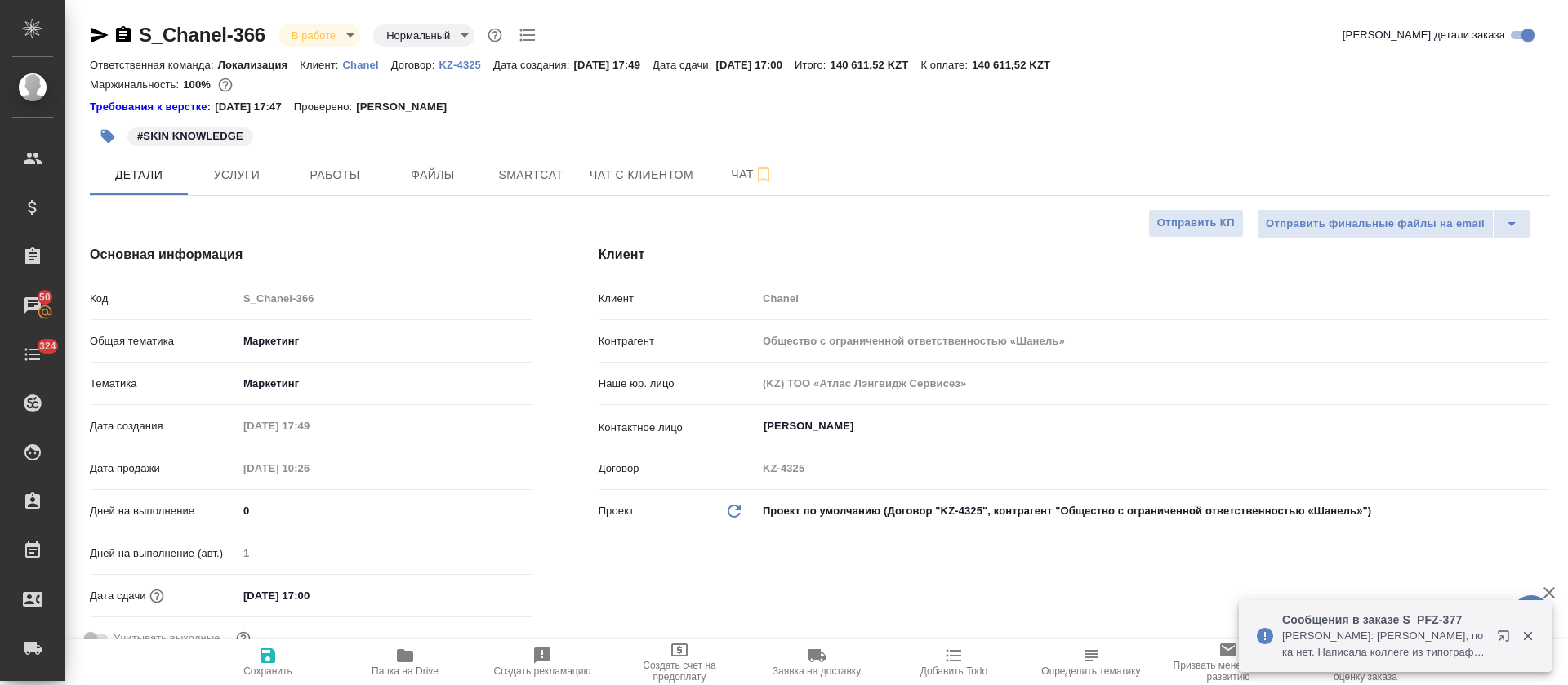
type textarea "x"
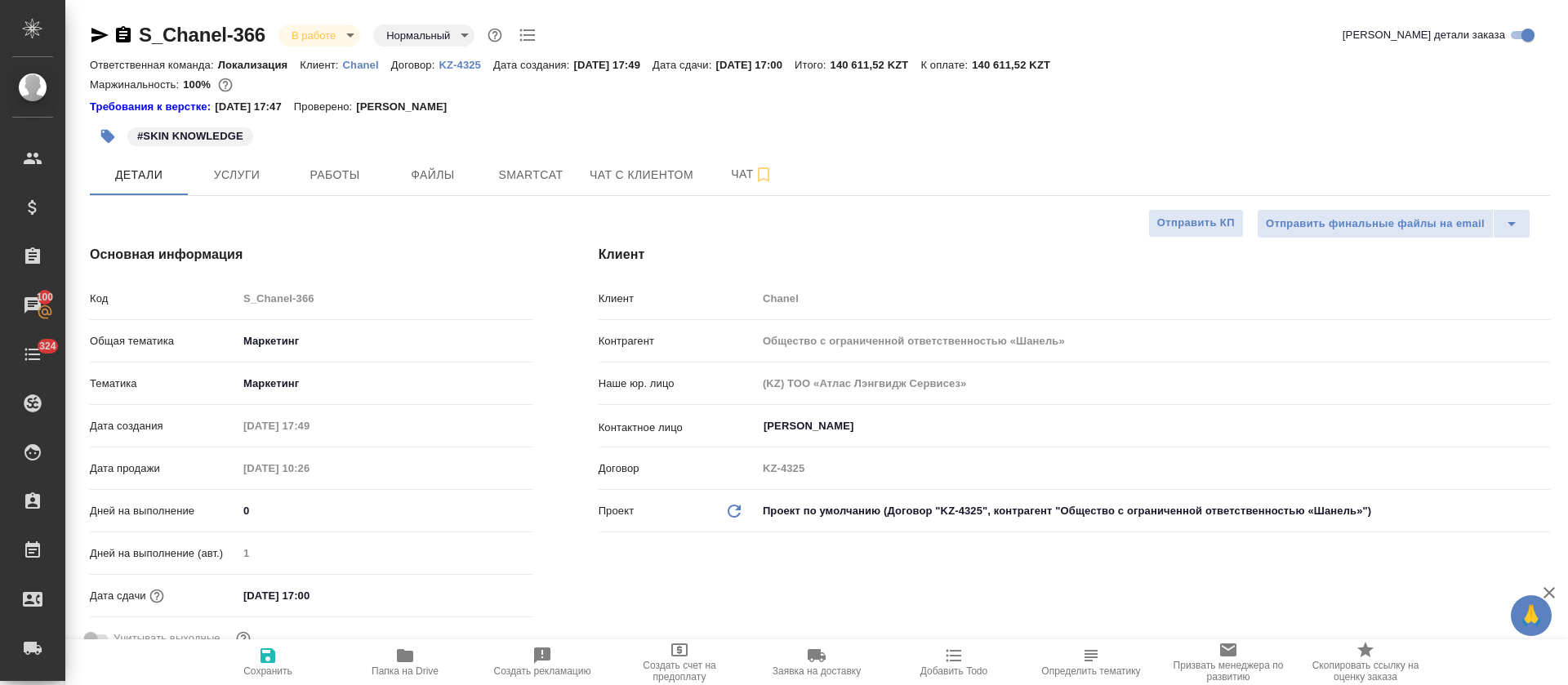
type textarea "x"
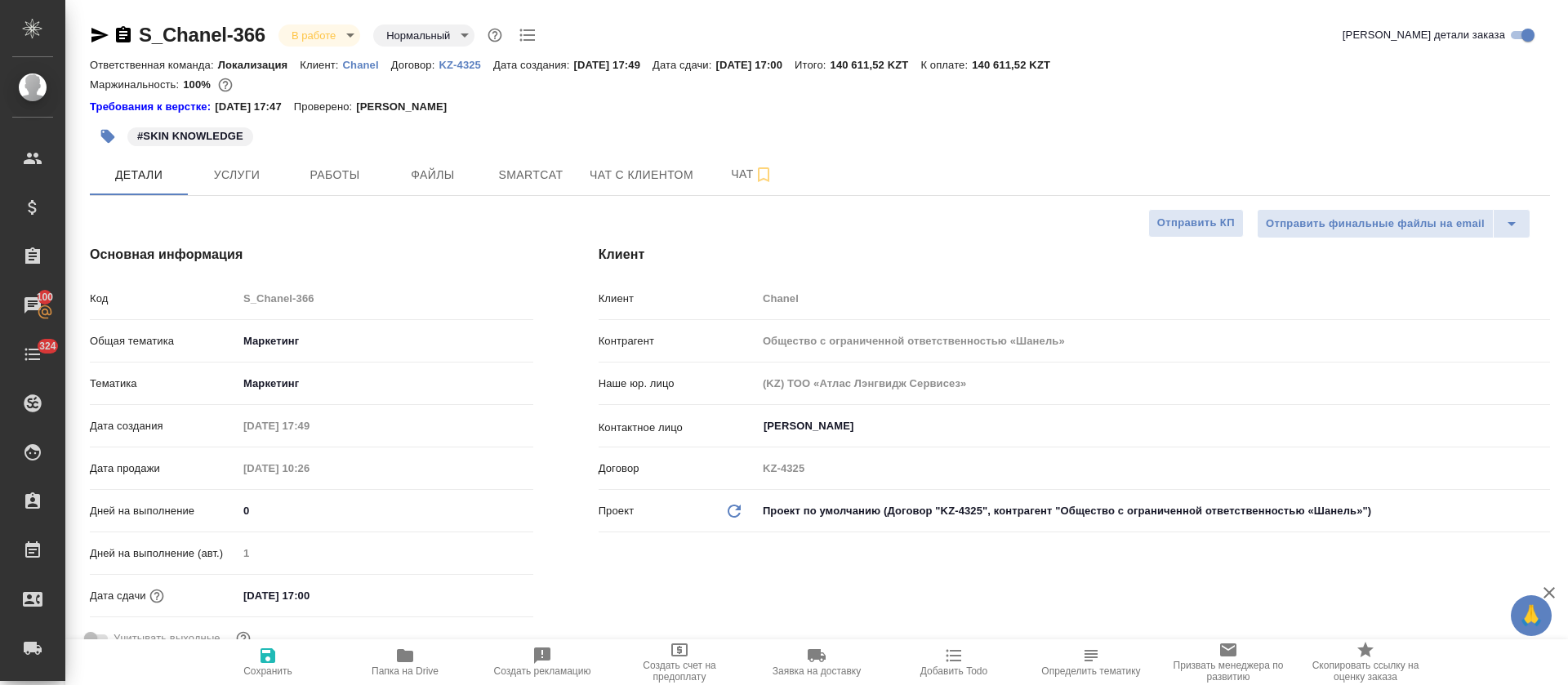
type textarea "x"
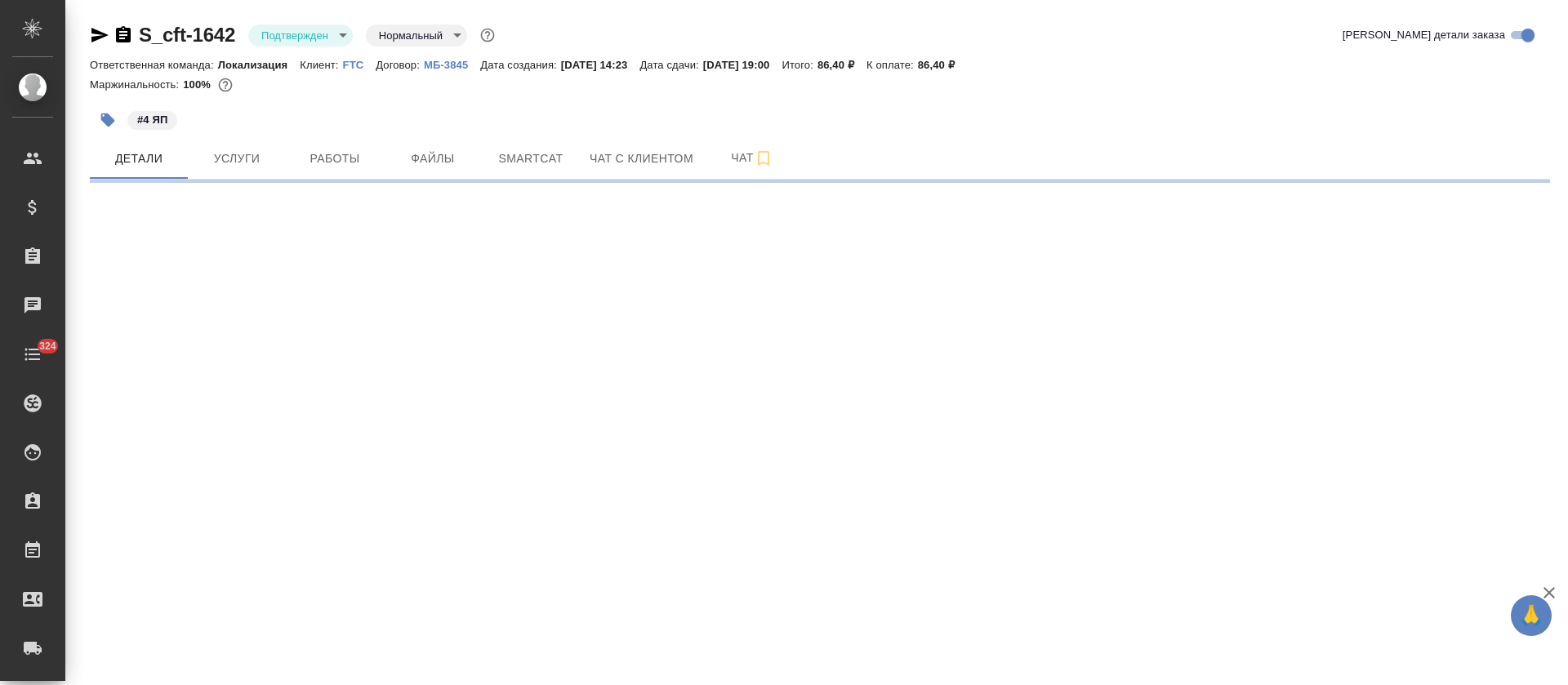
select select "RU"
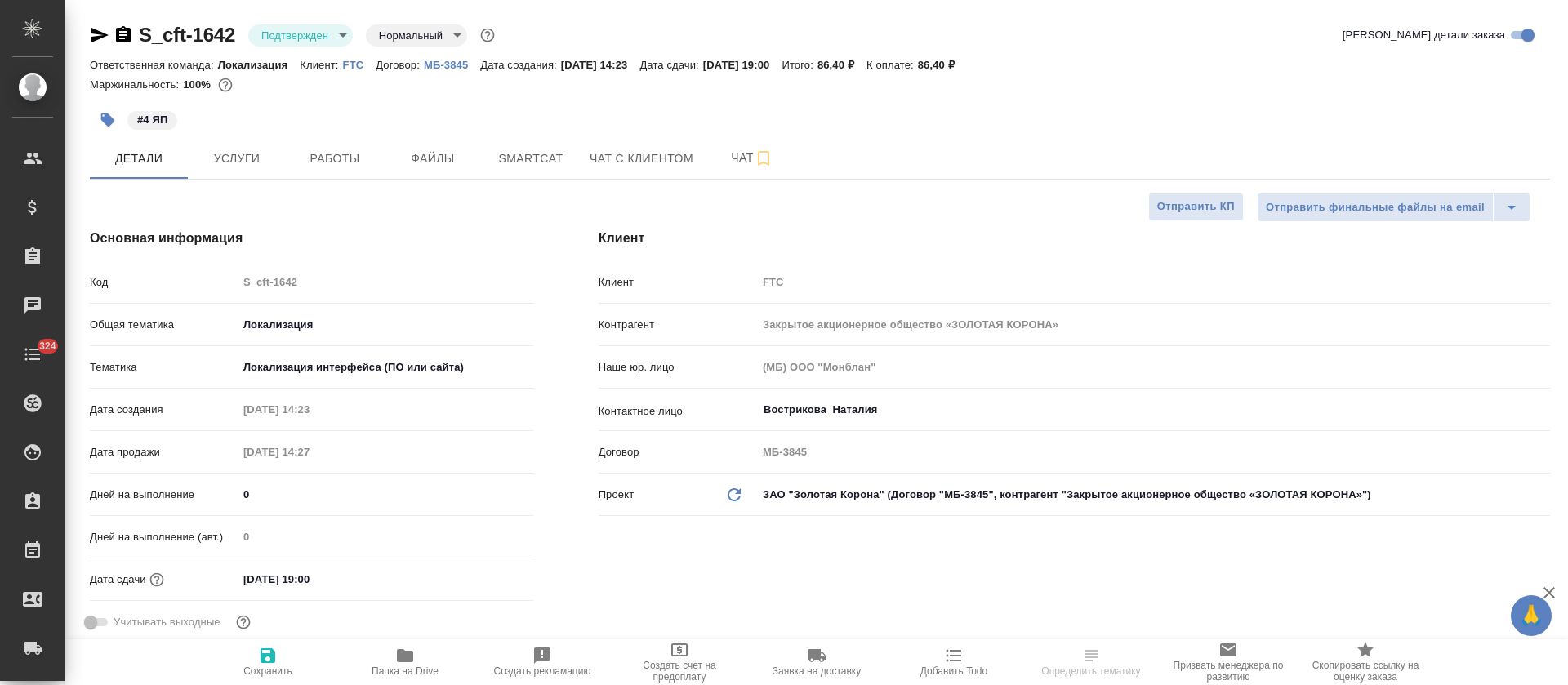
type textarea "x"
click at [281, 38] on body "🙏 .cls-1 fill:#fff; AWATERA [PERSON_NAME] Спецификации Заказы 50 Чаты 324 Todo …" at bounding box center [784, 342] width 1568 height 685
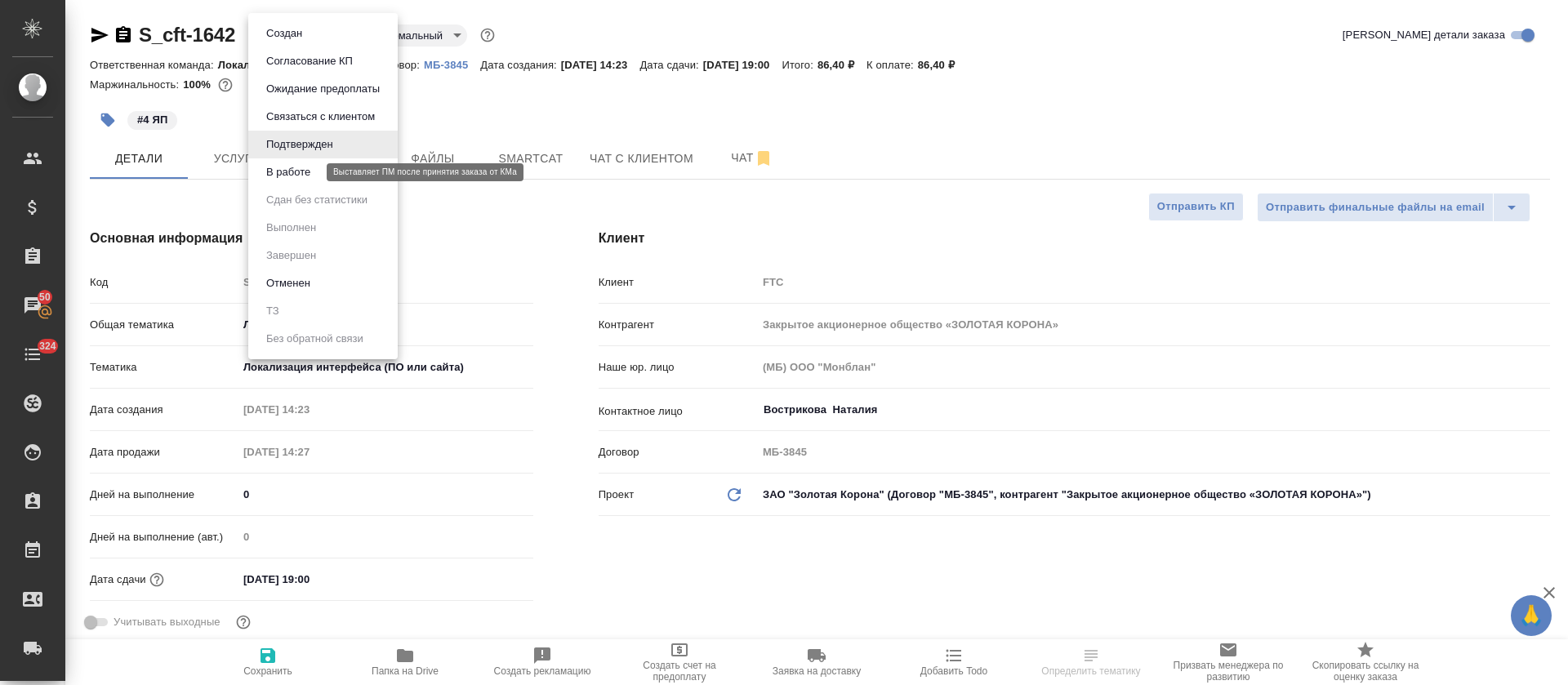
click at [311, 175] on button "В работе" at bounding box center [288, 171] width 54 height 18
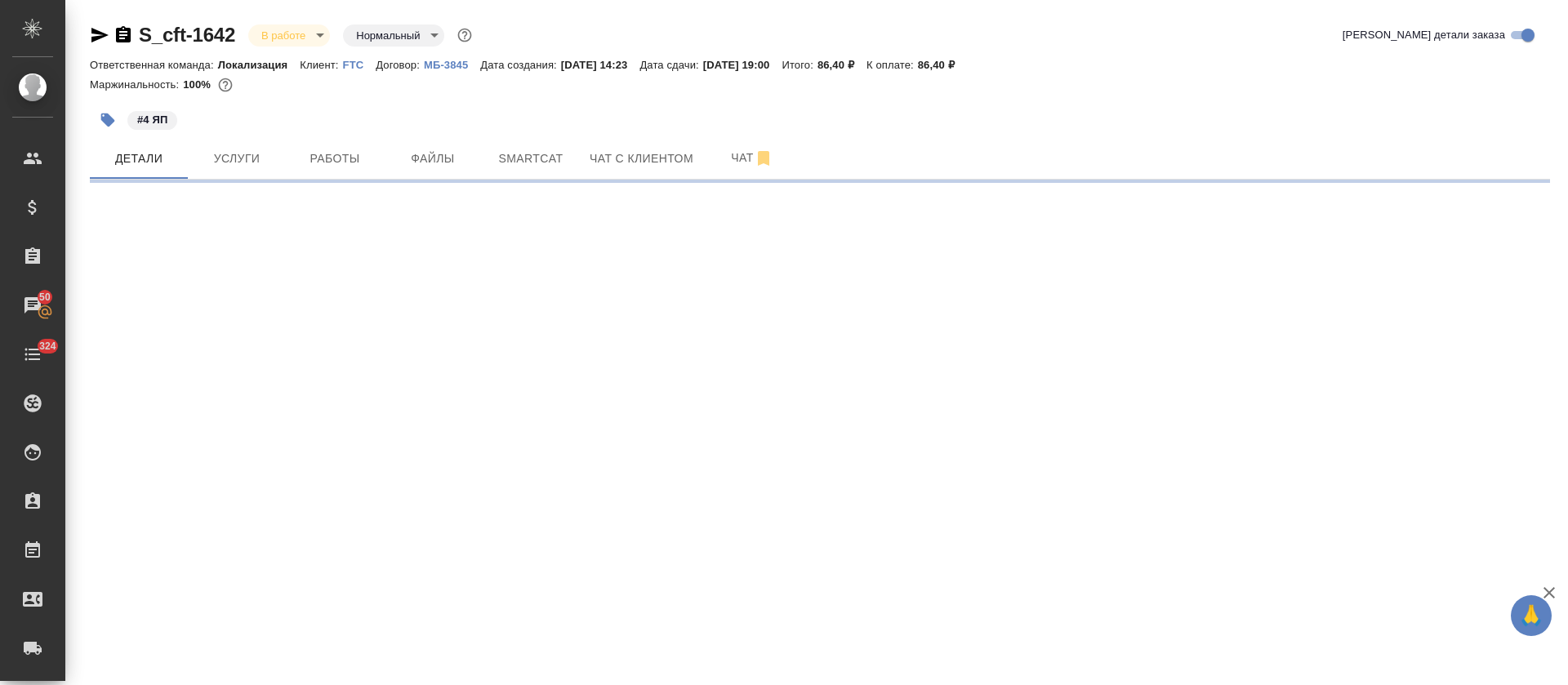
select select "RU"
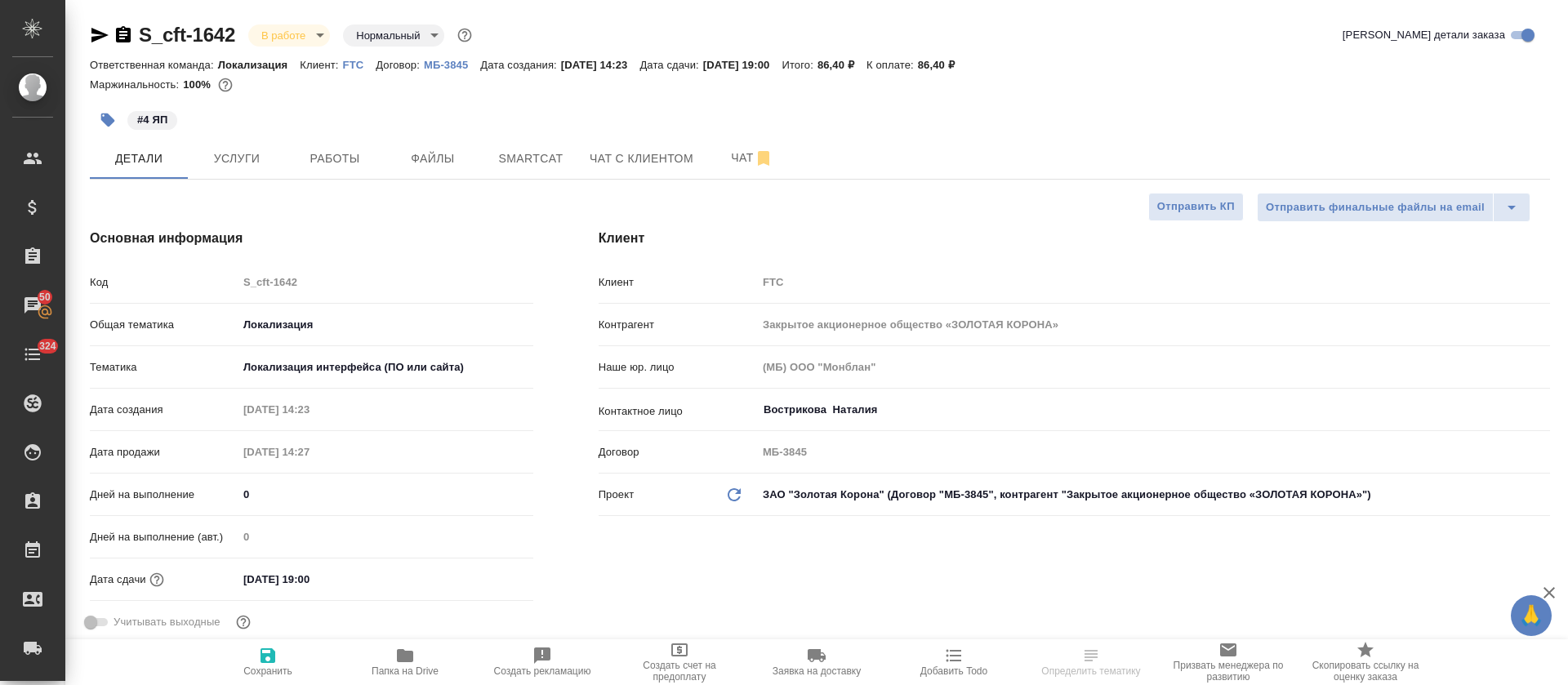
type textarea "x"
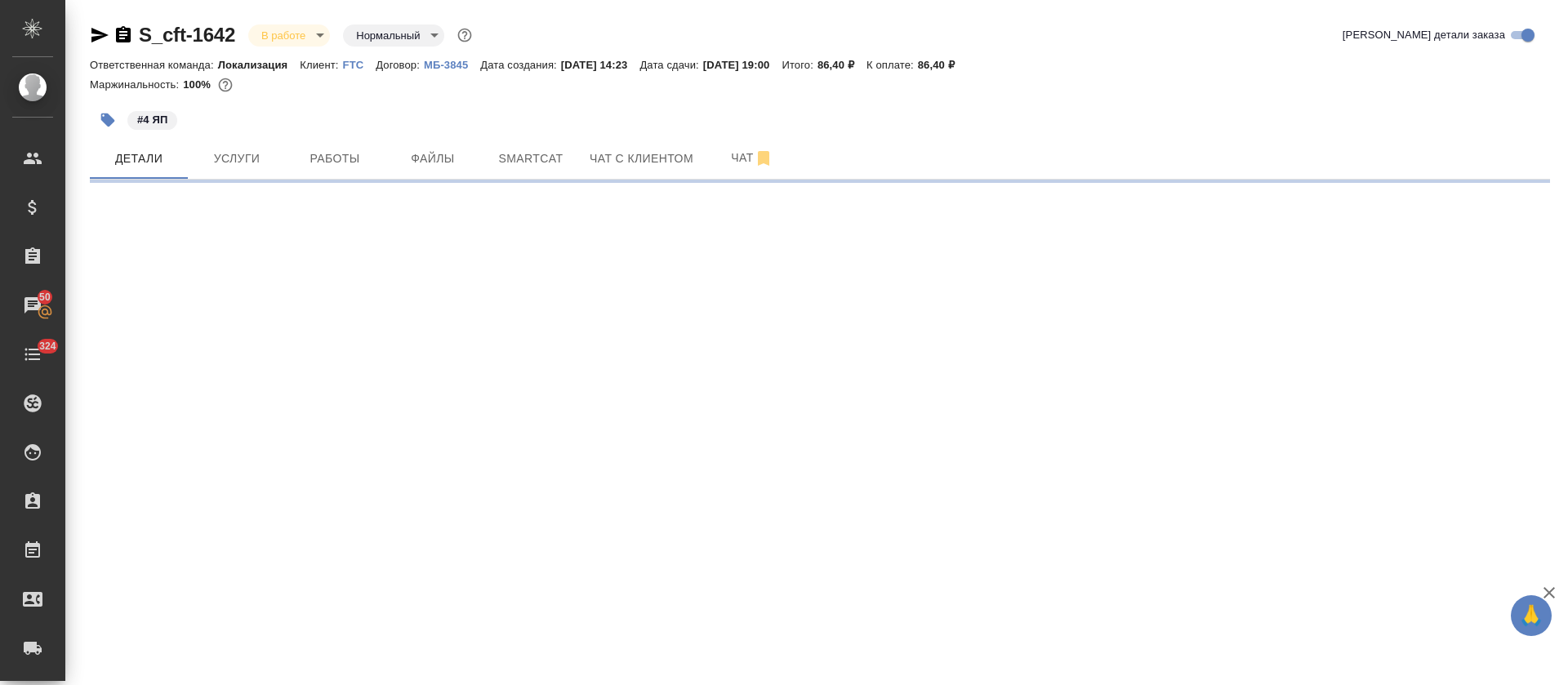
select select "RU"
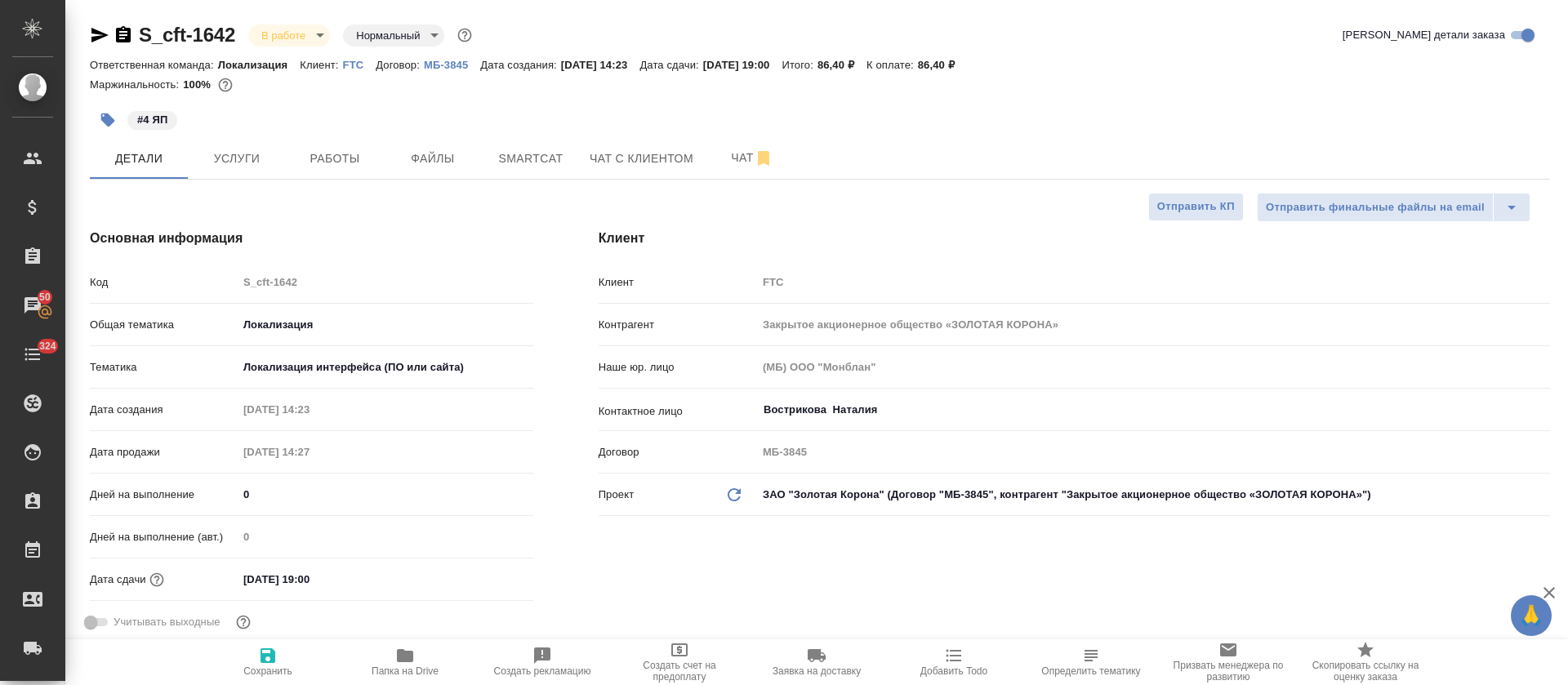
type textarea "x"
click at [526, 175] on button "Smartcat" at bounding box center [531, 159] width 98 height 41
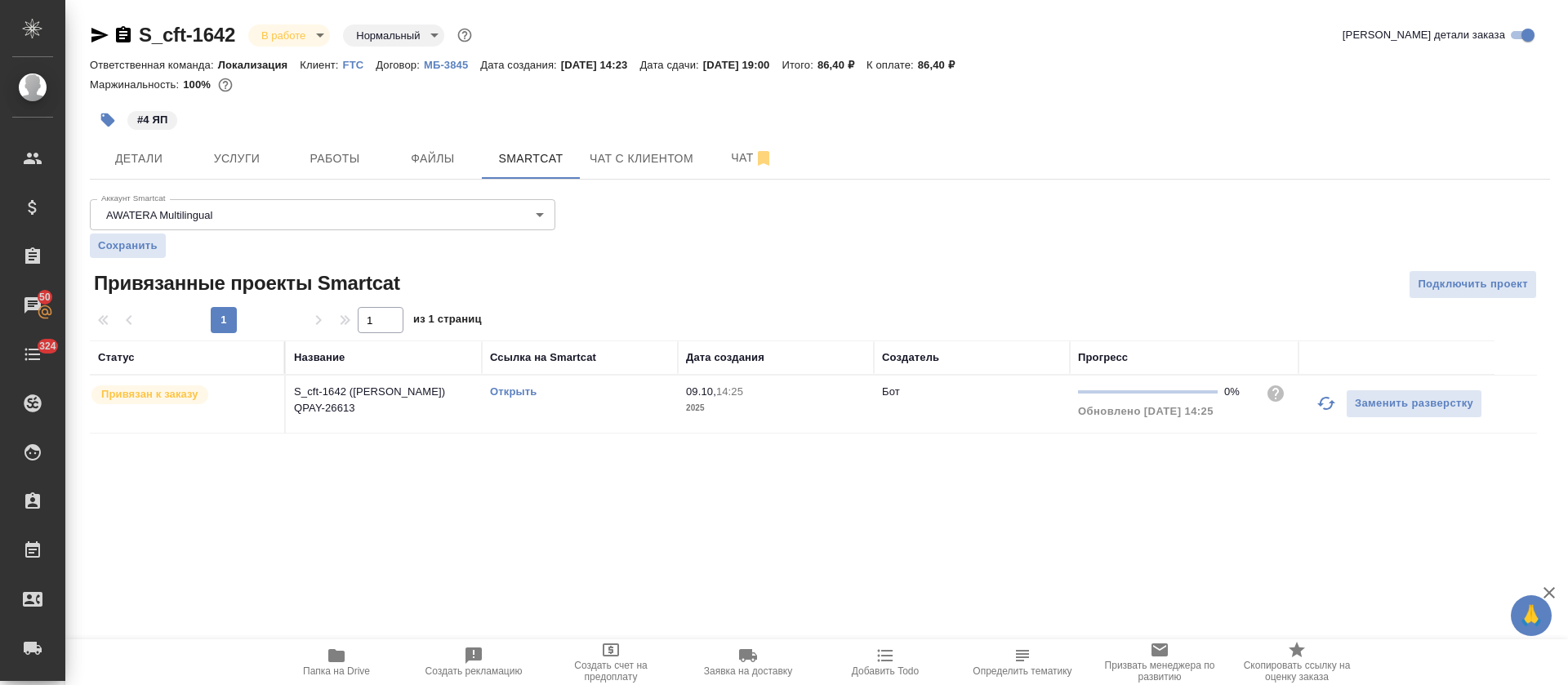
click at [533, 396] on link "Открыть" at bounding box center [513, 391] width 46 height 12
click at [302, 162] on span "Работы" at bounding box center [335, 159] width 79 height 20
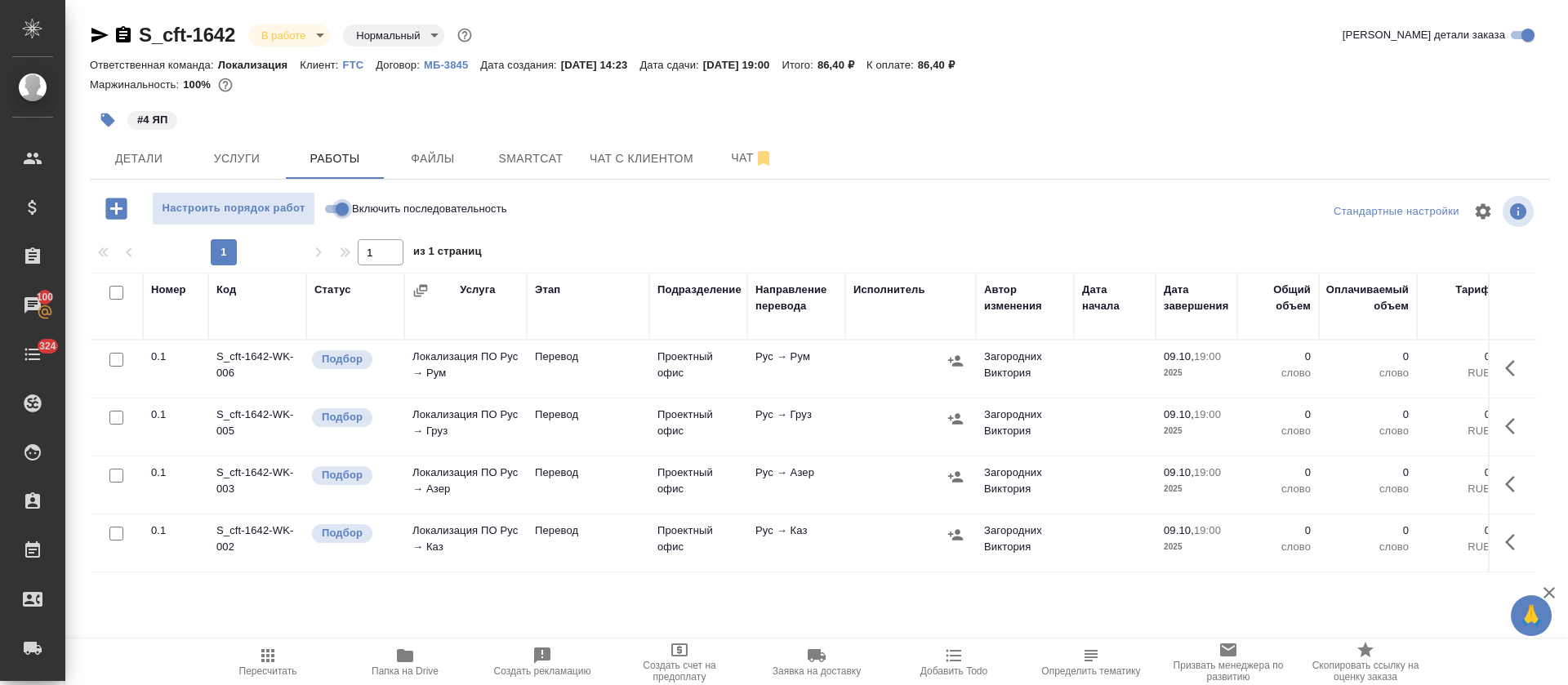
drag, startPoint x: 345, startPoint y: 205, endPoint x: 234, endPoint y: 301, distance: 146.8
click at [344, 206] on input "Включить последовательность" at bounding box center [342, 209] width 58 height 19
checkbox input "true"
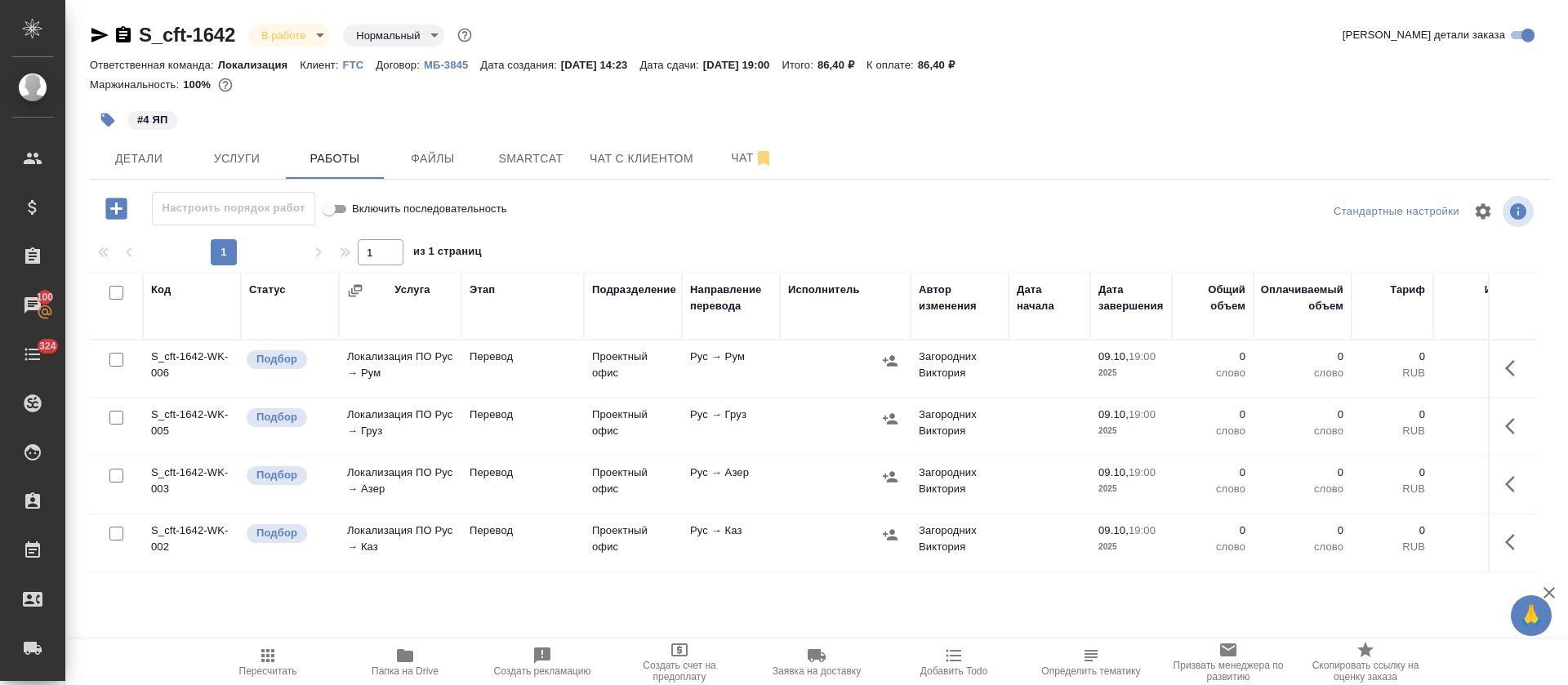
click at [118, 292] on input "checkbox" at bounding box center [116, 292] width 14 height 14
checkbox input "true"
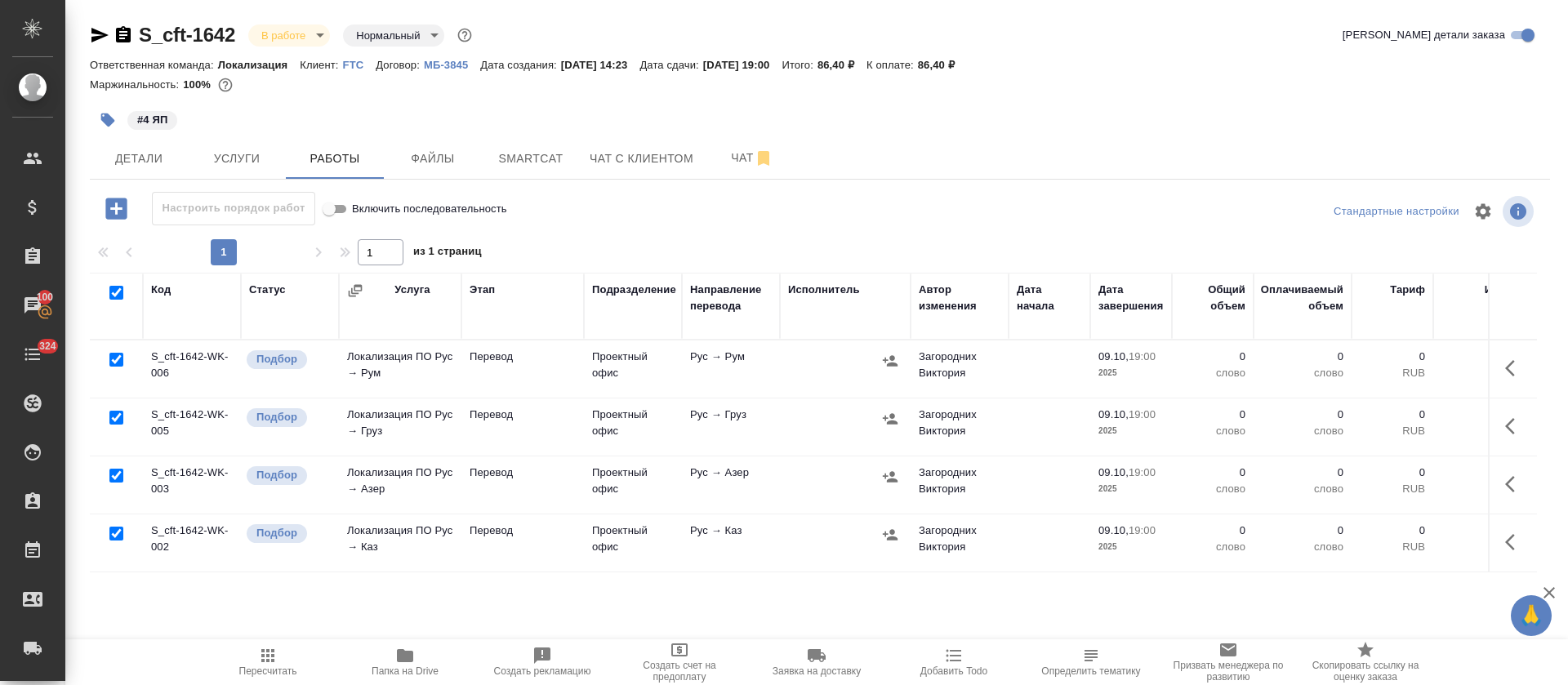
checkbox input "true"
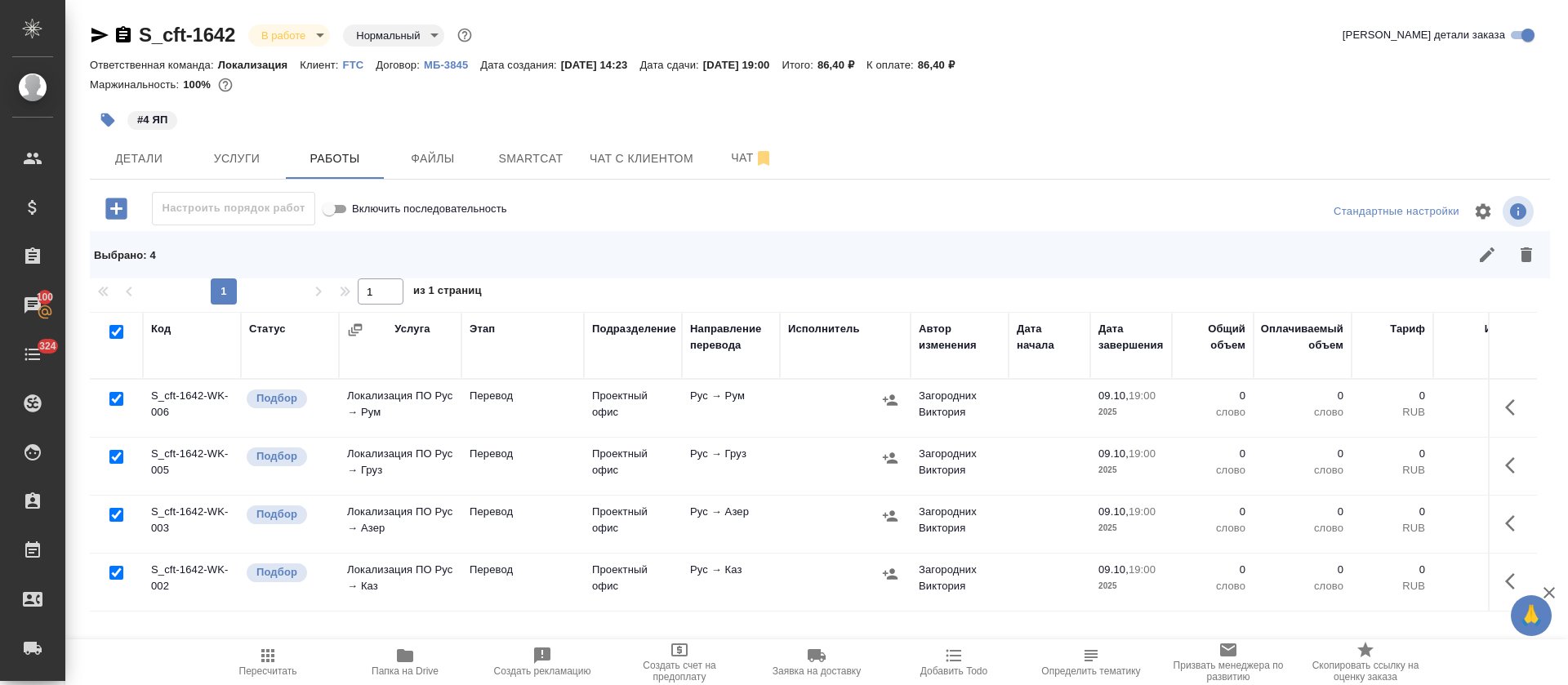
click at [1475, 266] on button "button" at bounding box center [1487, 255] width 39 height 39
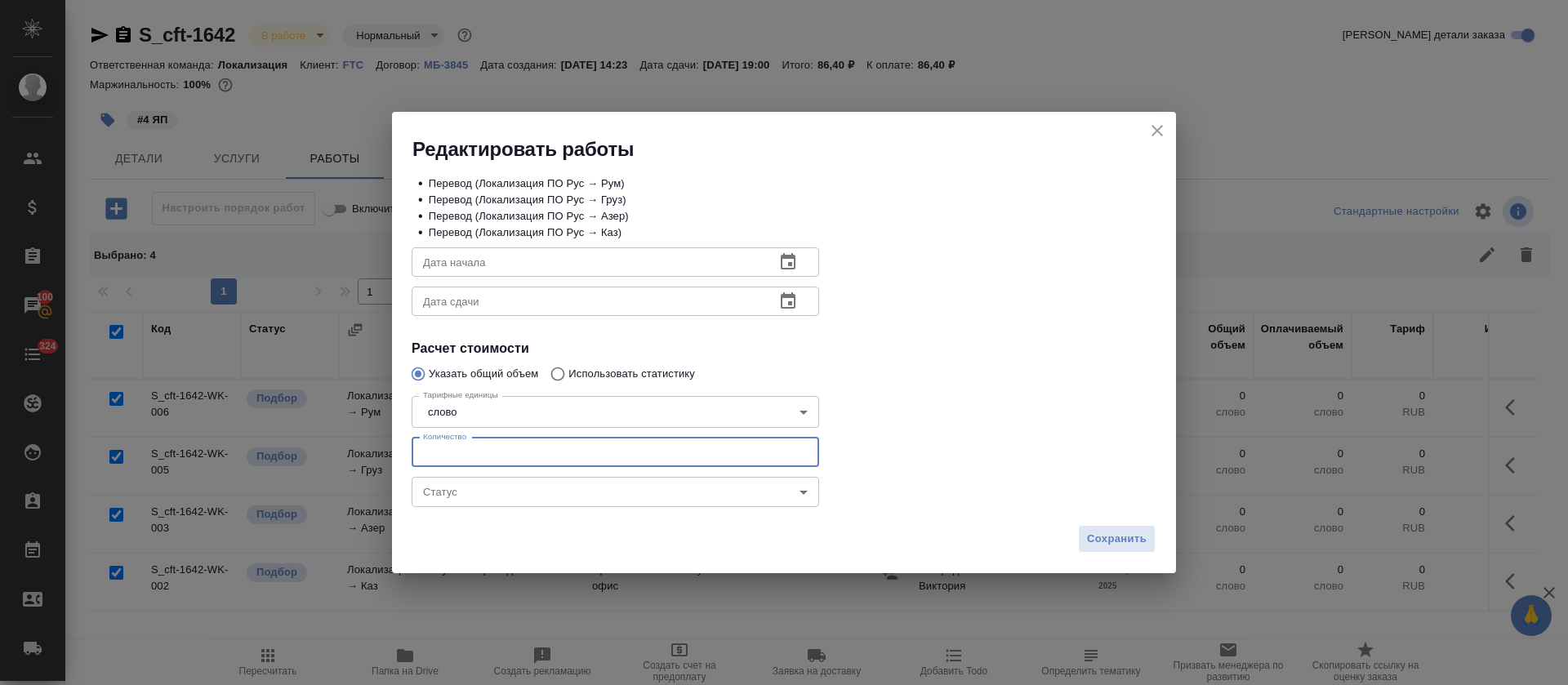
click at [474, 455] on input "number" at bounding box center [615, 452] width 408 height 30
type input "3"
click at [781, 278] on button "button" at bounding box center [788, 262] width 39 height 39
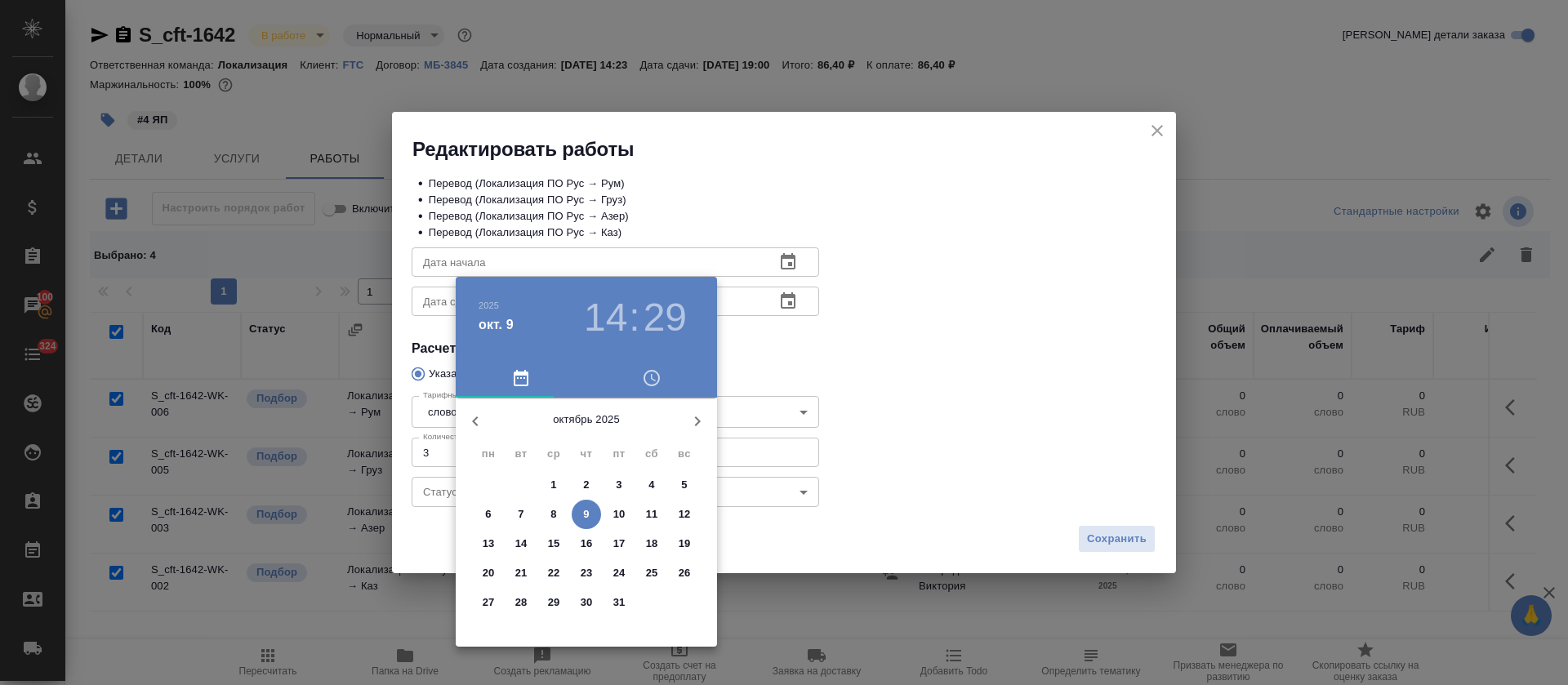
click at [588, 514] on p "9" at bounding box center [586, 514] width 6 height 17
type input "[DATE] 14:29"
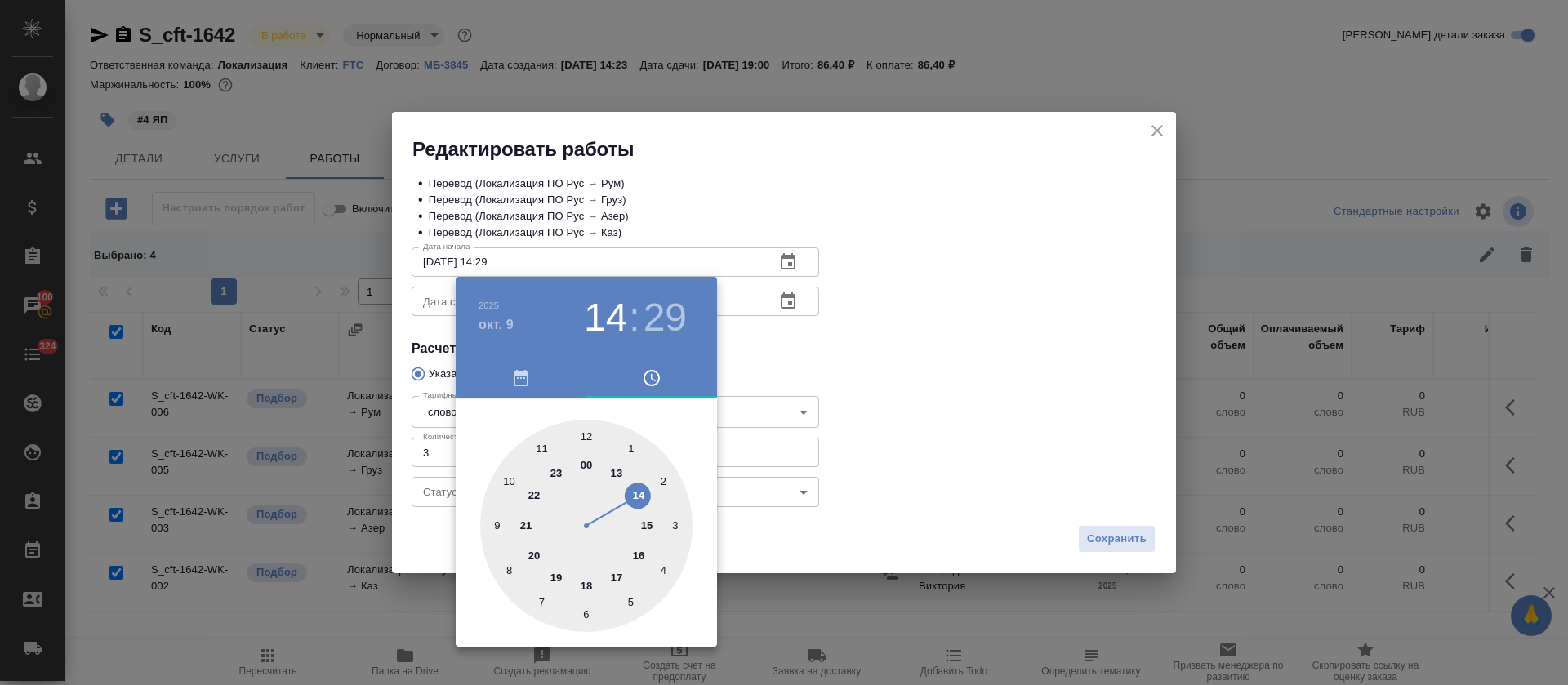
click at [840, 332] on div at bounding box center [784, 342] width 1568 height 685
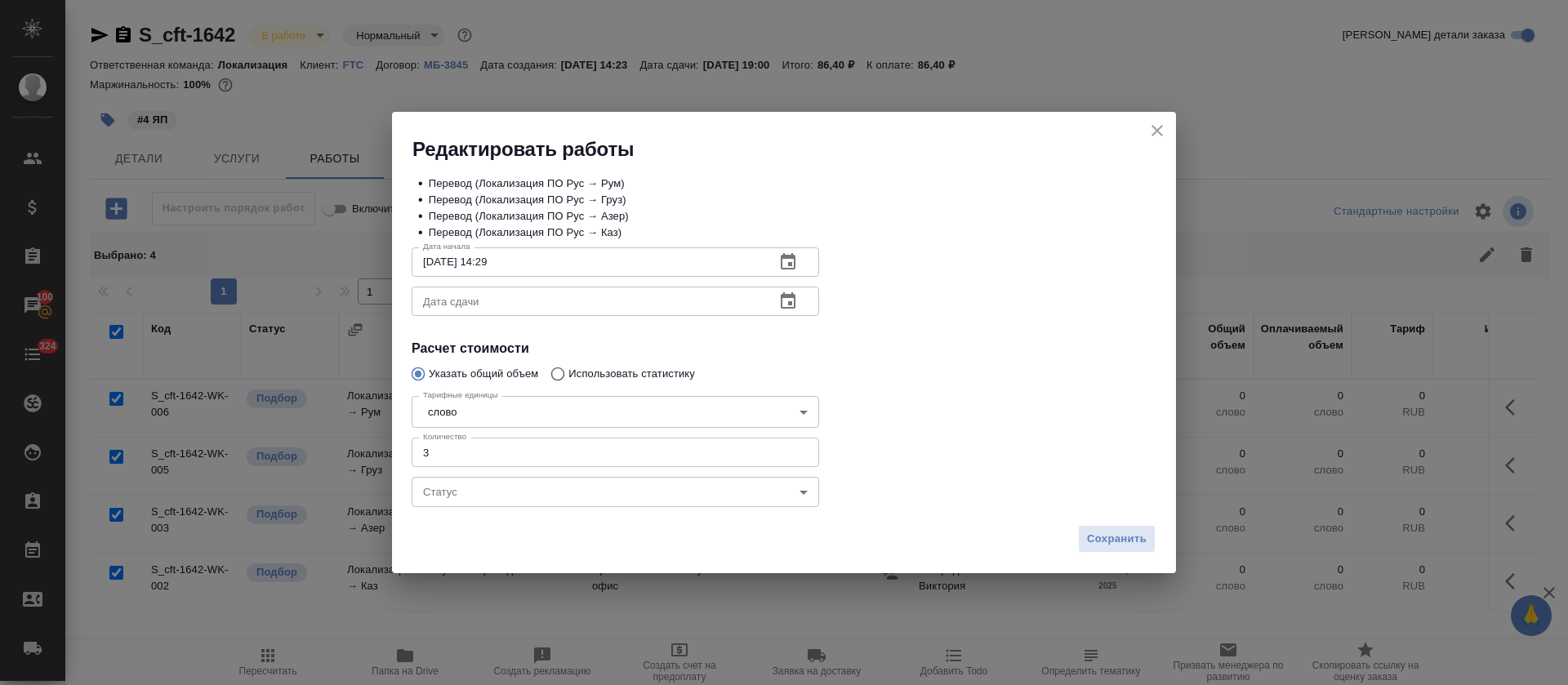
click at [794, 298] on icon "button" at bounding box center [789, 301] width 15 height 17
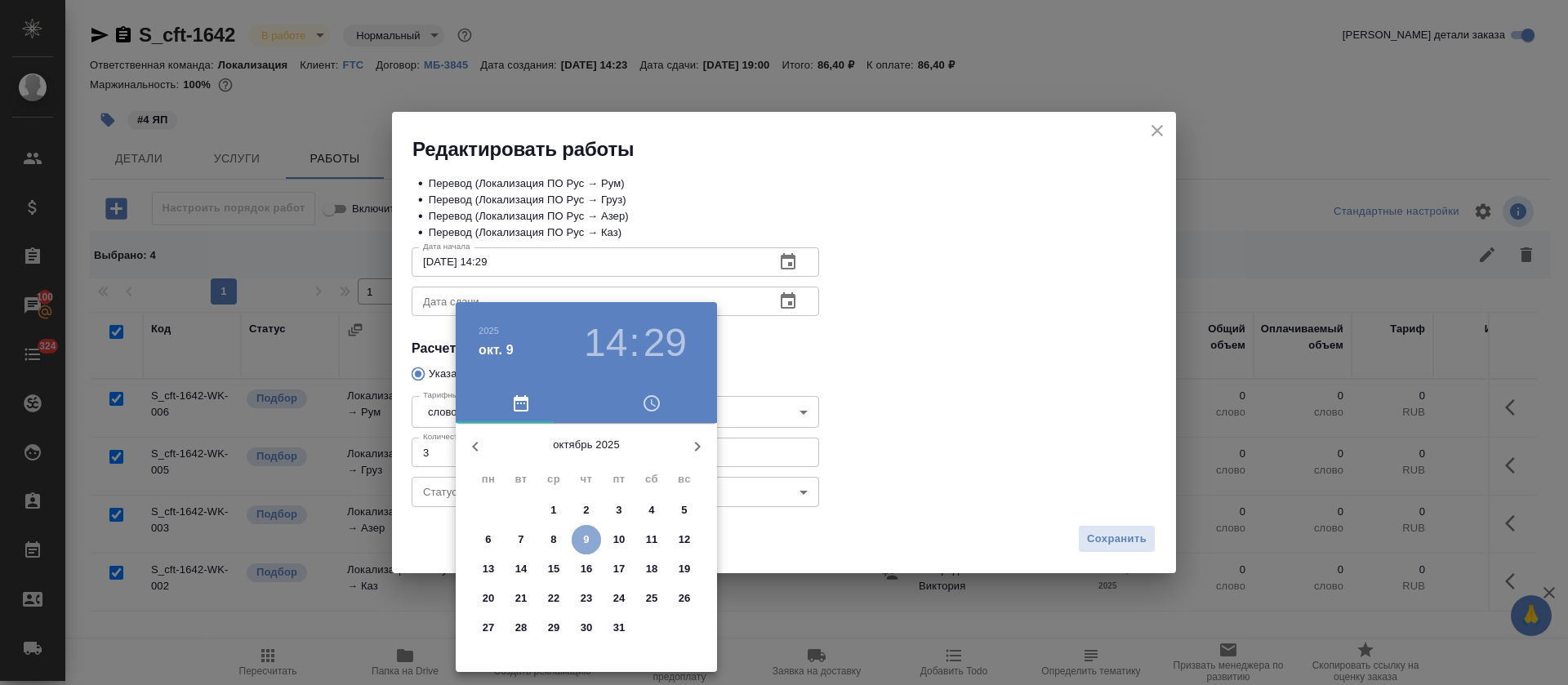
click at [588, 538] on span "9" at bounding box center [587, 540] width 30 height 17
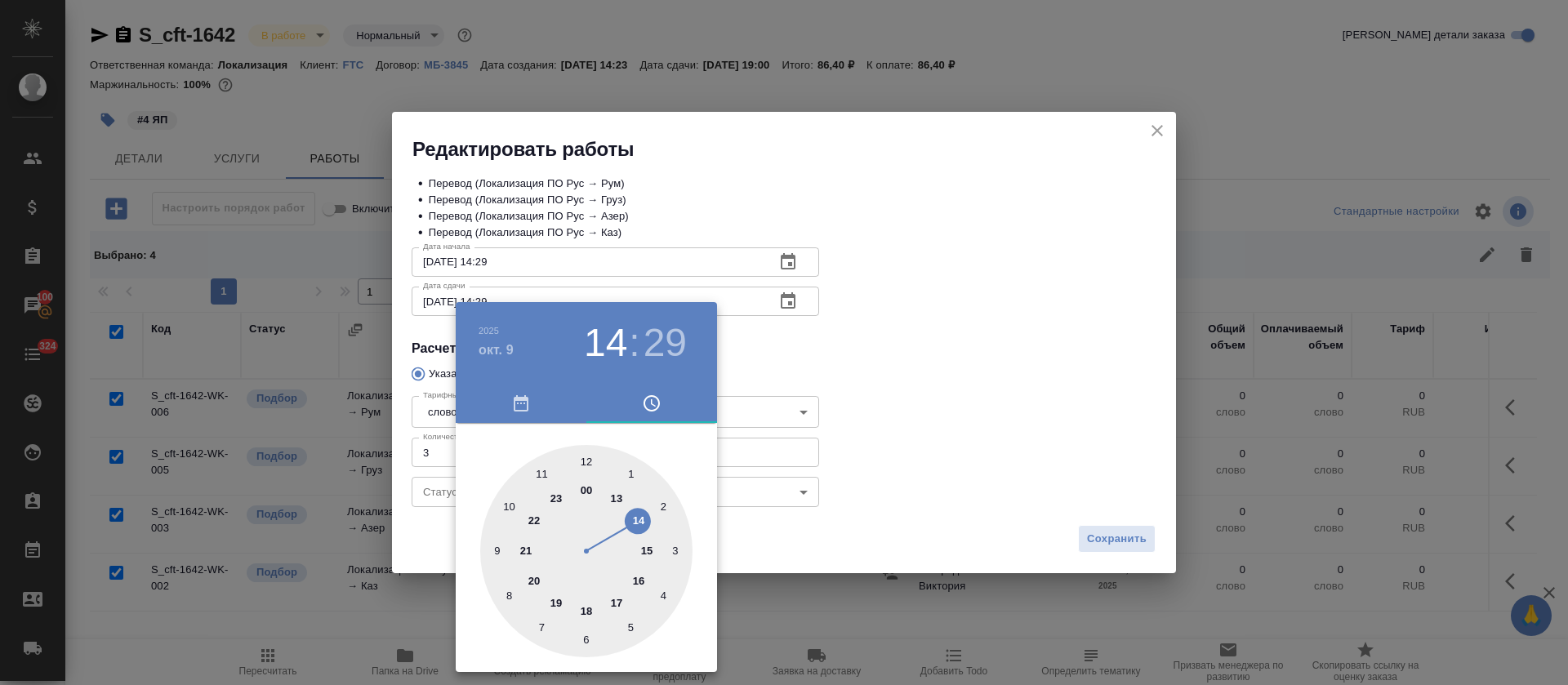
click at [591, 612] on div at bounding box center [586, 551] width 212 height 212
click at [589, 458] on div at bounding box center [586, 551] width 212 height 212
type input "[DATE] 18:00"
click at [835, 384] on div at bounding box center [784, 342] width 1568 height 685
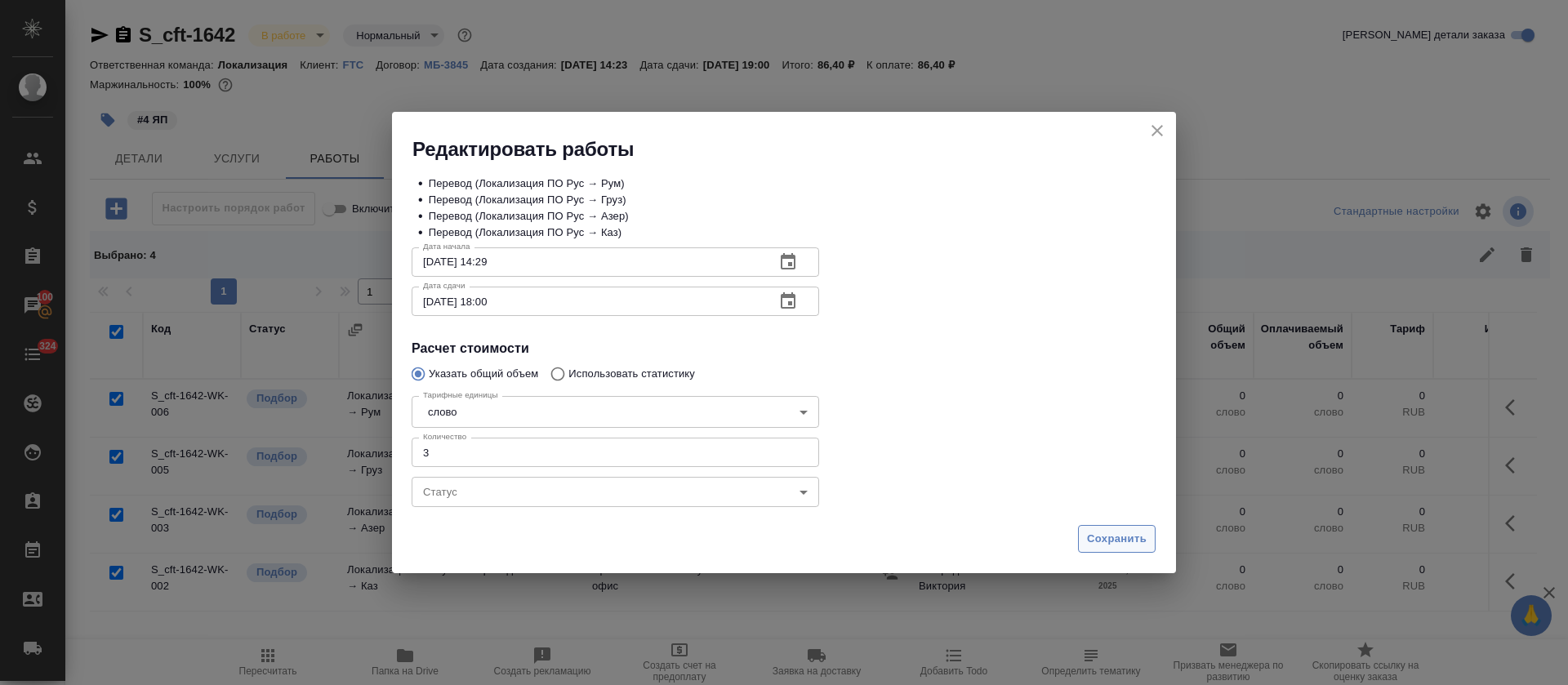
click at [1092, 552] on button "Сохранить" at bounding box center [1117, 539] width 78 height 29
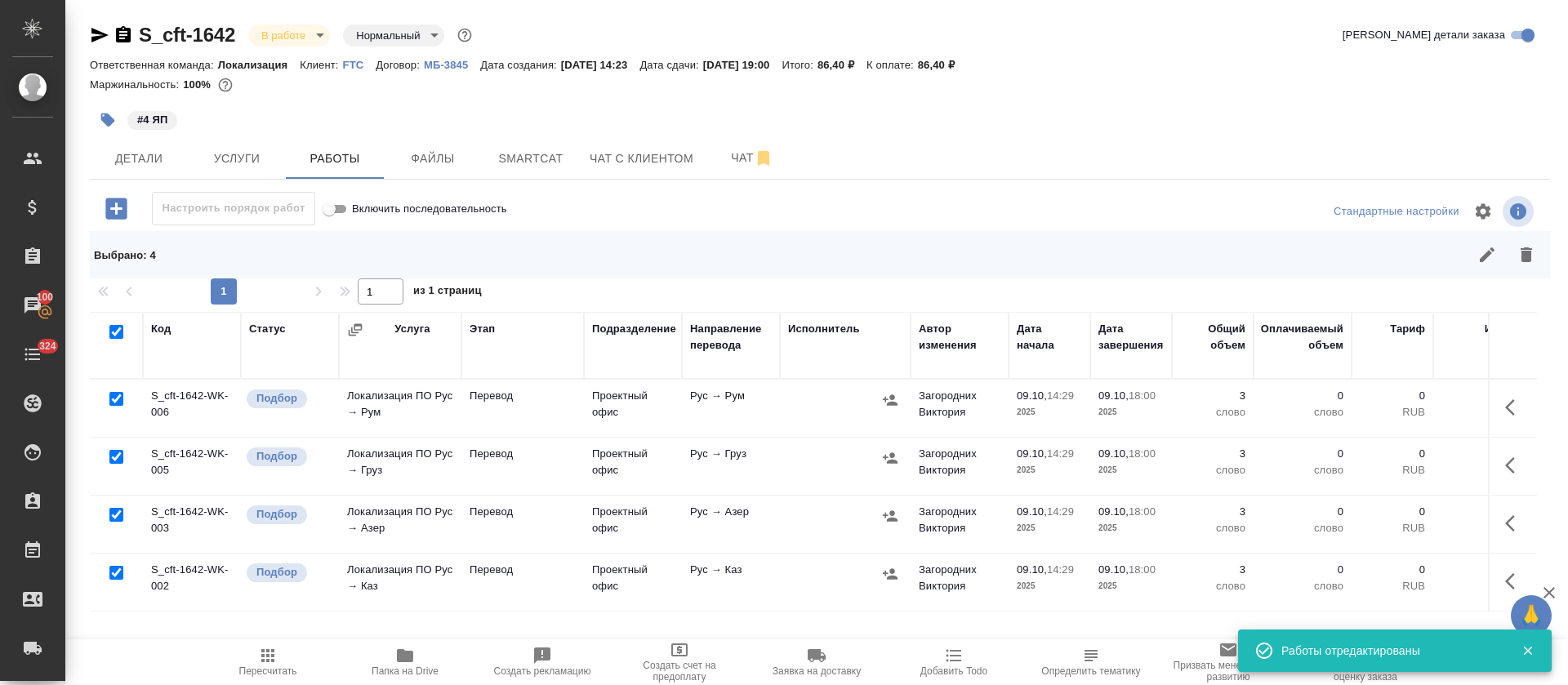
drag, startPoint x: 262, startPoint y: 664, endPoint x: 285, endPoint y: 651, distance: 26.4
click at [266, 660] on icon "button" at bounding box center [267, 655] width 19 height 19
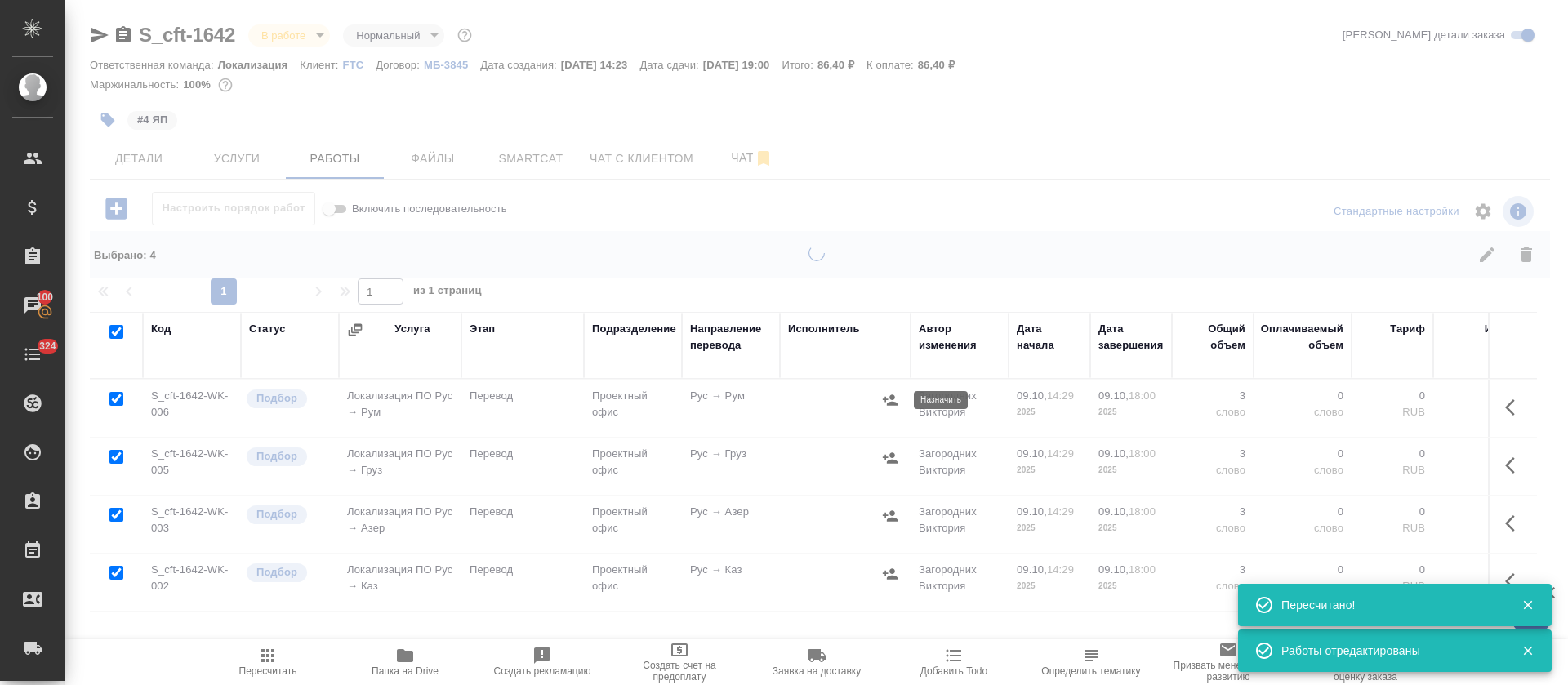
click at [889, 401] on icon "button" at bounding box center [891, 400] width 17 height 17
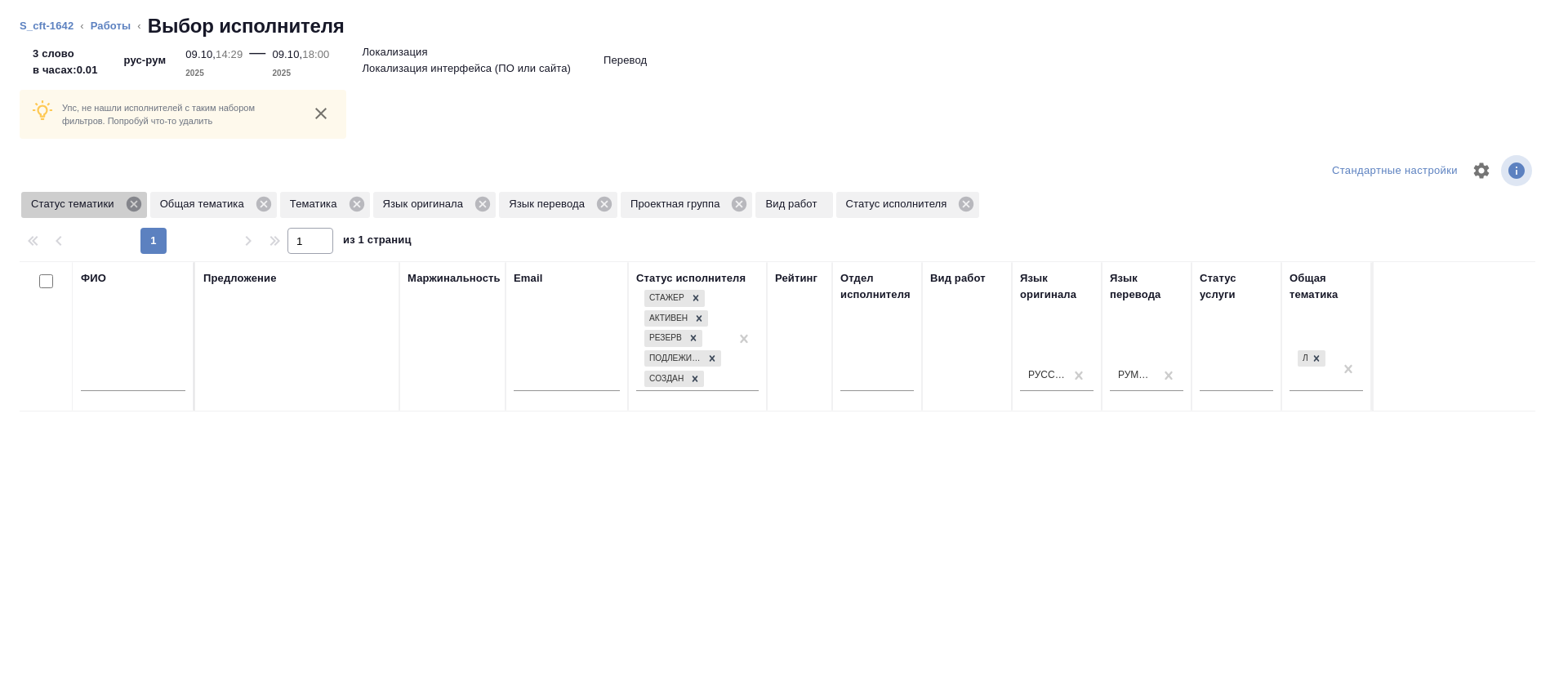
click at [126, 203] on icon at bounding box center [133, 204] width 18 height 18
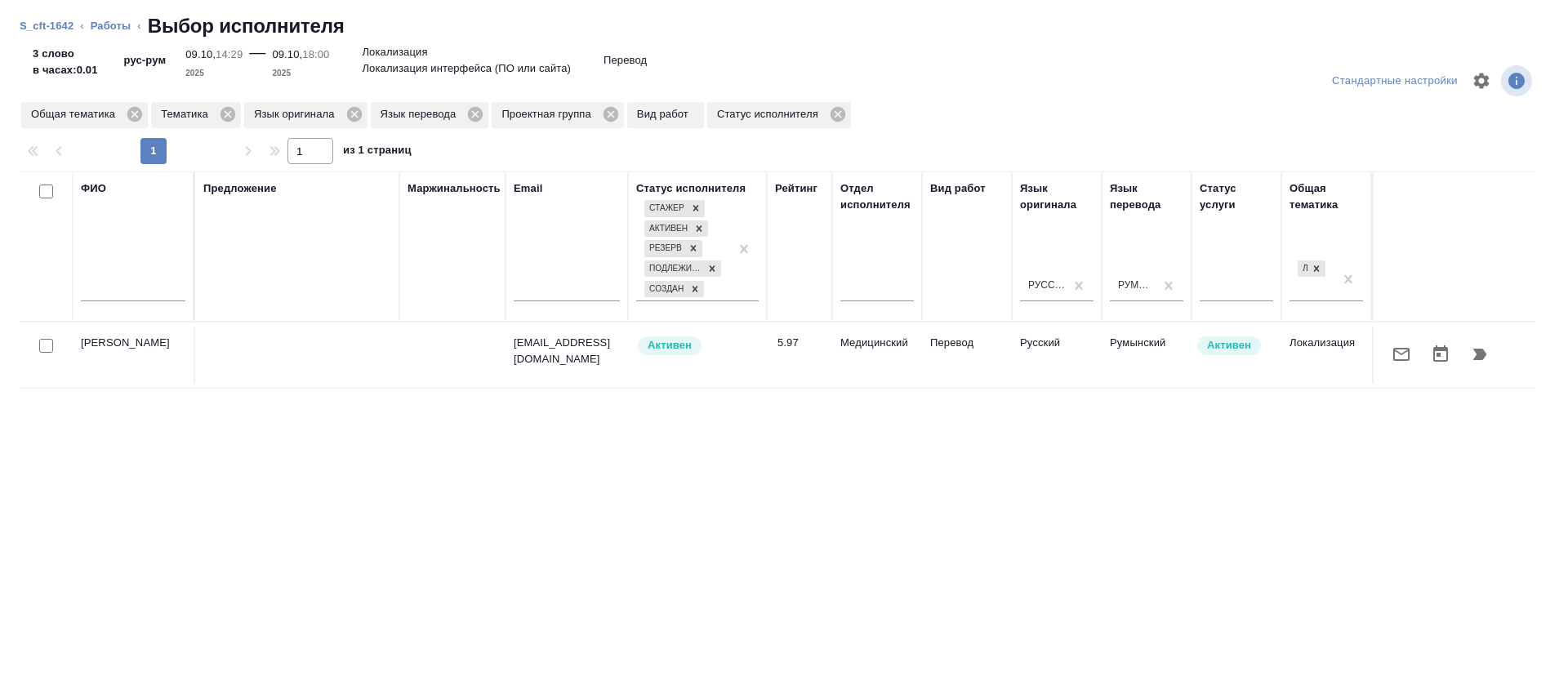
click at [1392, 363] on icon "button" at bounding box center [1401, 354] width 19 height 19
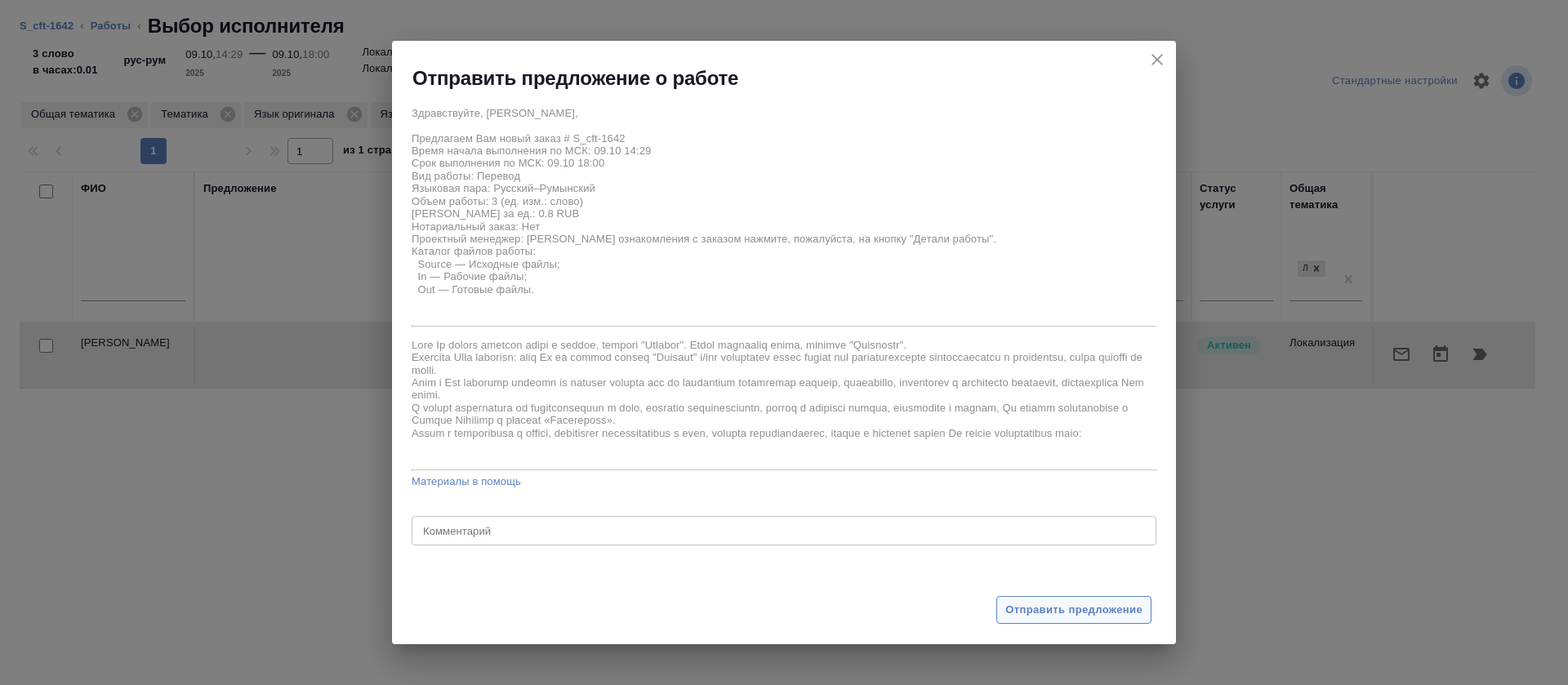
click at [1073, 597] on button "Отправить предложение" at bounding box center [1073, 610] width 155 height 29
click at [1076, 604] on div at bounding box center [765, 343] width 745 height 604
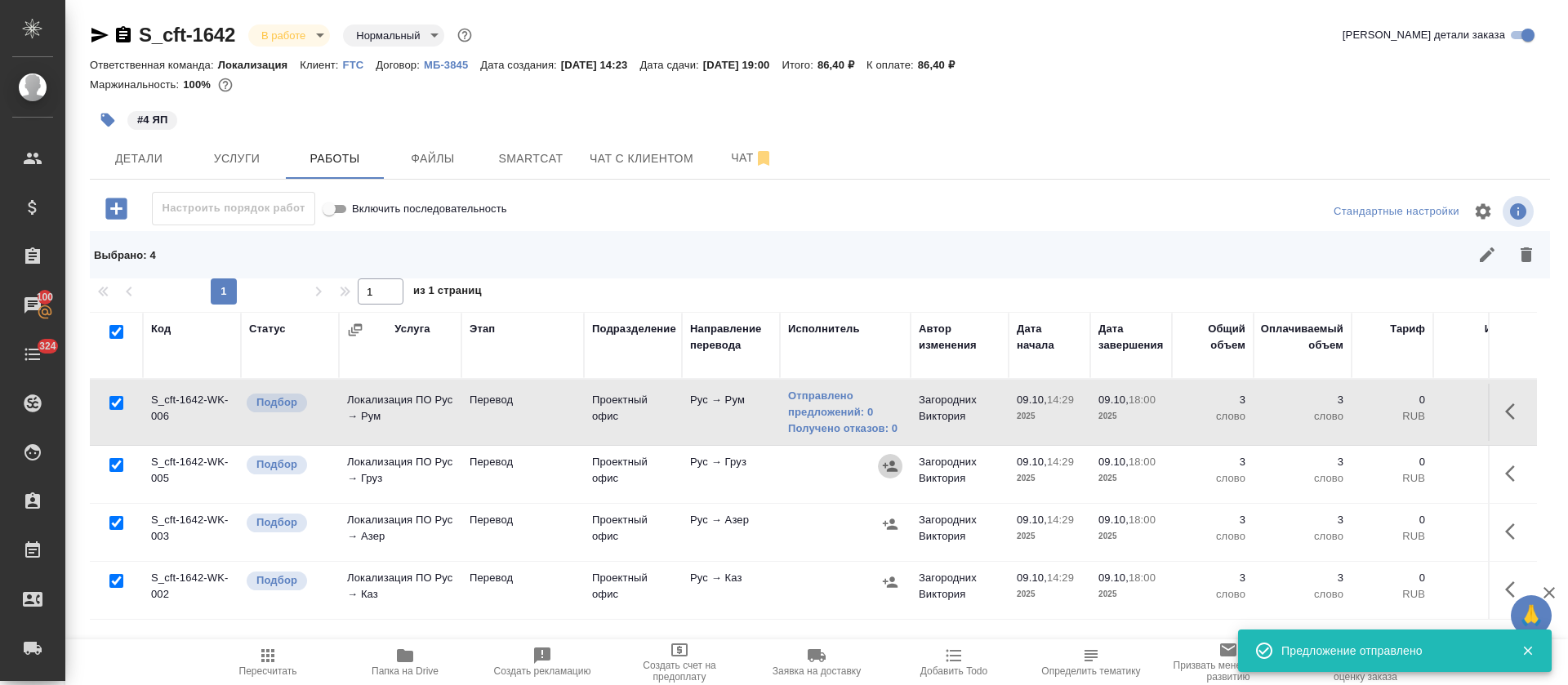
click at [888, 472] on icon "button" at bounding box center [891, 465] width 15 height 10
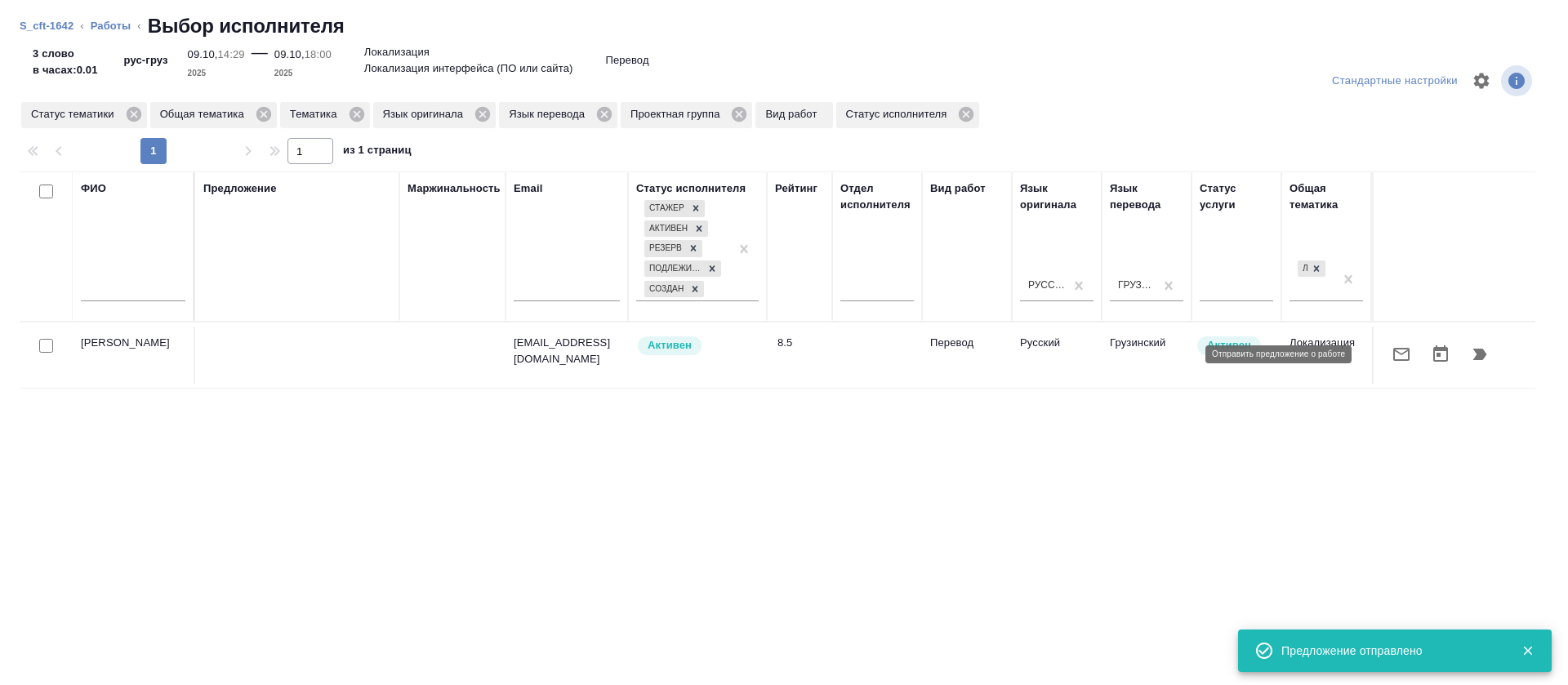
click at [1392, 353] on icon "button" at bounding box center [1401, 354] width 19 height 19
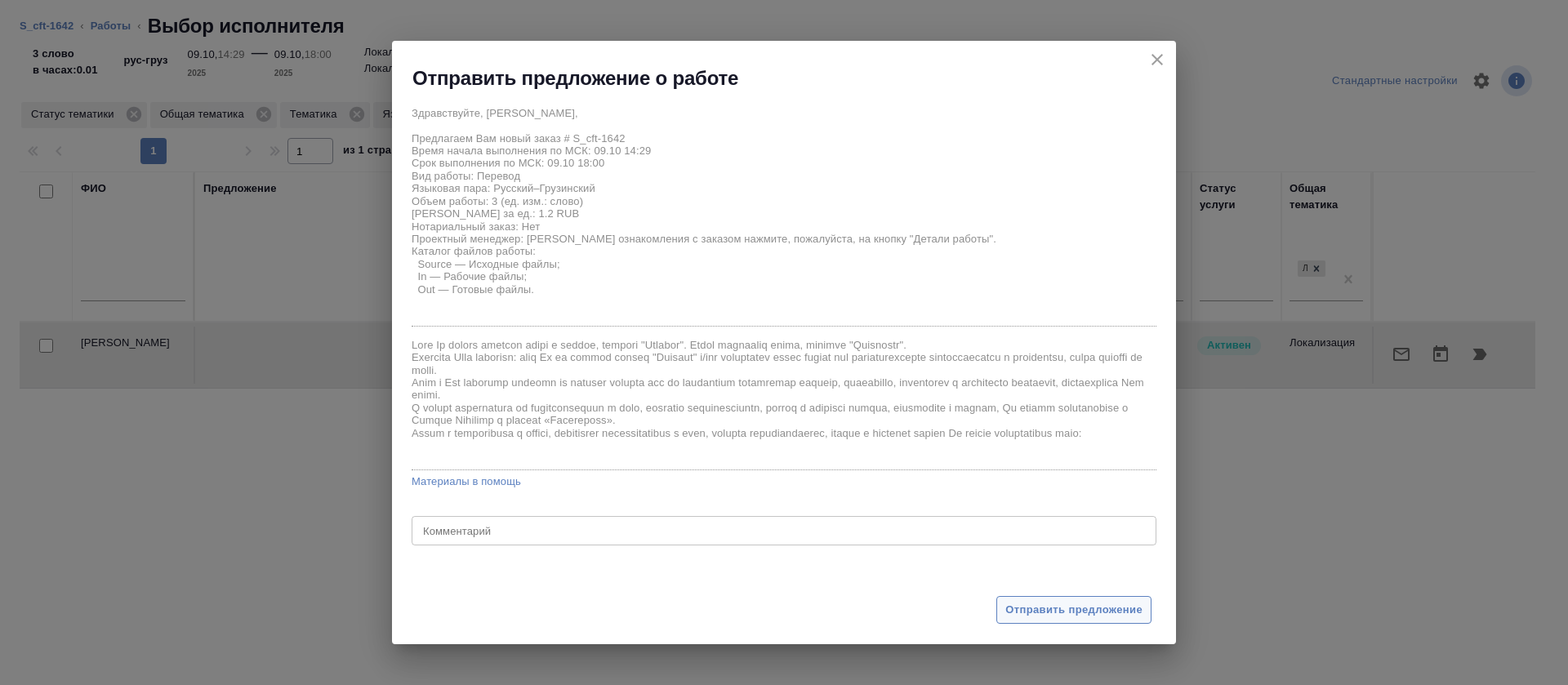
click at [1022, 607] on span "Отправить предложение" at bounding box center [1074, 611] width 137 height 19
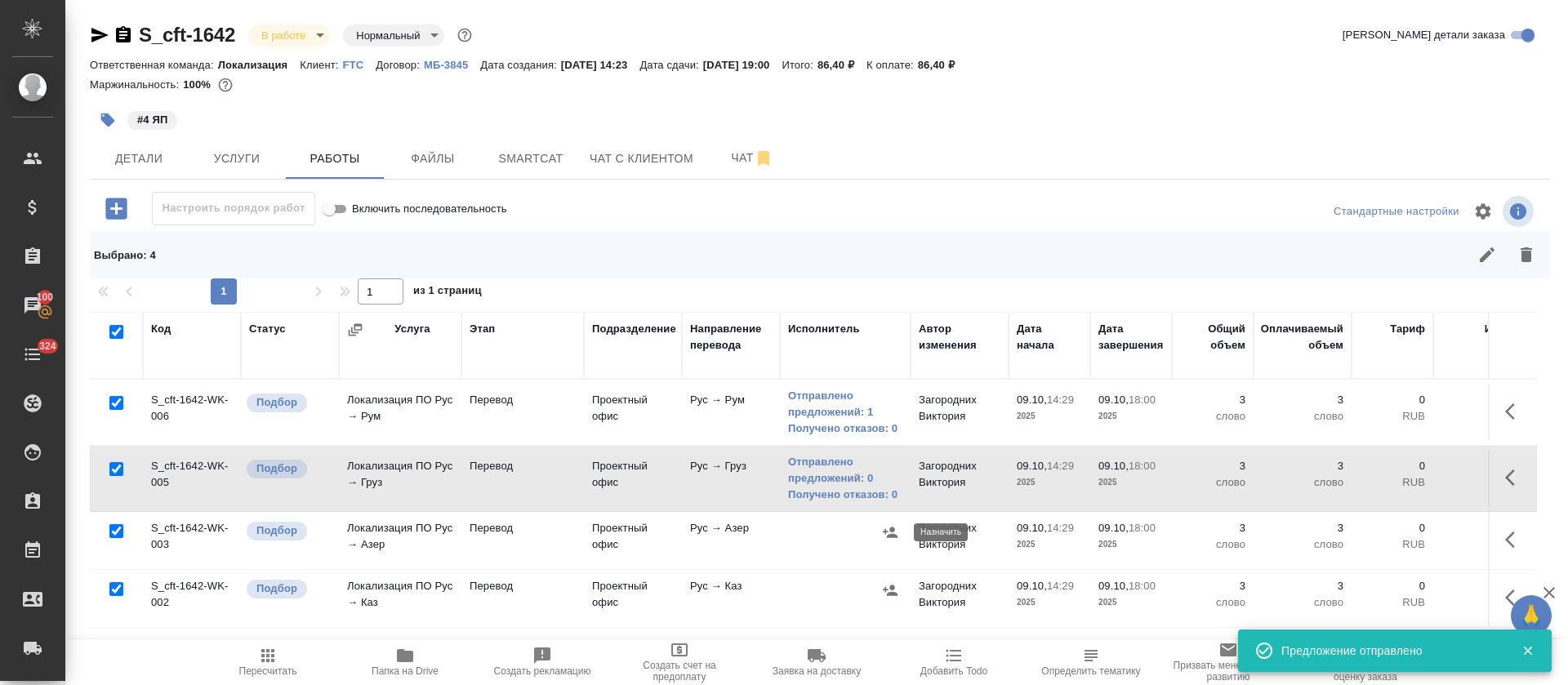
click at [883, 525] on icon "button" at bounding box center [891, 533] width 17 height 17
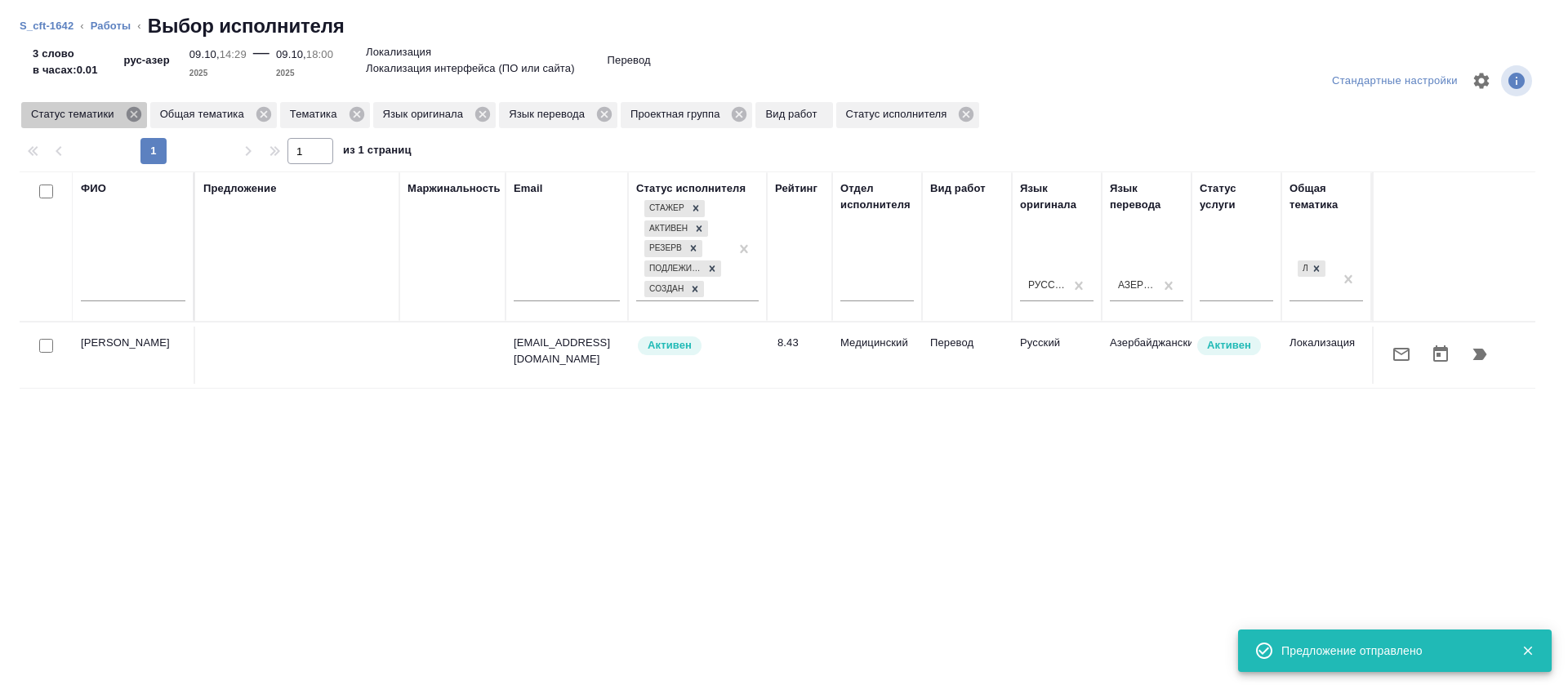
click at [133, 113] on icon at bounding box center [133, 114] width 18 height 18
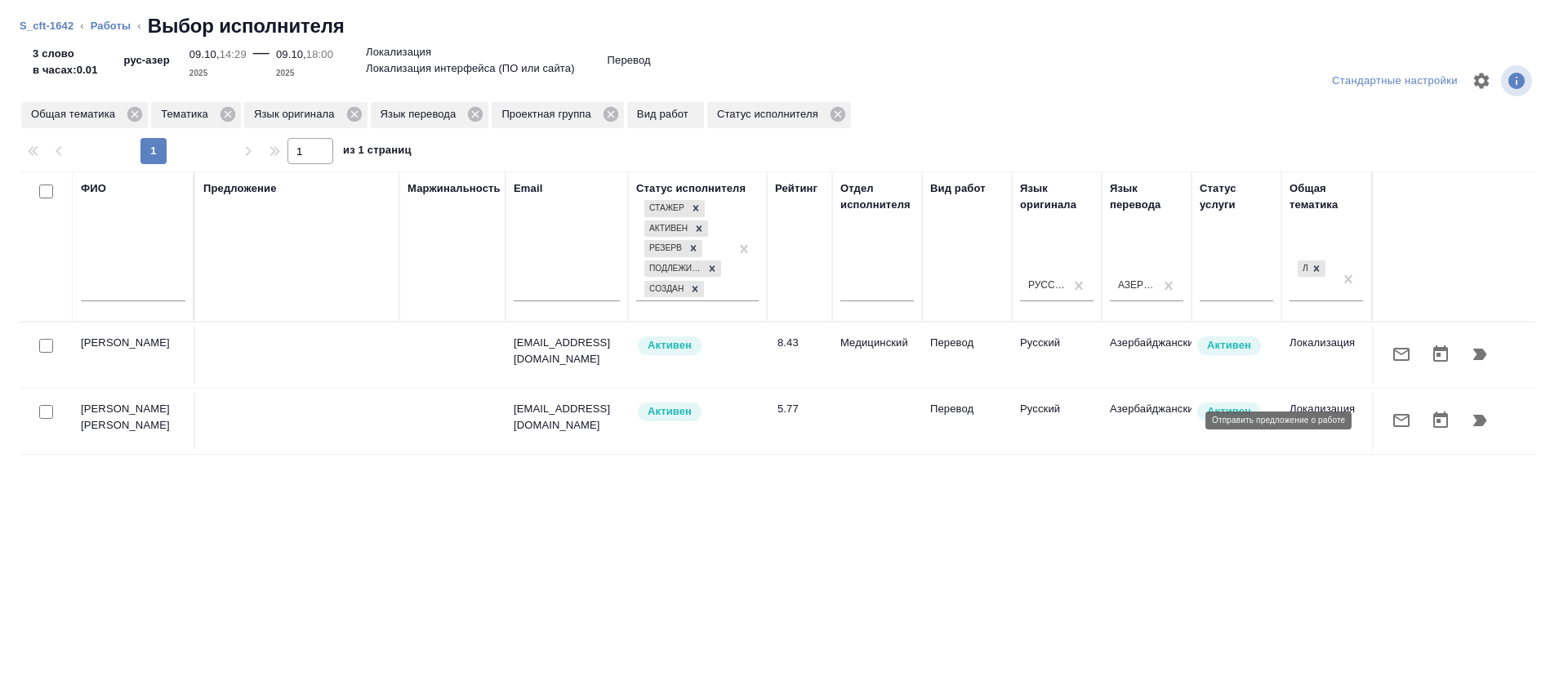
click at [1392, 421] on icon "button" at bounding box center [1401, 420] width 19 height 19
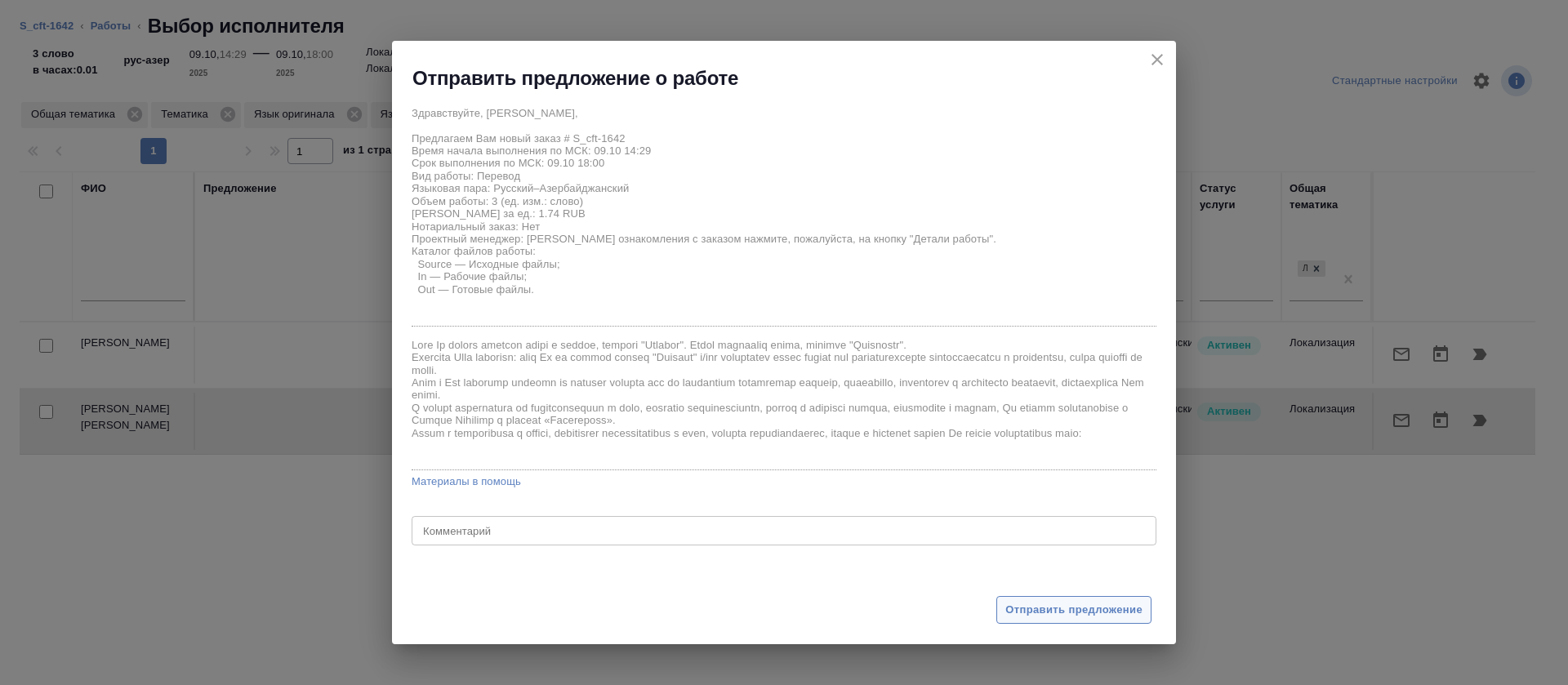
drag, startPoint x: 1017, startPoint y: 630, endPoint x: 1018, endPoint y: 621, distance: 9.1
click at [1018, 629] on div "Отправить предложение" at bounding box center [784, 600] width 784 height 90
click at [1020, 616] on span "Отправить предложение" at bounding box center [1074, 611] width 137 height 19
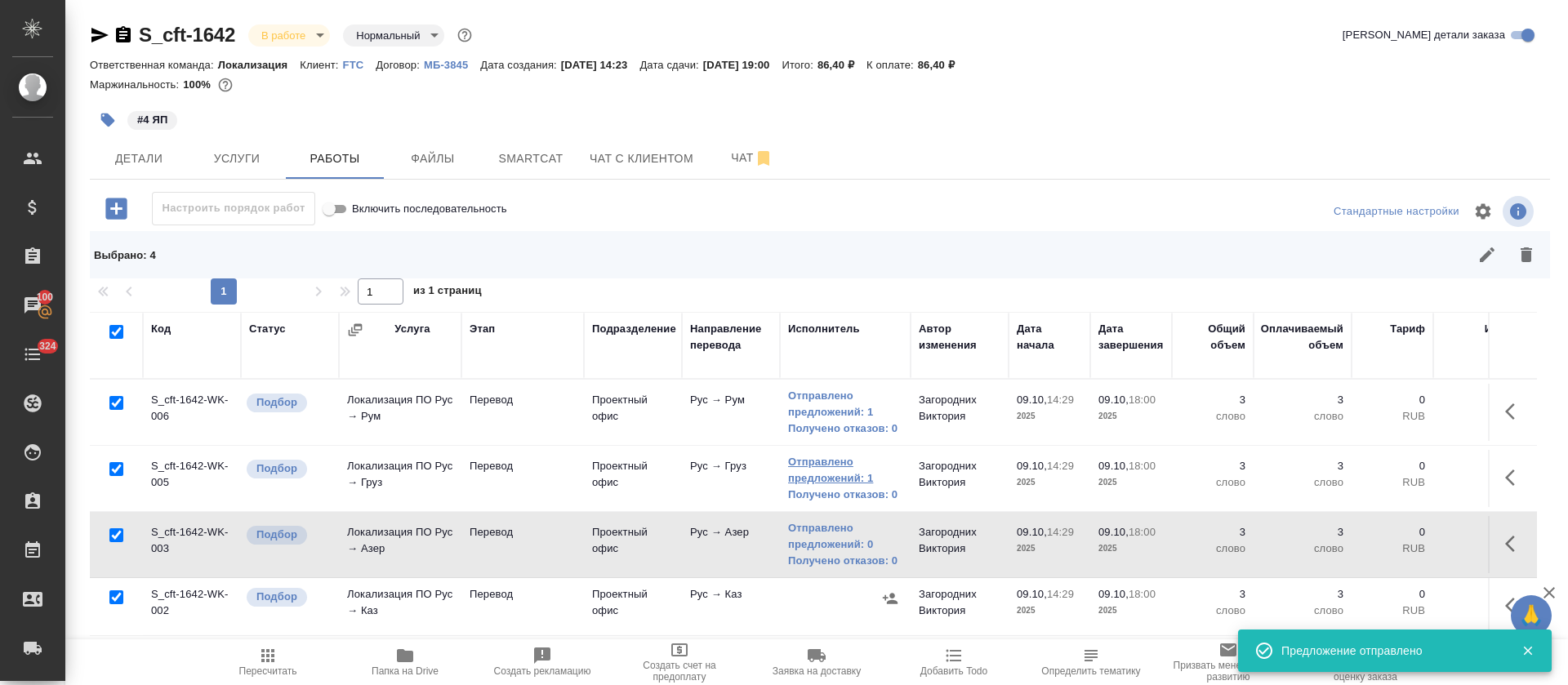
scroll to position [36, 0]
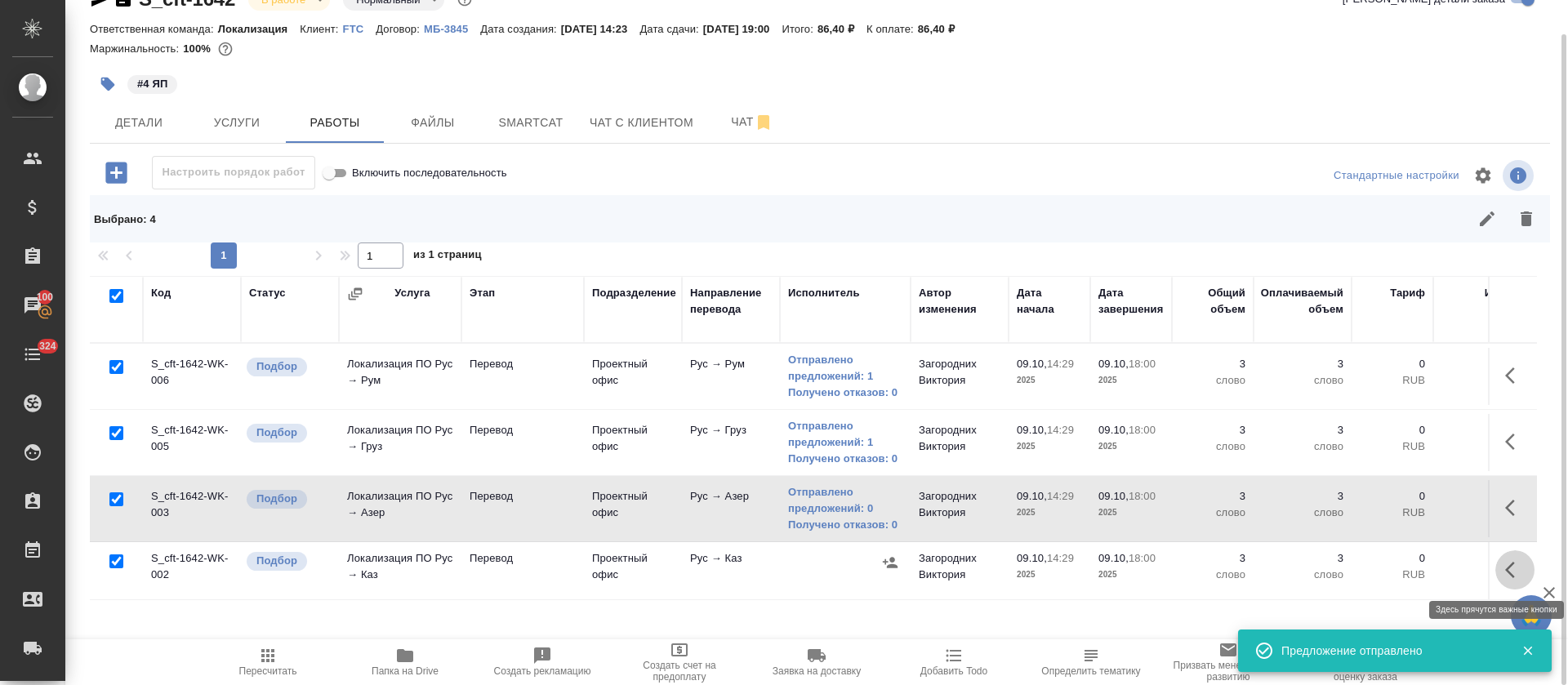
click at [1500, 561] on button "button" at bounding box center [1515, 570] width 39 height 39
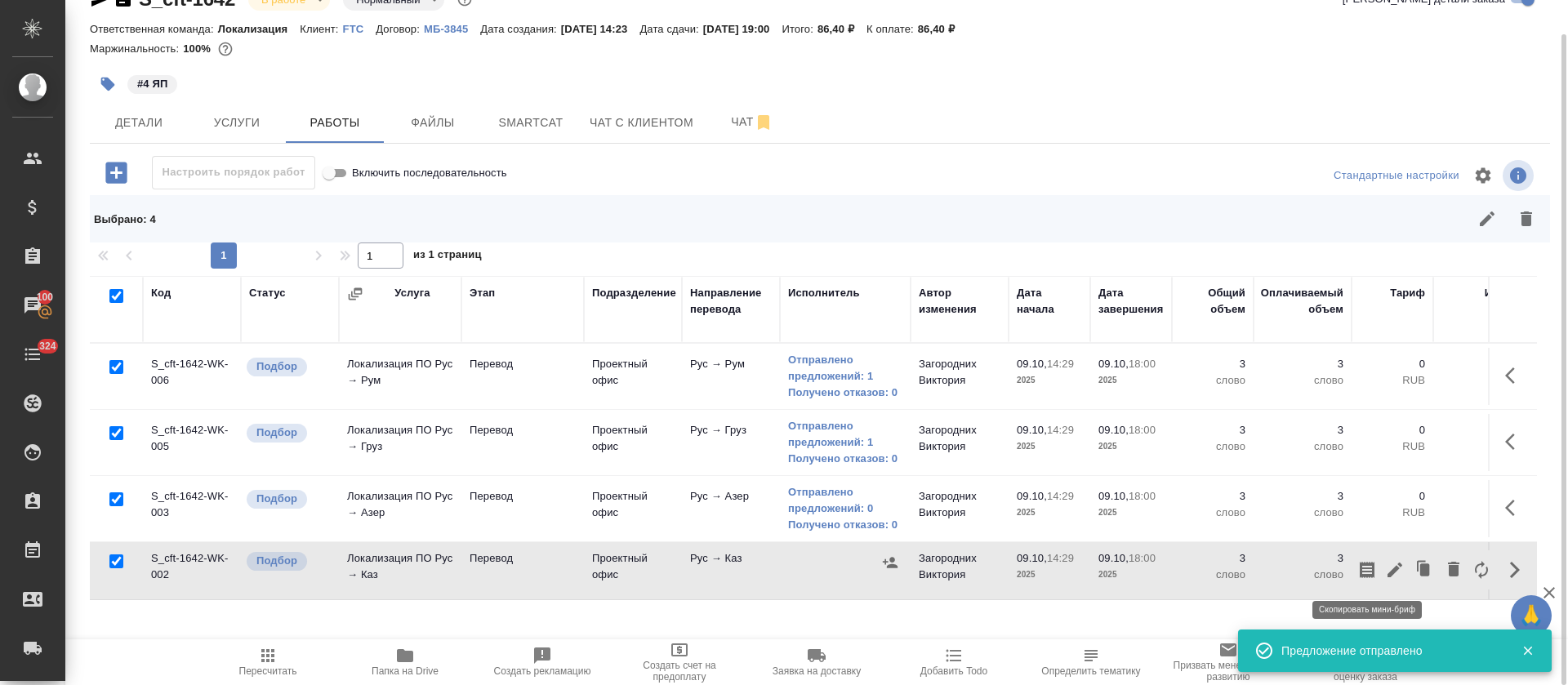
click at [1360, 564] on icon "button" at bounding box center [1367, 570] width 15 height 17
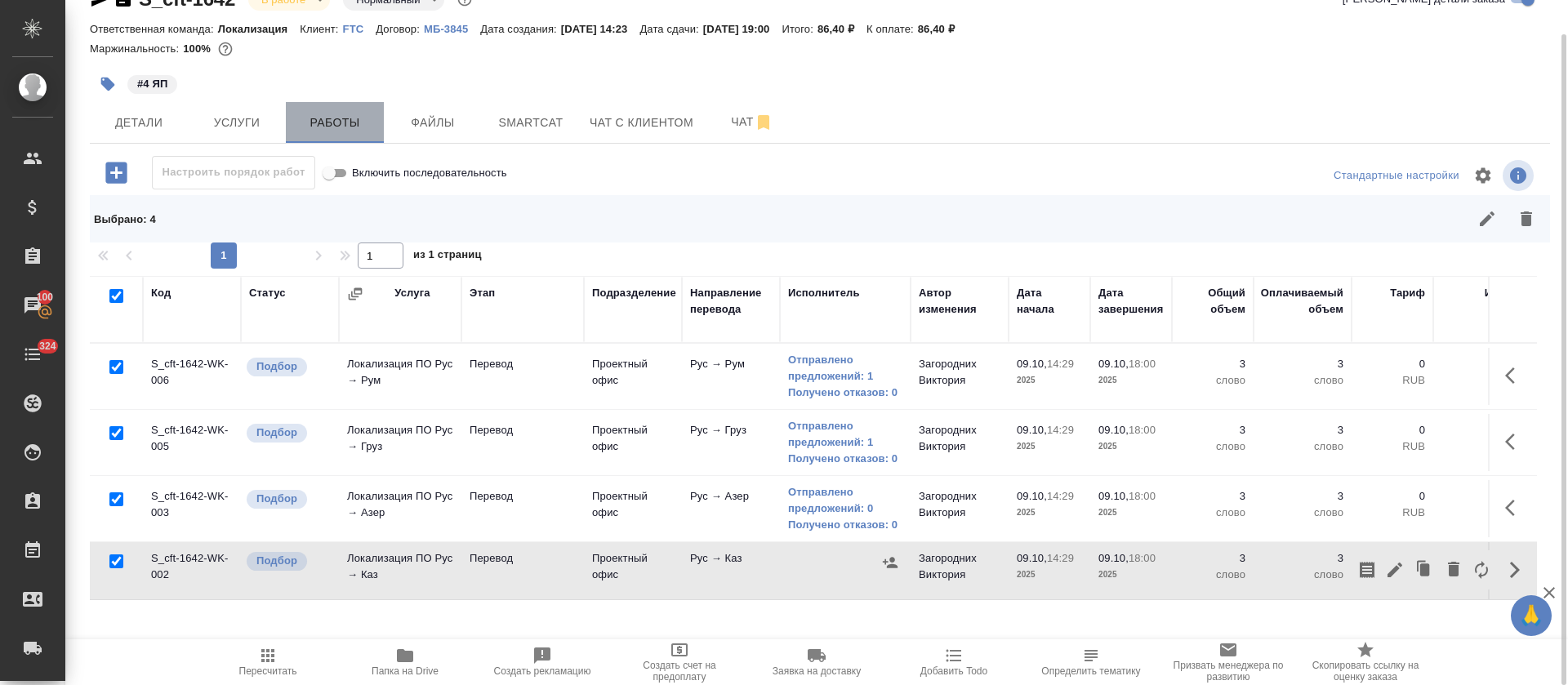
click at [343, 133] on button "Работы" at bounding box center [335, 122] width 98 height 41
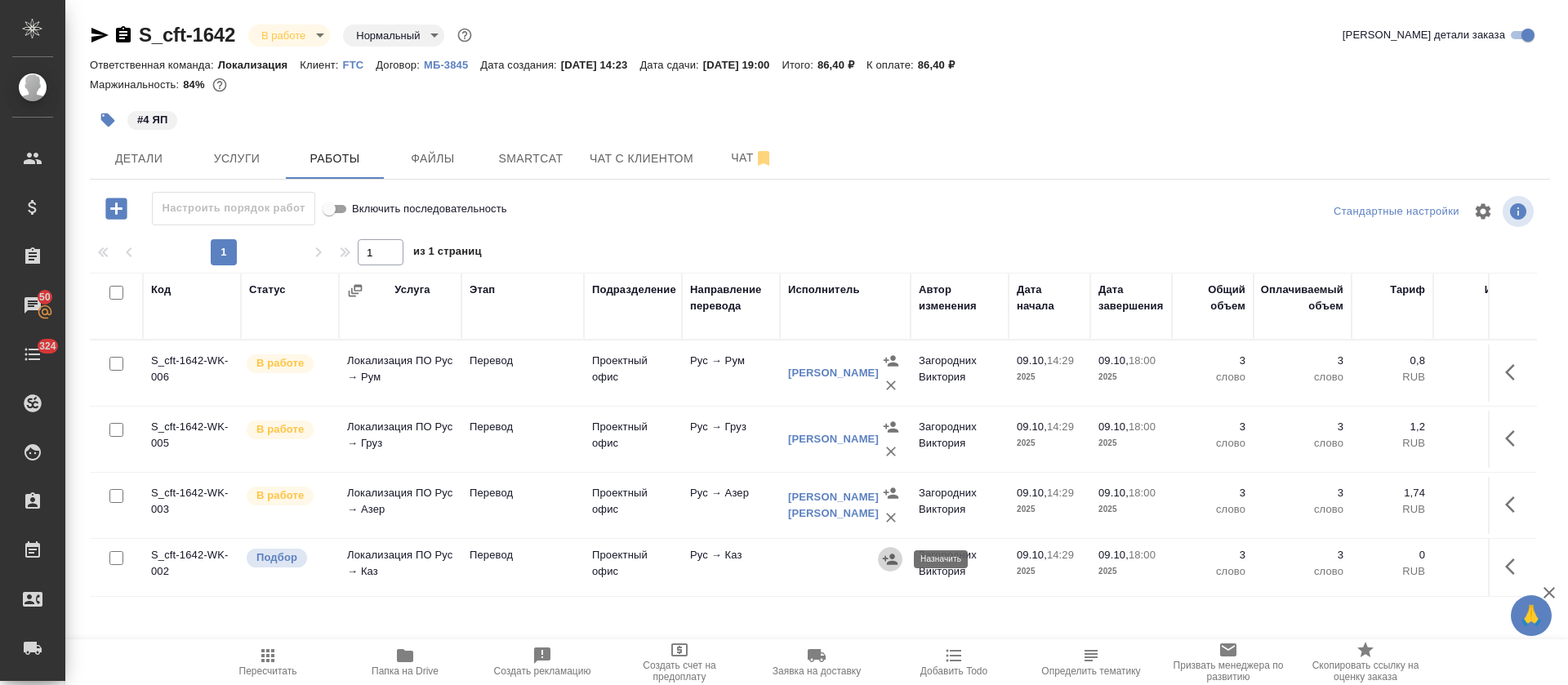
click at [886, 564] on icon "button" at bounding box center [891, 560] width 17 height 17
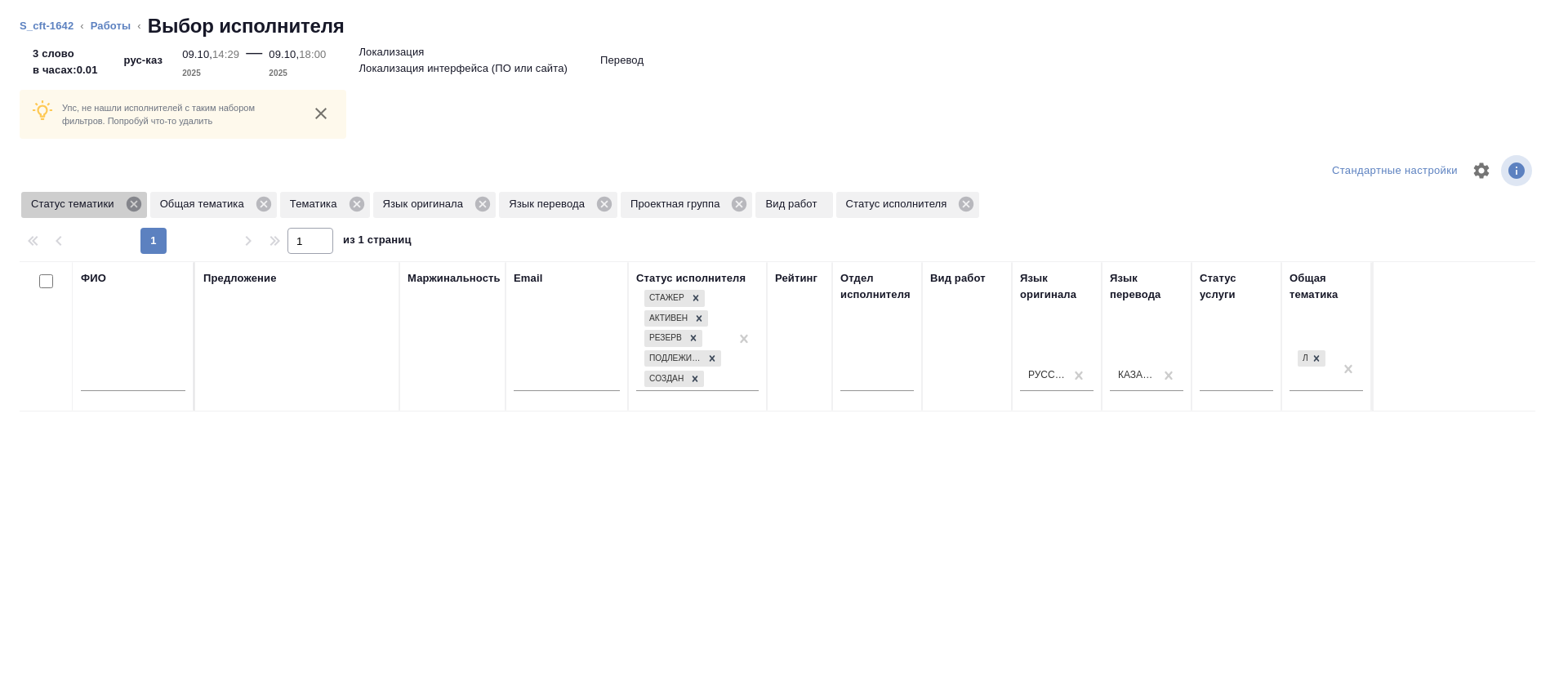
click at [136, 198] on icon at bounding box center [133, 204] width 15 height 15
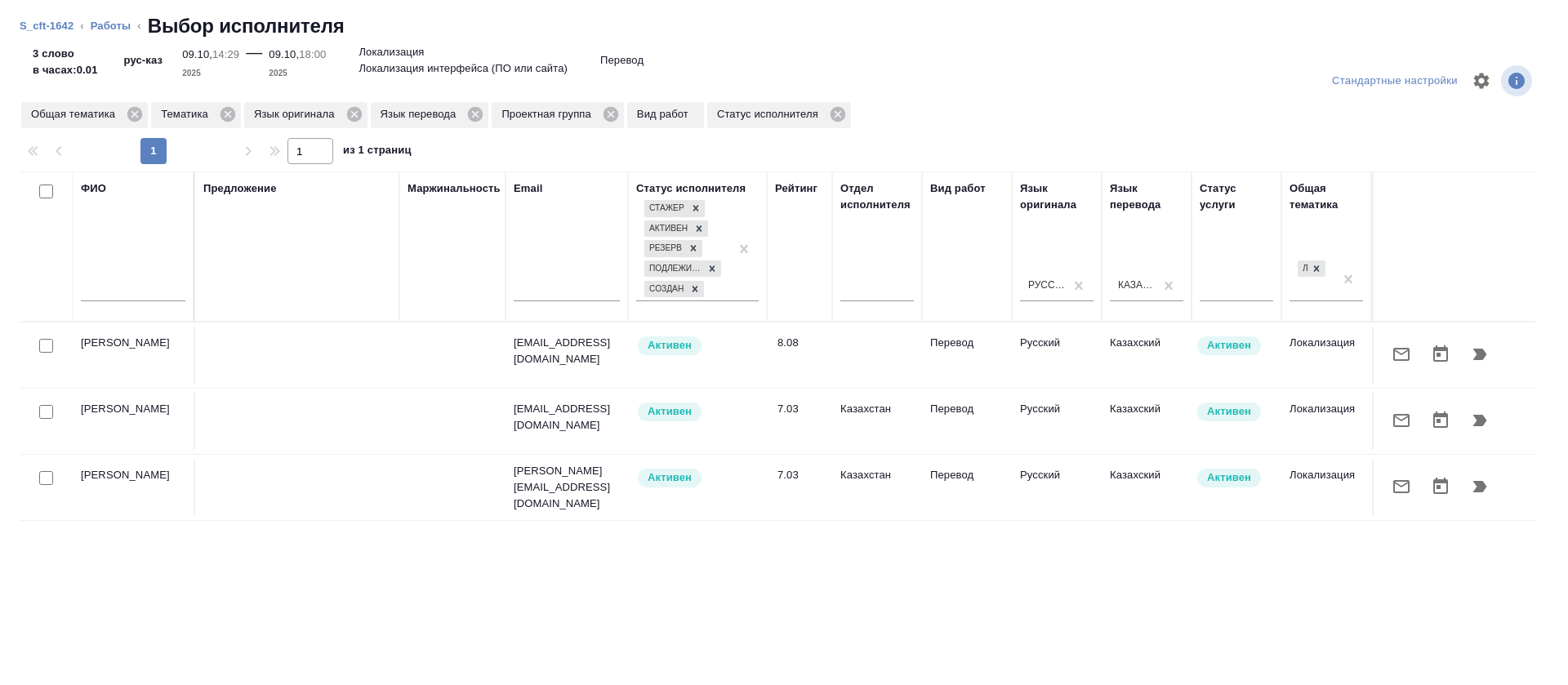
click at [1394, 485] on icon "button" at bounding box center [1402, 487] width 17 height 13
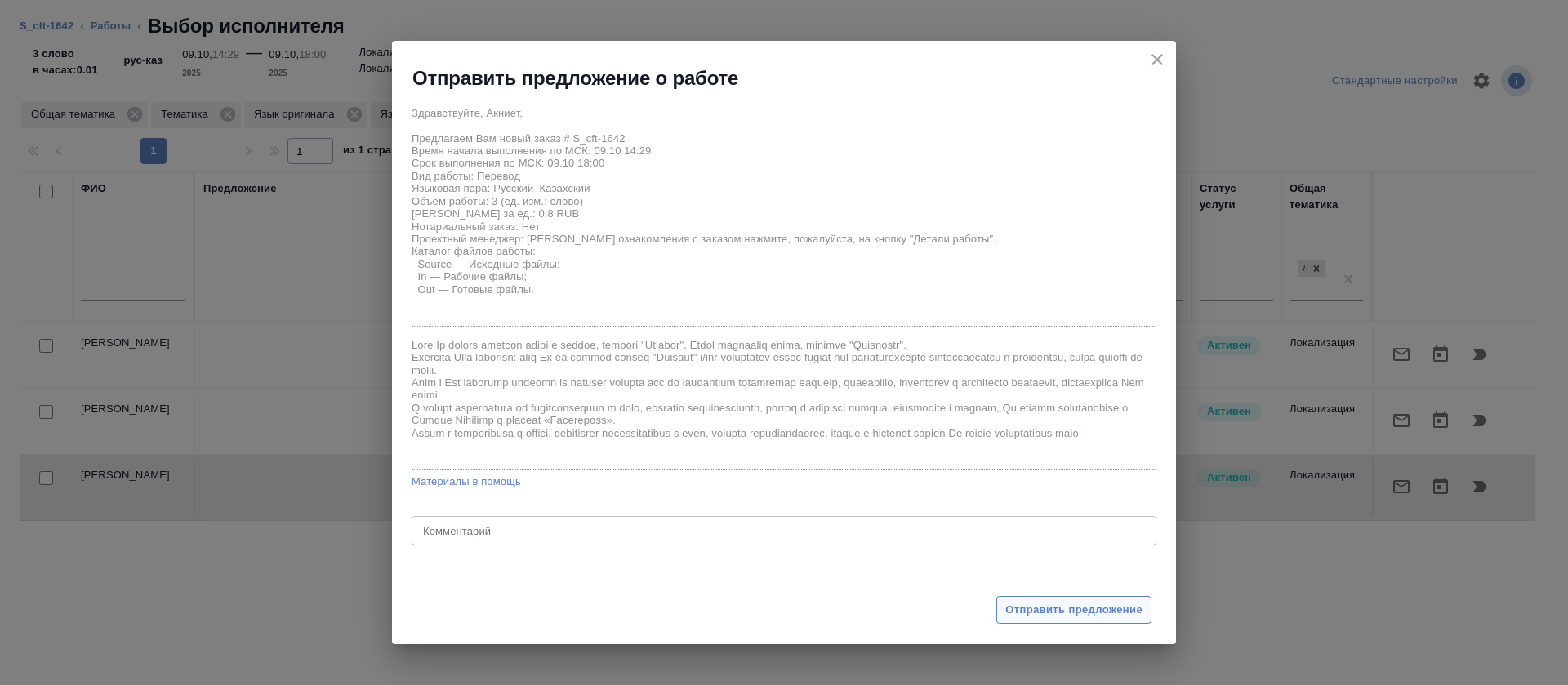
click at [1008, 614] on span "Отправить предложение" at bounding box center [1074, 611] width 137 height 19
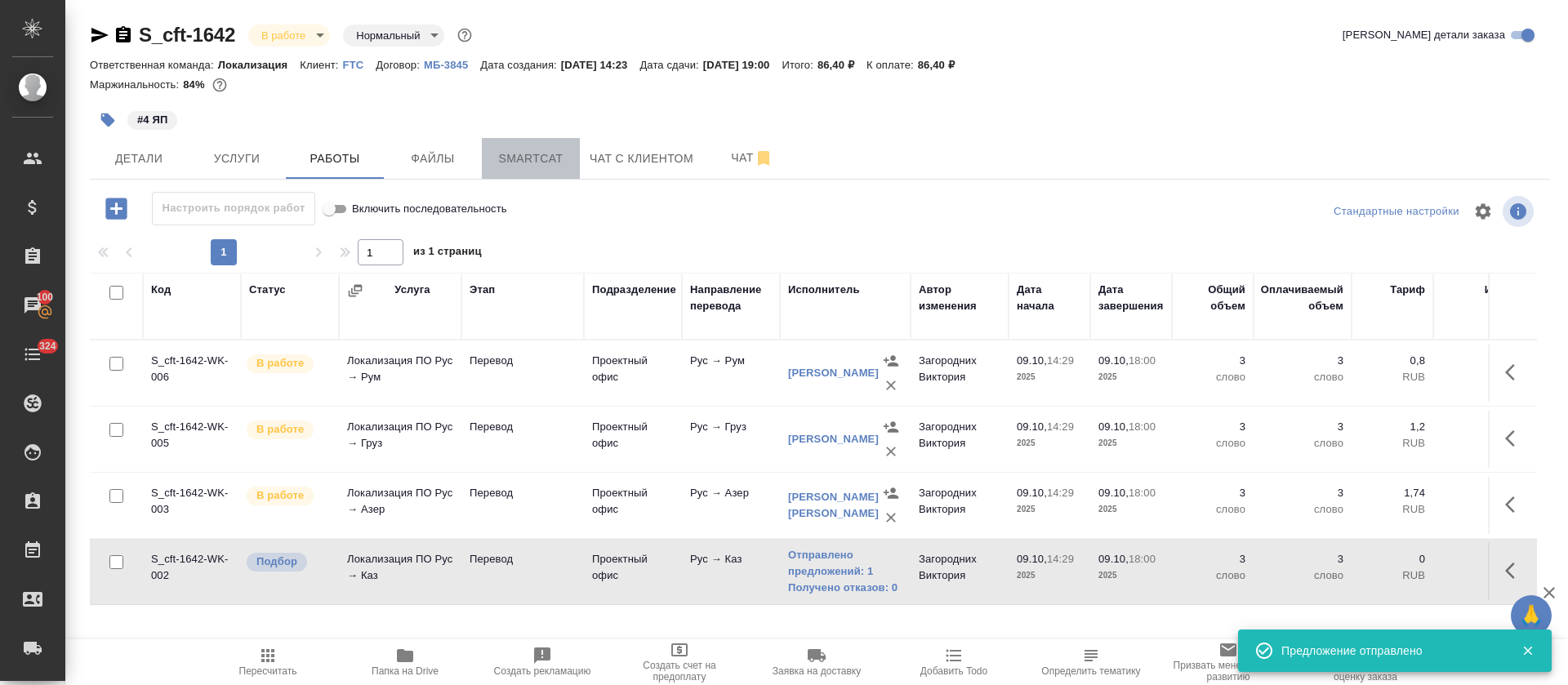
click at [526, 161] on span "Smartcat" at bounding box center [531, 159] width 79 height 20
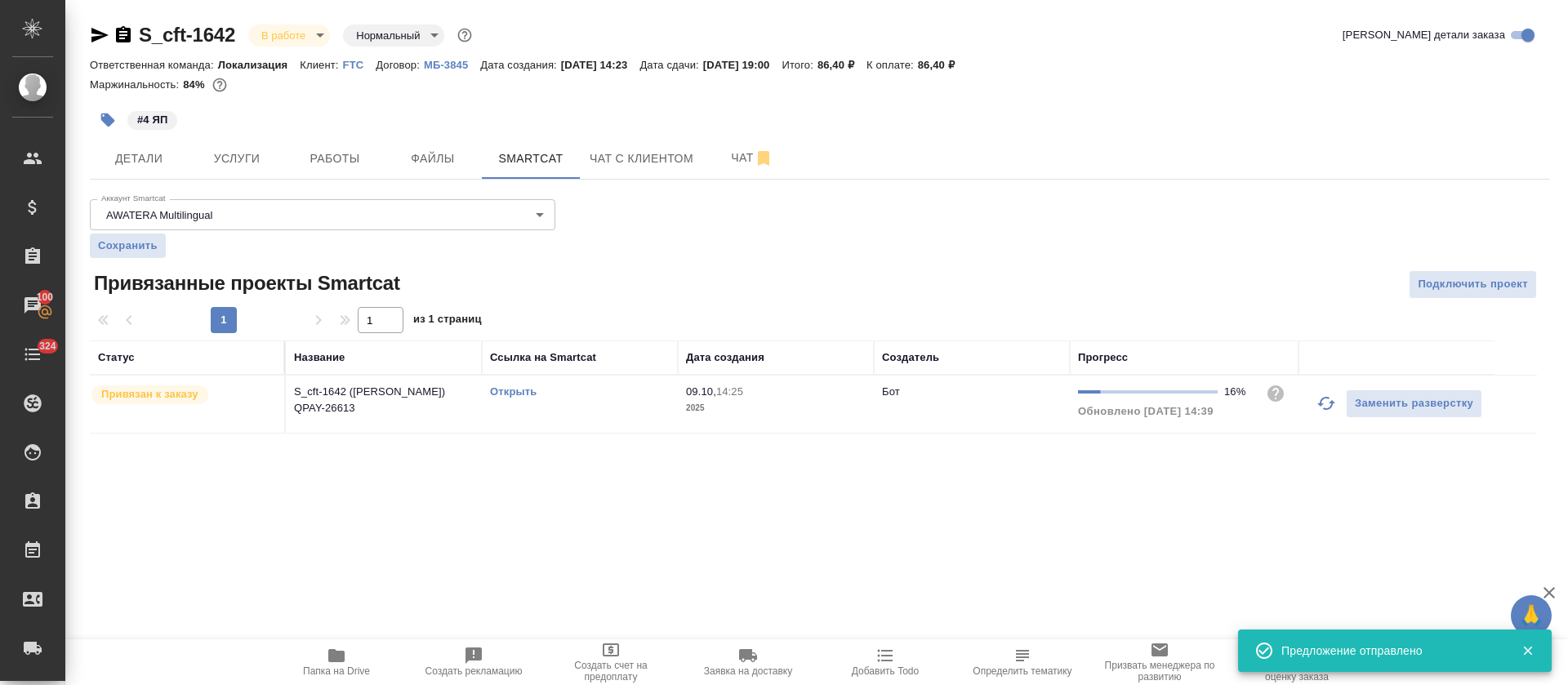
click at [523, 395] on link "Открыть" at bounding box center [513, 391] width 46 height 12
